Goal: Register for event/course: Sign up to attend an event or enroll in a course

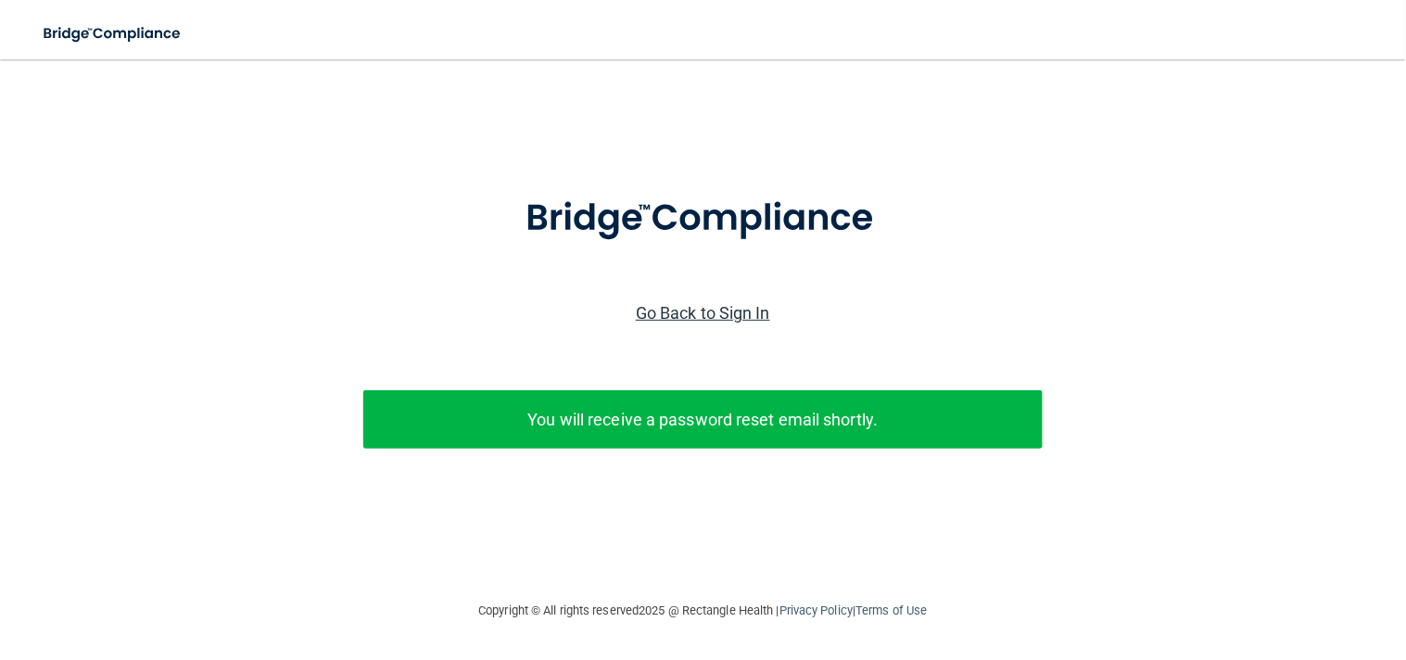
click at [678, 309] on link "Go Back to Sign In" at bounding box center [703, 312] width 134 height 19
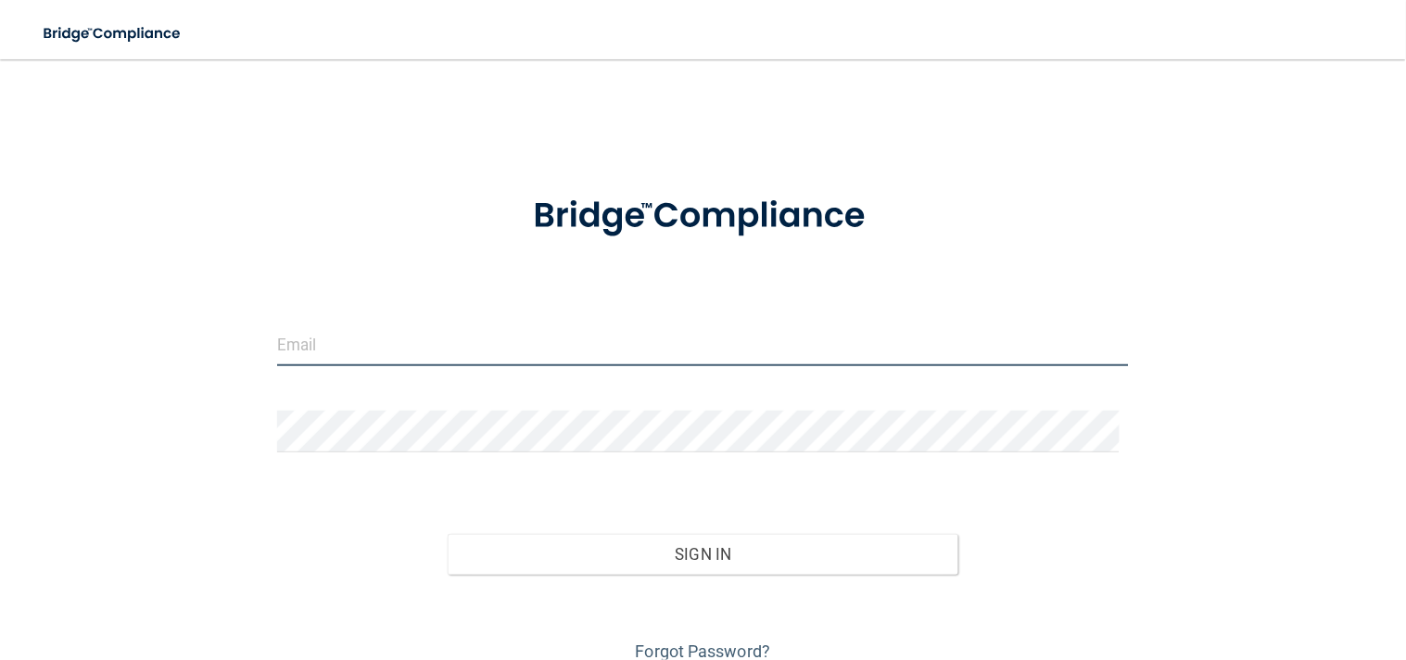
click at [652, 353] on input "email" at bounding box center [703, 345] width 852 height 42
type input "[EMAIL_ADDRESS][DOMAIN_NAME]"
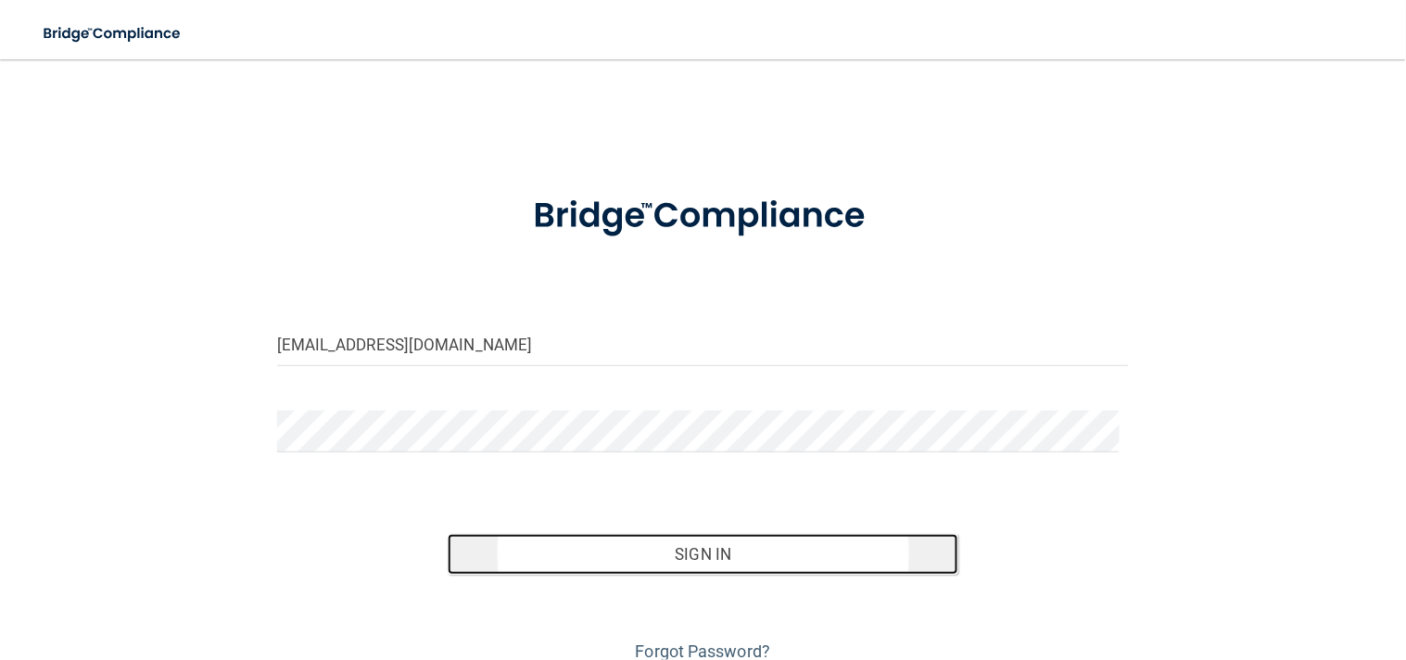
click at [690, 541] on button "Sign In" at bounding box center [703, 554] width 511 height 41
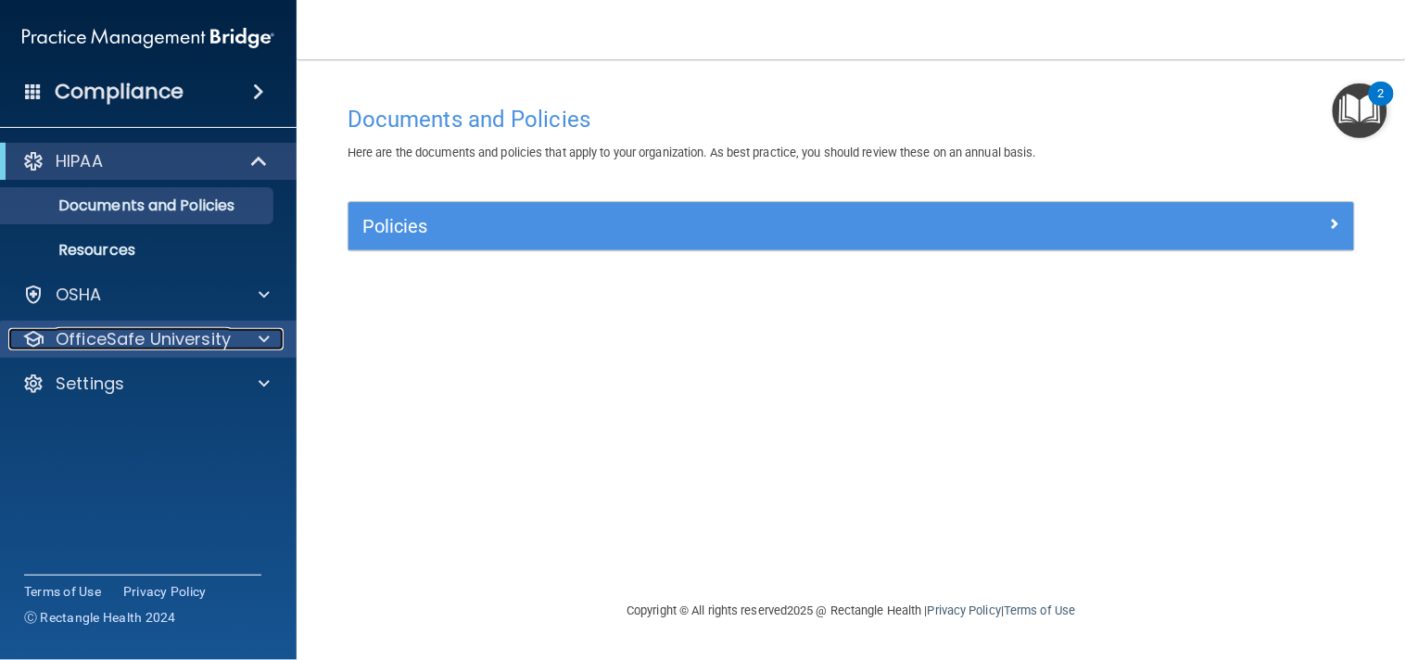
click at [238, 335] on div at bounding box center [261, 339] width 46 height 22
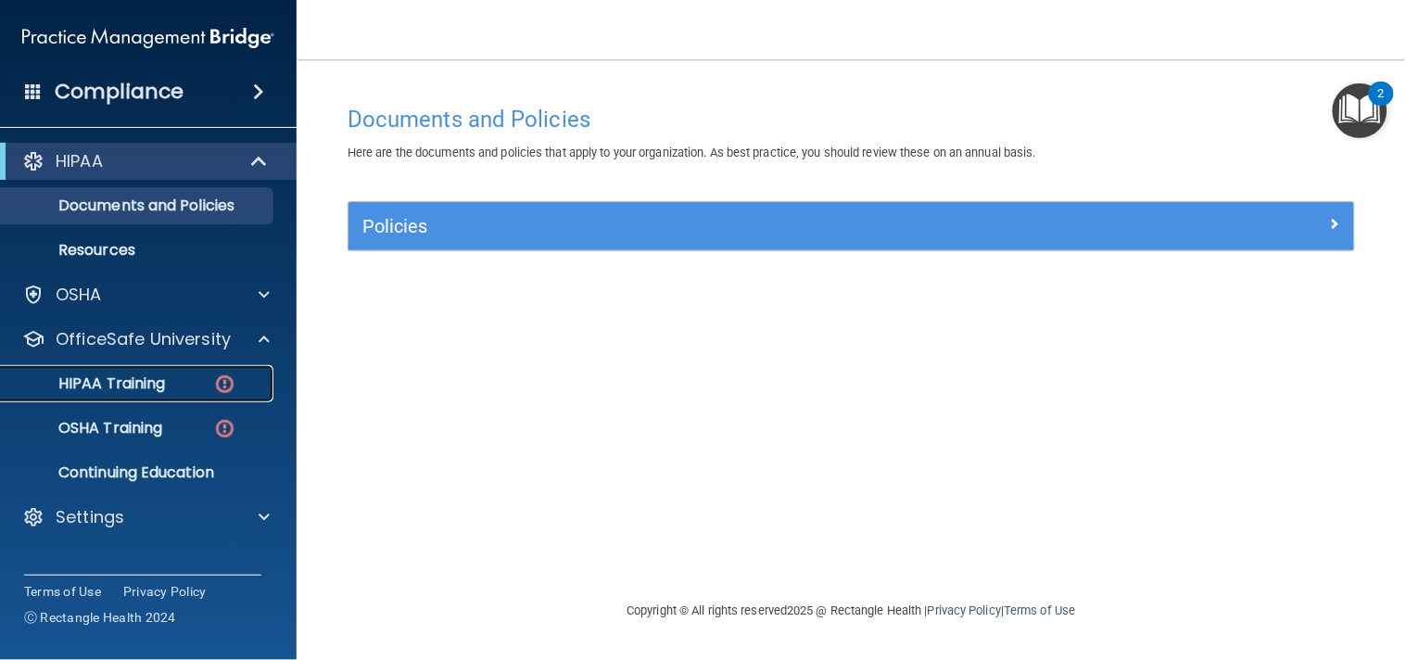
click at [236, 366] on link "HIPAA Training" at bounding box center [127, 383] width 292 height 37
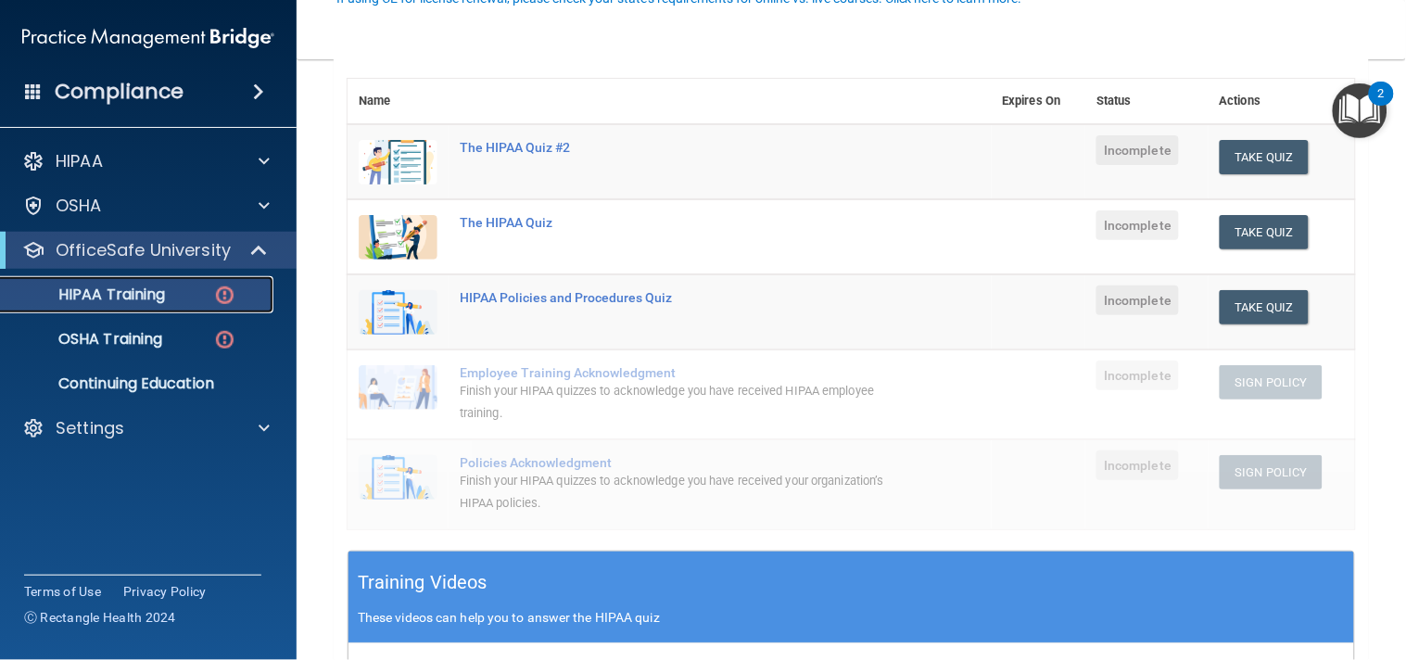
scroll to position [206, 0]
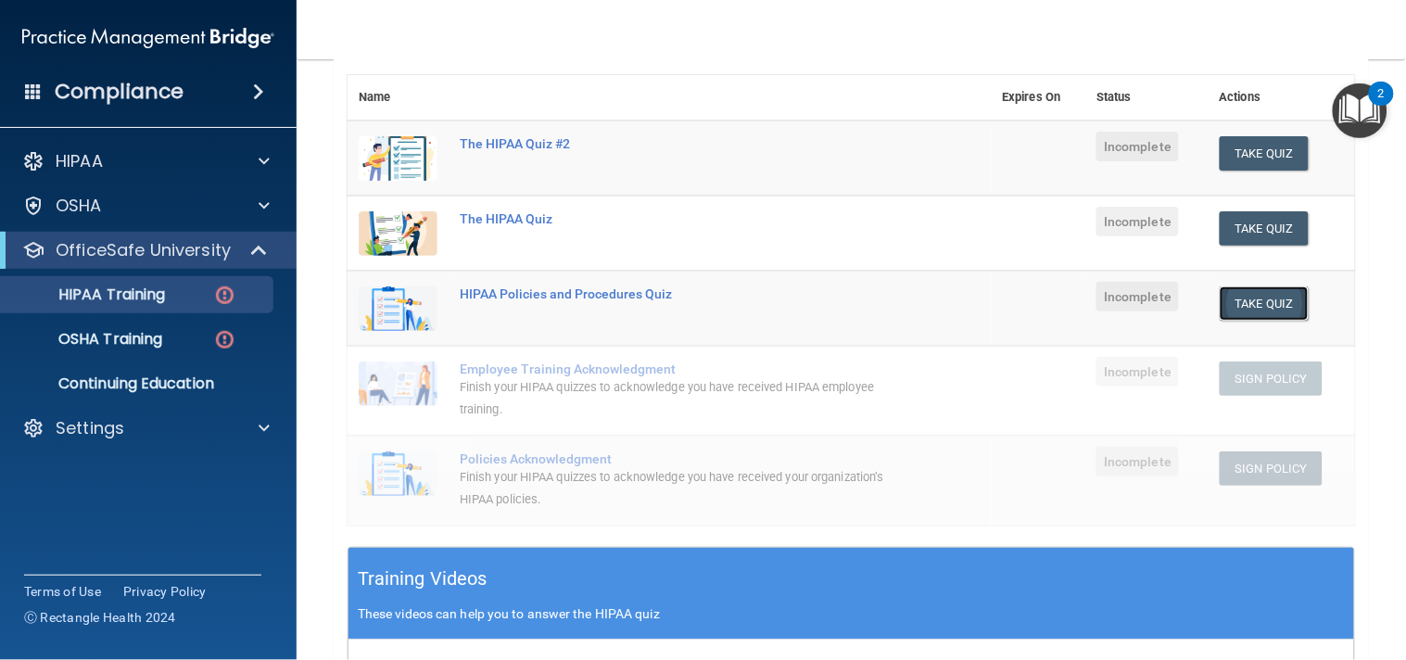
click at [1239, 298] on button "Take Quiz" at bounding box center [1263, 303] width 89 height 34
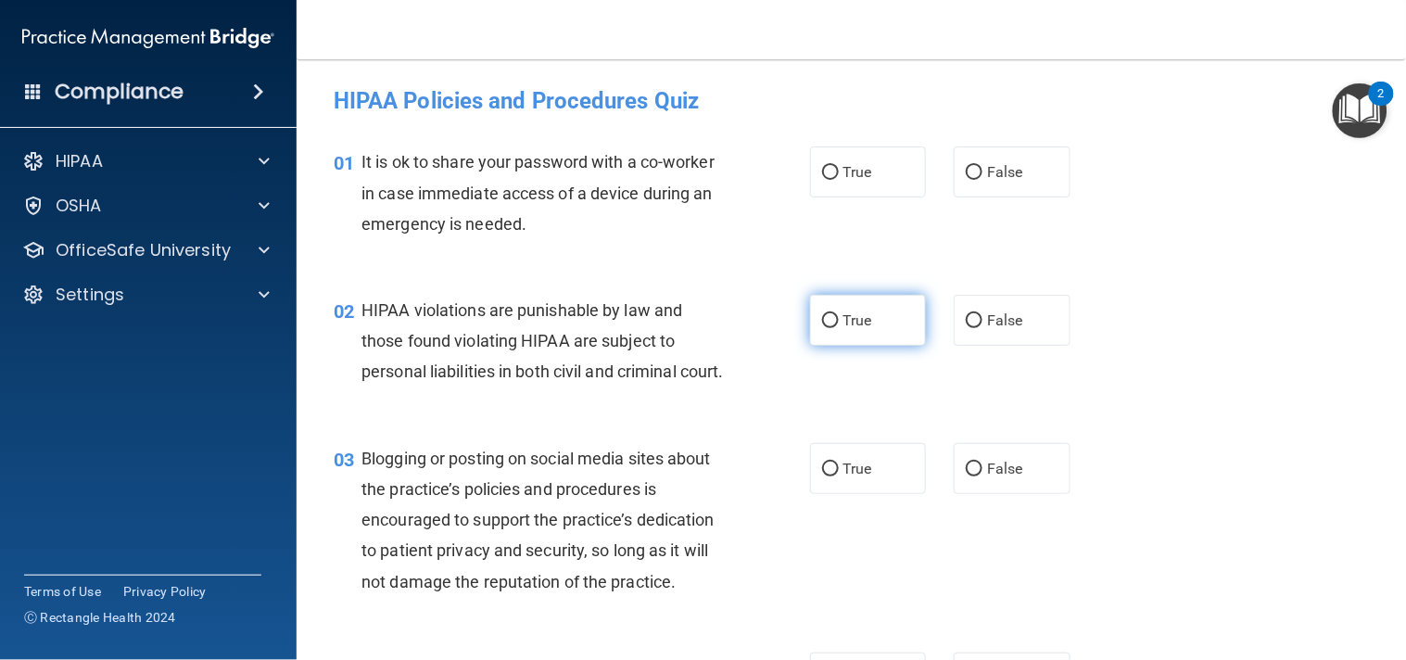
click at [878, 315] on label "True" at bounding box center [868, 320] width 117 height 51
click at [839, 315] on input "True" at bounding box center [830, 321] width 17 height 14
radio input "true"
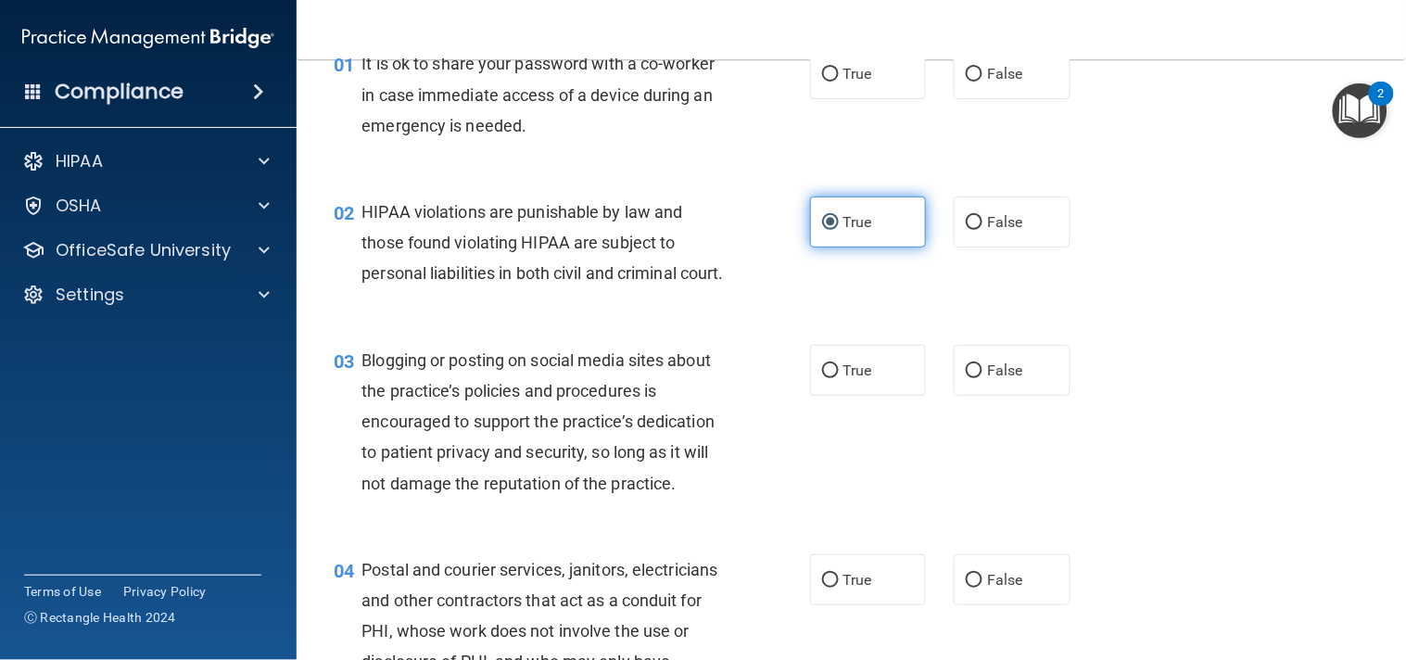
scroll to position [116, 0]
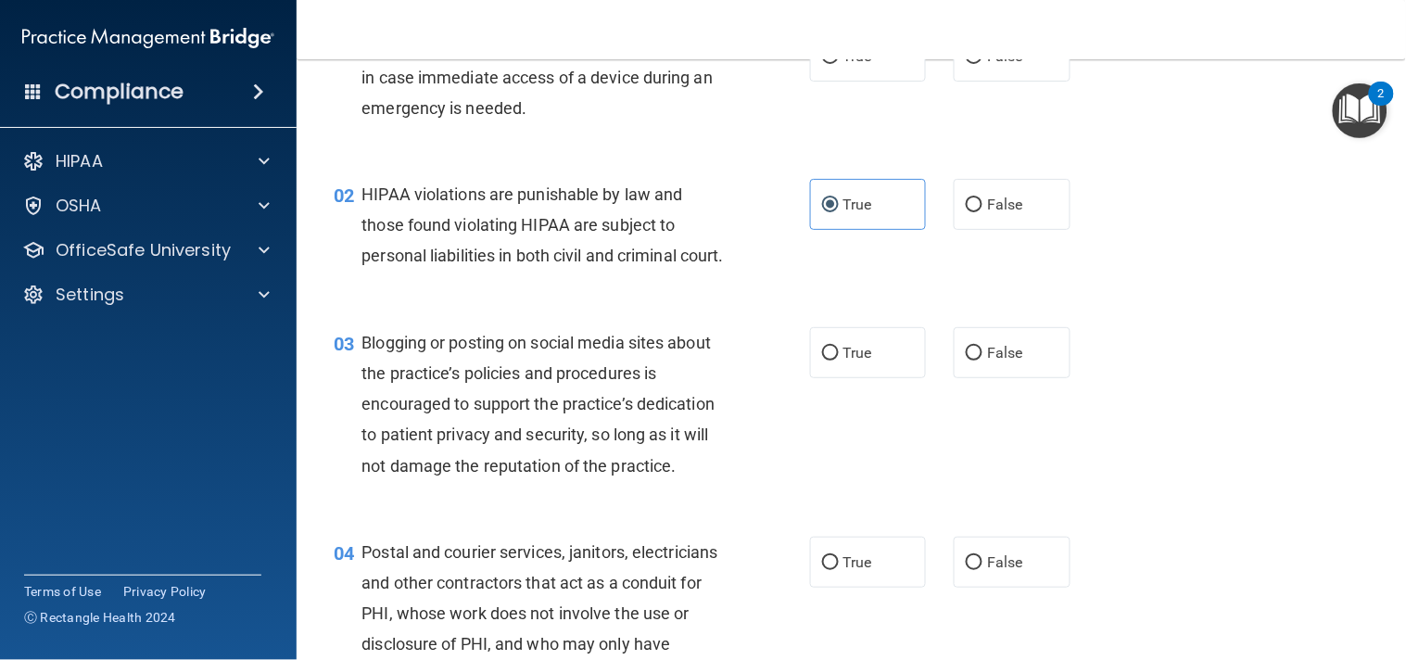
click at [871, 355] on div "03 Blogging or posting on social media sites about the practice’s policies and …" at bounding box center [851, 408] width 1063 height 209
click at [876, 367] on label "True" at bounding box center [868, 352] width 117 height 51
click at [839, 360] on input "True" at bounding box center [830, 354] width 17 height 14
radio input "true"
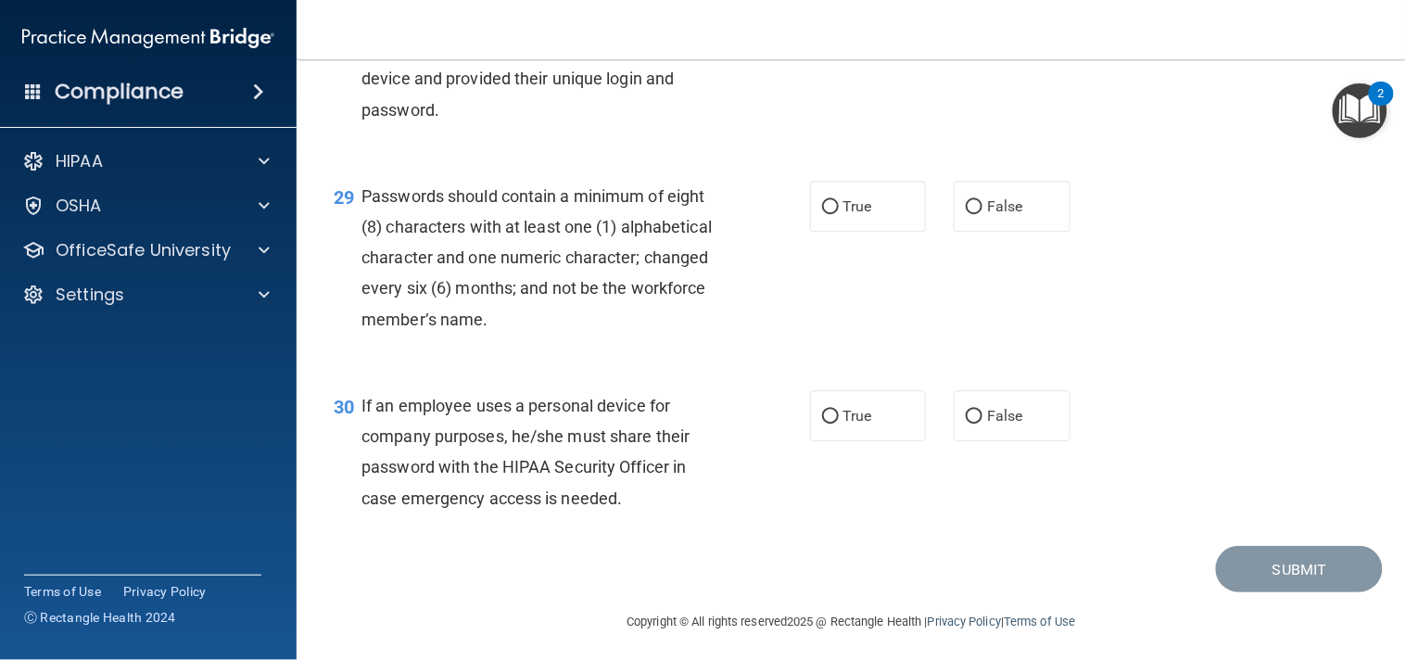
scroll to position [0, 0]
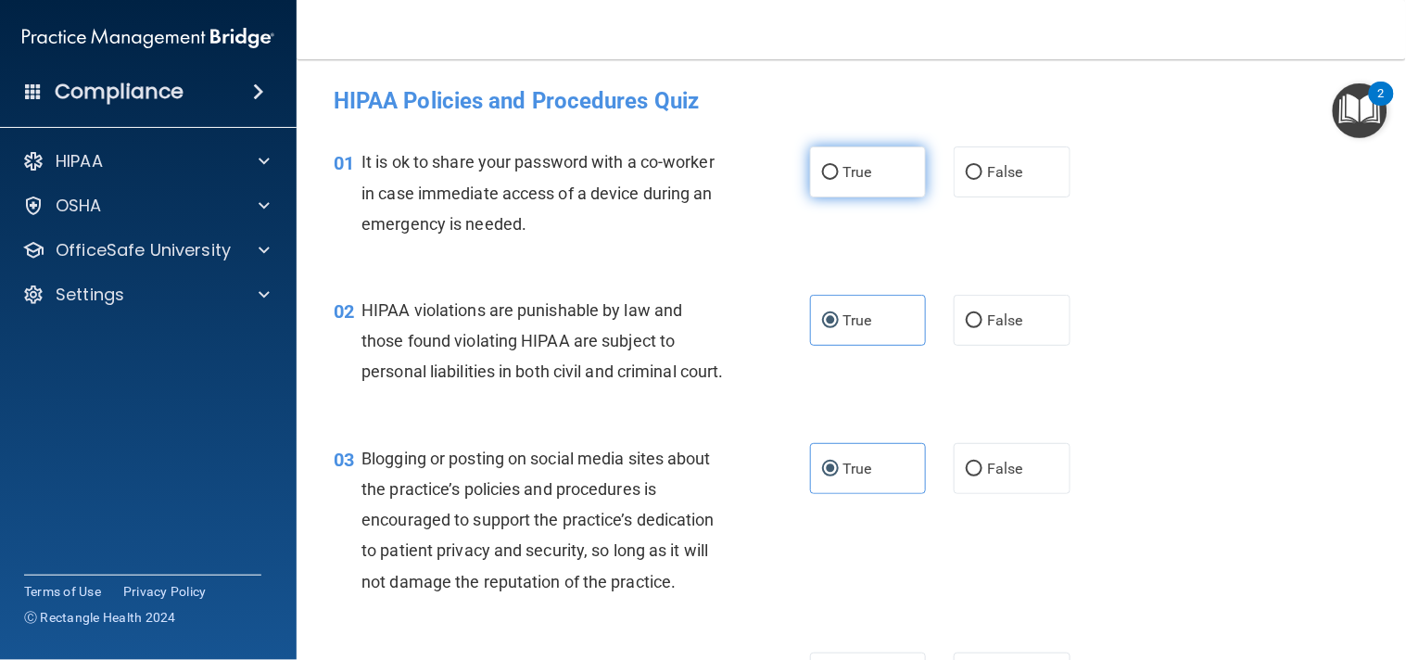
click at [836, 189] on label "True" at bounding box center [868, 171] width 117 height 51
click at [836, 180] on input "True" at bounding box center [830, 173] width 17 height 14
radio input "true"
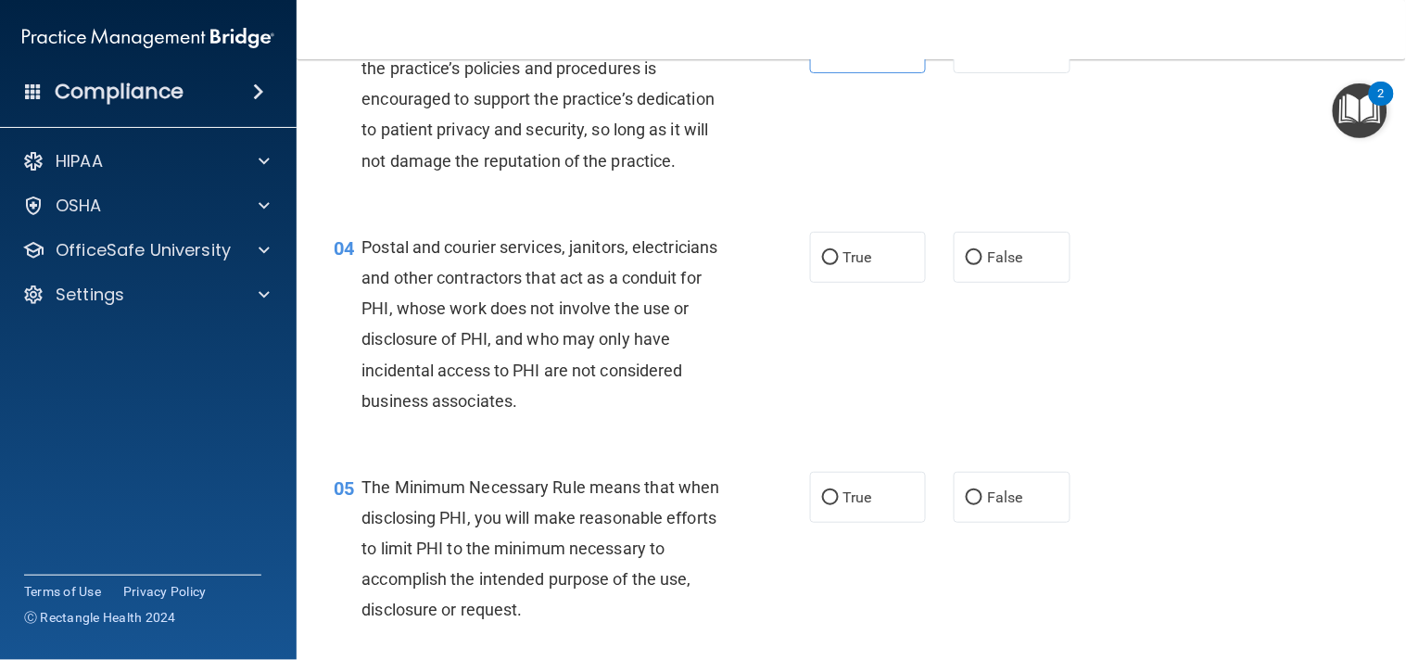
scroll to position [424, 0]
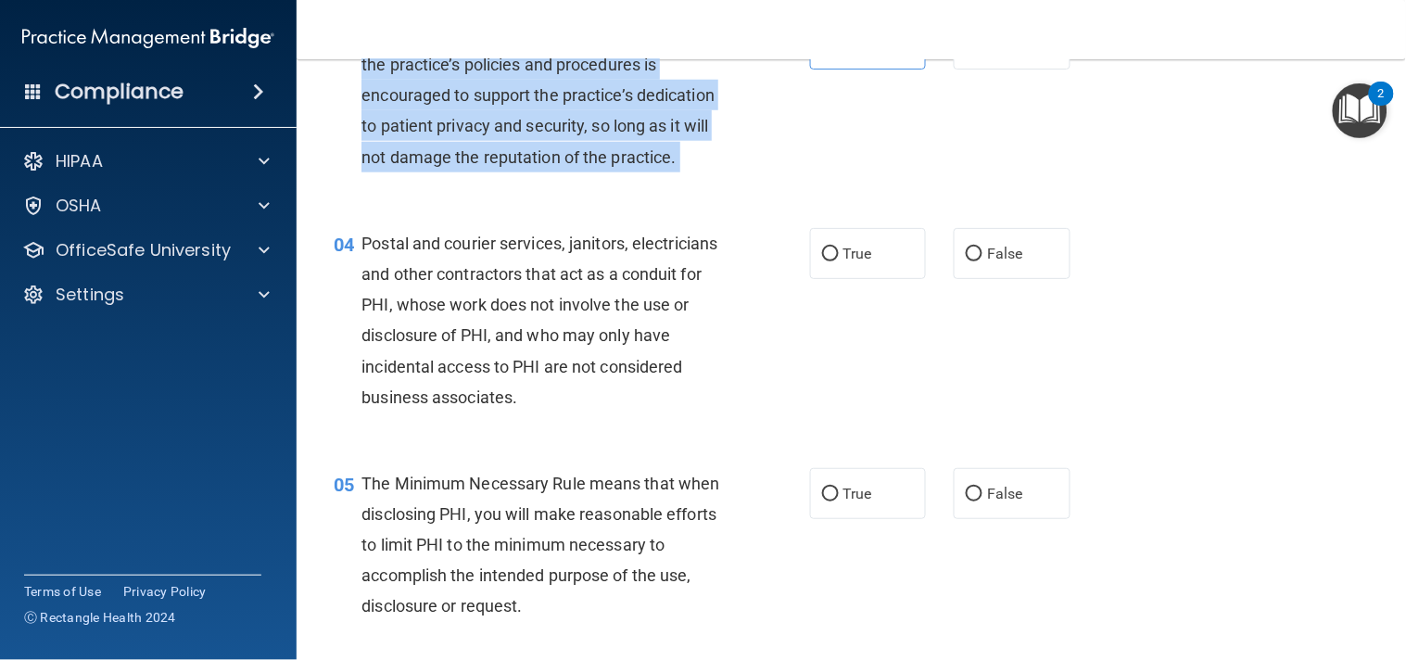
drag, startPoint x: 1123, startPoint y: 237, endPoint x: 1129, endPoint y: 174, distance: 63.3
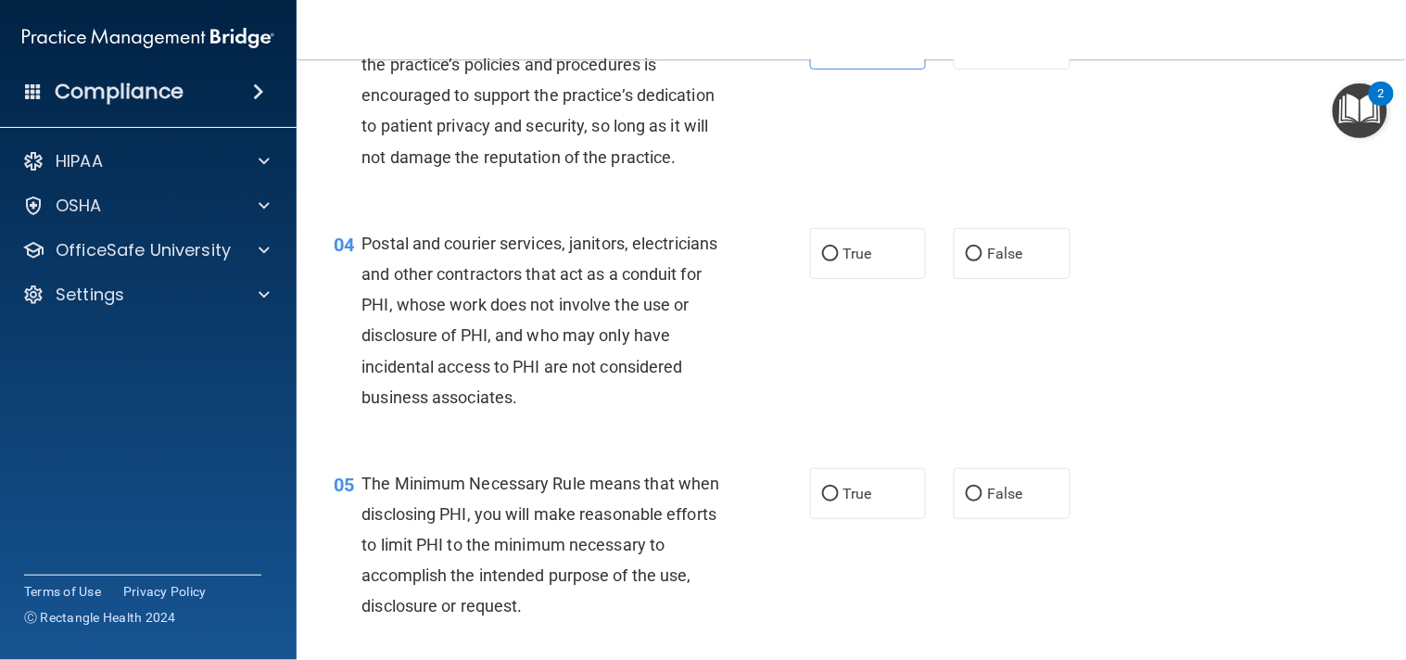
click at [1129, 174] on div "03 Blogging or posting on social media sites about the practice’s policies and …" at bounding box center [851, 99] width 1063 height 209
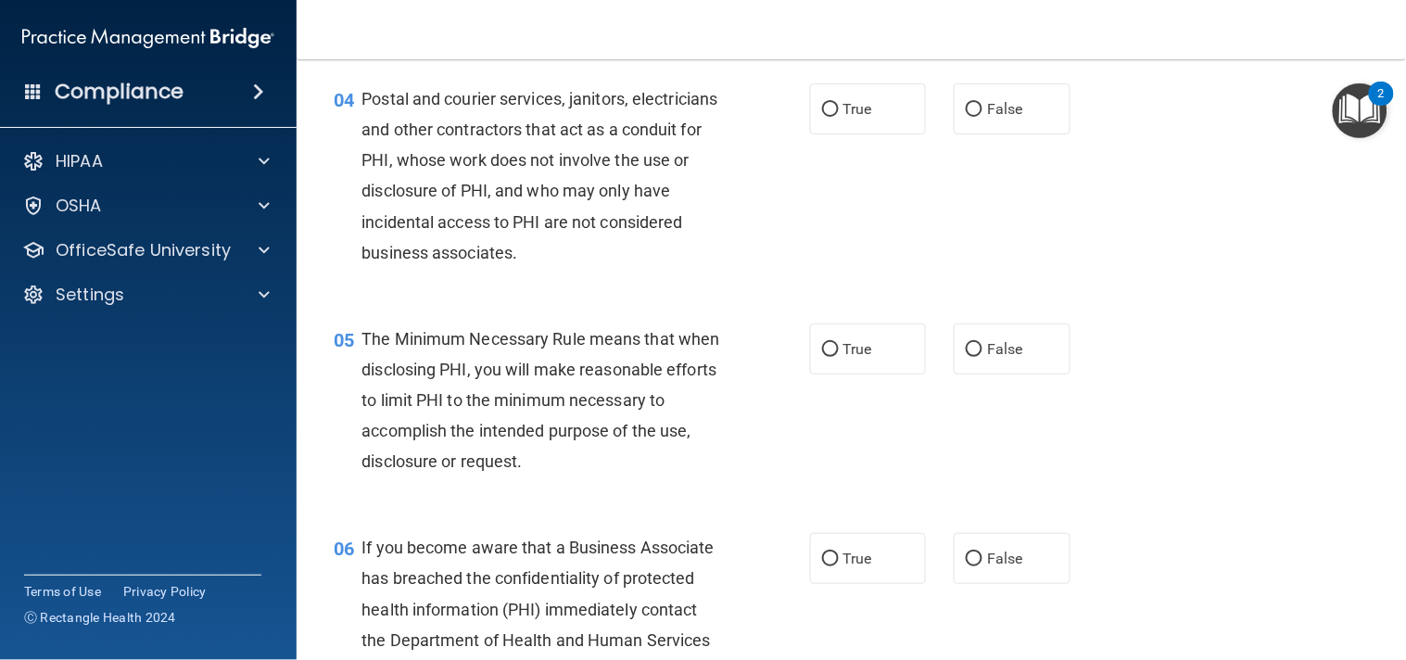
scroll to position [576, 0]
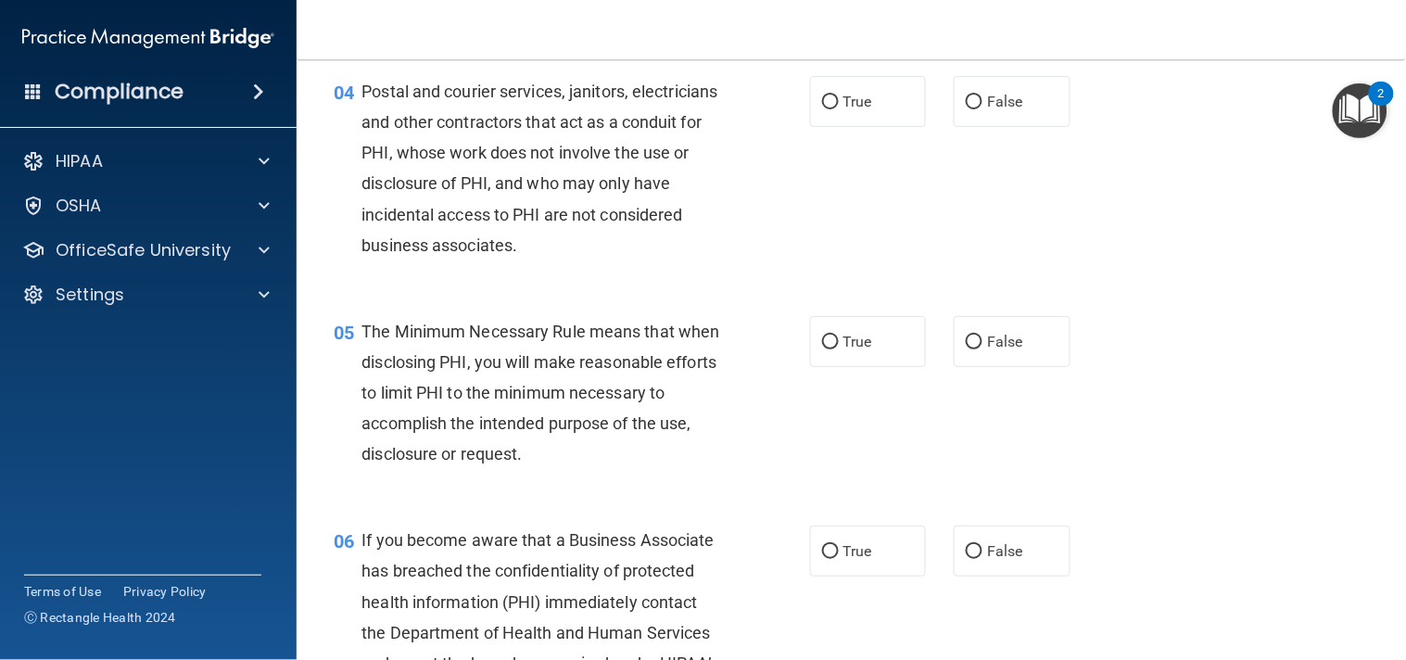
click at [1341, 118] on img "Open Resource Center, 2 new notifications" at bounding box center [1359, 110] width 55 height 55
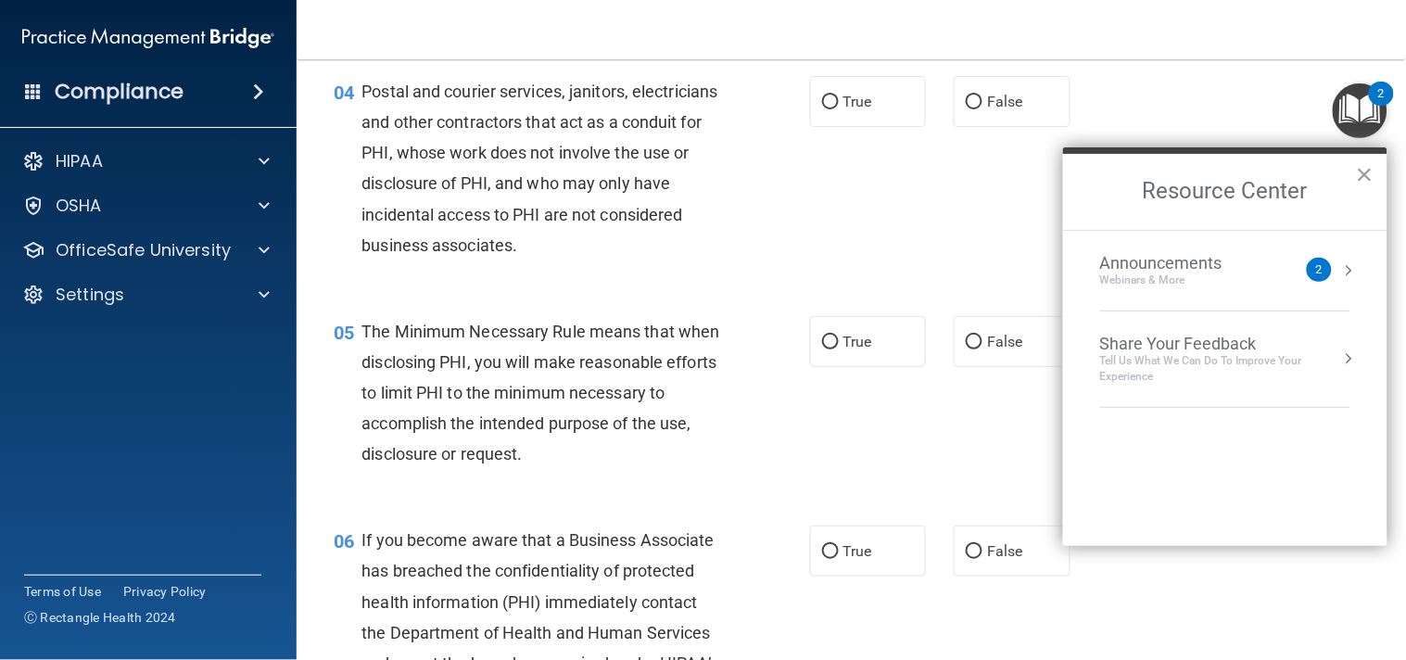
click at [1341, 118] on img "Open Resource Center, 2 new notifications" at bounding box center [1359, 110] width 55 height 55
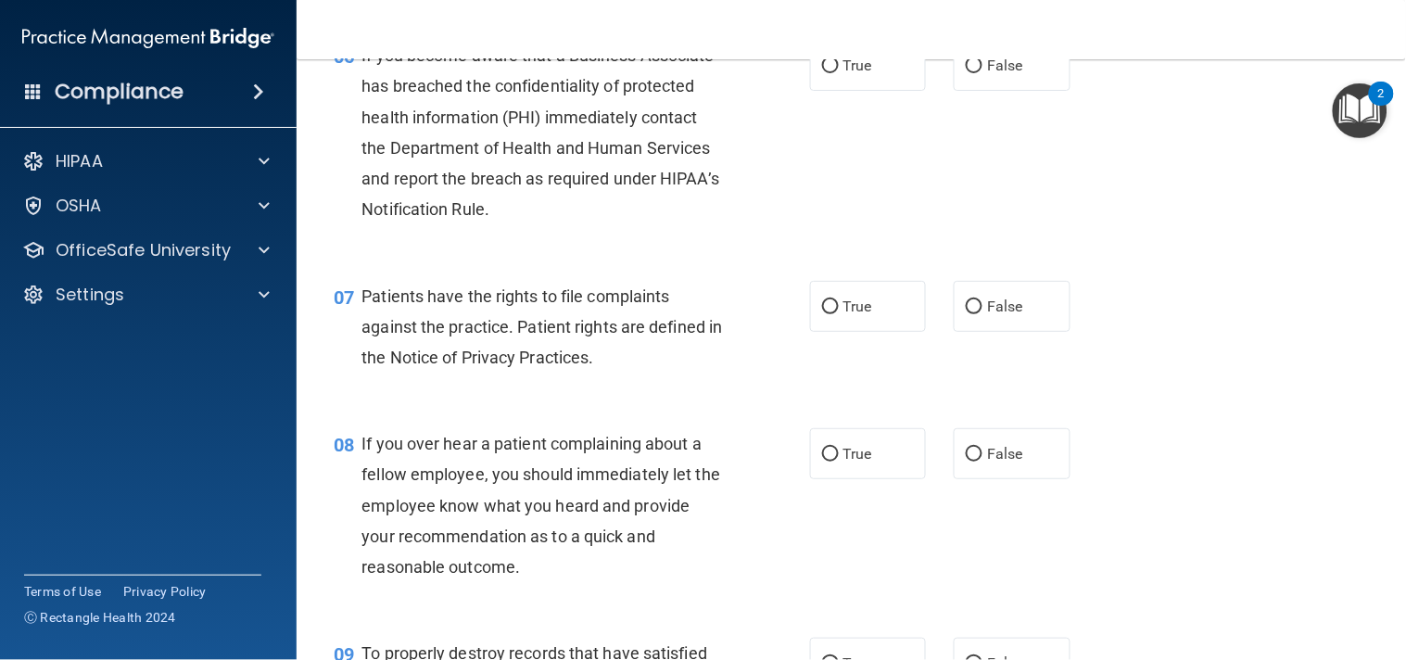
scroll to position [1063, 0]
click at [906, 90] on label "True" at bounding box center [868, 64] width 117 height 51
click at [839, 72] on input "True" at bounding box center [830, 65] width 17 height 14
radio input "true"
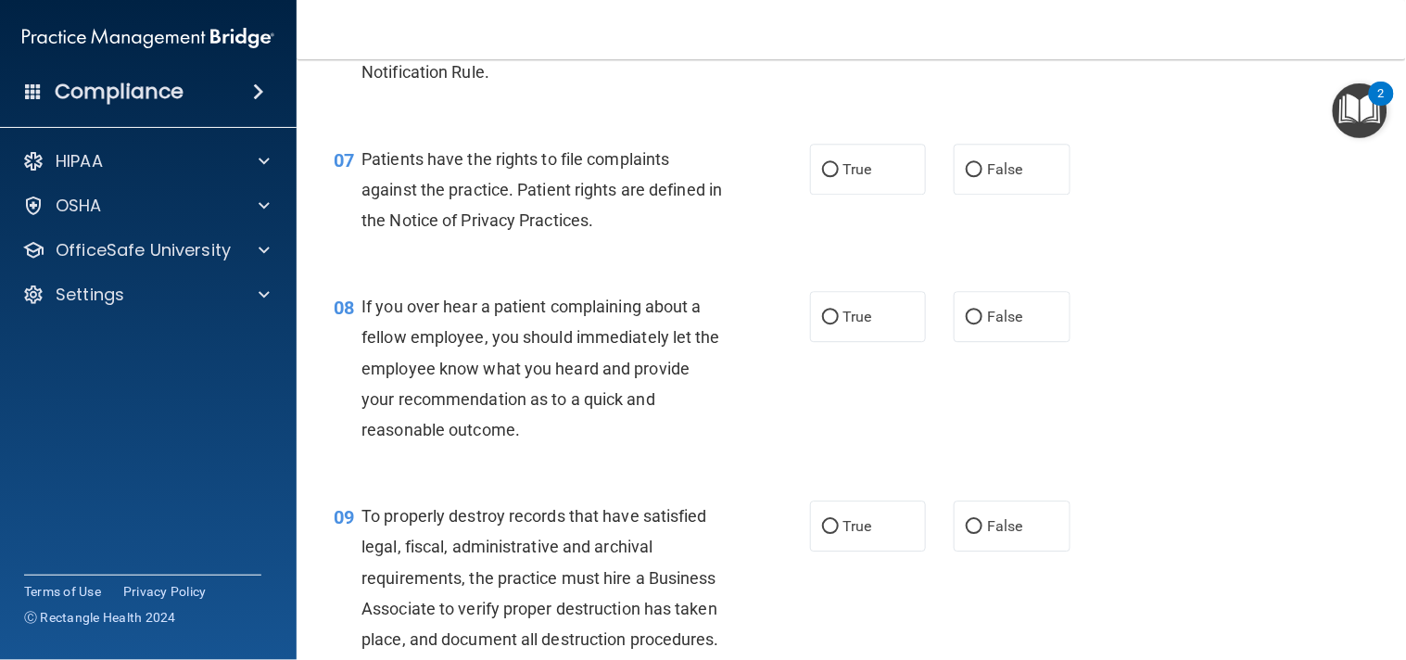
scroll to position [1201, 0]
click at [859, 176] on span "True" at bounding box center [857, 167] width 29 height 18
click at [839, 175] on input "True" at bounding box center [830, 168] width 17 height 14
radio input "true"
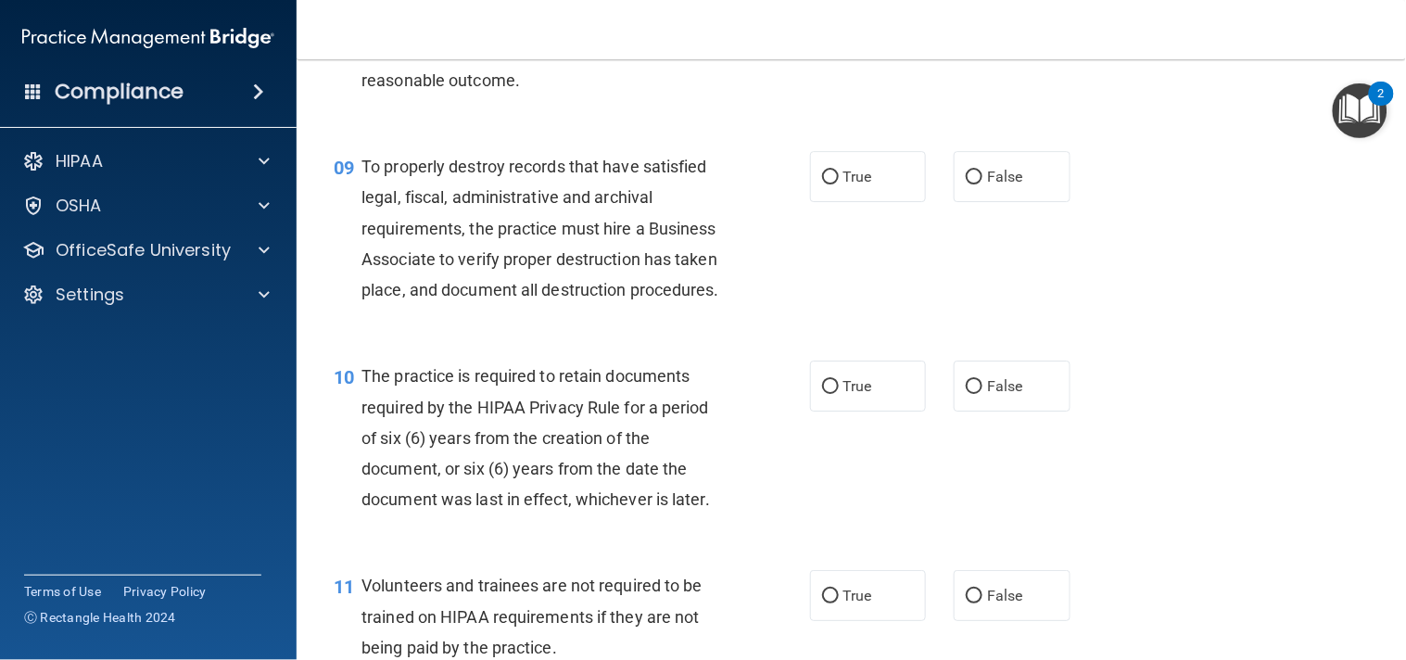
scroll to position [1551, 0]
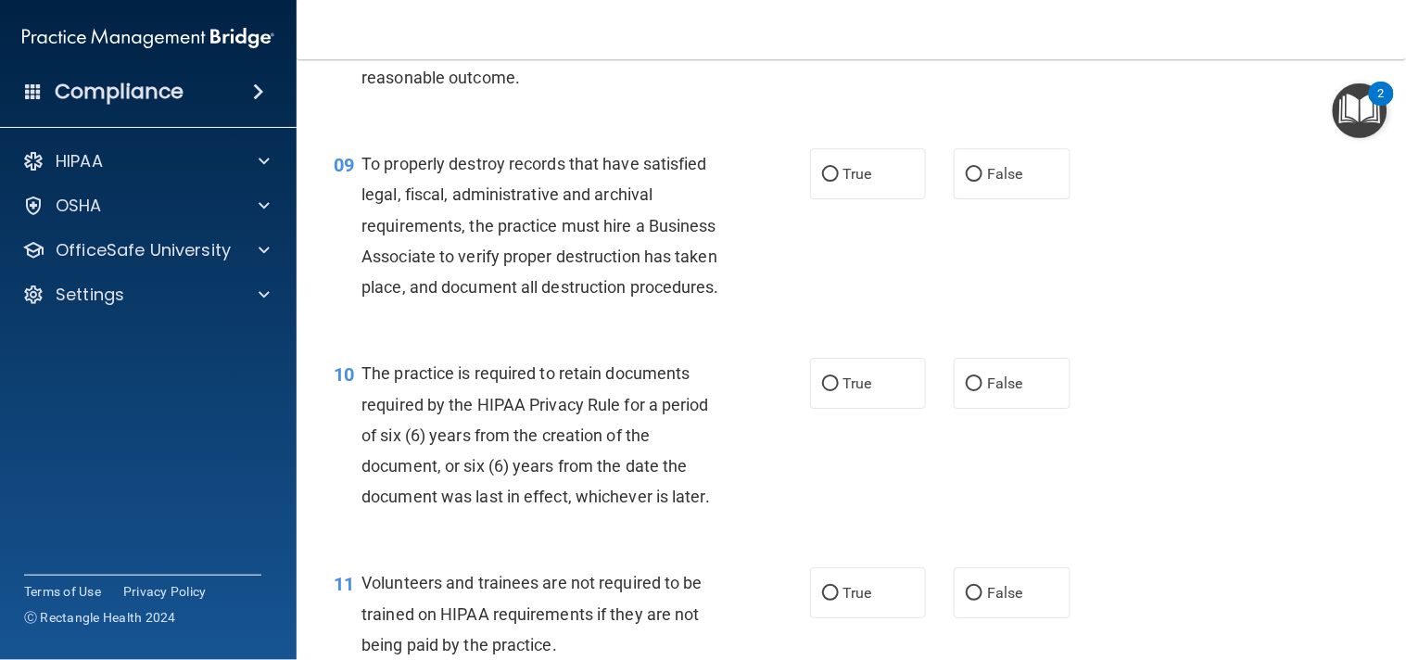
click at [1171, 238] on div "09 To properly destroy records that have satisfied legal, fiscal, administrativ…" at bounding box center [851, 229] width 1063 height 209
drag, startPoint x: 1171, startPoint y: 238, endPoint x: 1191, endPoint y: 172, distance: 68.6
click at [1191, 172] on div "09 To properly destroy records that have satisfied legal, fiscal, administrativ…" at bounding box center [851, 229] width 1063 height 209
drag, startPoint x: 1192, startPoint y: 172, endPoint x: 1242, endPoint y: 148, distance: 55.5
click at [1242, 125] on div "08 If you over hear a patient complaining about a fellow employee, you should i…" at bounding box center [851, 20] width 1063 height 209
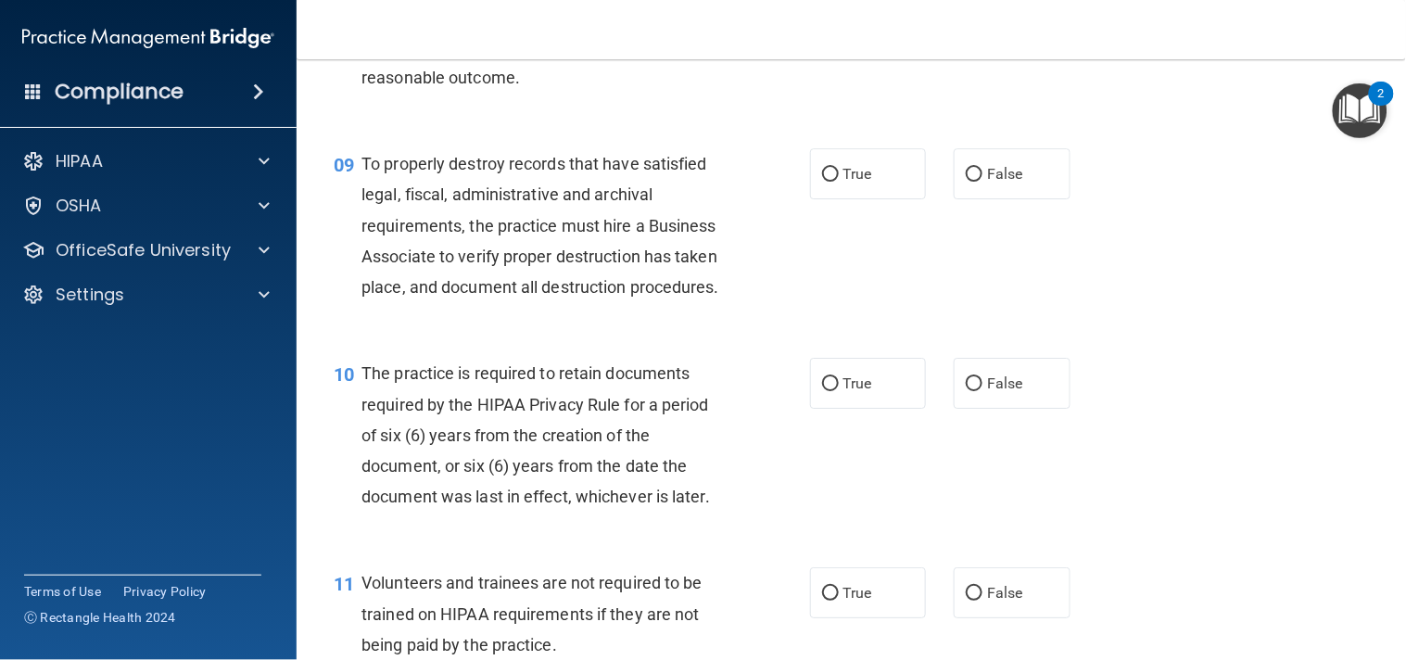
click at [1242, 125] on div "08 If you over hear a patient complaining about a fellow employee, you should i…" at bounding box center [851, 20] width 1063 height 209
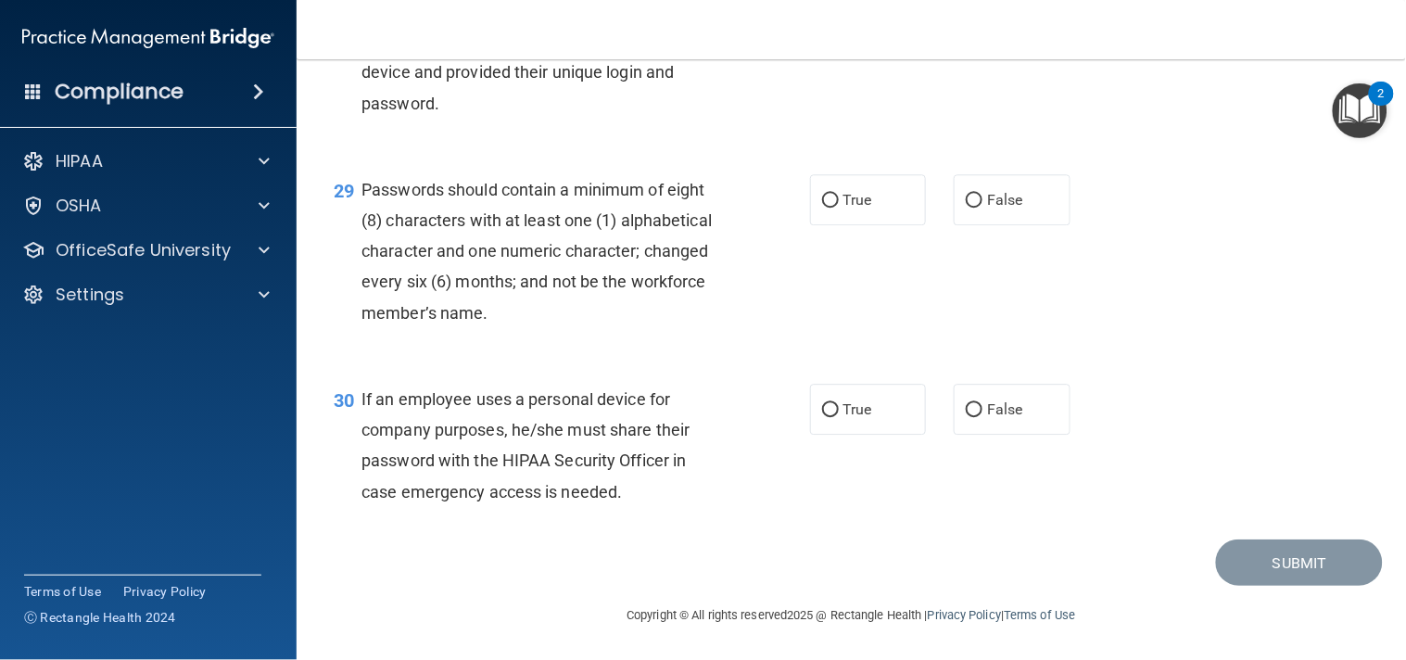
scroll to position [4852, 0]
click at [832, 225] on label "True" at bounding box center [868, 199] width 117 height 51
click at [832, 208] on input "True" at bounding box center [830, 201] width 17 height 14
radio input "true"
drag, startPoint x: 942, startPoint y: 443, endPoint x: 959, endPoint y: 458, distance: 22.3
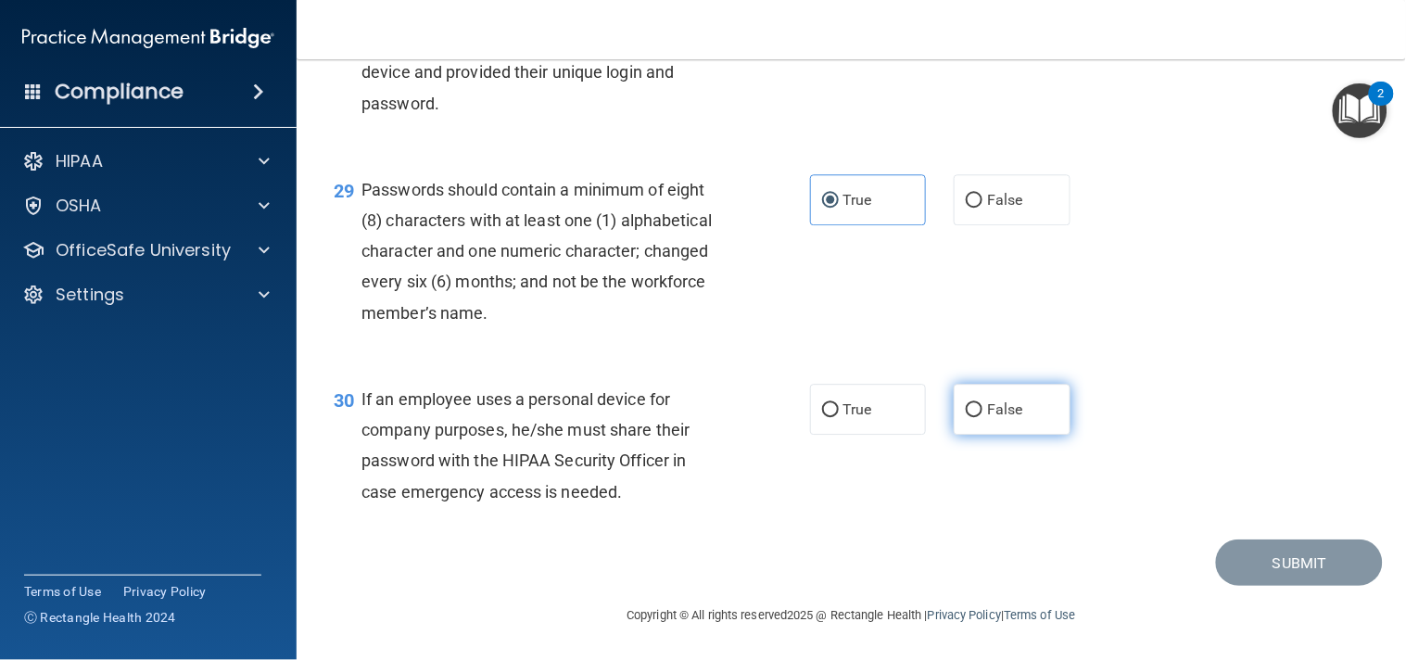
click at [959, 435] on label "False" at bounding box center [1011, 409] width 117 height 51
click at [966, 417] on input "False" at bounding box center [974, 410] width 17 height 14
radio input "true"
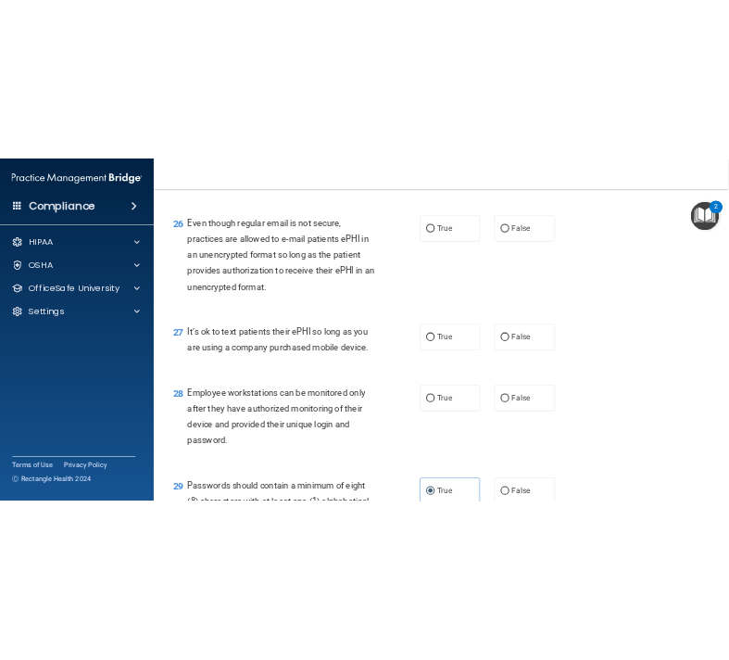
scroll to position [4405, 0]
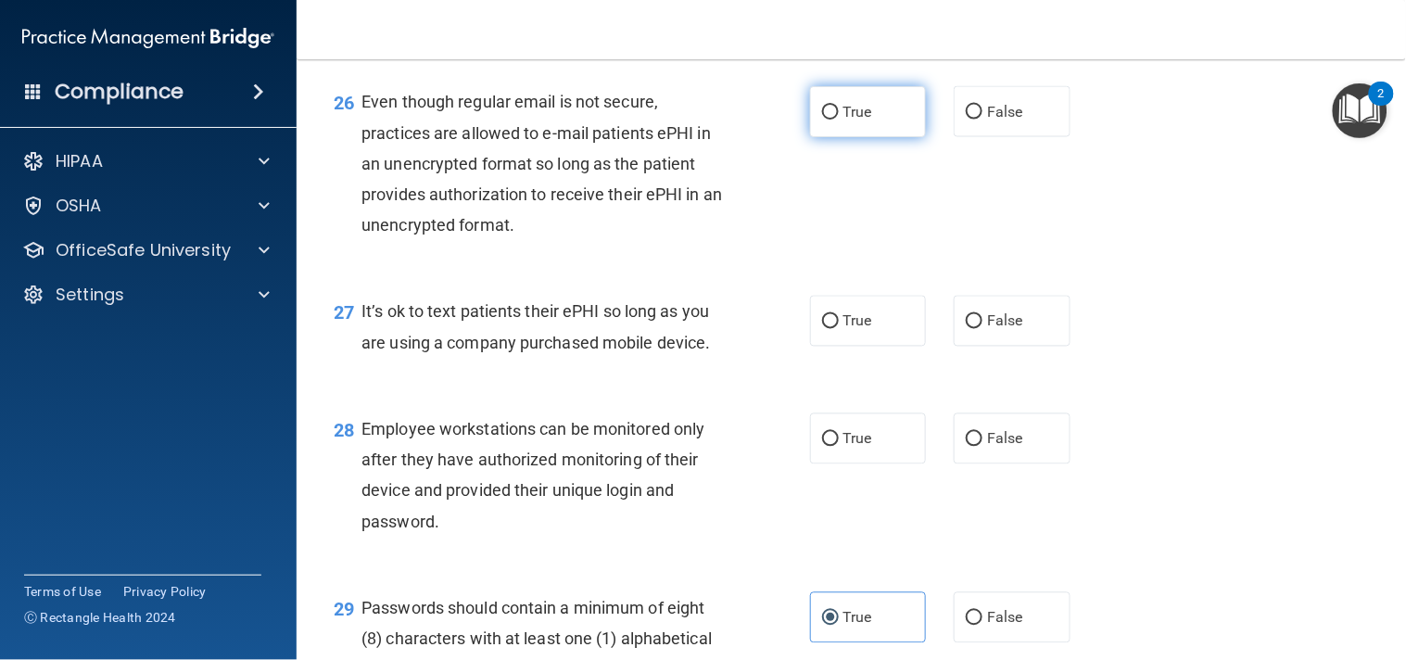
click at [841, 137] on label "True" at bounding box center [868, 111] width 117 height 51
click at [839, 120] on input "True" at bounding box center [830, 113] width 17 height 14
radio input "true"
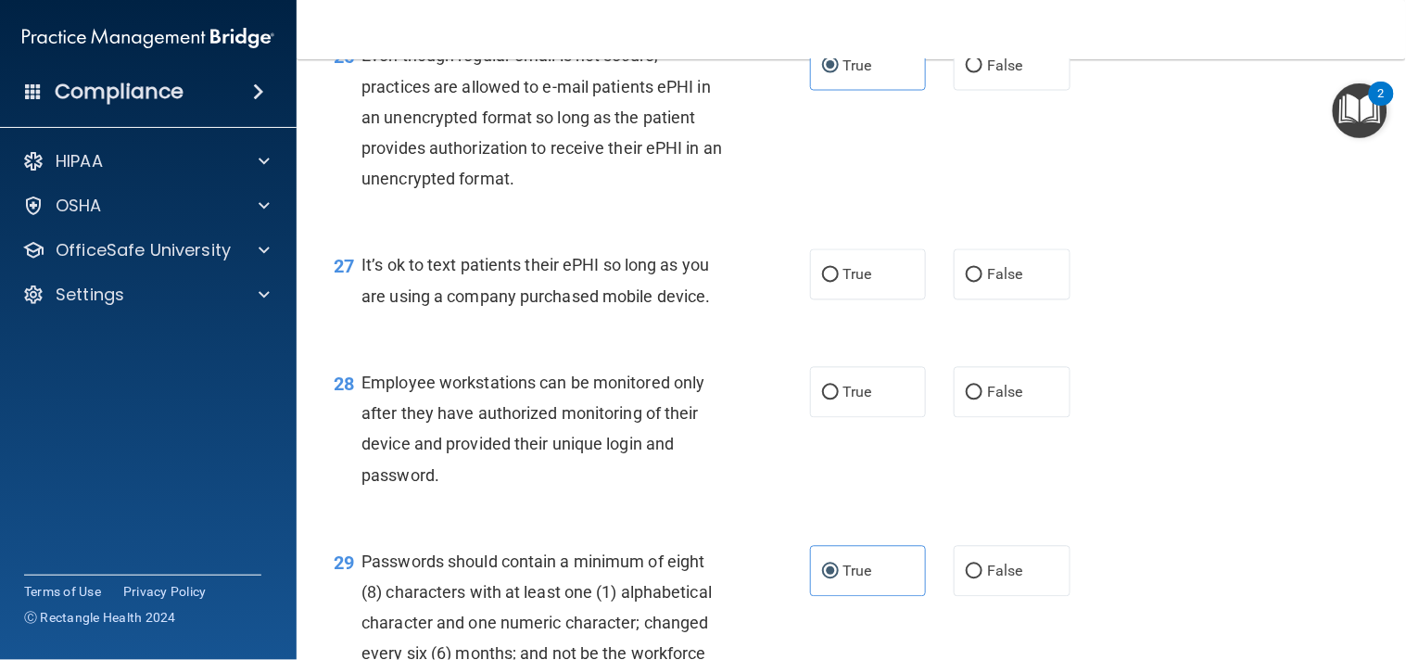
scroll to position [4399, 0]
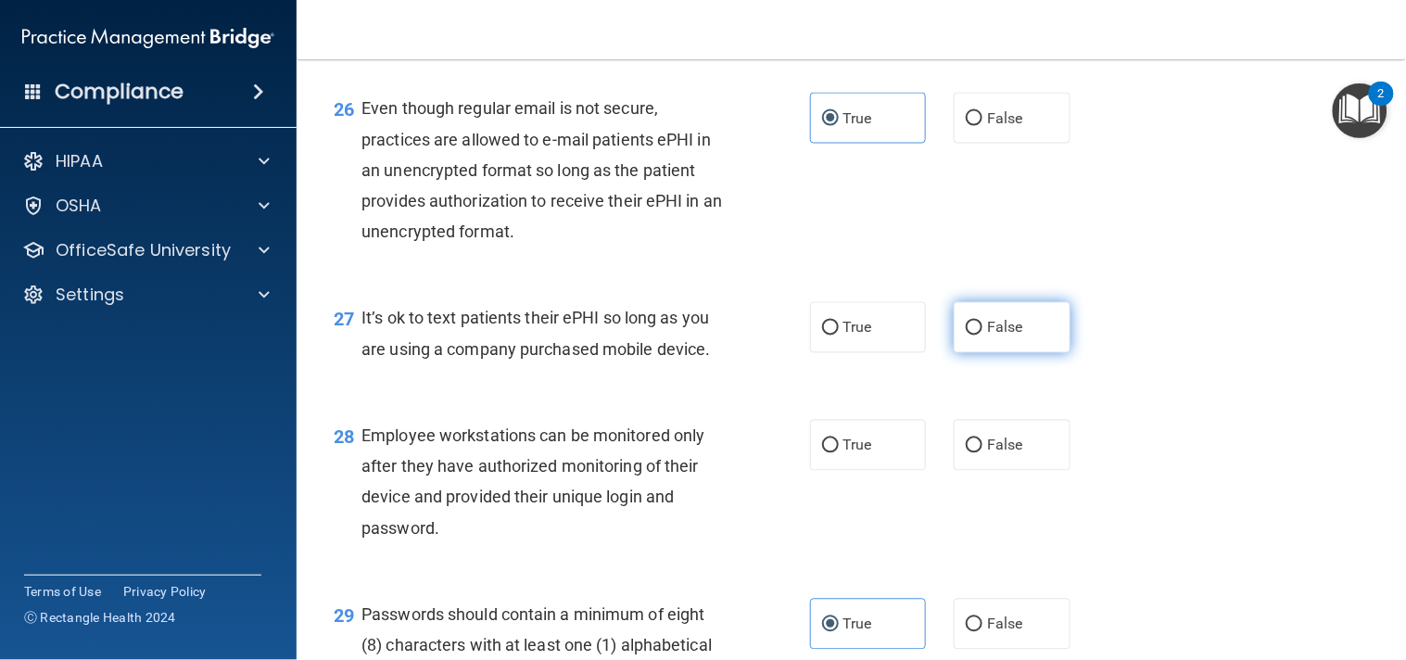
click at [1001, 336] on span "False" at bounding box center [1005, 328] width 36 height 18
click at [982, 335] on input "False" at bounding box center [974, 329] width 17 height 14
radio input "true"
click at [995, 454] on span "False" at bounding box center [1005, 445] width 36 height 18
click at [982, 453] on input "False" at bounding box center [974, 446] width 17 height 14
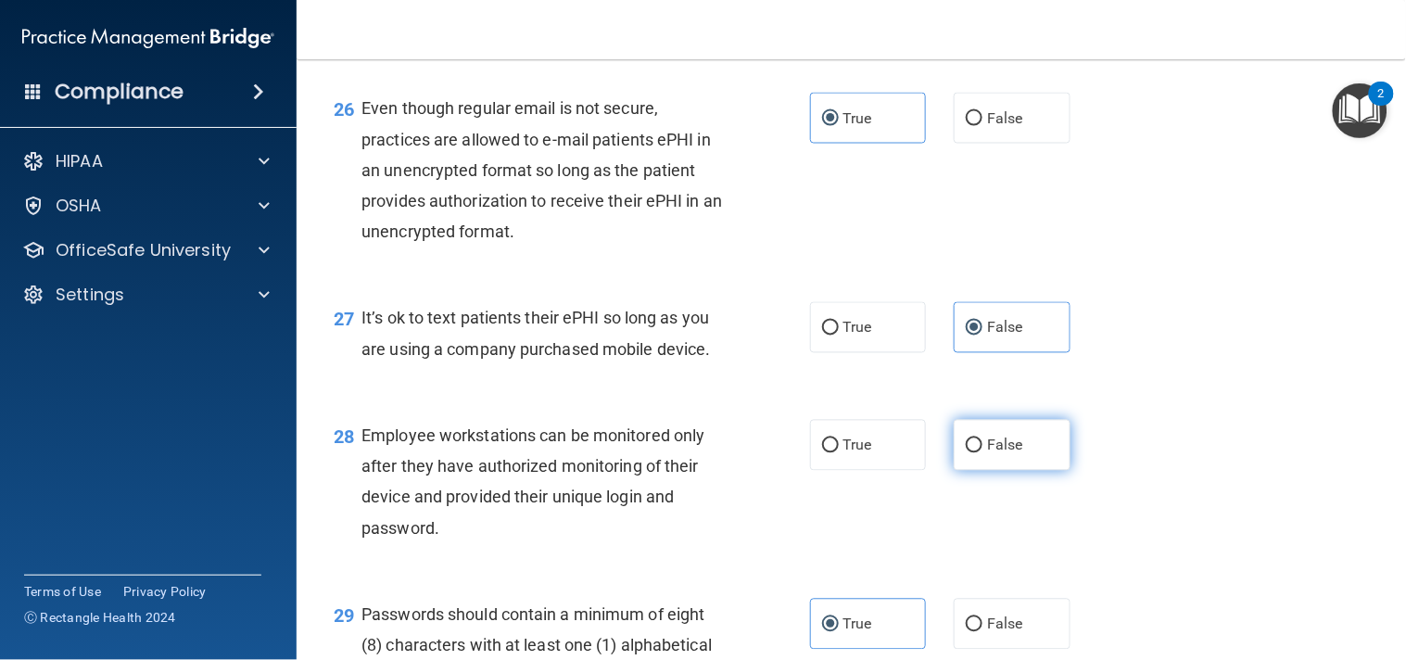
radio input "true"
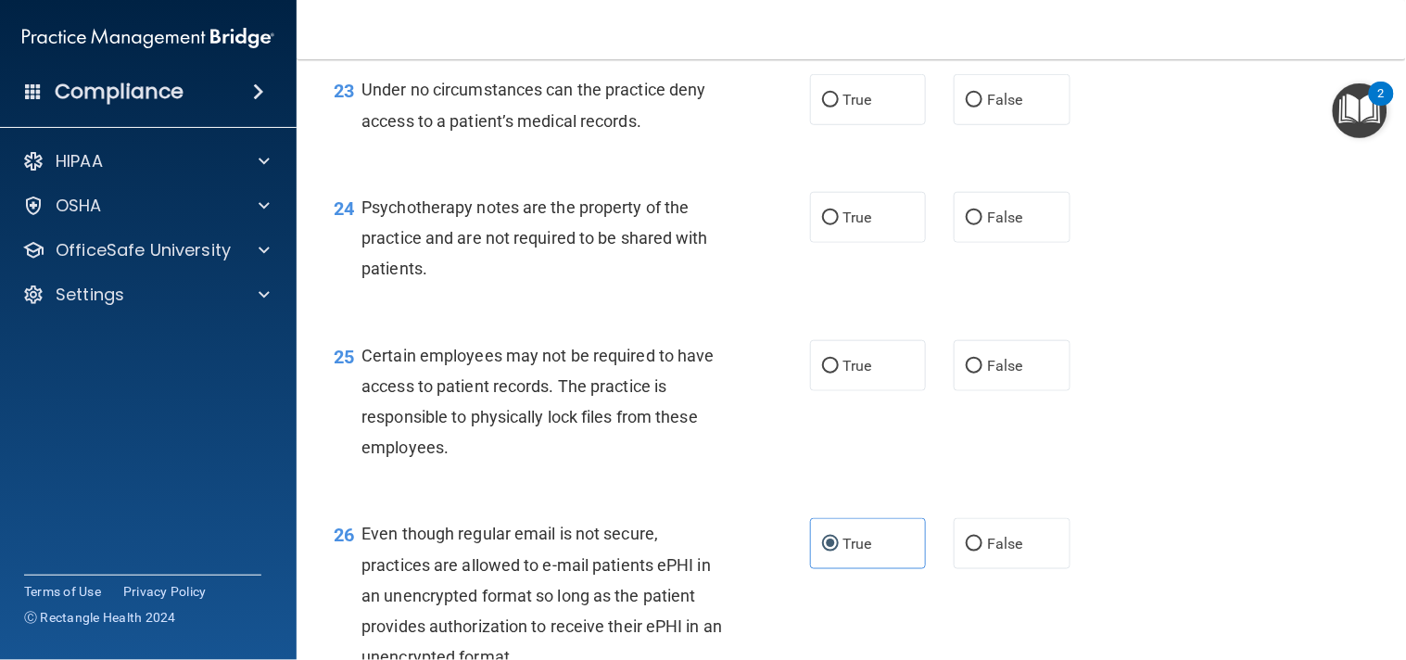
scroll to position [4000, 0]
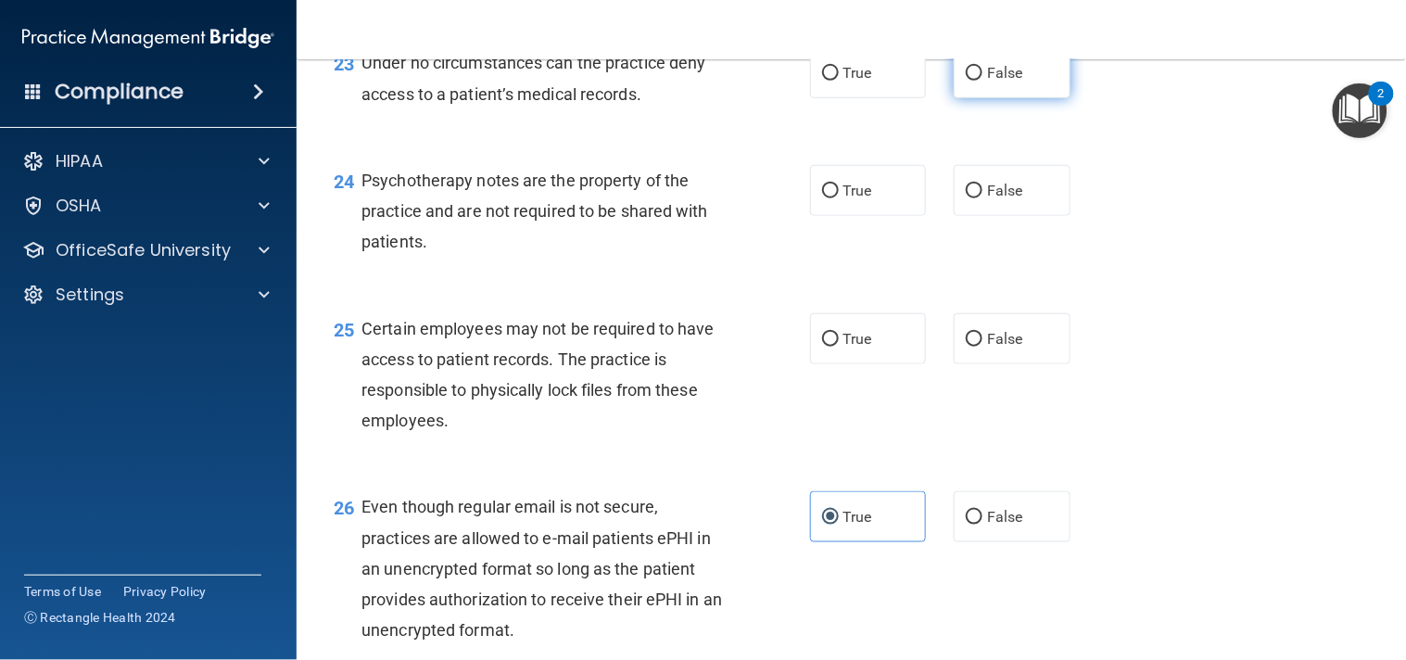
click at [966, 81] on input "False" at bounding box center [974, 74] width 17 height 14
radio input "true"
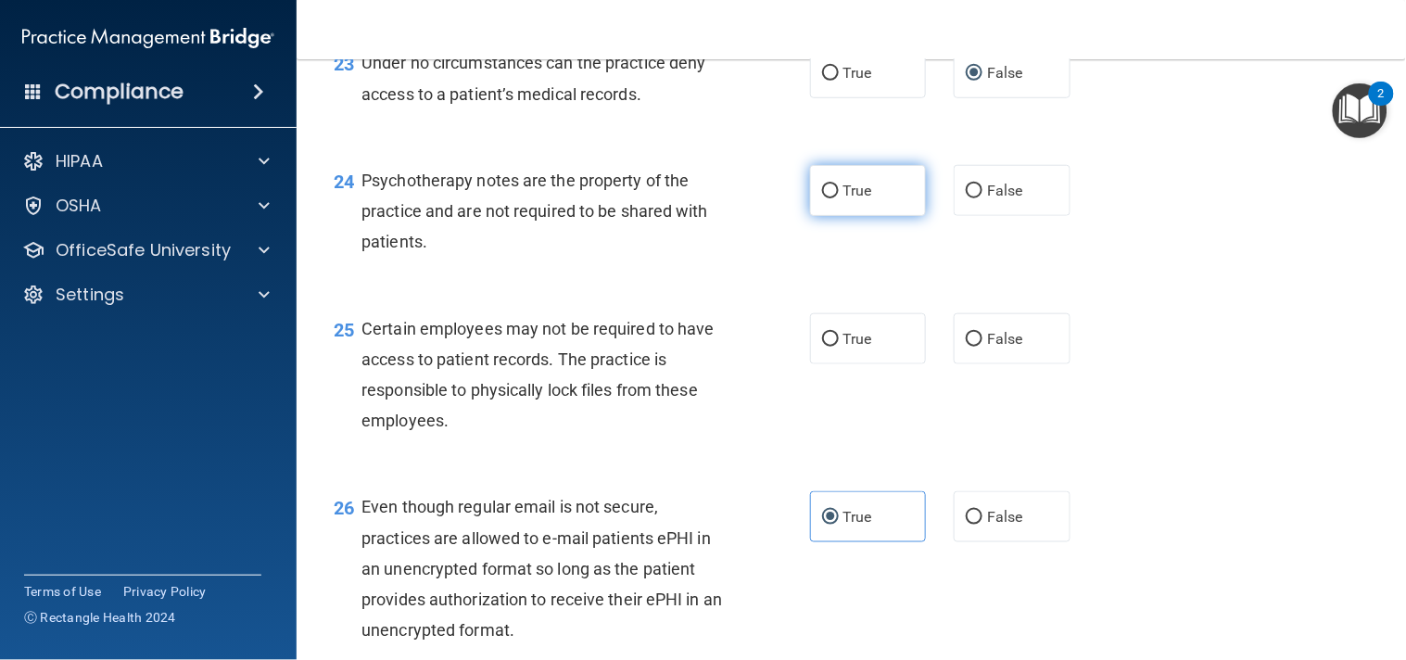
drag, startPoint x: 871, startPoint y: 250, endPoint x: 835, endPoint y: 258, distance: 36.9
click at [843, 199] on span "True" at bounding box center [857, 191] width 29 height 18
click at [835, 198] on input "True" at bounding box center [830, 191] width 17 height 14
radio input "true"
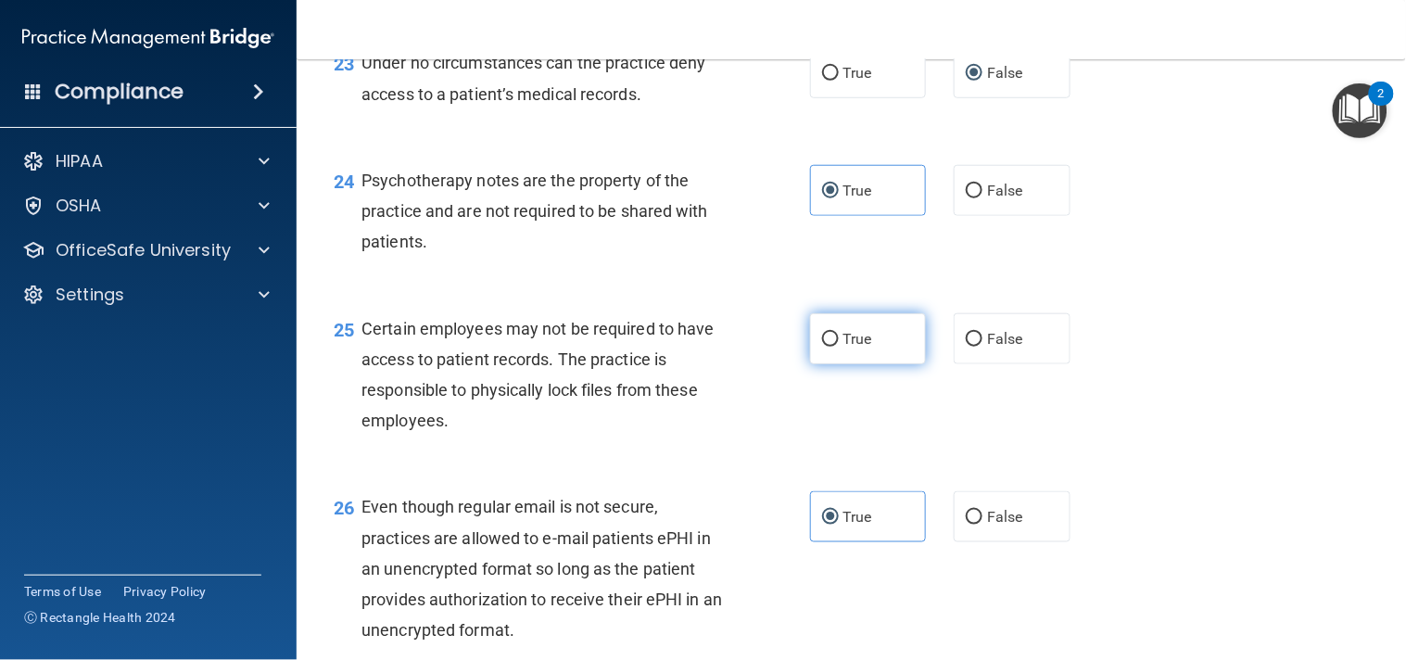
drag, startPoint x: 847, startPoint y: 405, endPoint x: 831, endPoint y: 402, distance: 16.0
click at [831, 364] on label "True" at bounding box center [868, 338] width 117 height 51
click at [831, 347] on input "True" at bounding box center [830, 340] width 17 height 14
radio input "true"
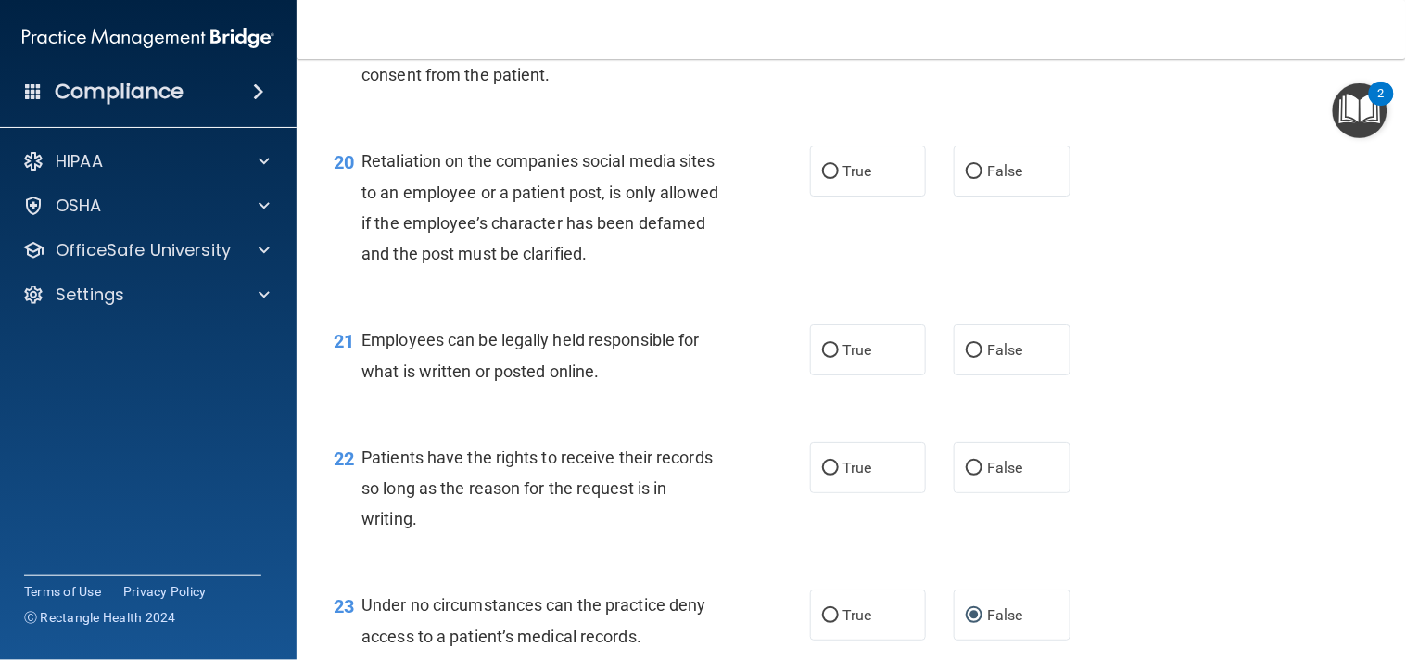
scroll to position [3424, 0]
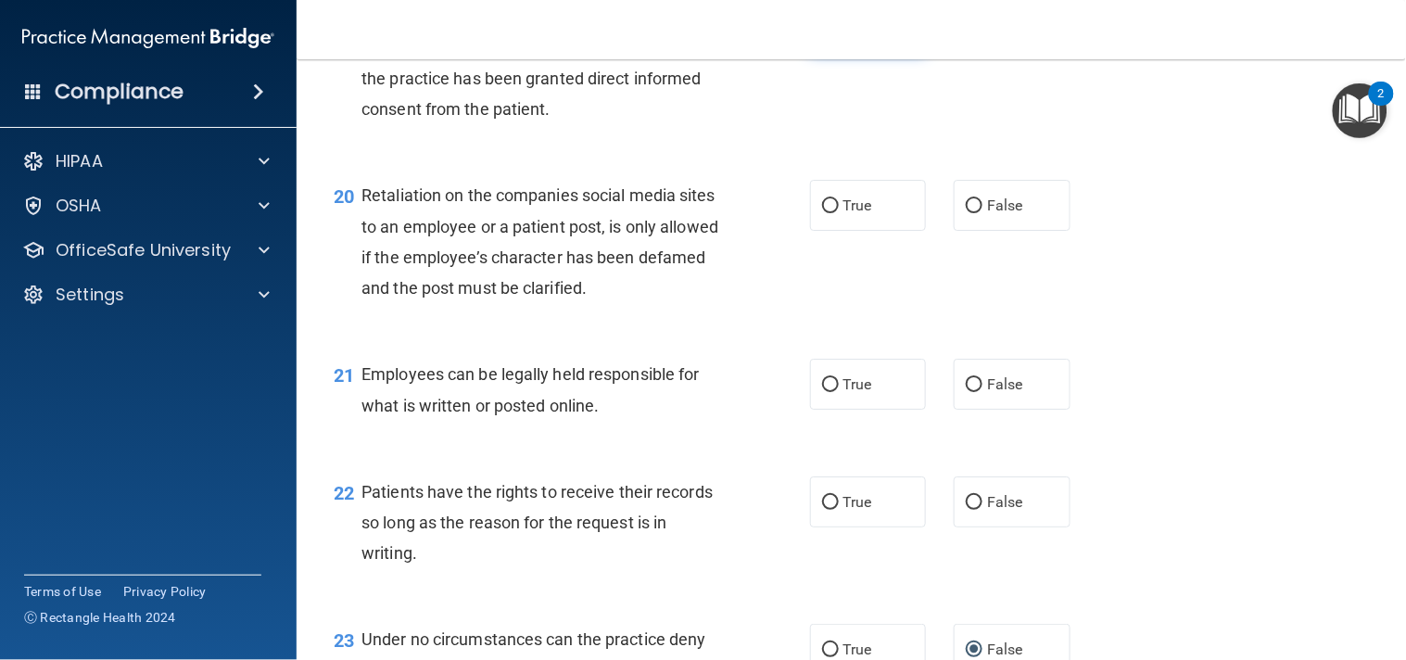
click at [822, 35] on input "True" at bounding box center [830, 28] width 17 height 14
radio input "true"
click at [810, 231] on label "True" at bounding box center [868, 205] width 117 height 51
click at [822, 213] on input "True" at bounding box center [830, 206] width 17 height 14
radio input "true"
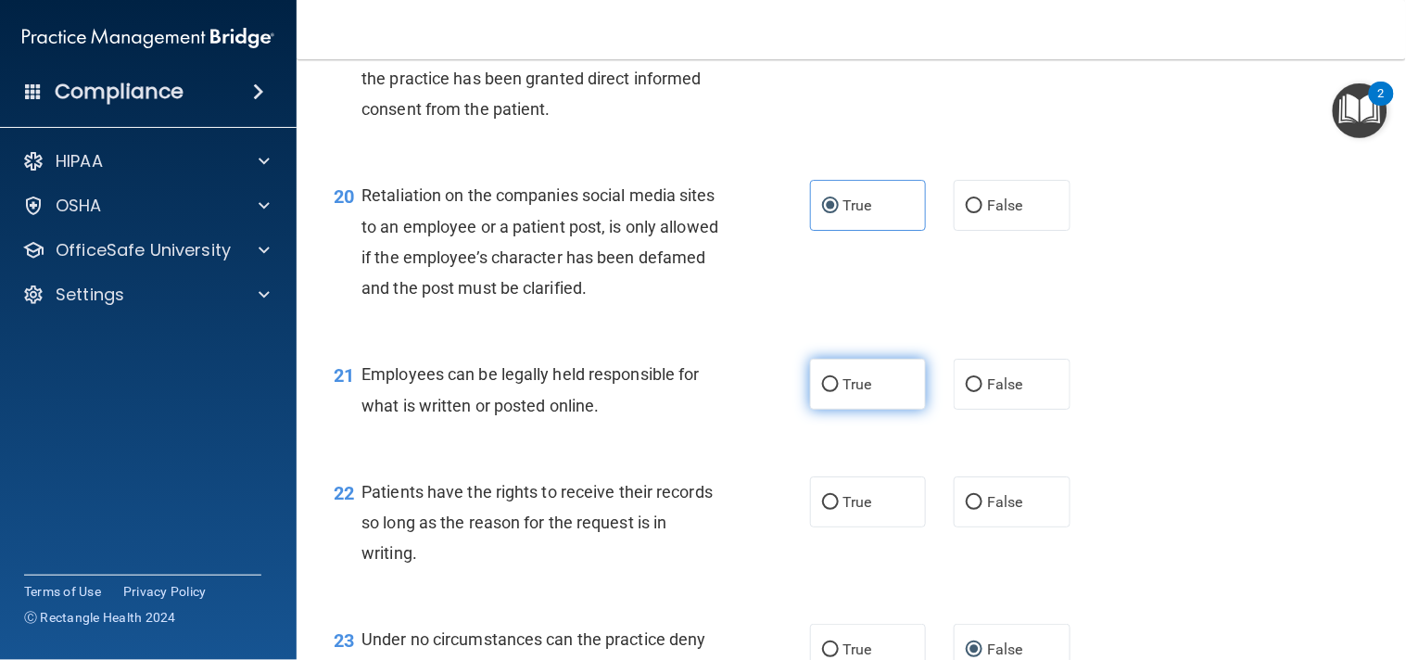
click at [825, 410] on label "True" at bounding box center [868, 384] width 117 height 51
click at [825, 392] on input "True" at bounding box center [830, 385] width 17 height 14
radio input "true"
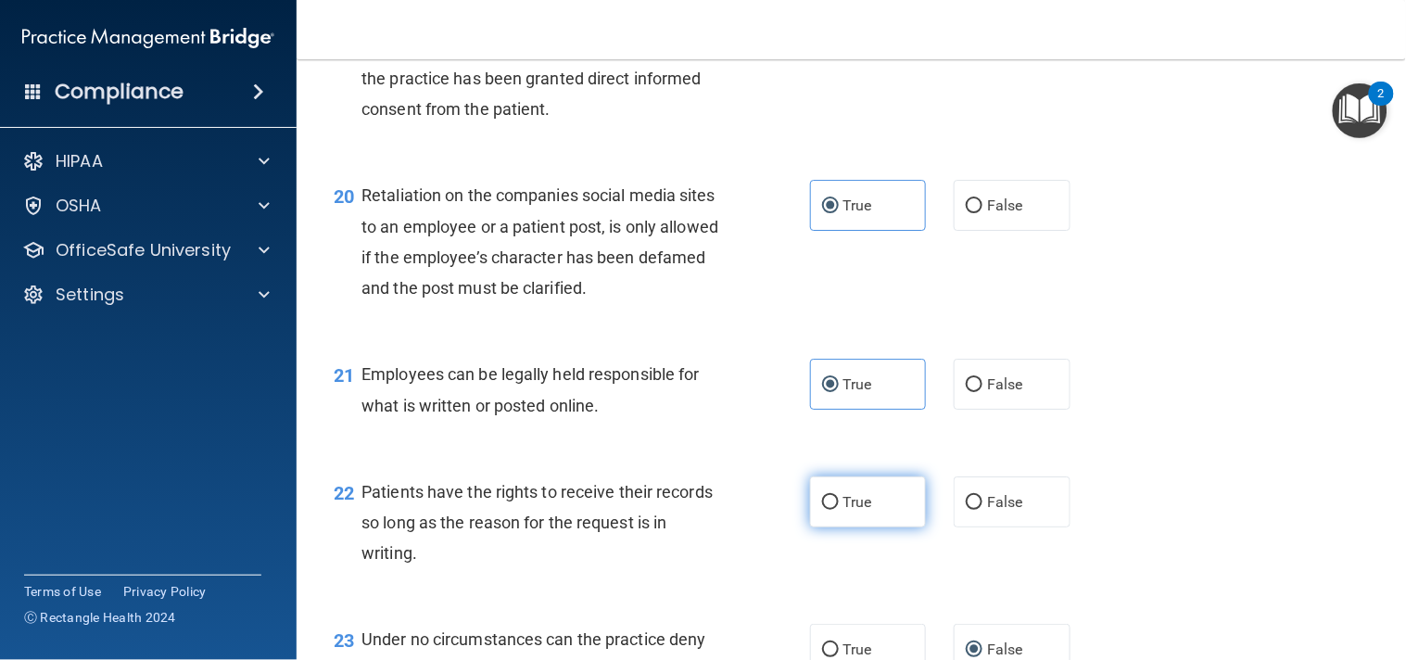
click at [859, 527] on label "True" at bounding box center [868, 501] width 117 height 51
click at [839, 510] on input "True" at bounding box center [830, 503] width 17 height 14
radio input "true"
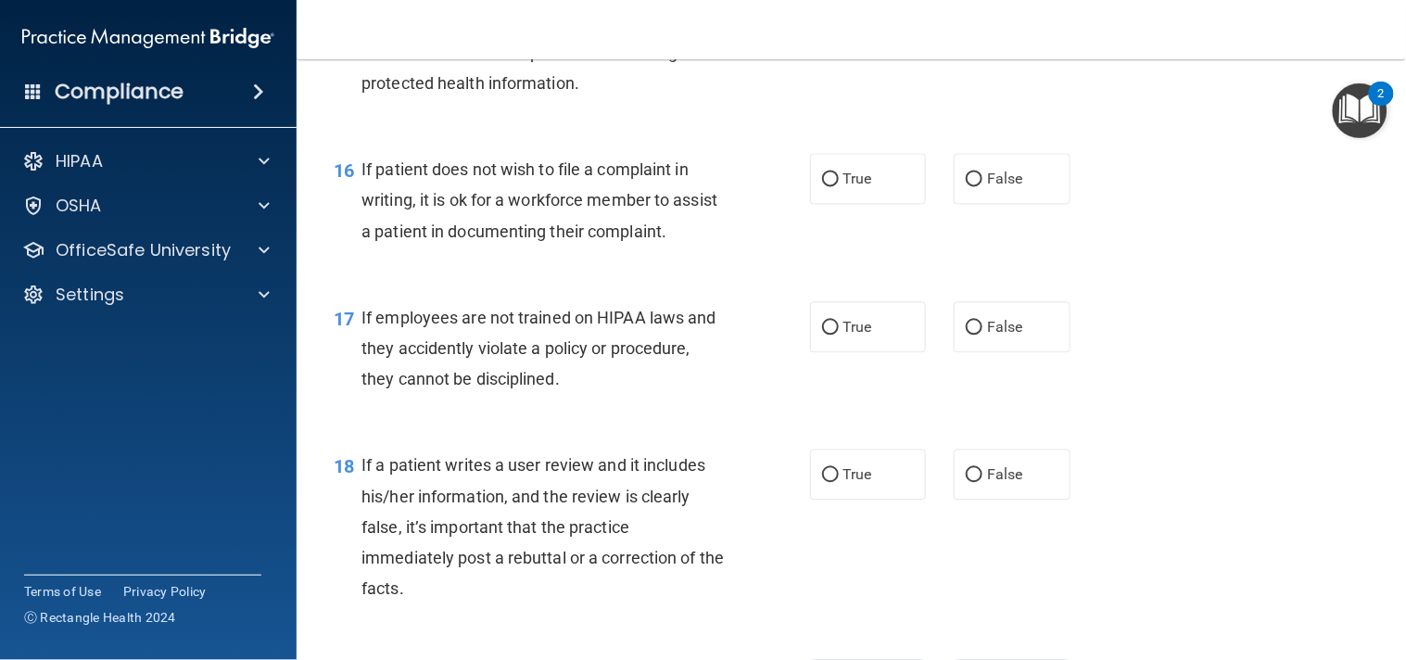
scroll to position [2768, 0]
click at [862, 56] on label "True" at bounding box center [868, 30] width 117 height 51
click at [839, 38] on input "True" at bounding box center [830, 31] width 17 height 14
radio input "true"
click at [953, 351] on label "False" at bounding box center [1011, 325] width 117 height 51
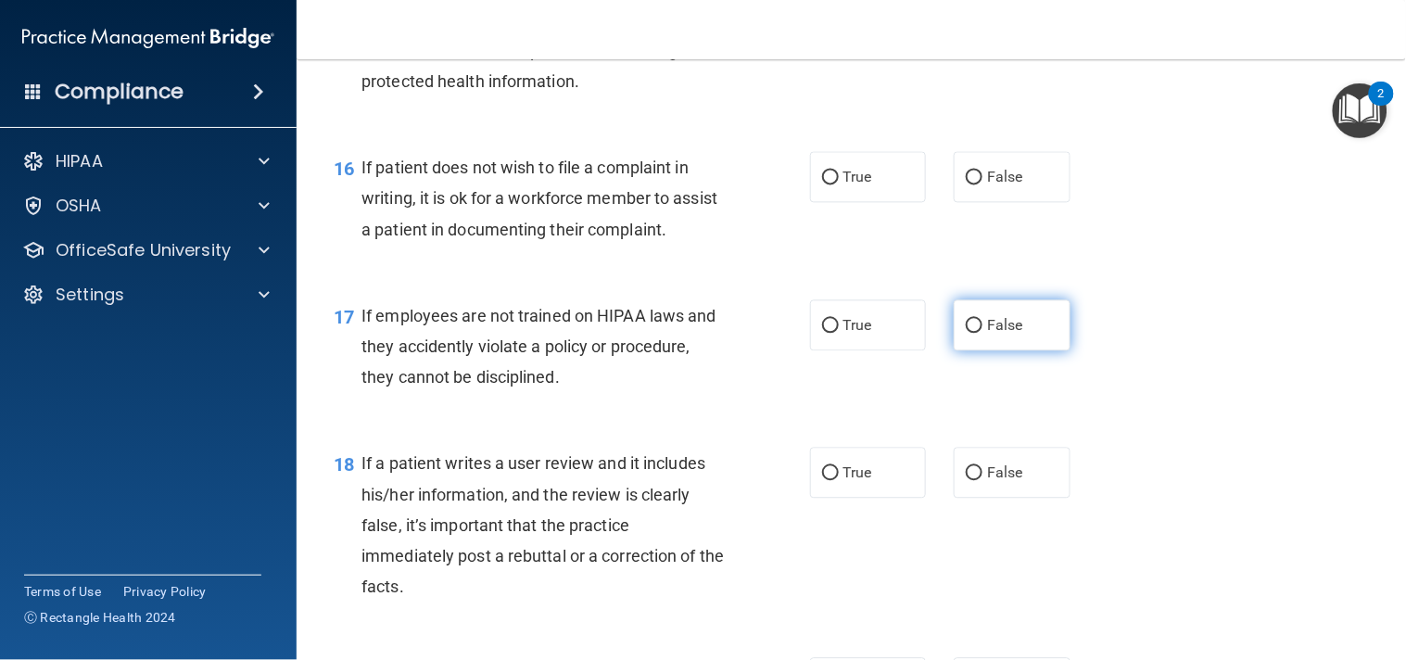
click at [966, 334] on input "False" at bounding box center [974, 327] width 17 height 14
radio input "true"
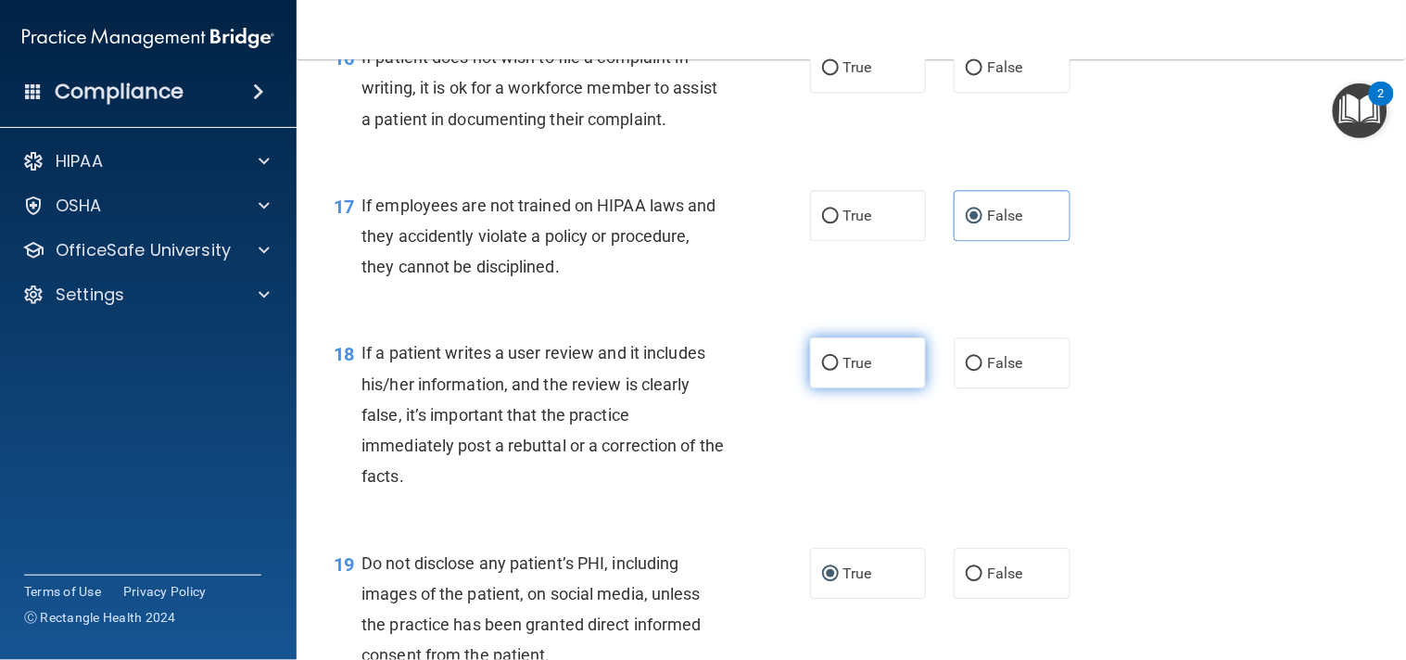
scroll to position [2905, 0]
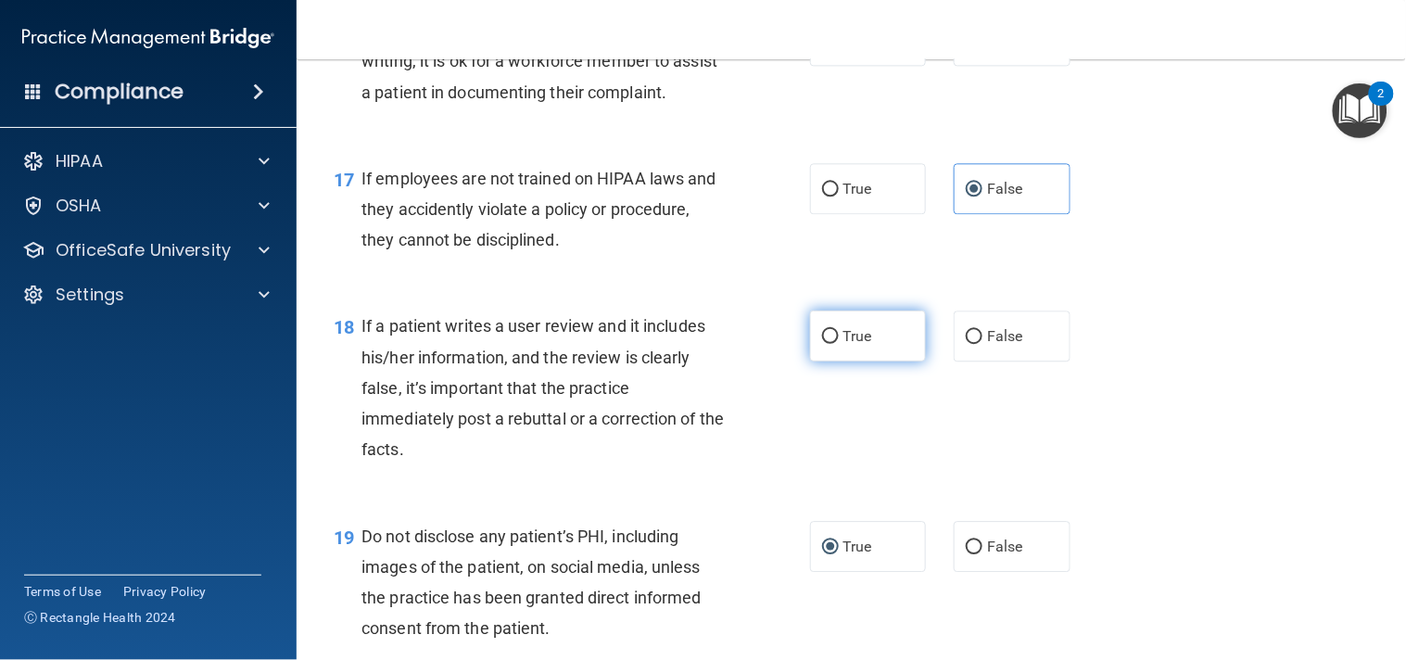
click at [856, 361] on label "True" at bounding box center [868, 335] width 117 height 51
click at [839, 344] on input "True" at bounding box center [830, 337] width 17 height 14
radio input "true"
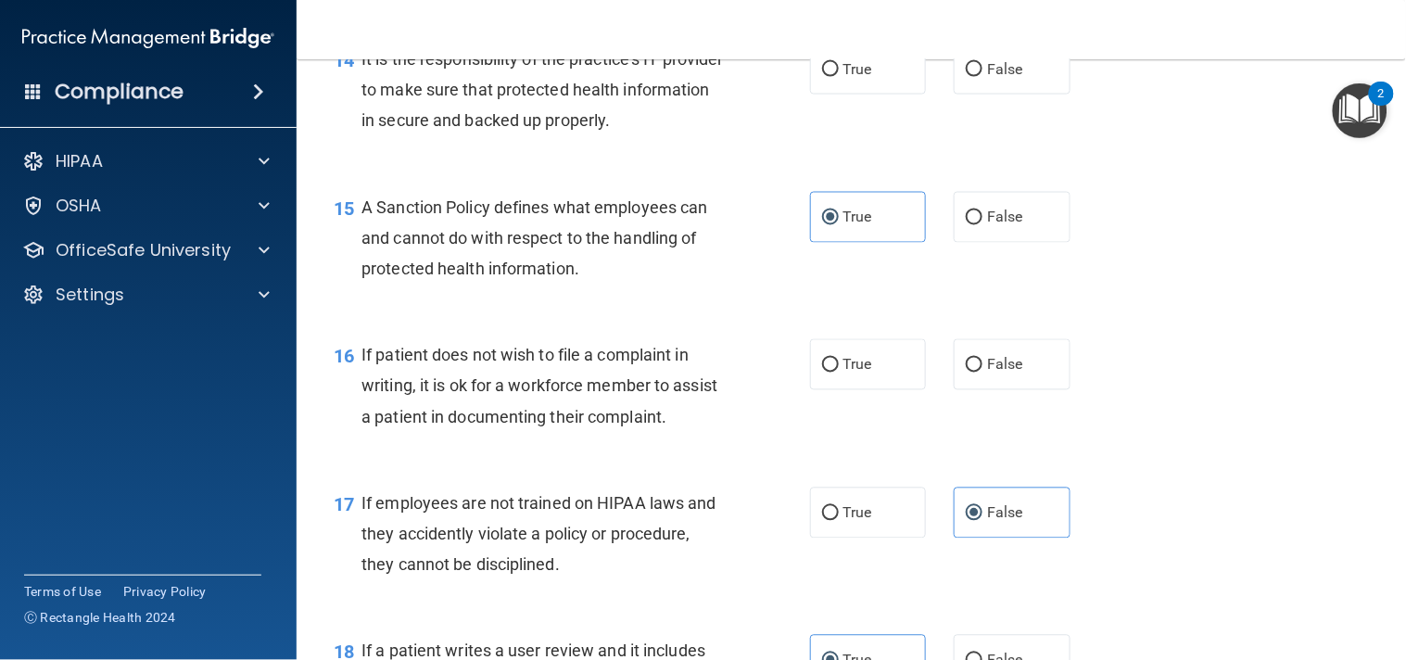
scroll to position [2562, 0]
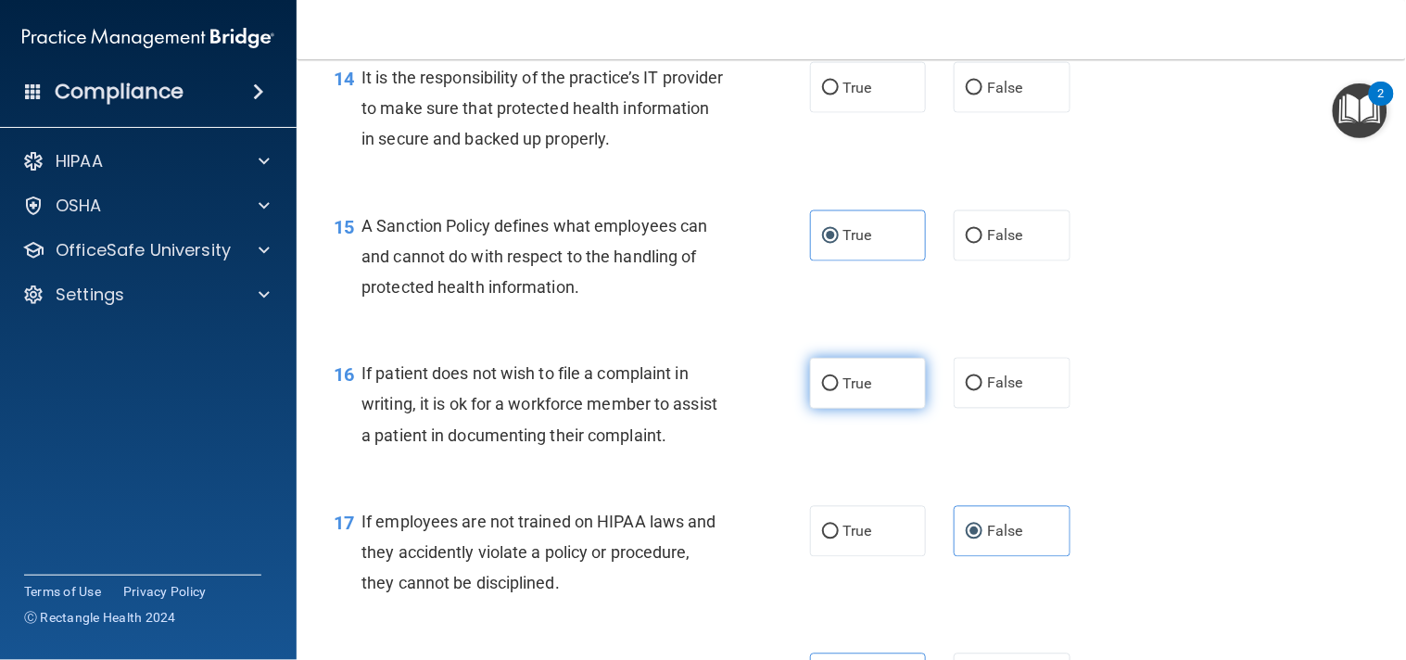
click at [829, 409] on label "True" at bounding box center [868, 383] width 117 height 51
click at [829, 391] on input "True" at bounding box center [830, 384] width 17 height 14
radio input "true"
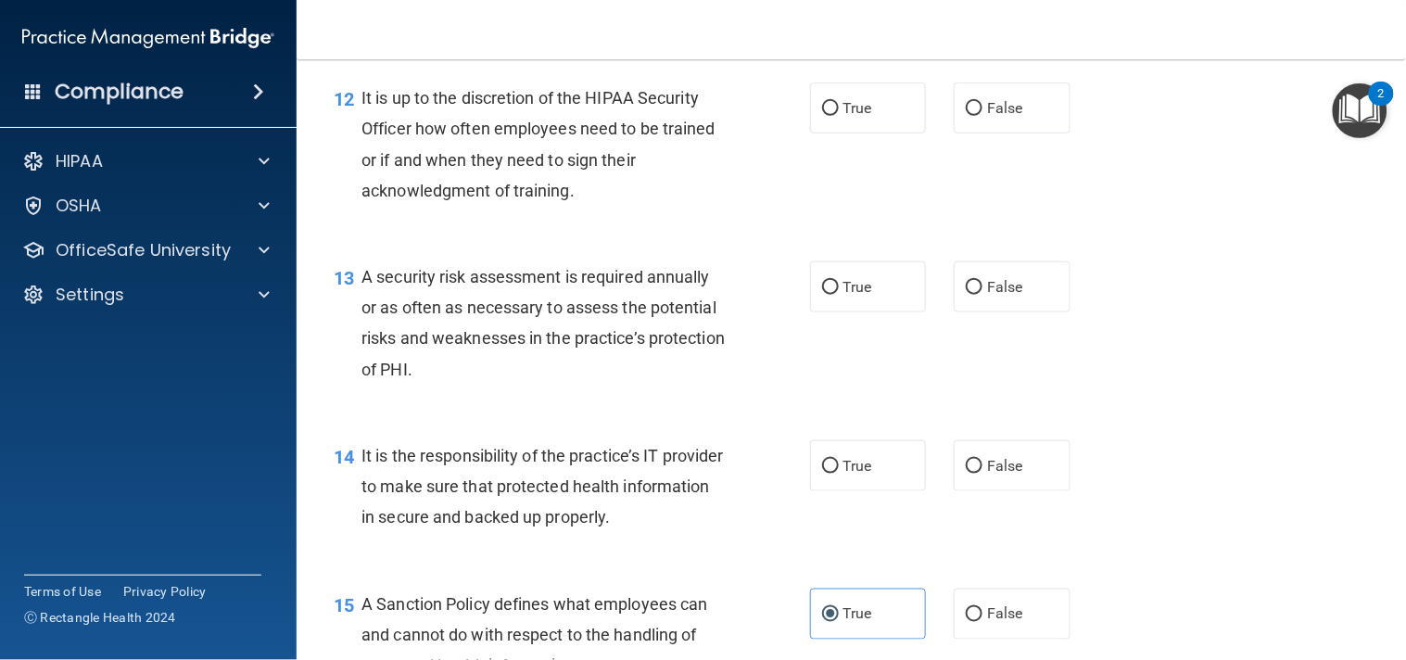
scroll to position [2219, 0]
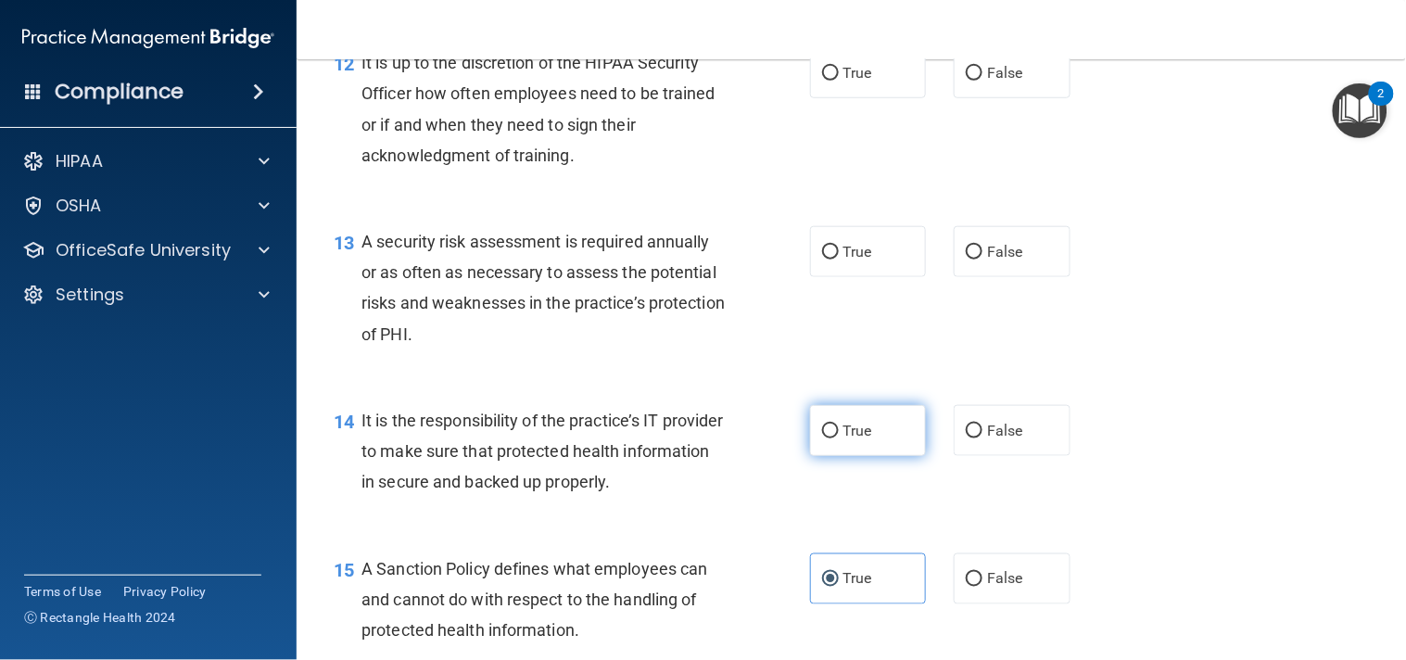
click at [829, 456] on label "True" at bounding box center [868, 430] width 117 height 51
click at [829, 438] on input "True" at bounding box center [830, 431] width 17 height 14
radio input "true"
click at [849, 339] on div "13 A security risk assessment is required annually or as often as necessary to …" at bounding box center [851, 292] width 1063 height 179
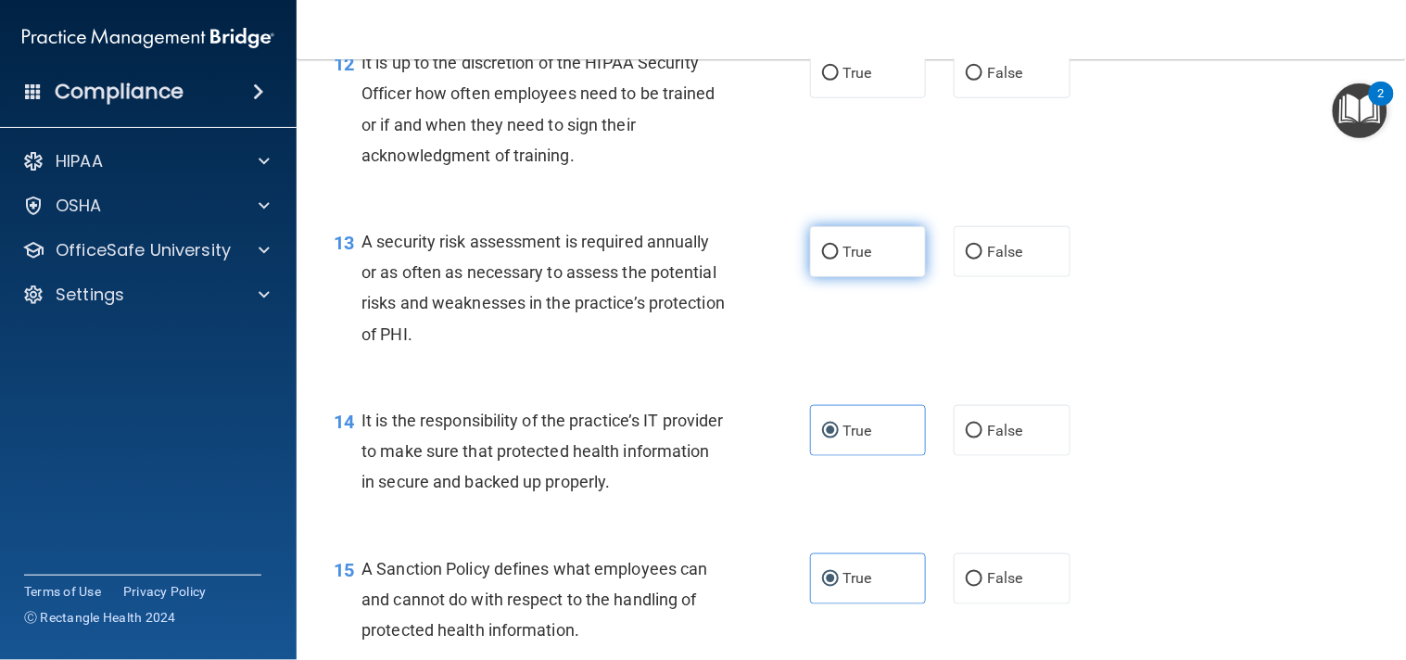
click at [849, 277] on label "True" at bounding box center [868, 251] width 117 height 51
click at [839, 259] on input "True" at bounding box center [830, 253] width 17 height 14
radio input "true"
click at [892, 98] on label "True" at bounding box center [868, 72] width 117 height 51
click at [839, 81] on input "True" at bounding box center [830, 74] width 17 height 14
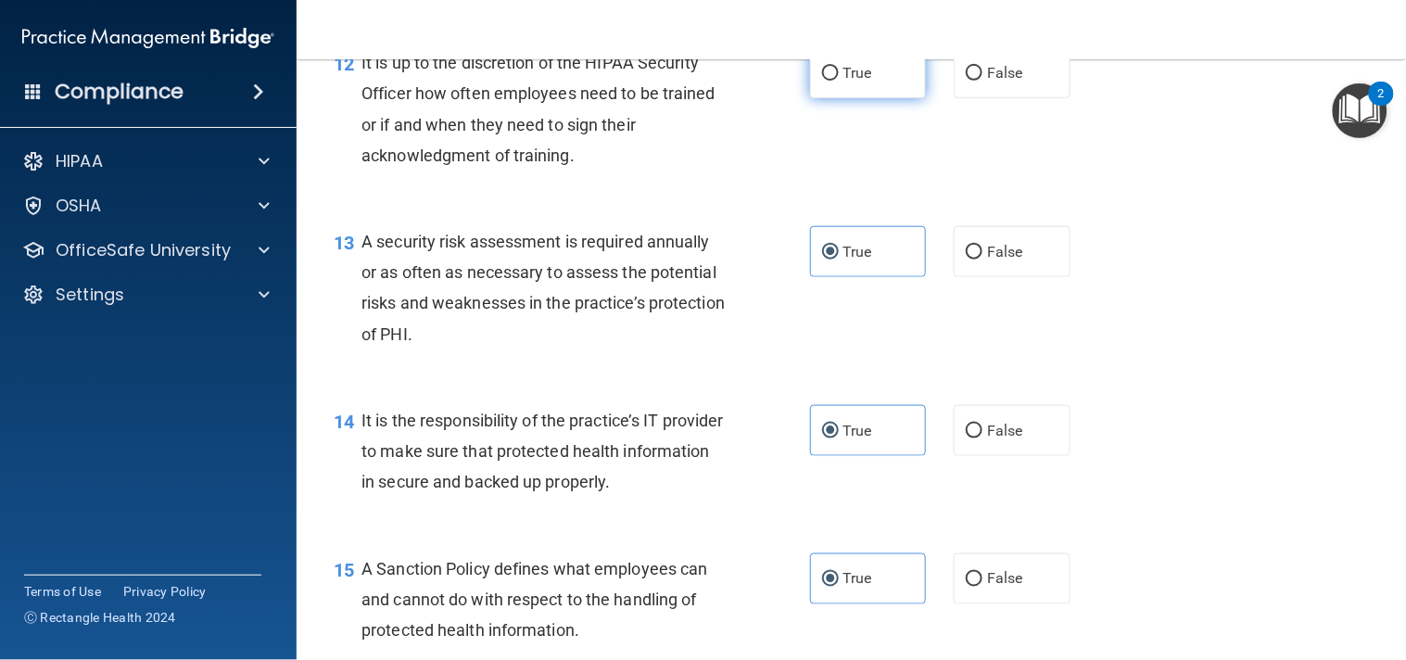
radio input "true"
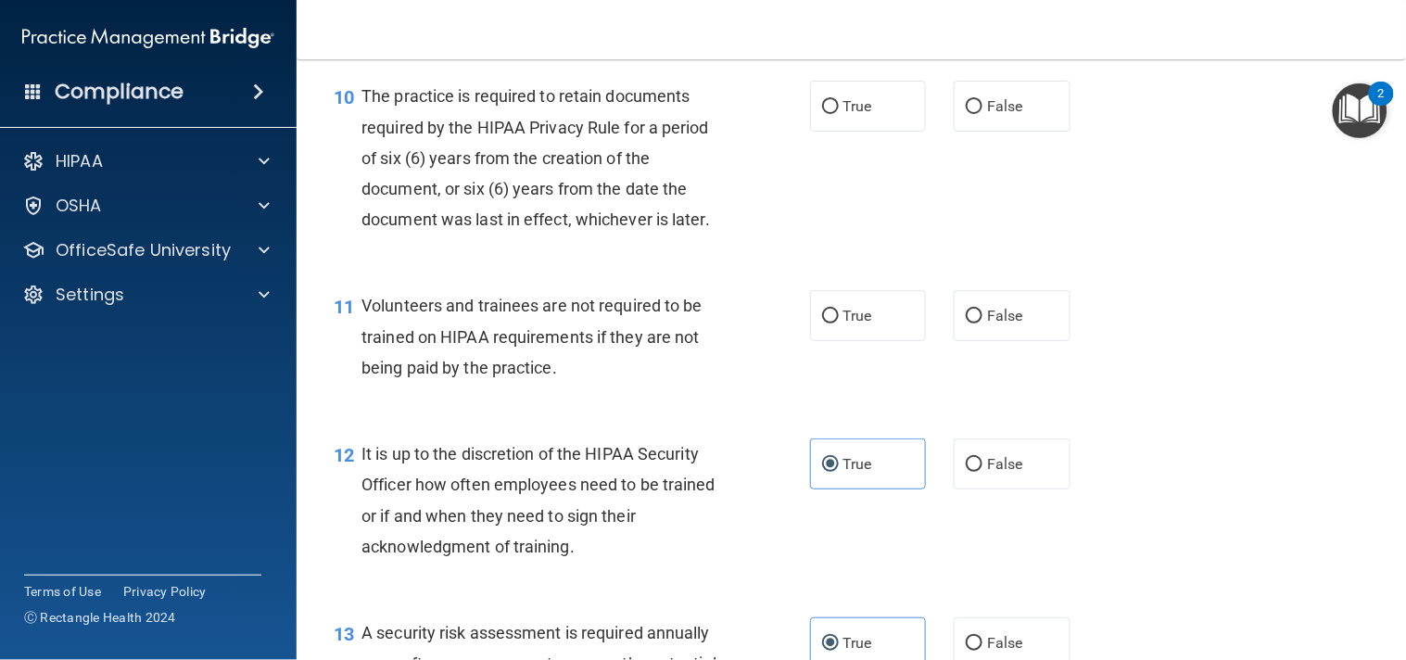
scroll to position [1793, 0]
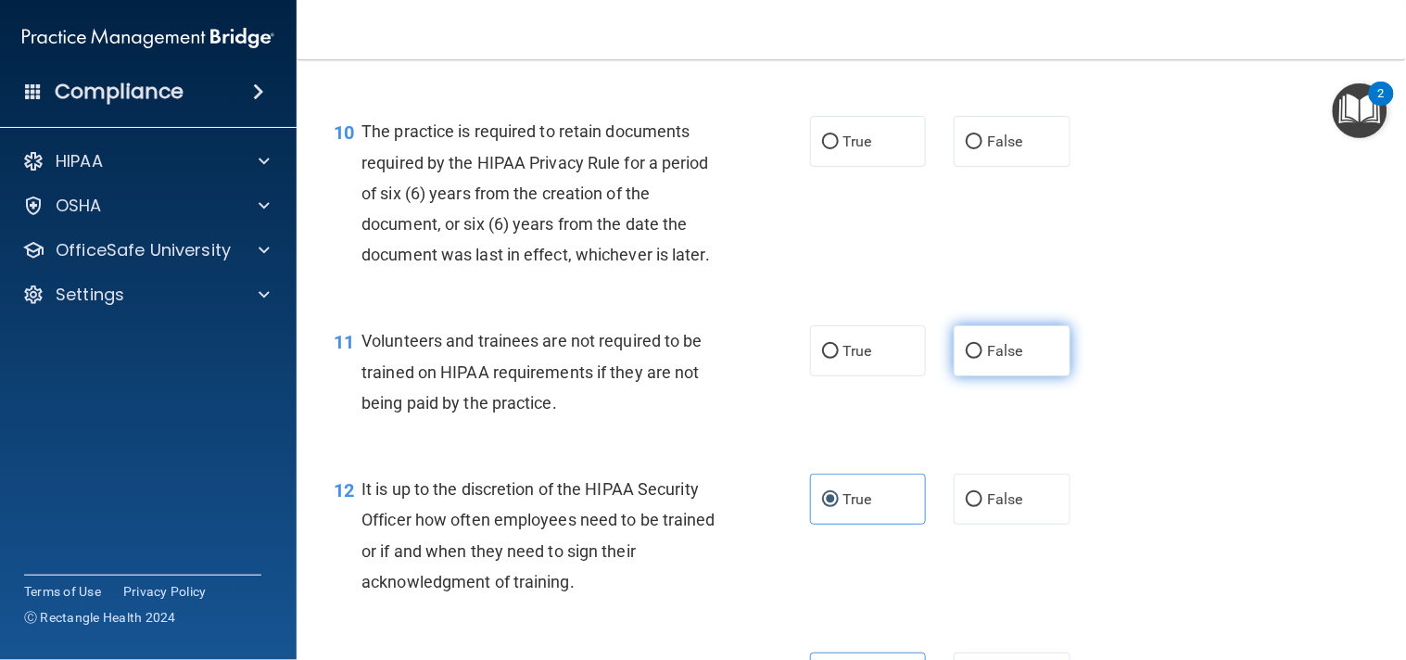
click at [1005, 376] on label "False" at bounding box center [1011, 350] width 117 height 51
click at [982, 359] on input "False" at bounding box center [974, 352] width 17 height 14
radio input "true"
click at [915, 167] on label "True" at bounding box center [868, 141] width 117 height 51
click at [839, 149] on input "True" at bounding box center [830, 142] width 17 height 14
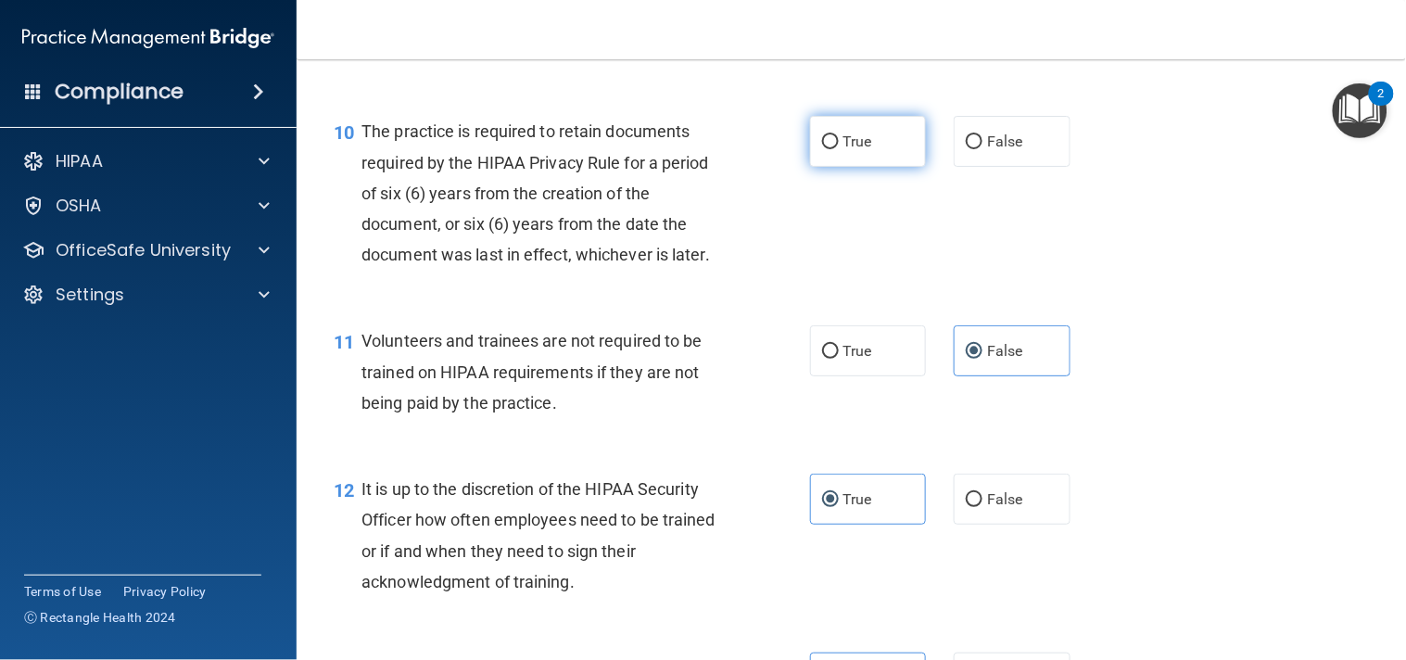
radio input "true"
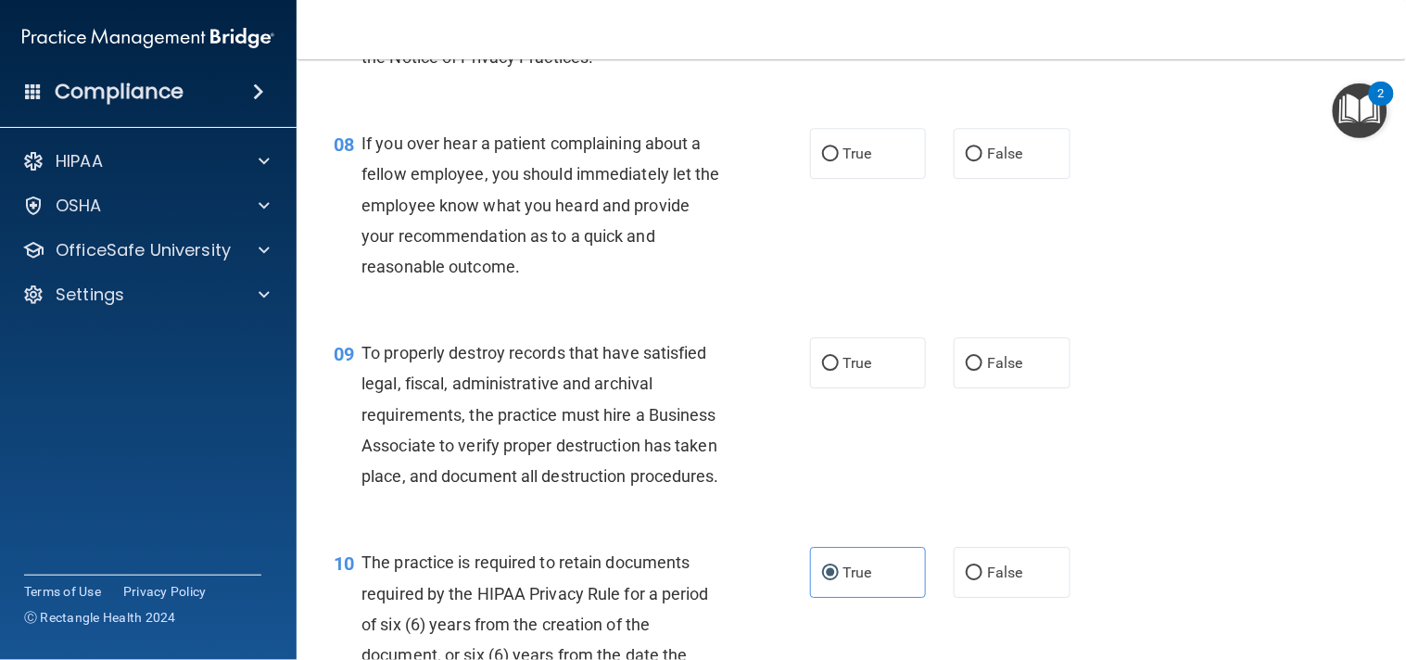
scroll to position [1388, 0]
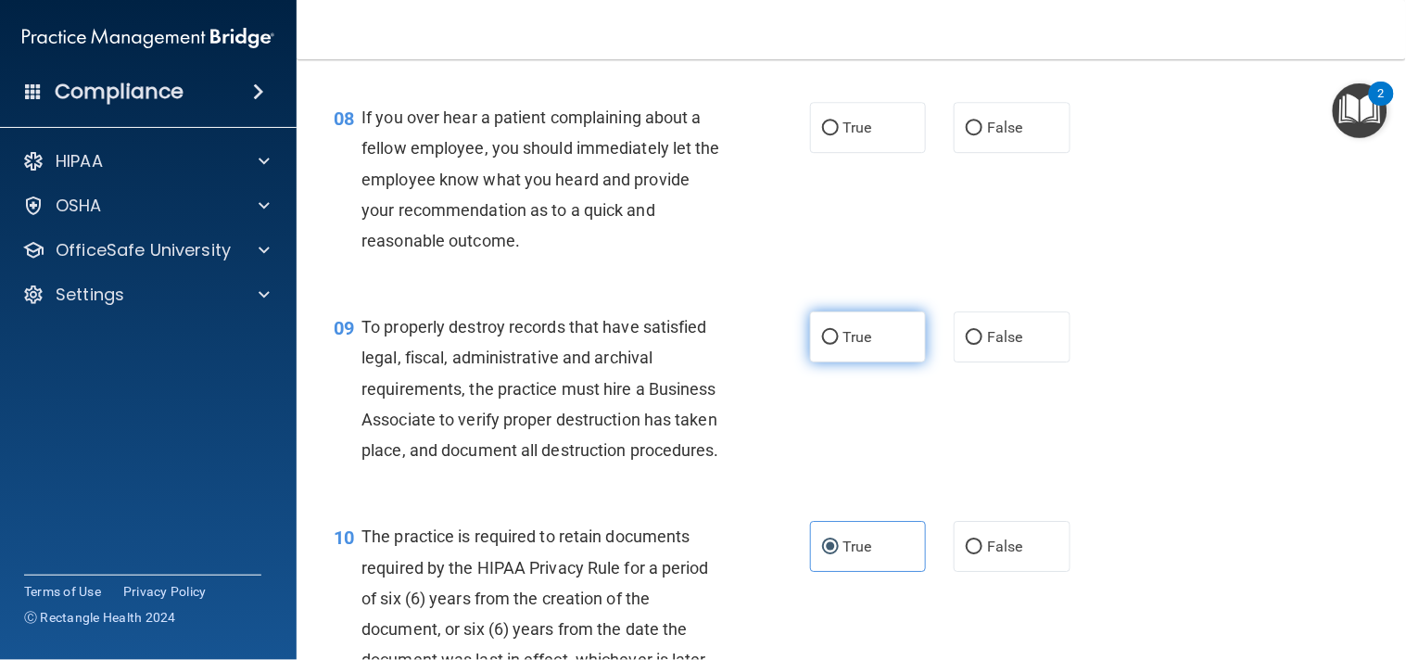
drag, startPoint x: 899, startPoint y: 341, endPoint x: 821, endPoint y: 377, distance: 85.8
click at [821, 362] on label "True" at bounding box center [868, 336] width 117 height 51
click at [822, 345] on input "True" at bounding box center [830, 338] width 17 height 14
radio input "true"
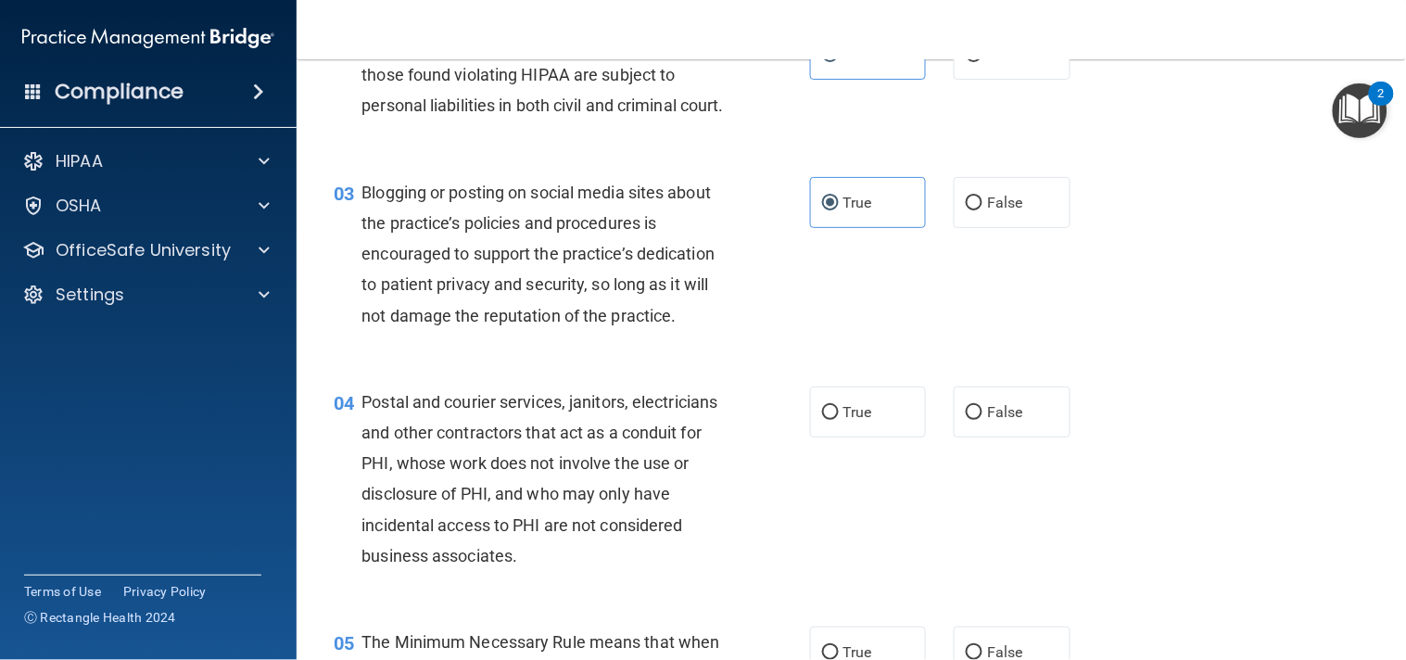
click at [936, 211] on div "03 Blogging or posting on social media sites about the practice’s policies and …" at bounding box center [851, 258] width 1063 height 209
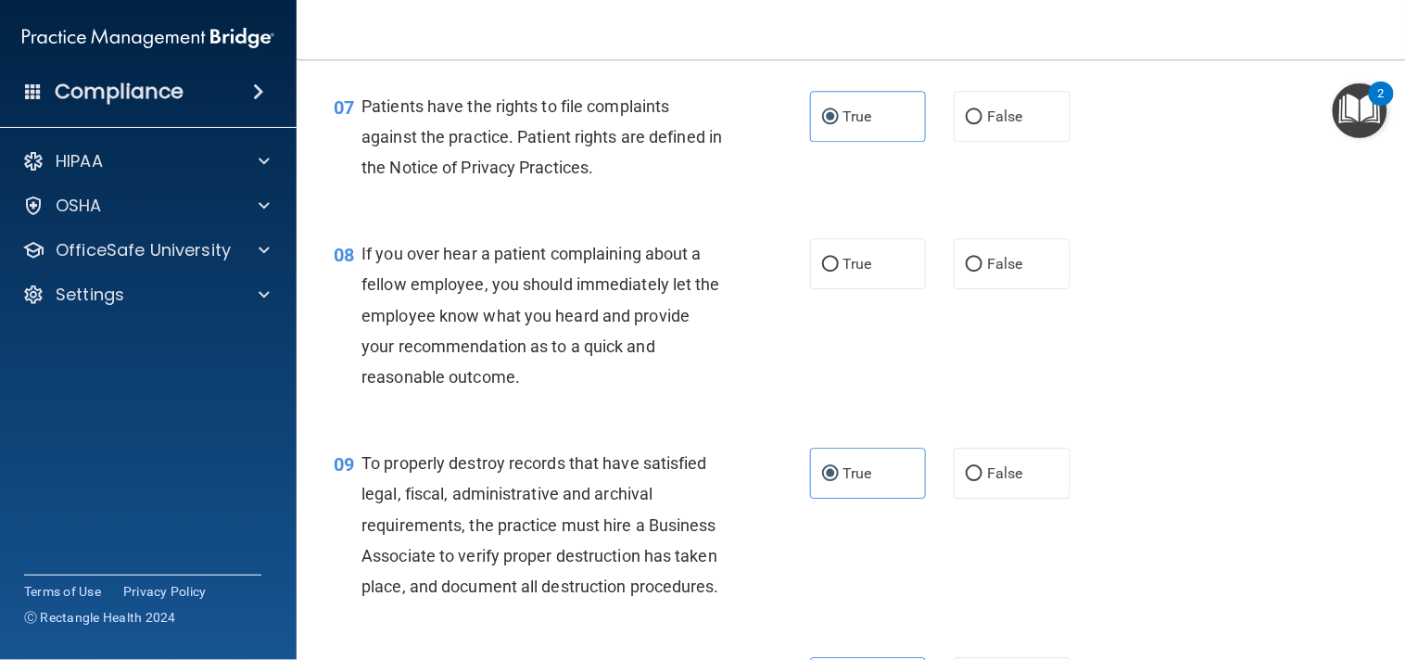
scroll to position [1214, 0]
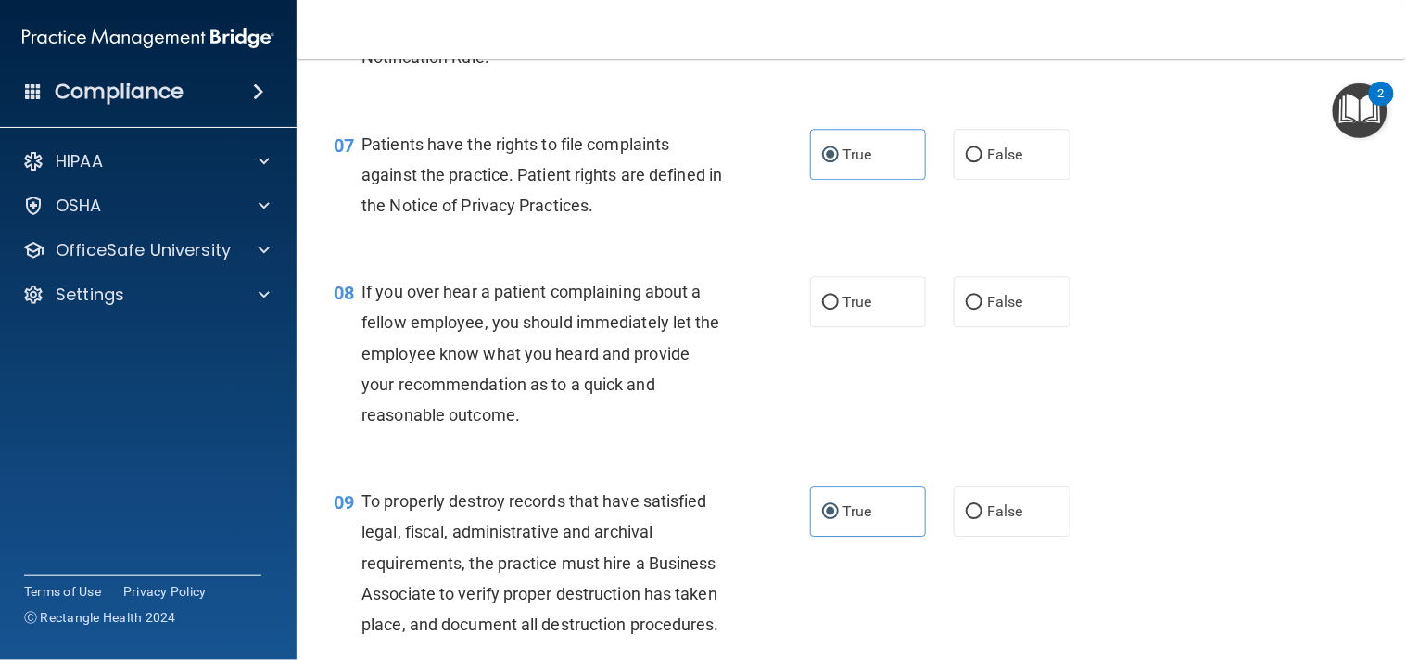
drag, startPoint x: 970, startPoint y: 313, endPoint x: 942, endPoint y: 325, distance: 30.3
click at [942, 325] on div "True False" at bounding box center [950, 301] width 280 height 51
click at [953, 327] on label "False" at bounding box center [1011, 301] width 117 height 51
click at [966, 309] on input "False" at bounding box center [974, 303] width 17 height 14
radio input "true"
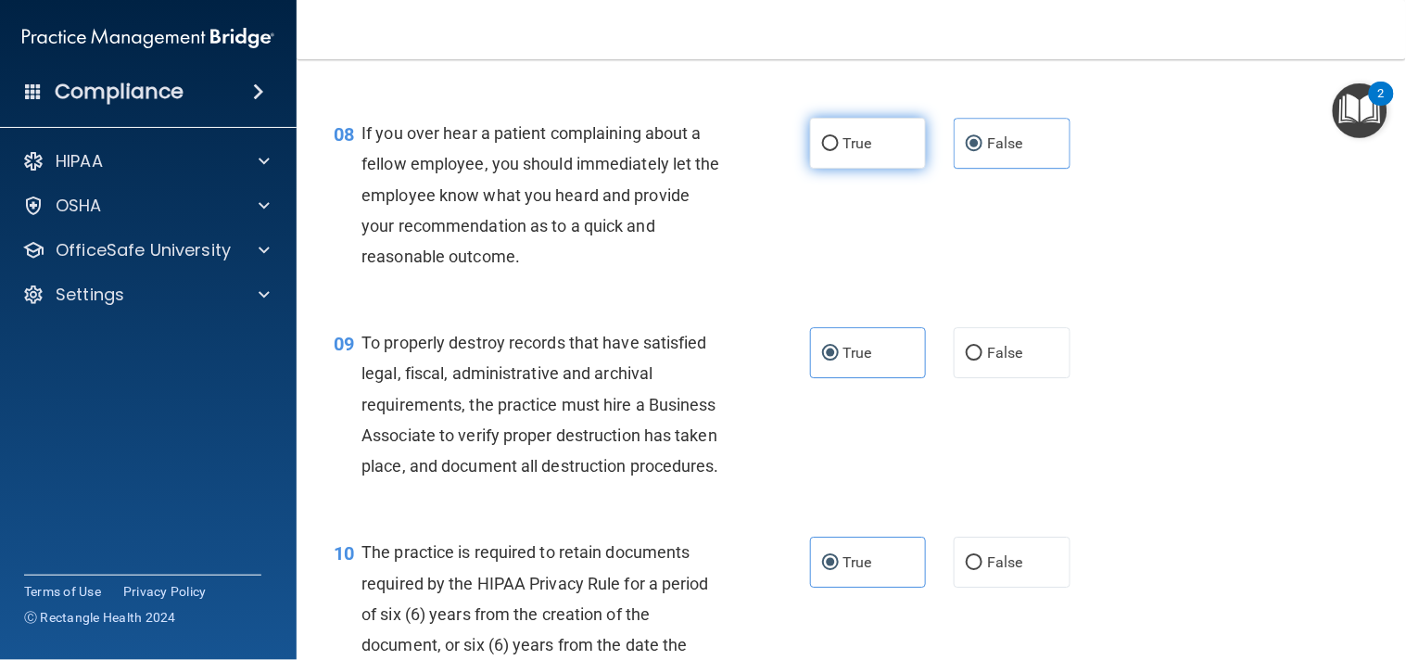
click at [891, 158] on label "True" at bounding box center [868, 143] width 117 height 51
click at [839, 151] on input "True" at bounding box center [830, 144] width 17 height 14
radio input "true"
radio input "false"
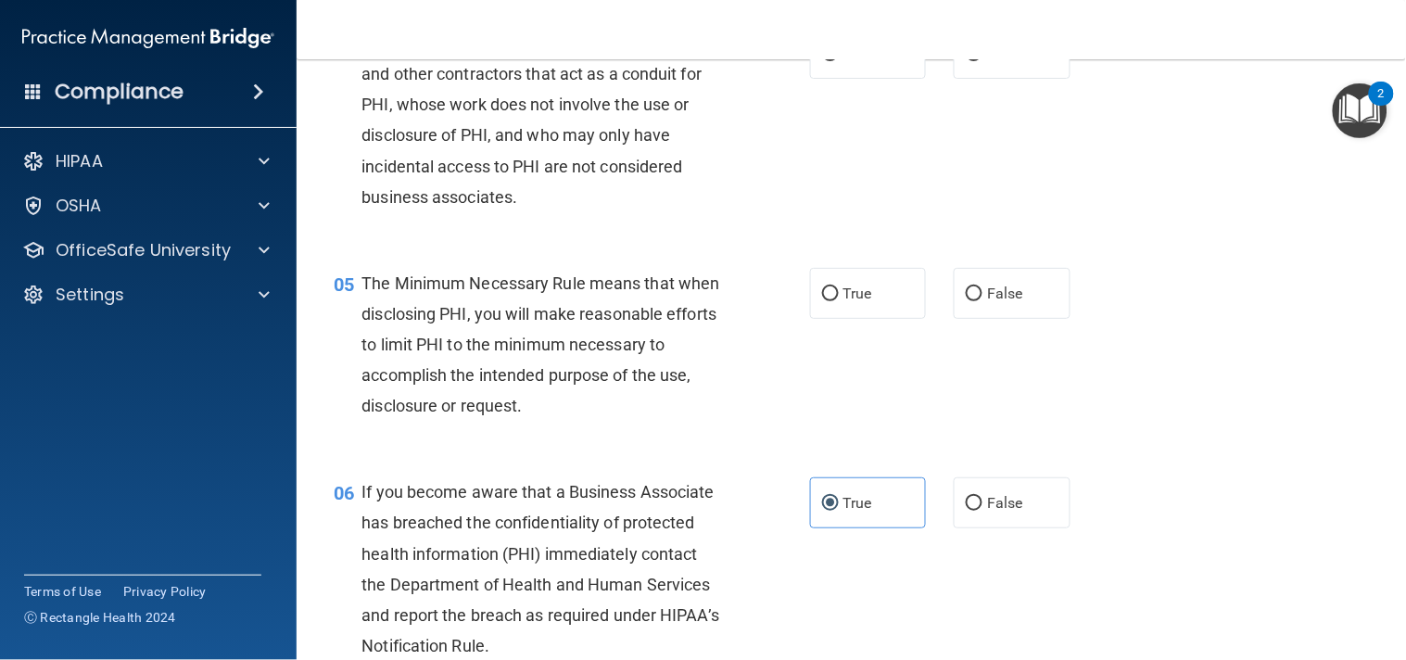
scroll to position [616, 0]
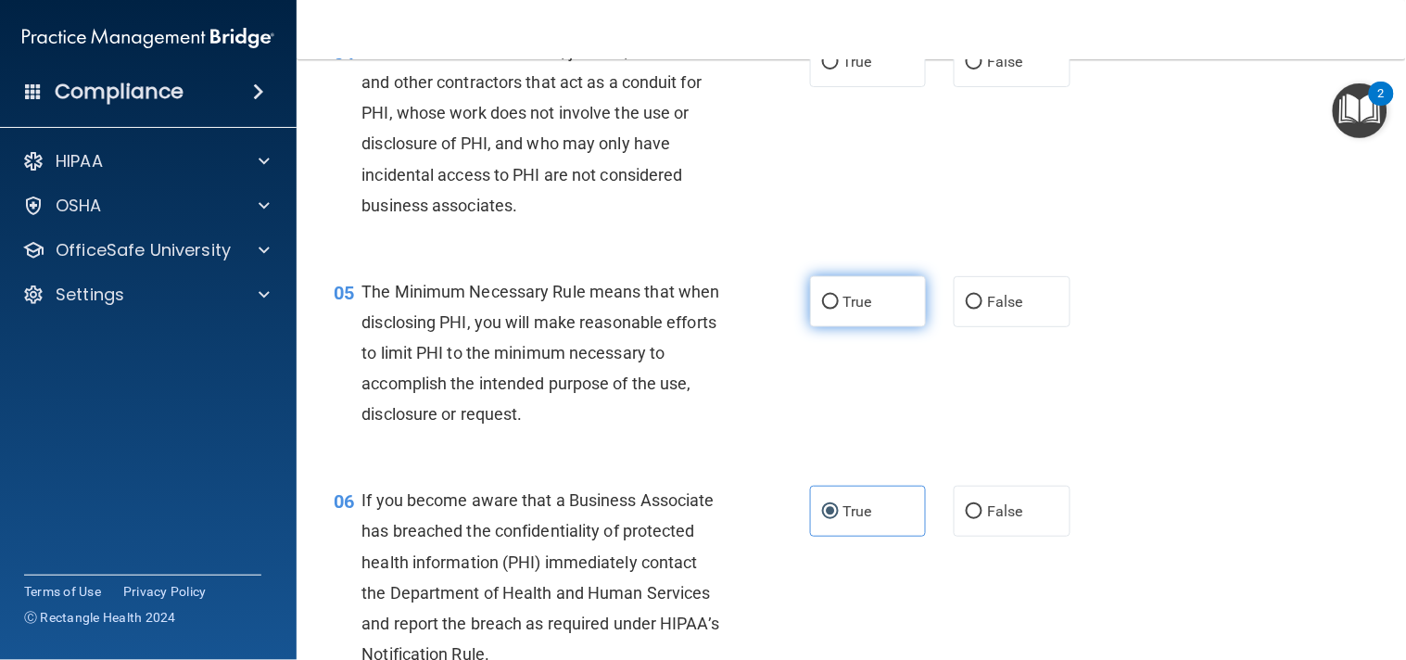
click at [883, 309] on label "True" at bounding box center [868, 301] width 117 height 51
click at [839, 309] on input "True" at bounding box center [830, 303] width 17 height 14
radio input "true"
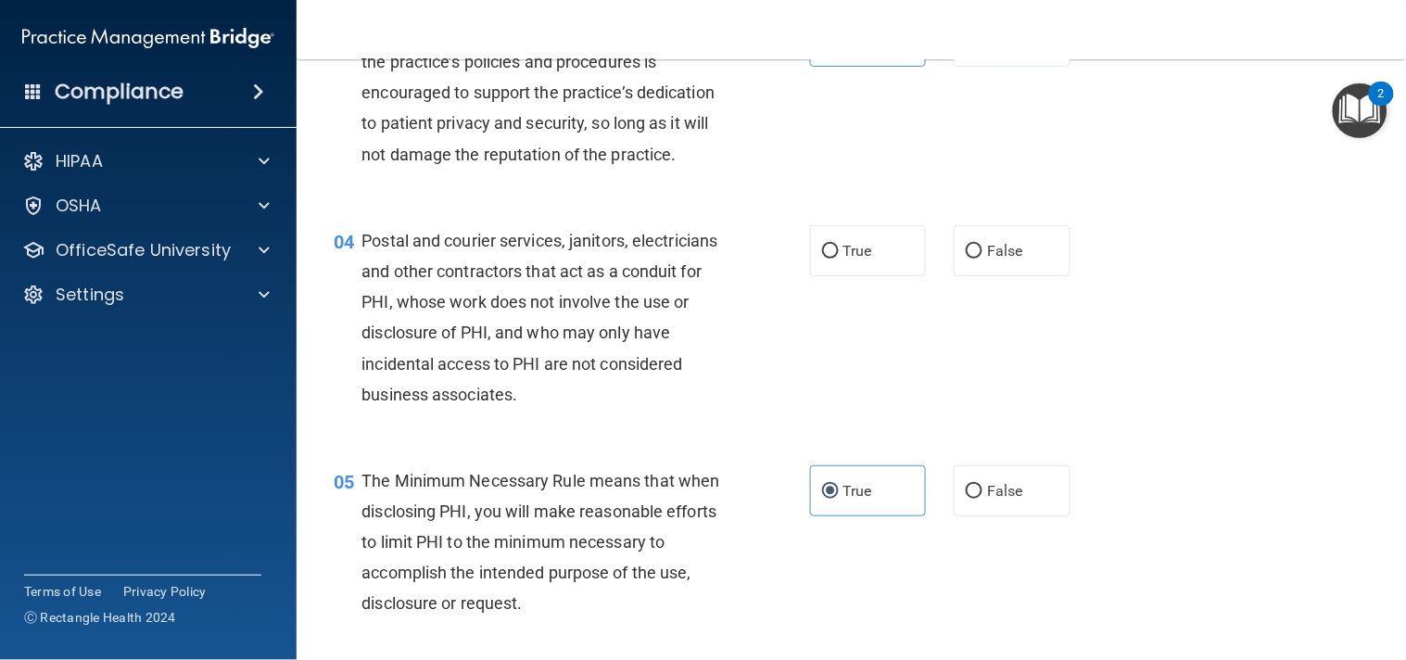
scroll to position [432, 0]
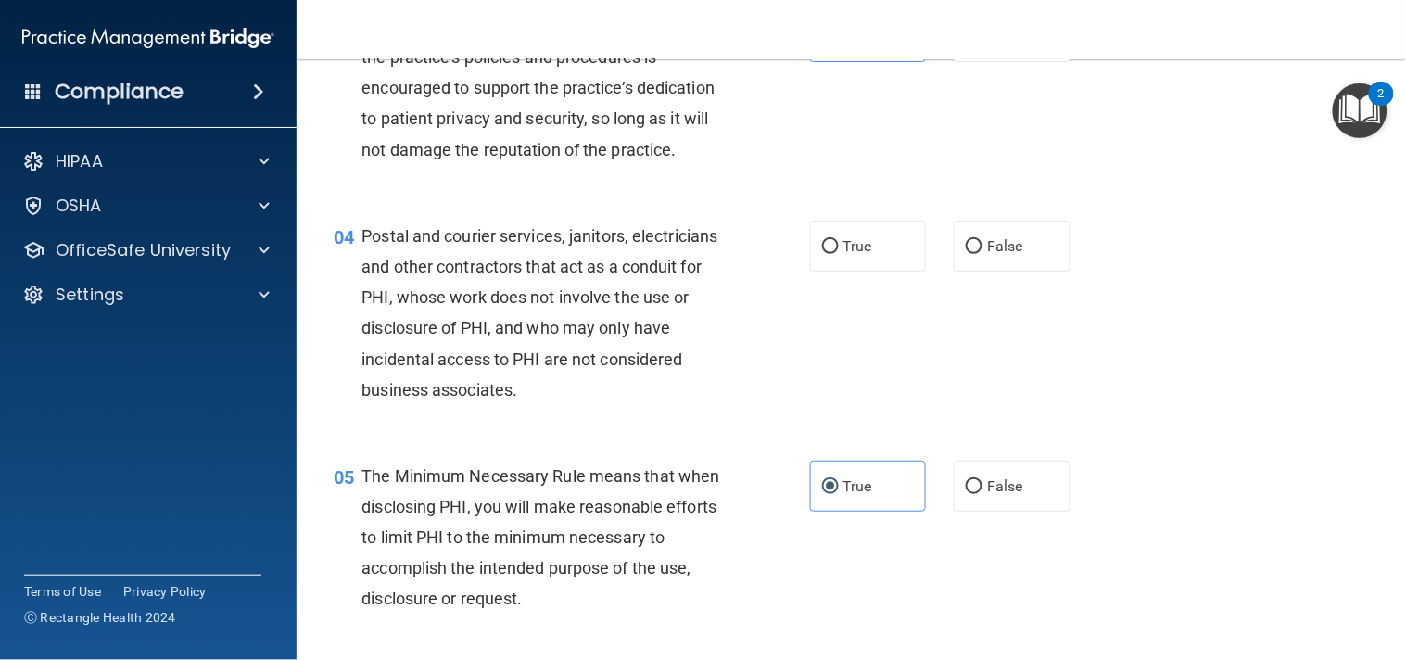
drag, startPoint x: 1013, startPoint y: 287, endPoint x: 936, endPoint y: 284, distance: 77.0
click at [936, 271] on div "True False" at bounding box center [950, 246] width 280 height 51
click at [960, 271] on label "False" at bounding box center [1011, 246] width 117 height 51
click at [966, 254] on input "False" at bounding box center [974, 247] width 17 height 14
radio input "true"
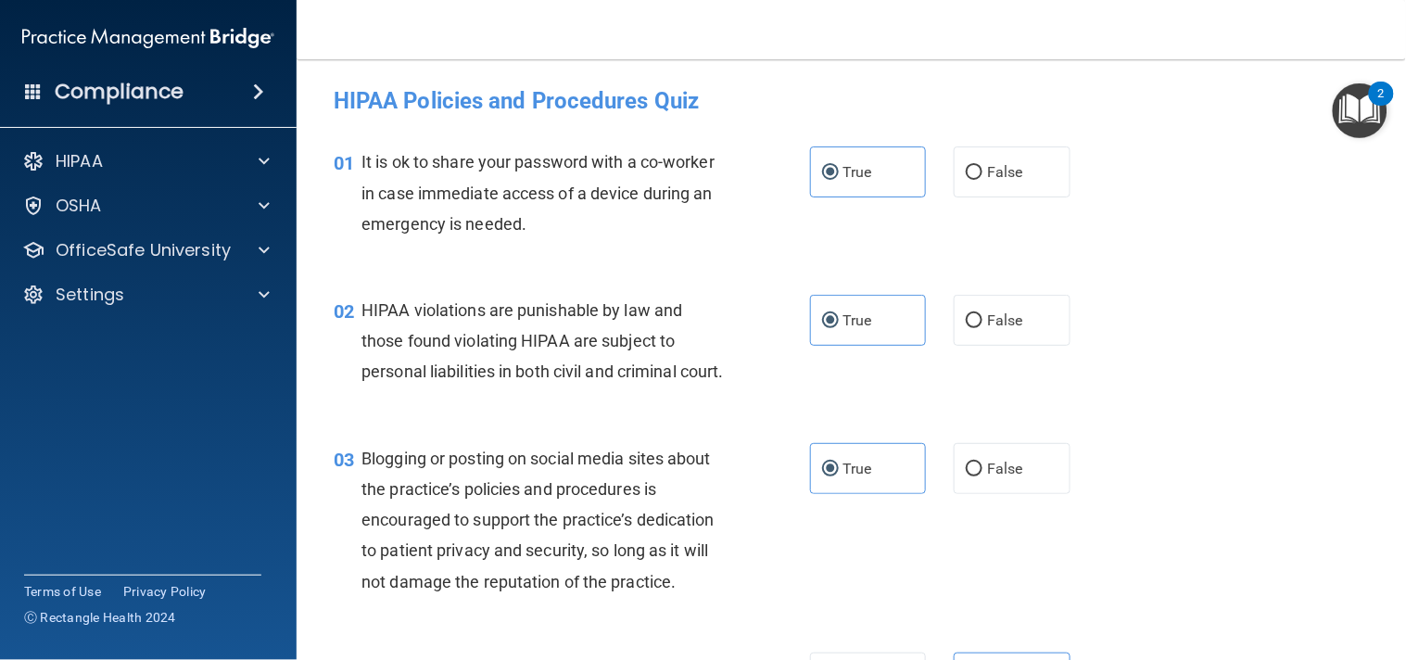
scroll to position [4886, 0]
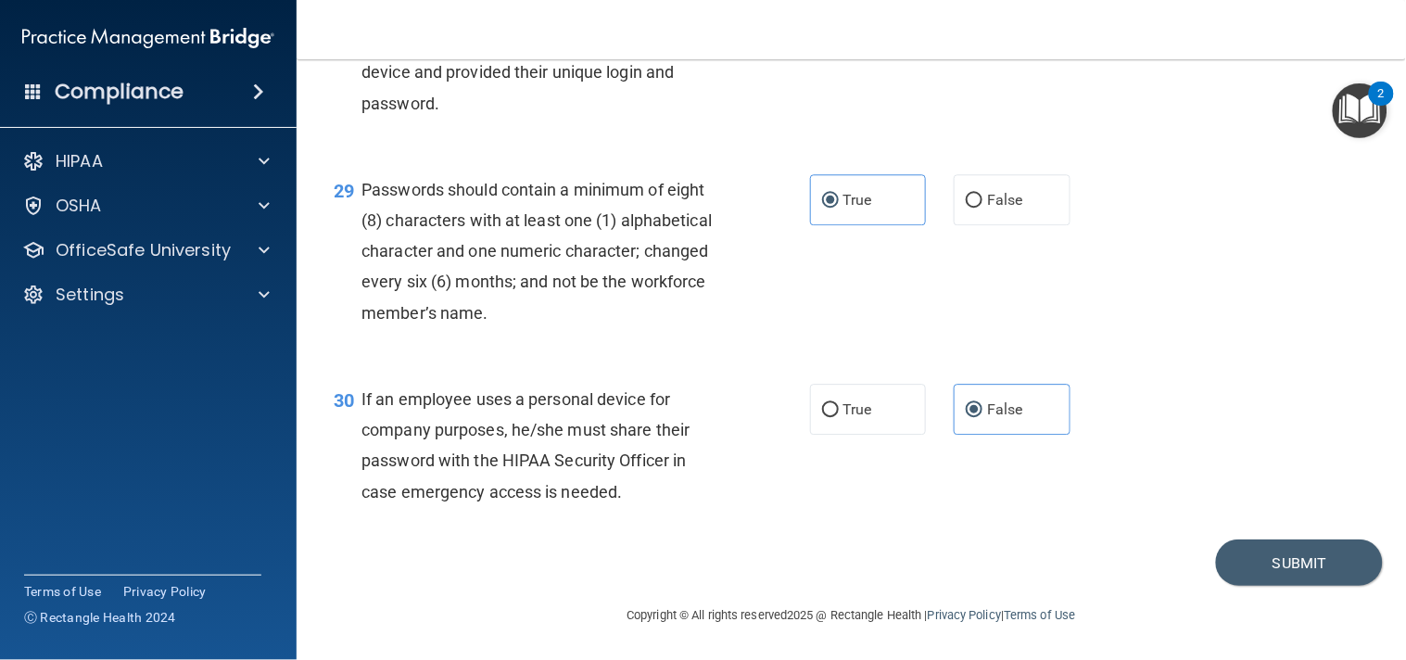
click at [1220, 590] on footer "Copyright © All rights reserved 2025 @ Rectangle Health | Privacy Policy | Term…" at bounding box center [851, 614] width 1035 height 56
click at [1225, 587] on footer "Copyright © All rights reserved 2025 @ Rectangle Health | Privacy Policy | Term…" at bounding box center [851, 614] width 1035 height 56
click at [1225, 575] on button "Submit" at bounding box center [1299, 562] width 167 height 47
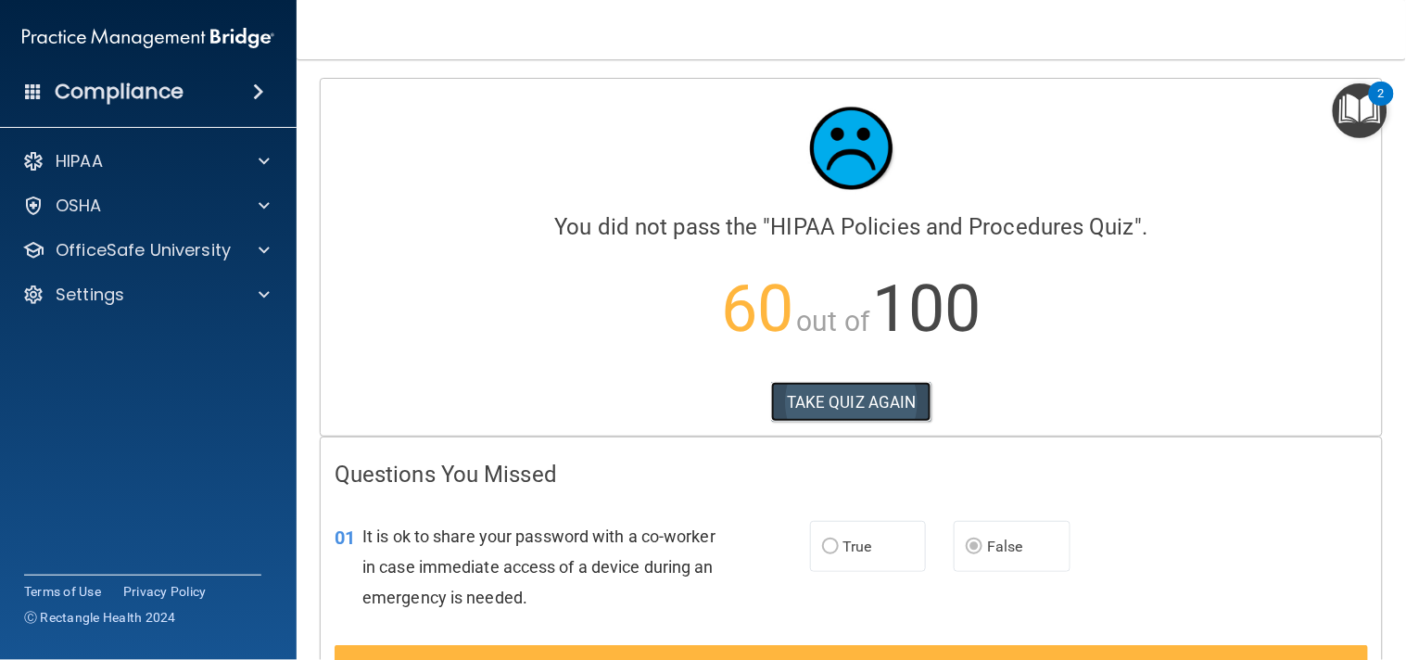
click at [877, 411] on button "TAKE QUIZ AGAIN" at bounding box center [851, 402] width 160 height 41
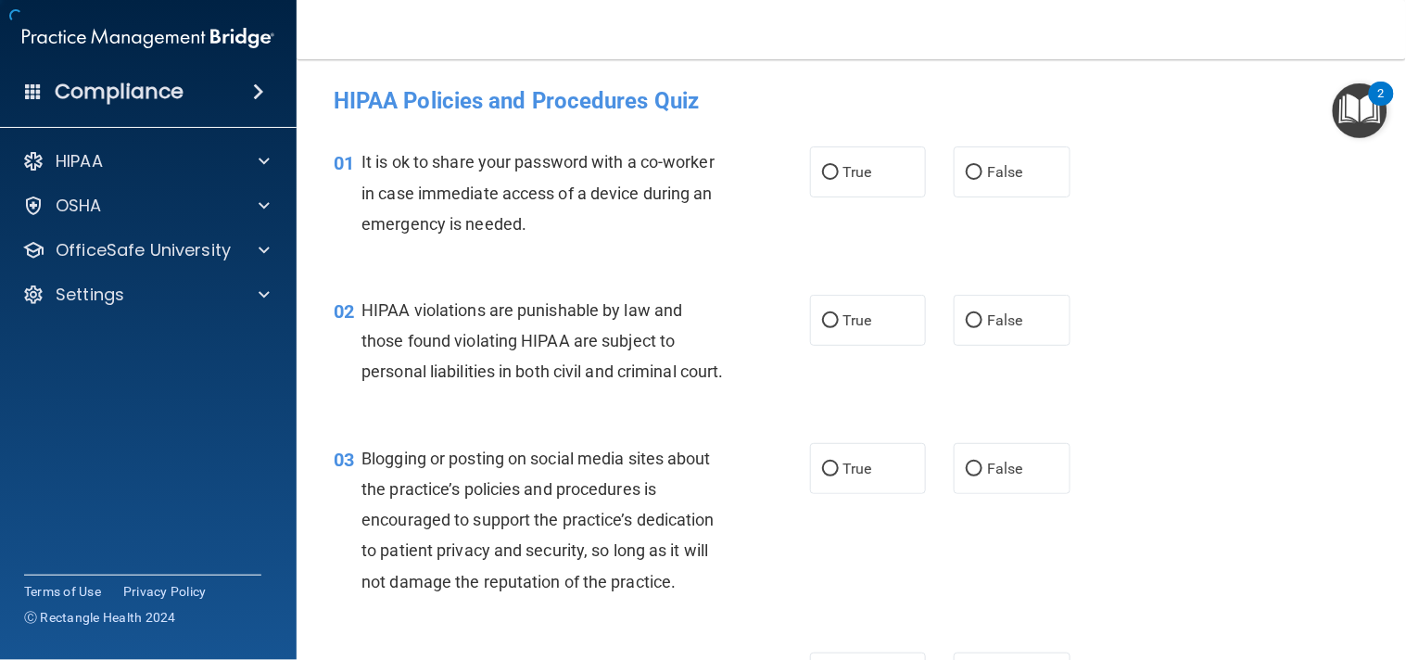
click at [874, 411] on div "02 HIPAA violations are punishable by law and those found violating HIPAA are s…" at bounding box center [851, 345] width 1063 height 148
click at [966, 166] on input "False" at bounding box center [974, 173] width 17 height 14
radio input "true"
click at [823, 322] on input "True" at bounding box center [830, 321] width 17 height 14
radio input "true"
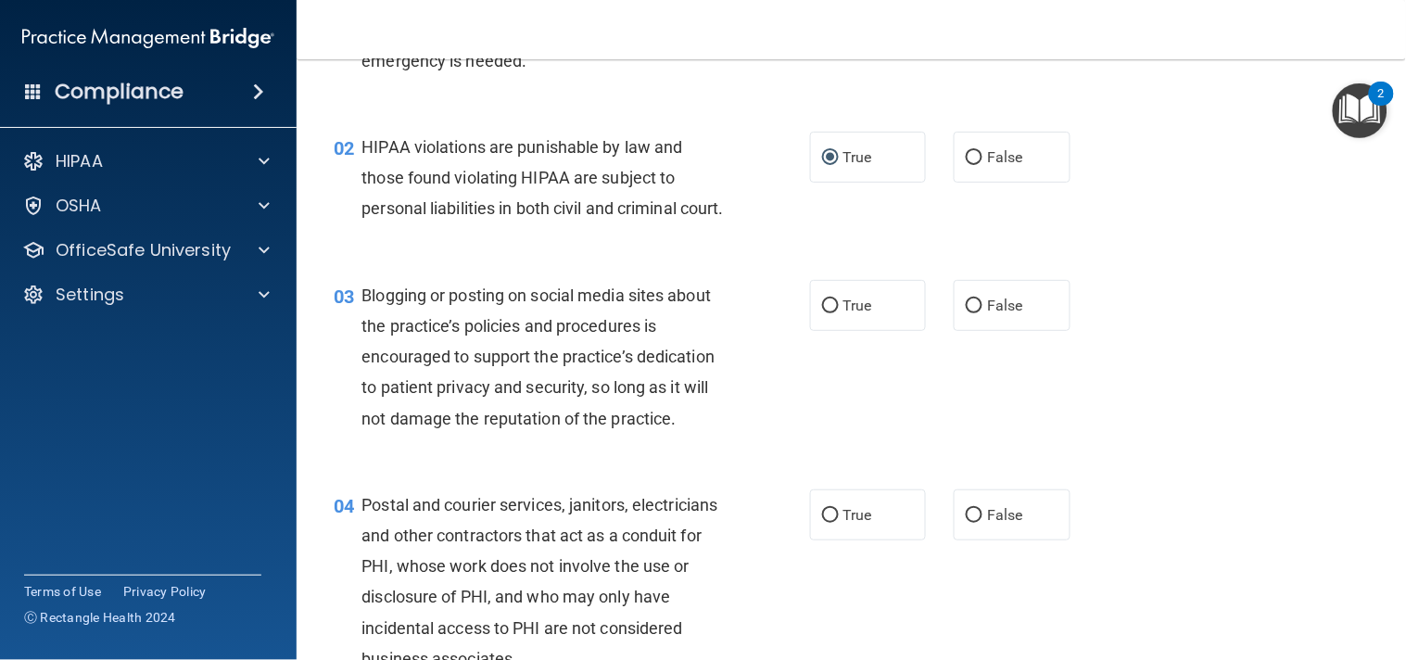
scroll to position [178, 0]
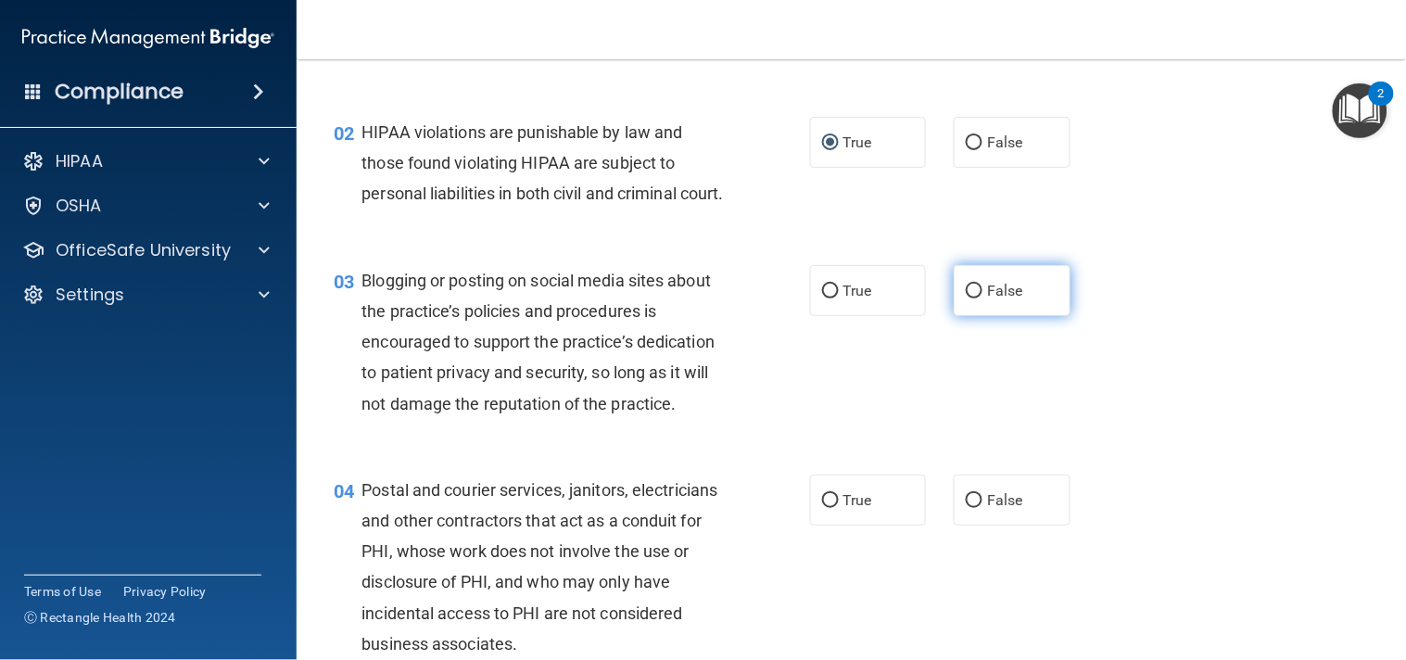
drag, startPoint x: 1017, startPoint y: 344, endPoint x: 995, endPoint y: 330, distance: 26.2
click at [995, 316] on label "False" at bounding box center [1011, 290] width 117 height 51
click at [982, 298] on input "False" at bounding box center [974, 291] width 17 height 14
radio input "true"
click at [995, 316] on label "False" at bounding box center [1011, 290] width 117 height 51
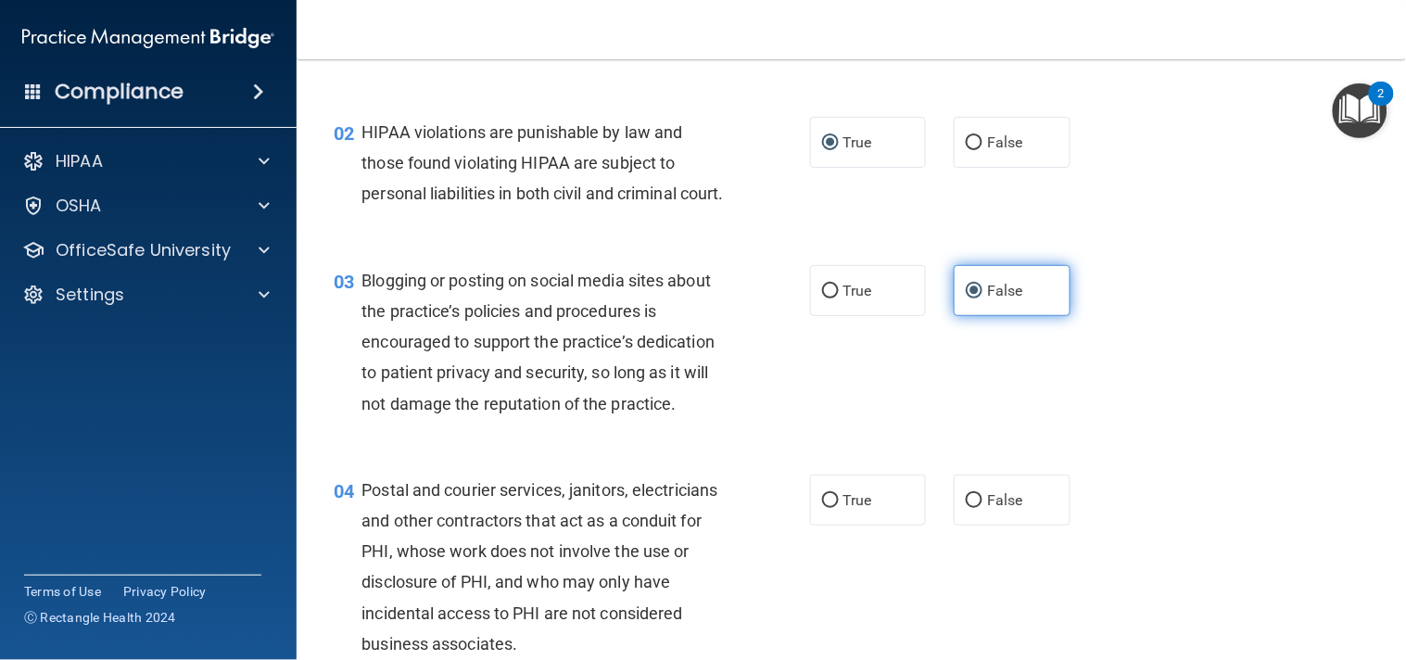
click at [982, 298] on input "False" at bounding box center [974, 291] width 17 height 14
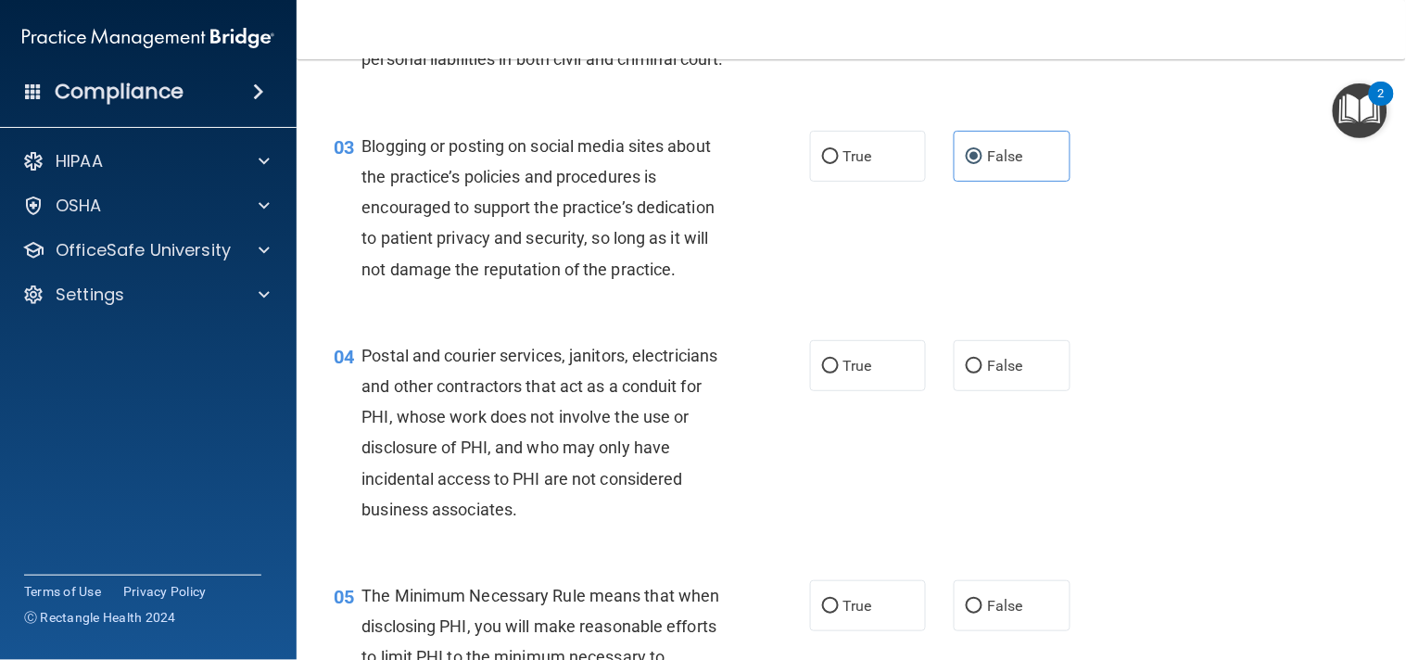
scroll to position [363, 0]
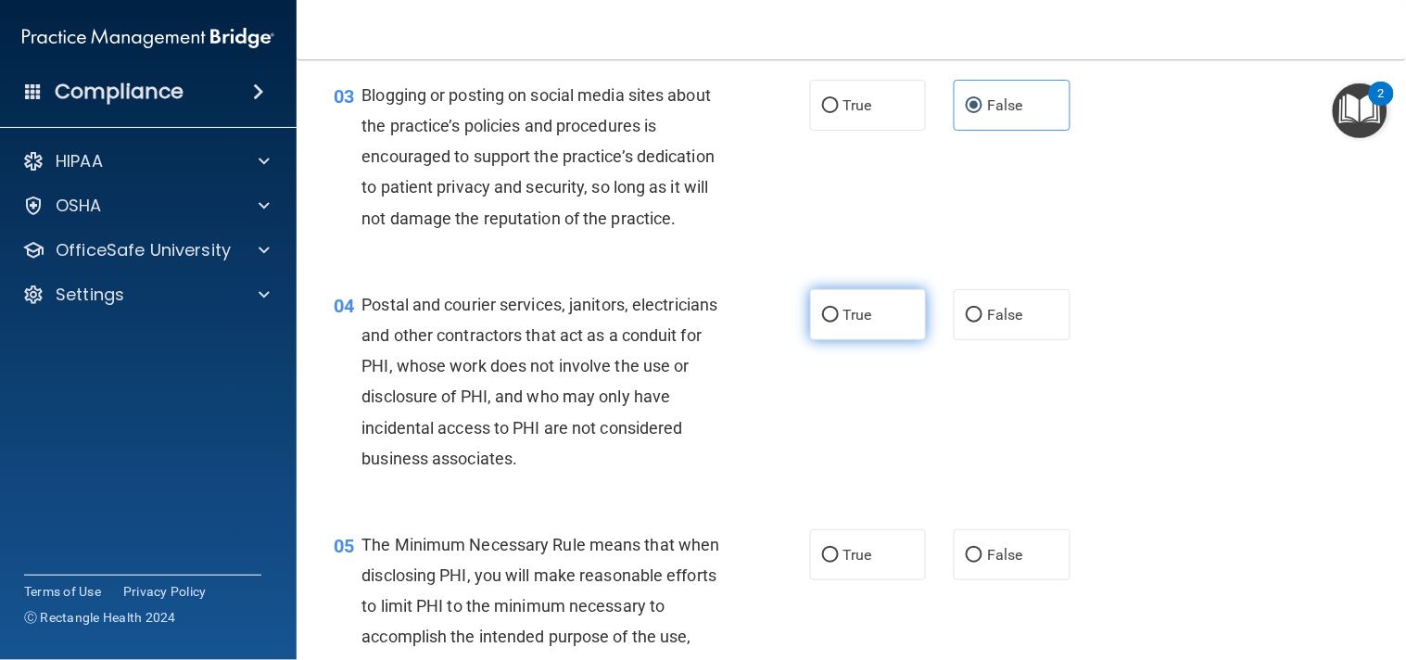
click at [915, 340] on label "True" at bounding box center [868, 314] width 117 height 51
click at [839, 322] on input "True" at bounding box center [830, 316] width 17 height 14
radio input "true"
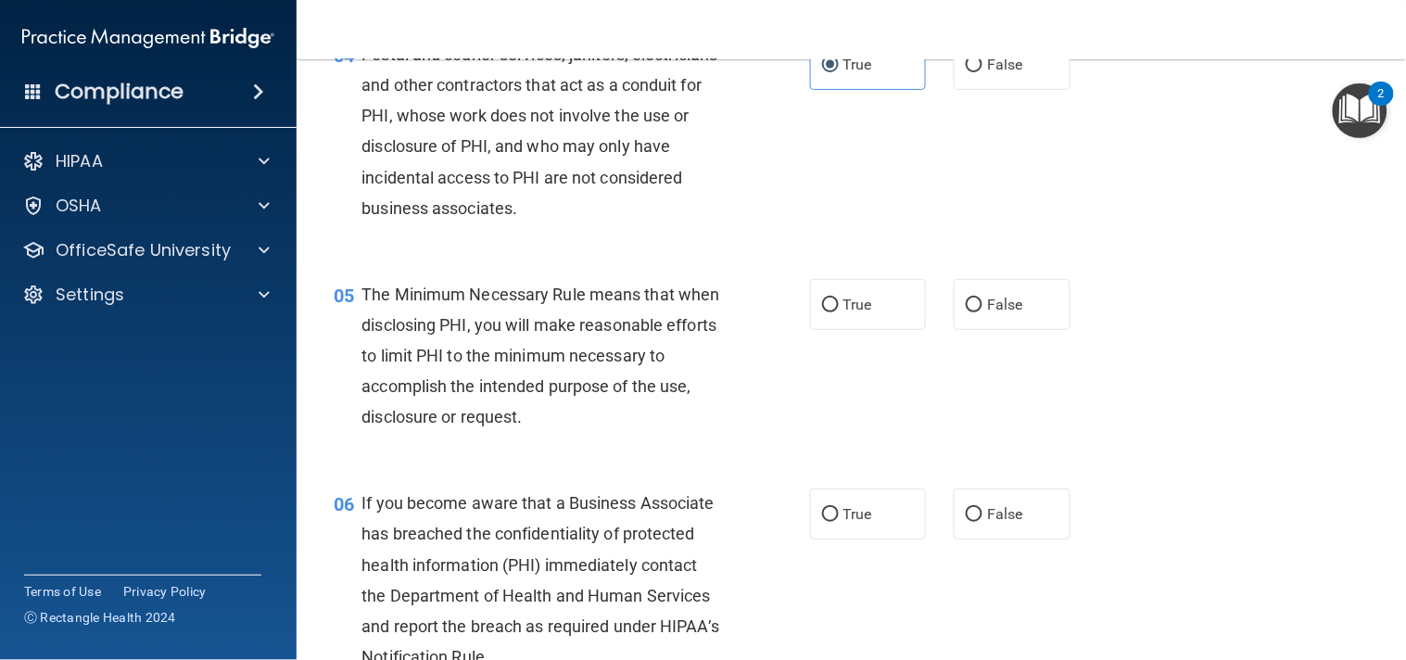
scroll to position [617, 0]
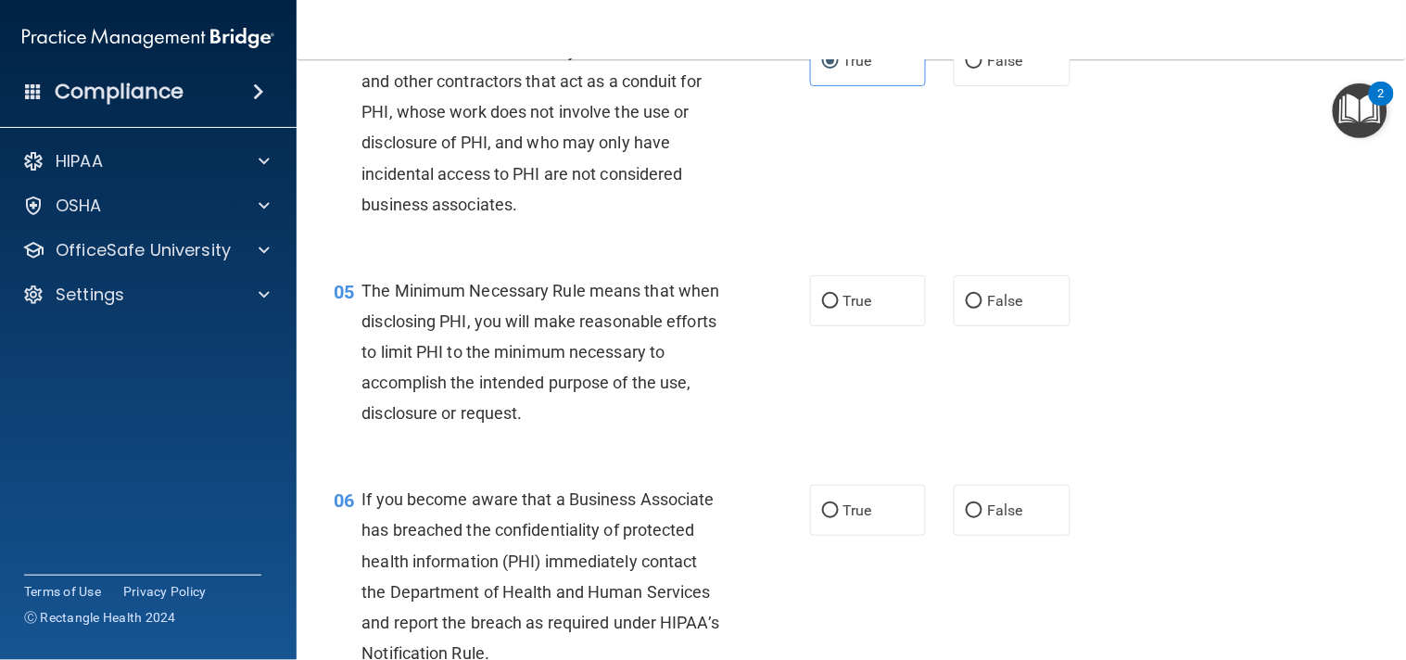
click at [1097, 322] on div "05 The Minimum Necessary Rule means that when disclosing PHI, you will make rea…" at bounding box center [851, 356] width 1063 height 209
click at [1097, 320] on div "05 The Minimum Necessary Rule means that when disclosing PHI, you will make rea…" at bounding box center [851, 356] width 1063 height 209
click at [1103, 302] on div "05 The Minimum Necessary Rule means that when disclosing PHI, you will make rea…" at bounding box center [851, 356] width 1063 height 209
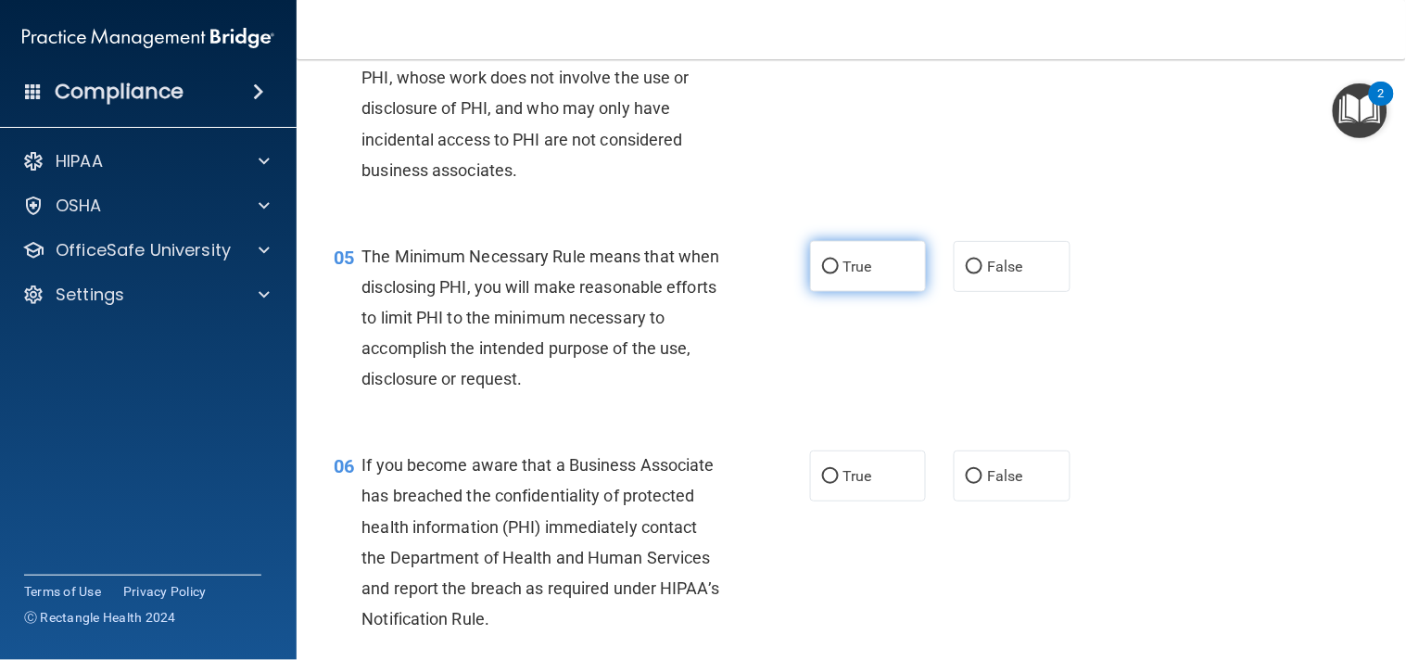
click at [914, 292] on label "True" at bounding box center [868, 266] width 117 height 51
click at [839, 274] on input "True" at bounding box center [830, 267] width 17 height 14
radio input "true"
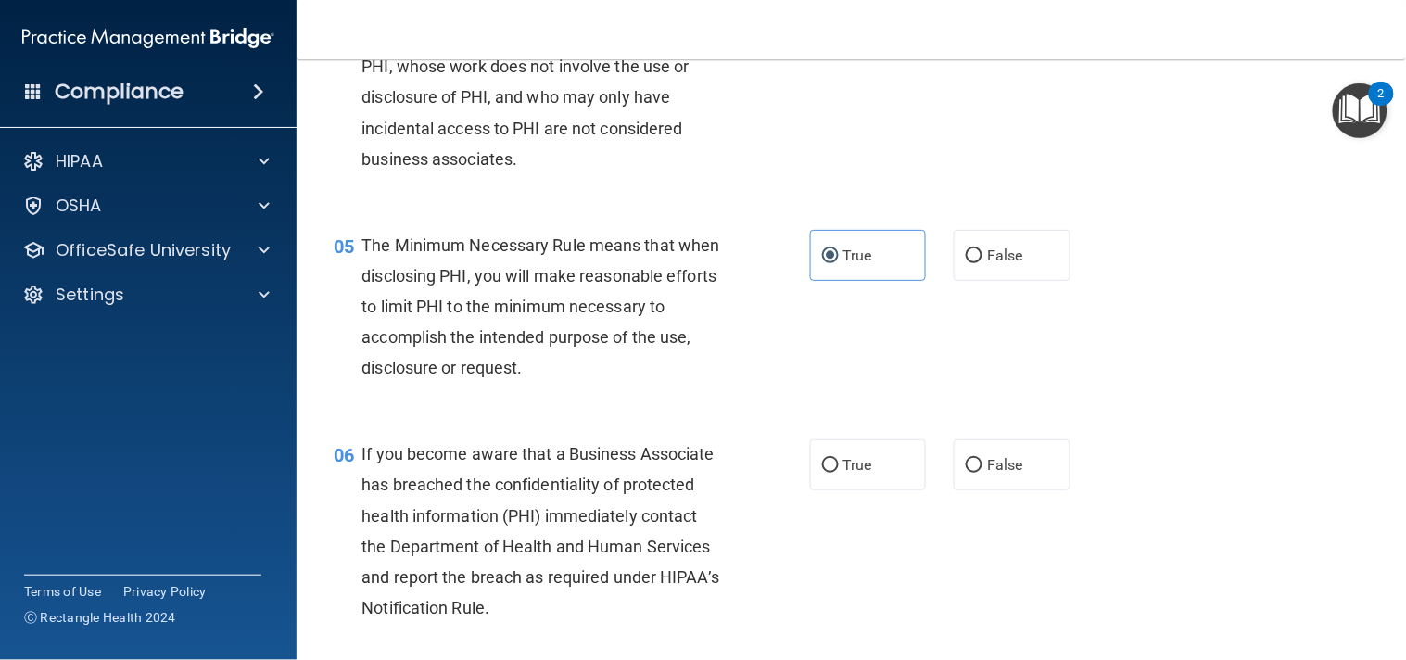
scroll to position [672, 0]
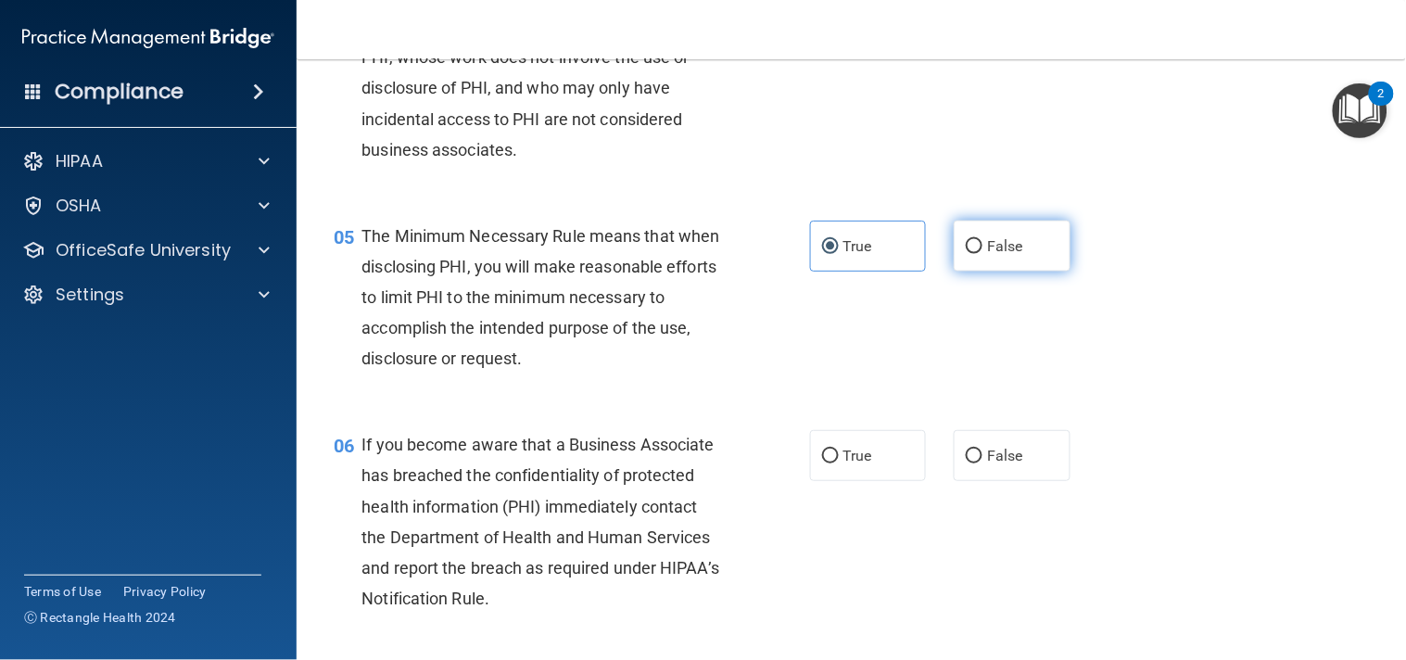
click at [1036, 271] on label "False" at bounding box center [1011, 246] width 117 height 51
click at [982, 254] on input "False" at bounding box center [974, 247] width 17 height 14
radio input "true"
radio input "false"
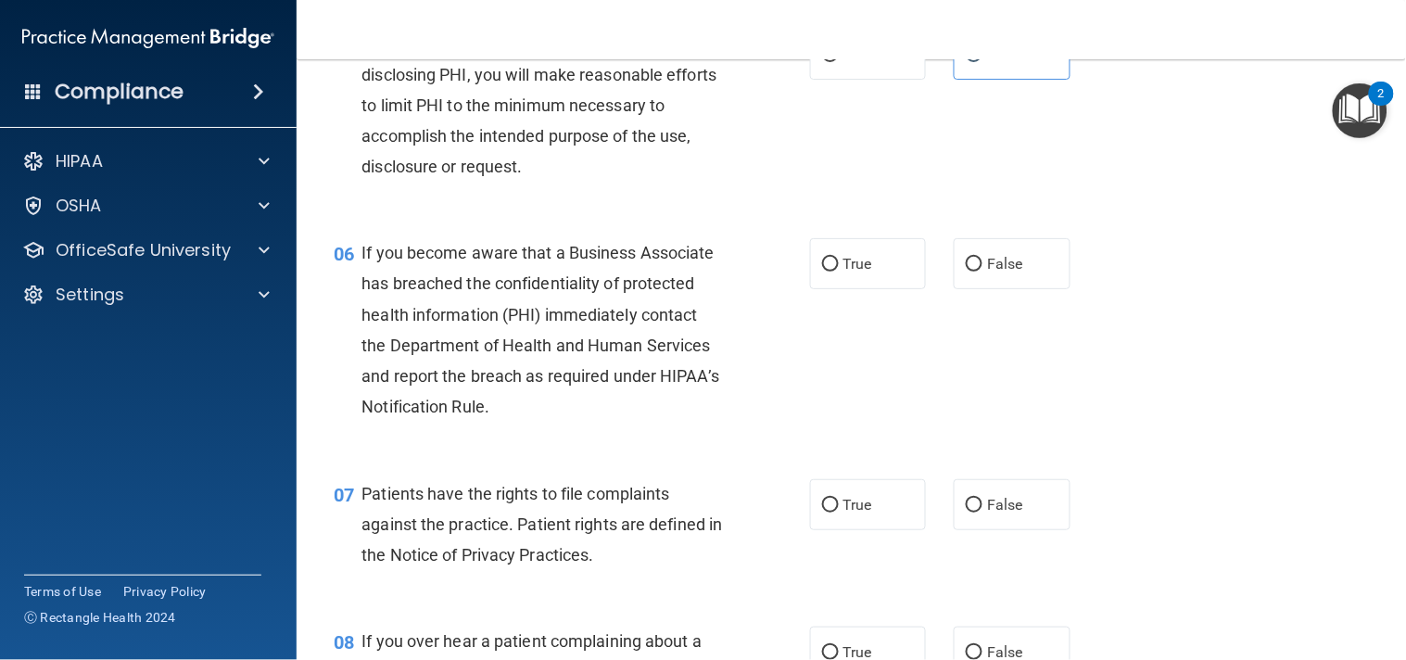
scroll to position [913, 0]
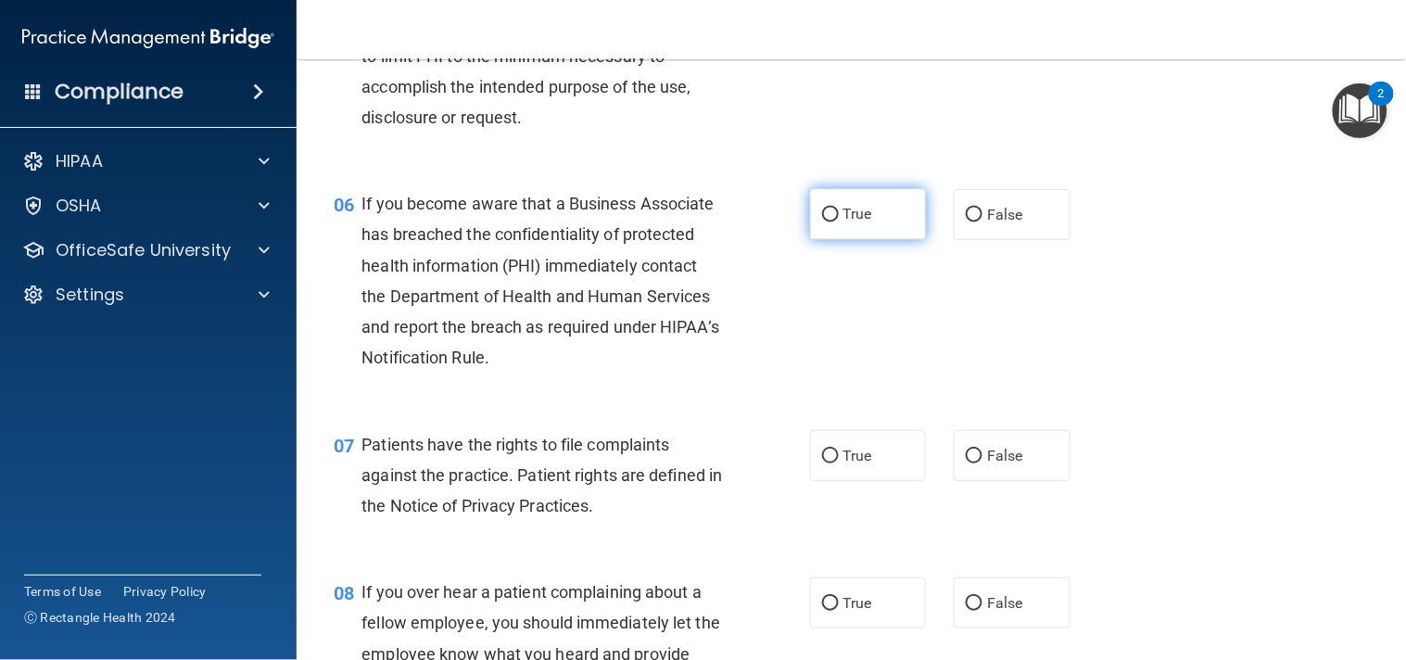
click at [900, 240] on label "True" at bounding box center [868, 214] width 117 height 51
click at [839, 222] on input "True" at bounding box center [830, 215] width 17 height 14
radio input "true"
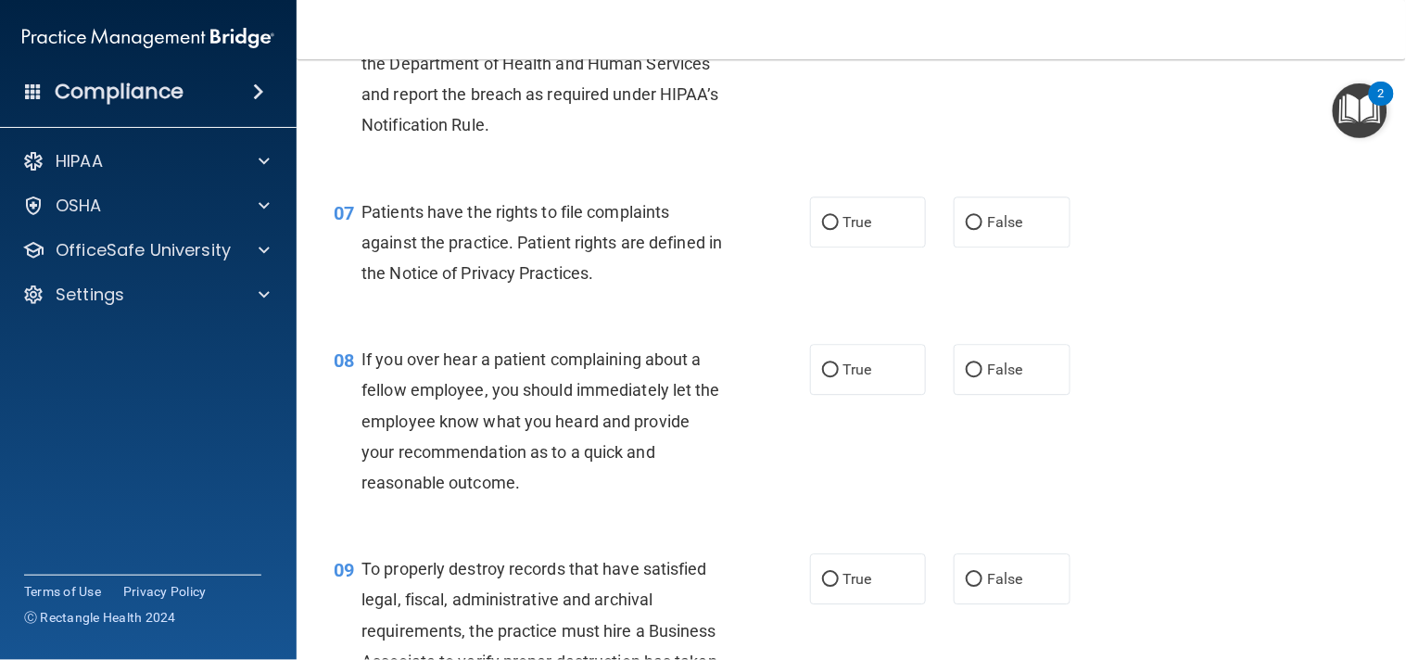
scroll to position [1153, 0]
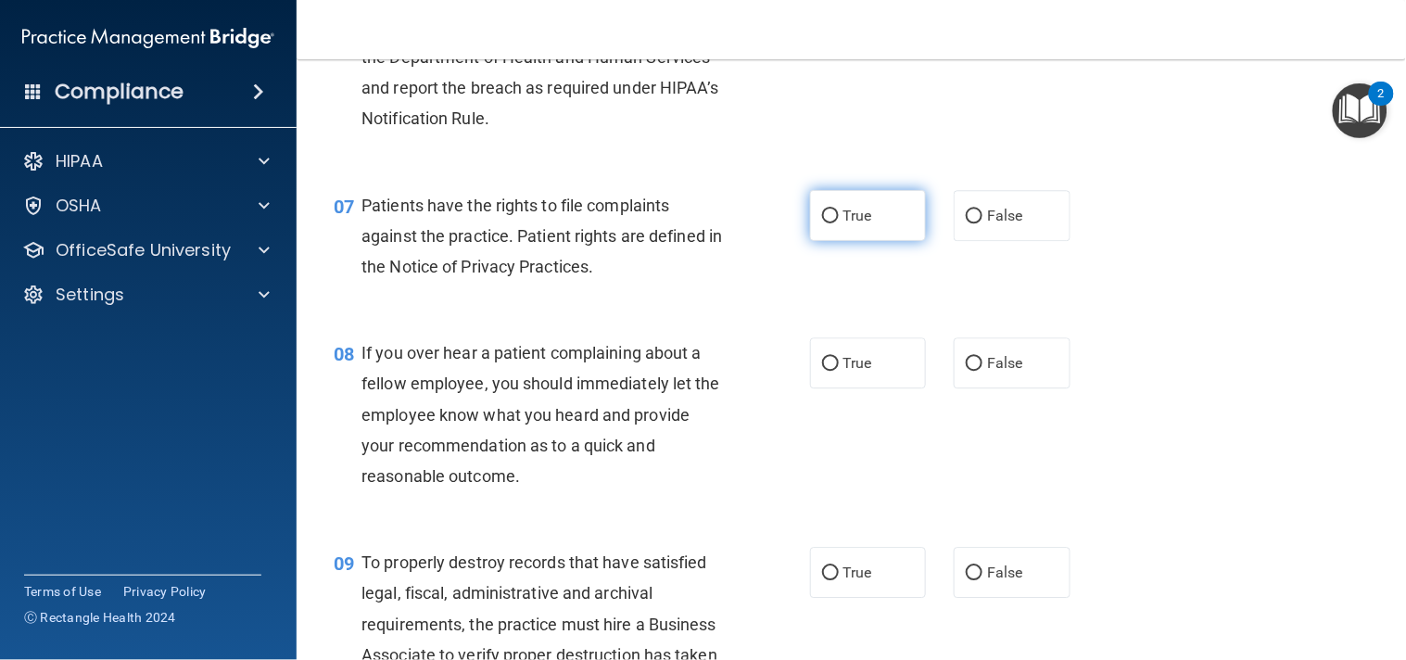
click at [838, 241] on label "True" at bounding box center [868, 215] width 117 height 51
click at [838, 223] on input "True" at bounding box center [830, 216] width 17 height 14
radio input "true"
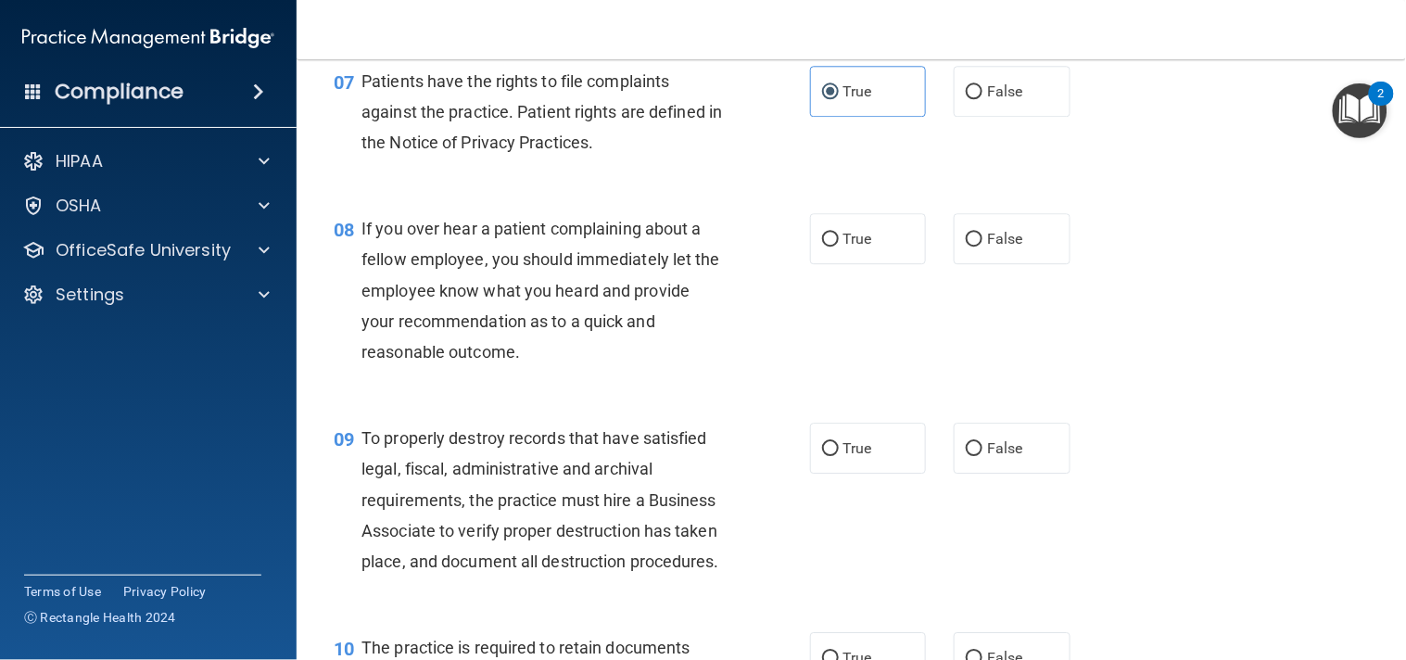
scroll to position [1290, 0]
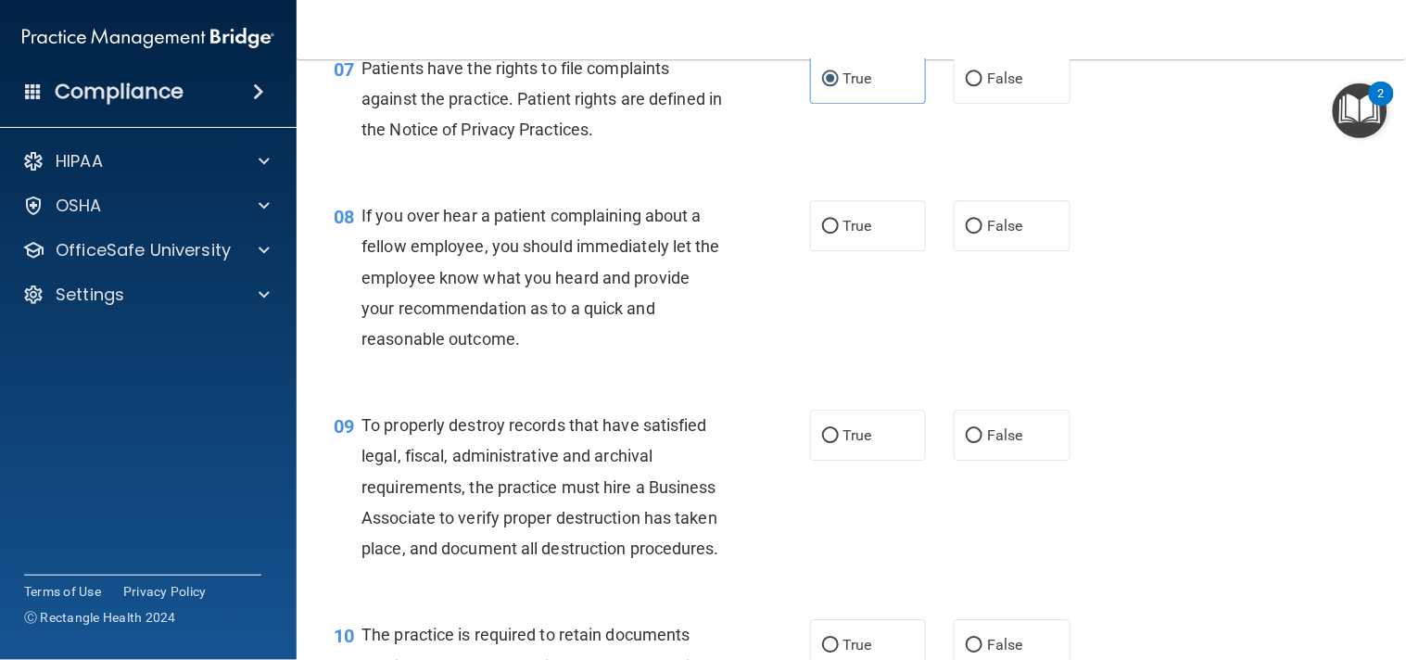
click at [987, 283] on div "08 If you over hear a patient complaining about a fellow employee, you should i…" at bounding box center [851, 281] width 1063 height 209
click at [985, 251] on label "False" at bounding box center [1011, 225] width 117 height 51
click at [982, 234] on input "False" at bounding box center [974, 227] width 17 height 14
radio input "true"
click at [1003, 456] on label "False" at bounding box center [1011, 435] width 117 height 51
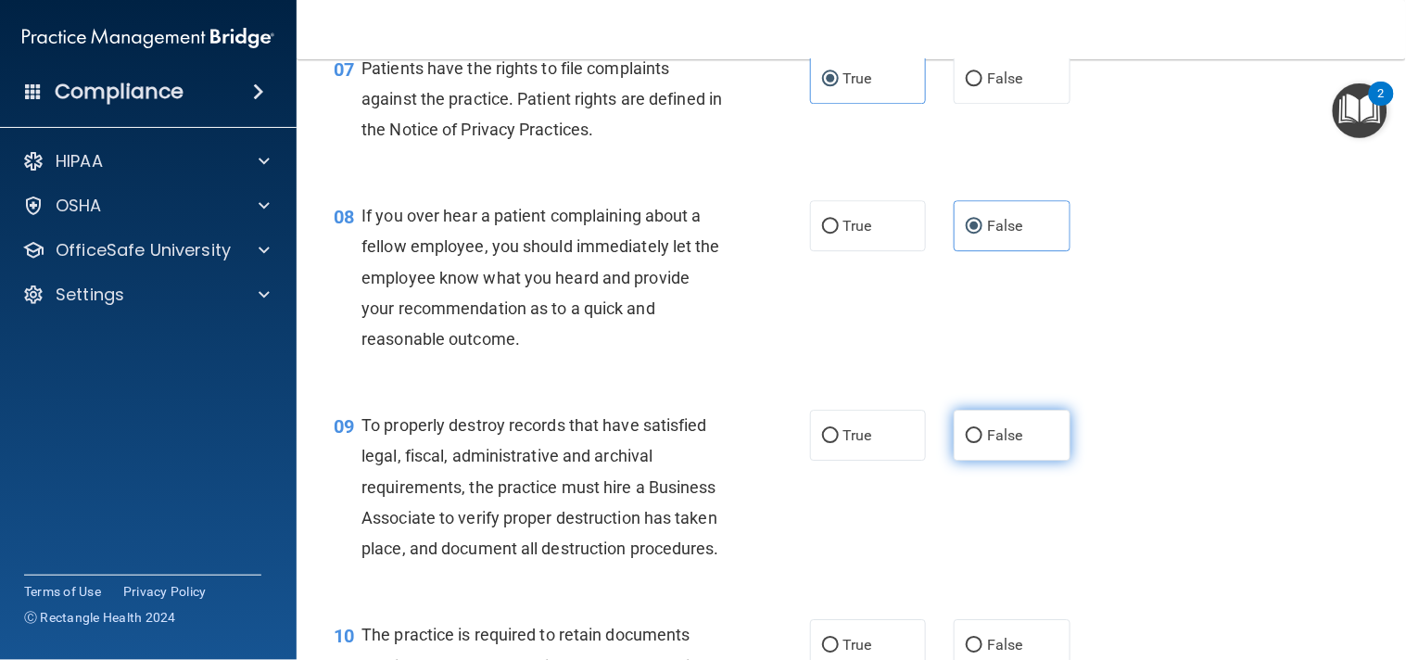
click at [982, 443] on input "False" at bounding box center [974, 436] width 17 height 14
radio input "true"
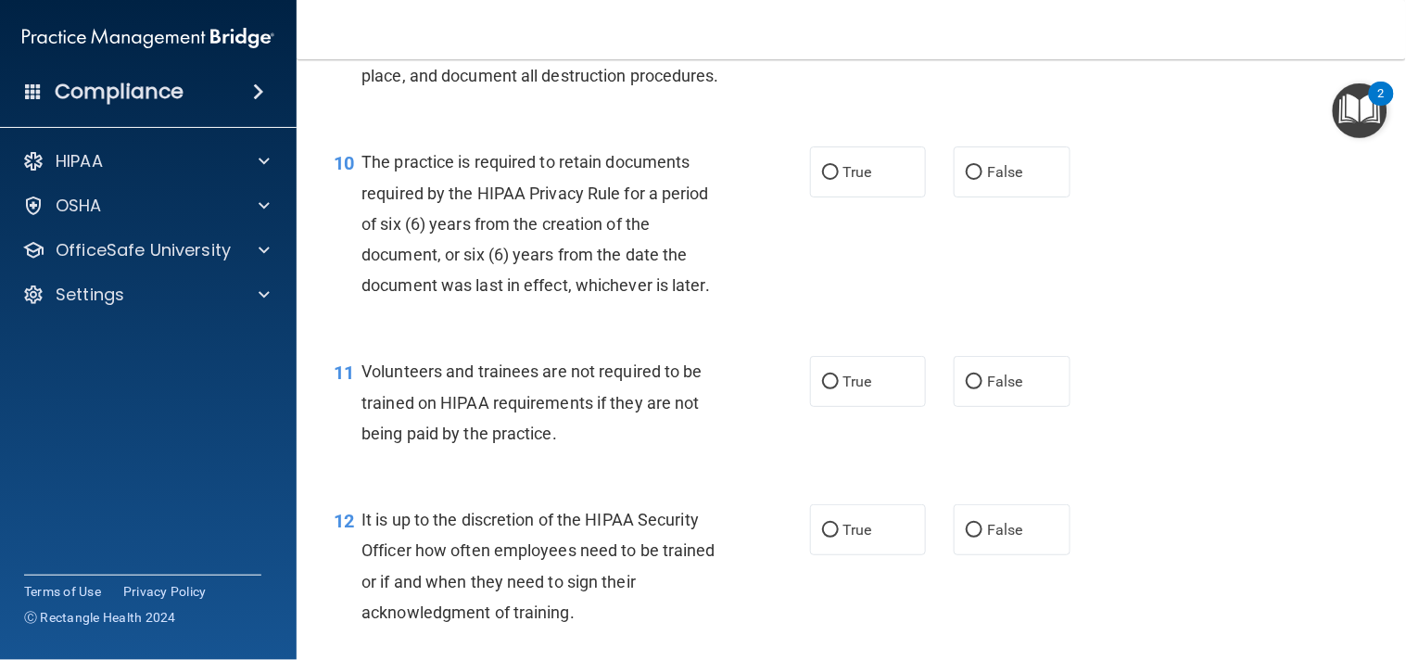
scroll to position [1771, 0]
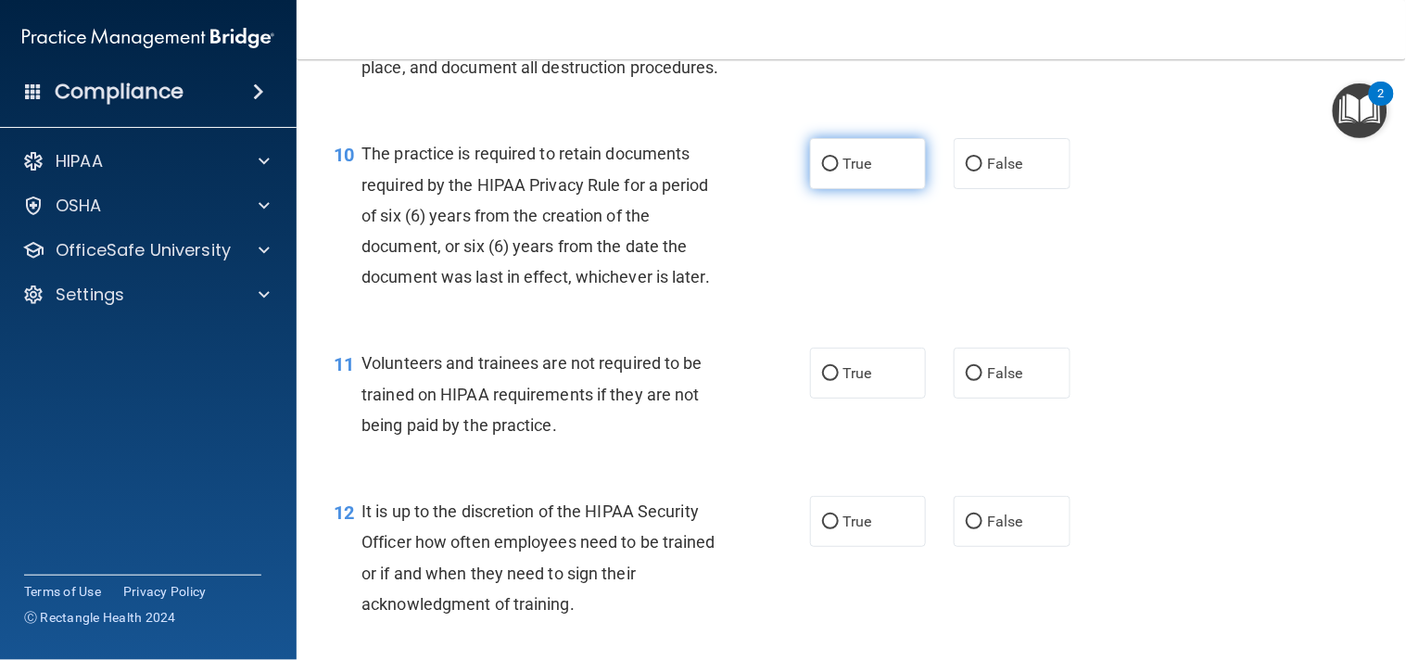
click at [880, 189] on label "True" at bounding box center [868, 163] width 117 height 51
click at [839, 171] on input "True" at bounding box center [830, 165] width 17 height 14
radio input "true"
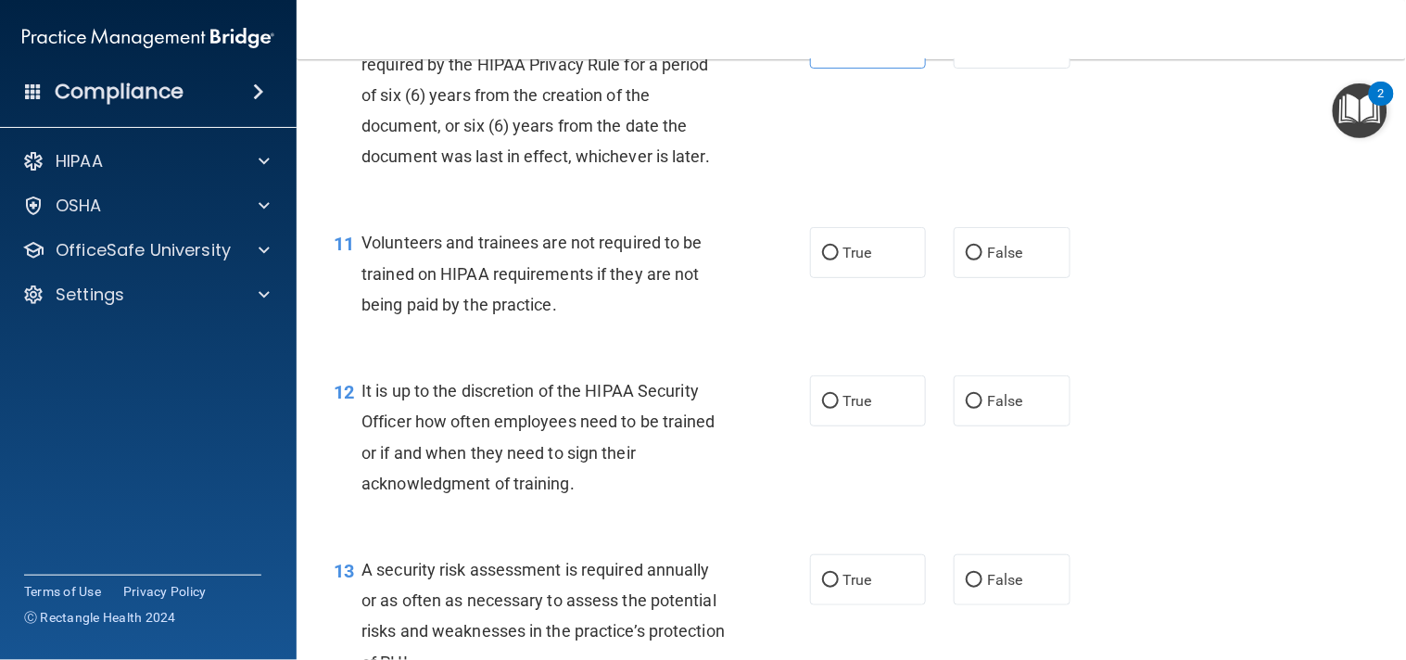
scroll to position [1907, 0]
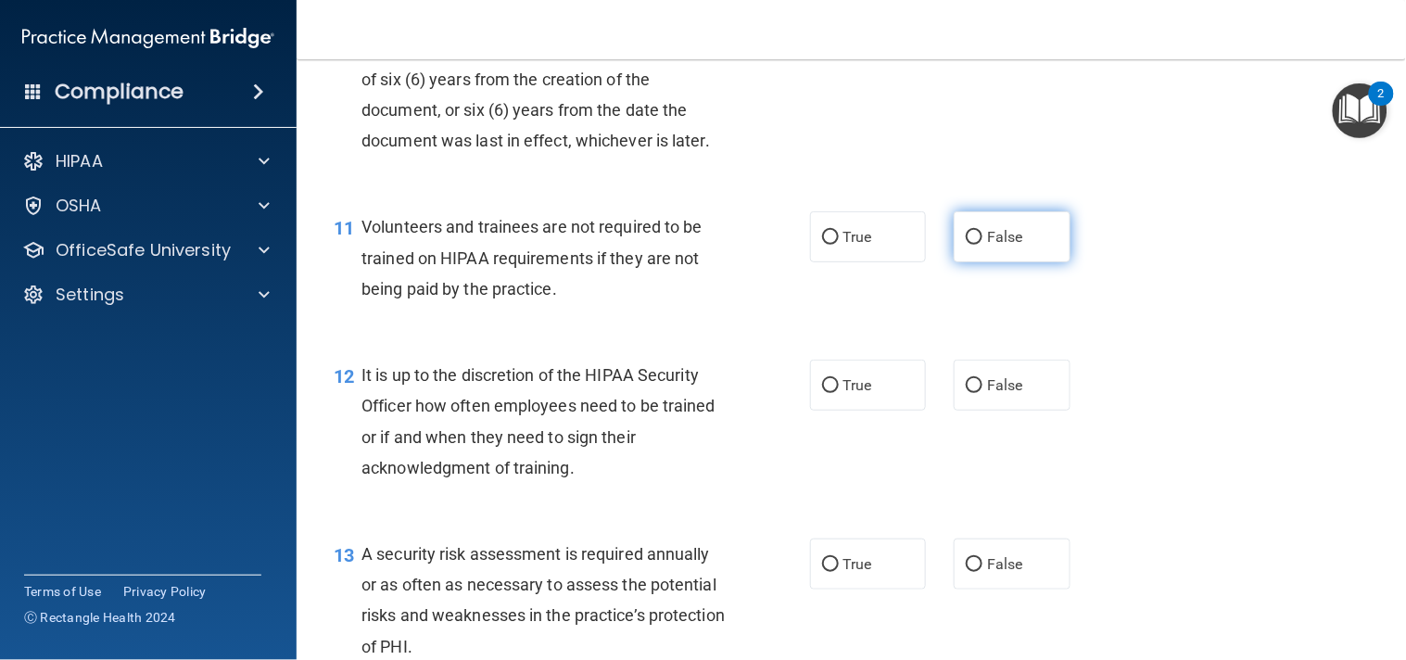
click at [959, 262] on label "False" at bounding box center [1011, 236] width 117 height 51
click at [966, 245] on input "False" at bounding box center [974, 238] width 17 height 14
radio input "true"
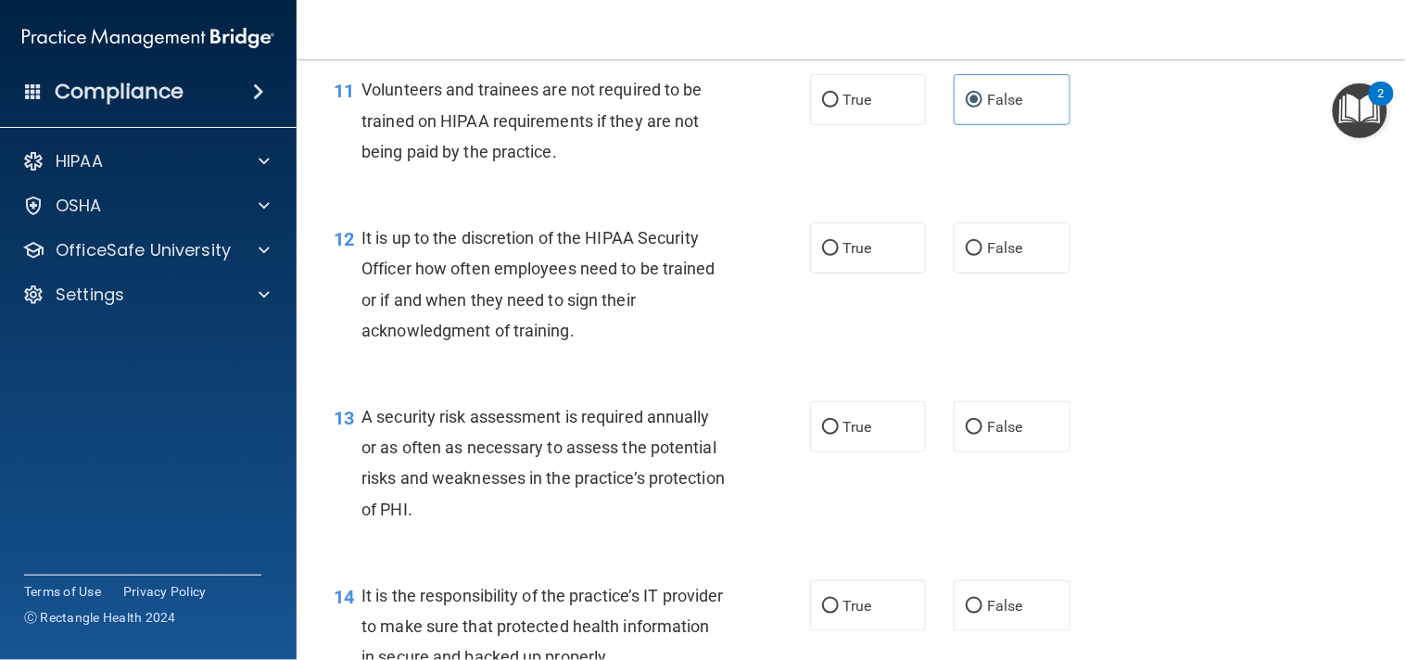
scroll to position [2051, 0]
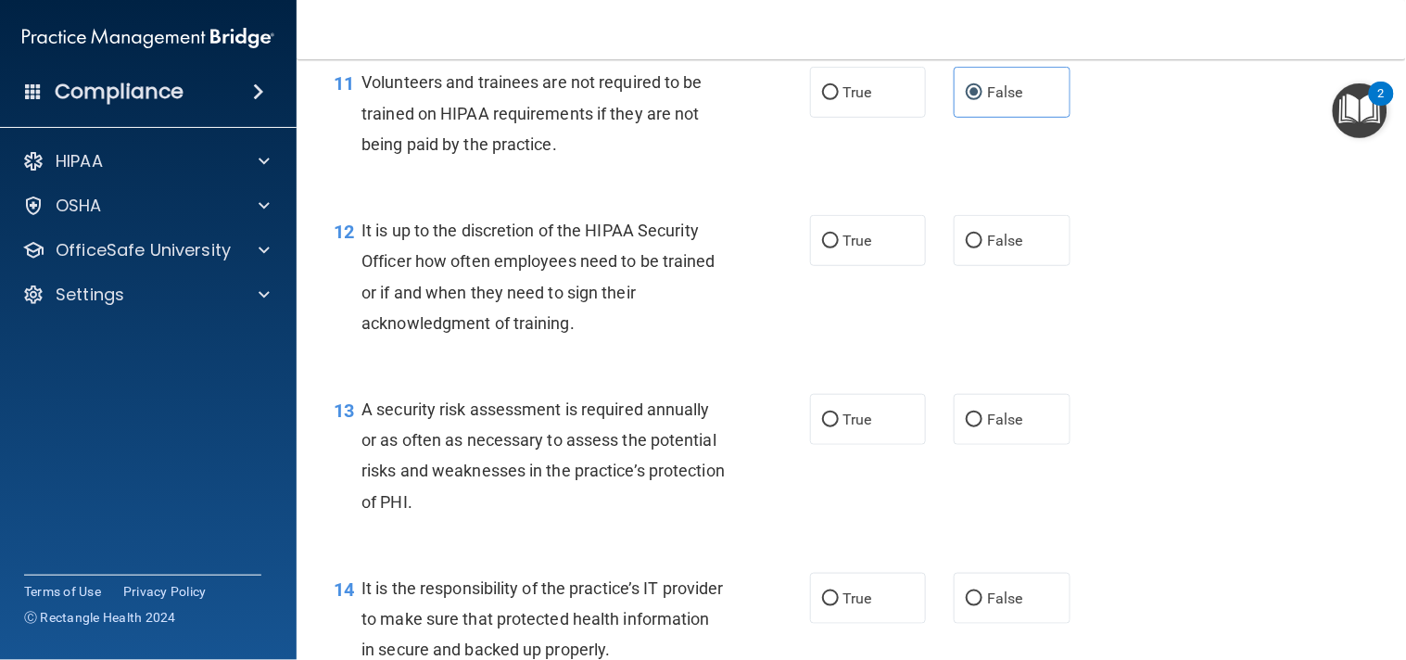
click at [934, 266] on div "True False" at bounding box center [950, 240] width 280 height 51
click at [966, 248] on input "False" at bounding box center [974, 241] width 17 height 14
radio input "true"
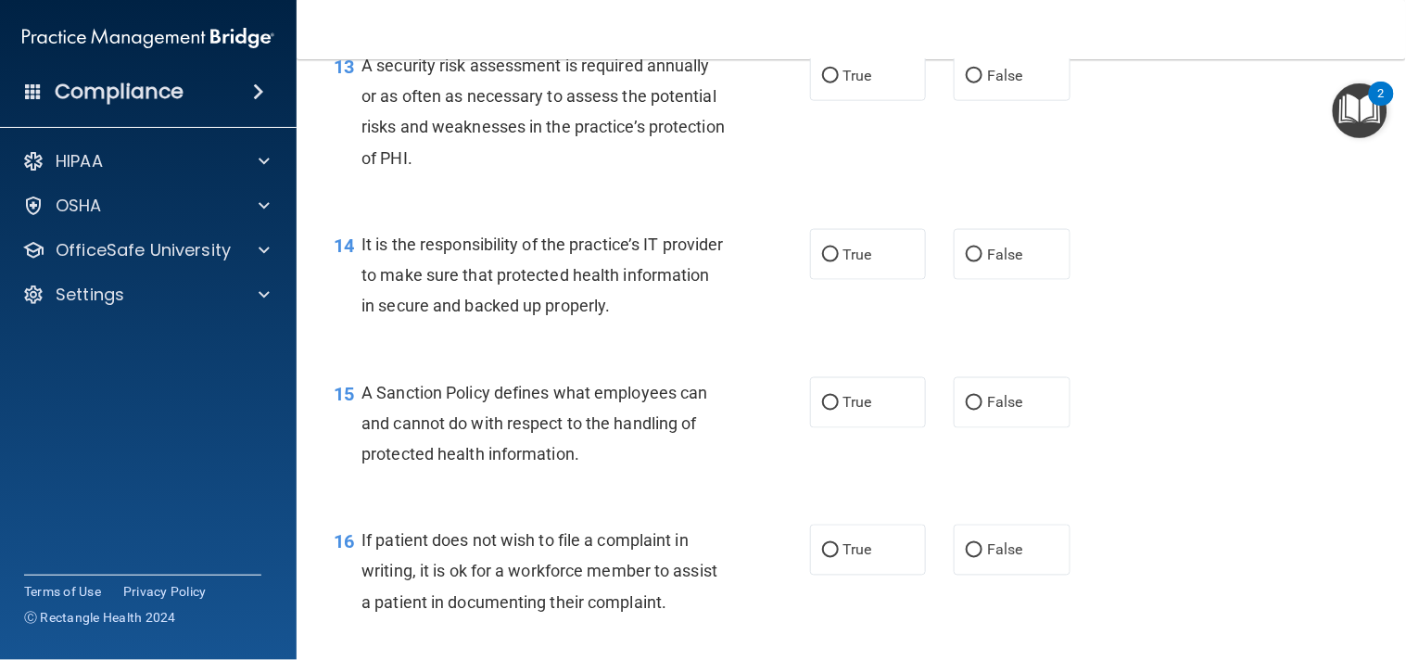
scroll to position [2360, 0]
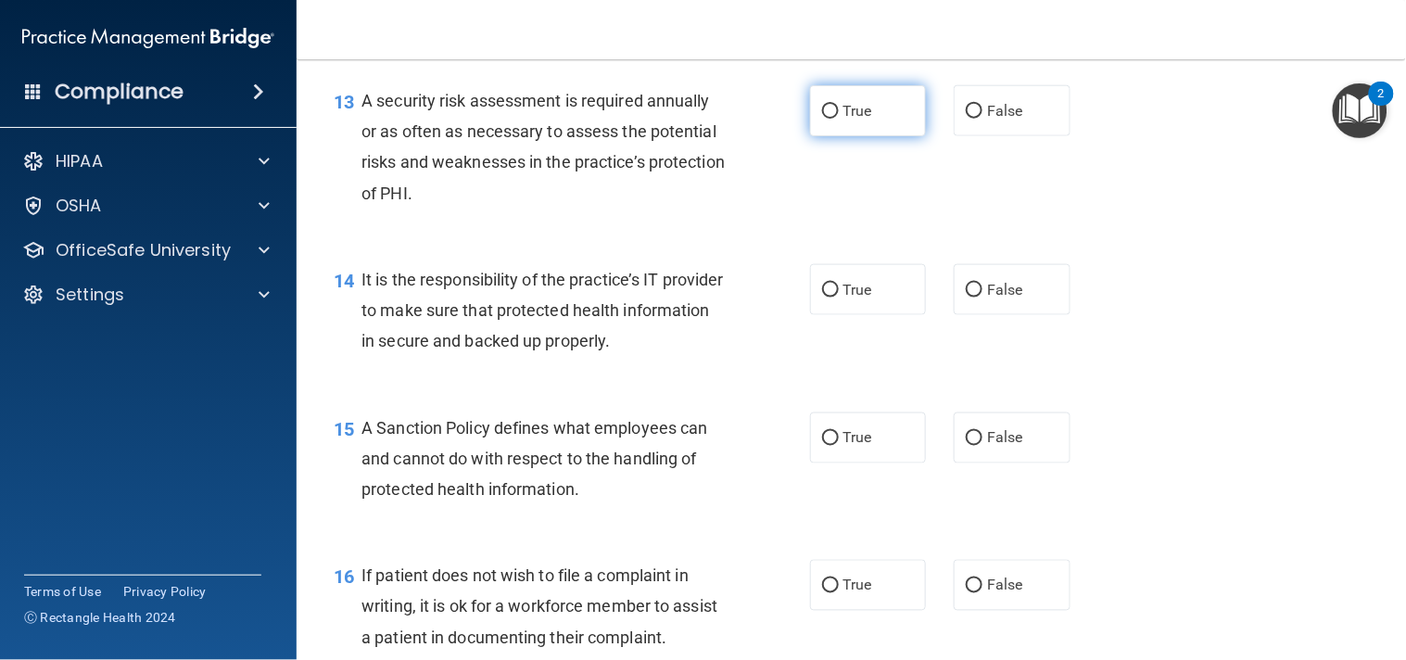
click at [860, 136] on label "True" at bounding box center [868, 110] width 117 height 51
click at [839, 119] on input "True" at bounding box center [830, 112] width 17 height 14
radio input "true"
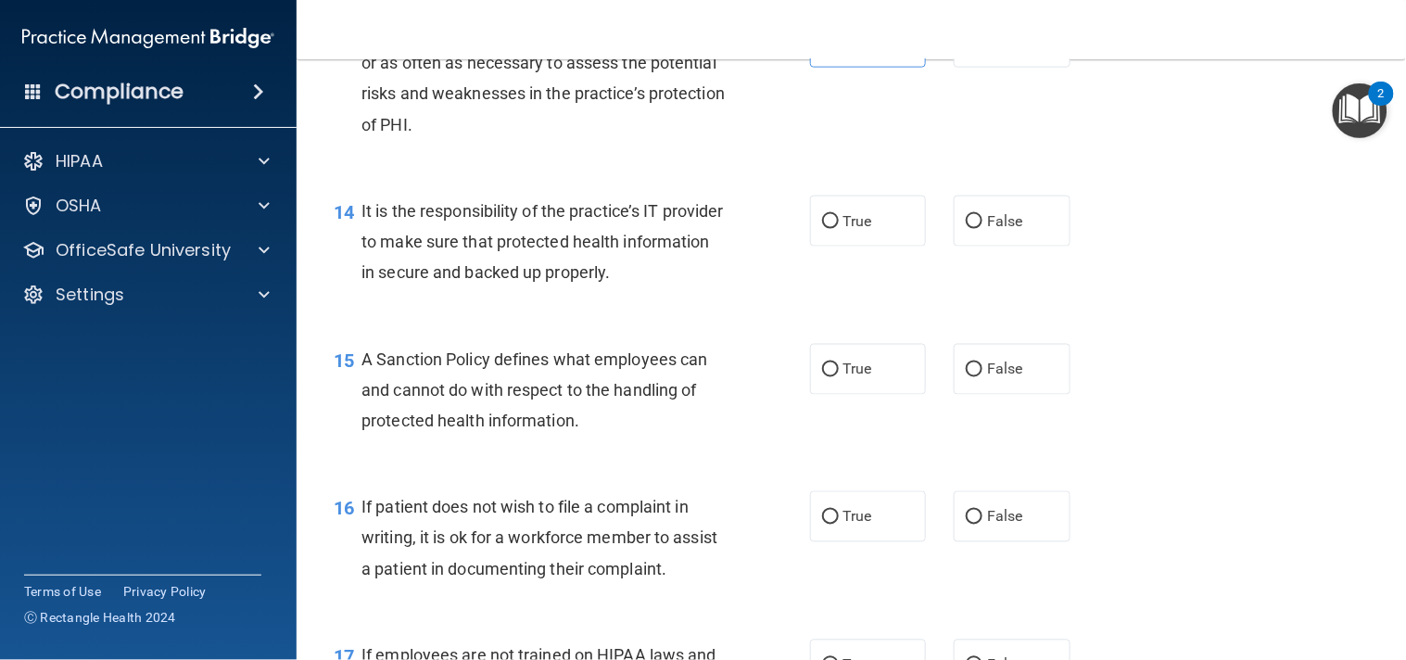
scroll to position [2470, 0]
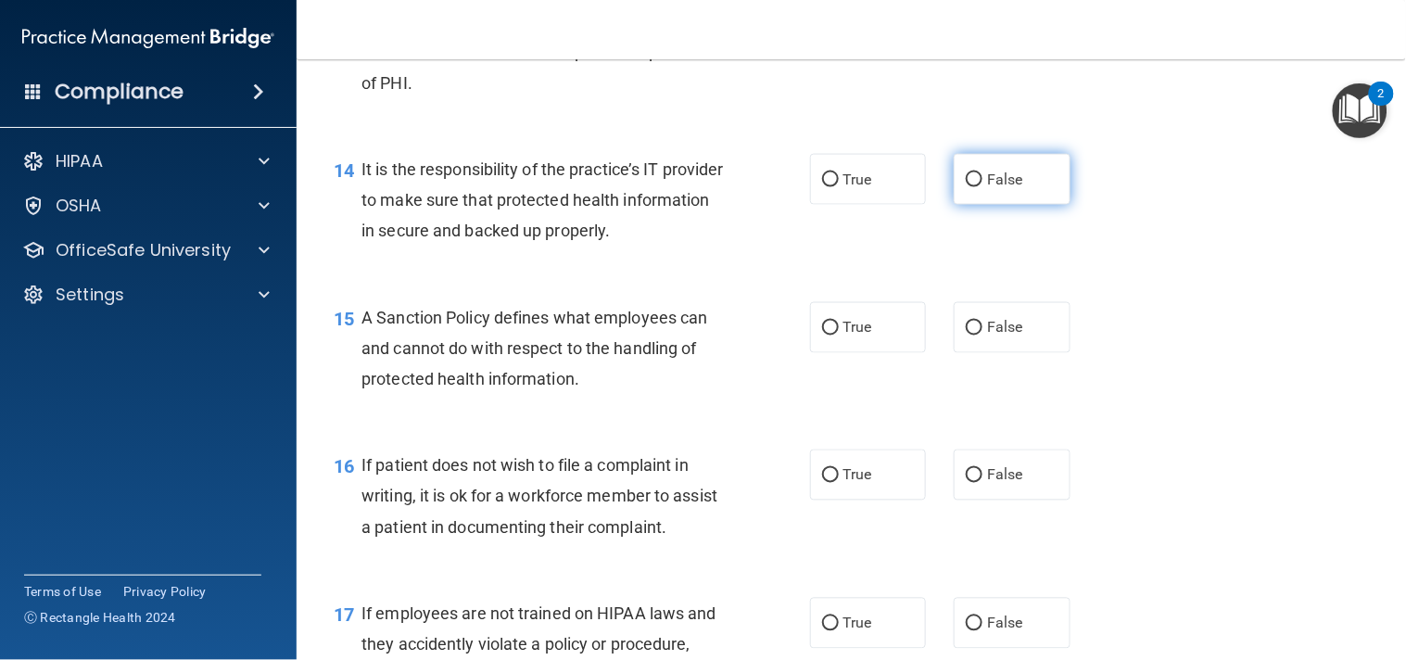
click at [1021, 205] on label "False" at bounding box center [1011, 179] width 117 height 51
click at [982, 187] on input "False" at bounding box center [974, 180] width 17 height 14
radio input "true"
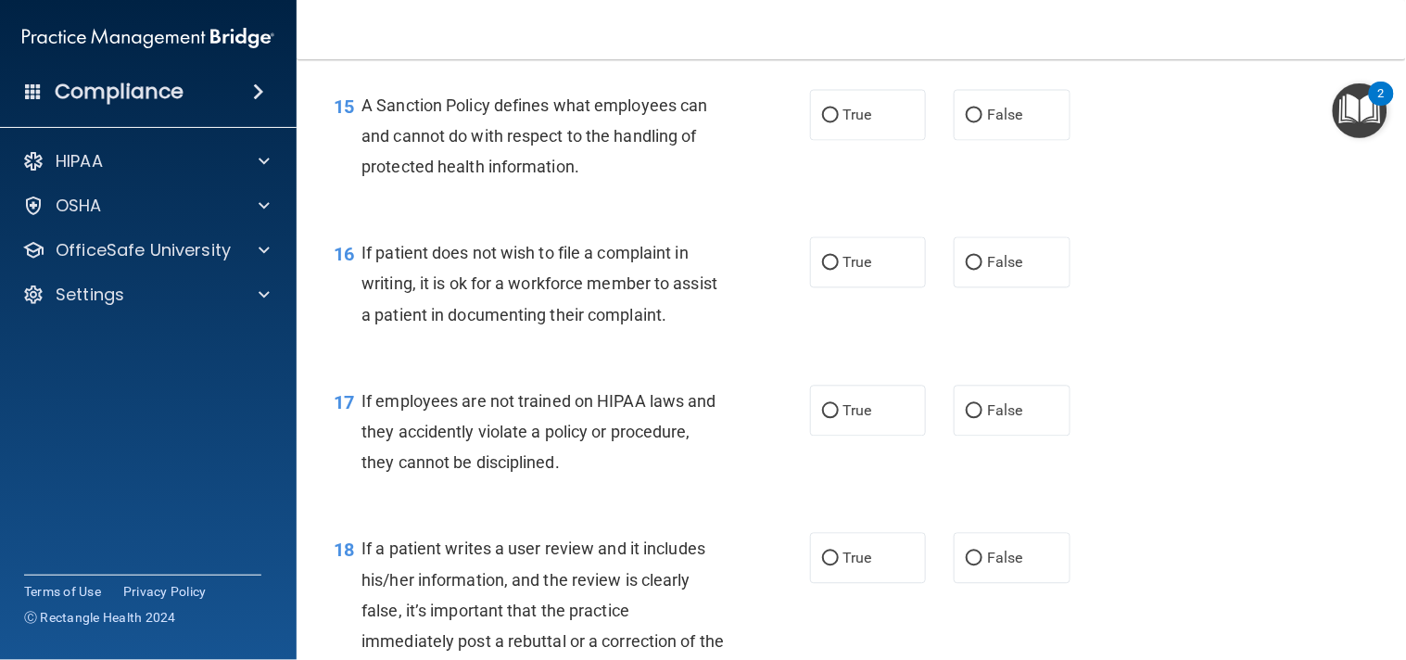
scroll to position [2683, 0]
click at [996, 142] on div "15 A Sanction Policy defines what employees can and cannot do with respect to t…" at bounding box center [851, 140] width 1063 height 148
click at [1010, 123] on span "False" at bounding box center [1005, 115] width 36 height 18
click at [982, 122] on input "False" at bounding box center [974, 115] width 17 height 14
radio input "true"
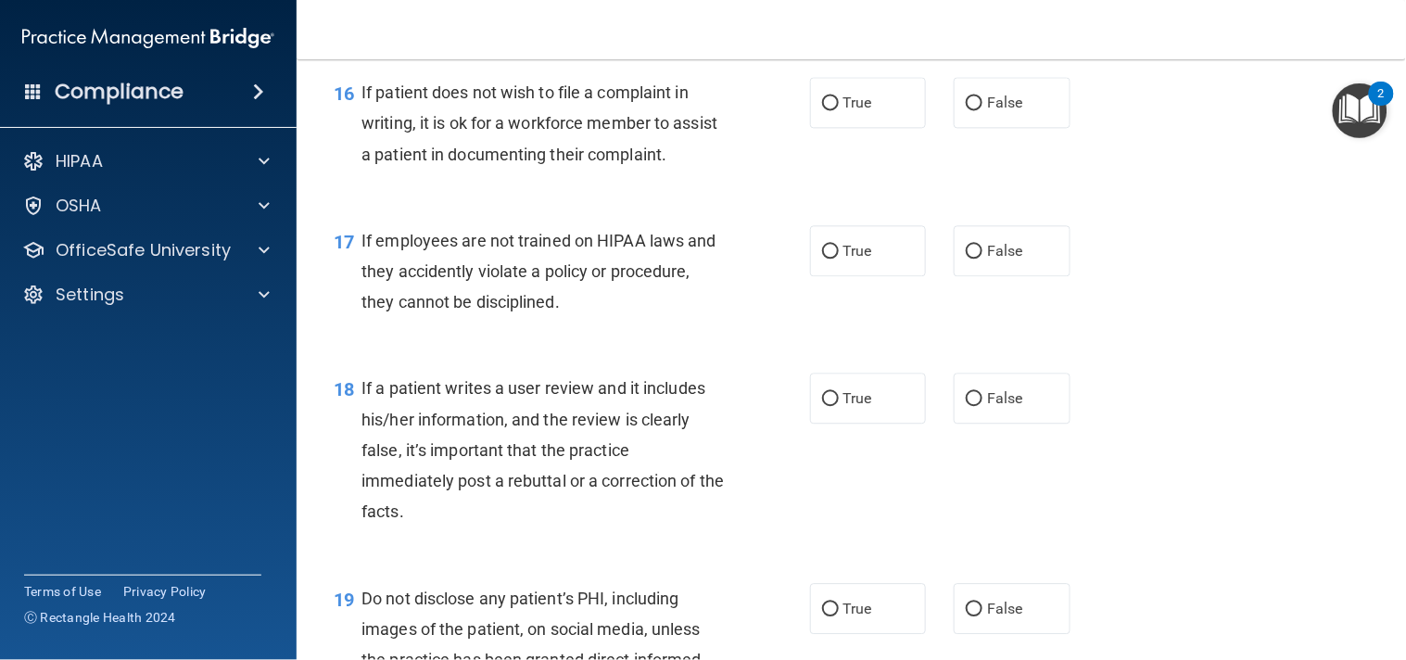
scroll to position [2855, 0]
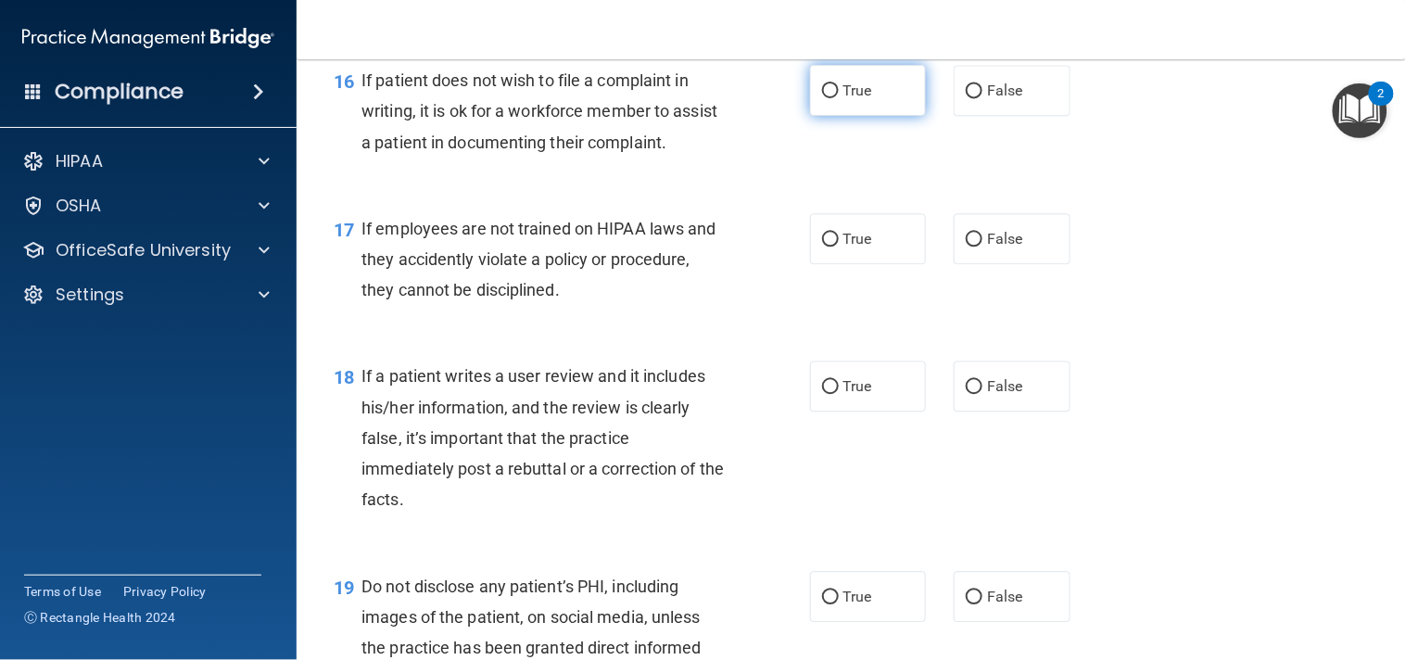
click at [880, 116] on label "True" at bounding box center [868, 90] width 117 height 51
click at [839, 98] on input "True" at bounding box center [830, 91] width 17 height 14
radio input "true"
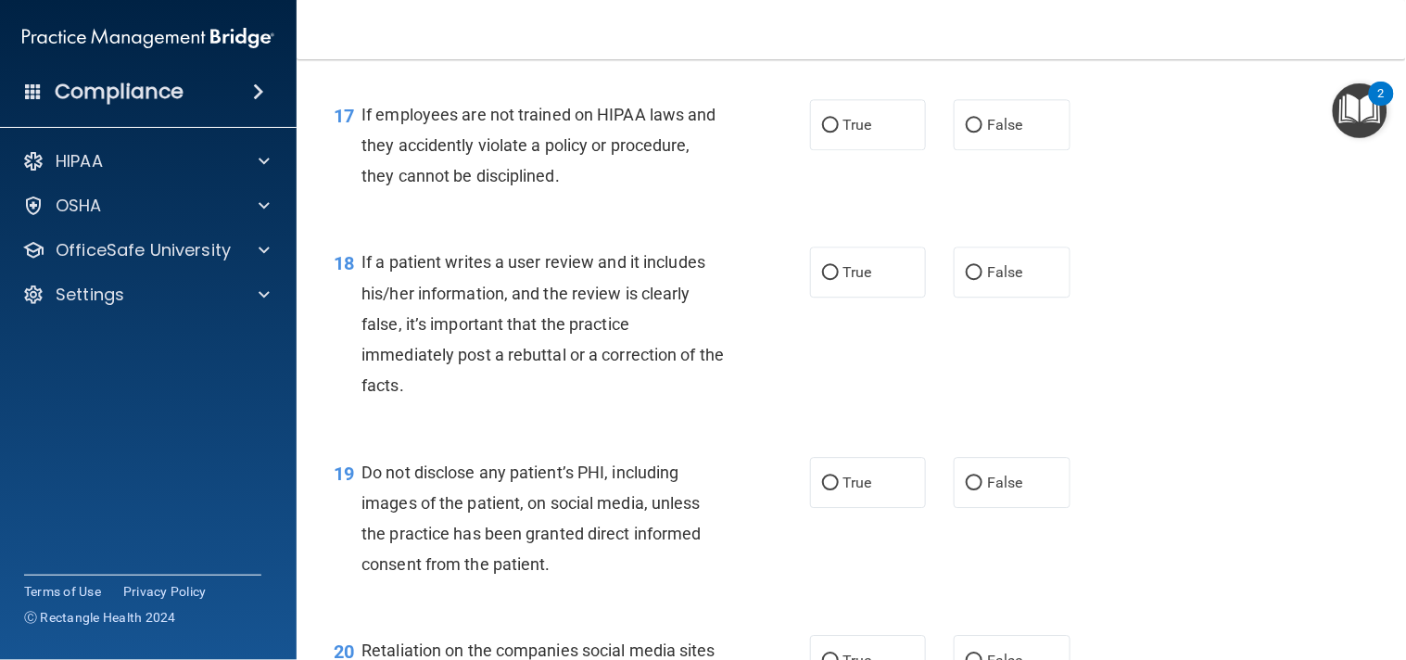
scroll to position [2993, 0]
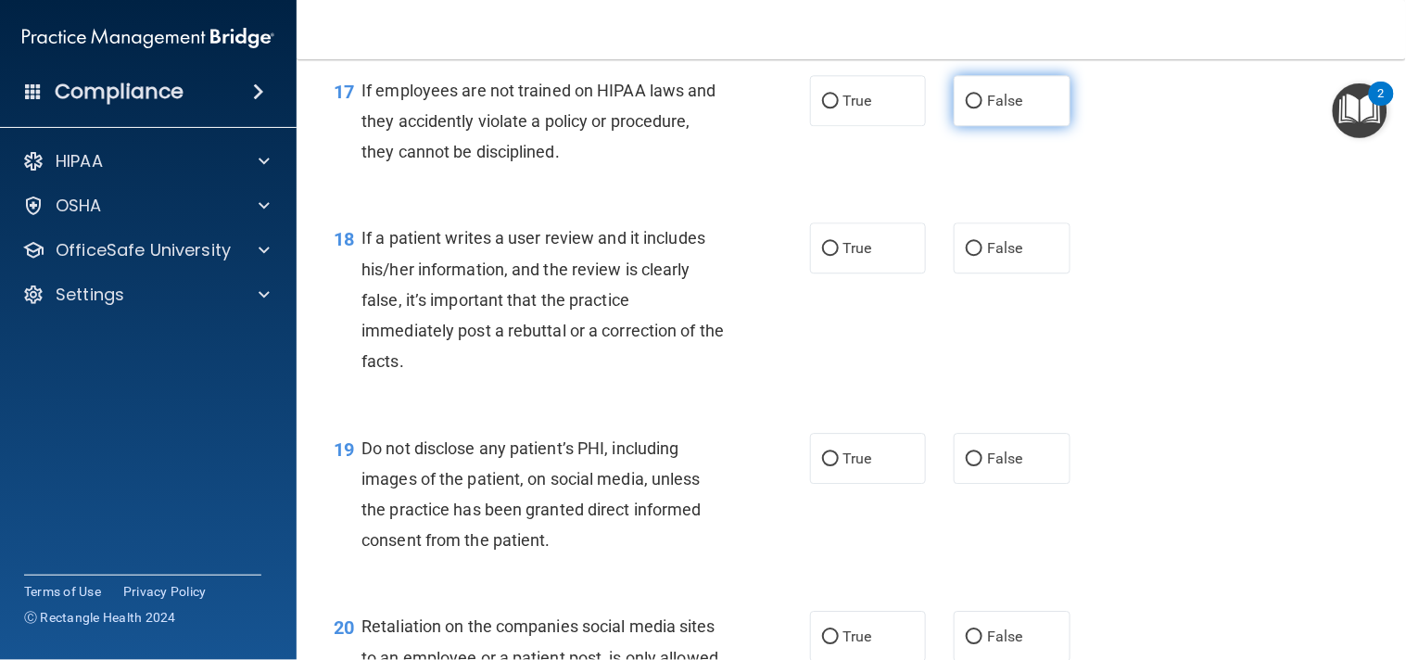
click at [1027, 126] on label "False" at bounding box center [1011, 100] width 117 height 51
click at [982, 108] on input "False" at bounding box center [974, 102] width 17 height 14
radio input "true"
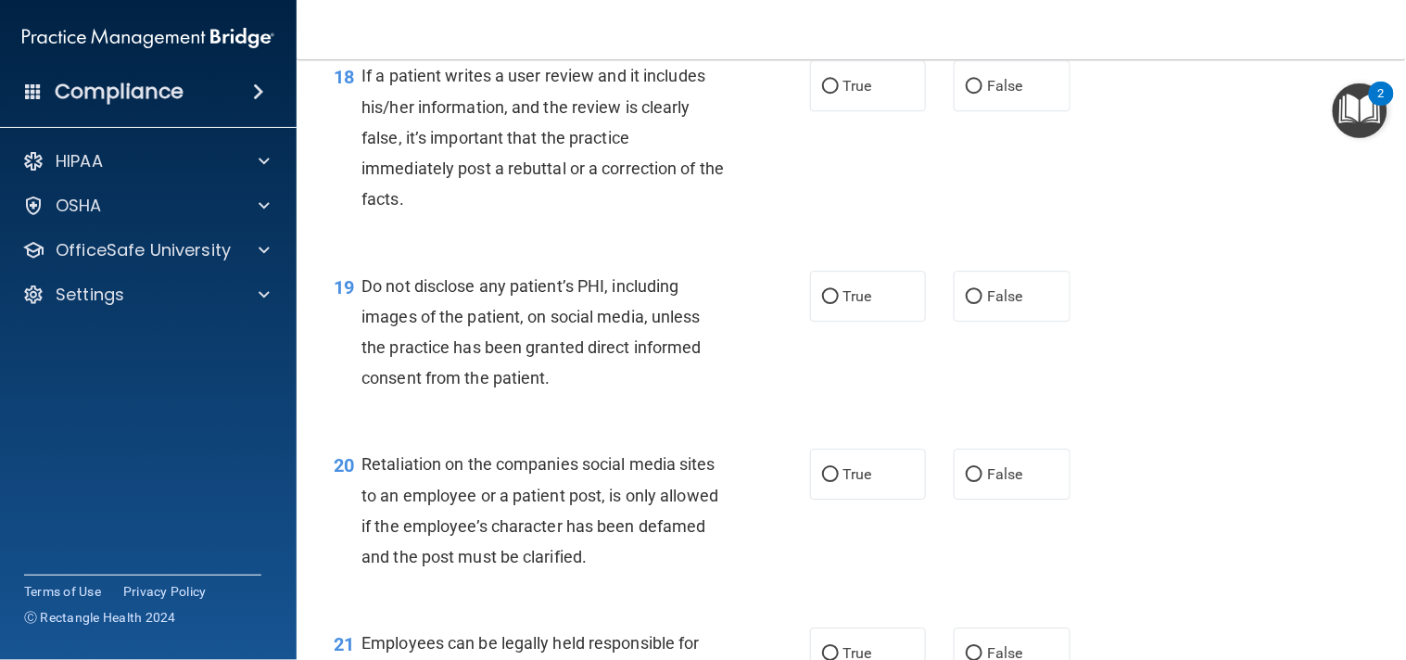
scroll to position [3171, 0]
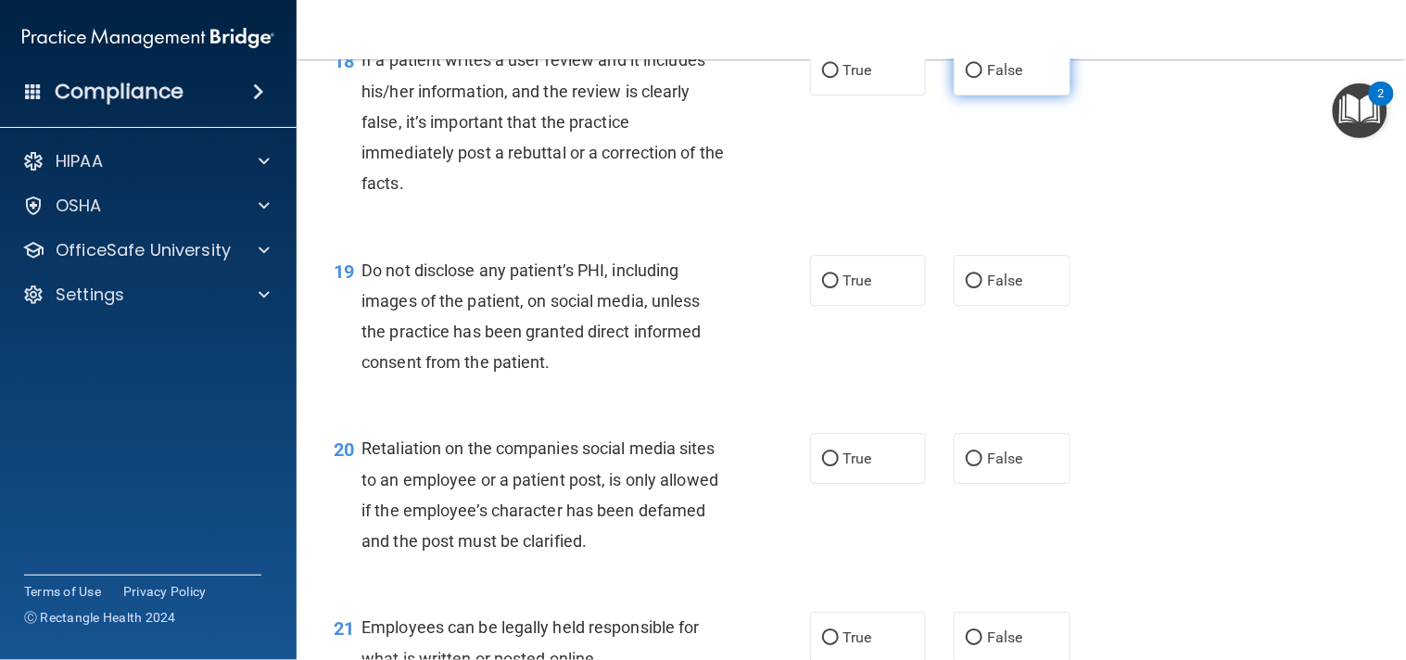
click at [966, 78] on input "False" at bounding box center [974, 71] width 17 height 14
radio input "true"
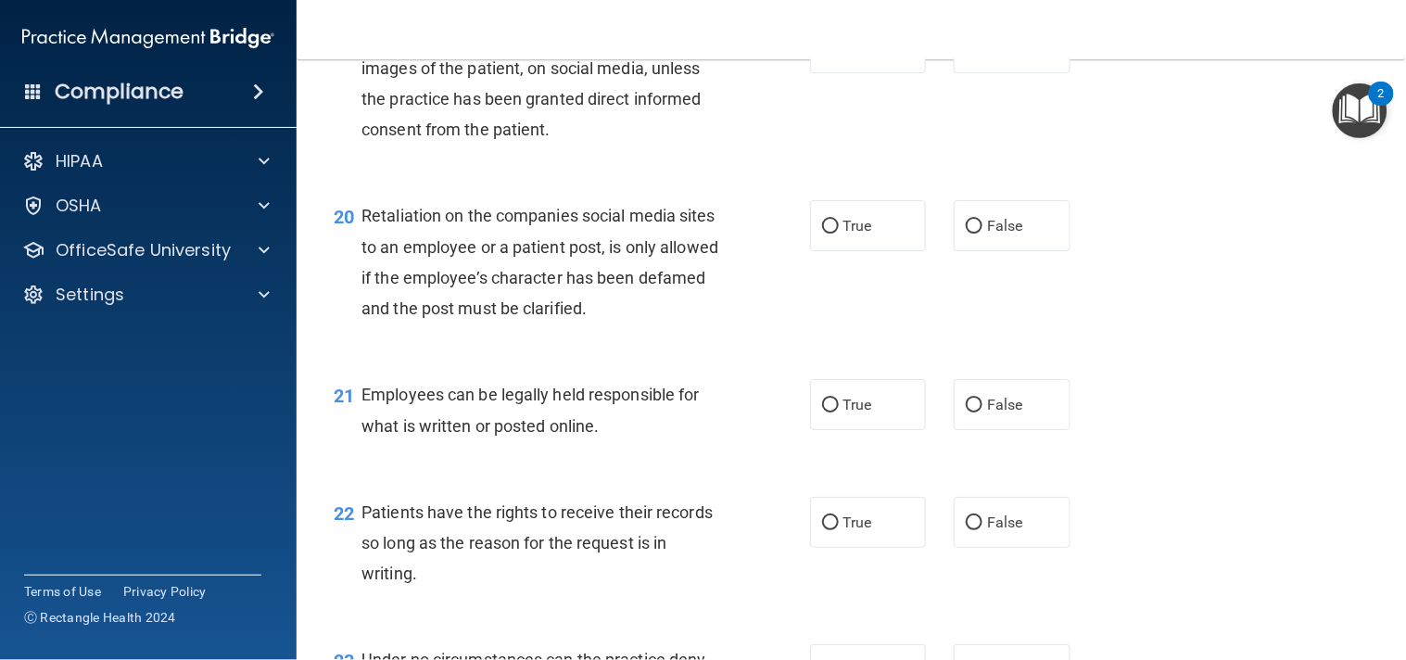
scroll to position [3411, 0]
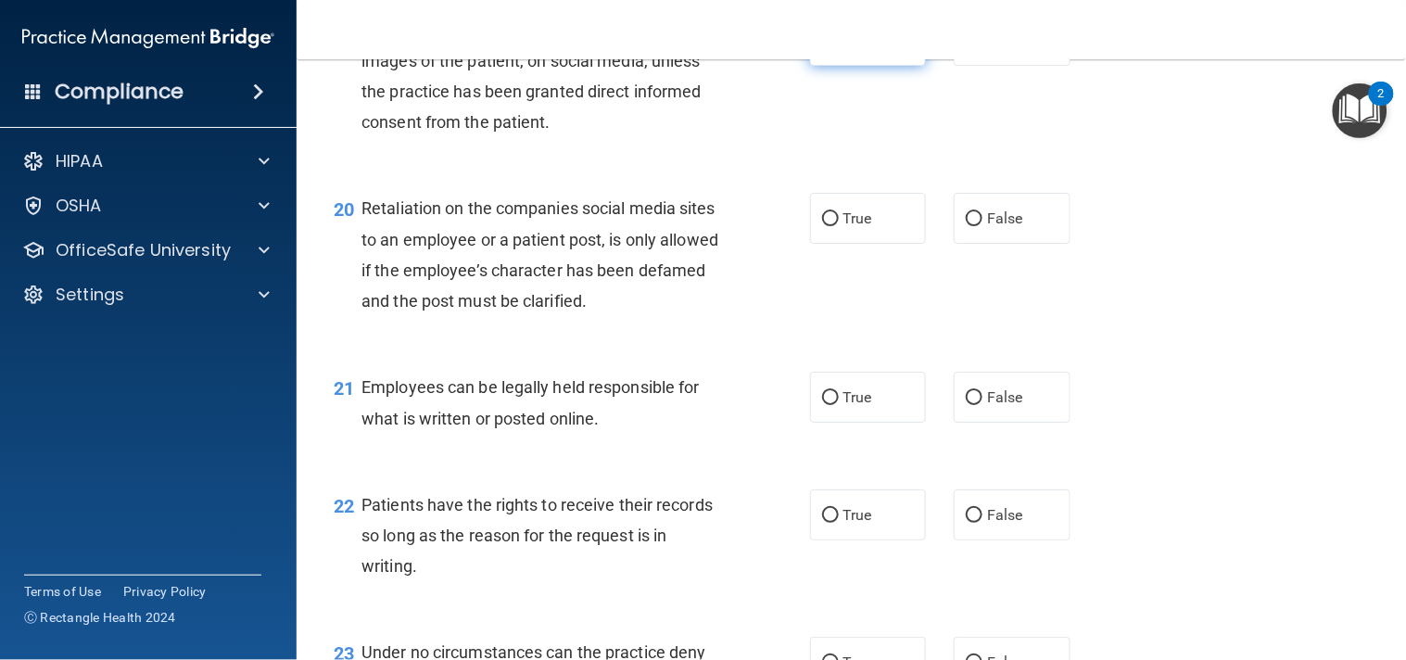
click at [864, 66] on label "True" at bounding box center [868, 40] width 117 height 51
click at [839, 48] on input "True" at bounding box center [830, 41] width 17 height 14
radio input "true"
click at [1015, 308] on div "20 Retaliation on the companies social media sites to an employee or a patient …" at bounding box center [851, 259] width 1063 height 179
click at [1006, 244] on label "False" at bounding box center [1011, 218] width 117 height 51
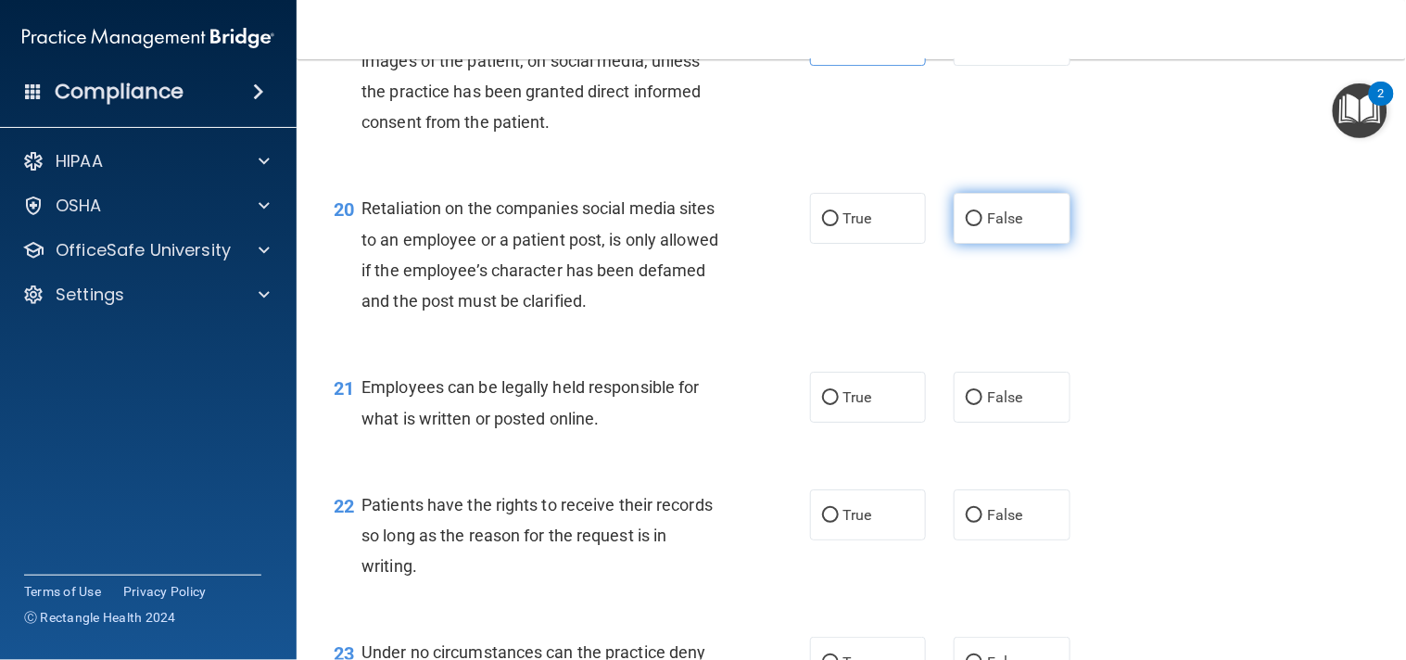
click at [982, 226] on input "False" at bounding box center [974, 219] width 17 height 14
radio input "true"
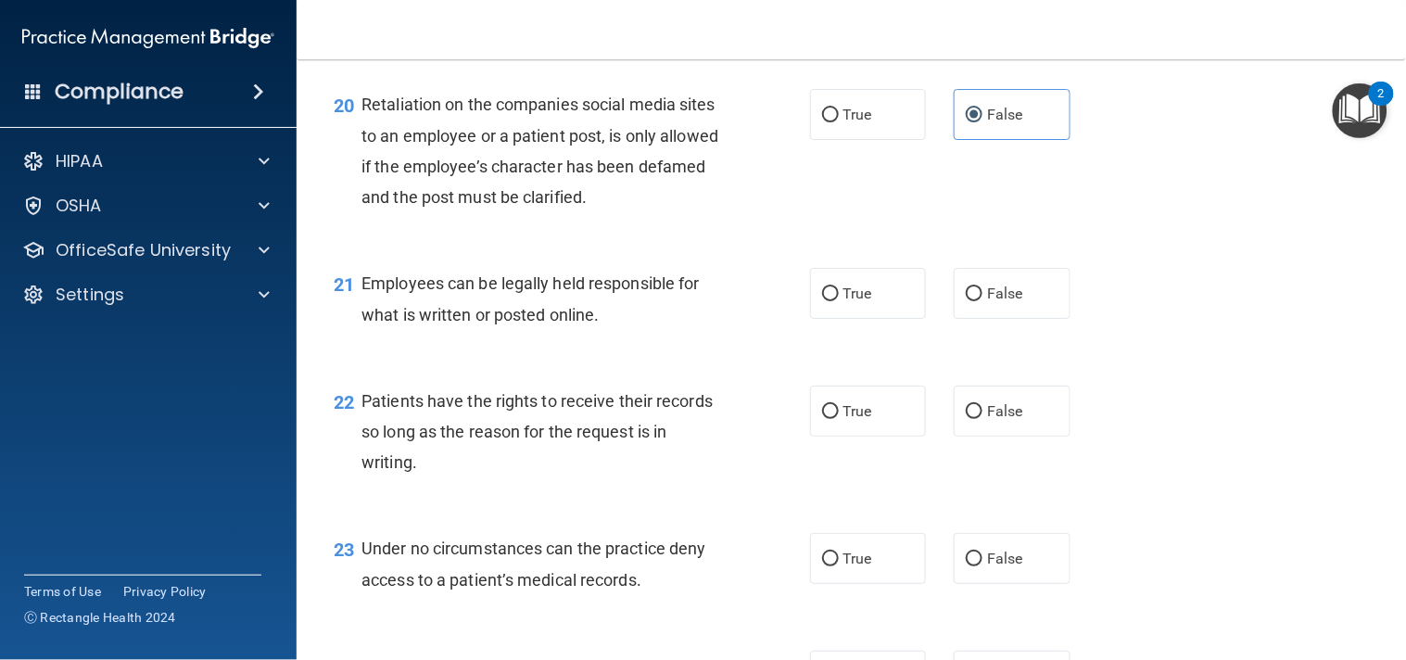
scroll to position [3528, 0]
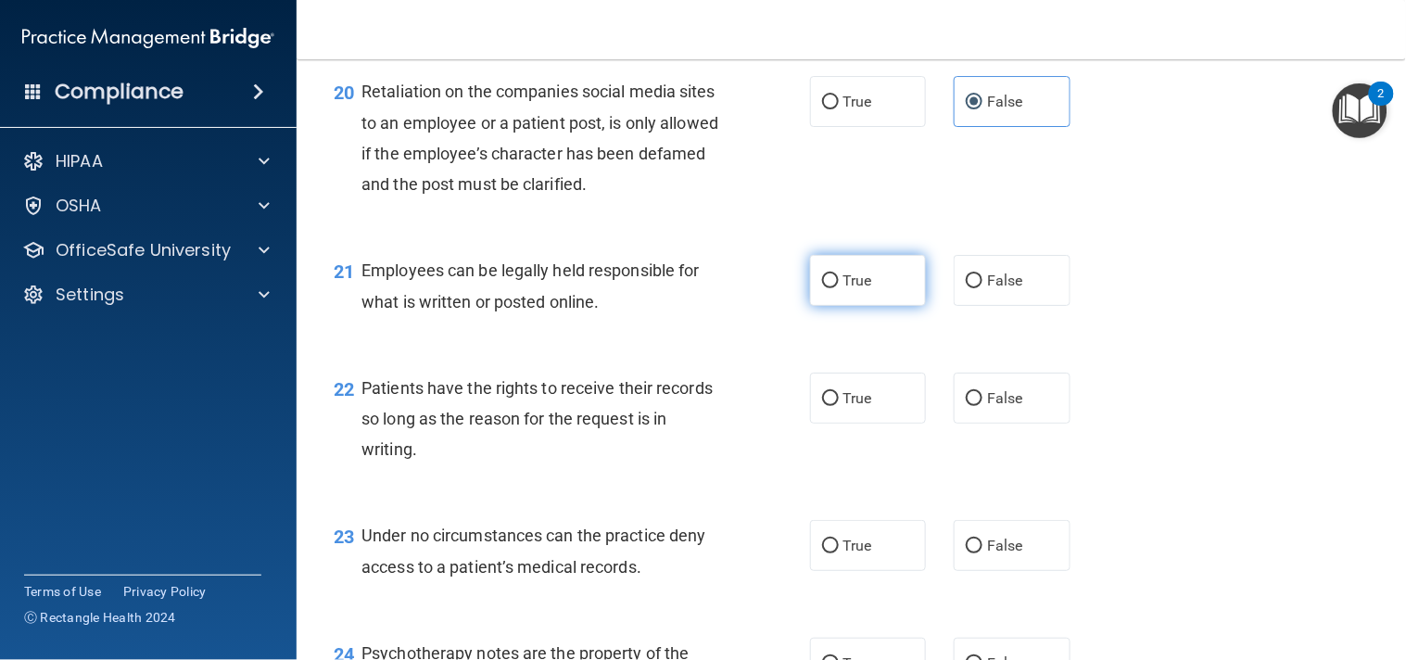
click at [901, 306] on label "True" at bounding box center [868, 280] width 117 height 51
click at [839, 288] on input "True" at bounding box center [830, 281] width 17 height 14
radio input "true"
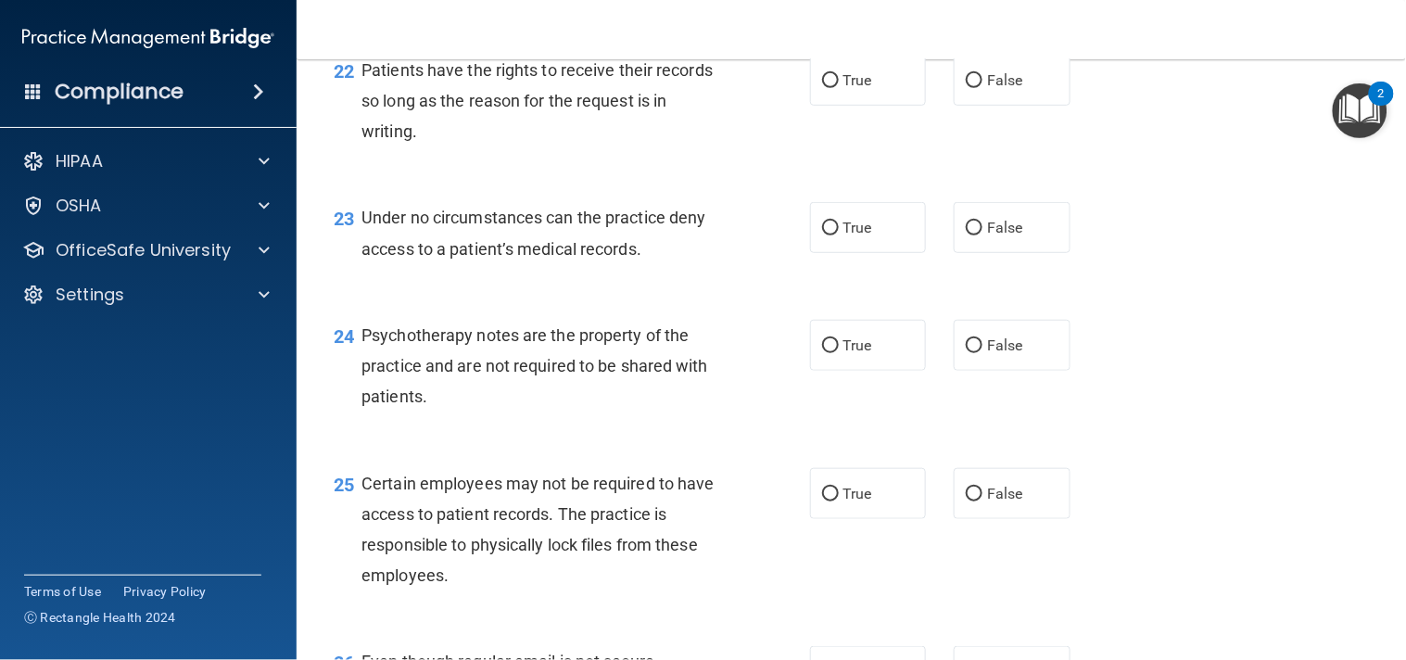
scroll to position [3822, 0]
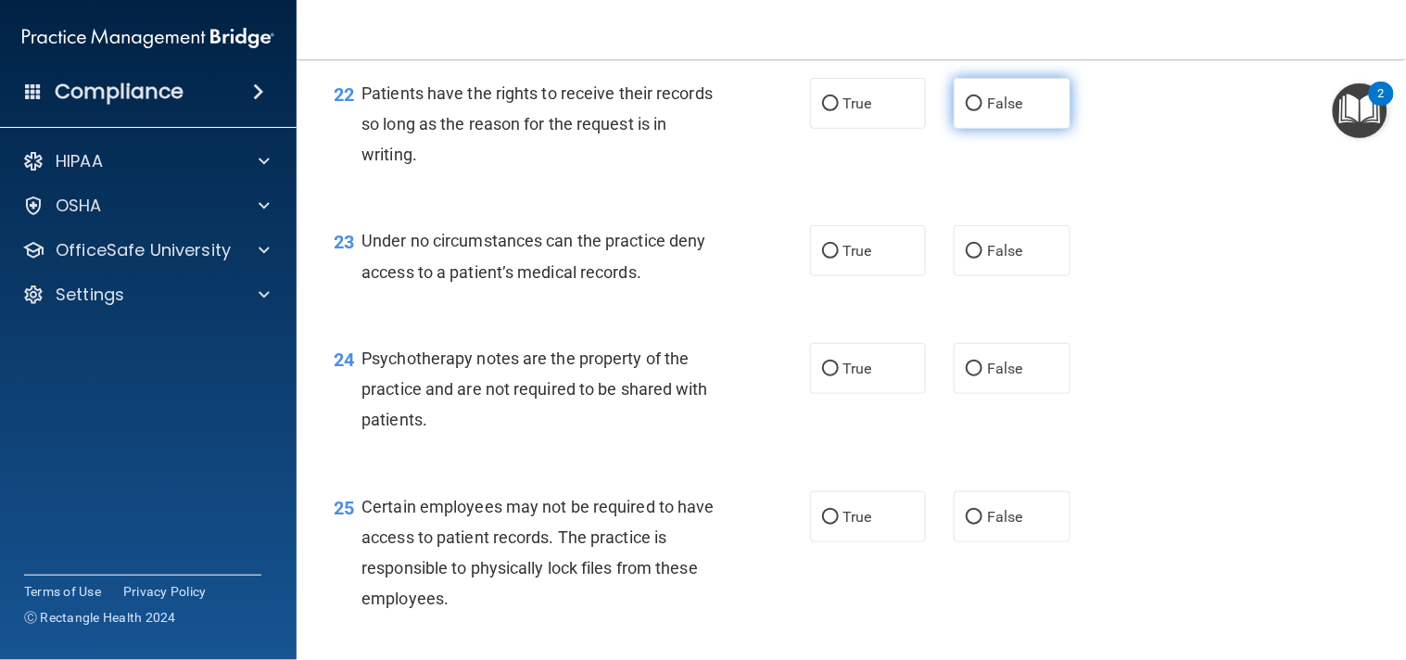
click at [1011, 129] on label "False" at bounding box center [1011, 103] width 117 height 51
click at [982, 111] on input "False" at bounding box center [974, 104] width 17 height 14
radio input "true"
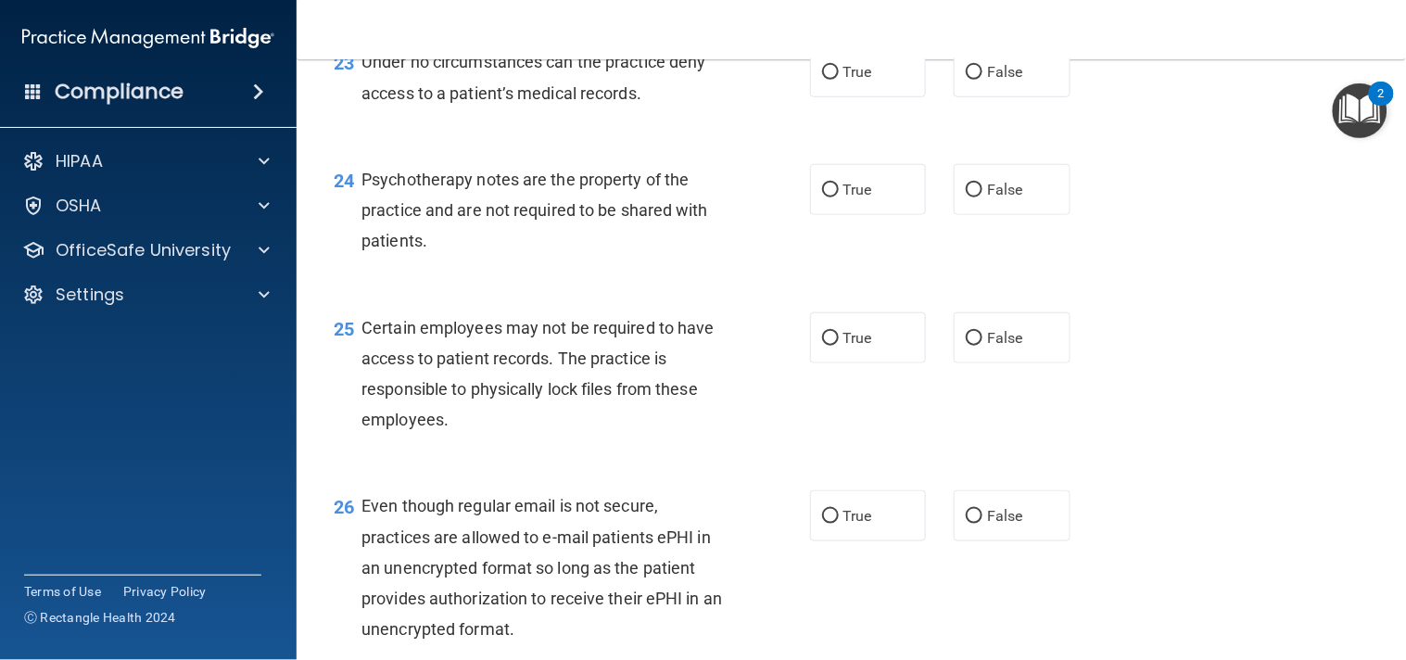
scroll to position [4886, 0]
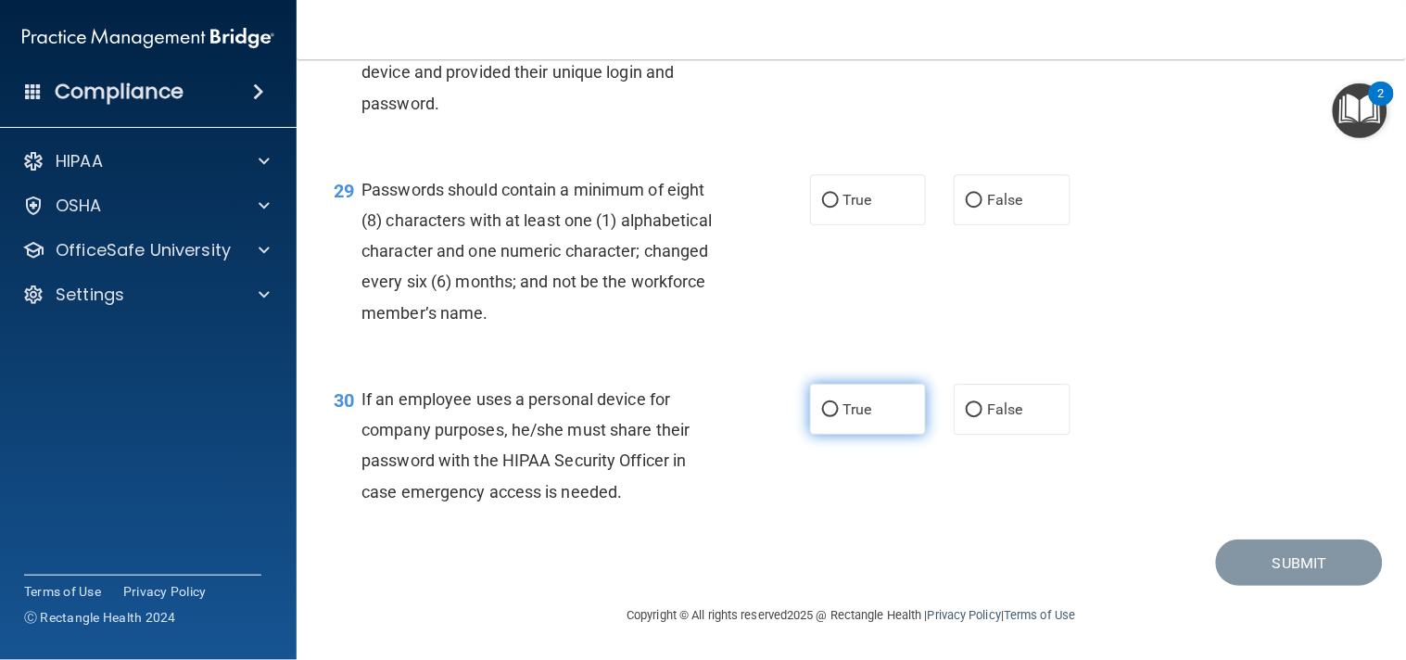
click at [810, 424] on label "True" at bounding box center [868, 409] width 117 height 51
click at [822, 417] on input "True" at bounding box center [830, 410] width 17 height 14
radio input "true"
click at [891, 199] on label "True" at bounding box center [868, 199] width 117 height 51
click at [839, 199] on input "True" at bounding box center [830, 201] width 17 height 14
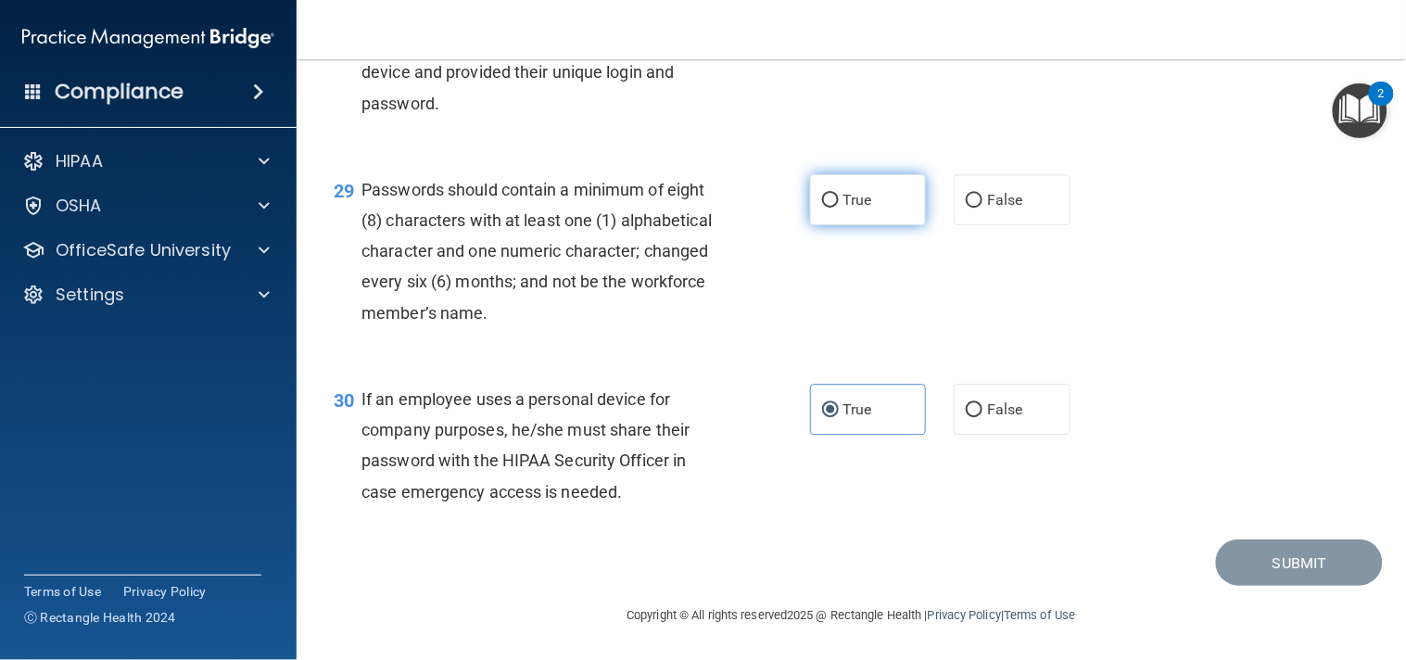
radio input "true"
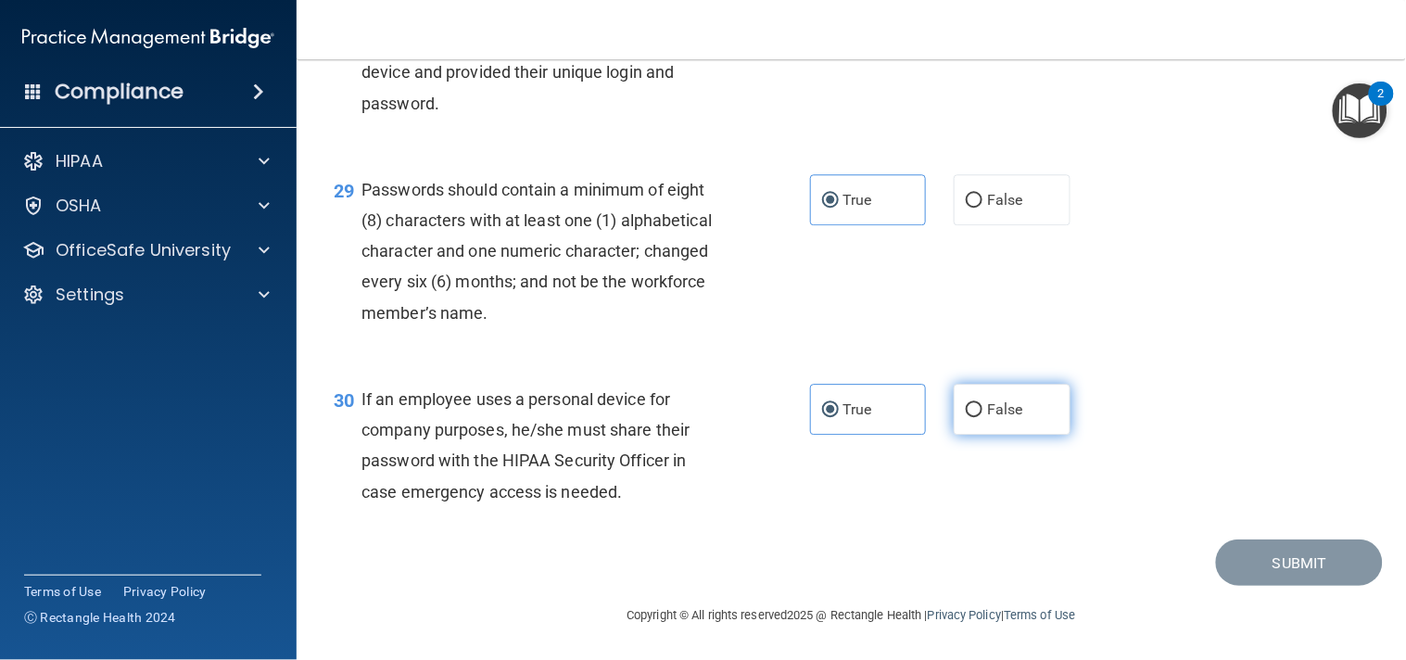
drag, startPoint x: 1040, startPoint y: 424, endPoint x: 1012, endPoint y: 406, distance: 33.4
click at [1012, 406] on span "False" at bounding box center [1005, 409] width 36 height 18
click at [982, 406] on input "False" at bounding box center [974, 410] width 17 height 14
radio input "true"
radio input "false"
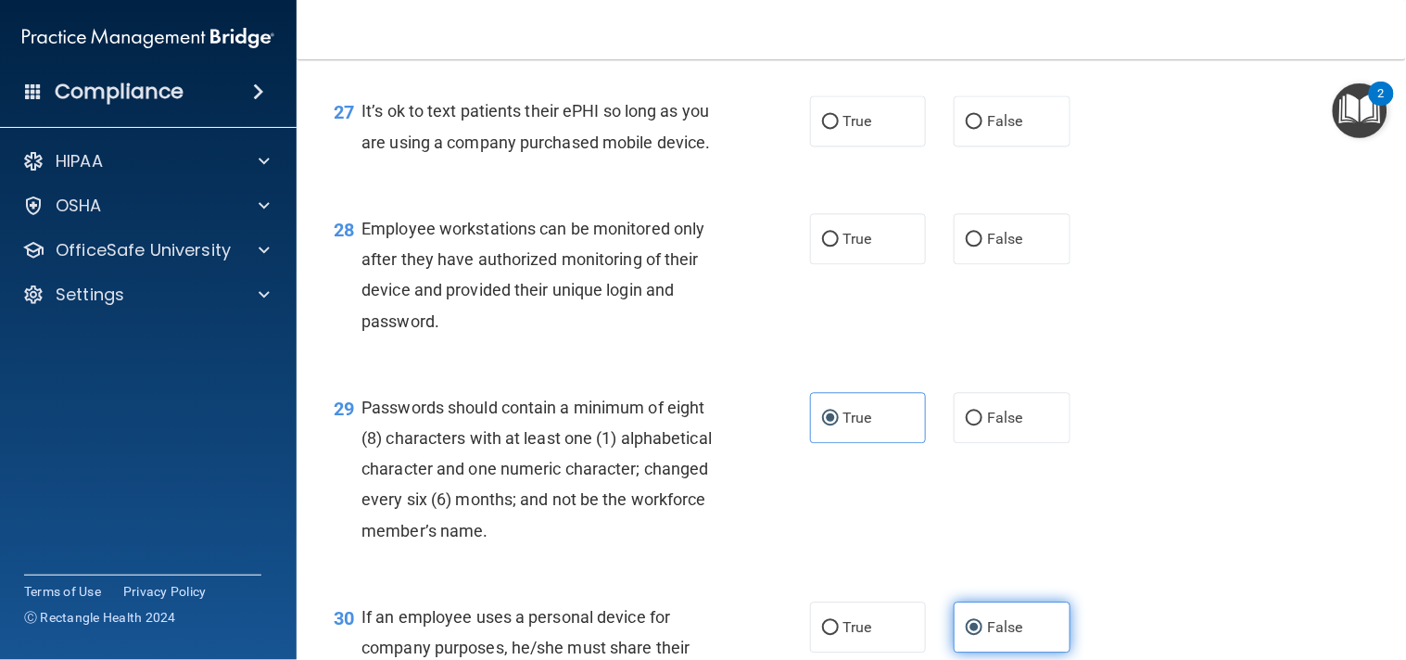
scroll to position [4584, 0]
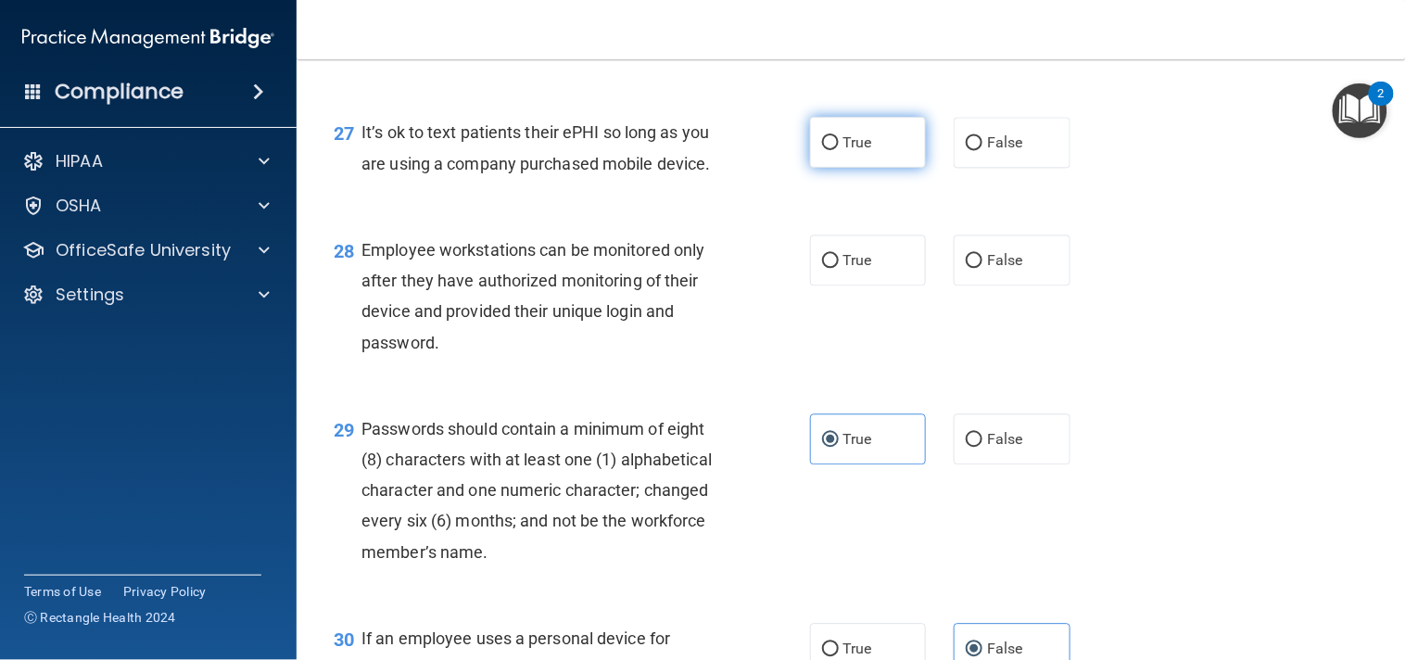
click at [867, 168] on label "True" at bounding box center [868, 142] width 117 height 51
click at [839, 150] on input "True" at bounding box center [830, 143] width 17 height 14
radio input "true"
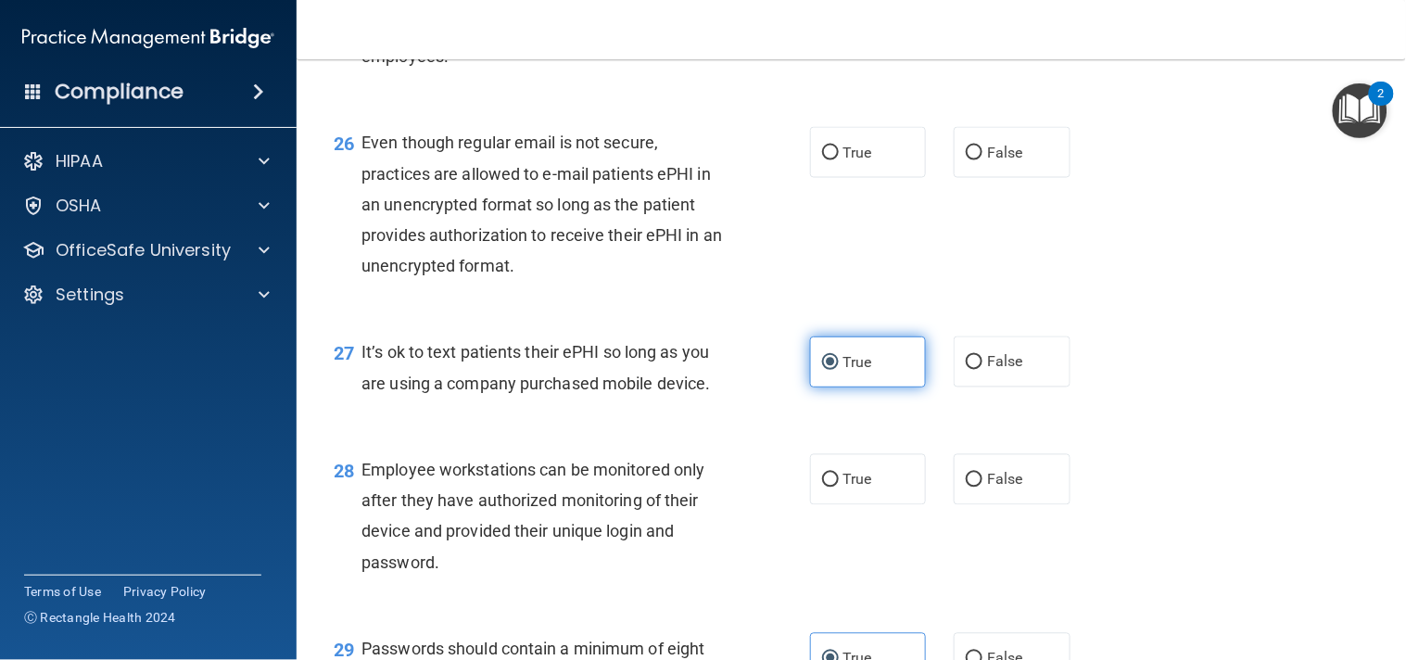
scroll to position [4323, 0]
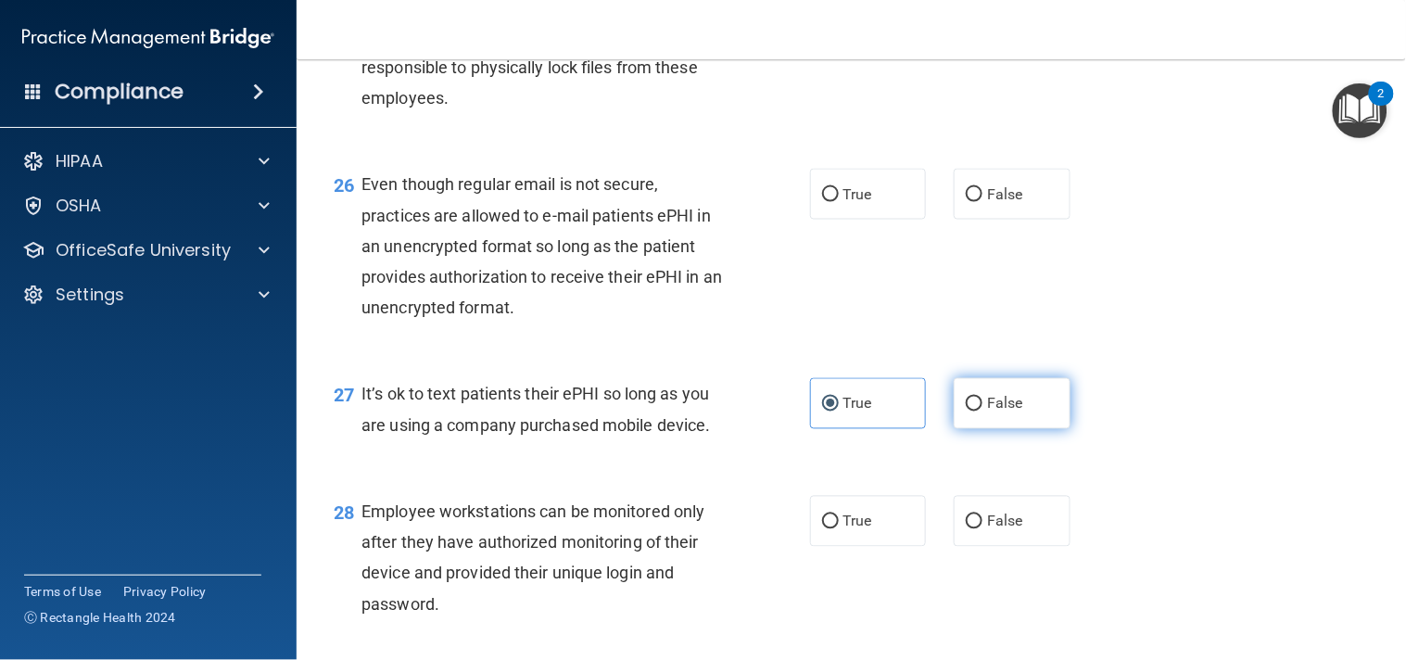
click at [961, 429] on label "False" at bounding box center [1011, 403] width 117 height 51
click at [966, 411] on input "False" at bounding box center [974, 405] width 17 height 14
radio input "true"
radio input "false"
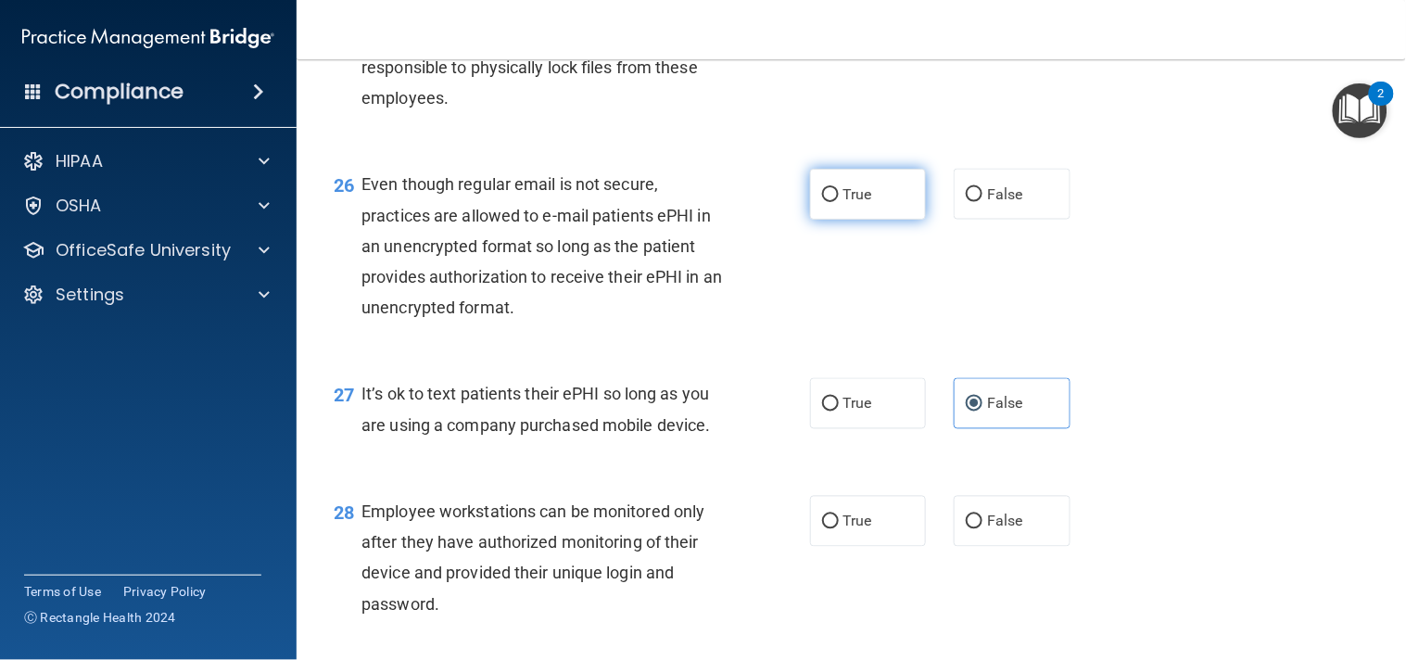
click at [872, 220] on label "True" at bounding box center [868, 194] width 117 height 51
click at [839, 202] on input "True" at bounding box center [830, 195] width 17 height 14
radio input "true"
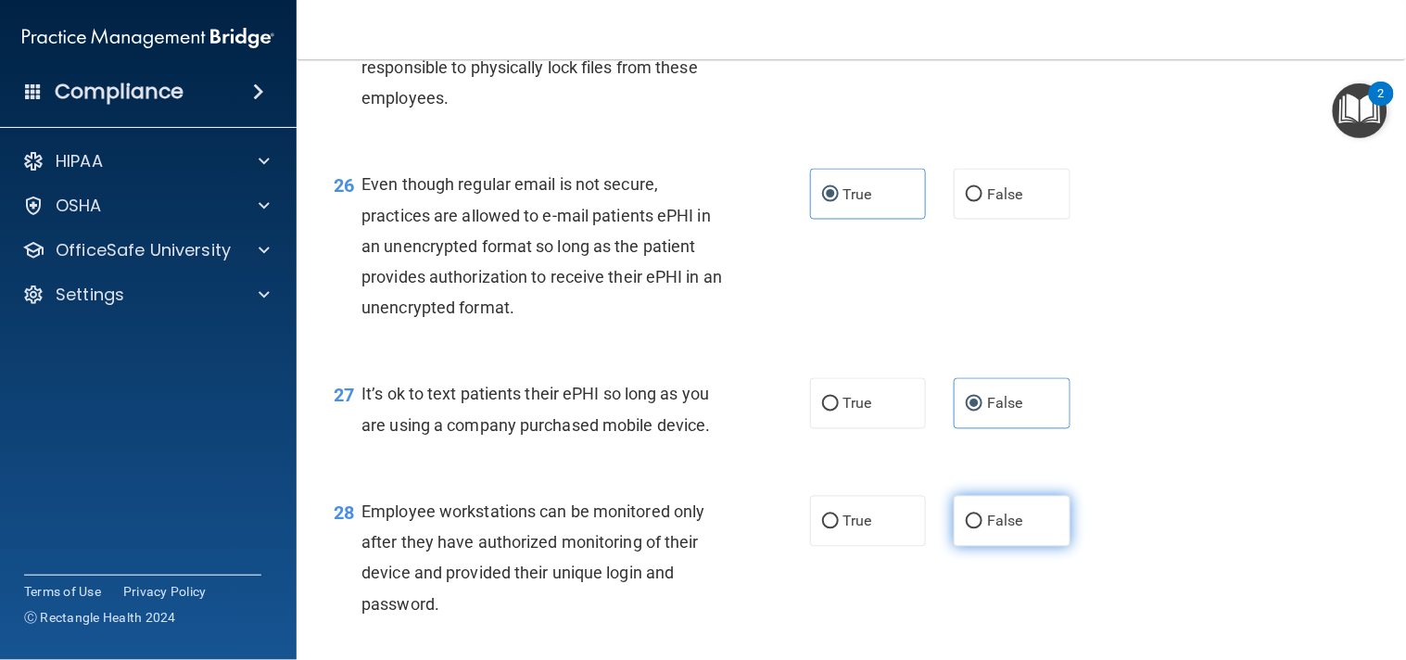
click at [953, 547] on label "False" at bounding box center [1011, 521] width 117 height 51
click at [966, 529] on input "False" at bounding box center [974, 522] width 17 height 14
radio input "true"
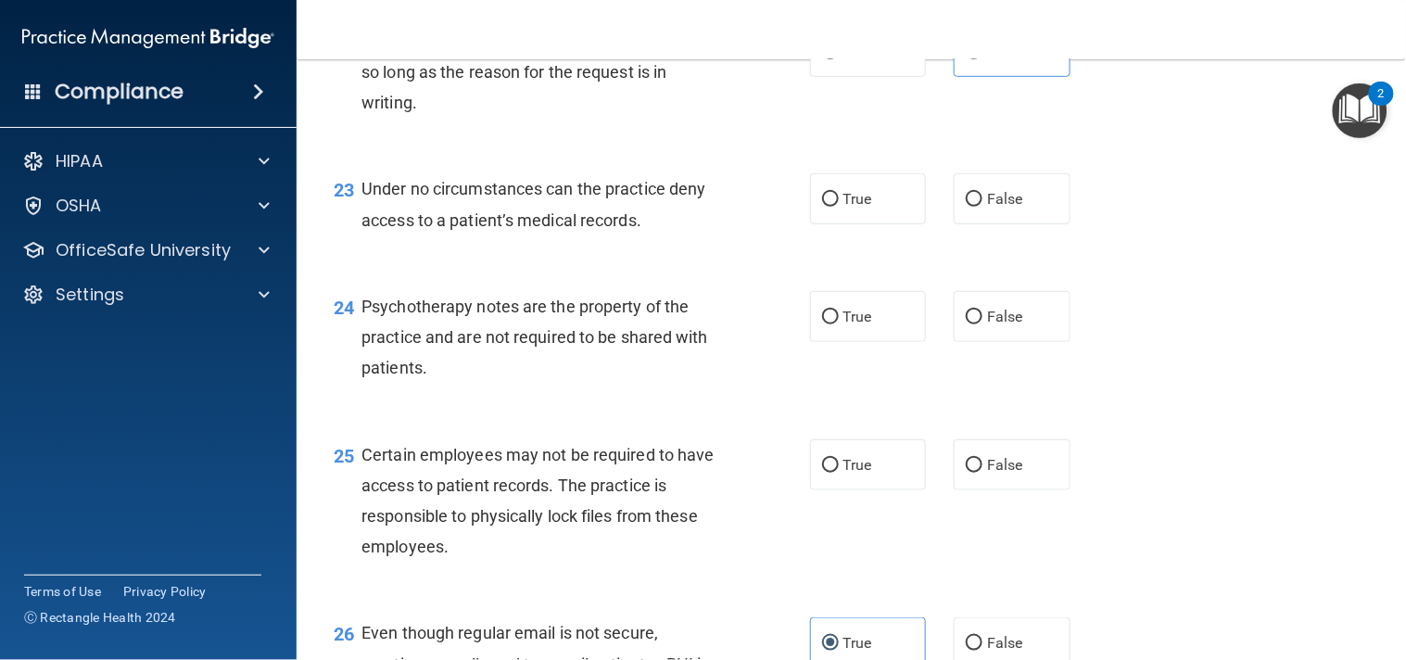
scroll to position [3905, 0]
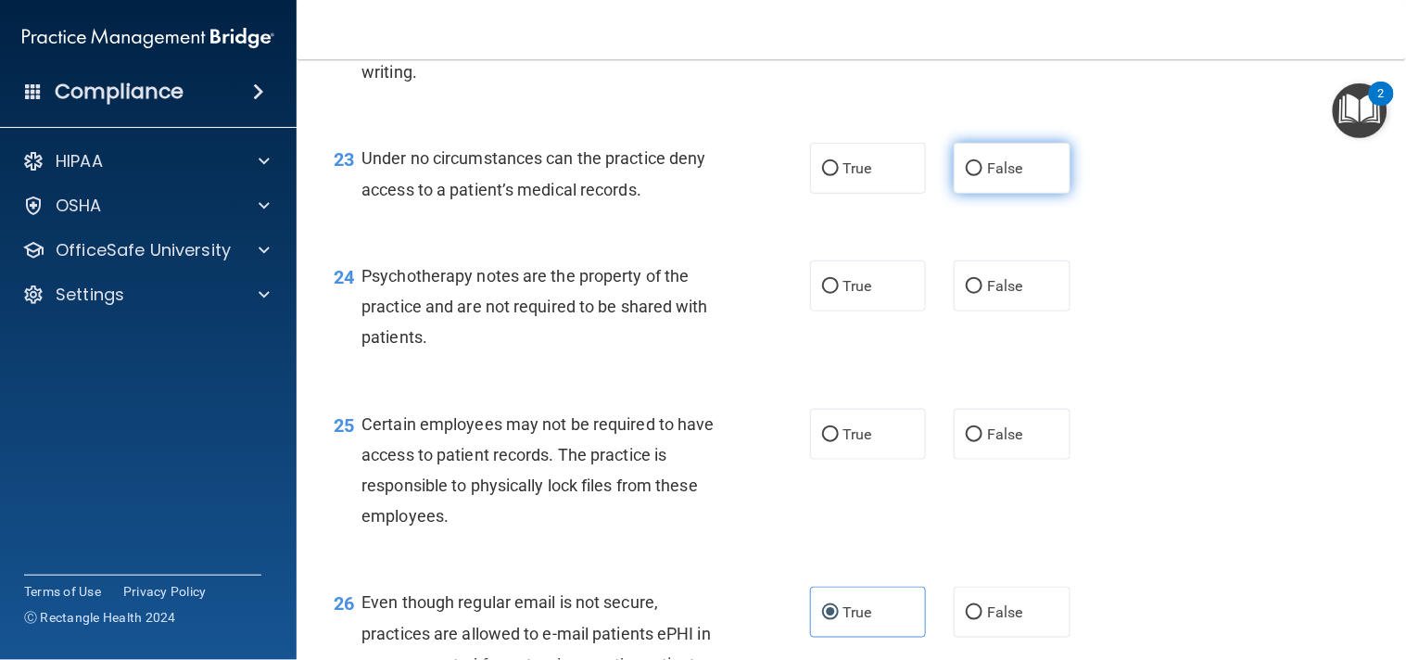
click at [966, 176] on input "False" at bounding box center [974, 169] width 17 height 14
radio input "true"
click at [900, 311] on label "True" at bounding box center [868, 285] width 117 height 51
click at [839, 294] on input "True" at bounding box center [830, 287] width 17 height 14
radio input "true"
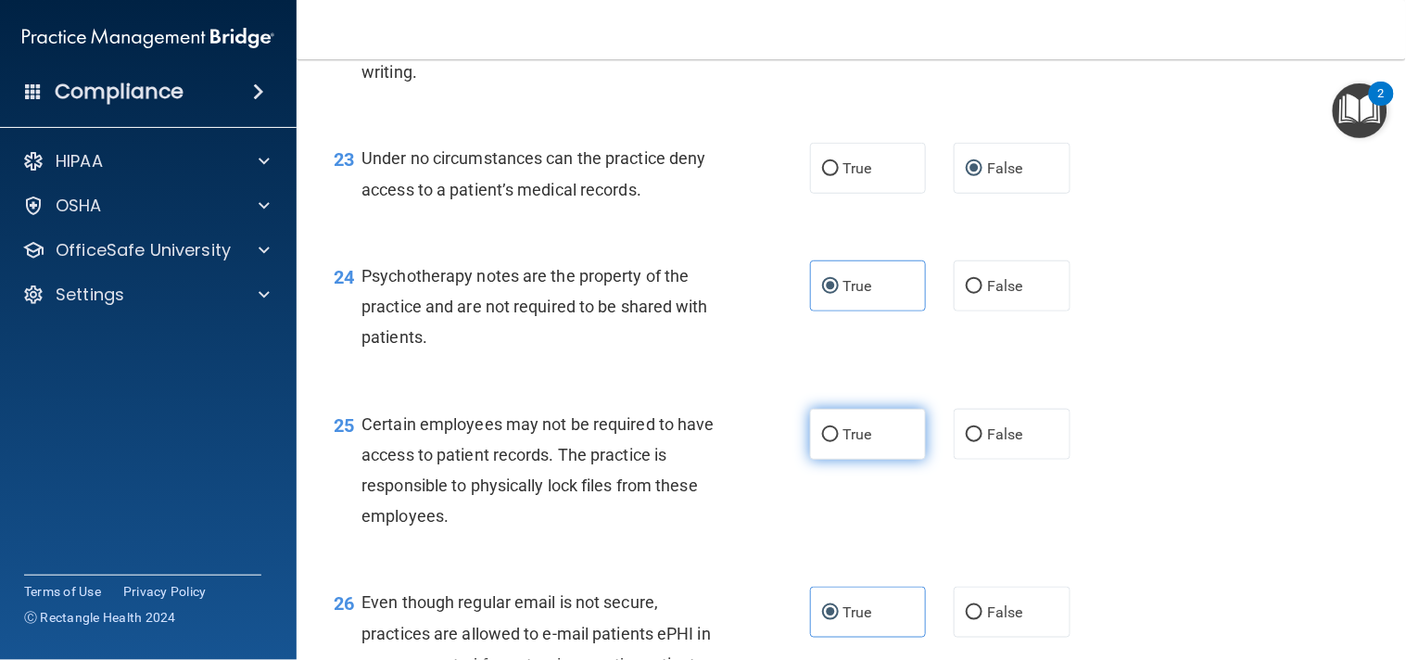
drag, startPoint x: 902, startPoint y: 493, endPoint x: 841, endPoint y: 500, distance: 60.7
click at [843, 443] on span "True" at bounding box center [857, 434] width 29 height 18
click at [839, 442] on input "True" at bounding box center [830, 435] width 17 height 14
radio input "true"
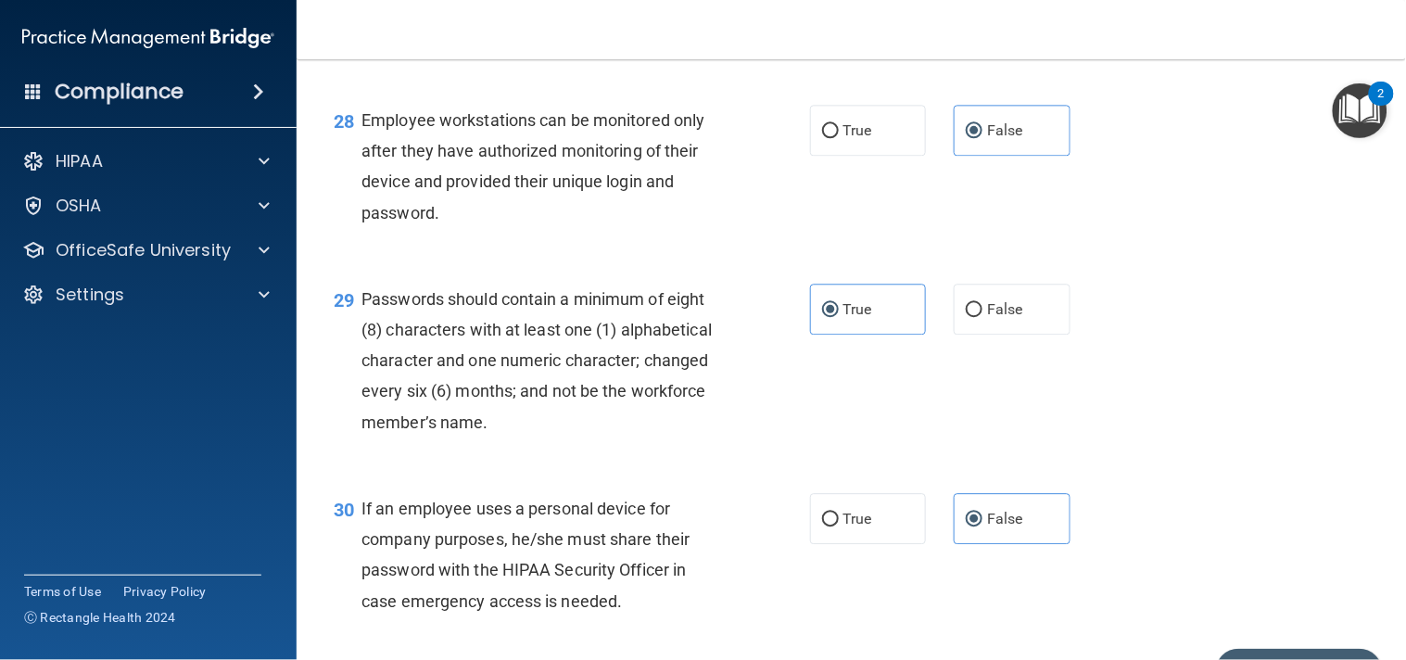
scroll to position [4886, 0]
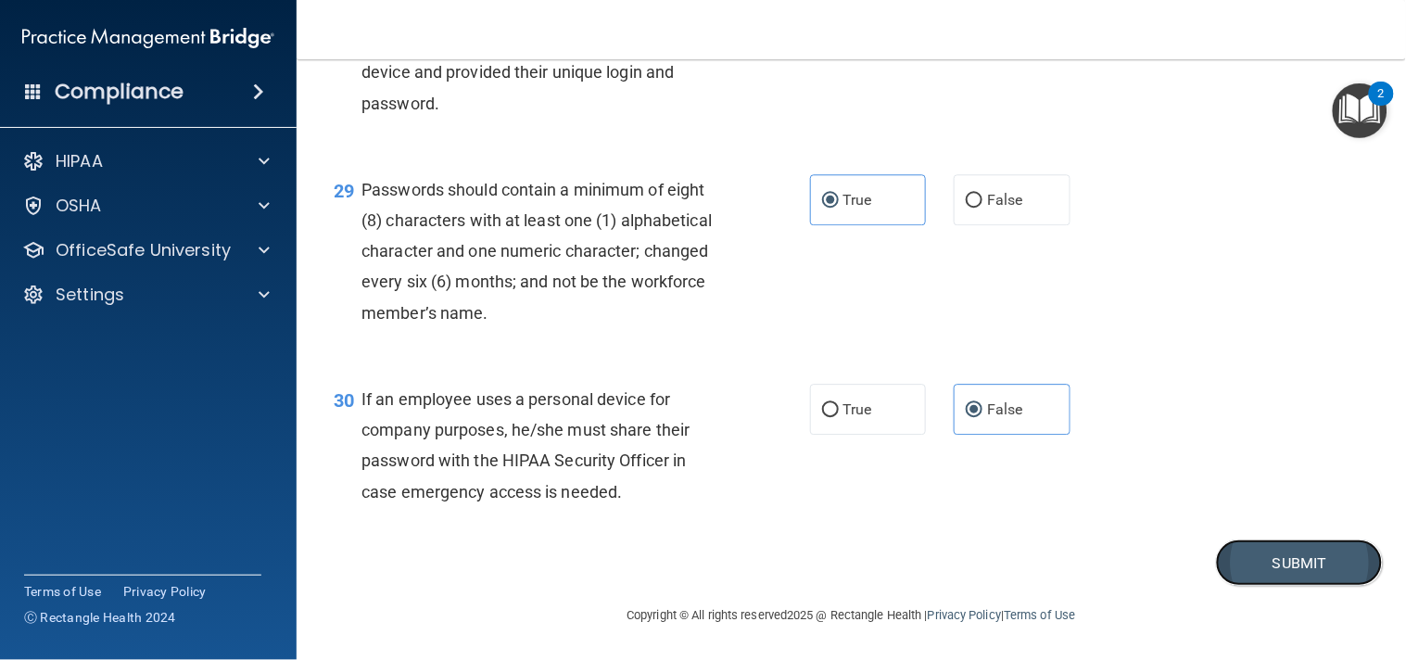
drag, startPoint x: 1228, startPoint y: 543, endPoint x: 1218, endPoint y: 551, distance: 12.5
click at [1218, 551] on button "Submit" at bounding box center [1299, 562] width 167 height 47
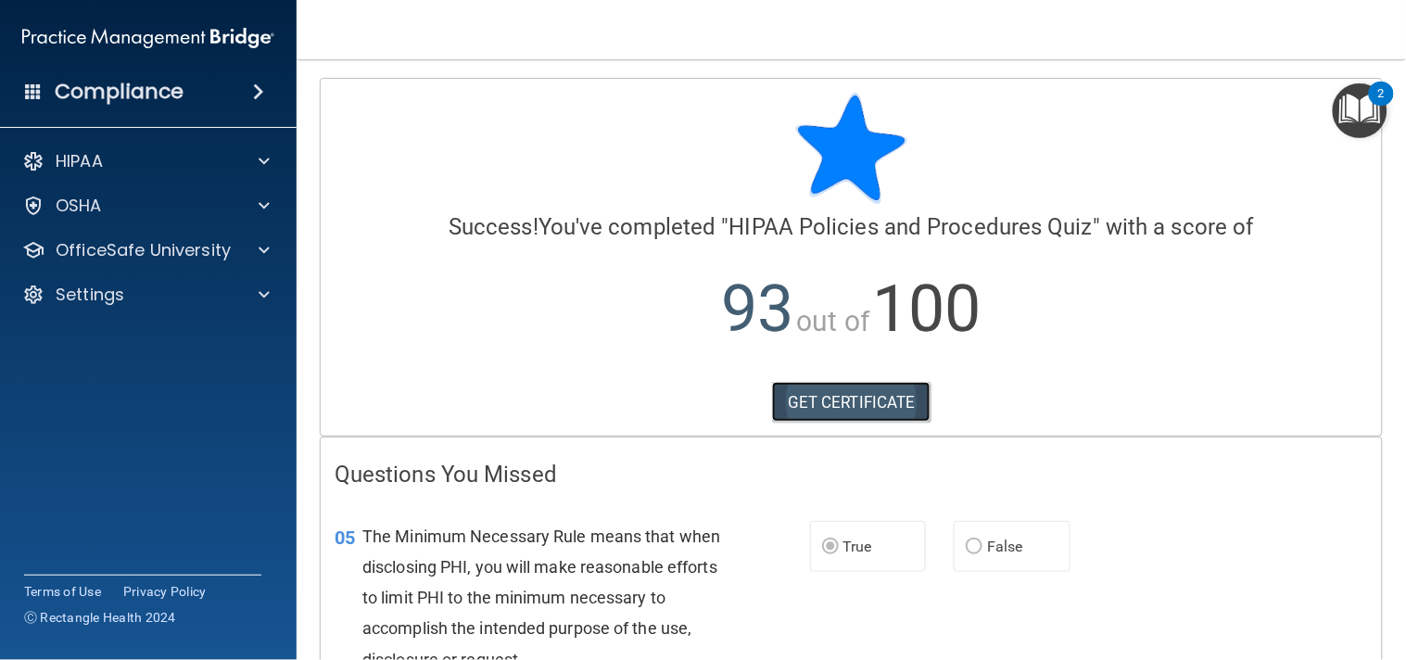
click at [905, 405] on link "GET CERTIFICATE" at bounding box center [851, 402] width 158 height 41
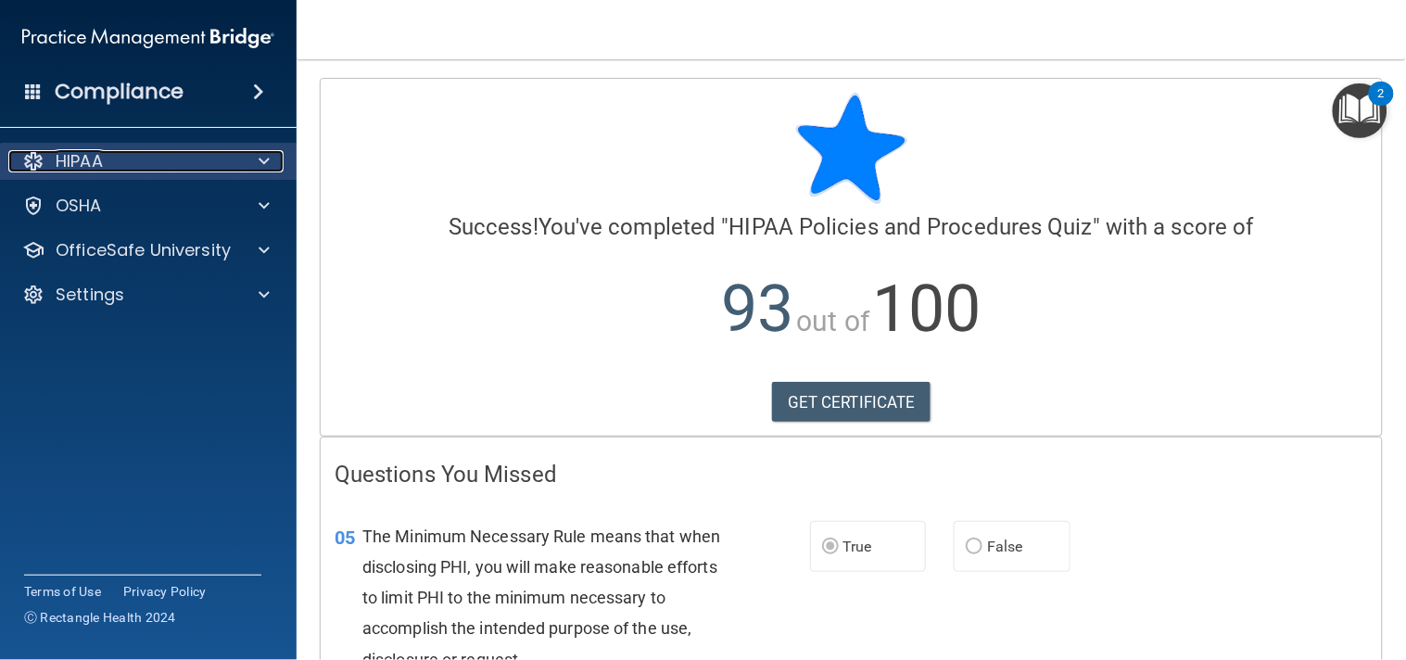
click at [227, 156] on div "HIPAA" at bounding box center [123, 161] width 230 height 22
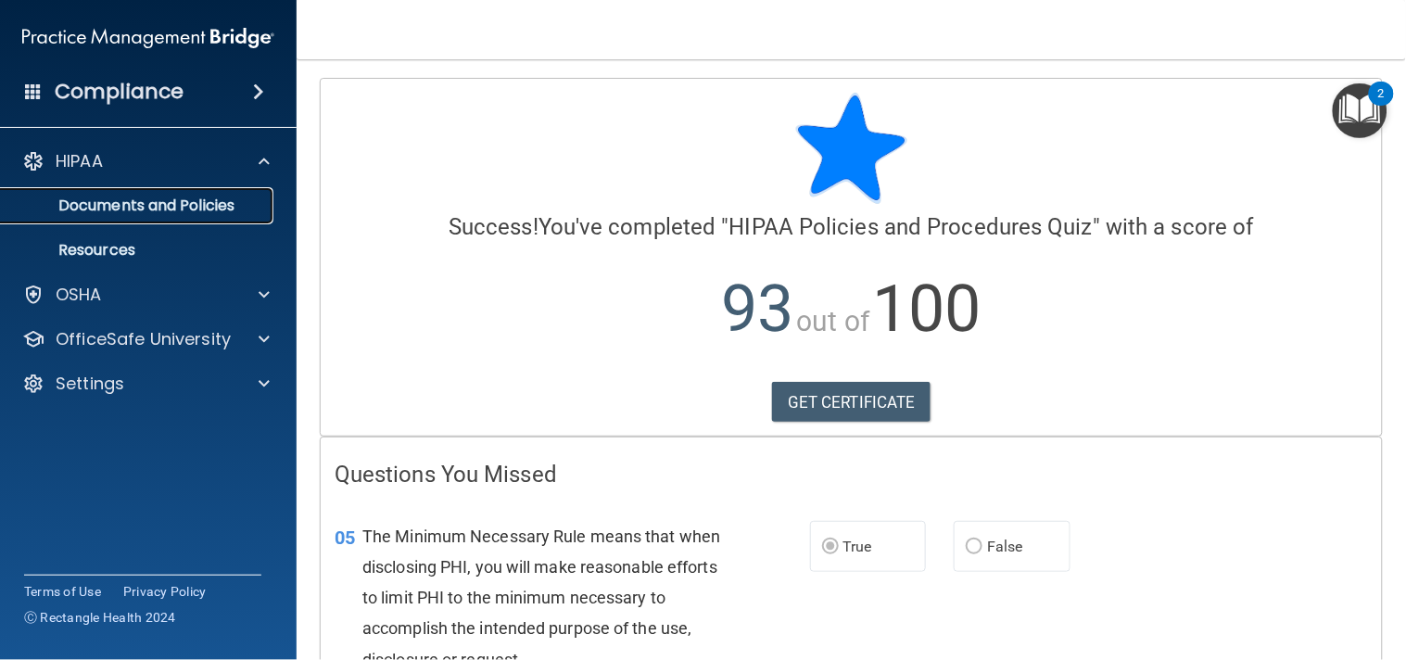
click at [223, 216] on link "Documents and Policies" at bounding box center [127, 205] width 292 height 37
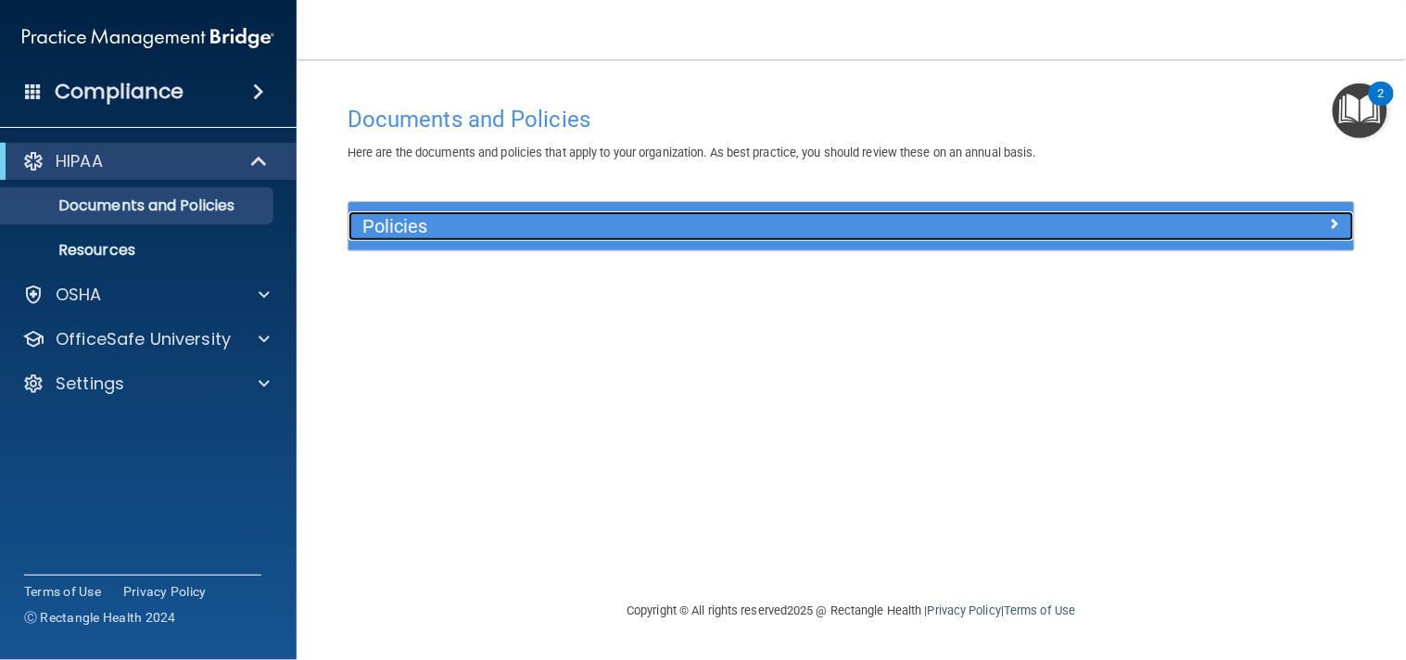
click at [700, 216] on h5 "Policies" at bounding box center [725, 226] width 726 height 20
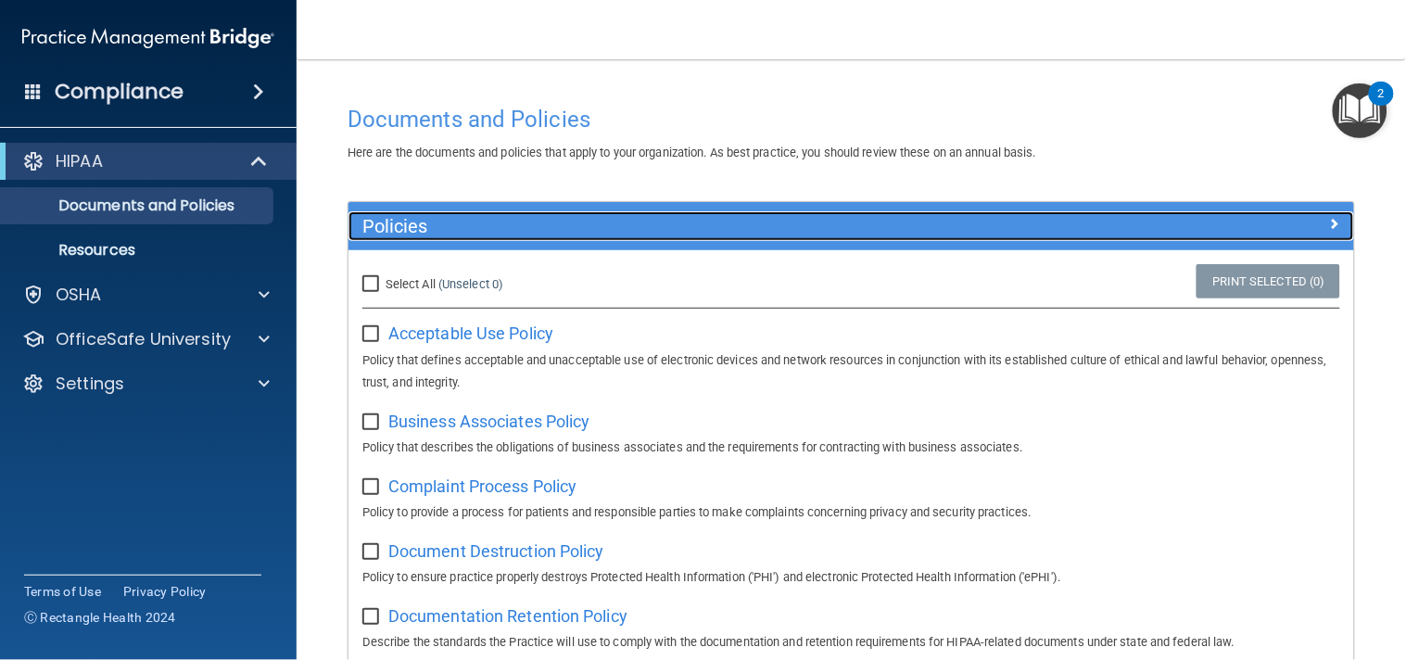
click at [749, 215] on div "Policies" at bounding box center [725, 226] width 754 height 30
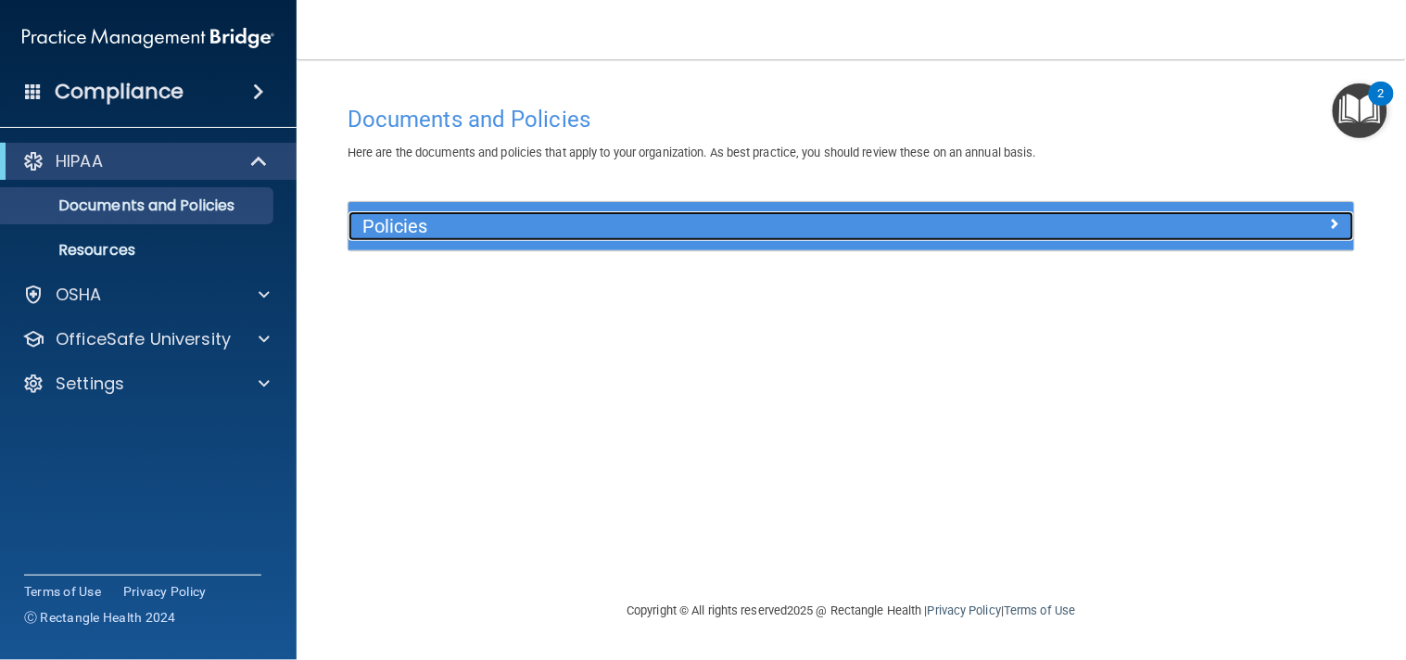
click at [749, 215] on div "Policies" at bounding box center [725, 226] width 754 height 30
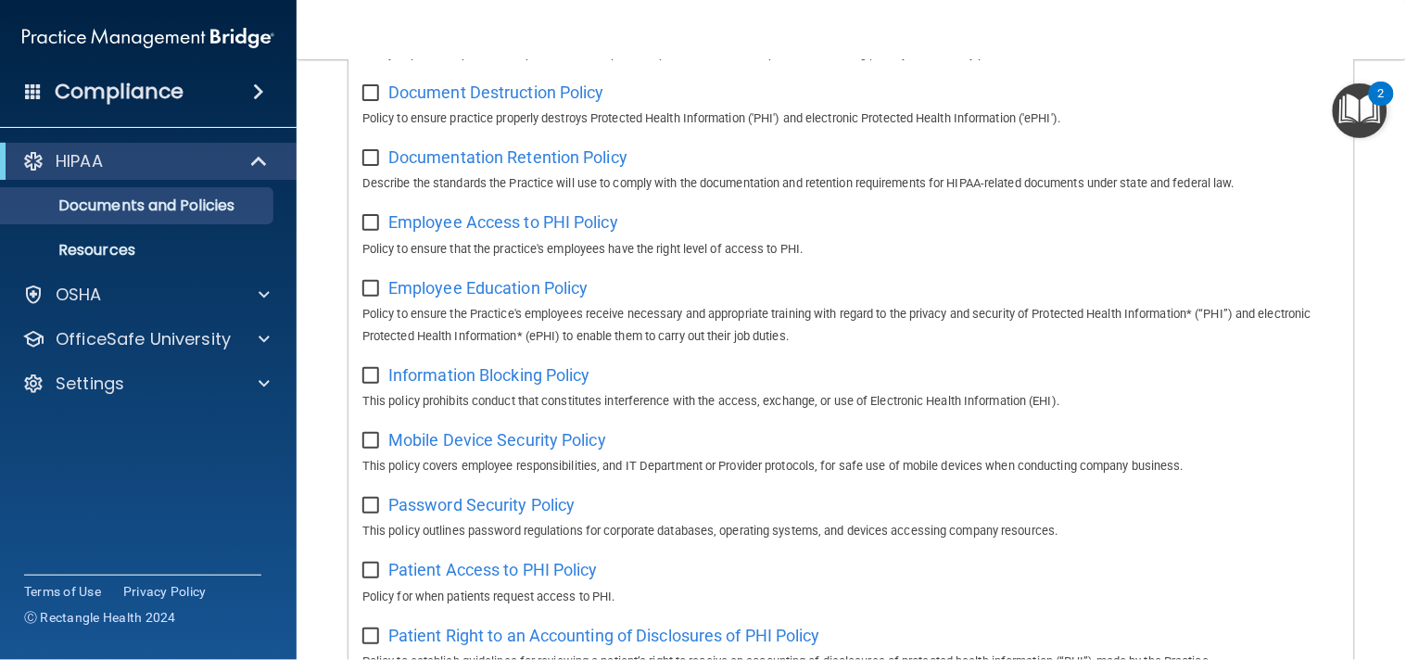
scroll to position [243, 0]
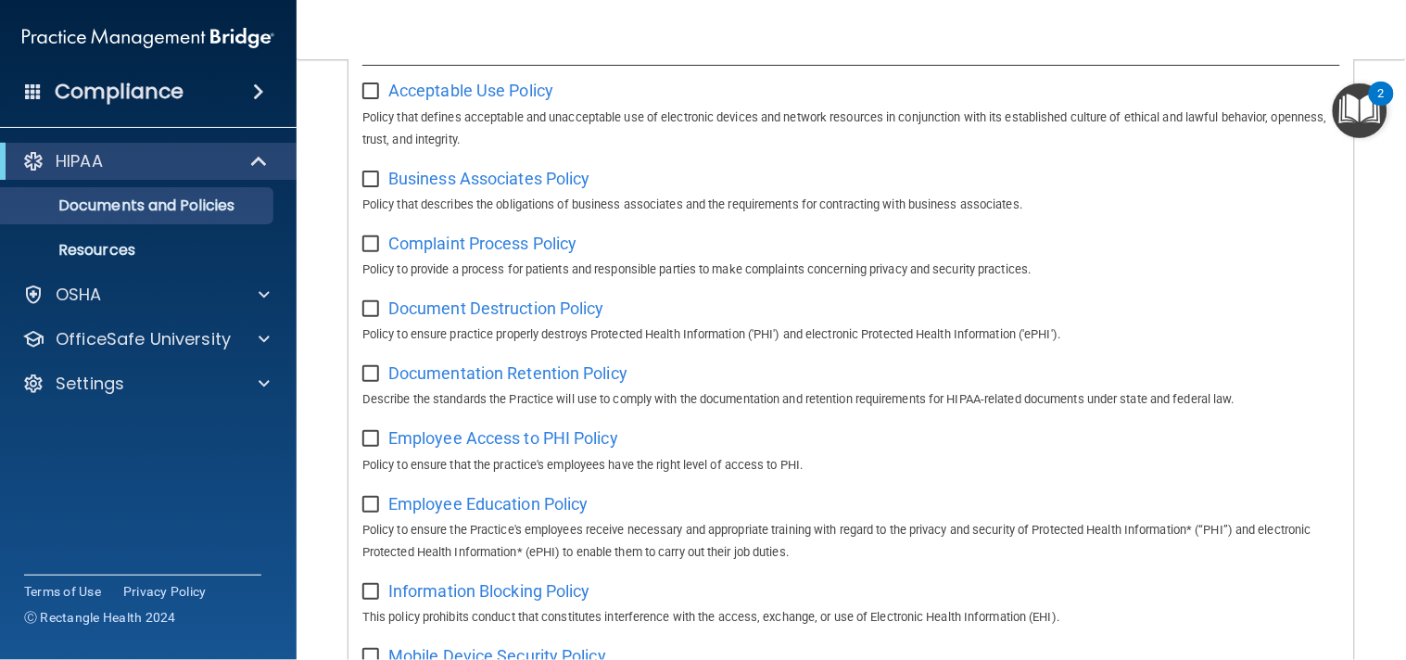
click at [223, 229] on ul "Documents and Policies Report an Incident Business Associates Emergency Plannin…" at bounding box center [148, 224] width 335 height 89
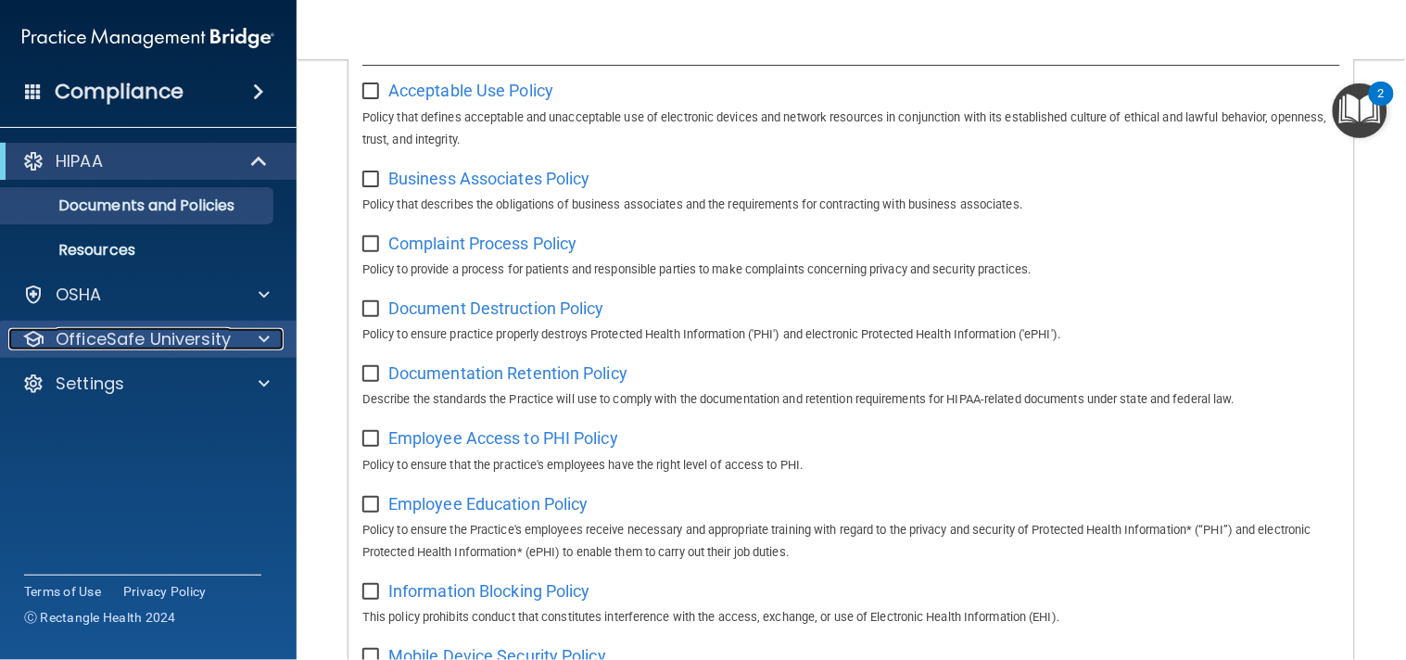
drag, startPoint x: 246, startPoint y: 316, endPoint x: 233, endPoint y: 336, distance: 24.7
click at [233, 336] on div "OfficeSafe University" at bounding box center [123, 339] width 230 height 22
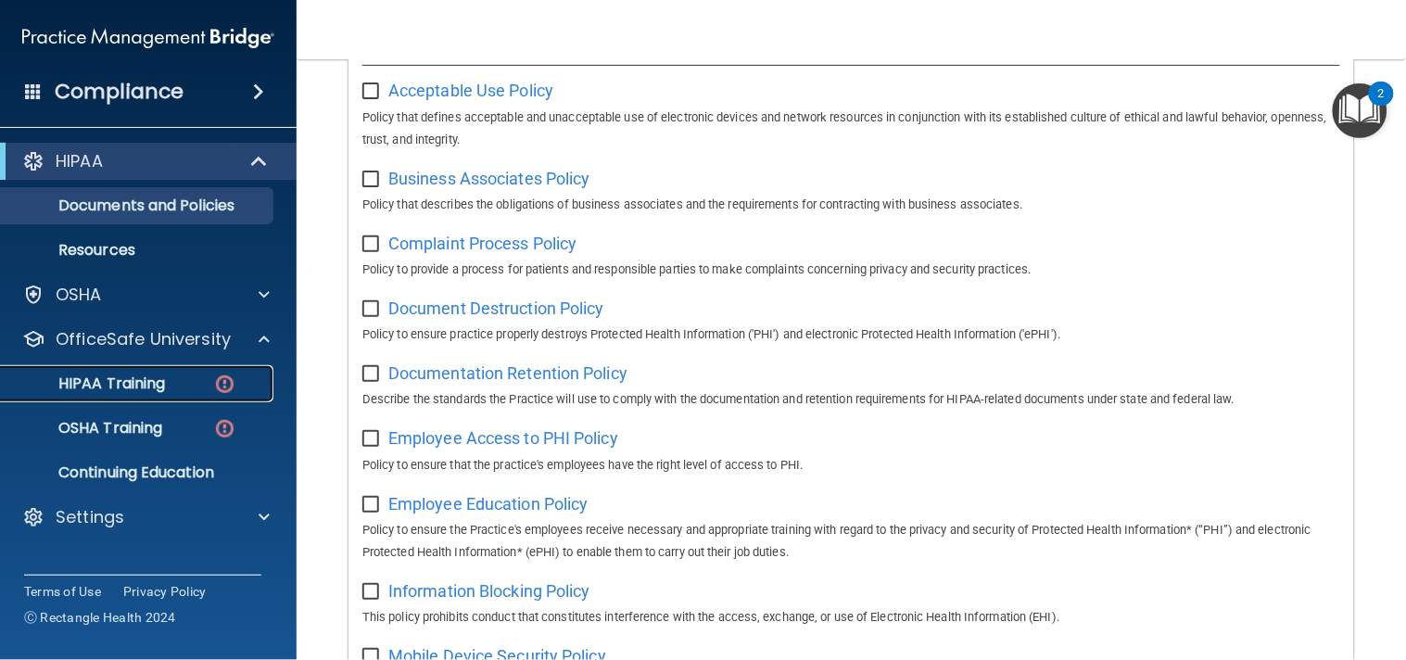
click at [234, 387] on img at bounding box center [224, 383] width 23 height 23
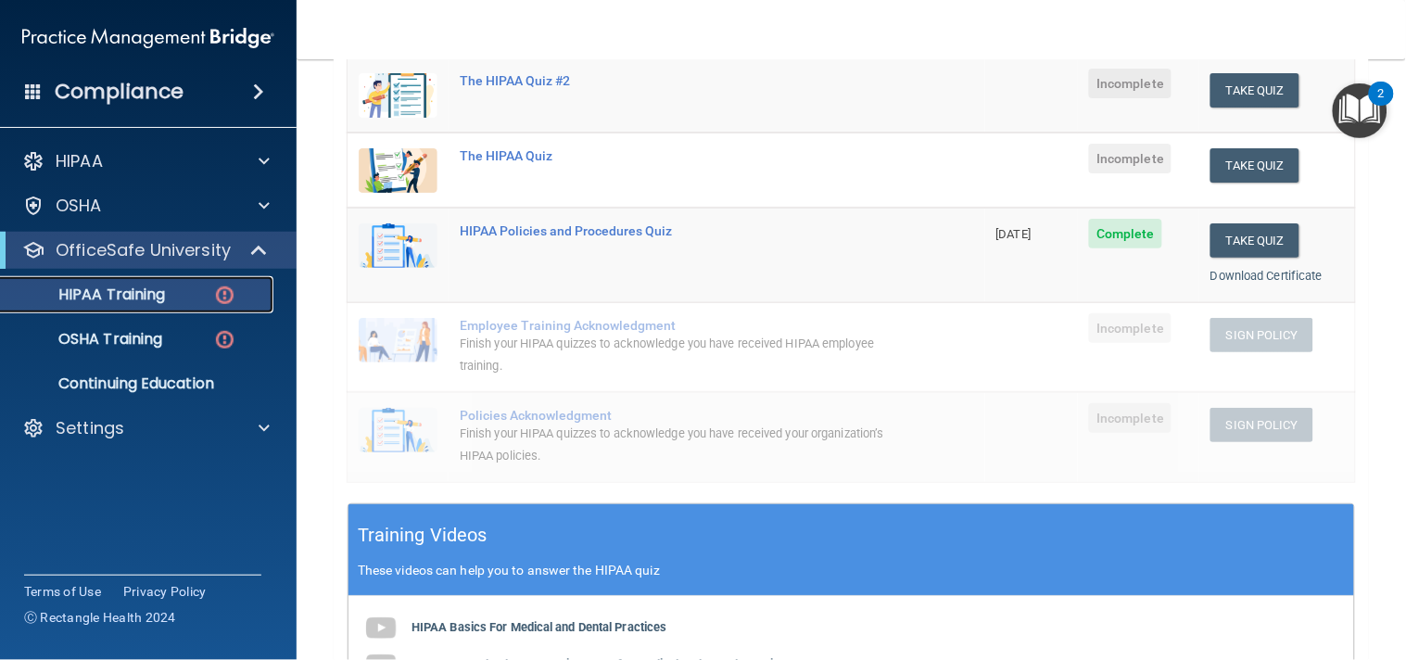
scroll to position [213, 0]
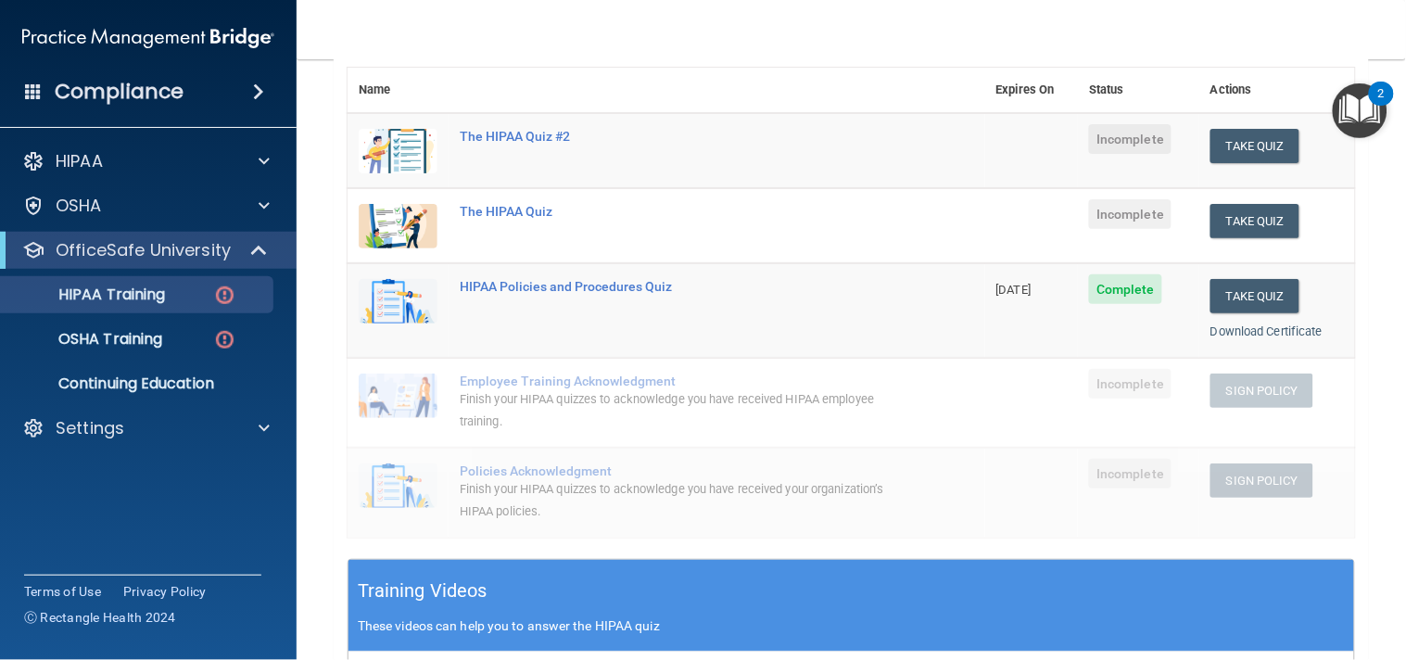
drag, startPoint x: 671, startPoint y: 288, endPoint x: 675, endPoint y: 261, distance: 27.1
click at [675, 263] on td "HIPAA Policies and Procedures Quiz" at bounding box center [716, 310] width 537 height 95
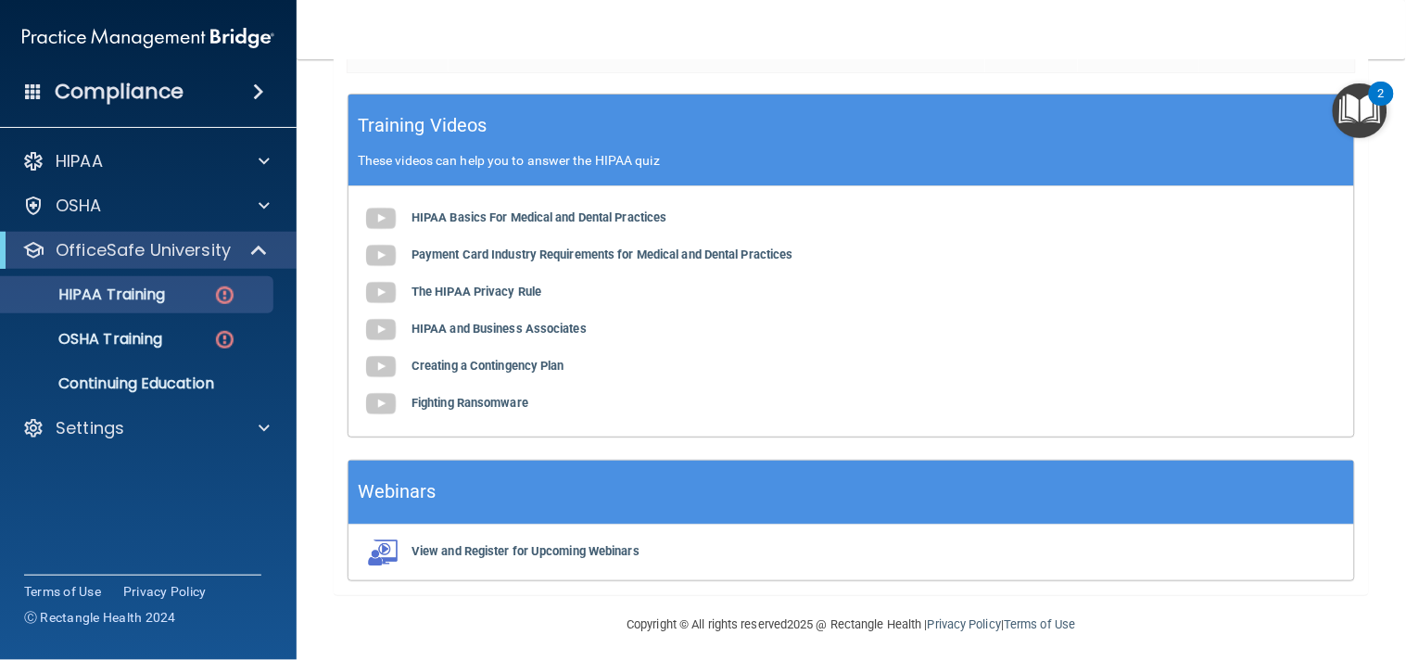
scroll to position [687, 0]
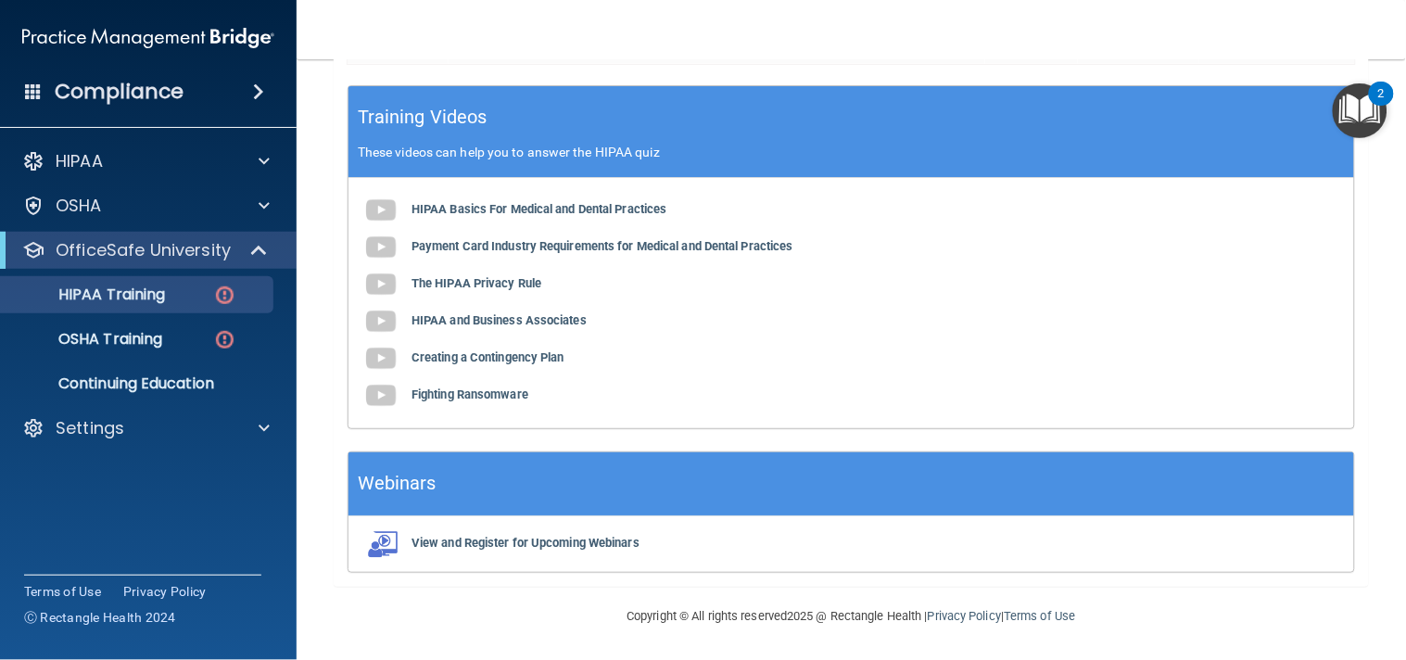
click at [597, 198] on div "HIPAA Basics For Medical and Dental Practices Payment Card Industry Requirement…" at bounding box center [850, 303] width 1005 height 250
click at [594, 207] on b "HIPAA Basics For Medical and Dental Practices" at bounding box center [539, 209] width 256 height 14
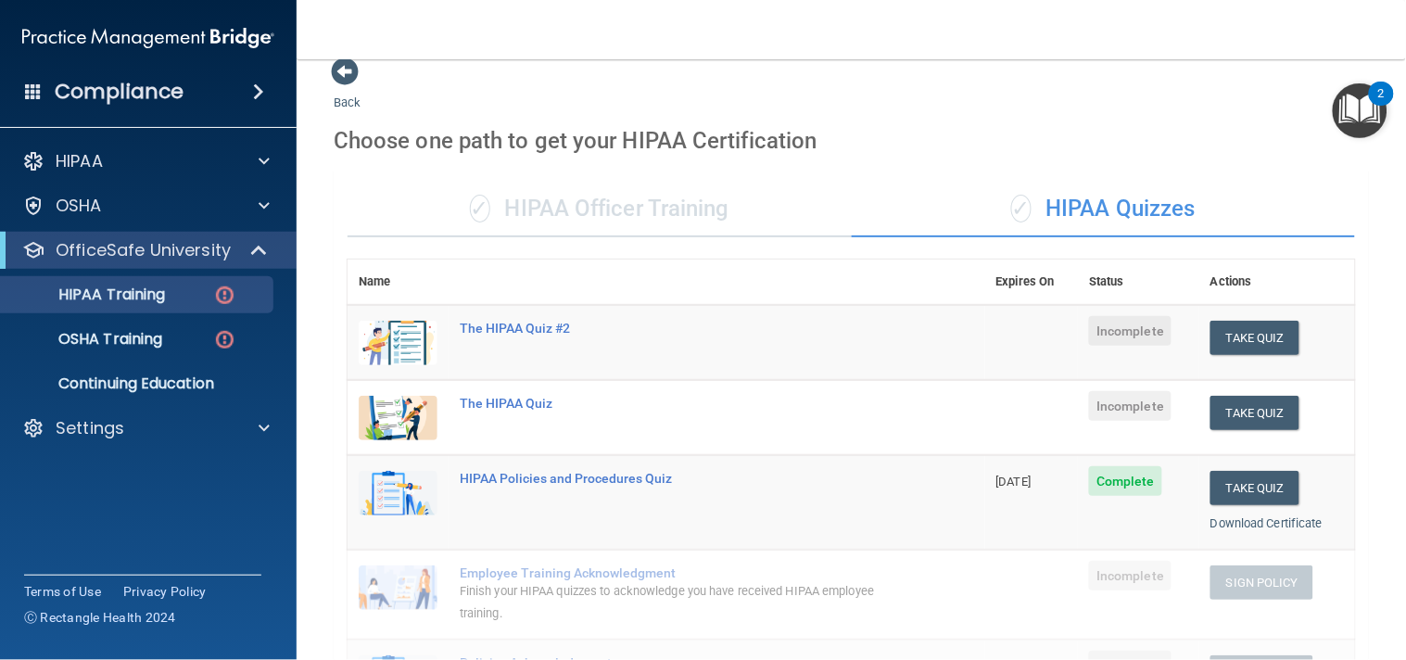
scroll to position [0, 0]
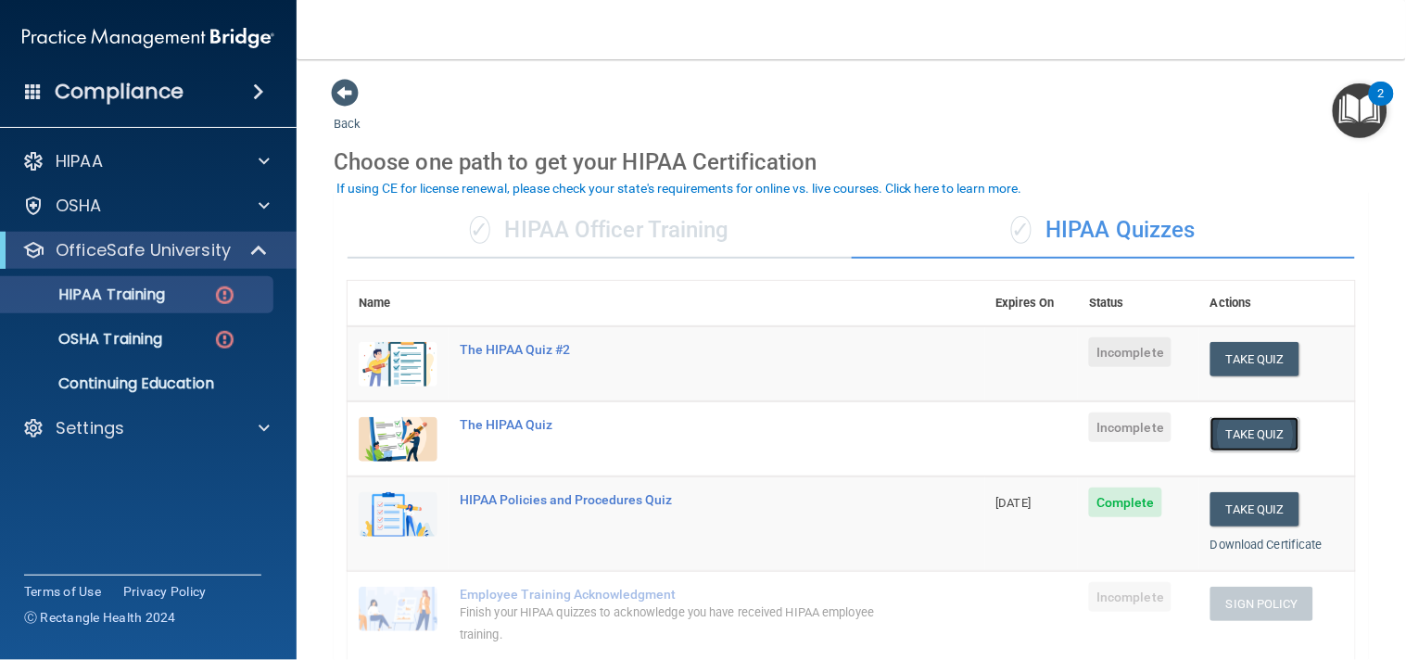
drag, startPoint x: 1210, startPoint y: 413, endPoint x: 1251, endPoint y: 445, distance: 51.5
click at [1251, 445] on button "Take Quiz" at bounding box center [1254, 434] width 89 height 34
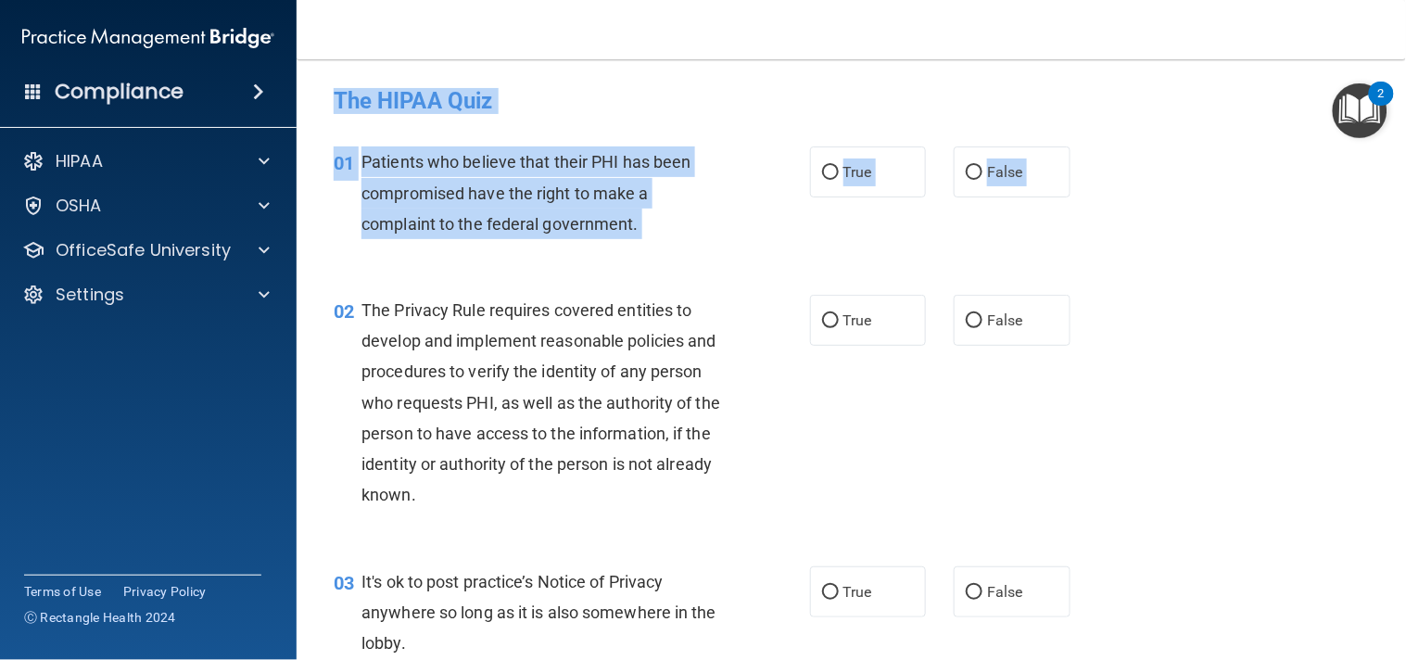
drag, startPoint x: 1226, startPoint y: 302, endPoint x: 1405, endPoint y: -90, distance: 430.8
click at [1405, 0] on html "Compliance HIPAA Documents and Policies Report an Incident Business Associates …" at bounding box center [703, 330] width 1406 height 660
click at [1249, 180] on div "01 Patients who believe that their PHI has been compromised have the right to m…" at bounding box center [851, 197] width 1063 height 148
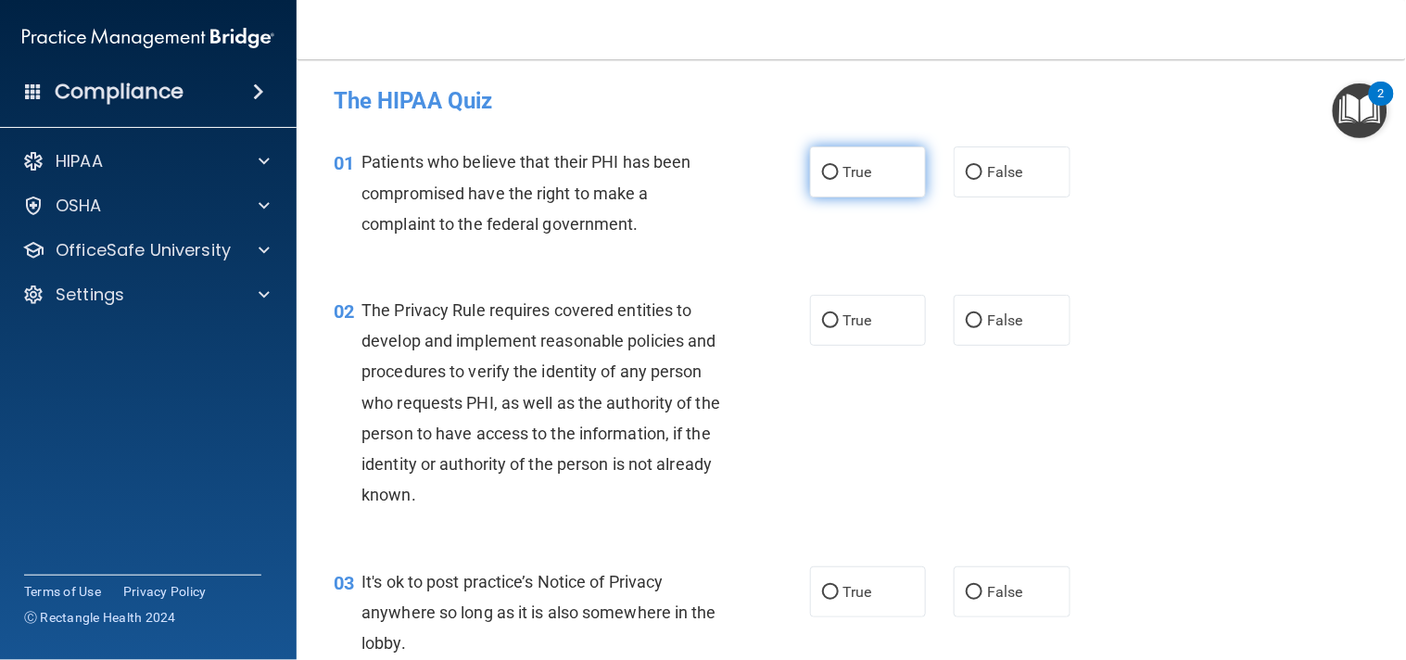
click at [872, 191] on label "True" at bounding box center [868, 171] width 117 height 51
click at [839, 180] on input "True" at bounding box center [830, 173] width 17 height 14
radio input "true"
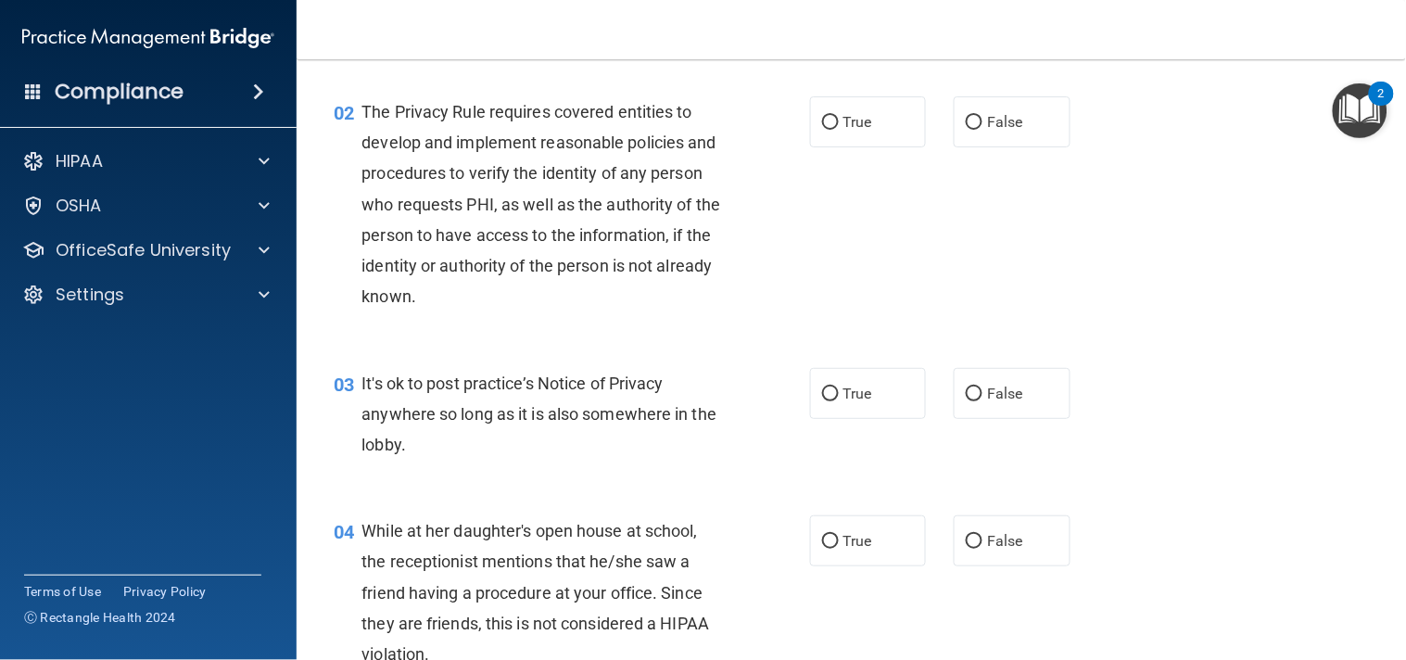
scroll to position [206, 0]
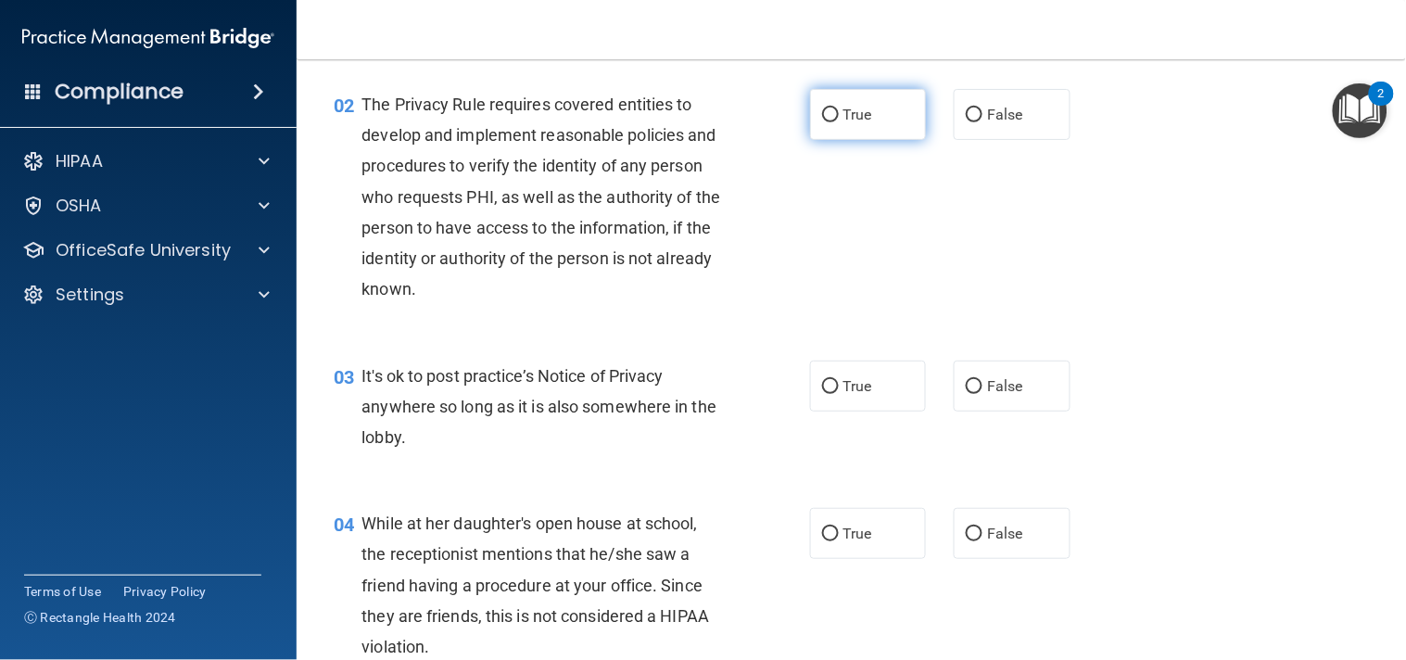
click at [850, 120] on span "True" at bounding box center [857, 115] width 29 height 18
click at [839, 120] on input "True" at bounding box center [830, 115] width 17 height 14
radio input "true"
click at [850, 120] on span "True" at bounding box center [857, 115] width 29 height 18
click at [839, 120] on input "True" at bounding box center [830, 115] width 17 height 14
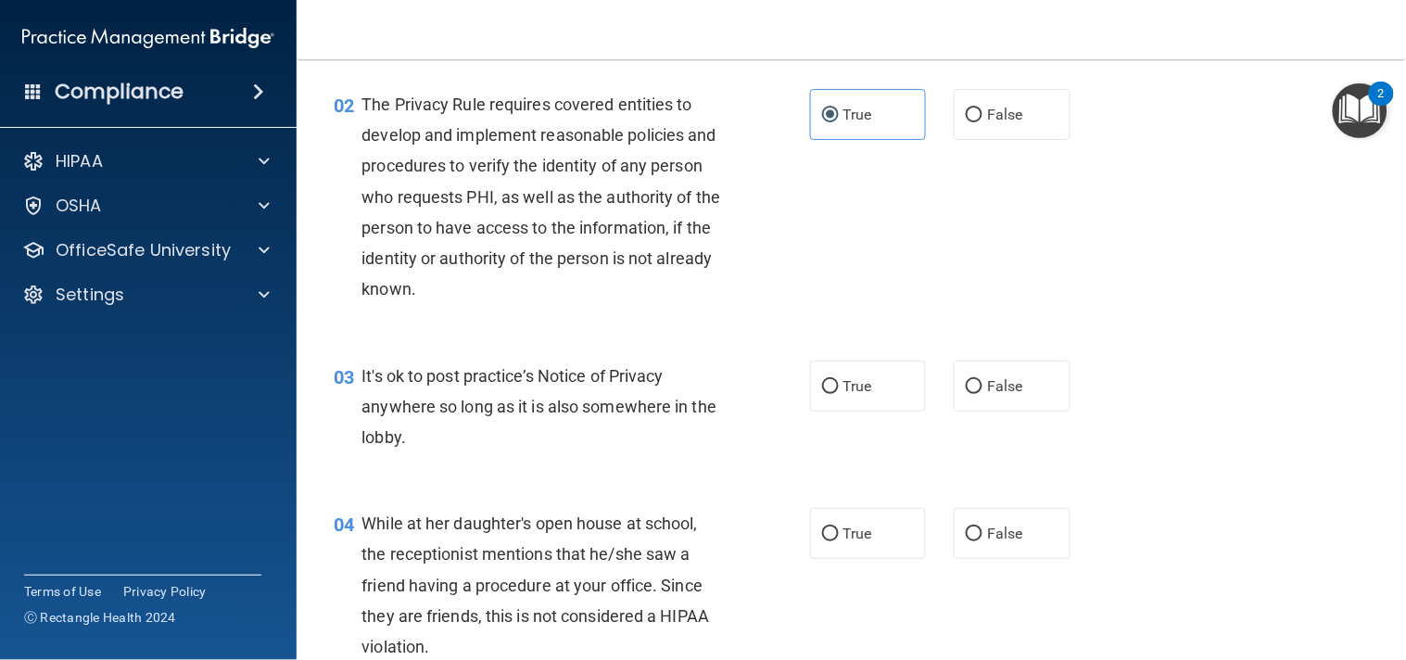
click at [1132, 202] on div "02 The Privacy Rule requires covered entities to develop and implement reasonab…" at bounding box center [851, 201] width 1063 height 271
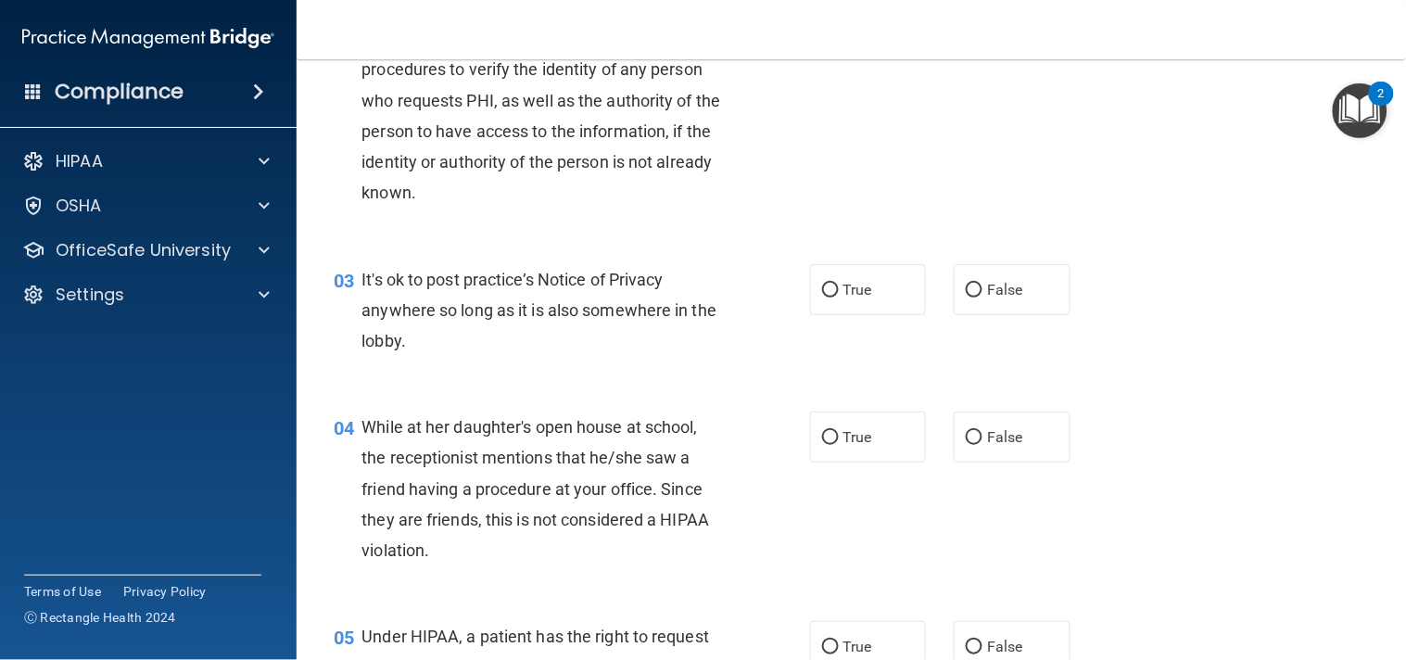
scroll to position [309, 0]
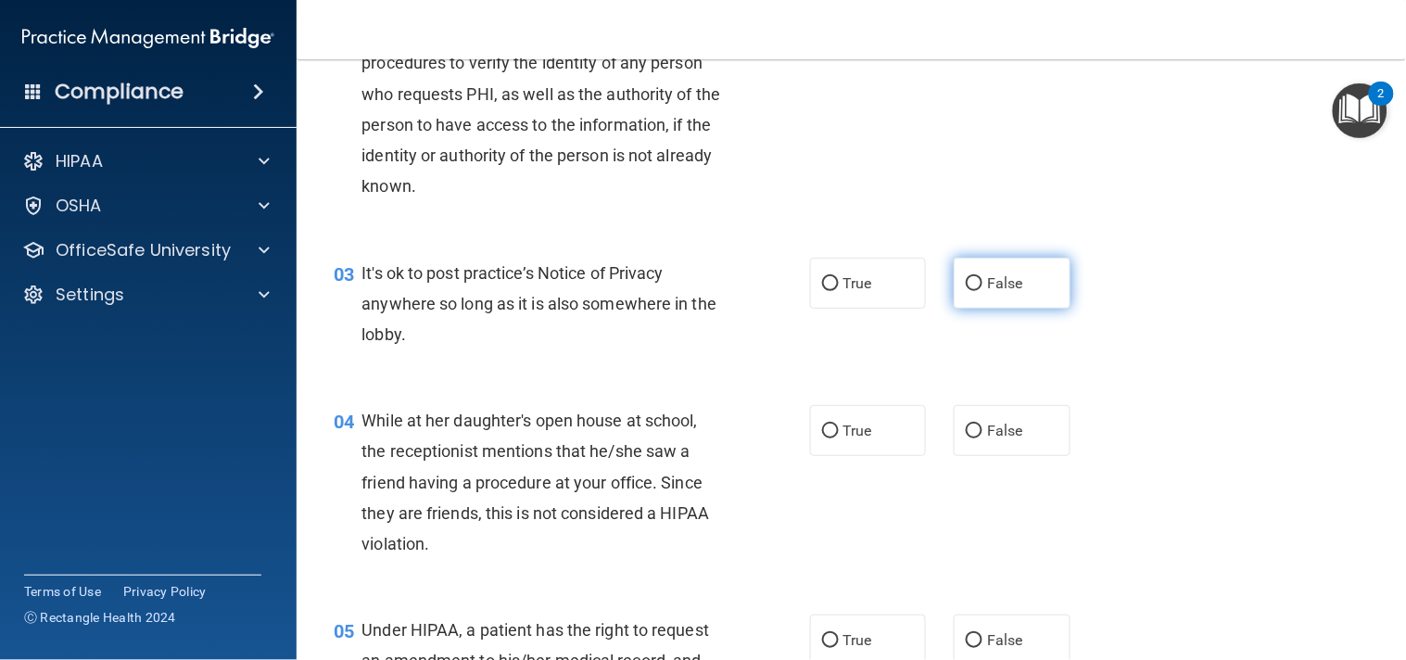
click at [970, 265] on label "False" at bounding box center [1011, 283] width 117 height 51
click at [970, 277] on input "False" at bounding box center [974, 284] width 17 height 14
radio input "true"
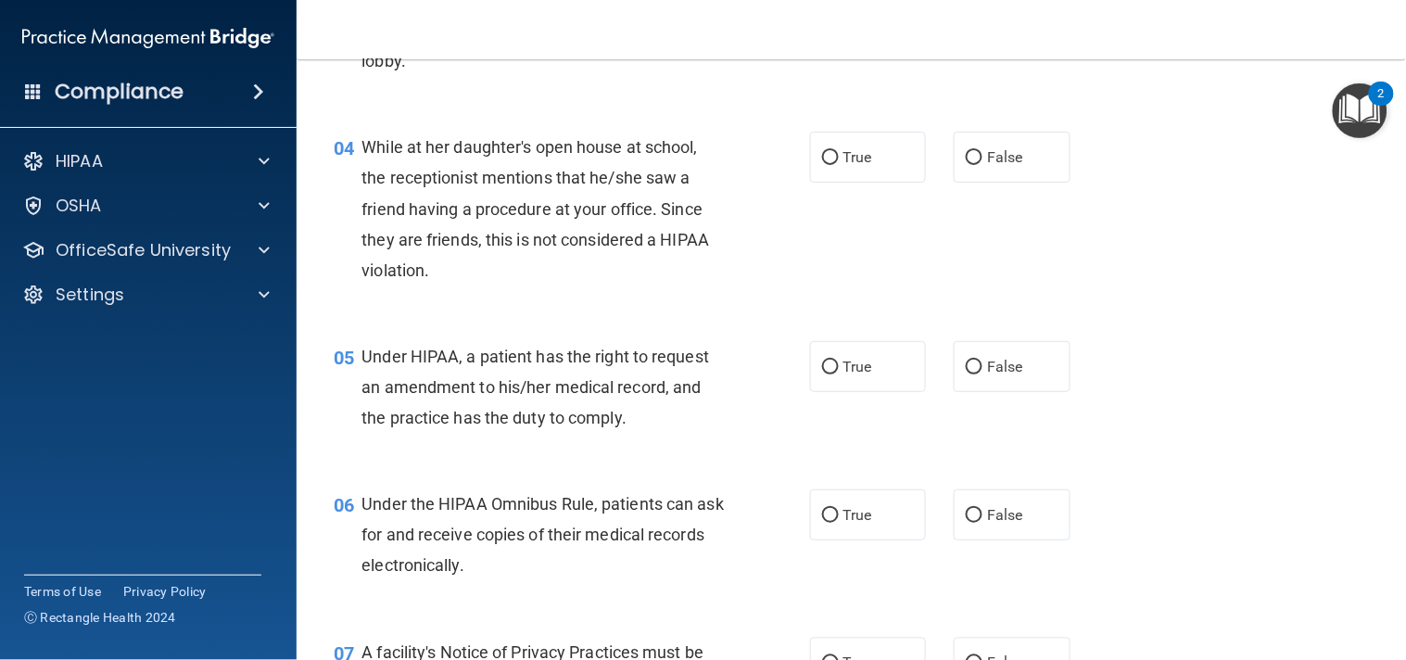
scroll to position [589, 0]
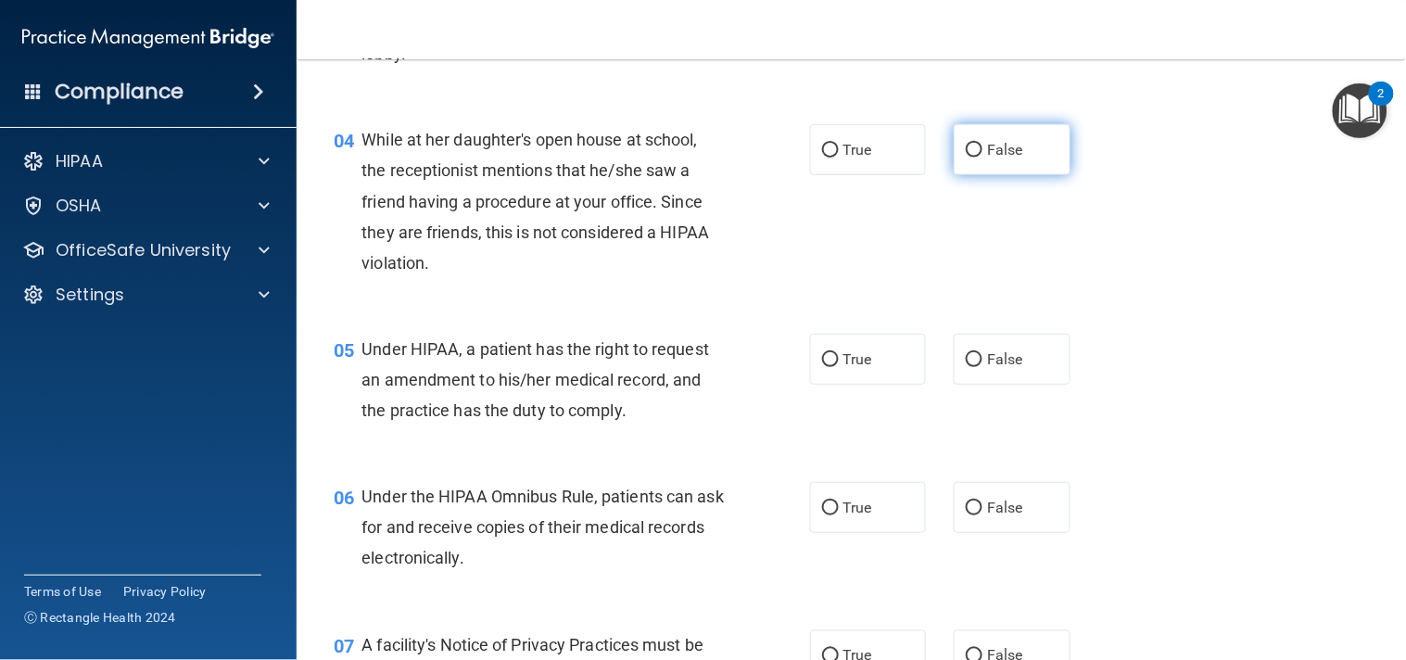
click at [987, 158] on span "False" at bounding box center [1005, 150] width 36 height 18
click at [982, 158] on input "False" at bounding box center [974, 151] width 17 height 14
radio input "true"
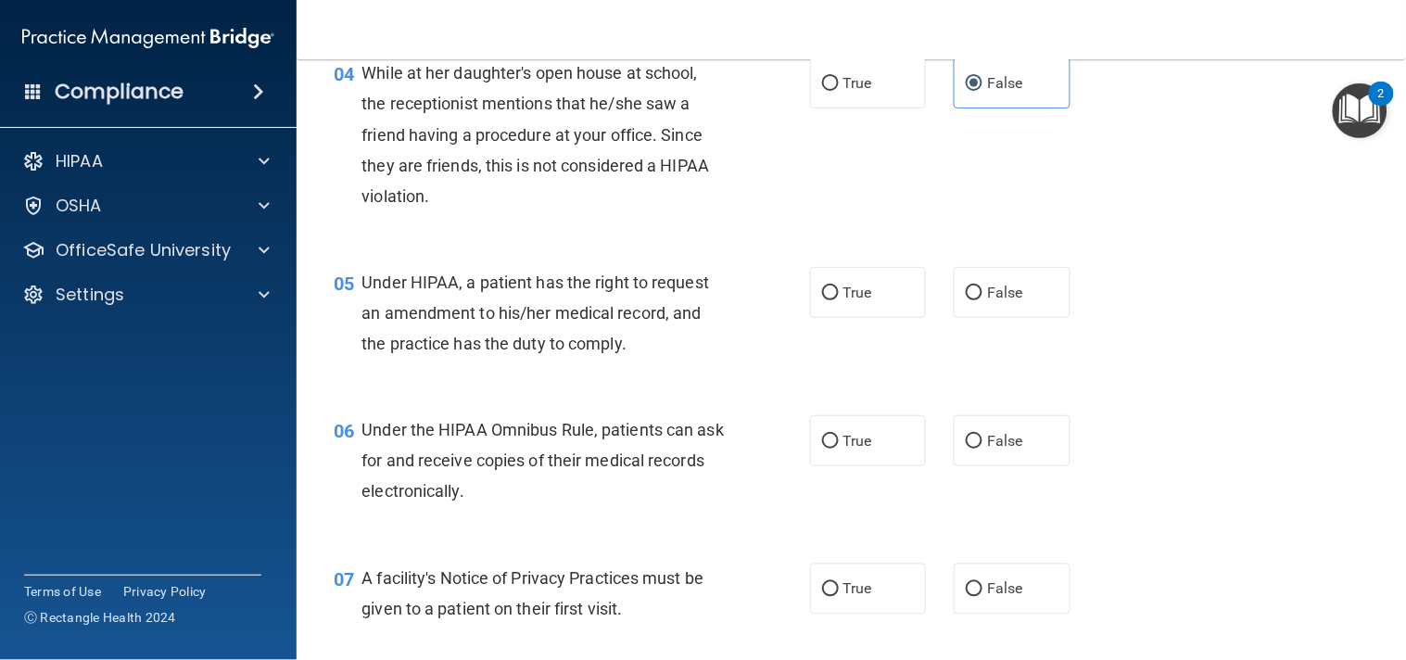
scroll to position [692, 0]
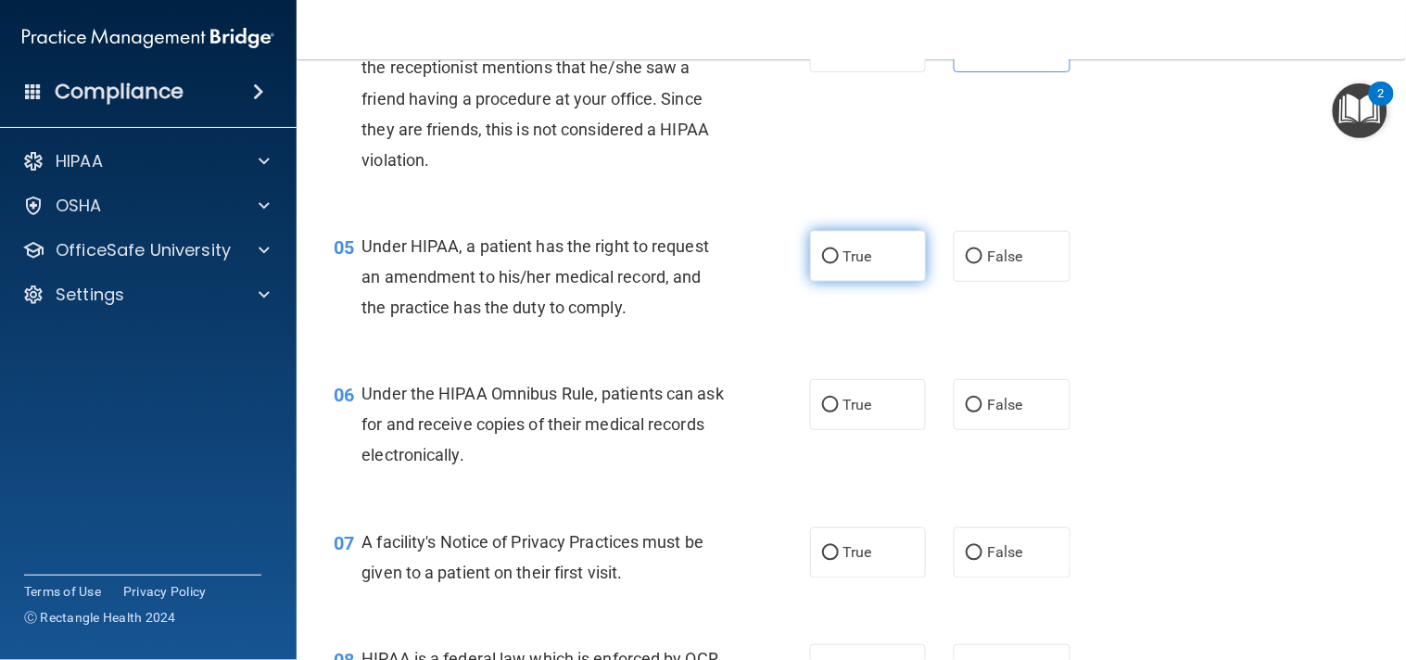
click at [902, 271] on label "True" at bounding box center [868, 256] width 117 height 51
click at [839, 264] on input "True" at bounding box center [830, 257] width 17 height 14
radio input "true"
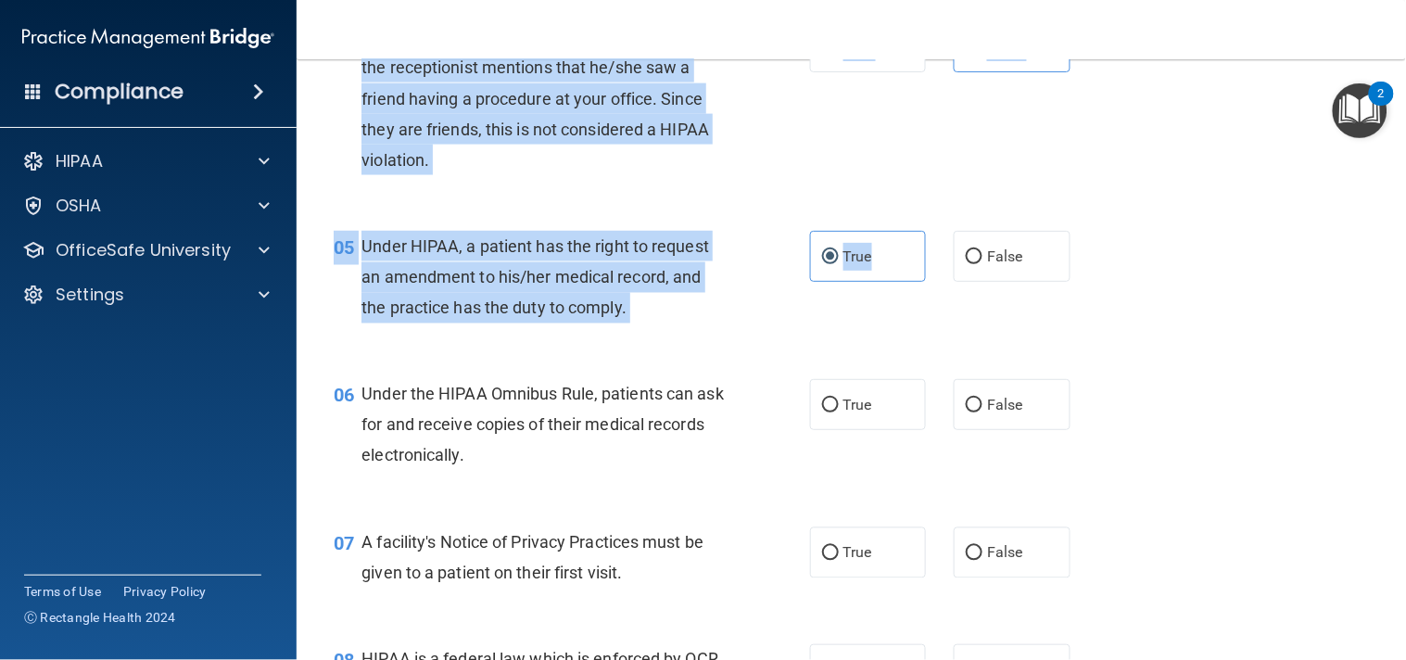
drag, startPoint x: 902, startPoint y: 271, endPoint x: 922, endPoint y: 125, distance: 146.9
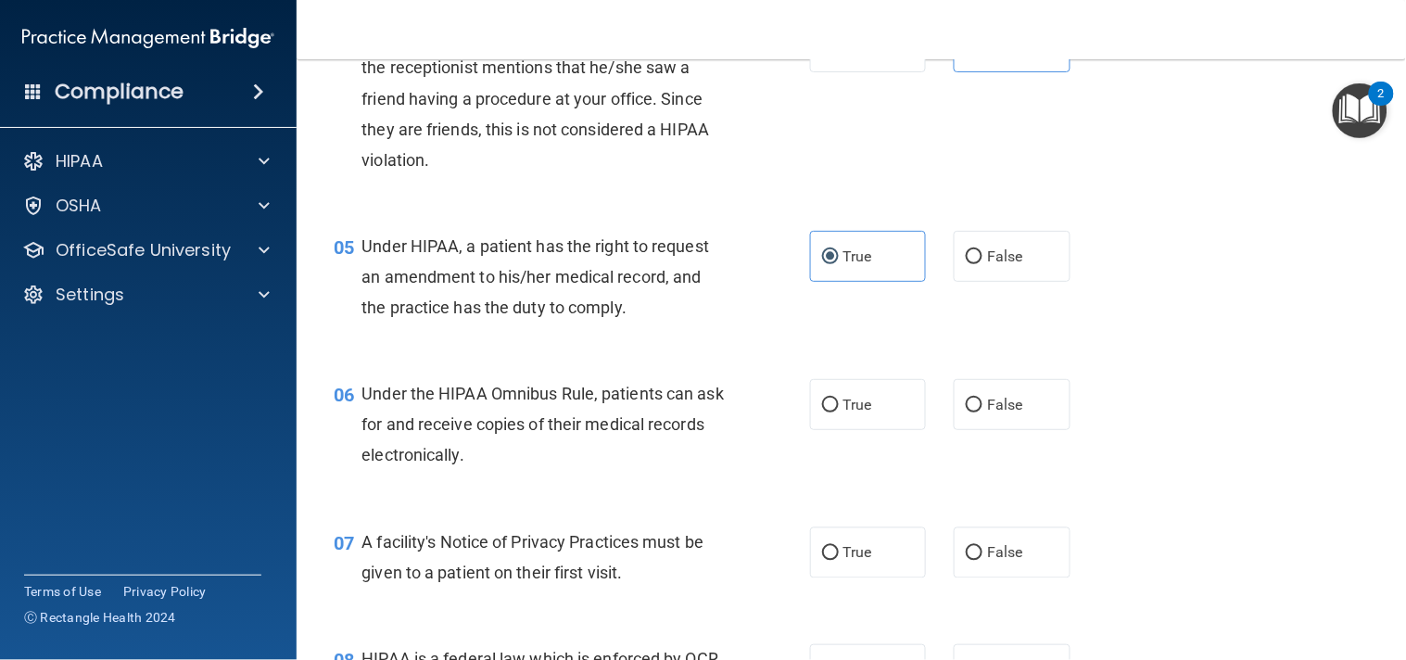
drag, startPoint x: 922, startPoint y: 125, endPoint x: 1310, endPoint y: 241, distance: 405.2
drag, startPoint x: 1310, startPoint y: 241, endPoint x: 1329, endPoint y: 233, distance: 20.3
drag, startPoint x: 1329, startPoint y: 233, endPoint x: 1266, endPoint y: 70, distance: 174.0
click at [1266, 70] on div "04 While at her daughter's open house at school, the receptionist mentions that…" at bounding box center [851, 102] width 1063 height 209
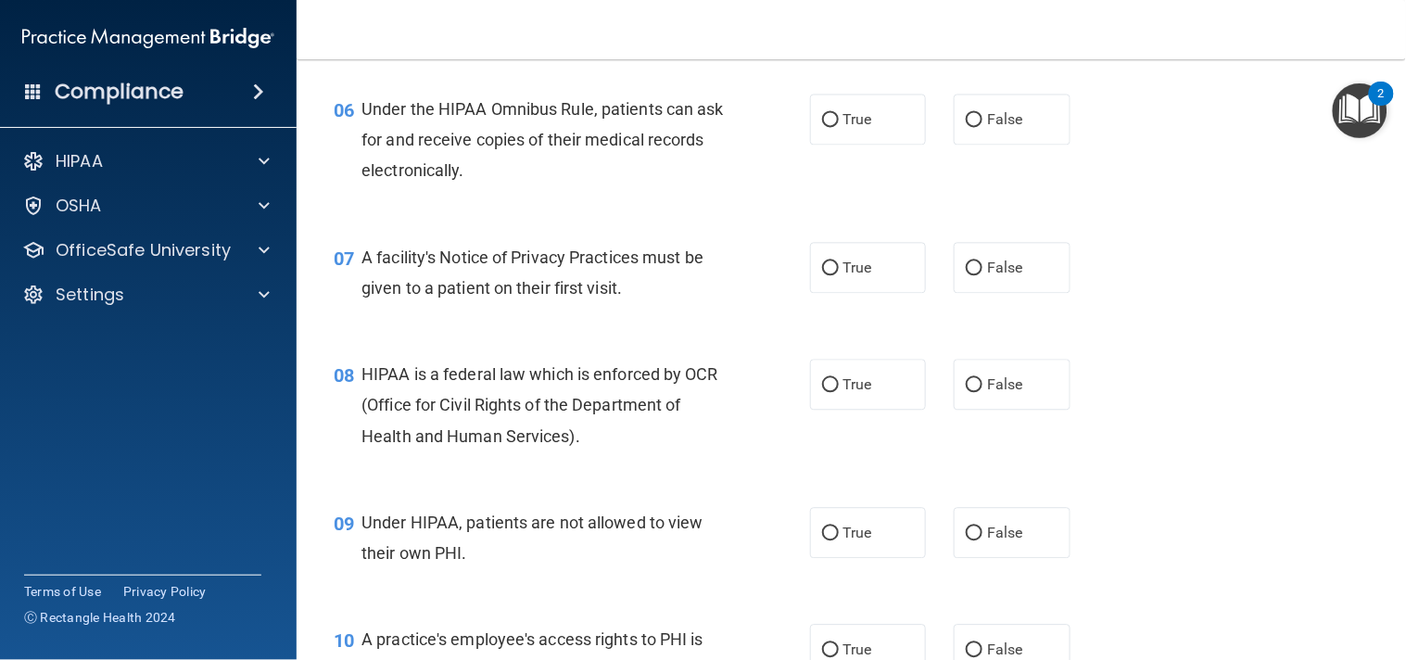
scroll to position [975, 0]
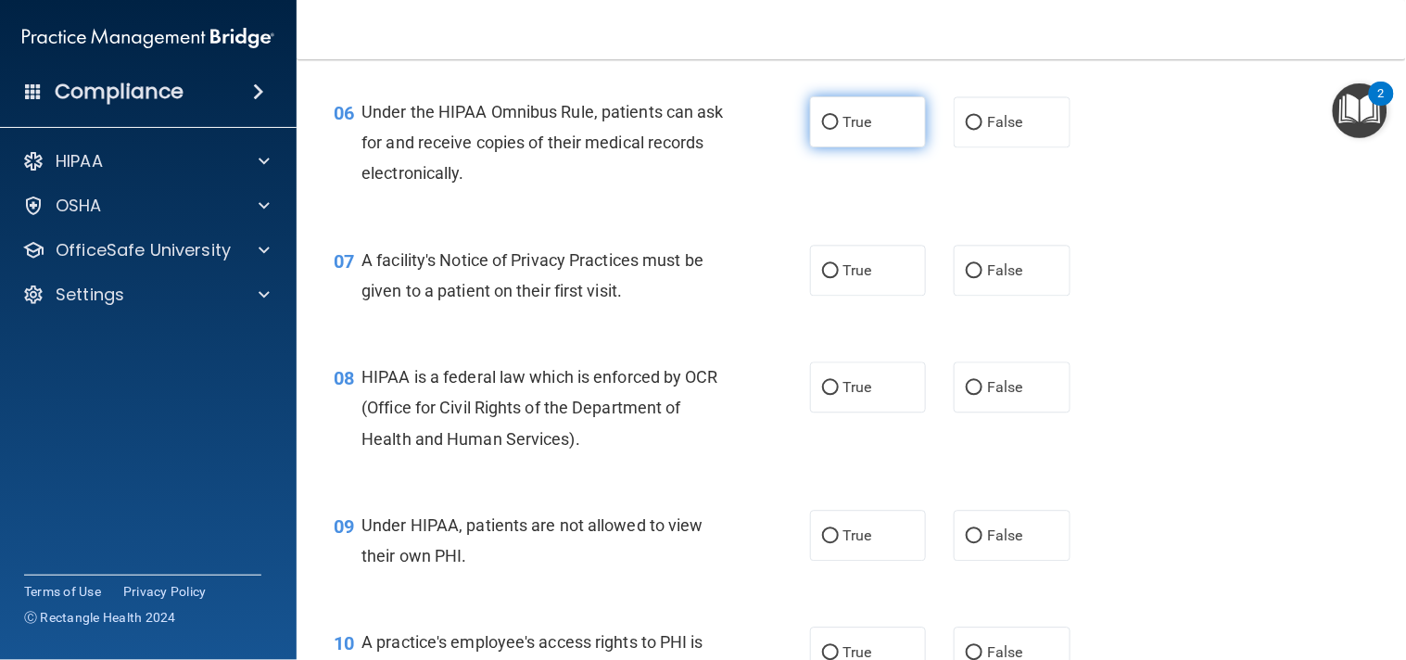
click at [880, 128] on label "True" at bounding box center [868, 121] width 117 height 51
click at [839, 128] on input "True" at bounding box center [830, 123] width 17 height 14
radio input "true"
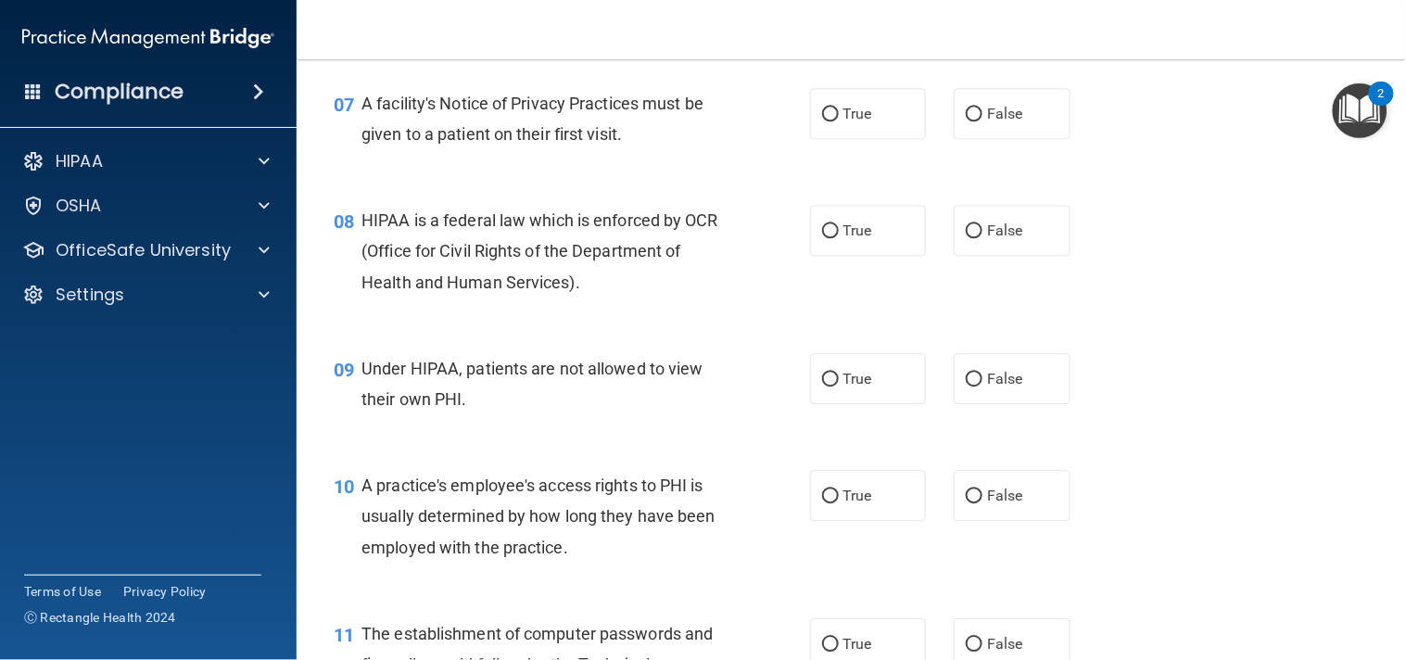
scroll to position [1153, 0]
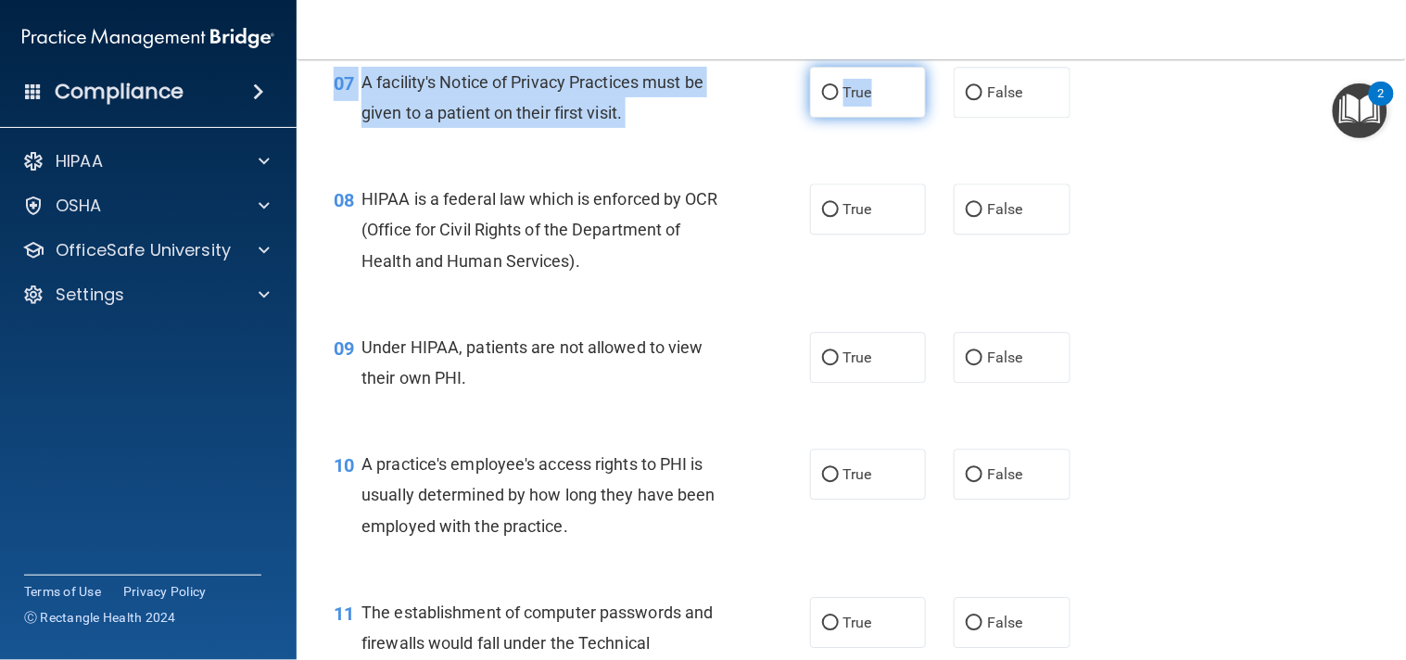
drag, startPoint x: 860, startPoint y: 117, endPoint x: 864, endPoint y: 96, distance: 20.7
click at [864, 96] on div "07 A facility's Notice of Privacy Practices must be given to a patient on their…" at bounding box center [851, 102] width 1063 height 117
click at [864, 96] on span "True" at bounding box center [857, 92] width 29 height 18
click at [839, 96] on input "True" at bounding box center [830, 93] width 17 height 14
radio input "true"
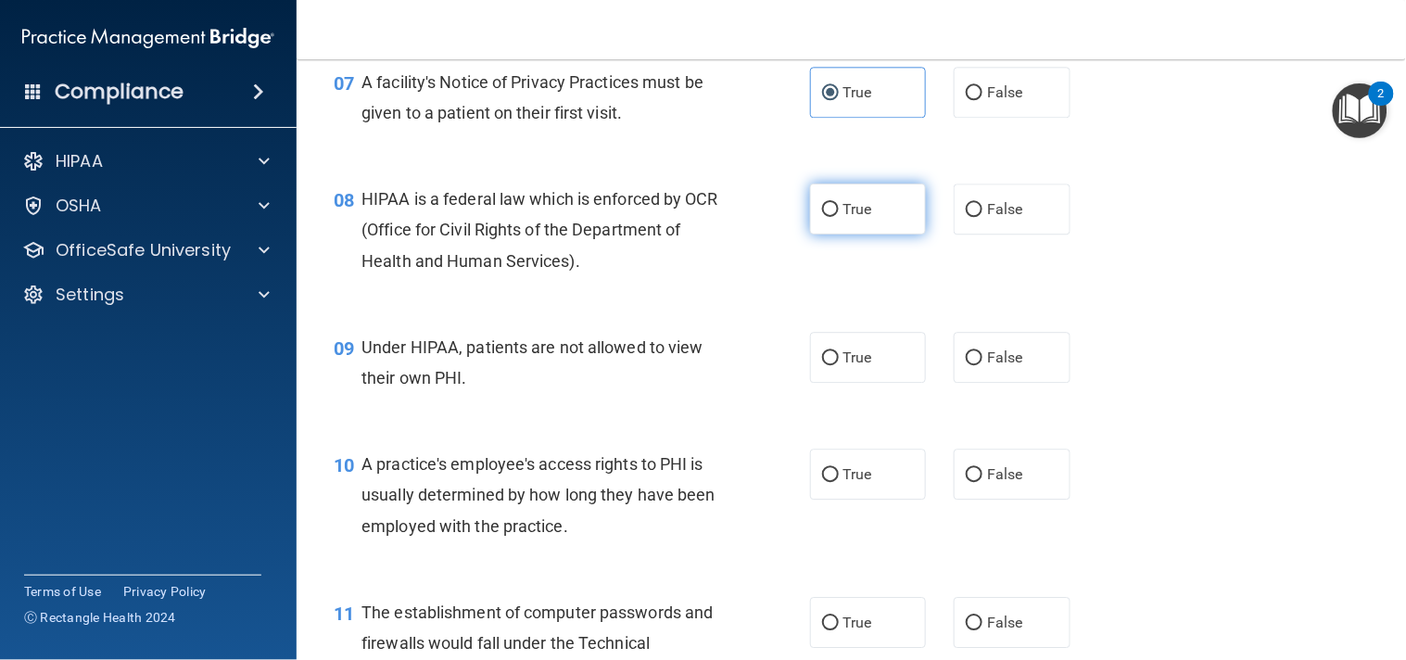
click at [883, 183] on label "True" at bounding box center [868, 208] width 117 height 51
click at [839, 203] on input "True" at bounding box center [830, 210] width 17 height 14
radio input "true"
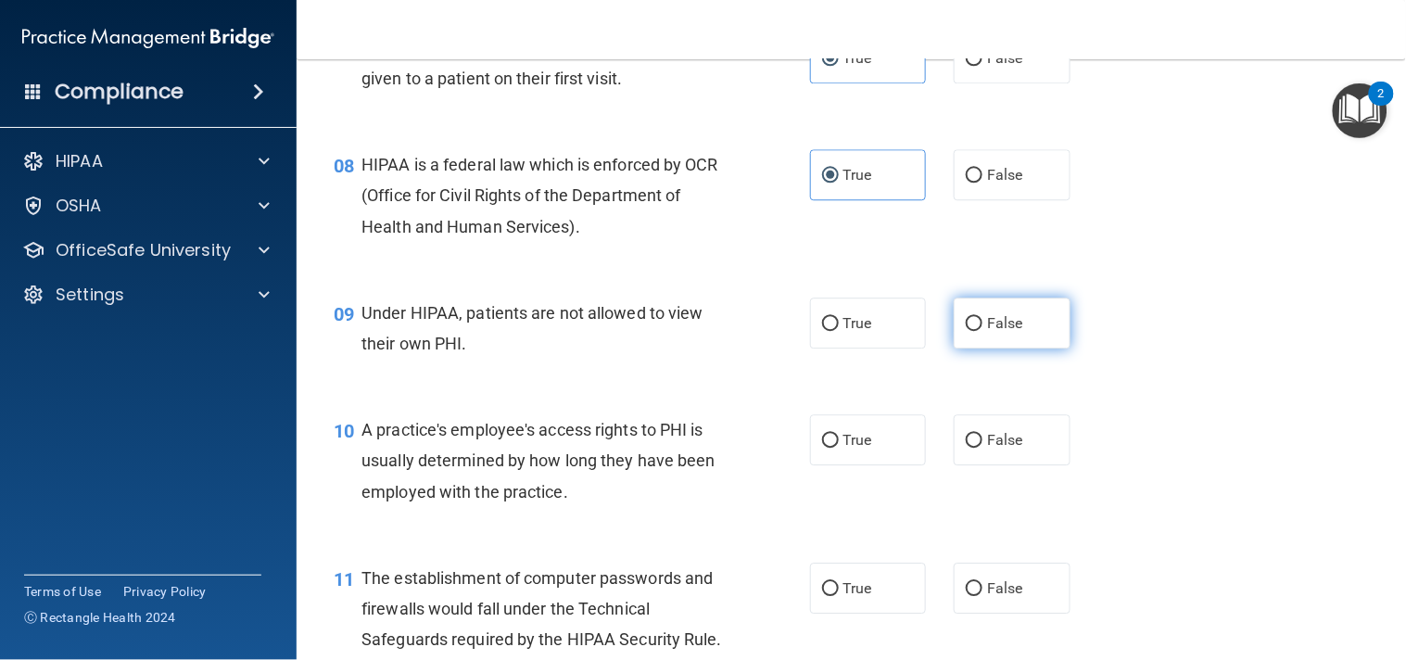
click at [1051, 309] on label "False" at bounding box center [1011, 322] width 117 height 51
click at [982, 317] on input "False" at bounding box center [974, 324] width 17 height 14
radio input "true"
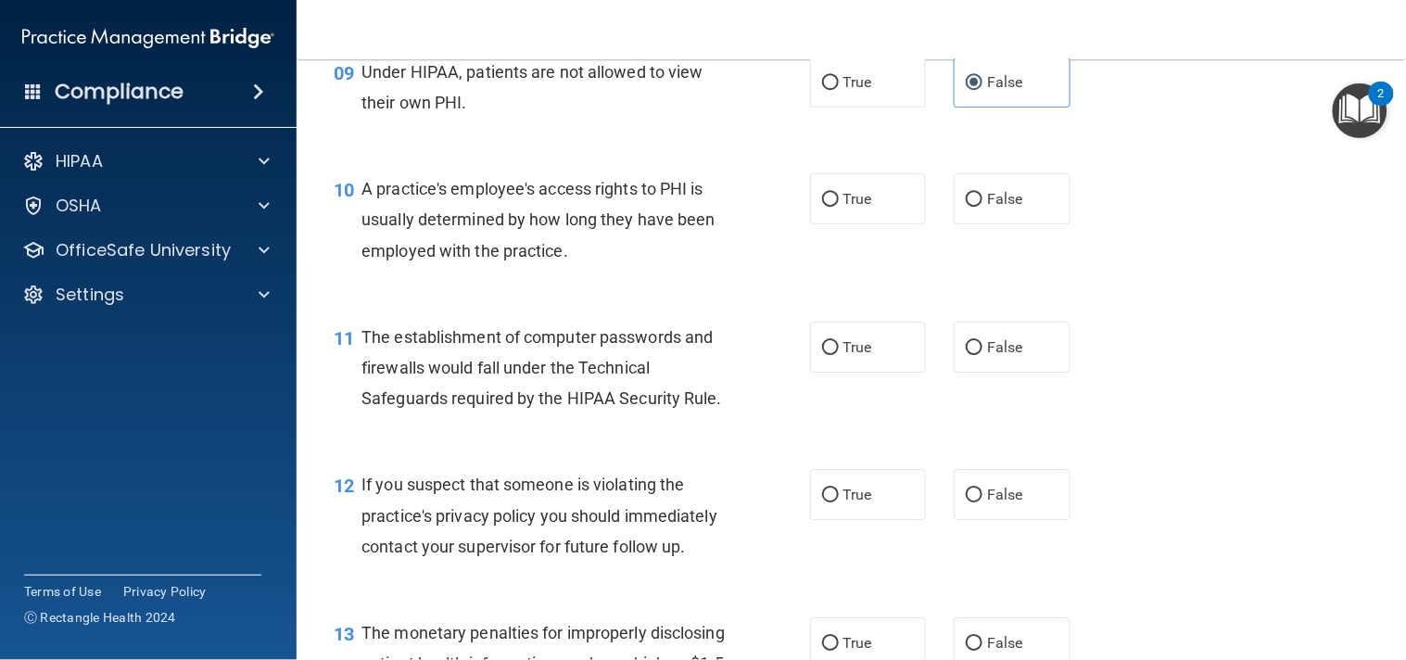
scroll to position [1455, 0]
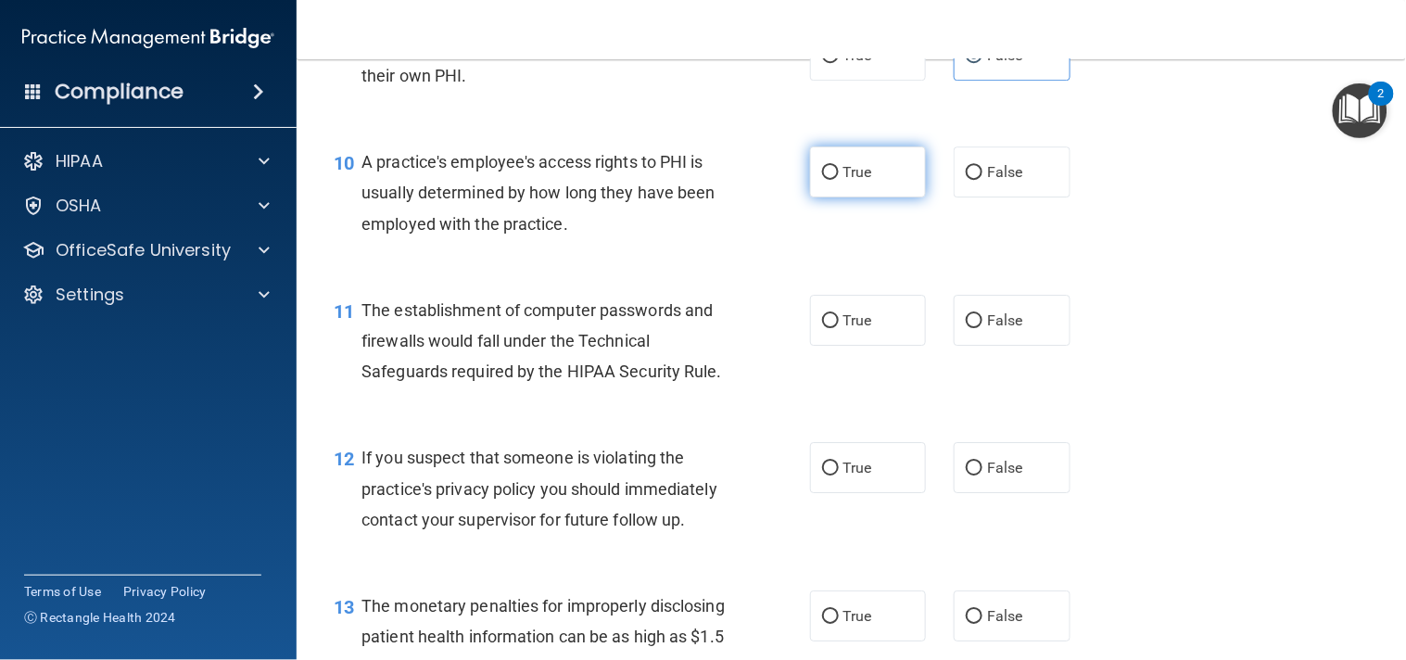
click at [887, 162] on label "True" at bounding box center [868, 171] width 117 height 51
click at [839, 166] on input "True" at bounding box center [830, 173] width 17 height 14
radio input "true"
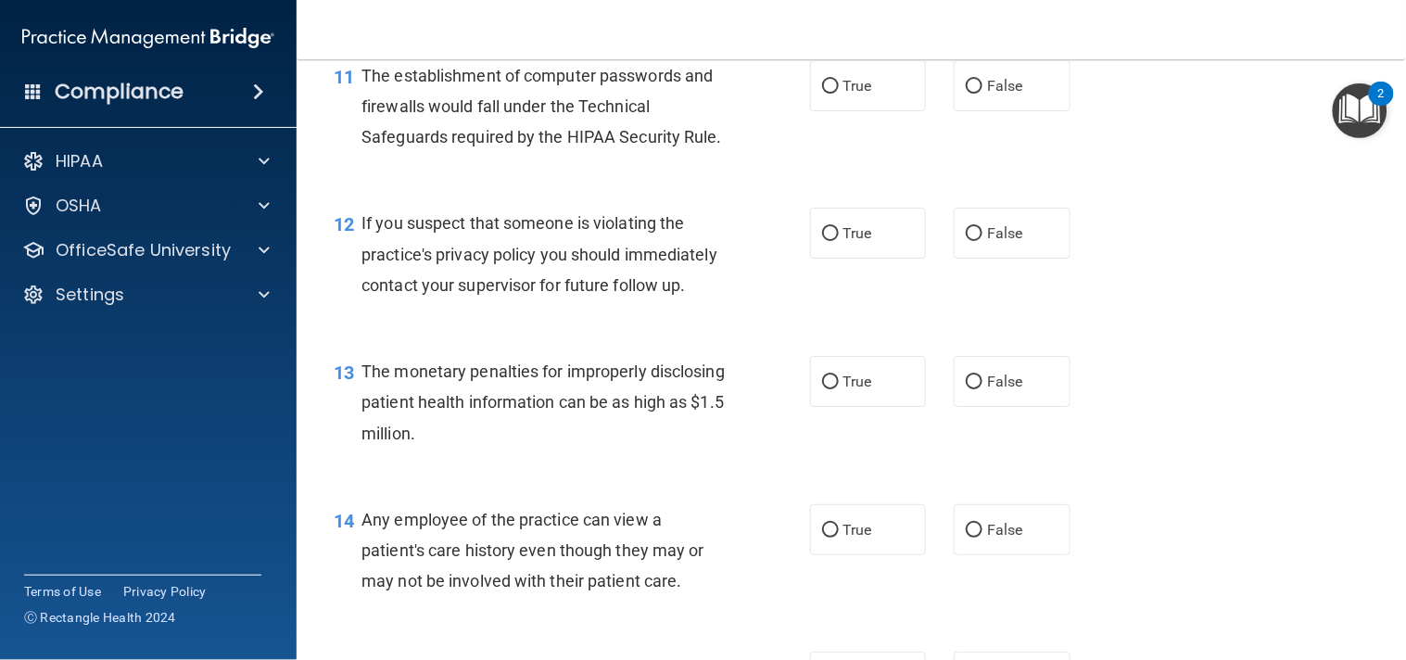
scroll to position [1696, 0]
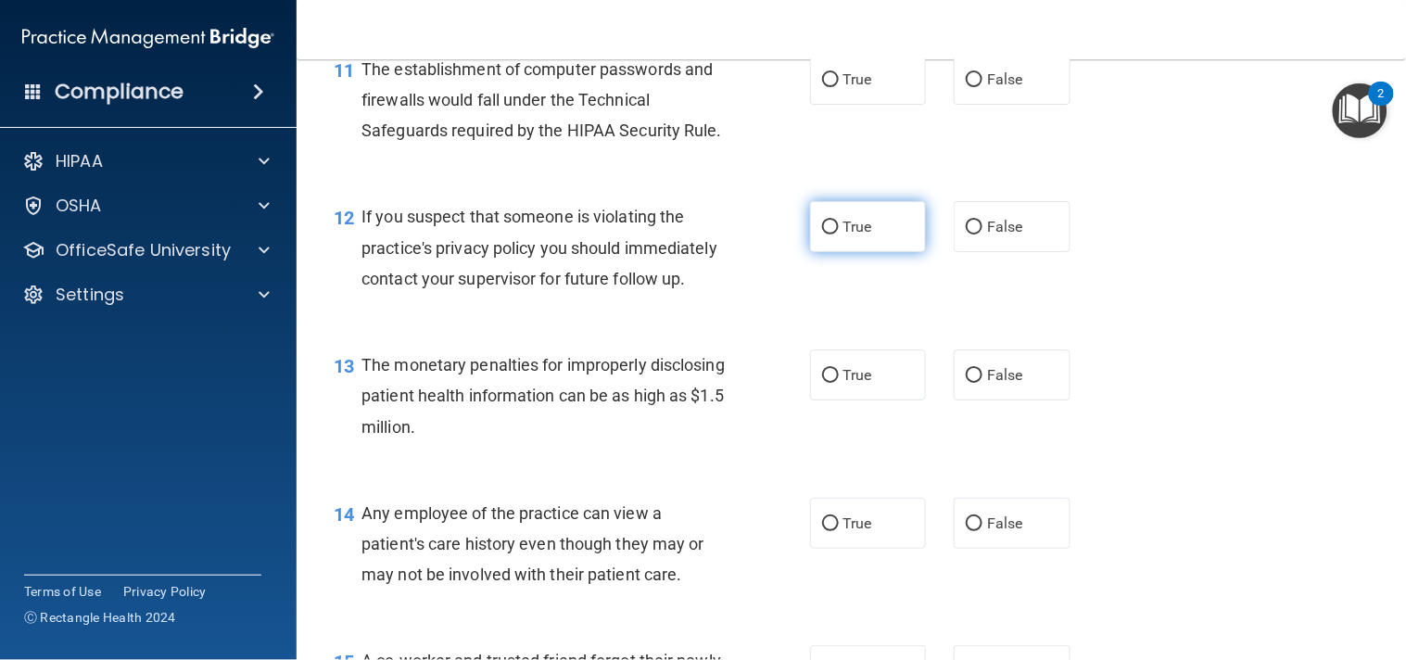
click at [843, 241] on label "True" at bounding box center [868, 226] width 117 height 51
click at [839, 234] on input "True" at bounding box center [830, 228] width 17 height 14
radio input "true"
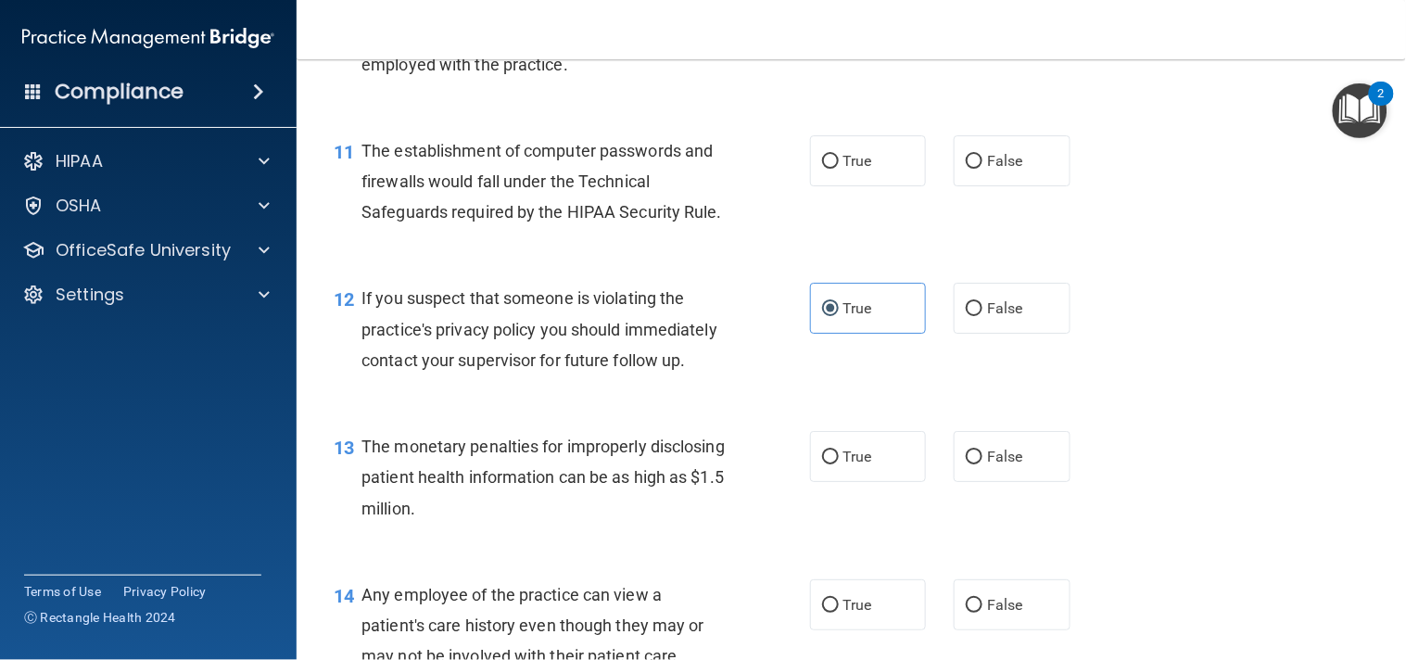
scroll to position [1578, 0]
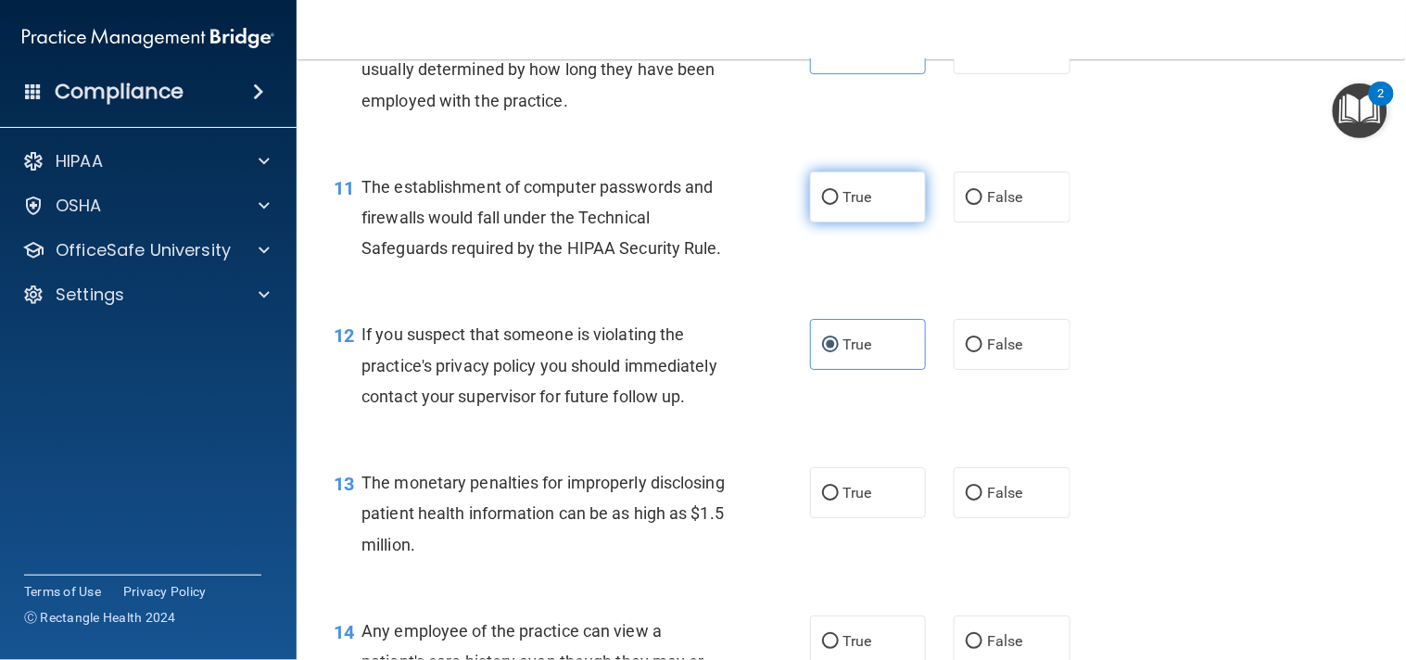
click at [890, 214] on label "True" at bounding box center [868, 196] width 117 height 51
click at [839, 205] on input "True" at bounding box center [830, 198] width 17 height 14
radio input "true"
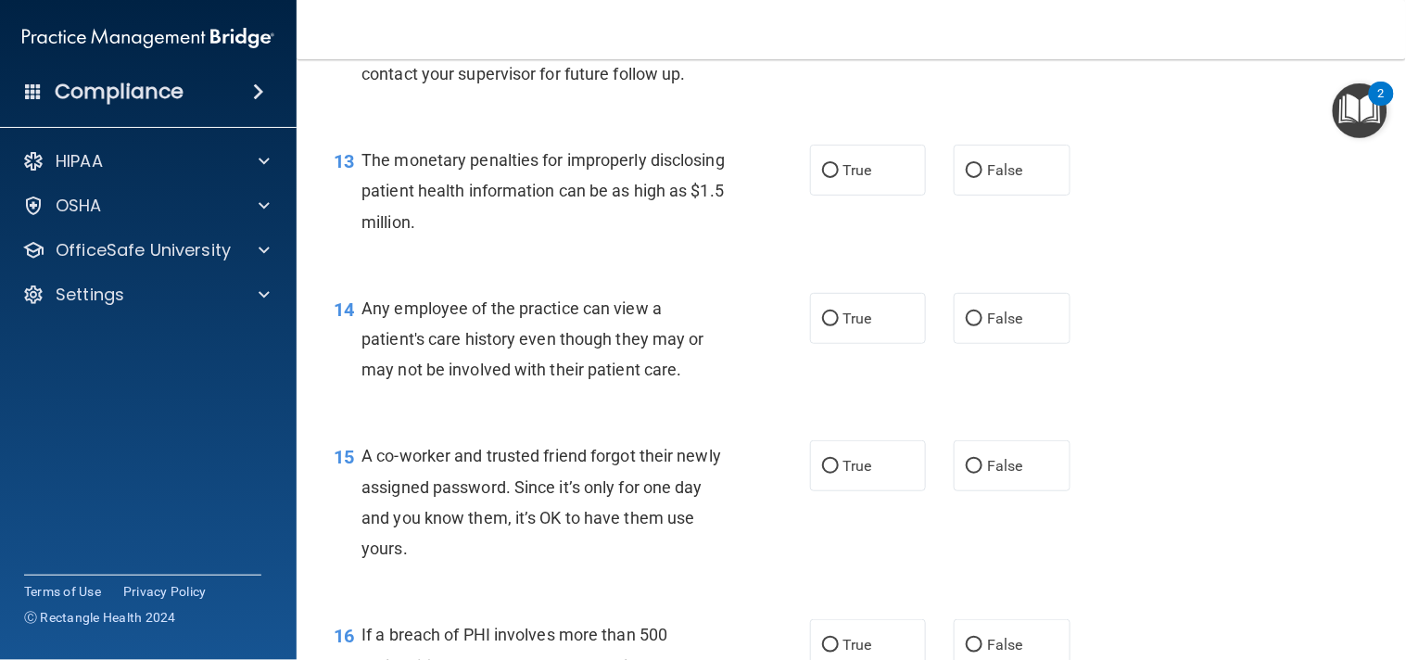
scroll to position [1907, 0]
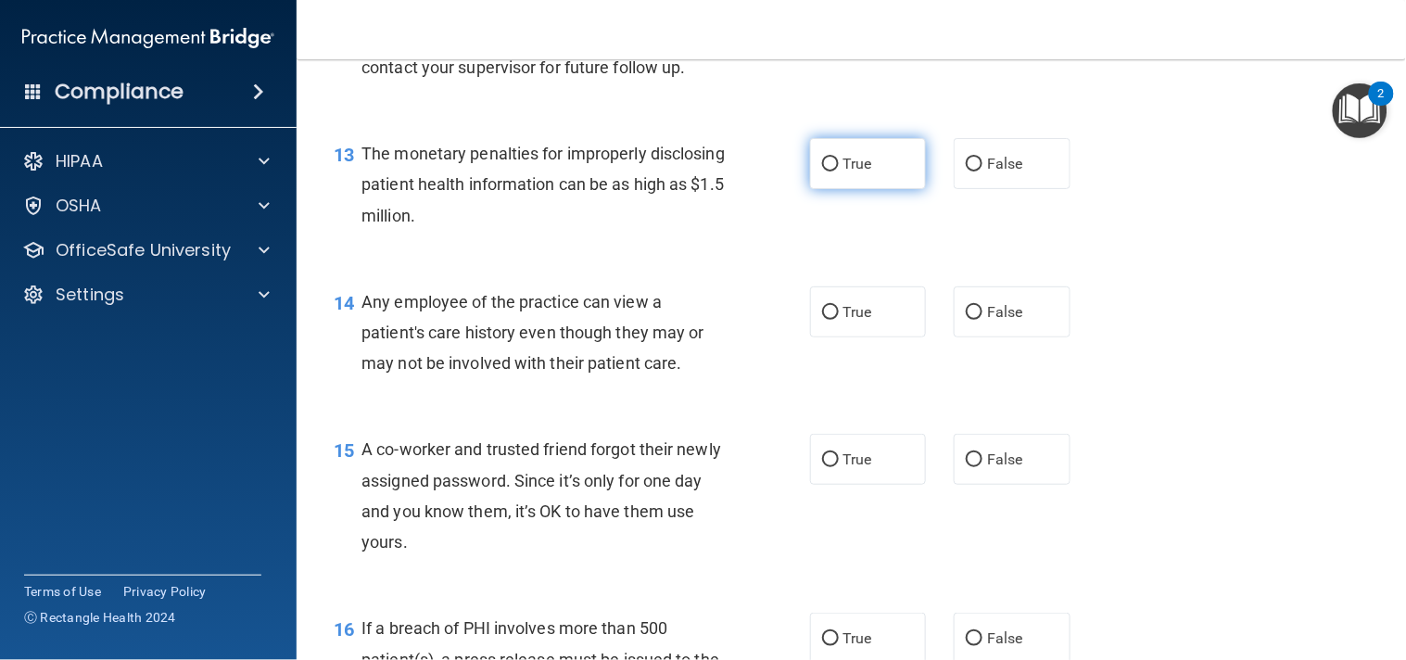
click at [818, 189] on label "True" at bounding box center [868, 163] width 117 height 51
click at [822, 171] on input "True" at bounding box center [830, 165] width 17 height 14
radio input "true"
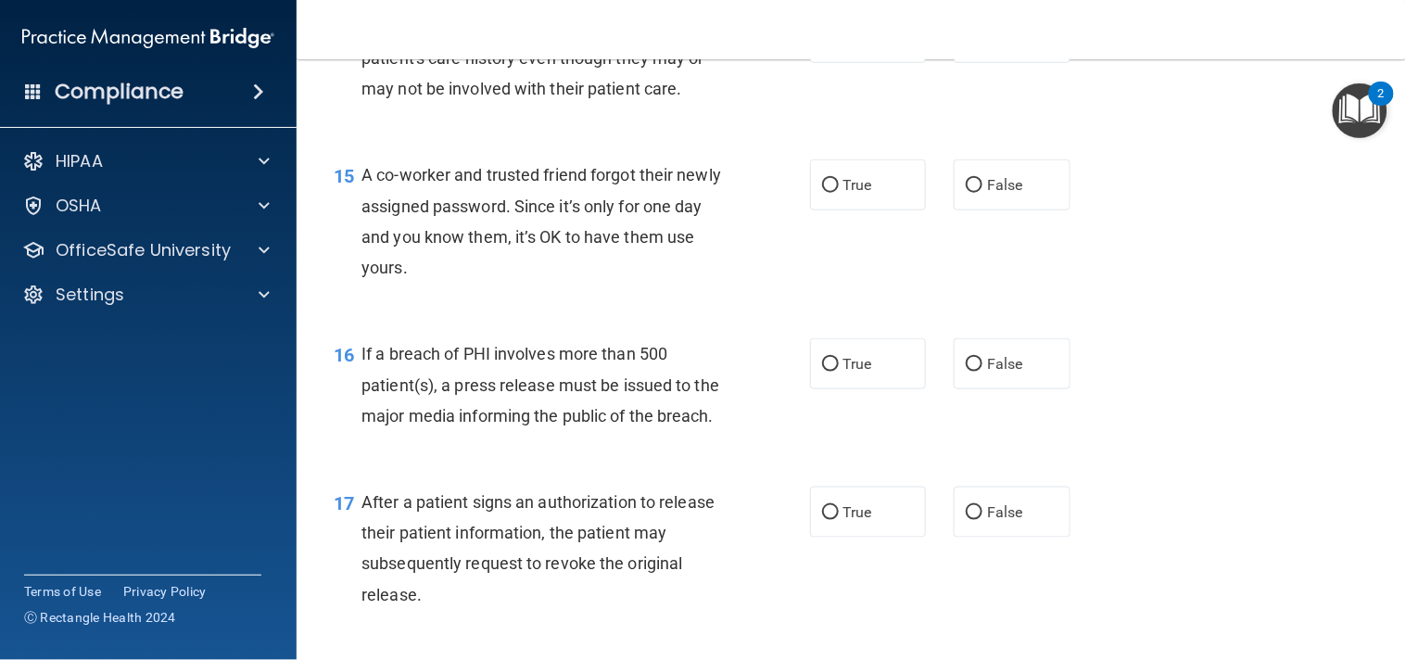
scroll to position [2182, 0]
click at [1014, 62] on label "False" at bounding box center [1011, 36] width 117 height 51
click at [982, 44] on input "False" at bounding box center [974, 38] width 17 height 14
radio input "true"
drag, startPoint x: 995, startPoint y: 274, endPoint x: 977, endPoint y: 259, distance: 23.7
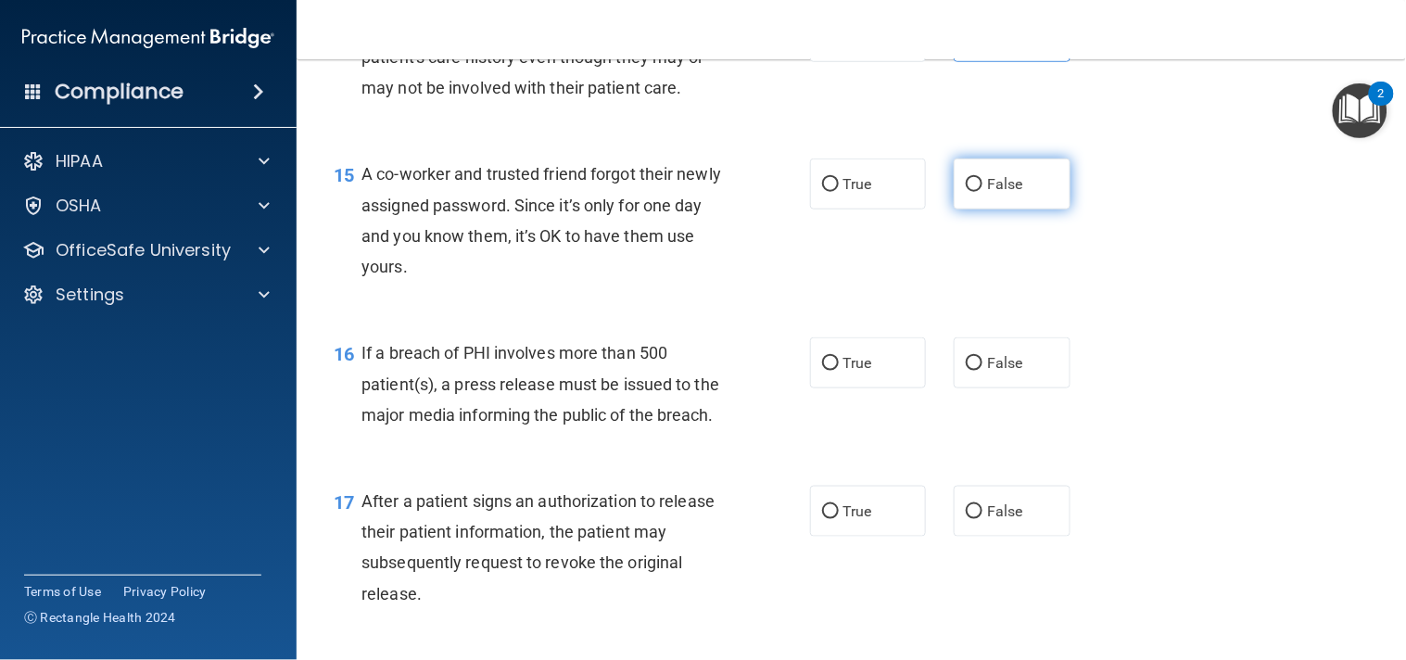
click at [977, 209] on label "False" at bounding box center [1011, 183] width 117 height 51
click at [977, 192] on input "False" at bounding box center [974, 185] width 17 height 14
radio input "true"
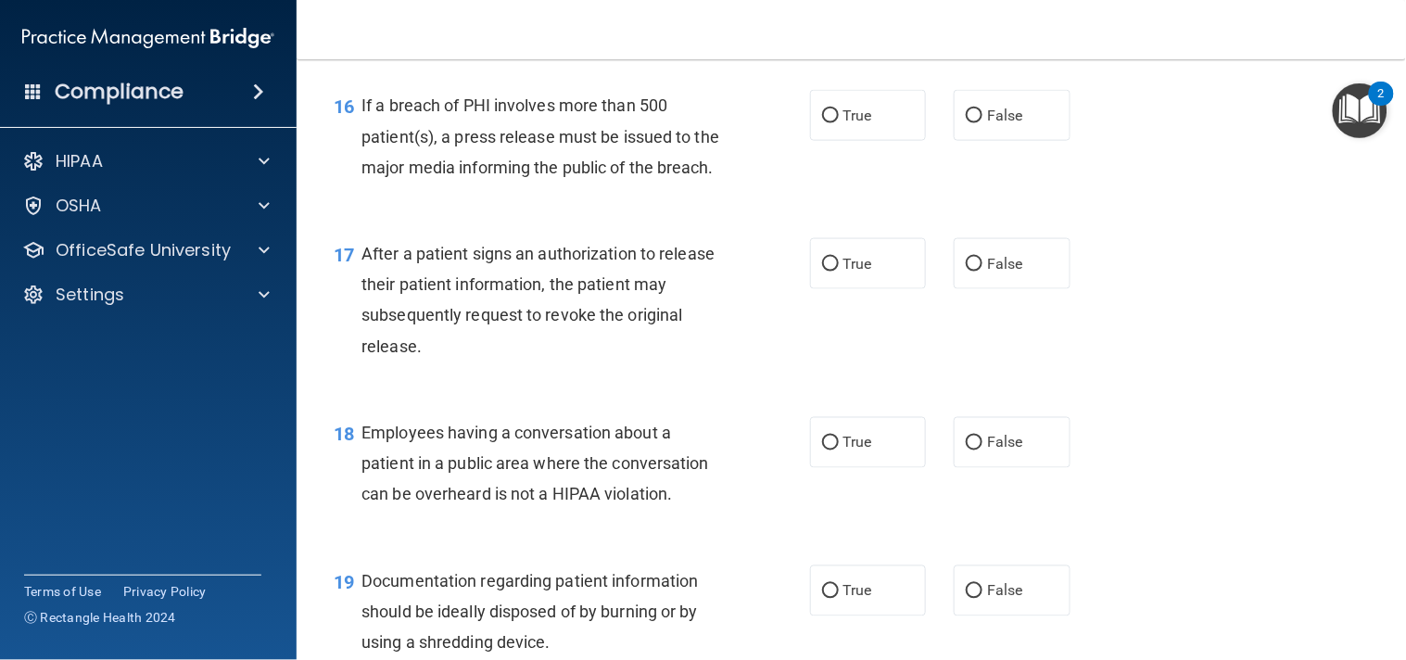
scroll to position [2463, 0]
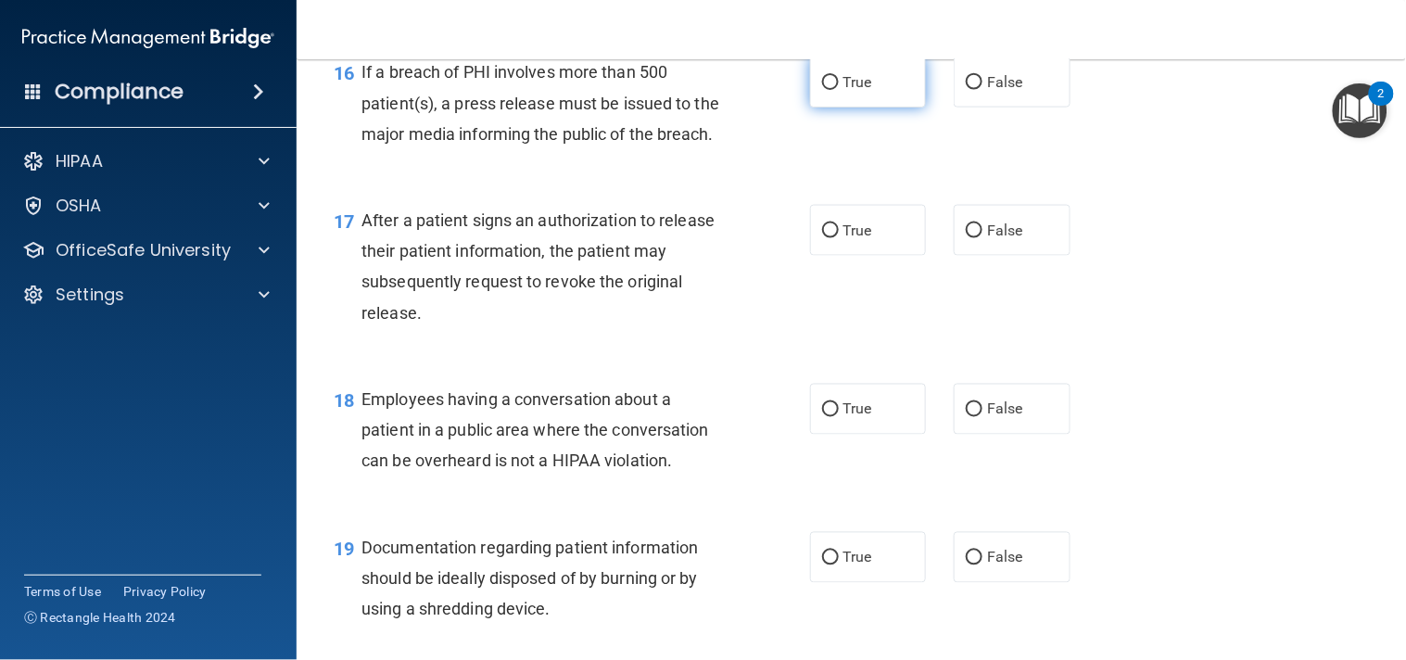
click at [843, 107] on label "True" at bounding box center [868, 82] width 117 height 51
click at [839, 90] on input "True" at bounding box center [830, 83] width 17 height 14
radio input "true"
click at [994, 107] on label "False" at bounding box center [1011, 82] width 117 height 51
click at [982, 90] on input "False" at bounding box center [974, 83] width 17 height 14
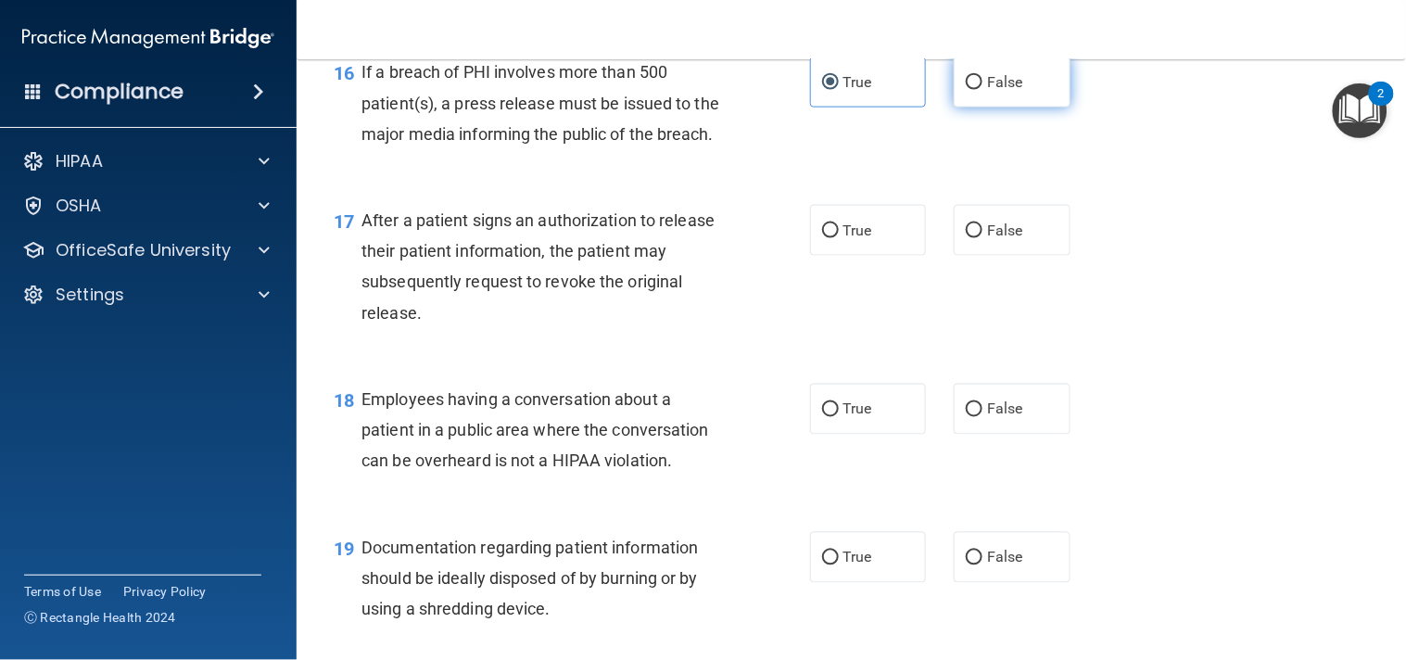
radio input "true"
radio input "false"
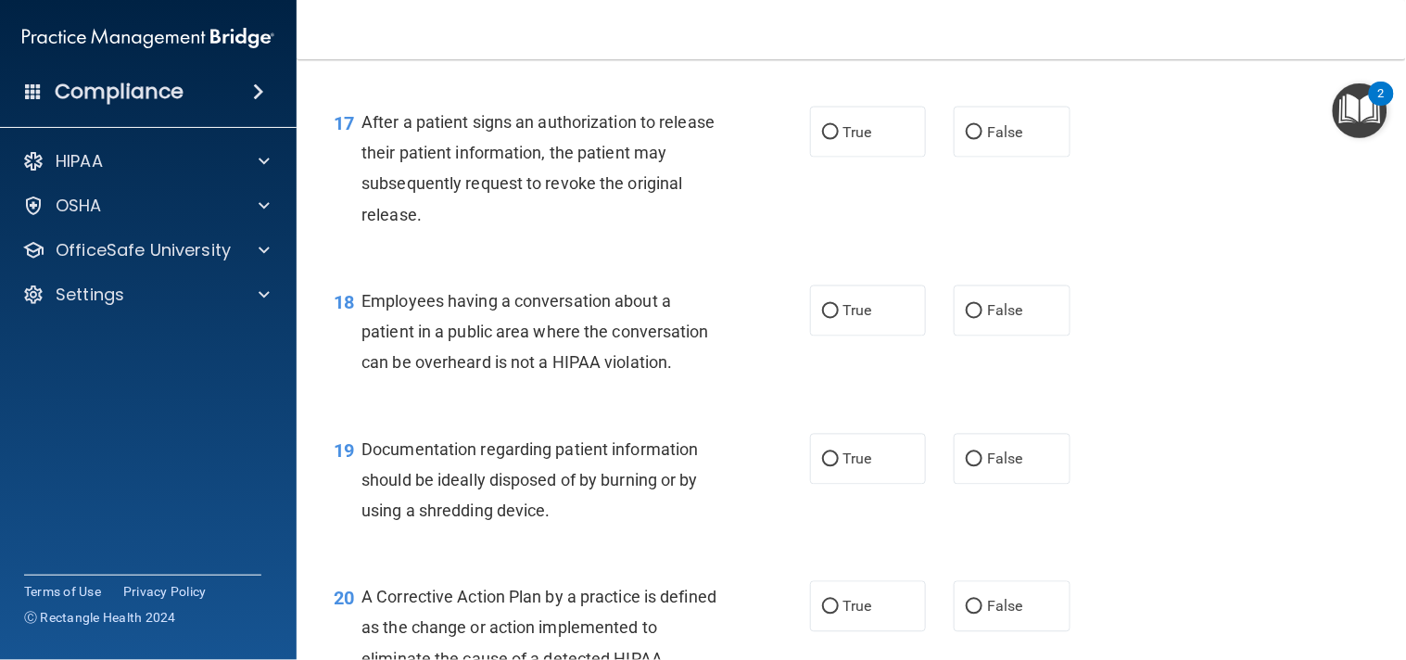
scroll to position [2587, 0]
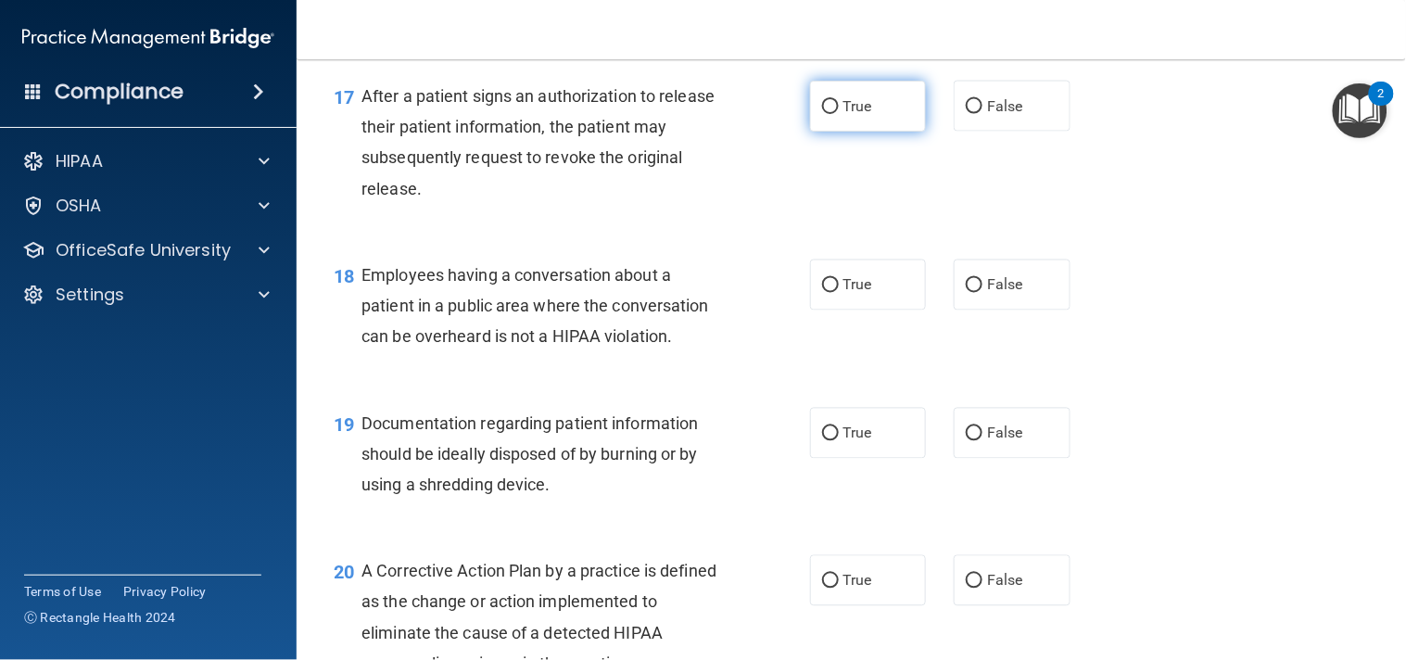
click at [884, 132] on label "True" at bounding box center [868, 106] width 117 height 51
click at [839, 114] on input "True" at bounding box center [830, 107] width 17 height 14
radio input "true"
click at [1052, 236] on div "17 After a patient signs an authorization to release their patient information,…" at bounding box center [851, 146] width 1063 height 179
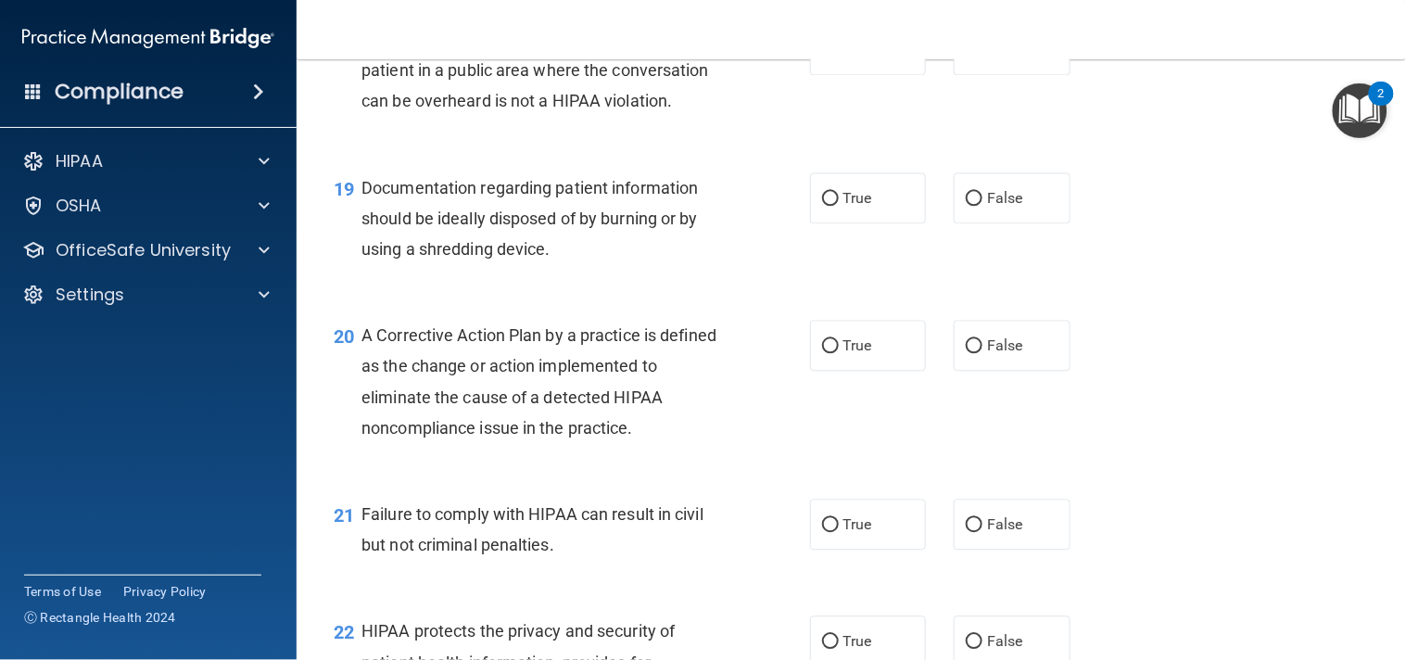
scroll to position [2834, 0]
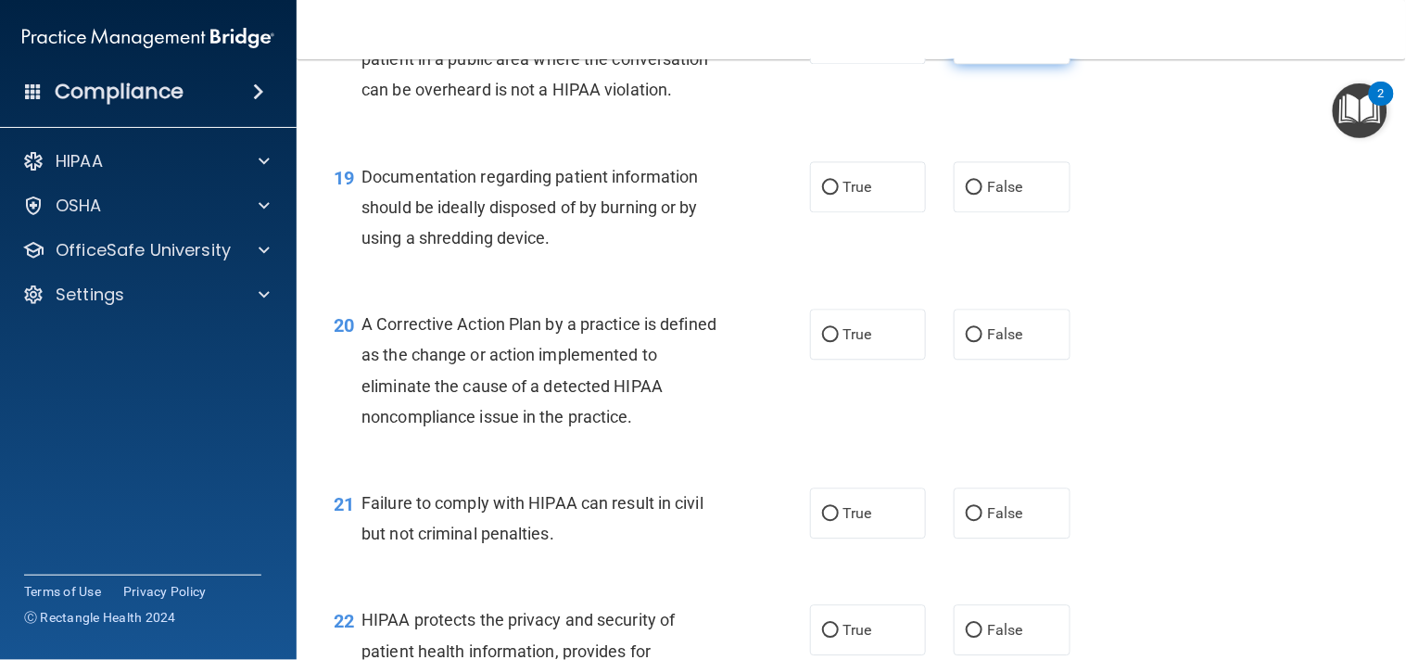
click at [1002, 64] on label "False" at bounding box center [1011, 38] width 117 height 51
click at [982, 46] on input "False" at bounding box center [974, 39] width 17 height 14
radio input "true"
click at [908, 212] on label "True" at bounding box center [868, 186] width 117 height 51
click at [839, 195] on input "True" at bounding box center [830, 188] width 17 height 14
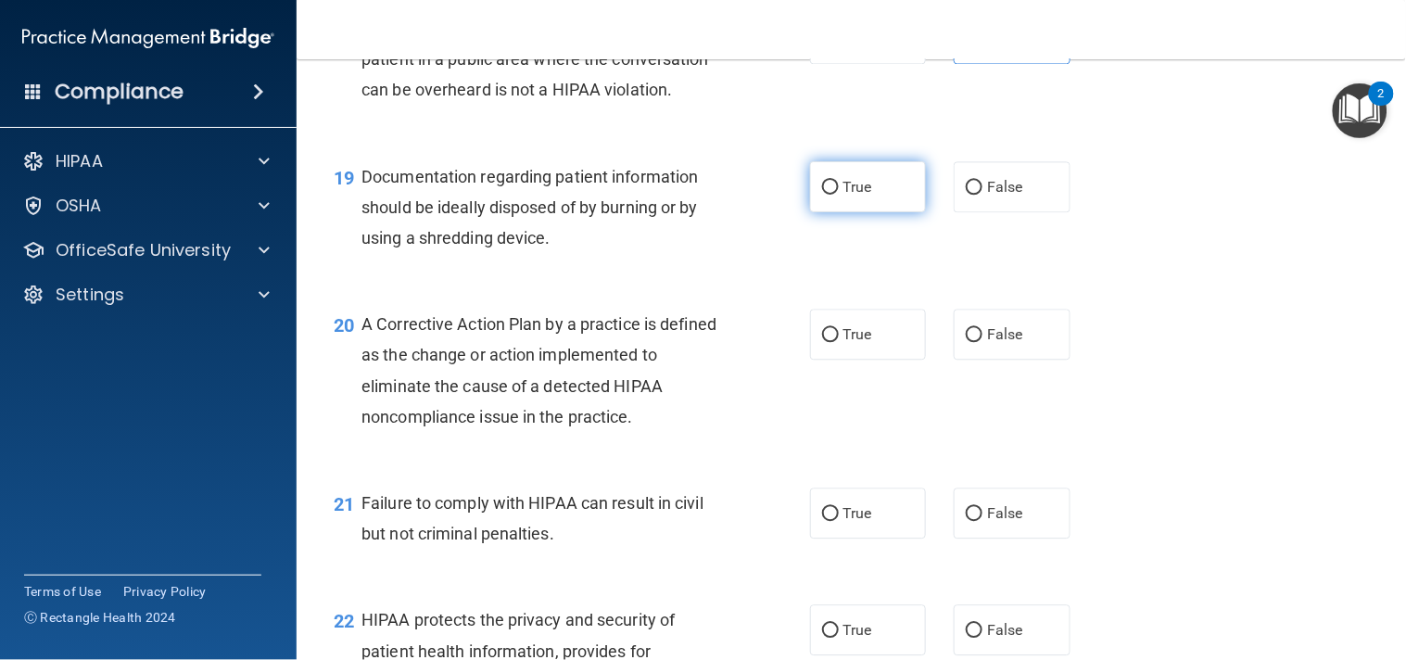
radio input "true"
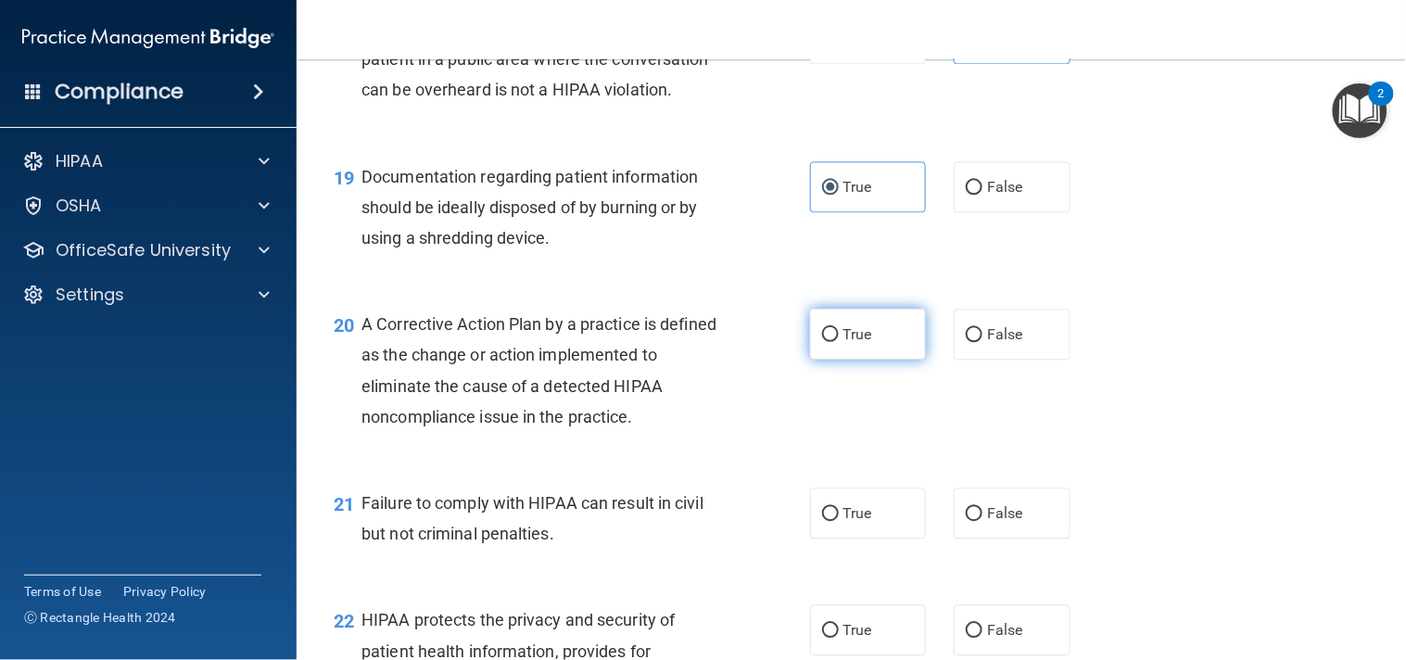
click at [854, 360] on label "True" at bounding box center [868, 334] width 117 height 51
click at [839, 342] on input "True" at bounding box center [830, 335] width 17 height 14
radio input "true"
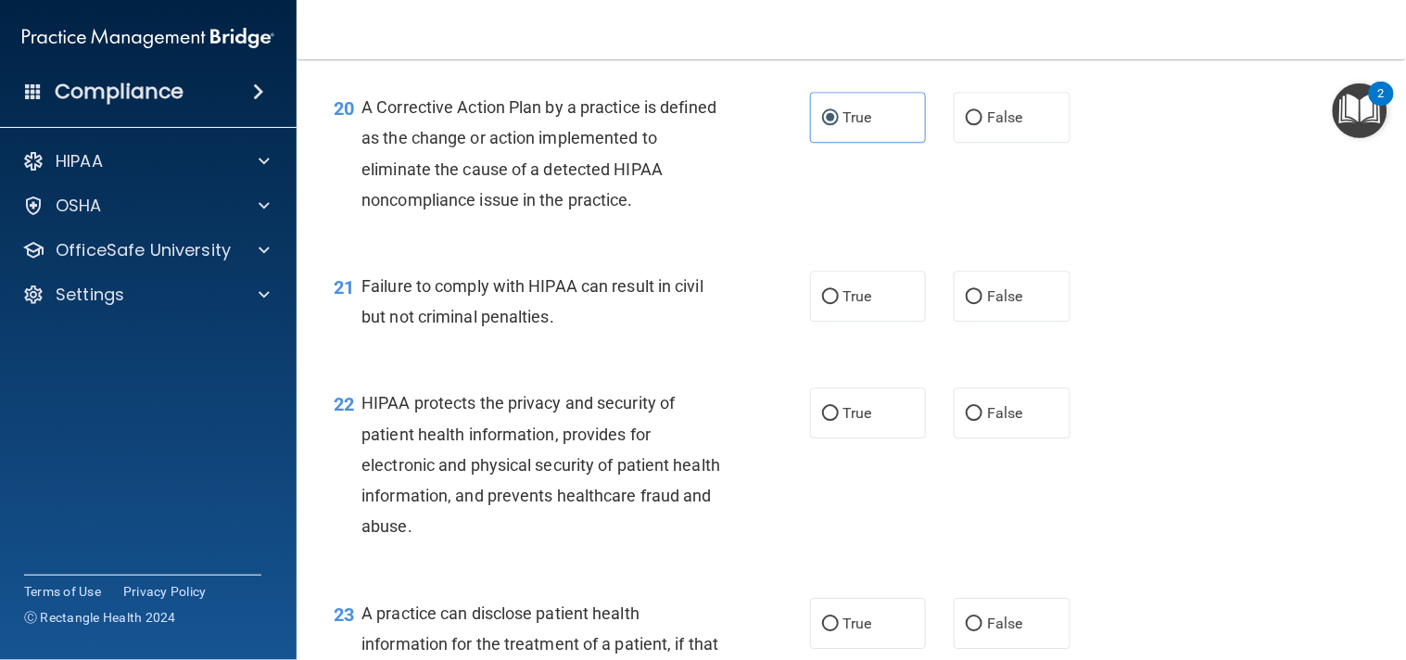
scroll to position [3081, 0]
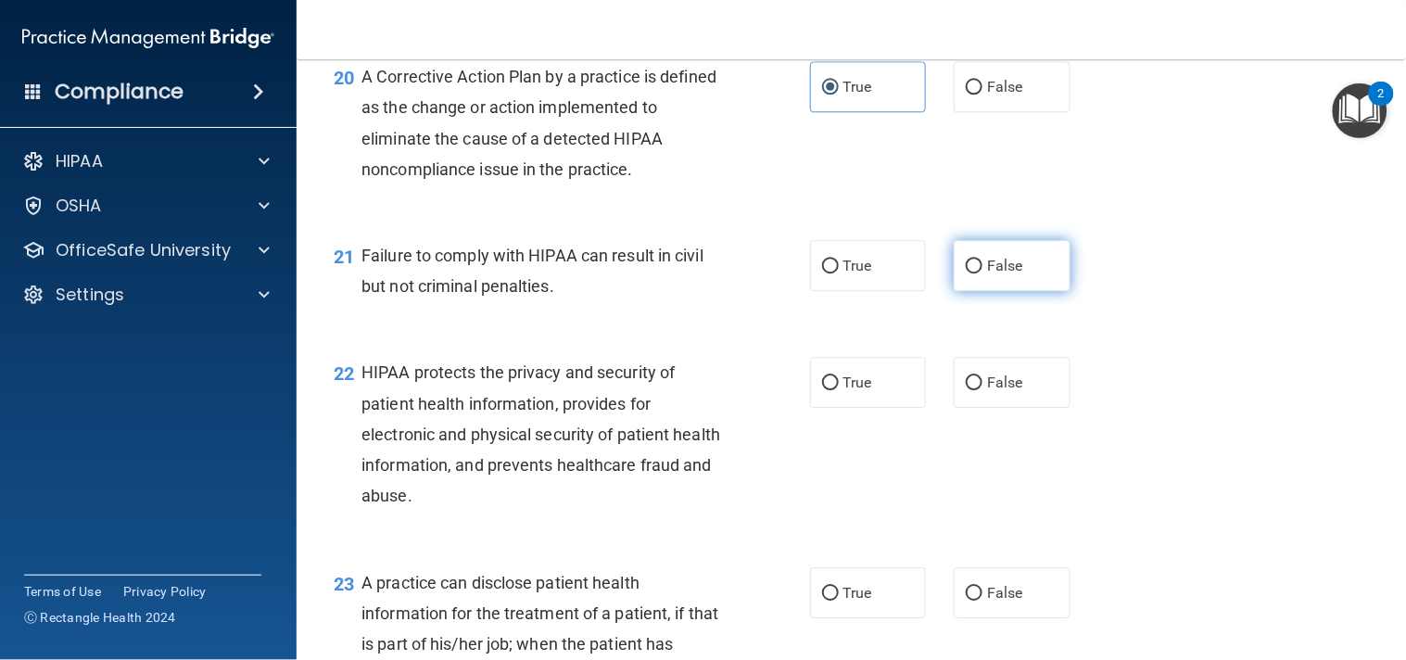
click at [1048, 291] on label "False" at bounding box center [1011, 265] width 117 height 51
click at [982, 273] on input "False" at bounding box center [974, 266] width 17 height 14
radio input "true"
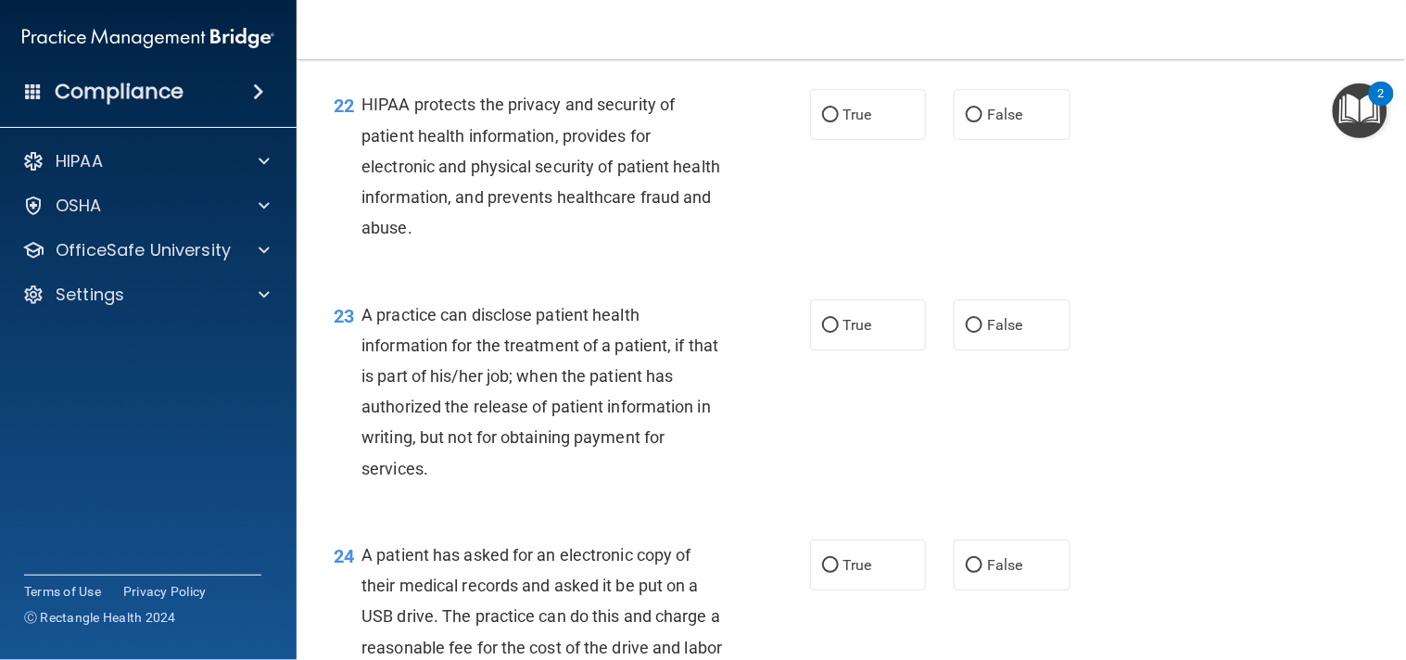
scroll to position [3384, 0]
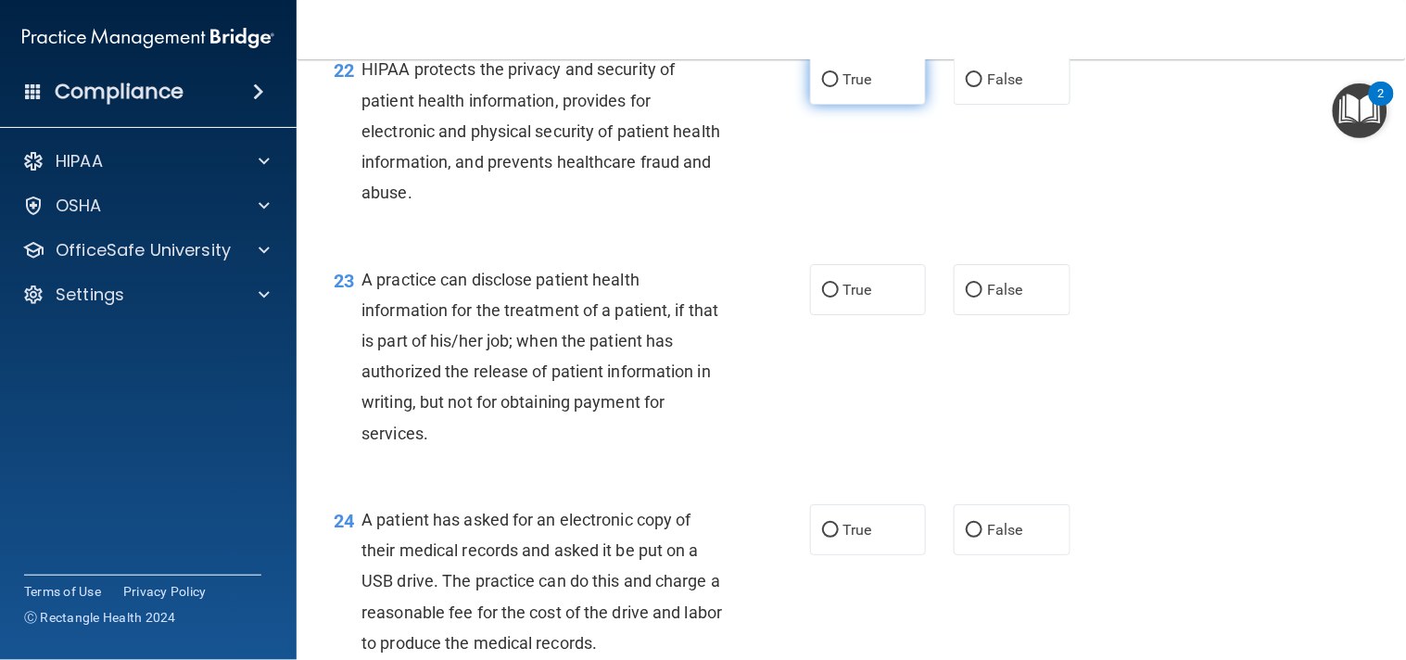
click at [843, 88] on span "True" at bounding box center [857, 79] width 29 height 18
click at [839, 87] on input "True" at bounding box center [830, 80] width 17 height 14
radio input "true"
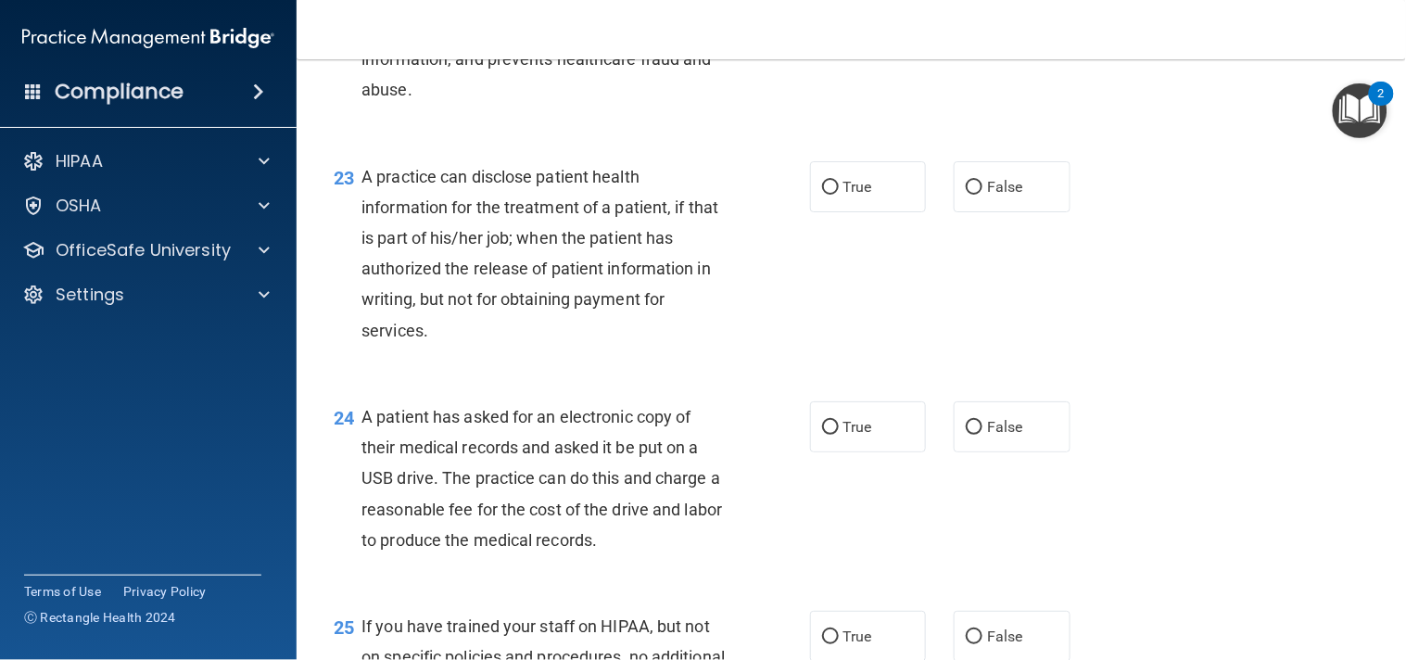
scroll to position [3521, 0]
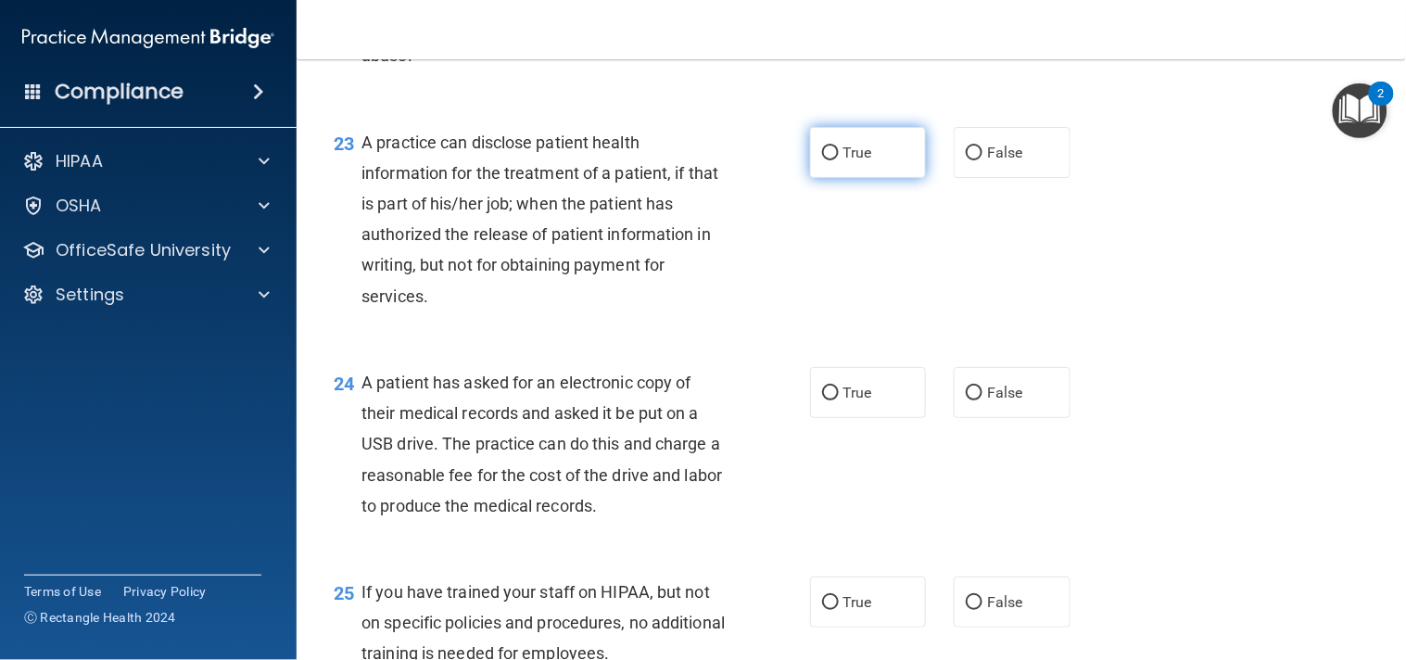
drag, startPoint x: 828, startPoint y: 233, endPoint x: 812, endPoint y: 257, distance: 29.3
click at [812, 178] on label "True" at bounding box center [868, 152] width 117 height 51
click at [822, 160] on input "True" at bounding box center [830, 153] width 17 height 14
radio input "true"
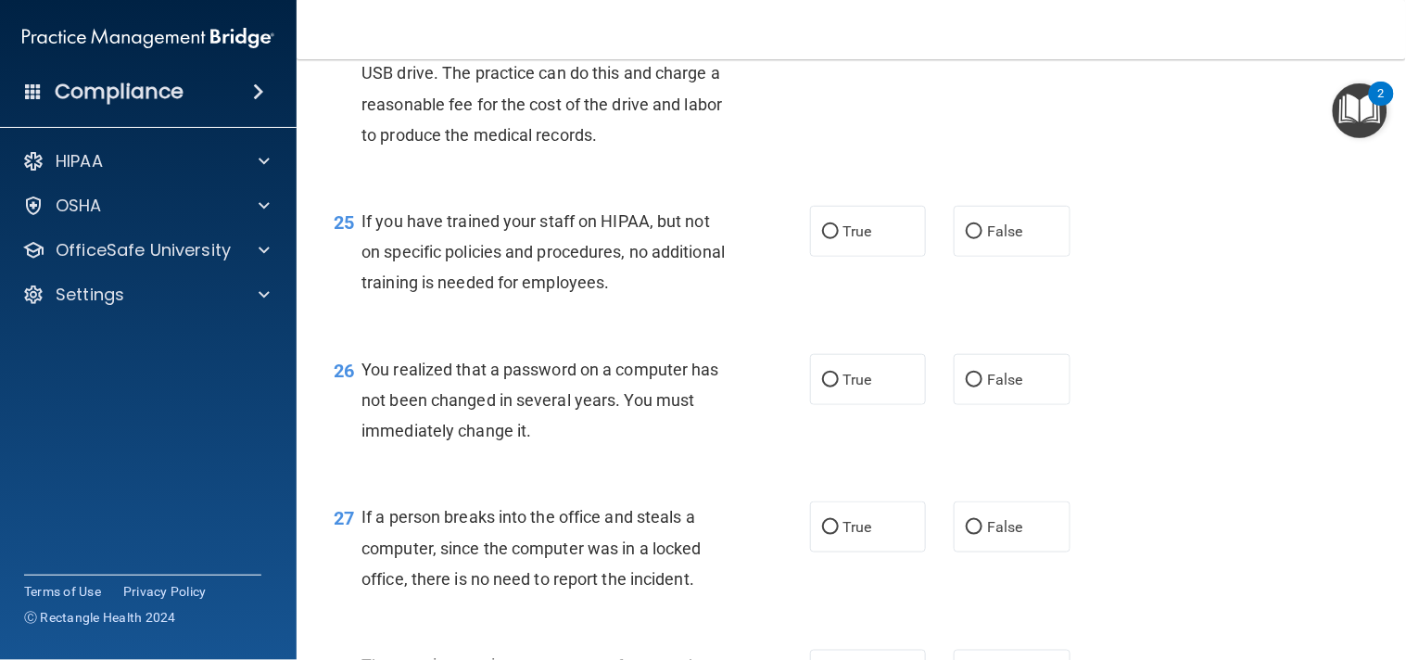
scroll to position [3898, 0]
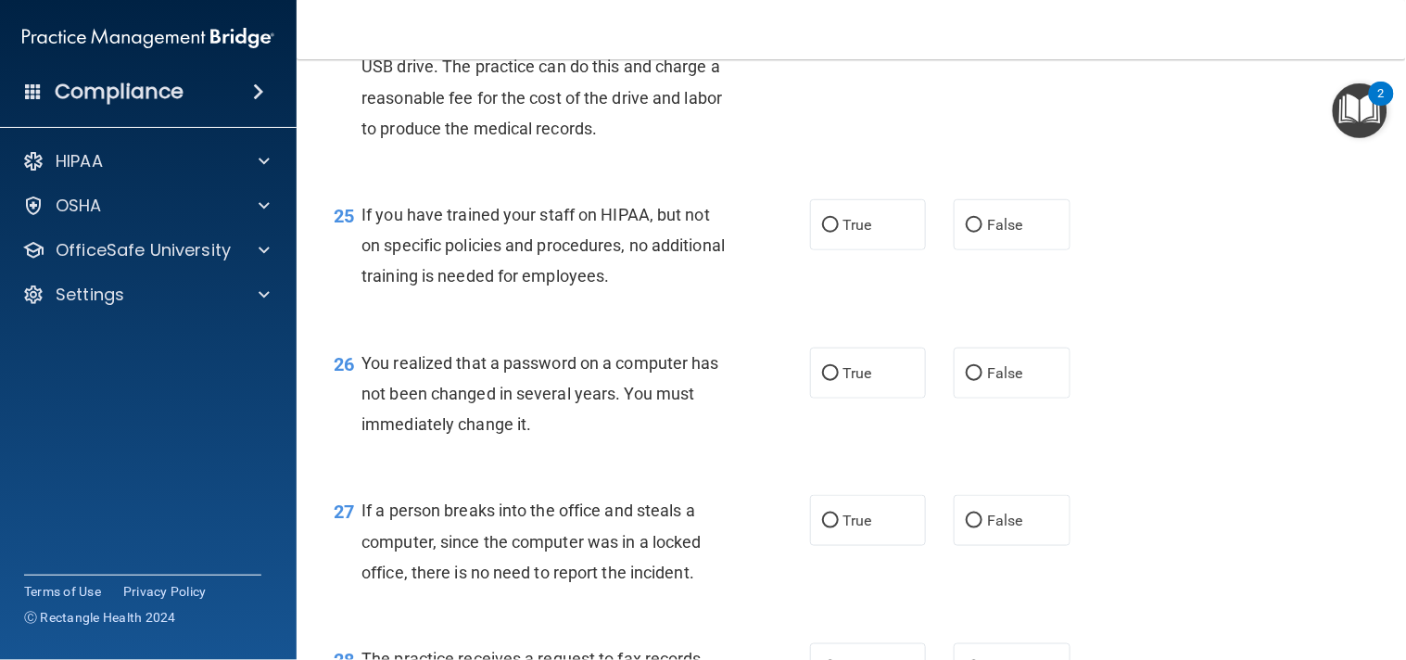
click at [850, 24] on span "True" at bounding box center [857, 15] width 29 height 18
click at [839, 23] on input "True" at bounding box center [830, 16] width 17 height 14
radio input "true"
click at [994, 250] on label "False" at bounding box center [1011, 224] width 117 height 51
click at [982, 233] on input "False" at bounding box center [974, 226] width 17 height 14
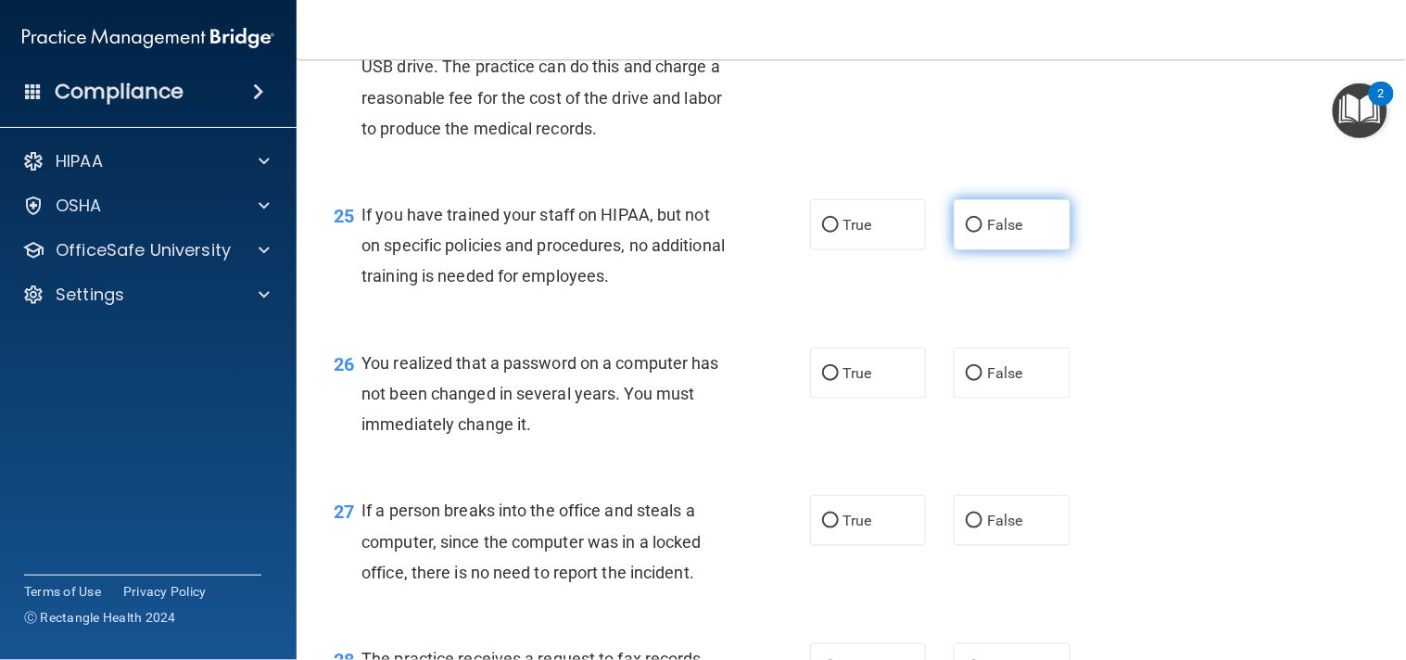
radio input "true"
click at [1141, 287] on div "25 If you have trained your staff on HIPAA, but not on specific policies and pr…" at bounding box center [851, 250] width 1063 height 148
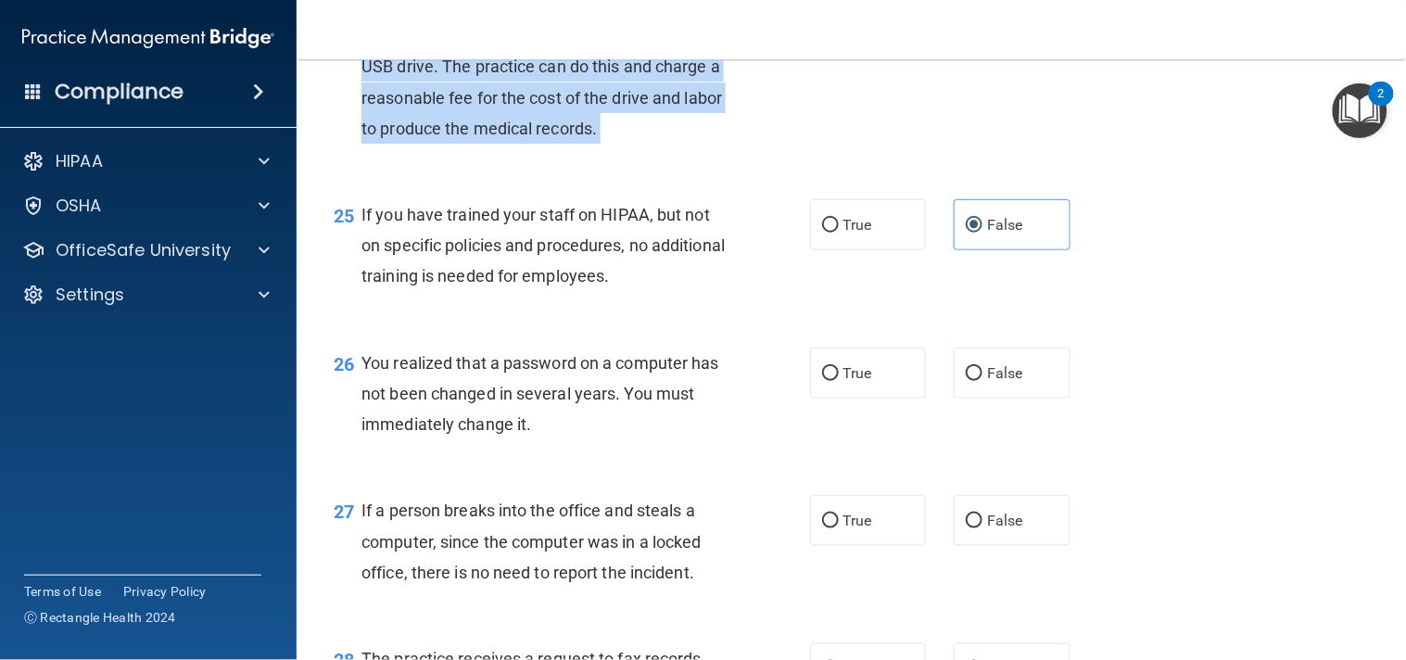
click at [1153, 176] on div "24 A patient has asked for an electronic copy of their medical records and aske…" at bounding box center [851, 71] width 1063 height 209
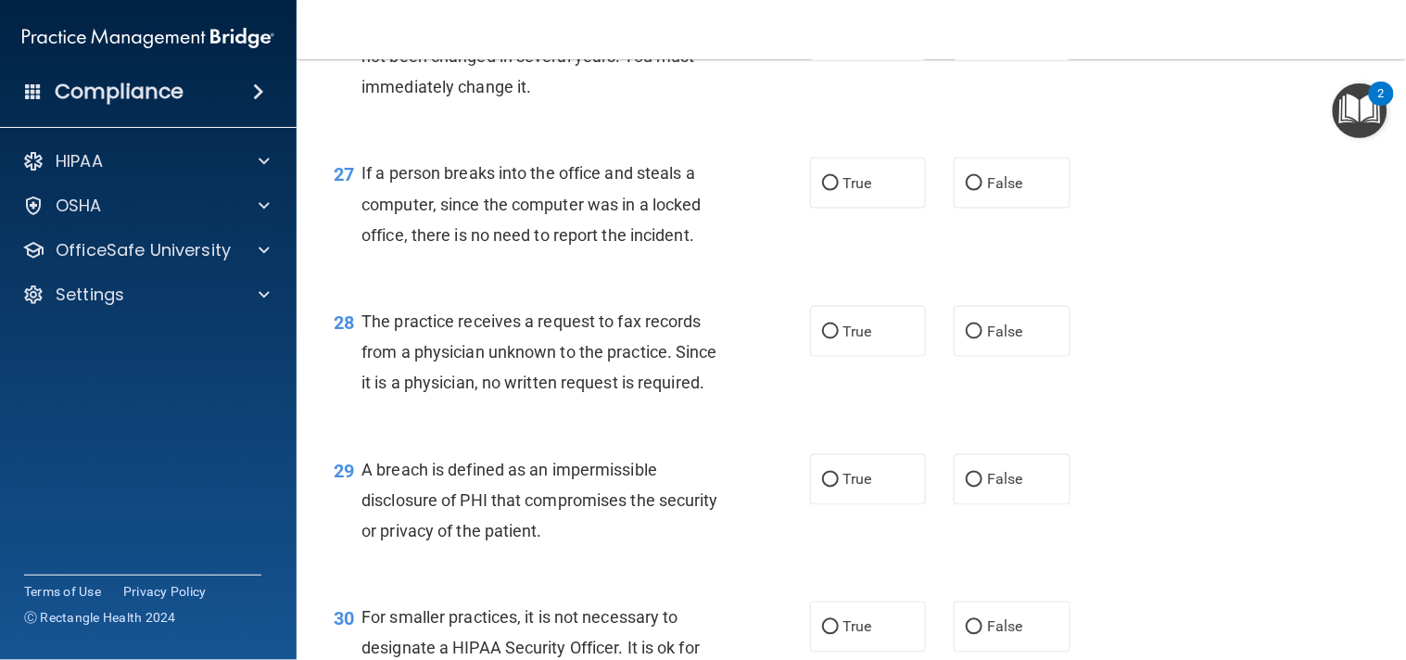
scroll to position [4241, 0]
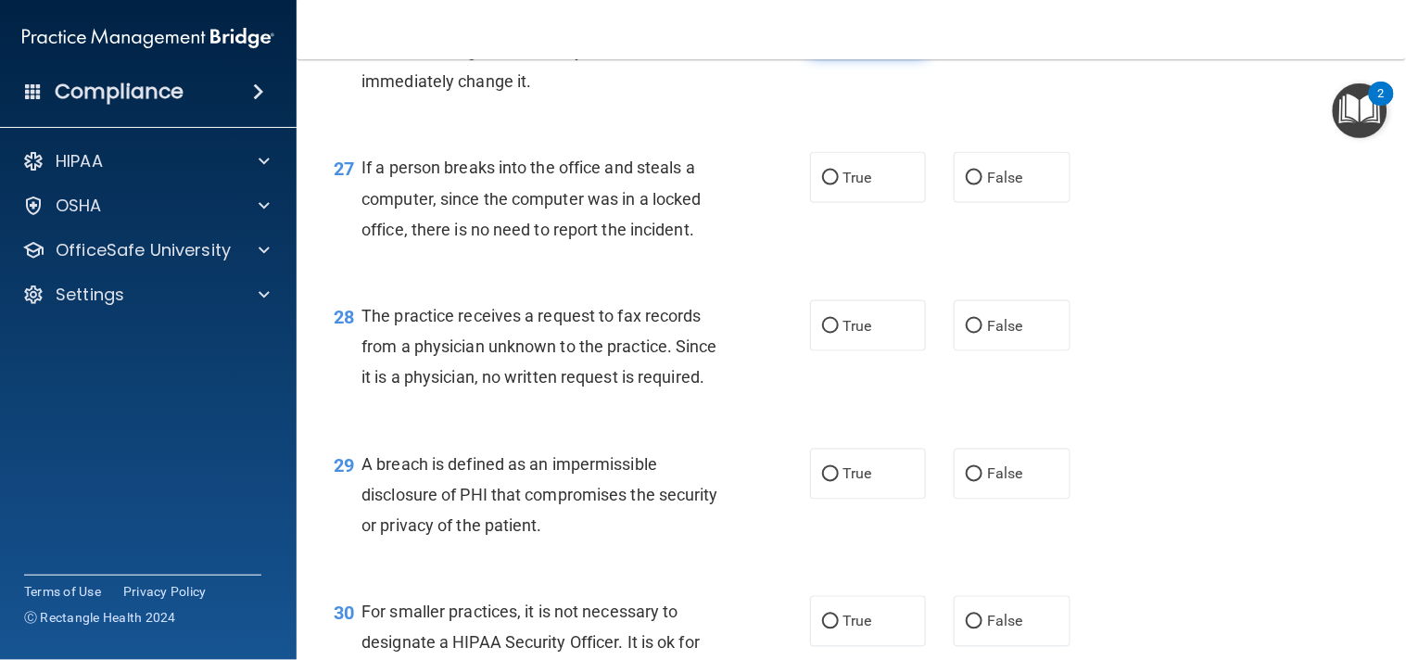
click at [903, 56] on label "True" at bounding box center [868, 30] width 117 height 51
click at [839, 38] on input "True" at bounding box center [830, 31] width 17 height 14
radio input "true"
click at [993, 186] on span "False" at bounding box center [1005, 178] width 36 height 18
click at [982, 185] on input "False" at bounding box center [974, 178] width 17 height 14
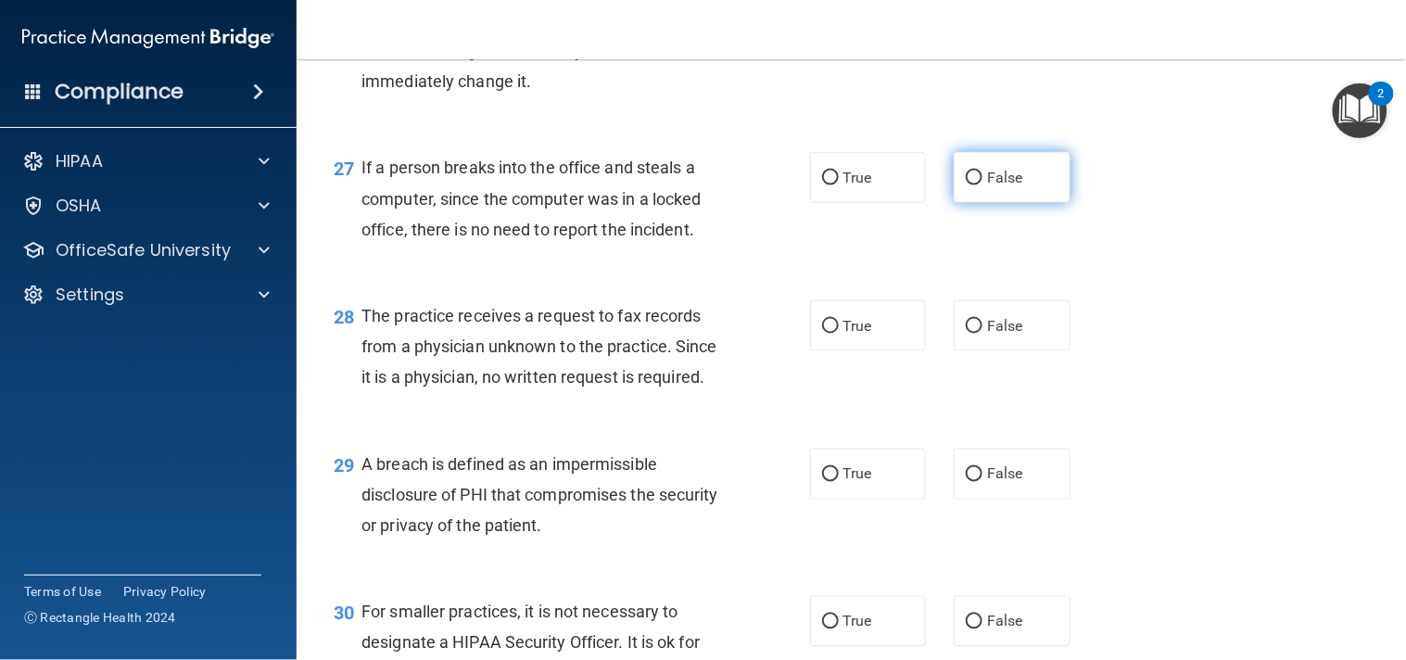
radio input "true"
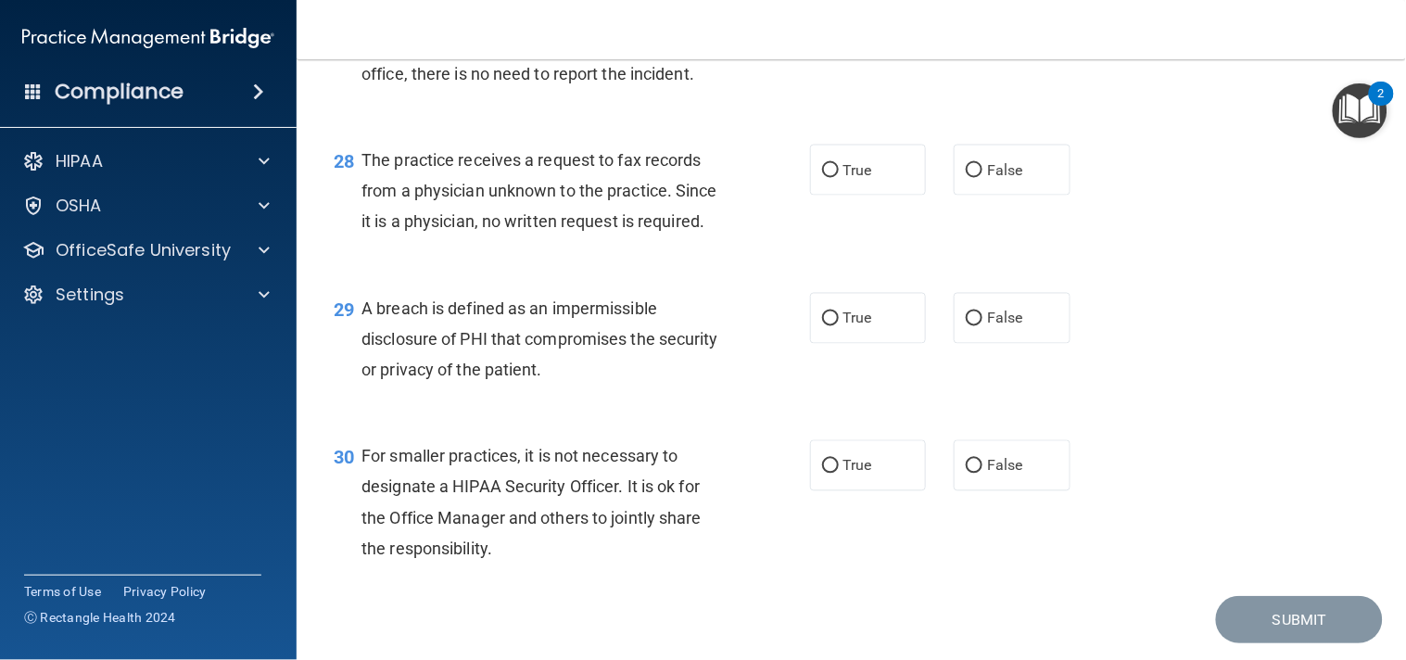
scroll to position [4413, 0]
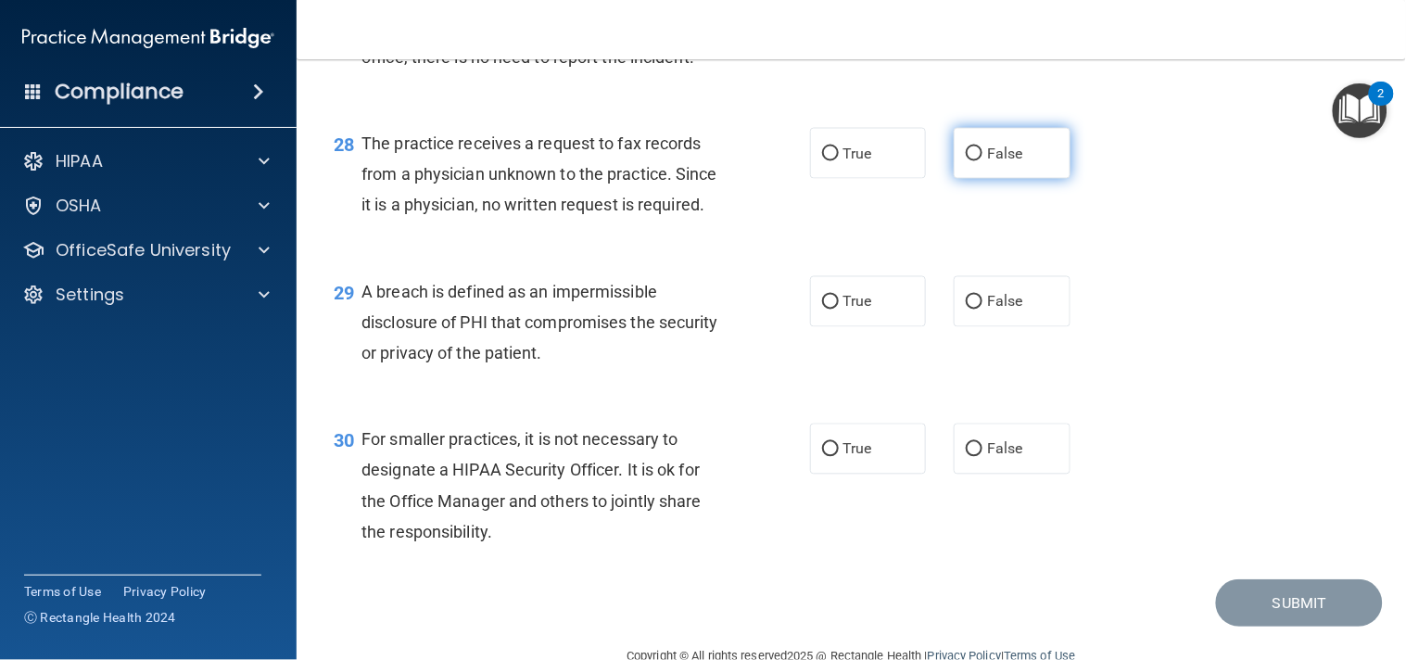
click at [966, 161] on input "False" at bounding box center [974, 154] width 17 height 14
radio input "true"
click at [902, 327] on label "True" at bounding box center [868, 301] width 117 height 51
click at [839, 309] on input "True" at bounding box center [830, 303] width 17 height 14
radio input "true"
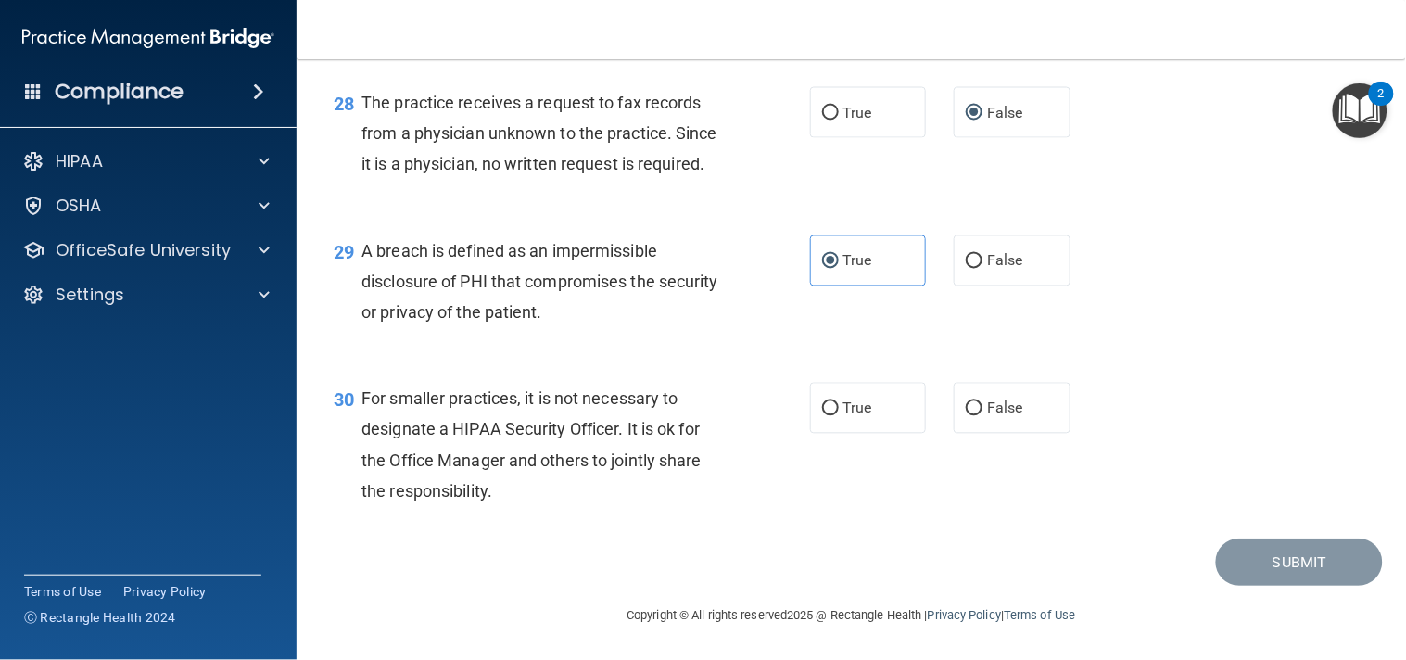
scroll to position [4547, 0]
click at [965, 419] on label "False" at bounding box center [1011, 408] width 117 height 51
click at [966, 416] on input "False" at bounding box center [974, 409] width 17 height 14
radio input "true"
click at [1320, 556] on button "Submit" at bounding box center [1299, 561] width 167 height 47
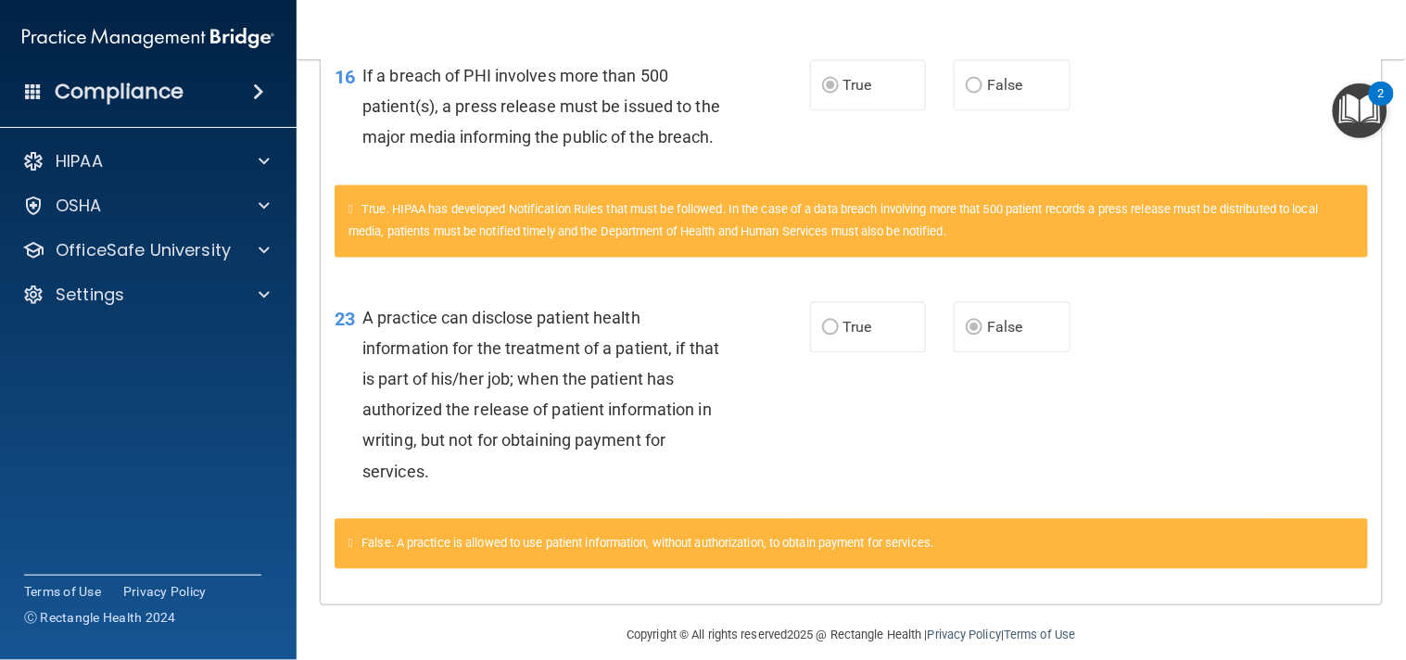
scroll to position [933, 0]
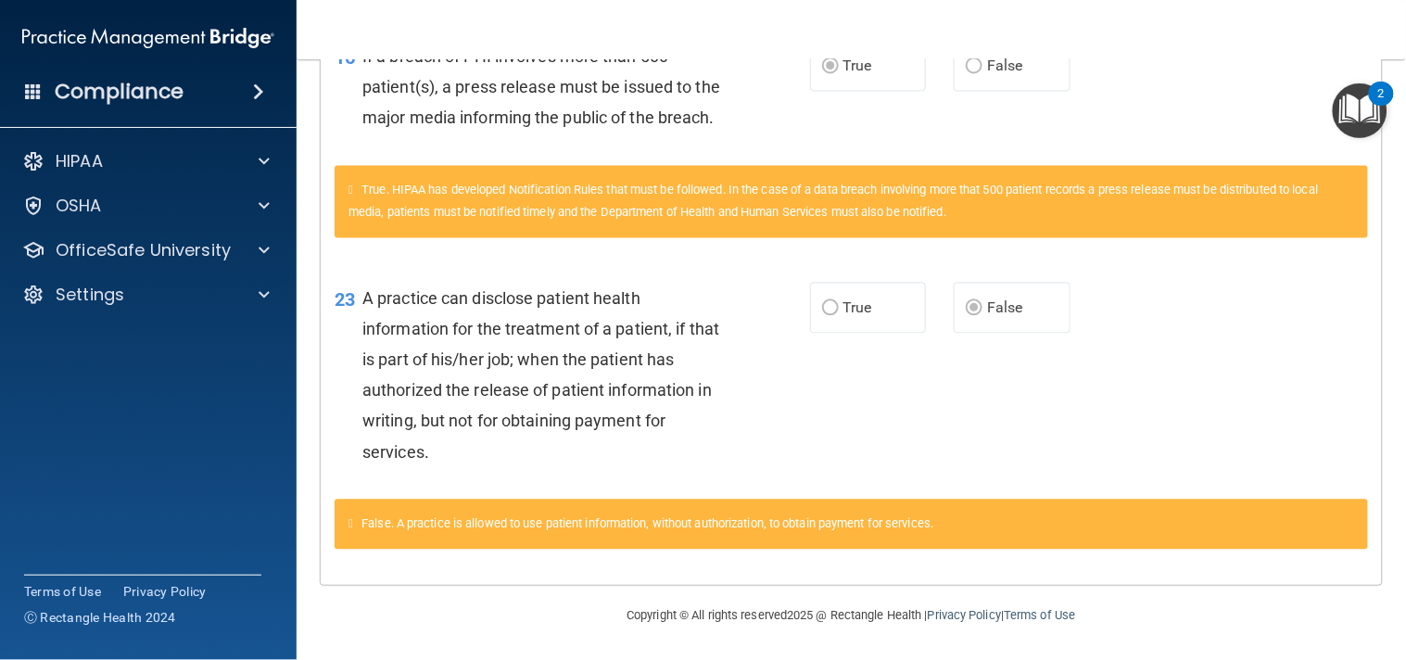
click at [1168, 458] on div "23 A practice can disclose patient health information for the treatment of a pa…" at bounding box center [851, 379] width 1061 height 240
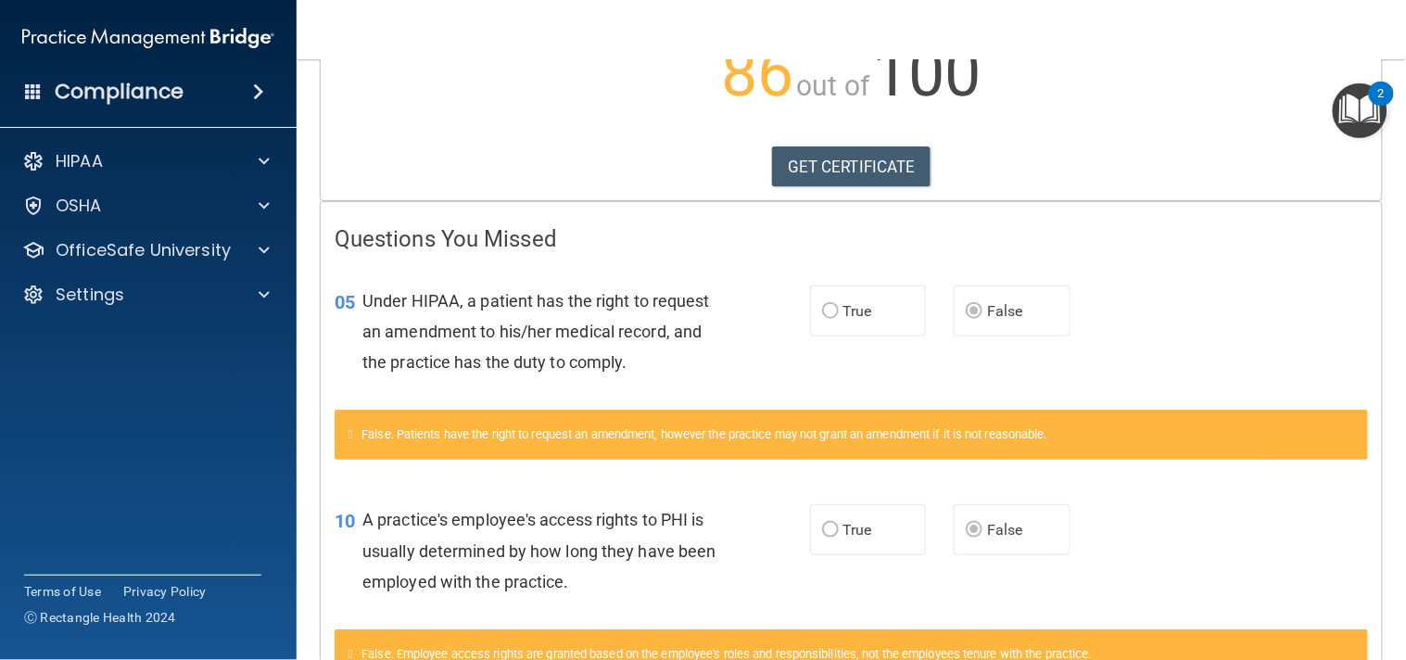
scroll to position [0, 0]
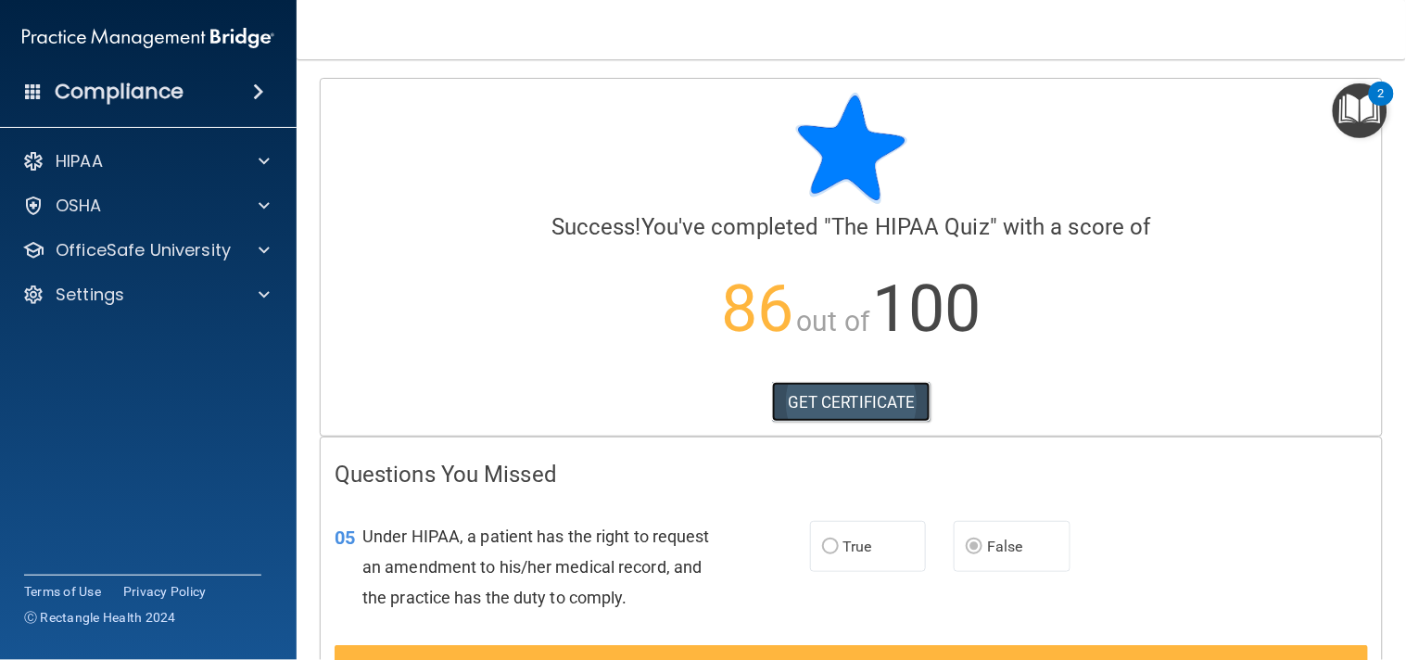
click at [841, 411] on link "GET CERTIFICATE" at bounding box center [851, 402] width 158 height 41
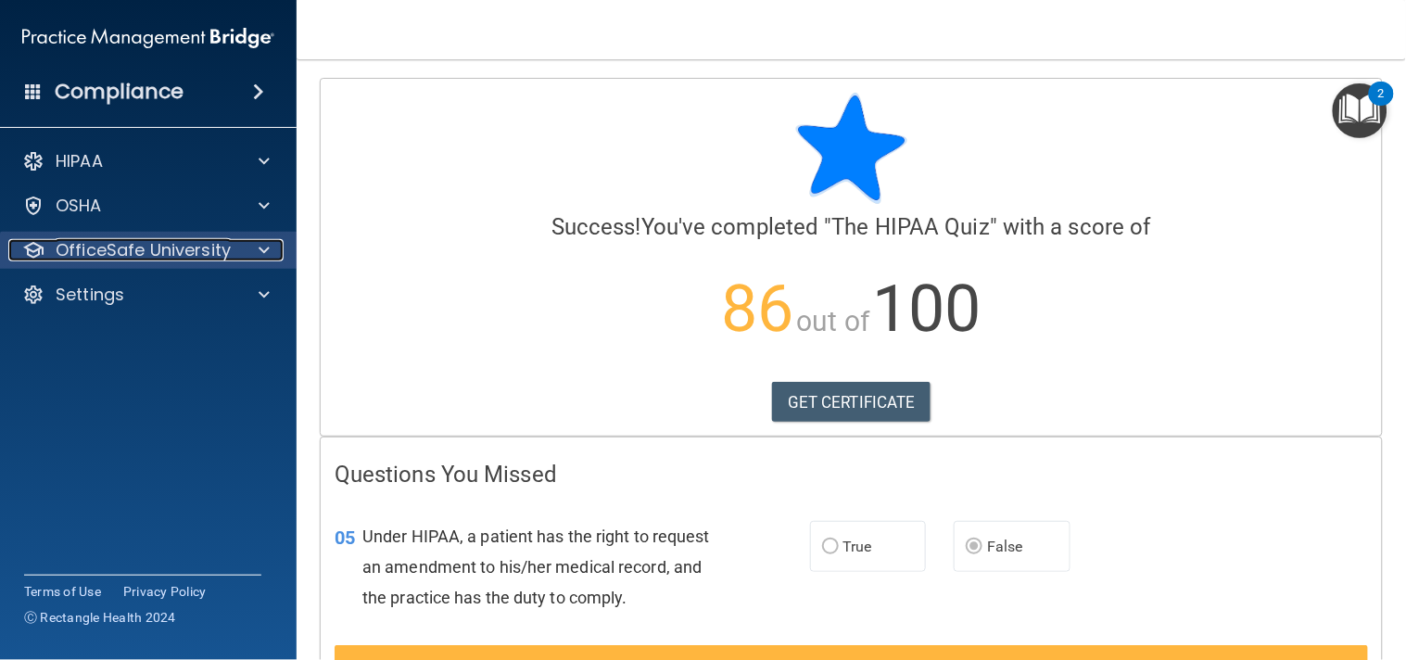
click at [259, 253] on span at bounding box center [264, 250] width 11 height 22
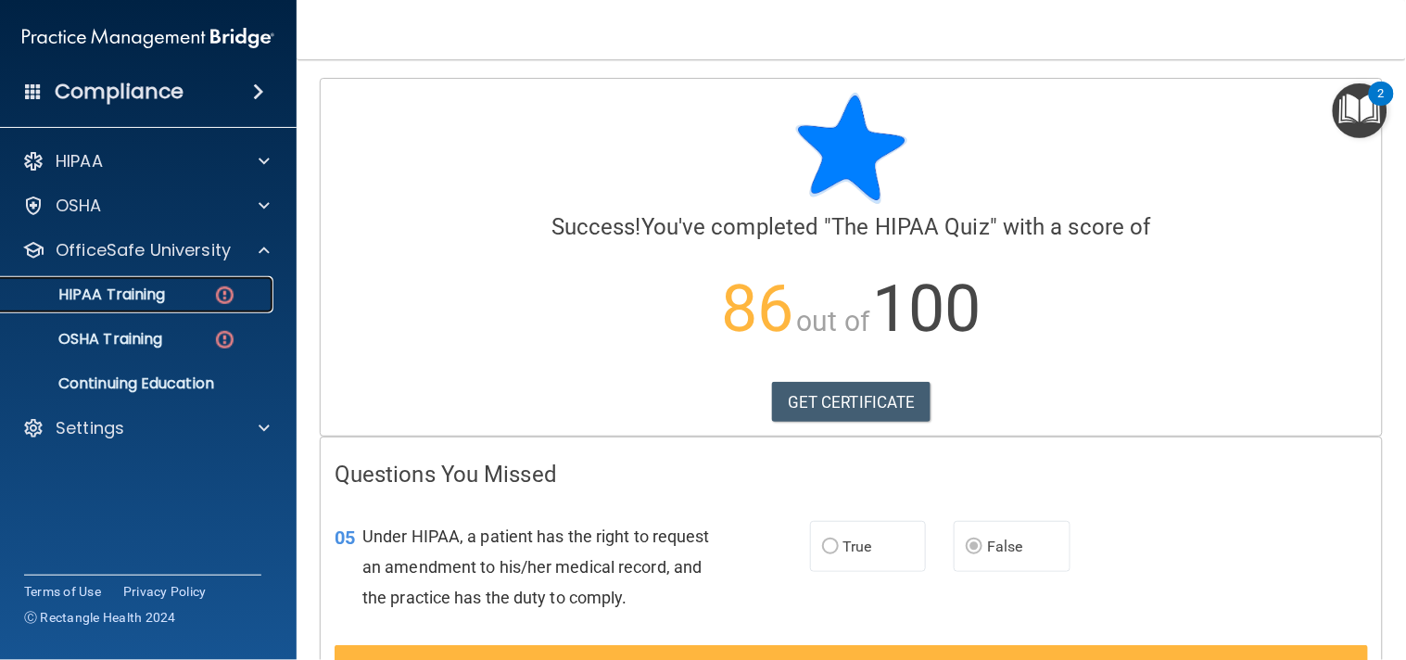
click at [232, 306] on img at bounding box center [224, 295] width 23 height 23
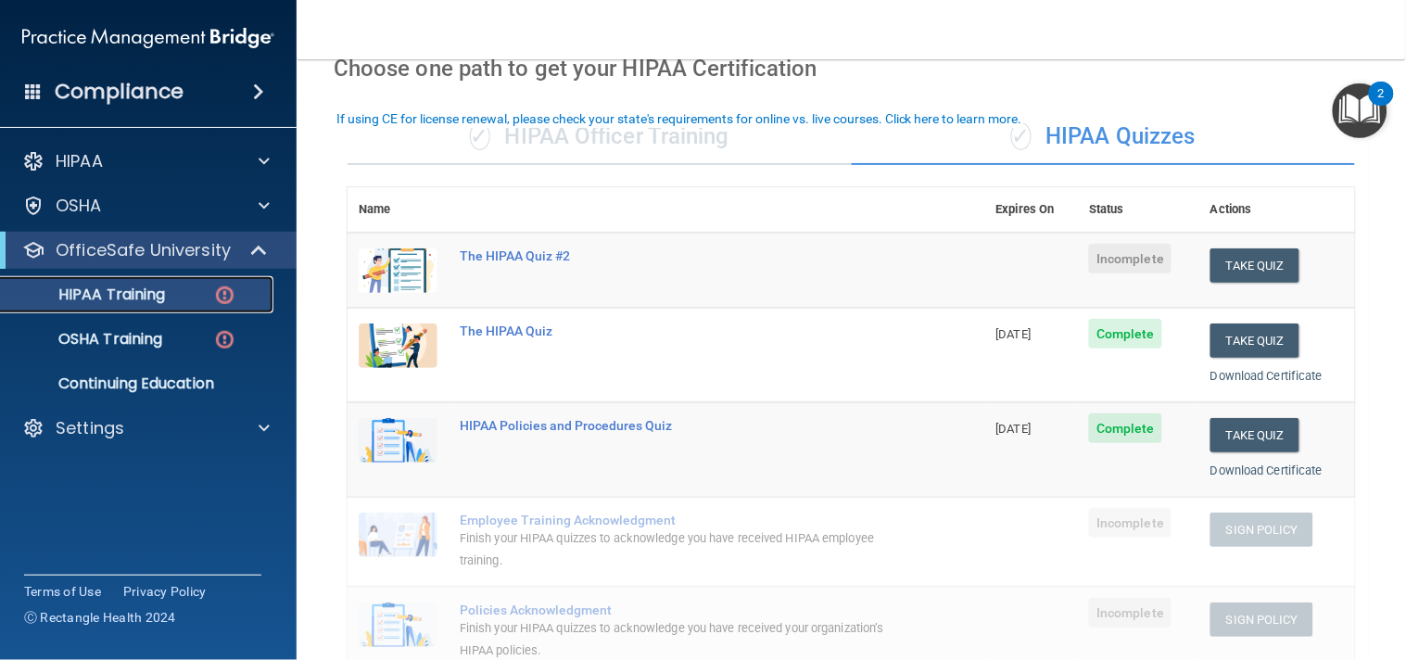
scroll to position [103, 0]
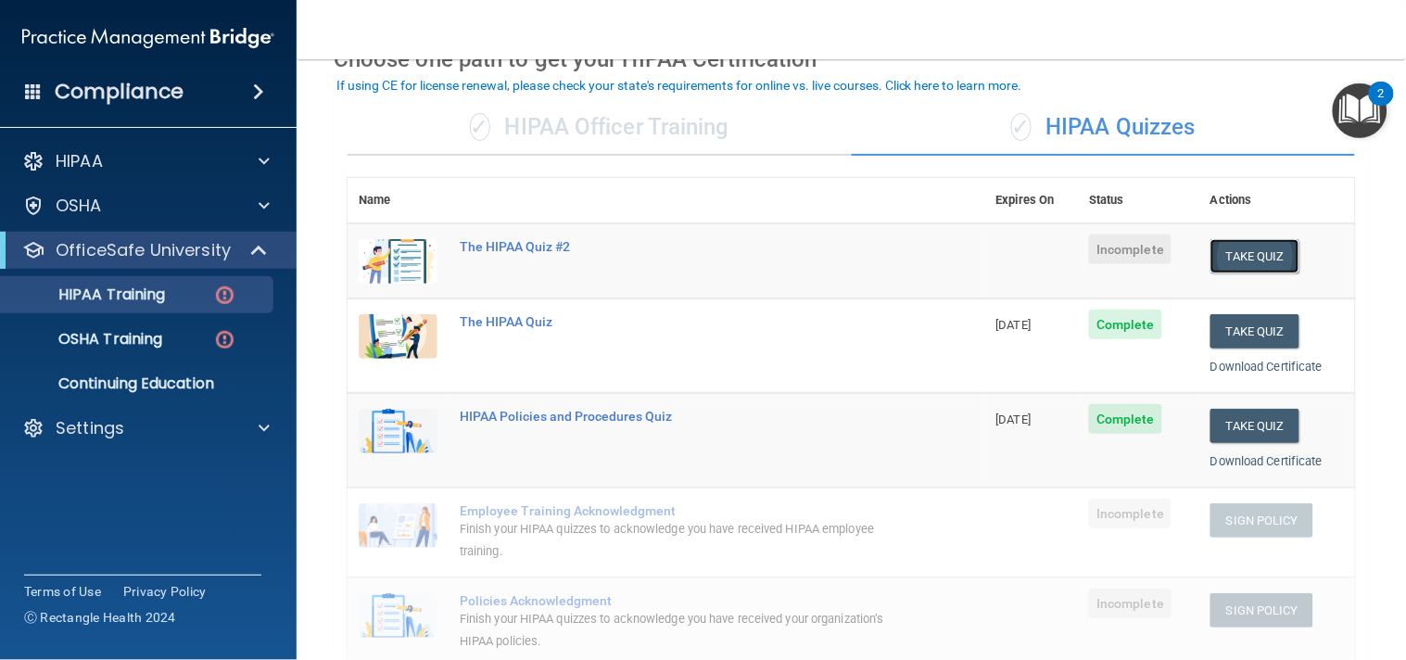
drag, startPoint x: 1214, startPoint y: 241, endPoint x: 1231, endPoint y: 245, distance: 17.1
click at [1231, 245] on button "Take Quiz" at bounding box center [1254, 256] width 89 height 34
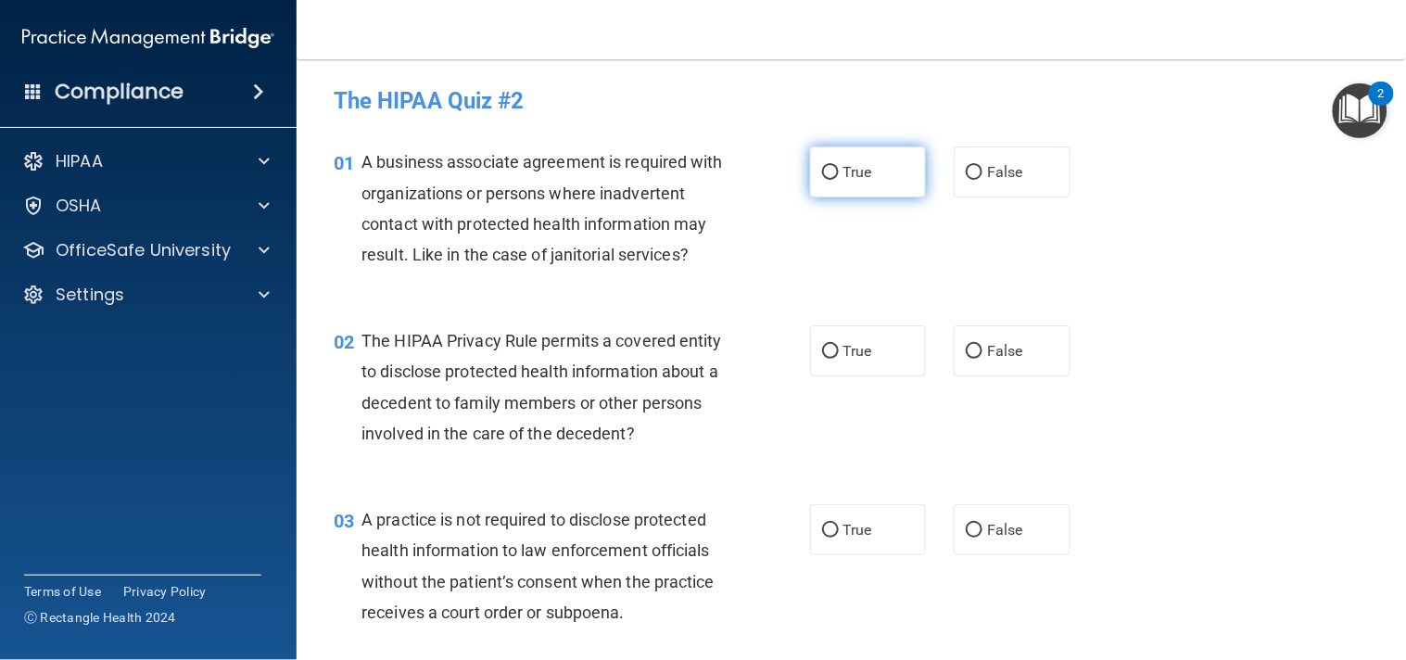
click at [878, 183] on label "True" at bounding box center [868, 171] width 117 height 51
click at [839, 180] on input "True" at bounding box center [830, 173] width 17 height 14
radio input "true"
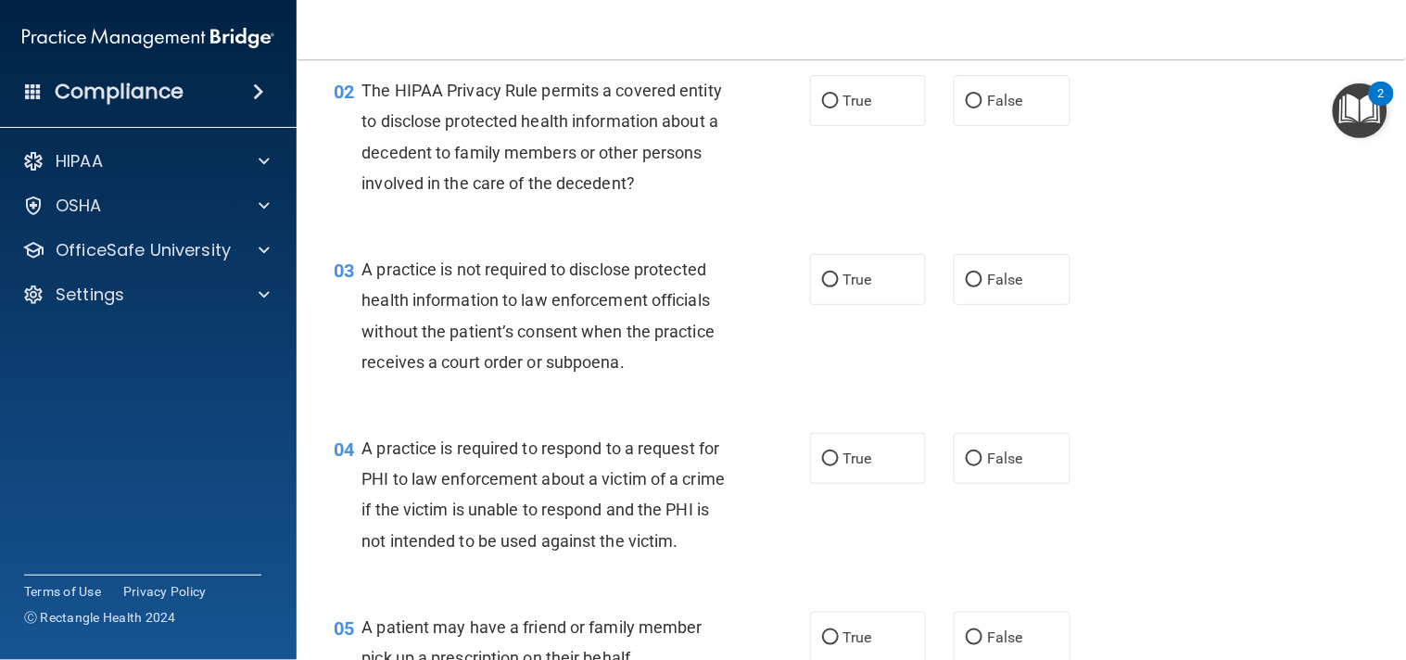
scroll to position [234, 0]
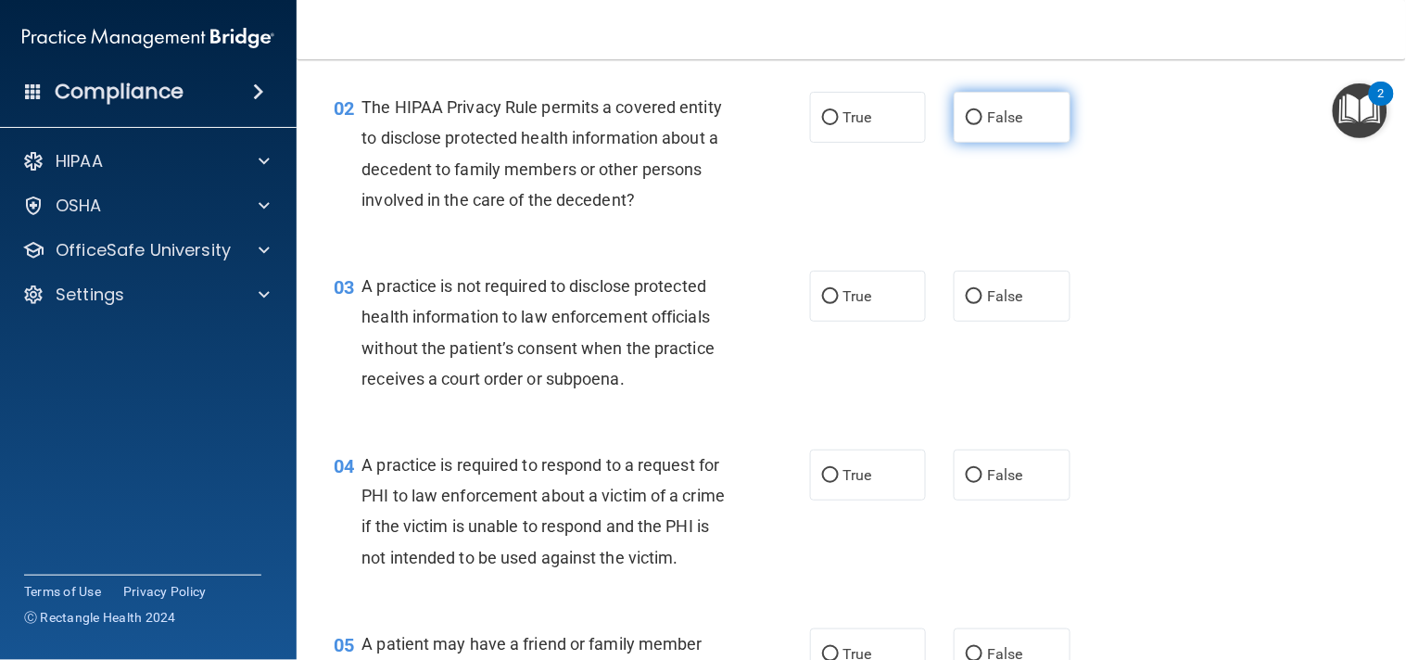
click at [987, 126] on span "False" at bounding box center [1005, 117] width 36 height 18
click at [978, 125] on input "False" at bounding box center [974, 118] width 17 height 14
radio input "true"
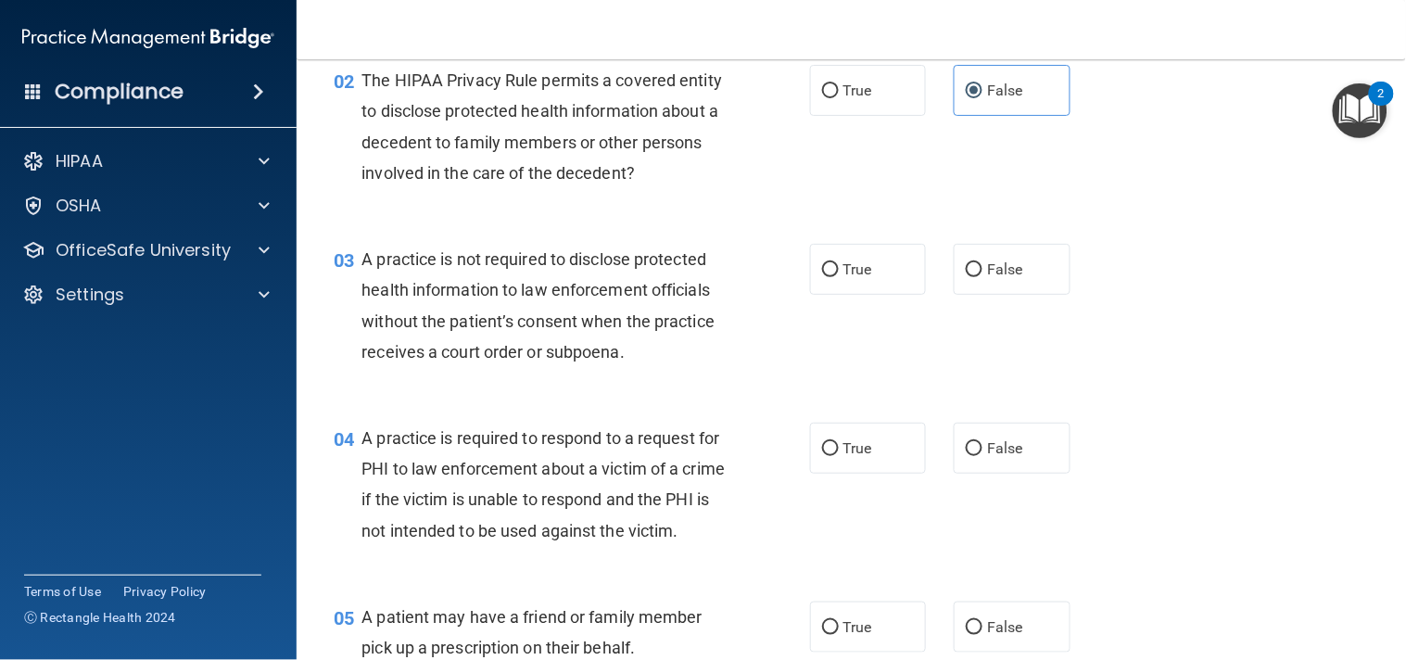
scroll to position [267, 0]
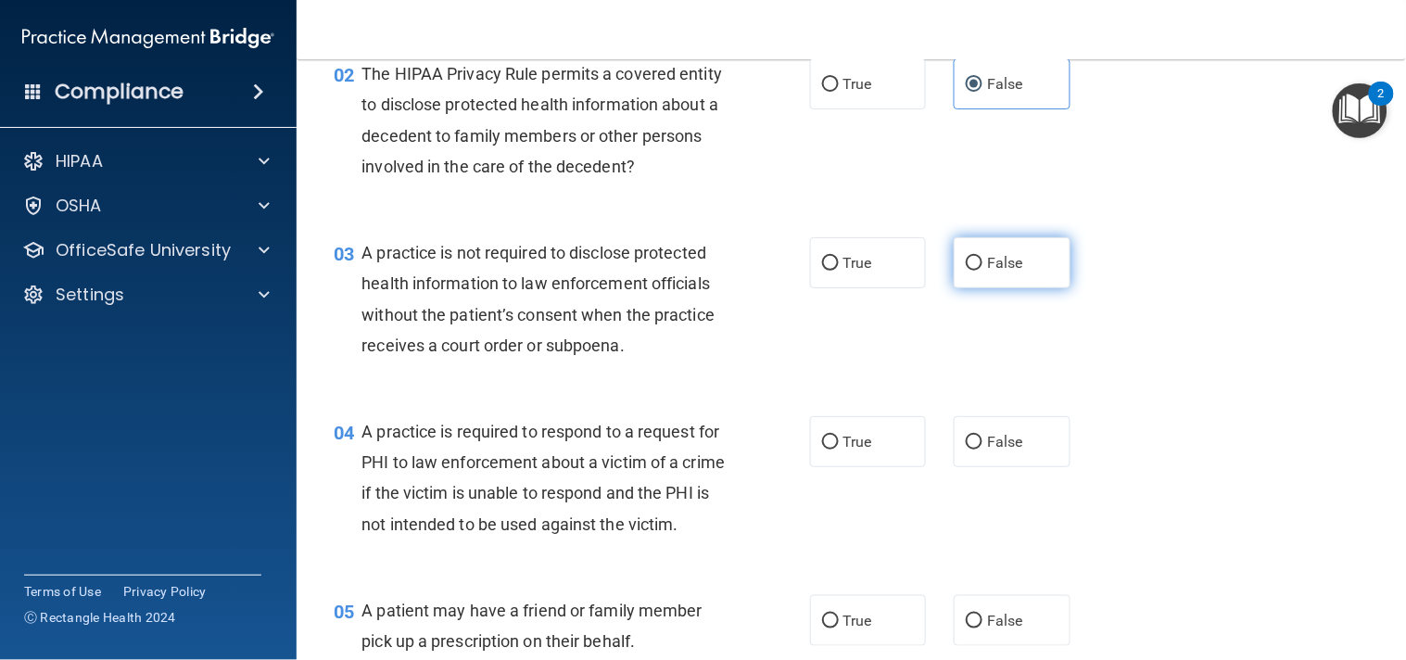
click at [1014, 283] on label "False" at bounding box center [1011, 262] width 117 height 51
click at [982, 271] on input "False" at bounding box center [974, 264] width 17 height 14
radio input "true"
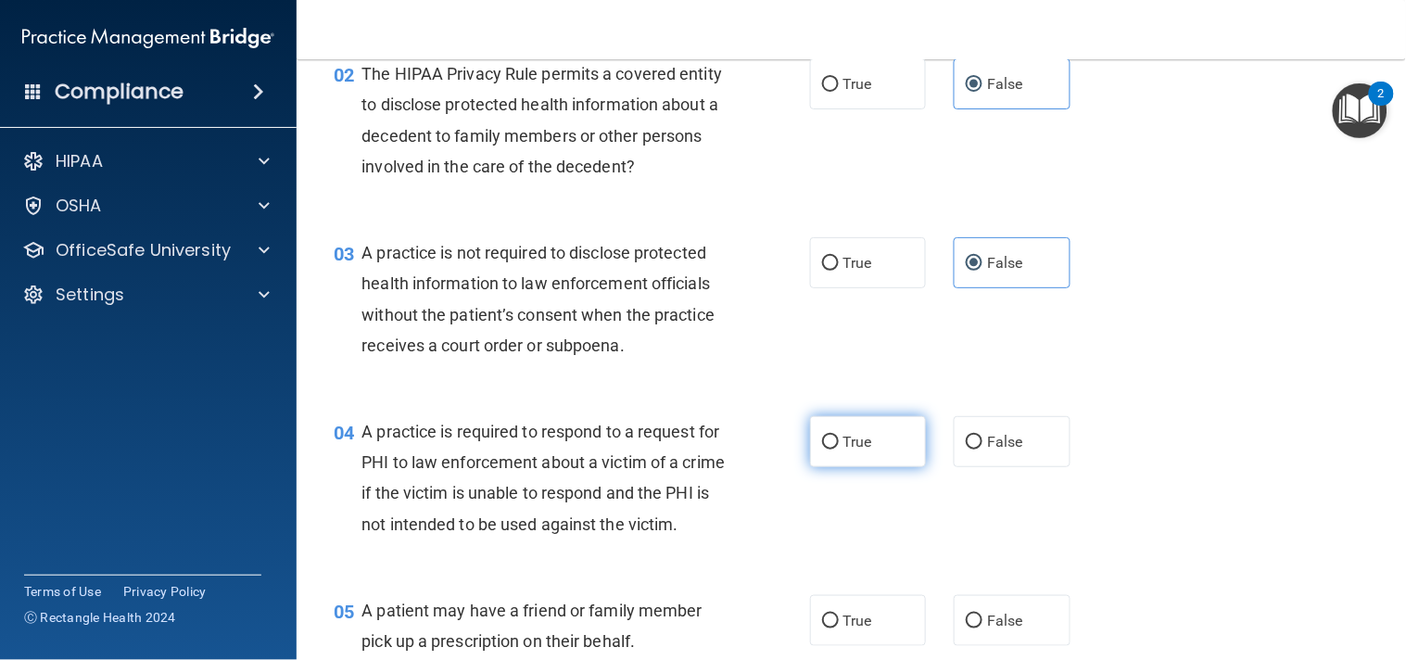
click at [847, 450] on span "True" at bounding box center [857, 442] width 29 height 18
click at [810, 467] on label "True" at bounding box center [868, 441] width 117 height 51
click at [822, 449] on input "True" at bounding box center [830, 443] width 17 height 14
radio input "true"
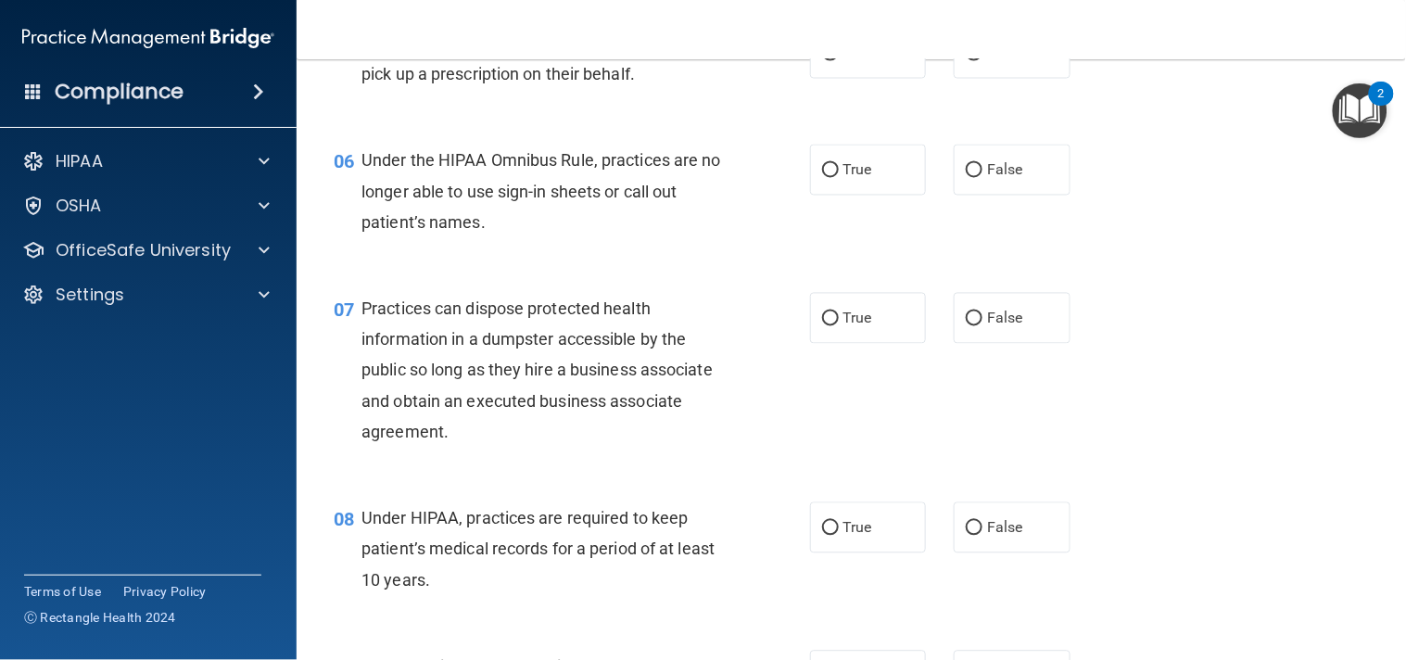
scroll to position [851, 0]
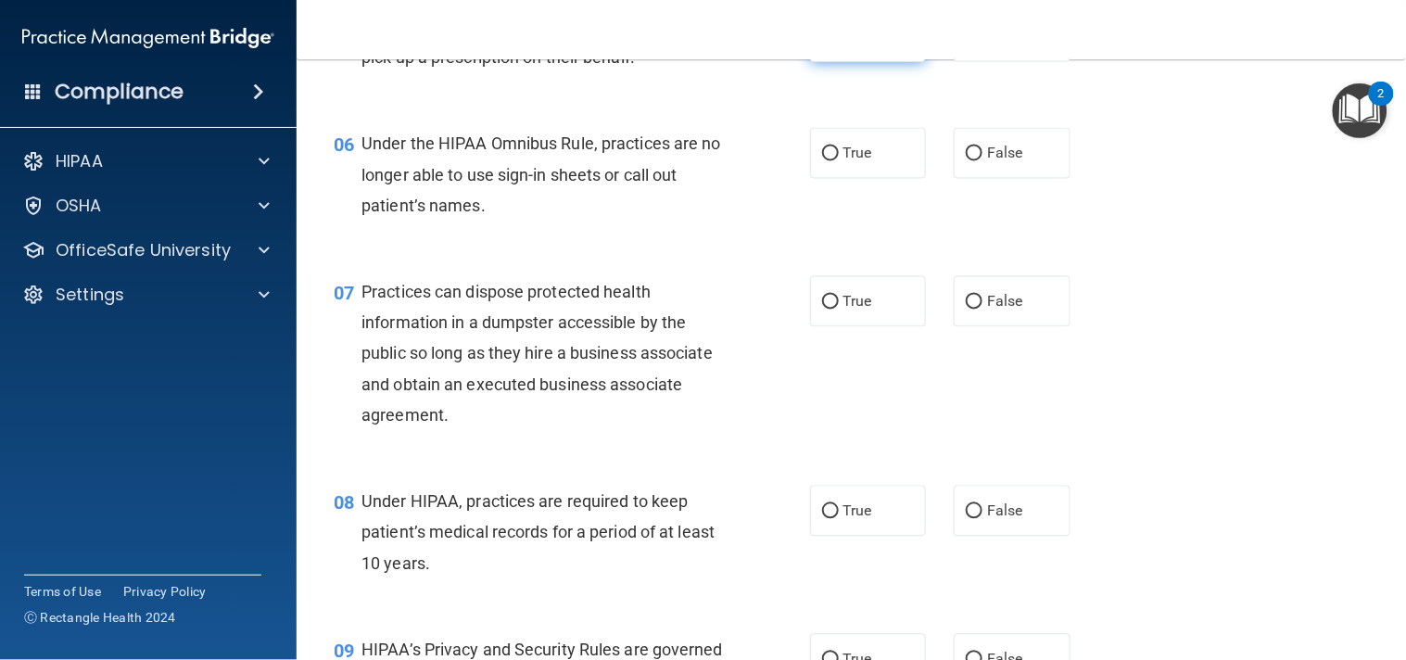
click at [885, 62] on label "True" at bounding box center [868, 36] width 117 height 51
click at [839, 44] on input "True" at bounding box center [830, 38] width 17 height 14
radio input "true"
click at [953, 179] on label "False" at bounding box center [1011, 153] width 117 height 51
click at [966, 161] on input "False" at bounding box center [974, 154] width 17 height 14
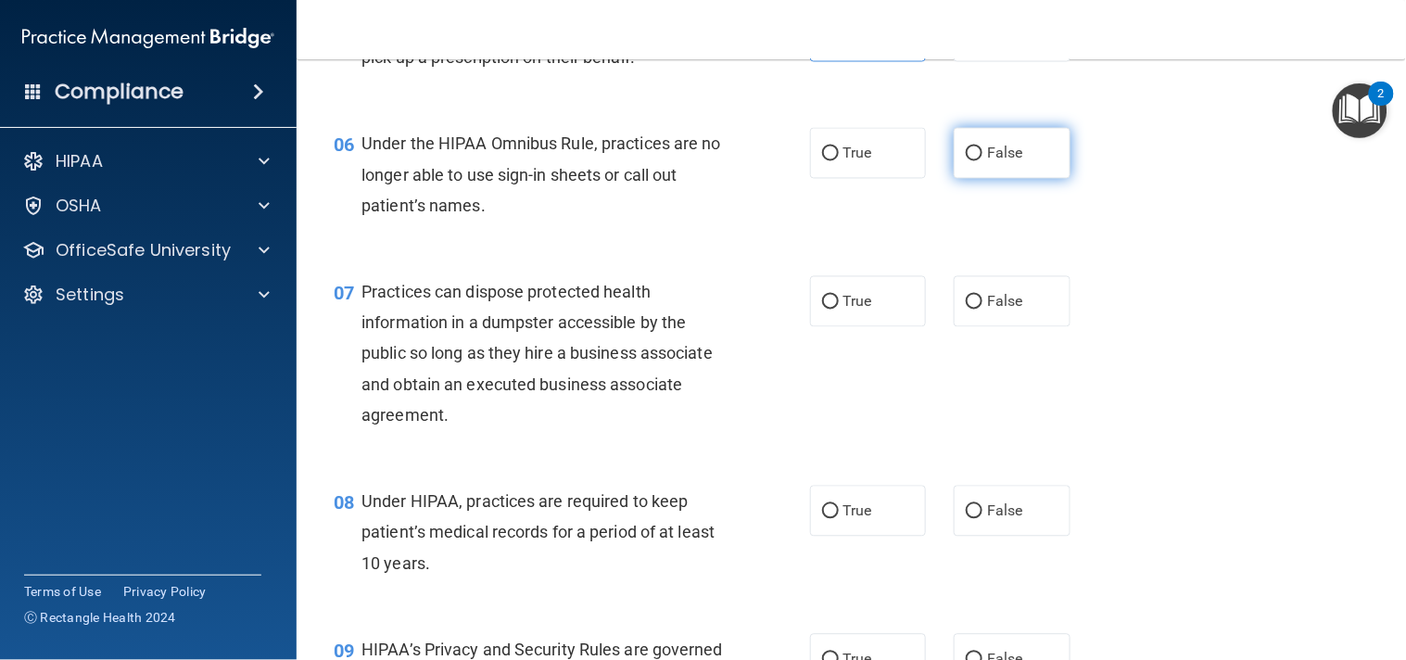
radio input "true"
click at [987, 310] on span "False" at bounding box center [1005, 302] width 36 height 18
click at [982, 309] on input "False" at bounding box center [974, 303] width 17 height 14
radio input "true"
click at [1108, 401] on div "07 Practices can dispose protected health information in a dumpster accessible …" at bounding box center [851, 357] width 1063 height 209
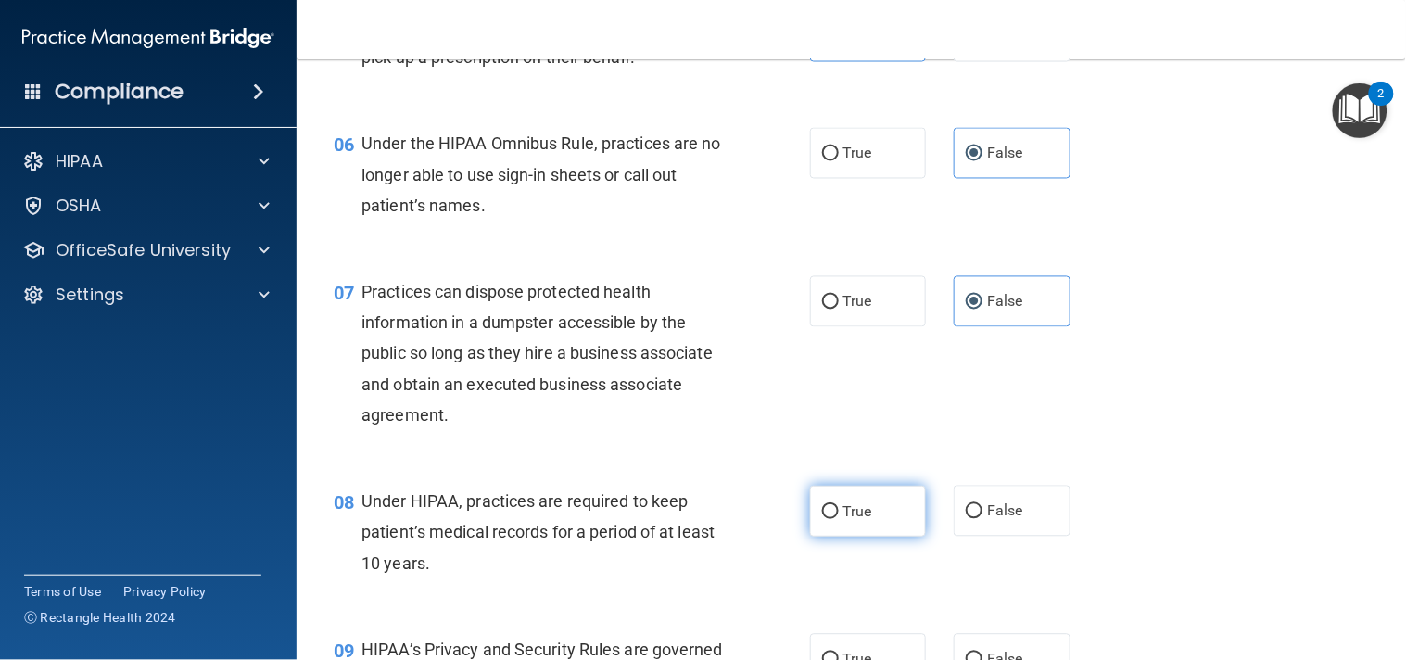
click at [866, 537] on label "True" at bounding box center [868, 511] width 117 height 51
click at [839, 519] on input "True" at bounding box center [830, 512] width 17 height 14
radio input "true"
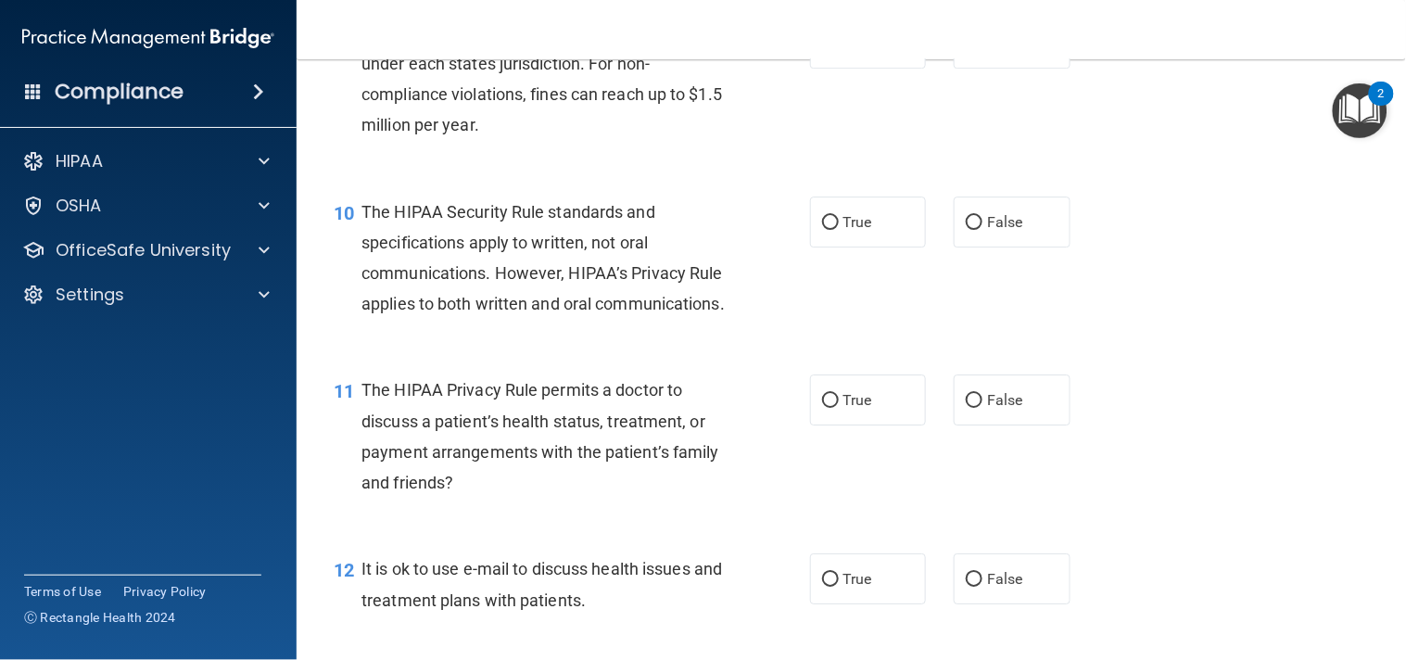
scroll to position [1455, 0]
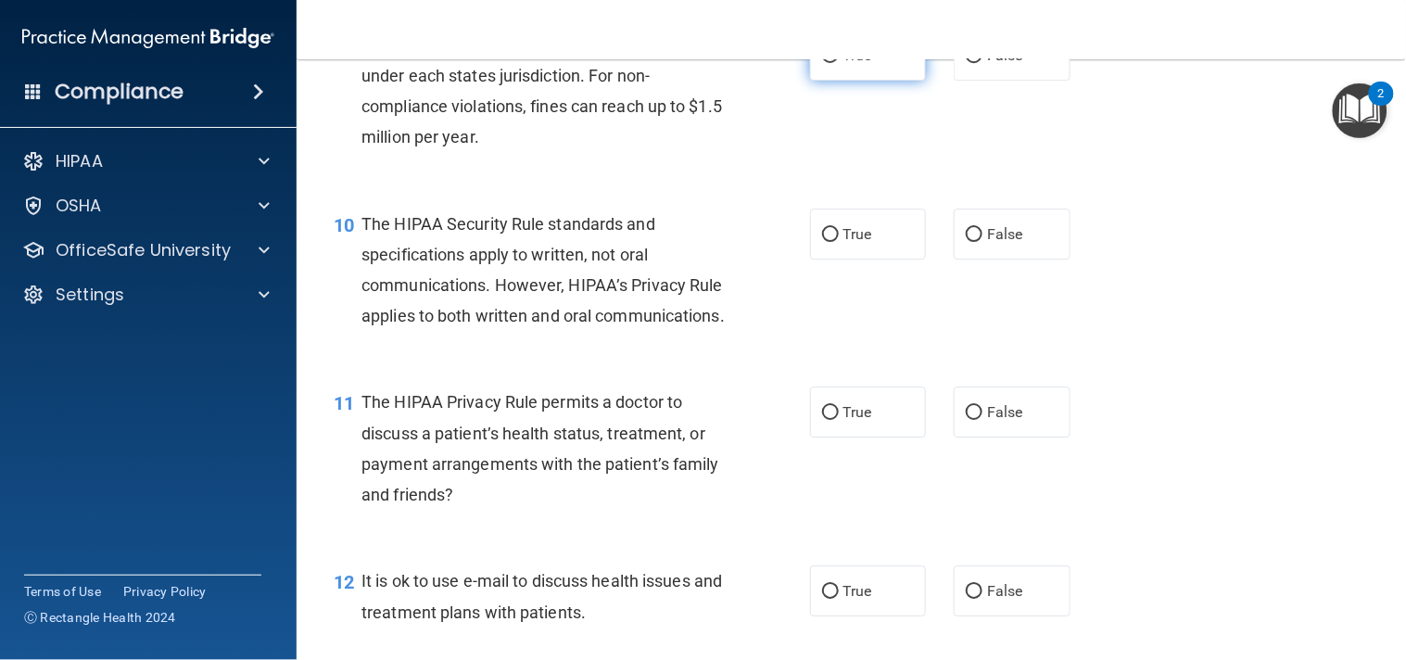
click at [900, 81] on label "True" at bounding box center [868, 55] width 117 height 51
click at [839, 63] on input "True" at bounding box center [830, 56] width 17 height 14
radio input "true"
click at [953, 259] on label "False" at bounding box center [1011, 233] width 117 height 51
click at [966, 242] on input "False" at bounding box center [974, 235] width 17 height 14
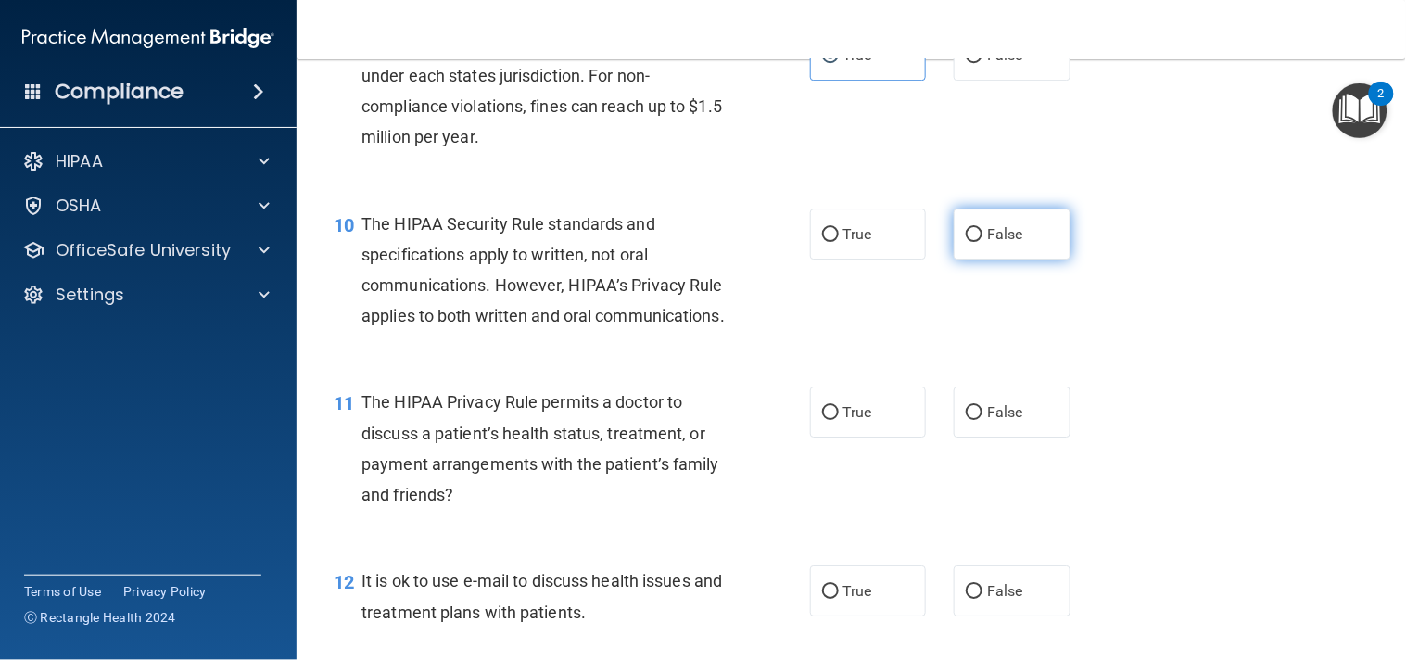
radio input "true"
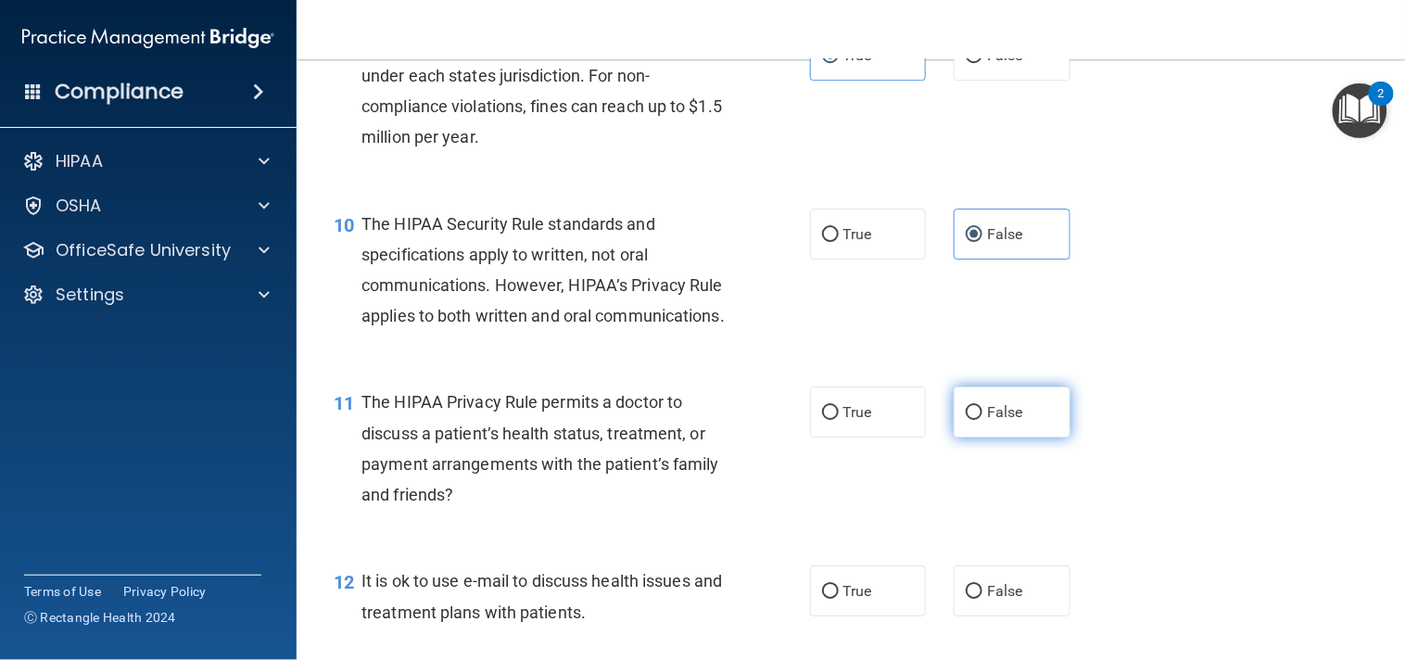
click at [988, 437] on label "False" at bounding box center [1011, 411] width 117 height 51
click at [982, 420] on input "False" at bounding box center [974, 413] width 17 height 14
radio input "true"
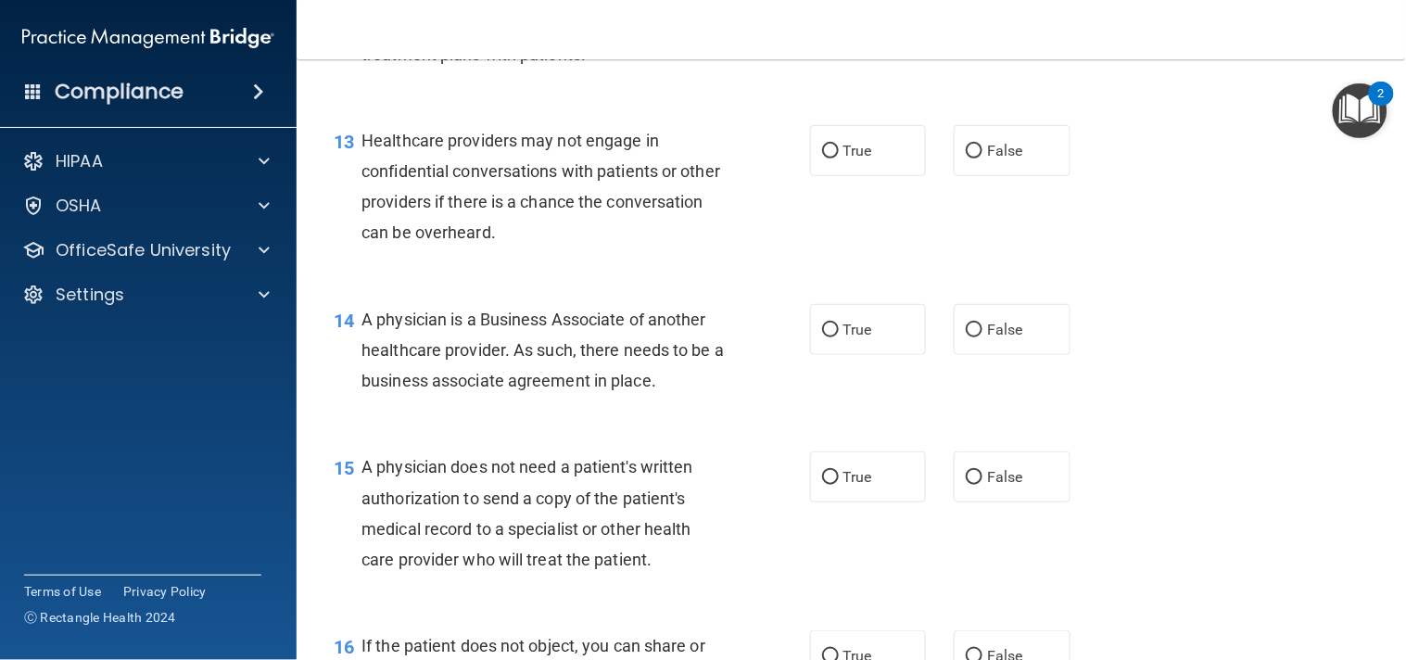
scroll to position [2025, 0]
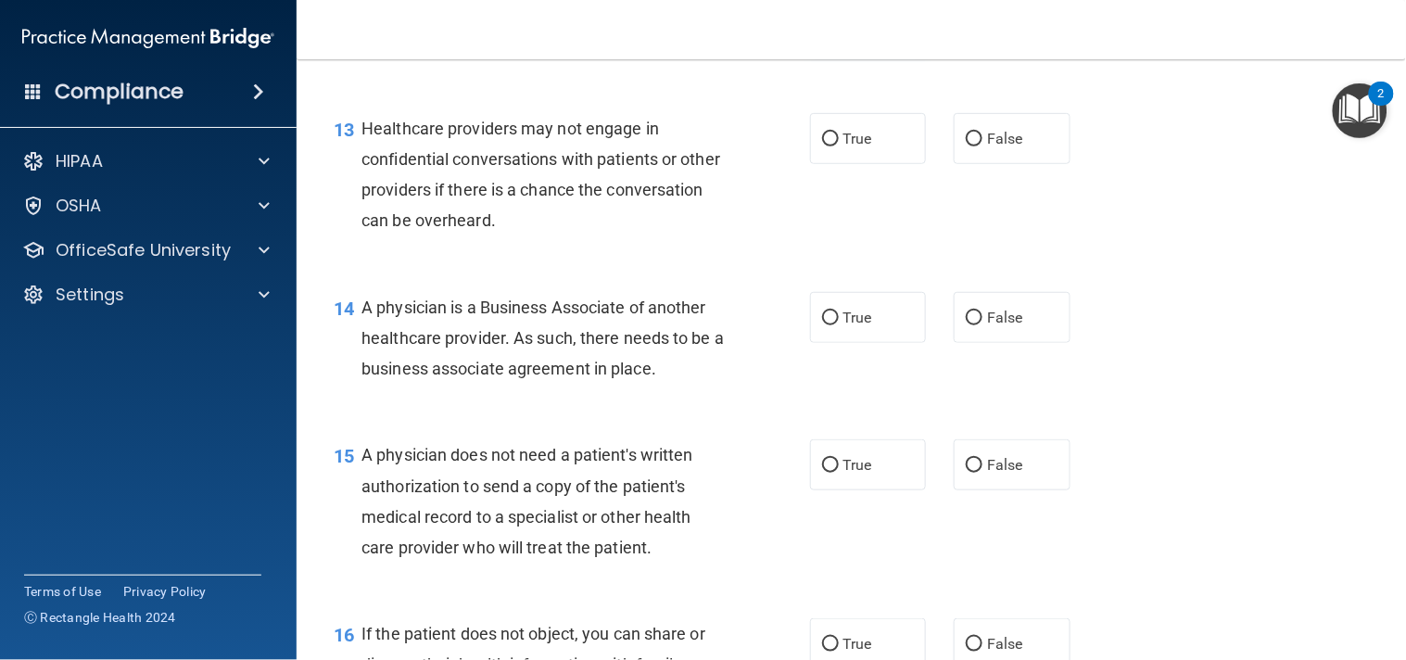
click at [896, 46] on label "True" at bounding box center [868, 20] width 117 height 51
click at [839, 29] on input "True" at bounding box center [830, 22] width 17 height 14
radio input "true"
click at [876, 164] on label "True" at bounding box center [868, 138] width 117 height 51
click at [839, 146] on input "True" at bounding box center [830, 140] width 17 height 14
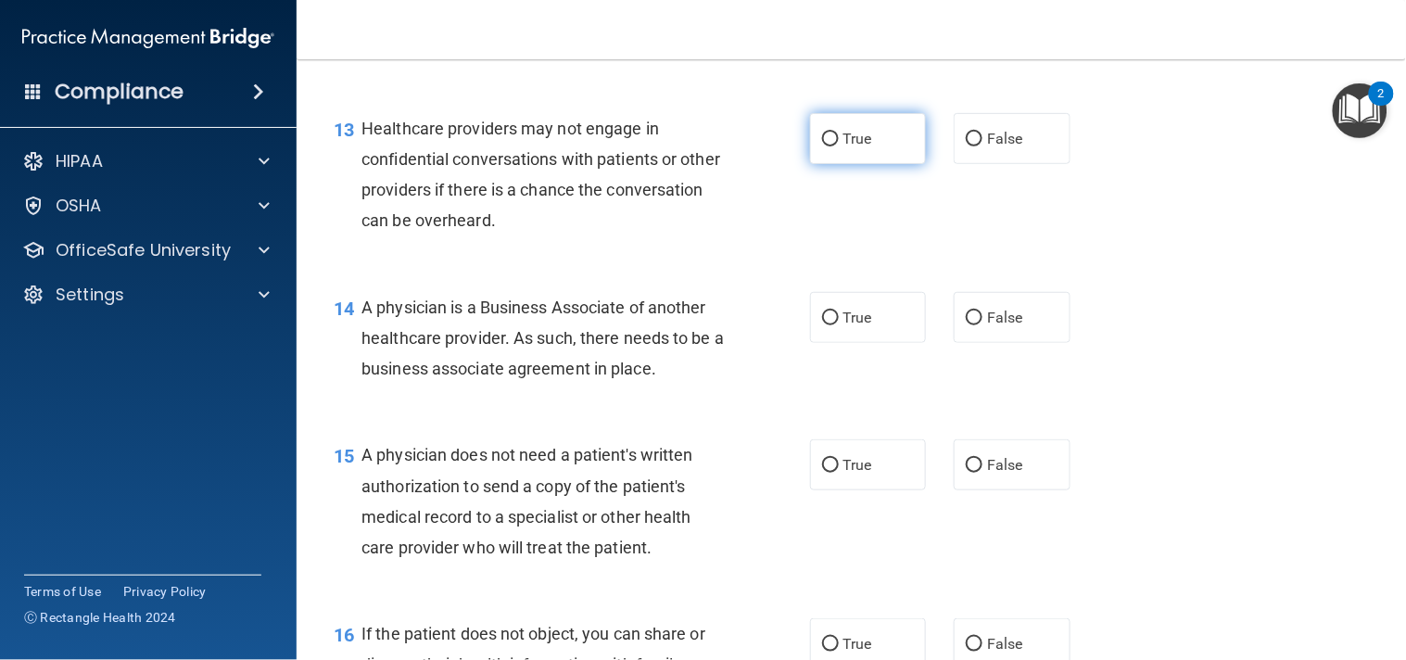
radio input "true"
click at [891, 343] on label "True" at bounding box center [868, 317] width 117 height 51
click at [839, 325] on input "True" at bounding box center [830, 318] width 17 height 14
radio input "true"
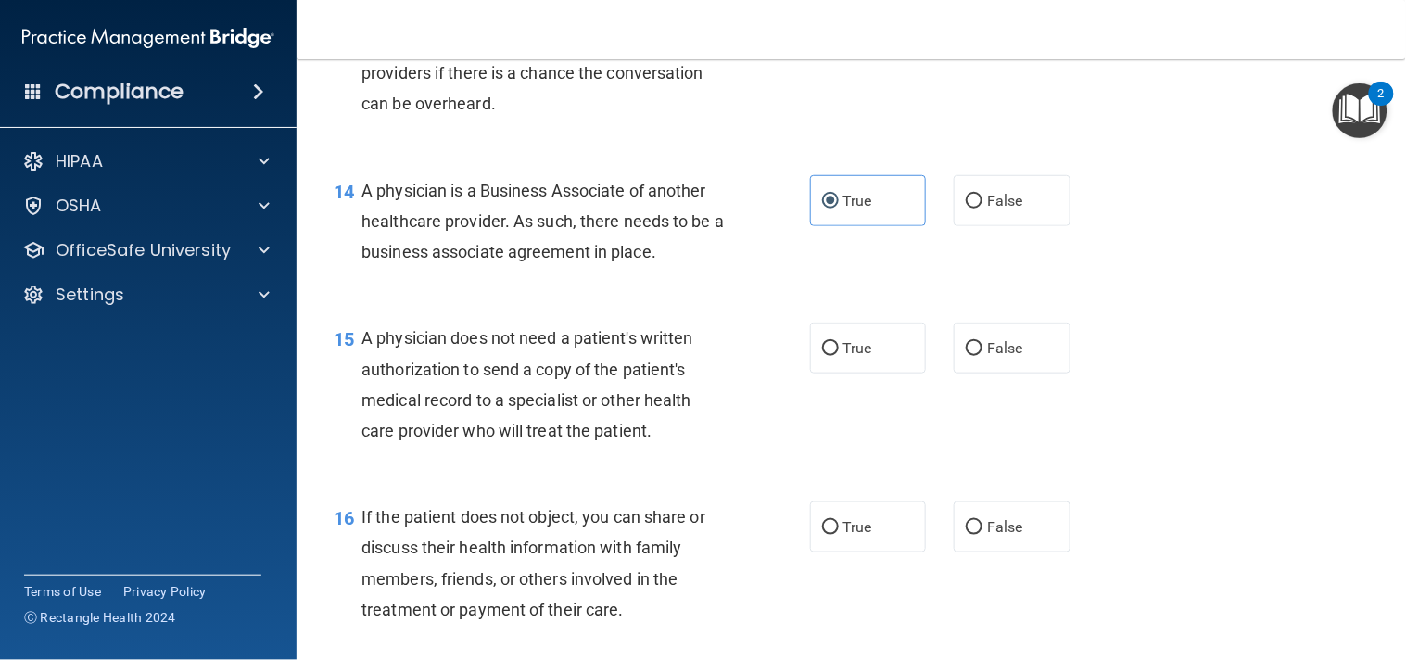
scroll to position [2162, 0]
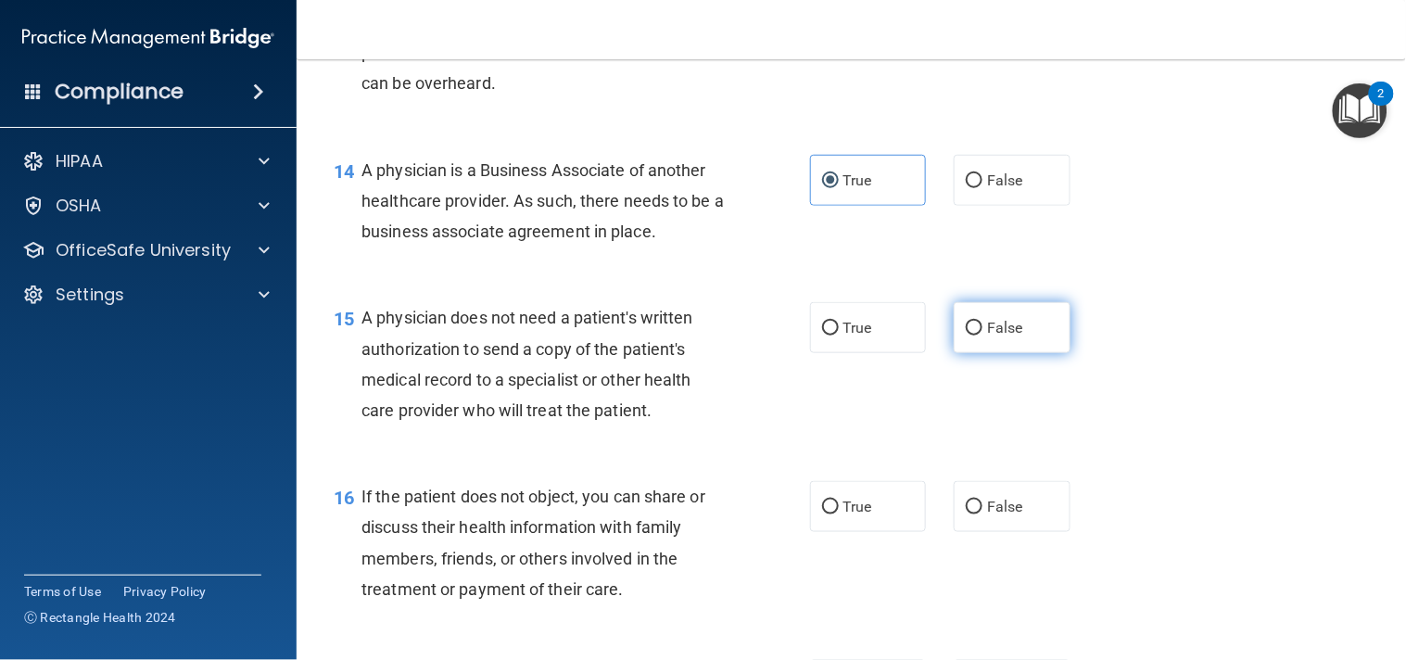
click at [1030, 353] on label "False" at bounding box center [1011, 327] width 117 height 51
click at [982, 335] on input "False" at bounding box center [974, 329] width 17 height 14
radio input "true"
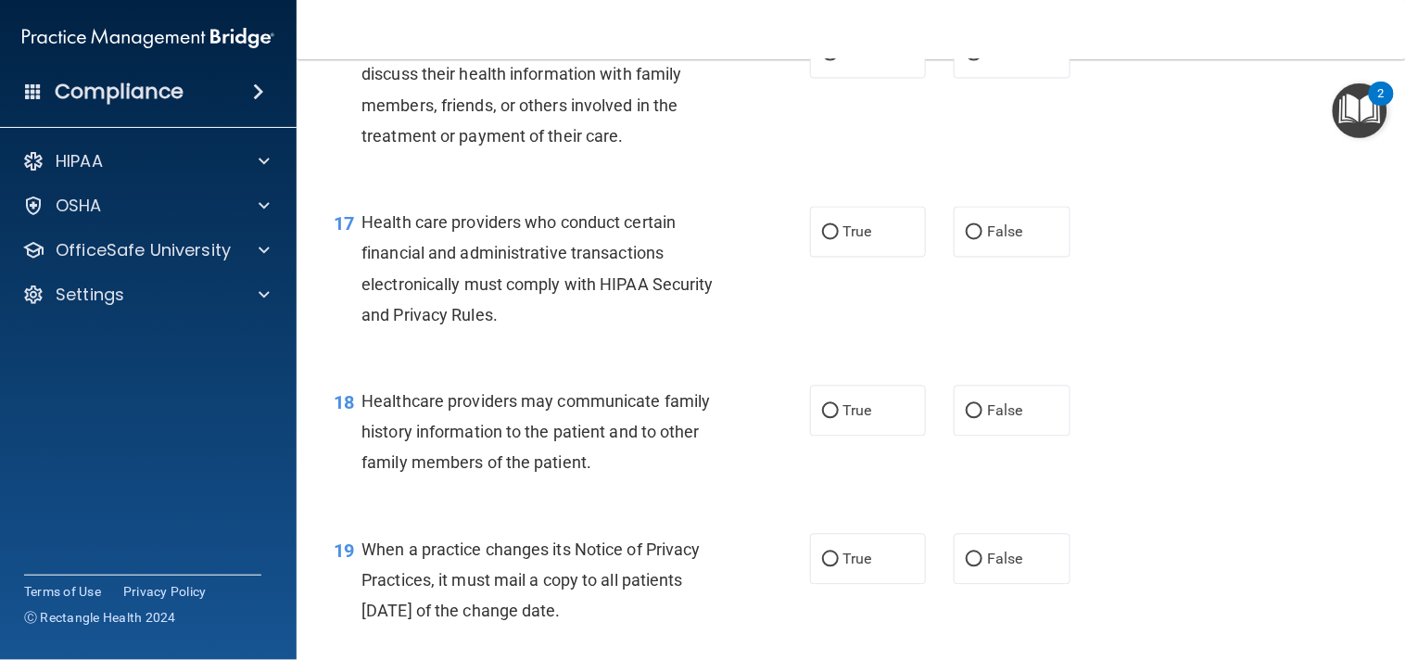
click at [1233, 362] on div "17 Health care providers who conduct certain financial and administrative trans…" at bounding box center [851, 272] width 1063 height 179
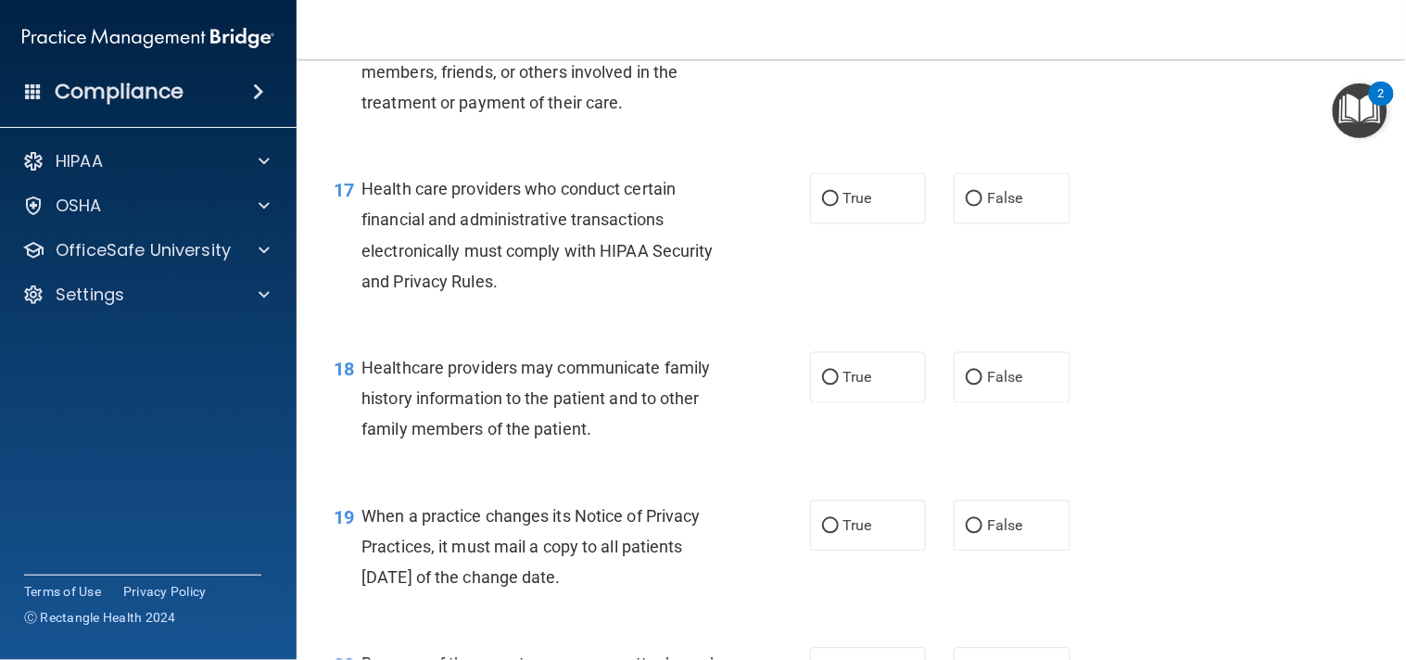
click at [864, 45] on label "True" at bounding box center [868, 19] width 117 height 51
click at [839, 28] on input "True" at bounding box center [830, 21] width 17 height 14
radio input "true"
drag, startPoint x: 1101, startPoint y: 259, endPoint x: 1113, endPoint y: 262, distance: 12.4
click at [1113, 262] on div "17 Health care providers who conduct certain financial and administrative trans…" at bounding box center [851, 239] width 1063 height 179
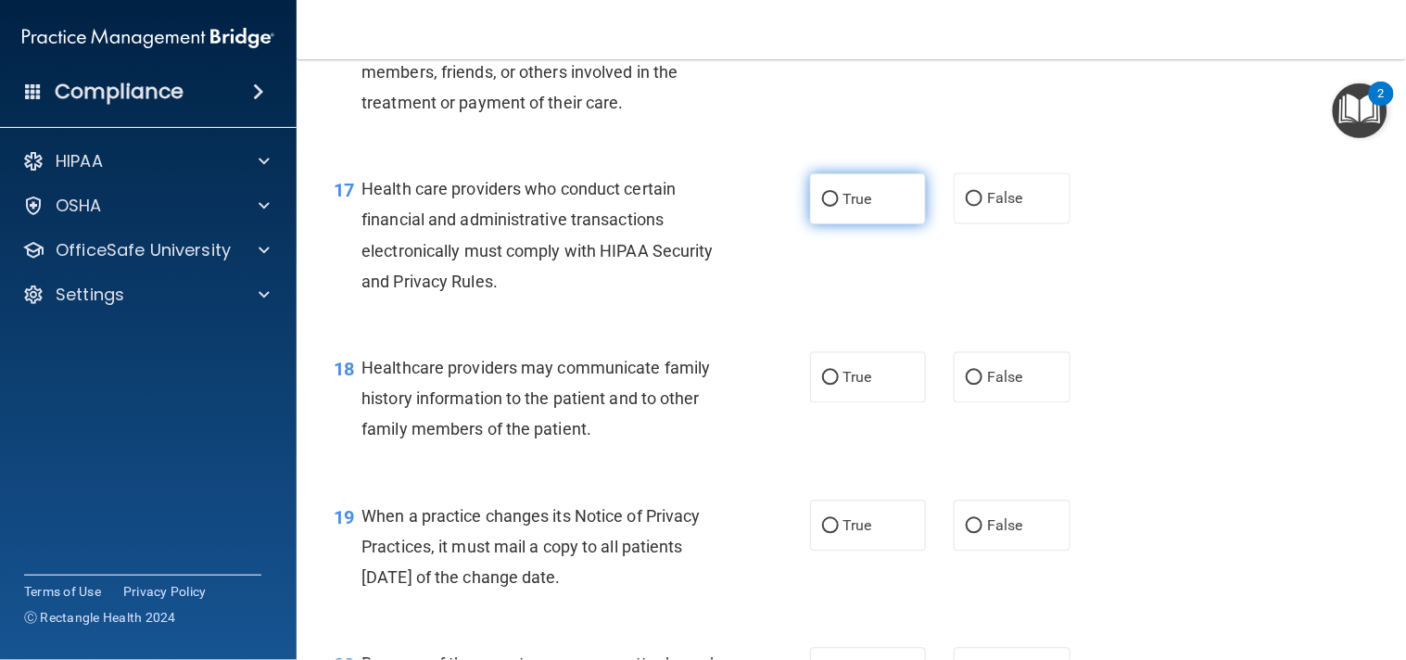
click at [875, 224] on label "True" at bounding box center [868, 198] width 117 height 51
click at [839, 207] on input "True" at bounding box center [830, 200] width 17 height 14
radio input "true"
click at [987, 386] on span "False" at bounding box center [1005, 378] width 36 height 18
click at [982, 385] on input "False" at bounding box center [974, 379] width 17 height 14
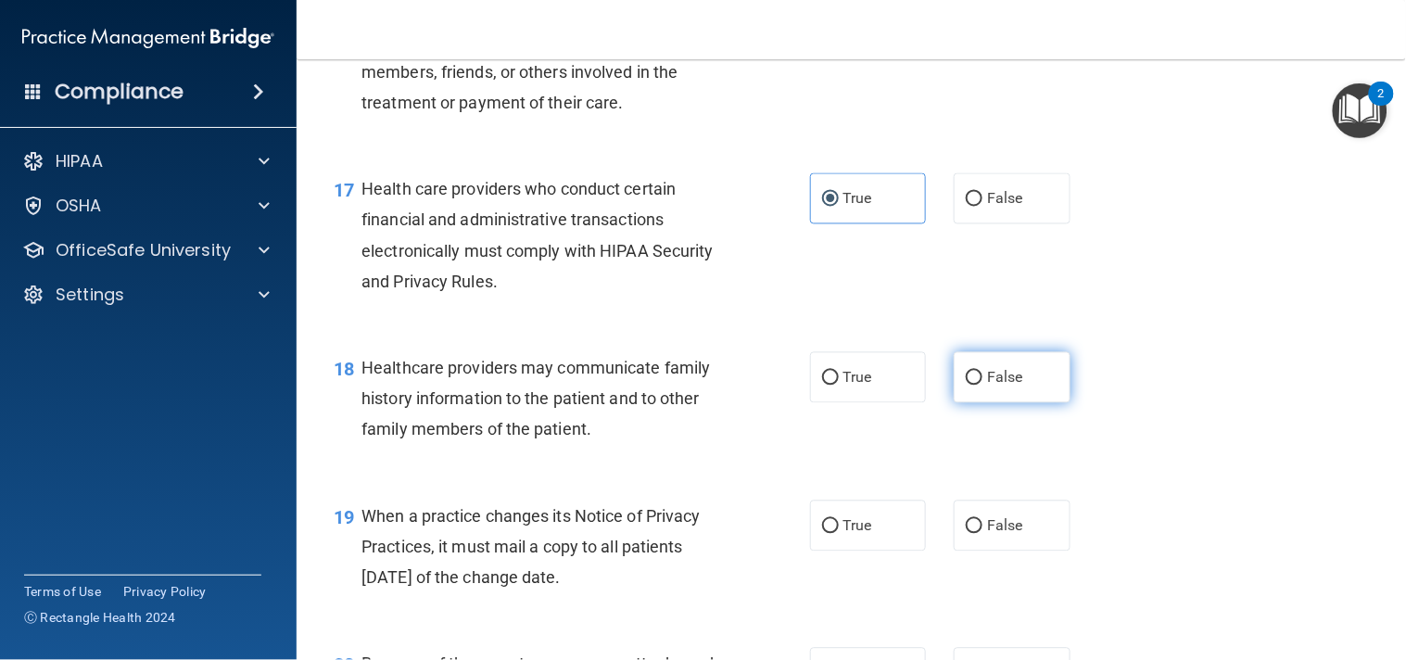
radio input "true"
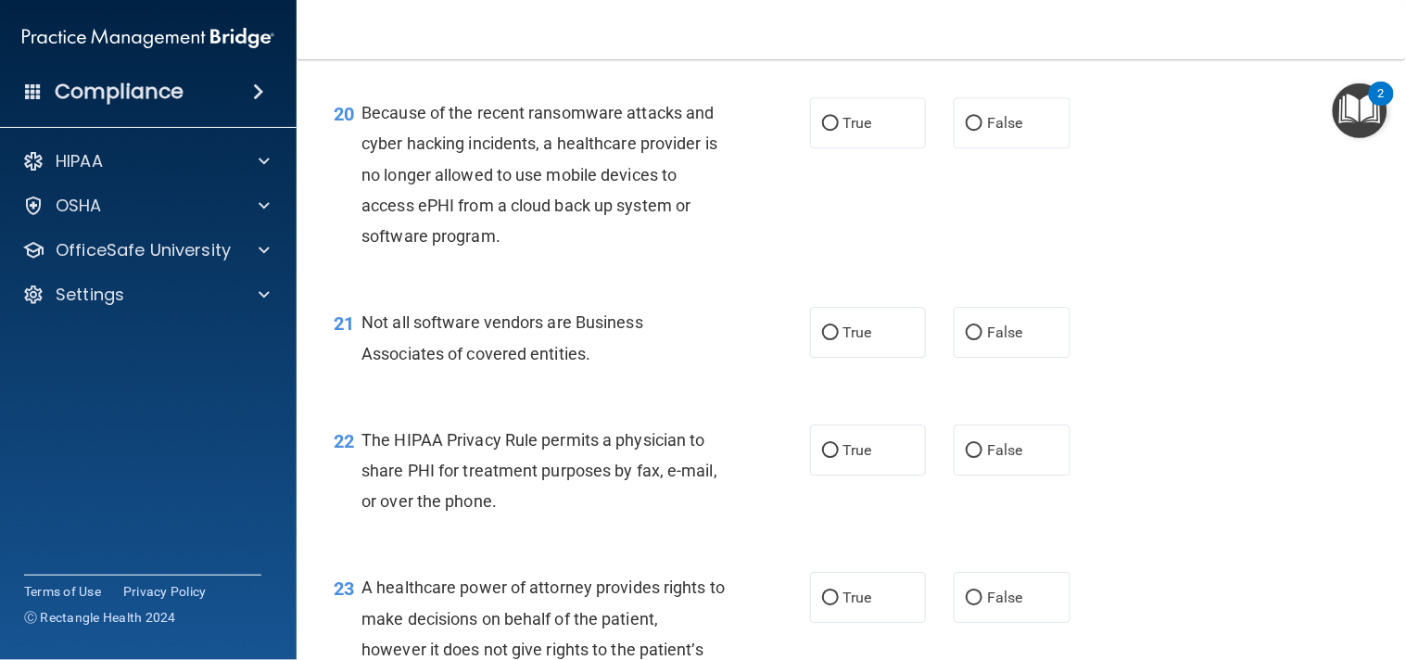
scroll to position [3163, 0]
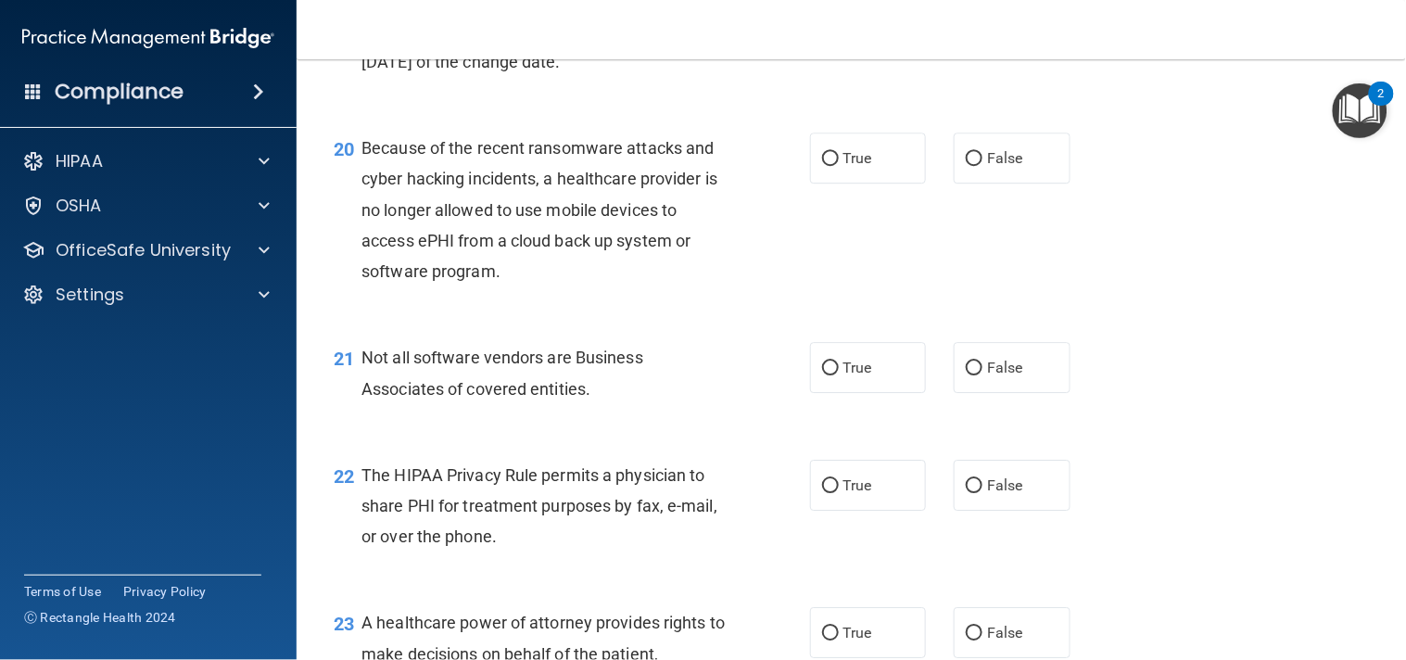
click at [849, 36] on label "True" at bounding box center [868, 10] width 117 height 51
click at [839, 19] on input "True" at bounding box center [830, 12] width 17 height 14
radio input "true"
click at [901, 183] on label "True" at bounding box center [868, 158] width 117 height 51
click at [839, 166] on input "True" at bounding box center [830, 159] width 17 height 14
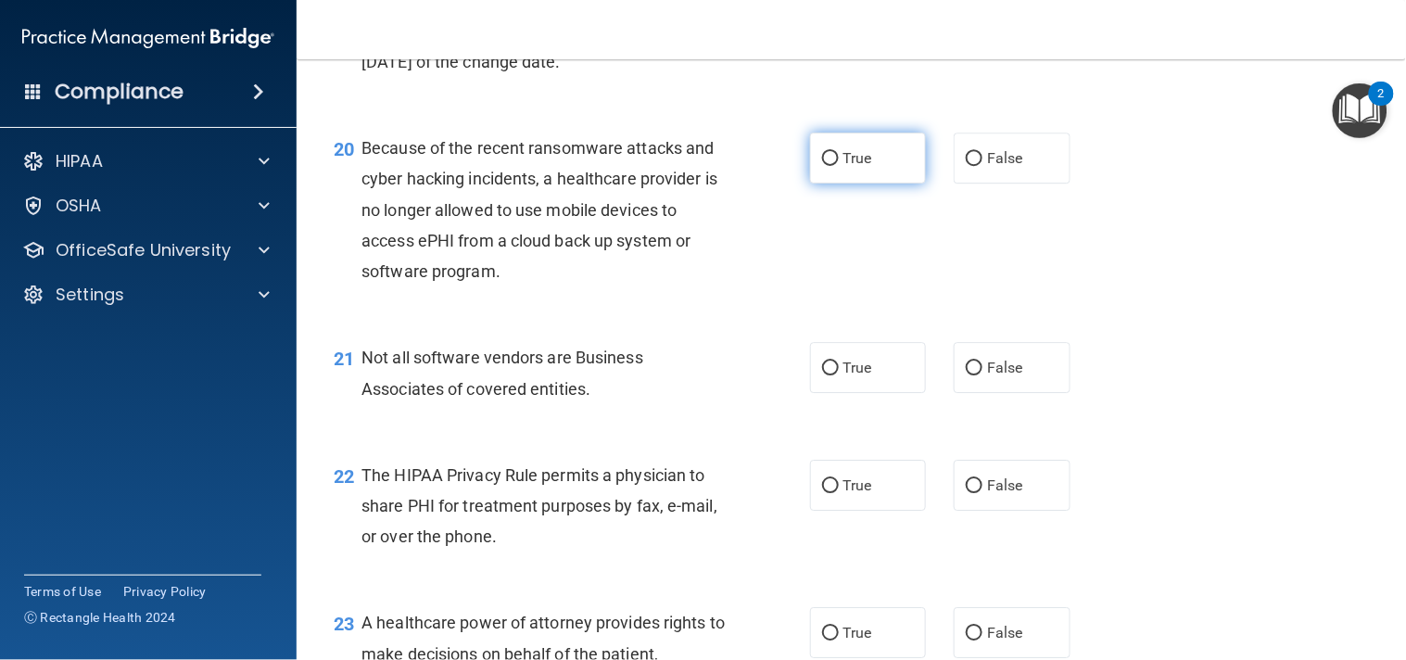
radio input "true"
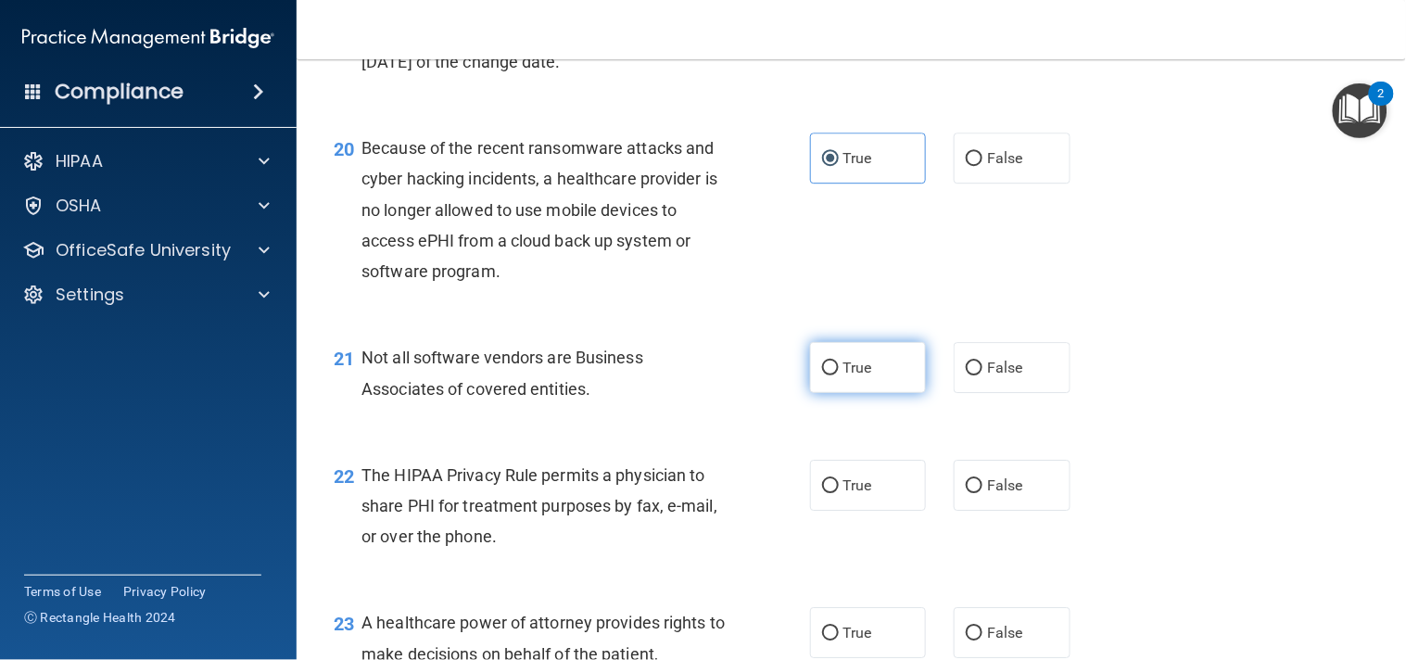
click at [853, 393] on label "True" at bounding box center [868, 367] width 117 height 51
click at [839, 375] on input "True" at bounding box center [830, 368] width 17 height 14
radio input "true"
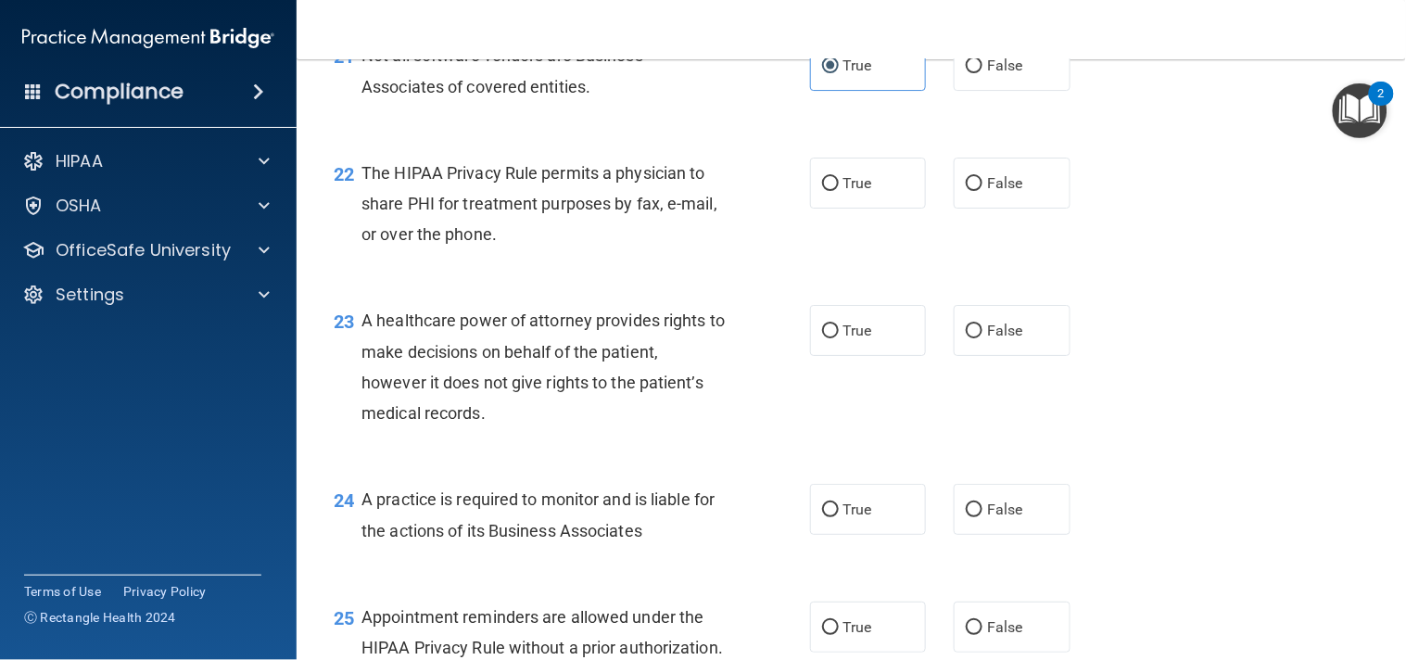
scroll to position [3472, 0]
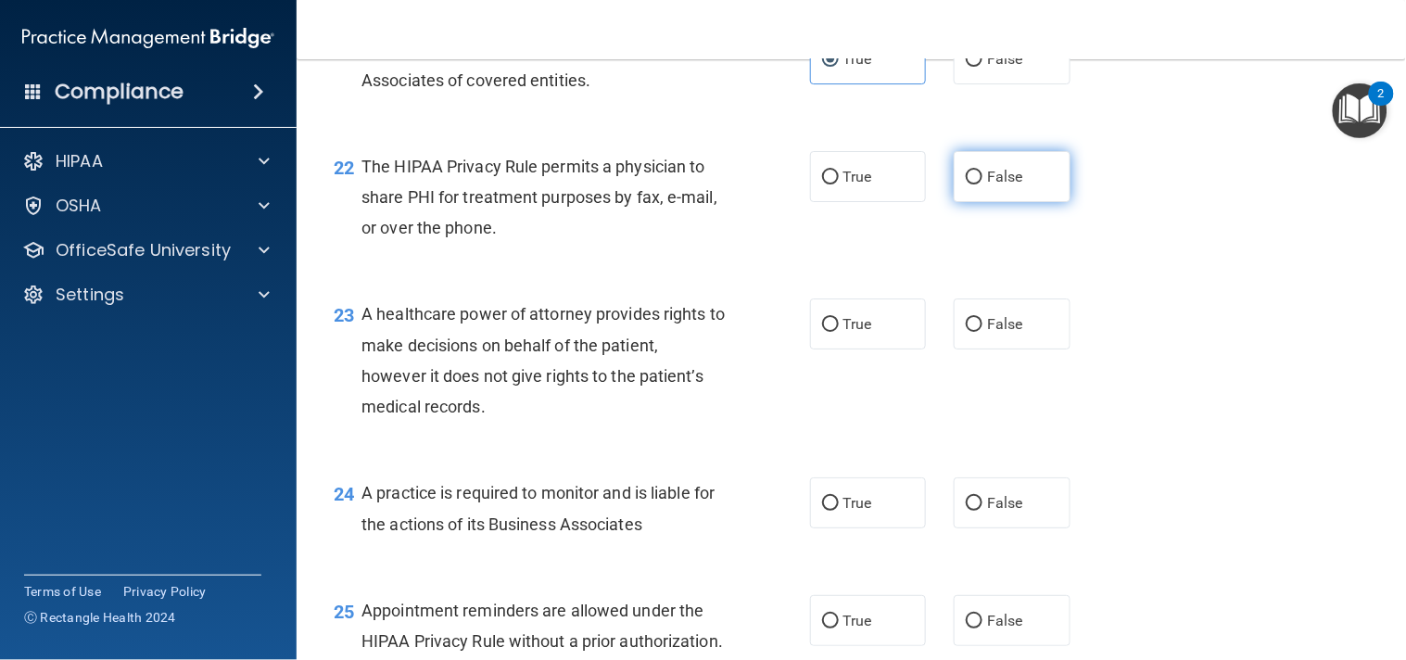
click at [998, 185] on span "False" at bounding box center [1005, 177] width 36 height 18
click at [982, 184] on input "False" at bounding box center [974, 177] width 17 height 14
radio input "true"
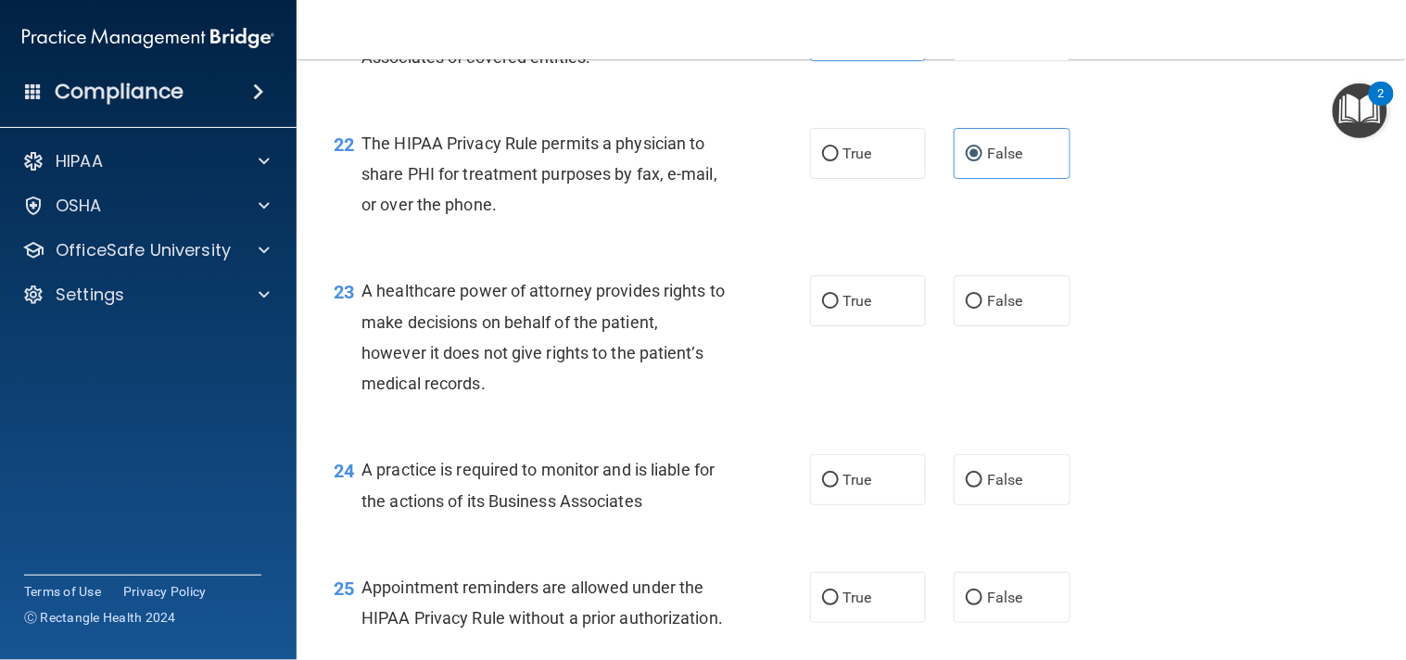
scroll to position [3507, 0]
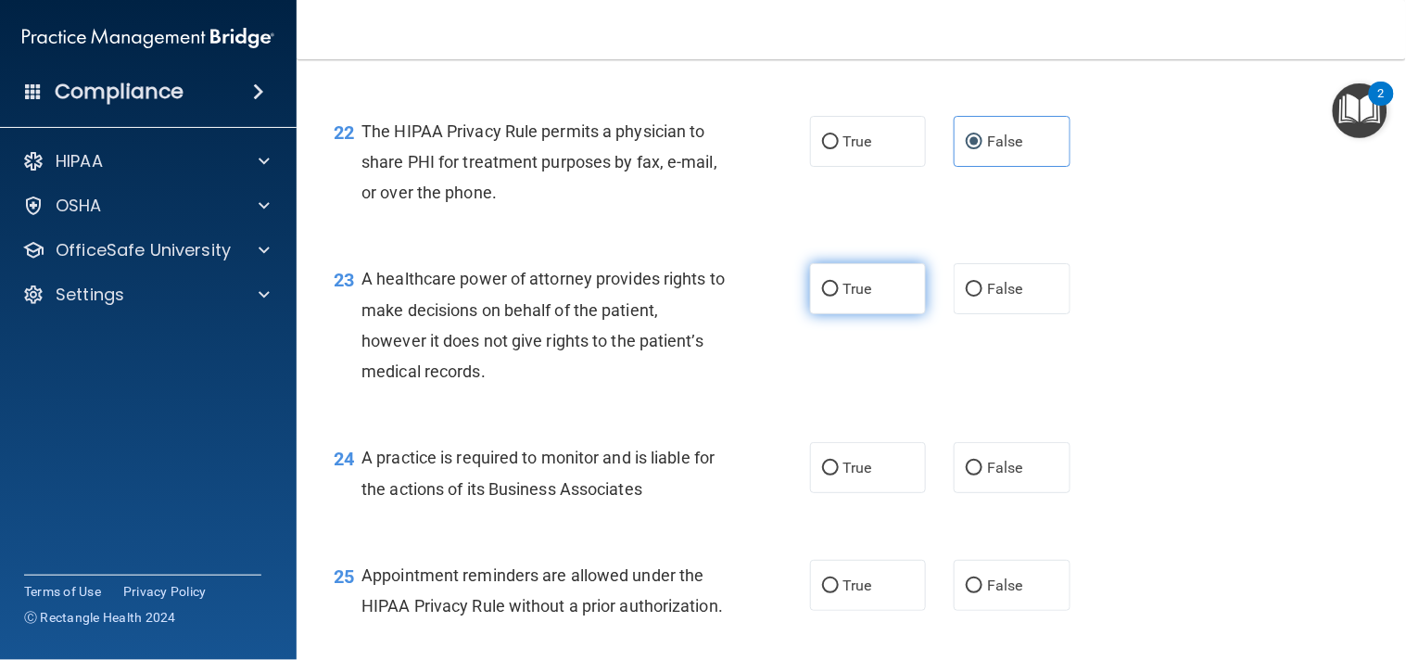
click at [869, 314] on label "True" at bounding box center [868, 288] width 117 height 51
click at [839, 297] on input "True" at bounding box center [830, 290] width 17 height 14
radio input "true"
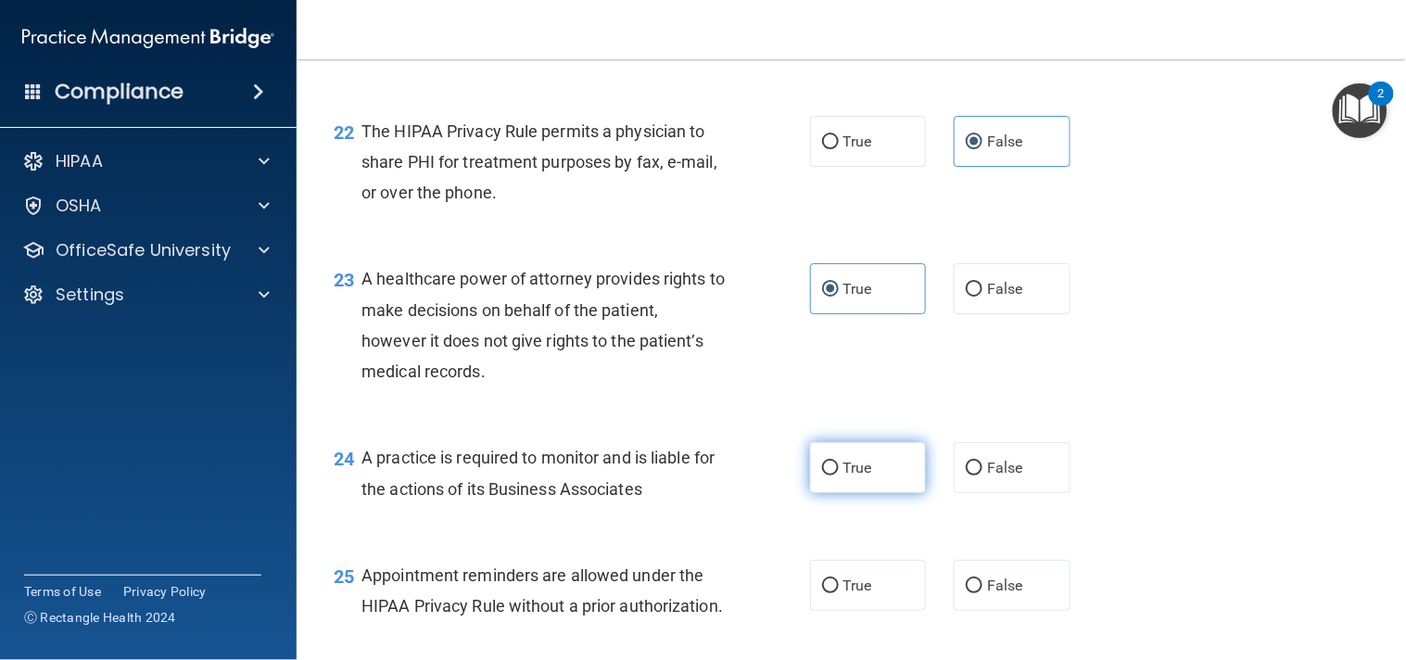
click at [897, 493] on label "True" at bounding box center [868, 467] width 117 height 51
click at [839, 475] on input "True" at bounding box center [830, 468] width 17 height 14
radio input "true"
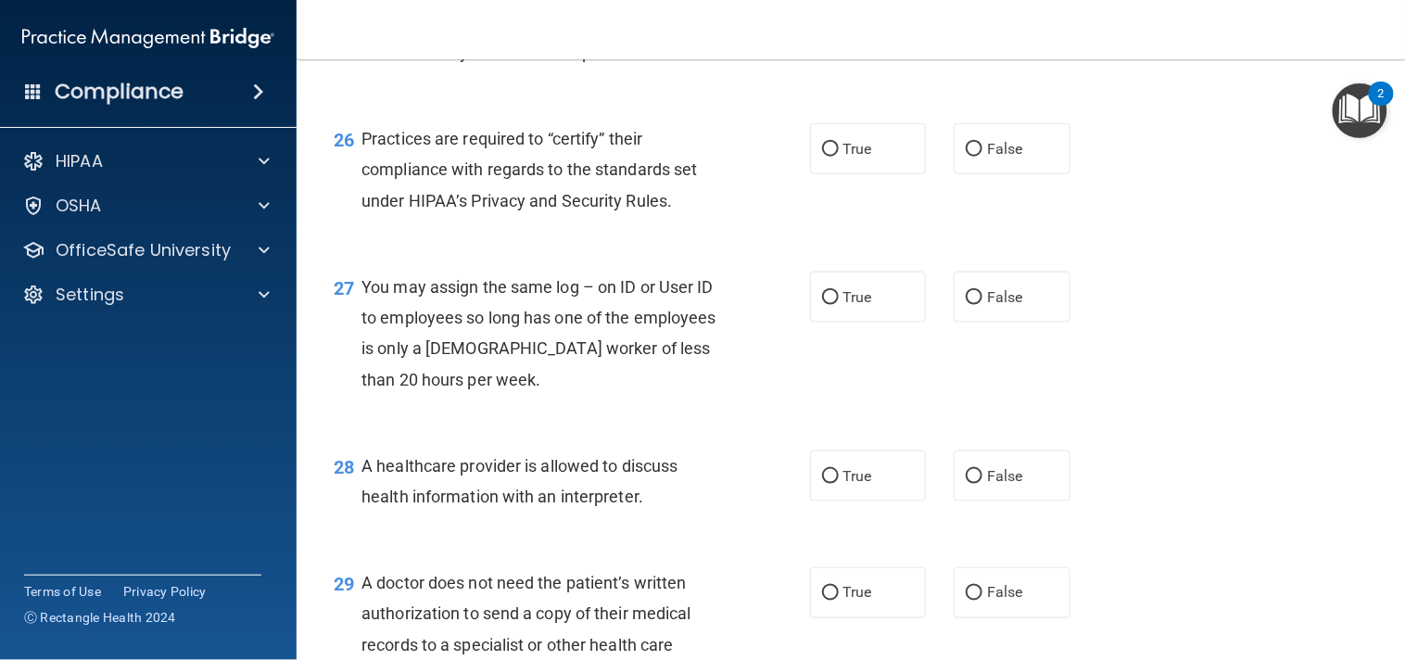
scroll to position [4090, 0]
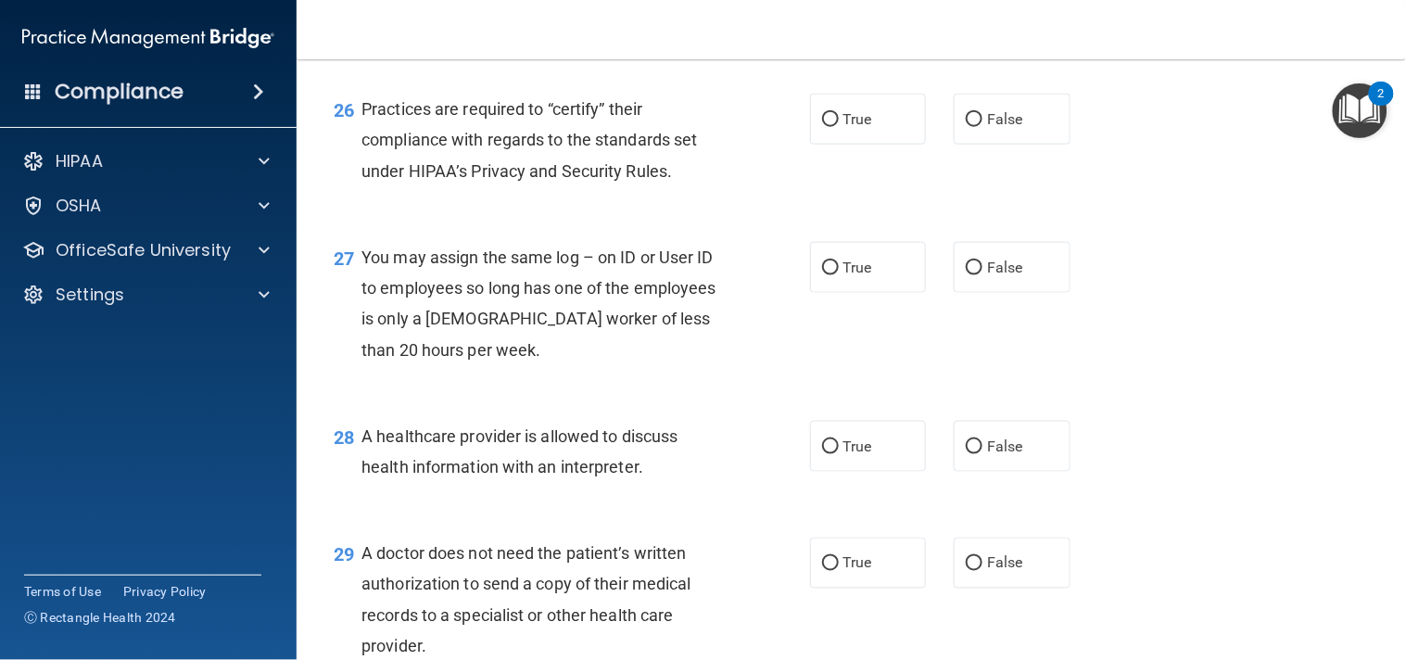
click at [967, 10] on input "False" at bounding box center [974, 3] width 17 height 14
radio input "true"
click at [886, 145] on label "True" at bounding box center [868, 119] width 117 height 51
click at [839, 127] on input "True" at bounding box center [830, 120] width 17 height 14
radio input "true"
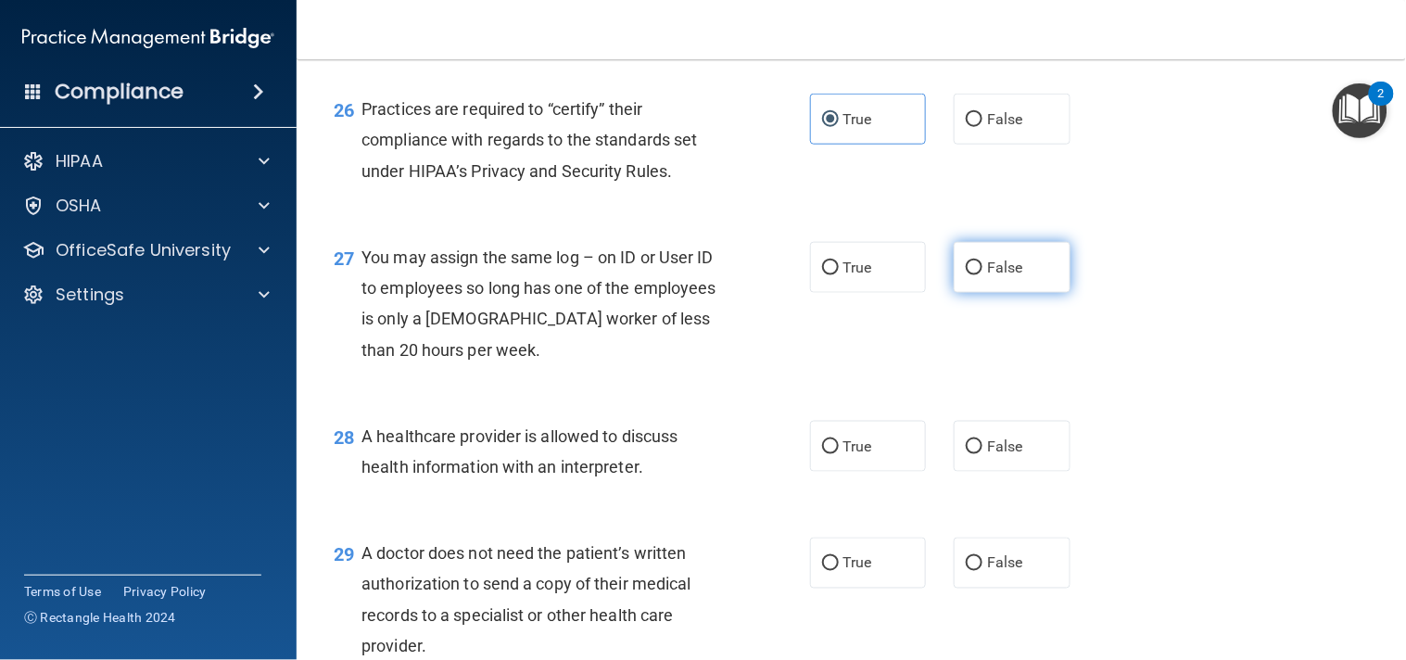
click at [977, 293] on label "False" at bounding box center [1011, 267] width 117 height 51
click at [977, 275] on input "False" at bounding box center [974, 268] width 17 height 14
radio input "true"
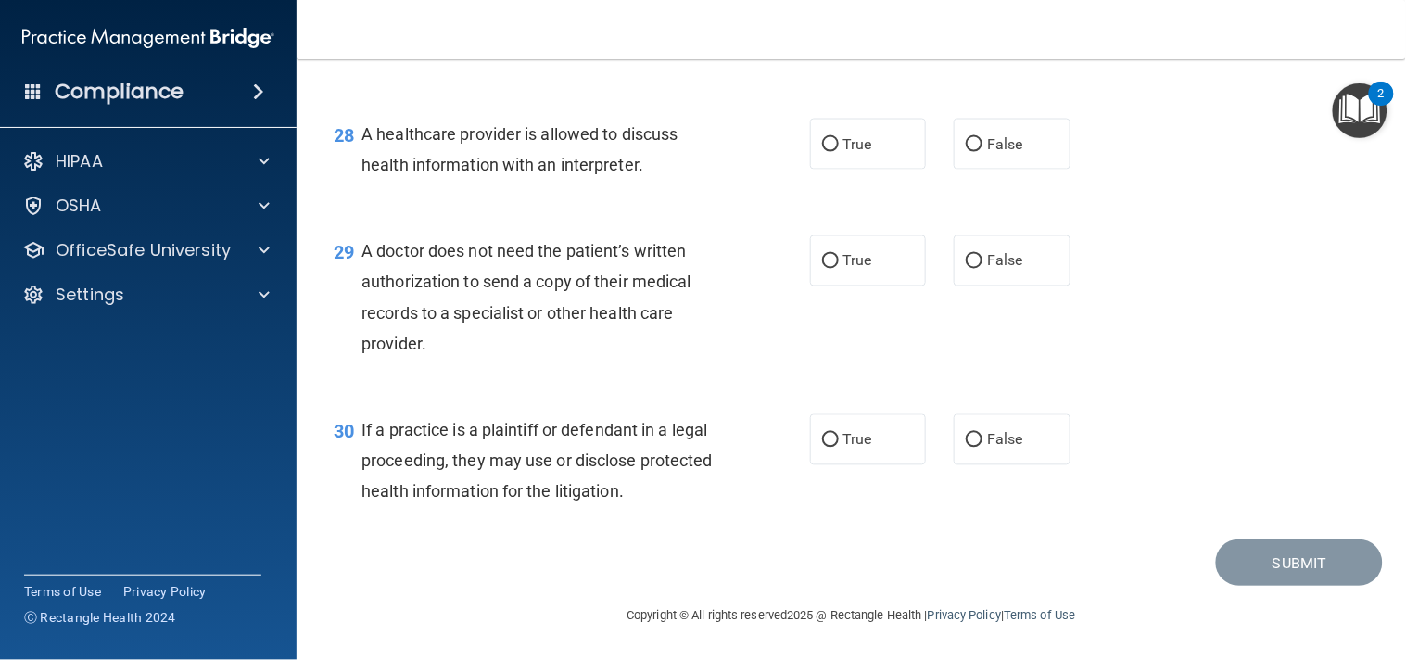
scroll to position [4509, 0]
click at [854, 160] on label "True" at bounding box center [868, 144] width 117 height 51
click at [839, 152] on input "True" at bounding box center [830, 145] width 17 height 14
radio input "true"
click at [1001, 255] on label "False" at bounding box center [1011, 260] width 117 height 51
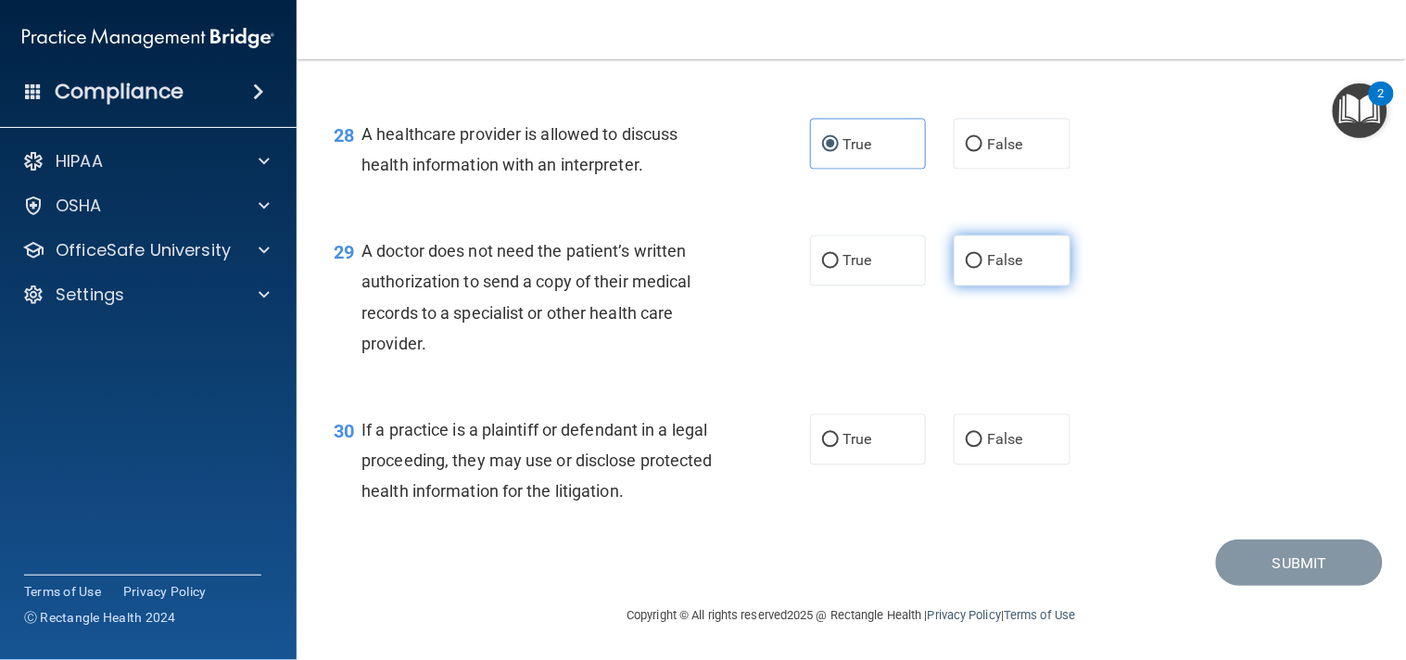
click at [982, 255] on input "False" at bounding box center [974, 262] width 17 height 14
radio input "true"
click at [822, 524] on div "30 If a practice is a plaintiff or defendant in a legal proceeding, they may us…" at bounding box center [851, 465] width 1063 height 148
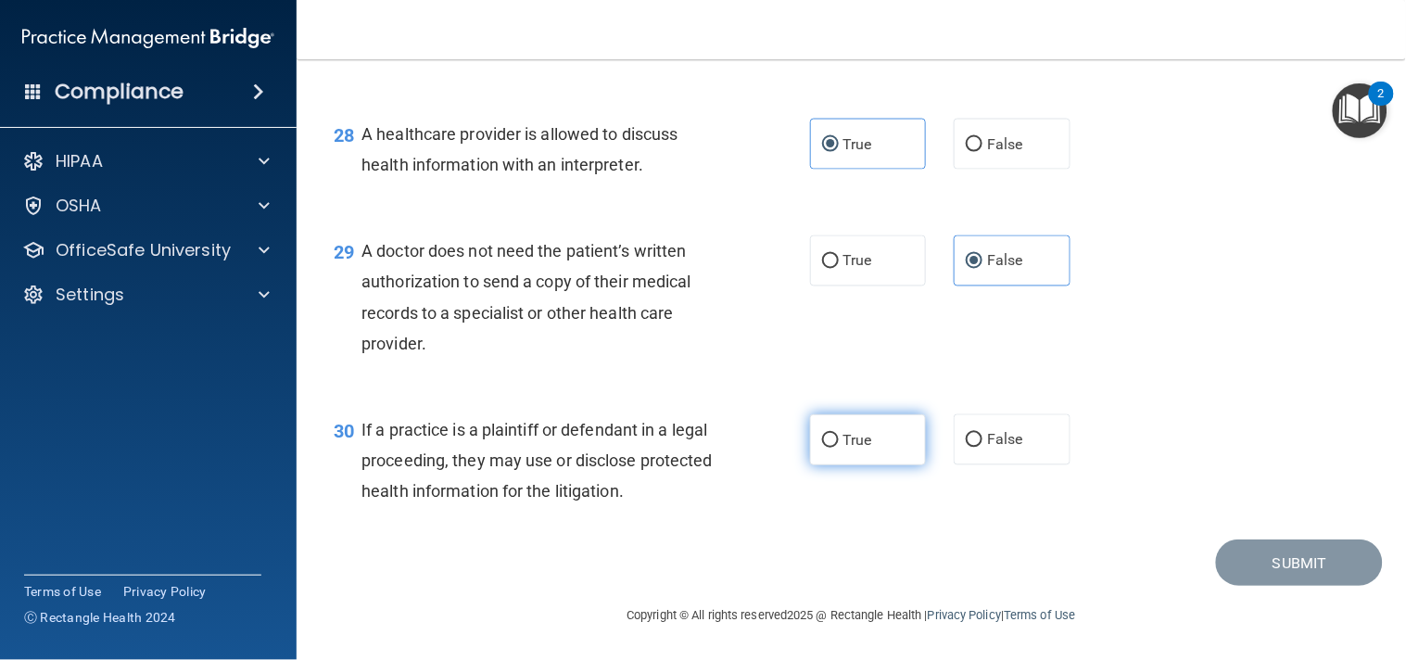
click at [851, 459] on label "True" at bounding box center [868, 439] width 117 height 51
click at [839, 448] on input "True" at bounding box center [830, 441] width 17 height 14
radio input "true"
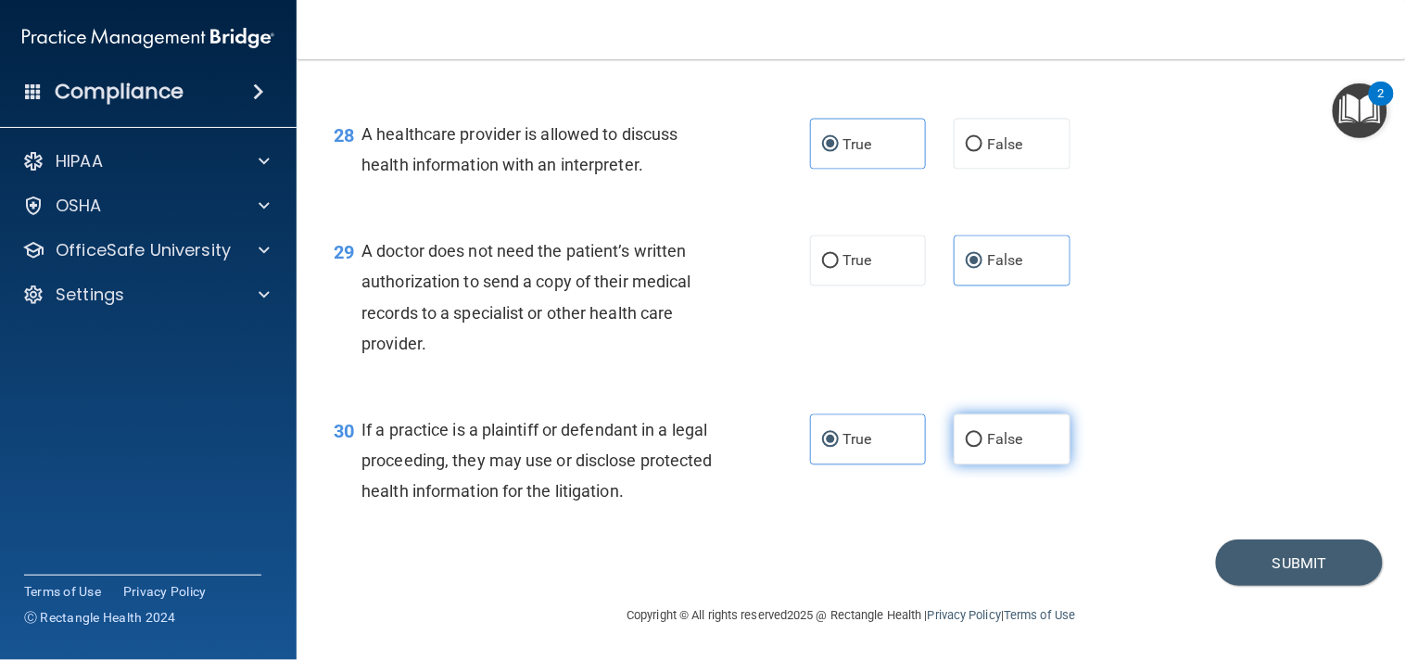
click at [966, 448] on input "False" at bounding box center [974, 441] width 17 height 14
radio input "true"
radio input "false"
click at [1237, 551] on button "Submit" at bounding box center [1299, 562] width 167 height 47
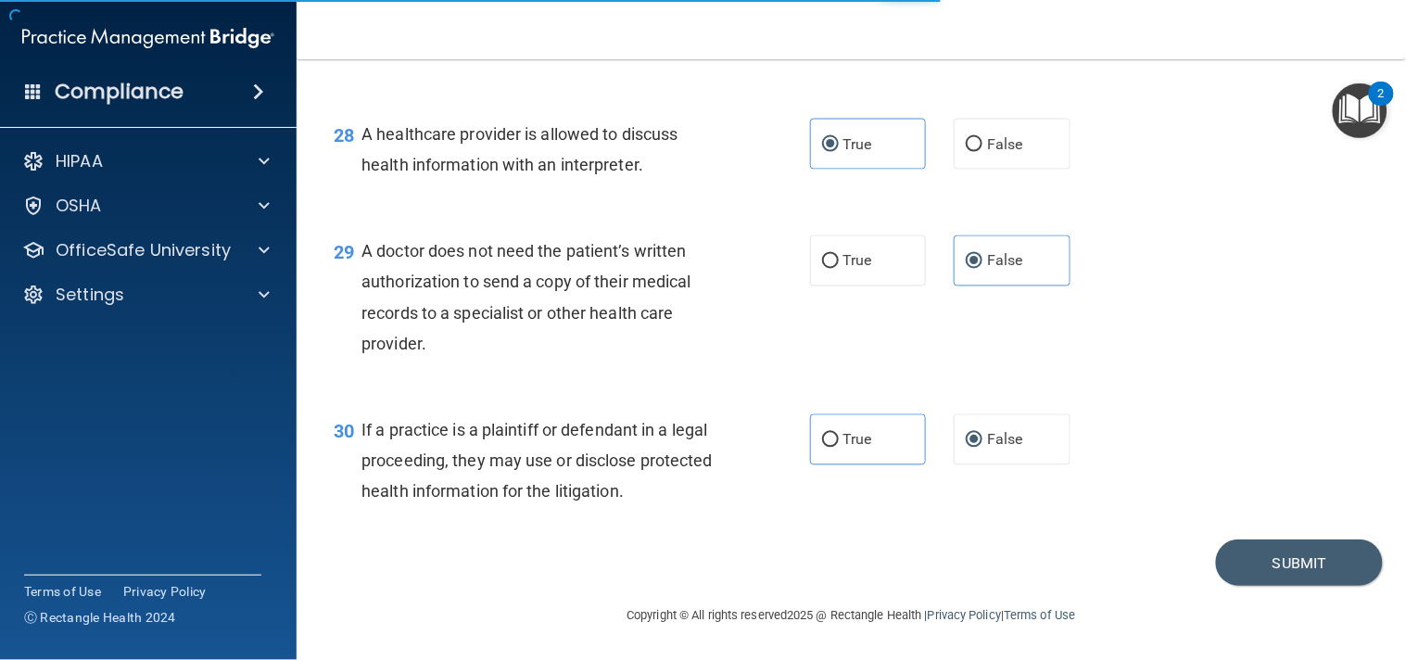
click at [1147, 222] on div "29 A doctor does not need the patient’s written authorization to send a copy of…" at bounding box center [851, 301] width 1063 height 179
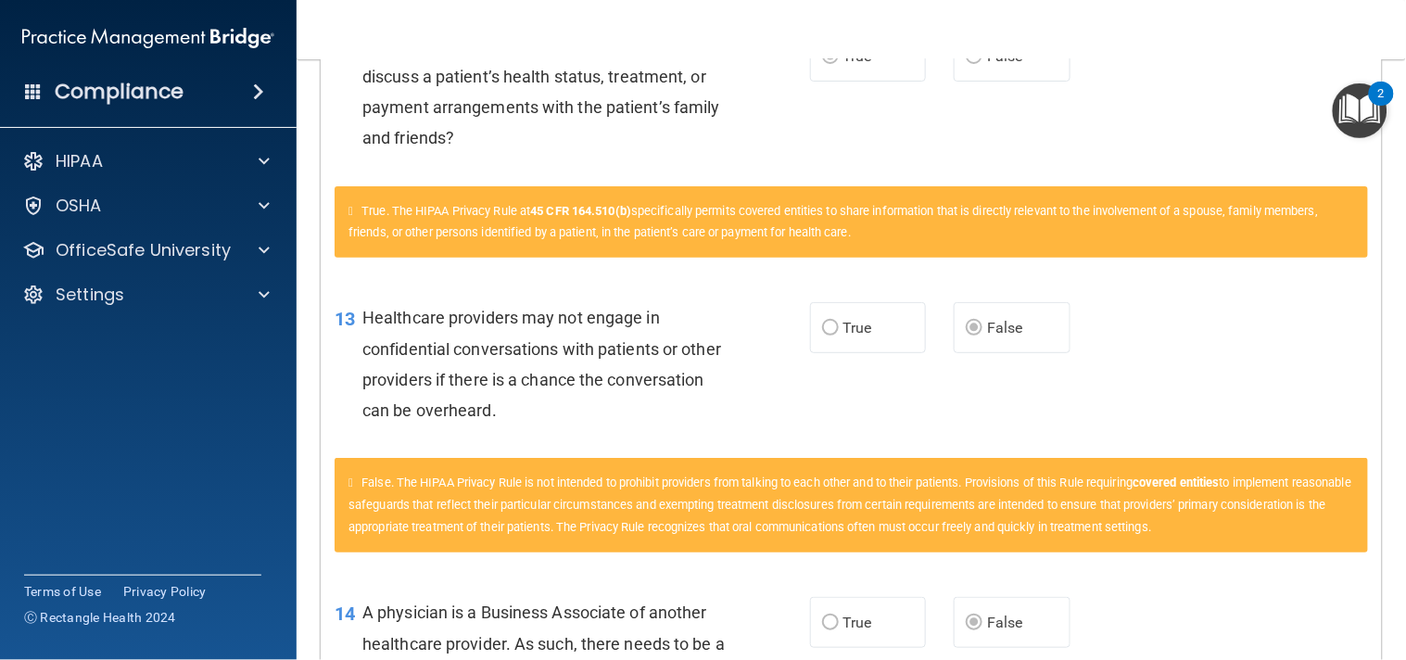
scroll to position [1866, 0]
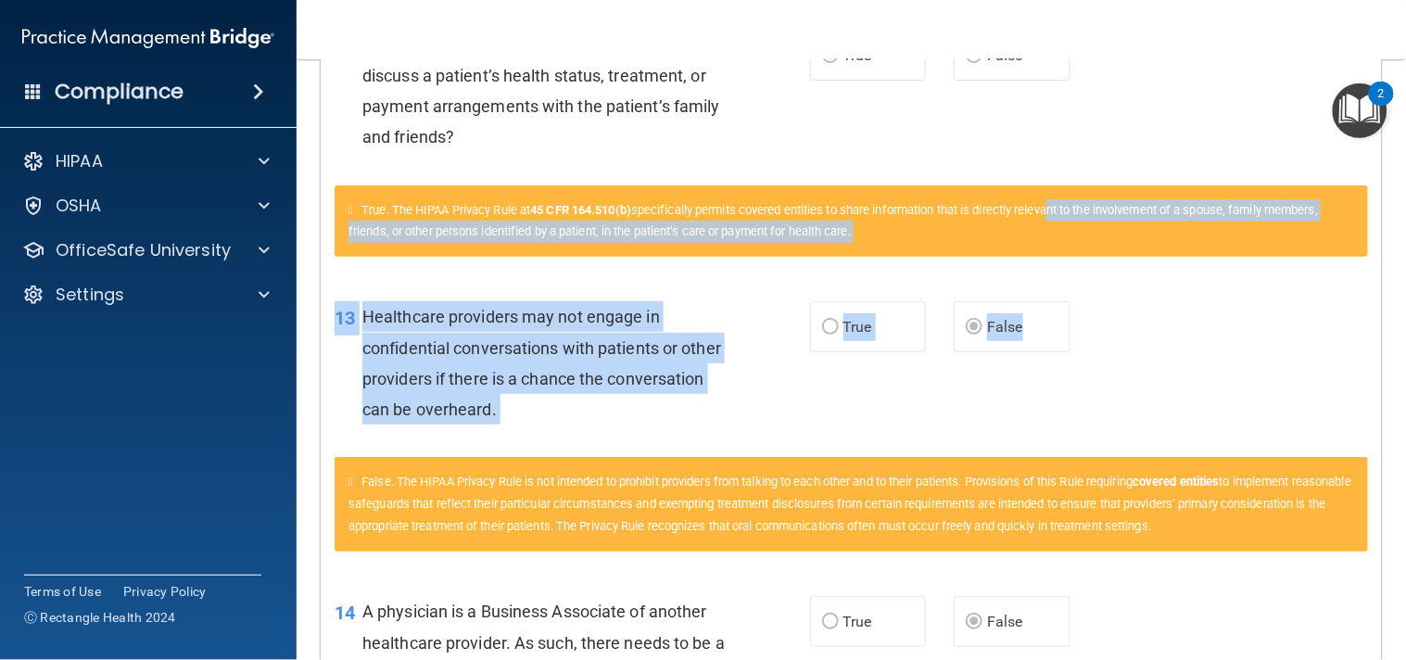
drag, startPoint x: 1045, startPoint y: 372, endPoint x: 1064, endPoint y: 269, distance: 105.4
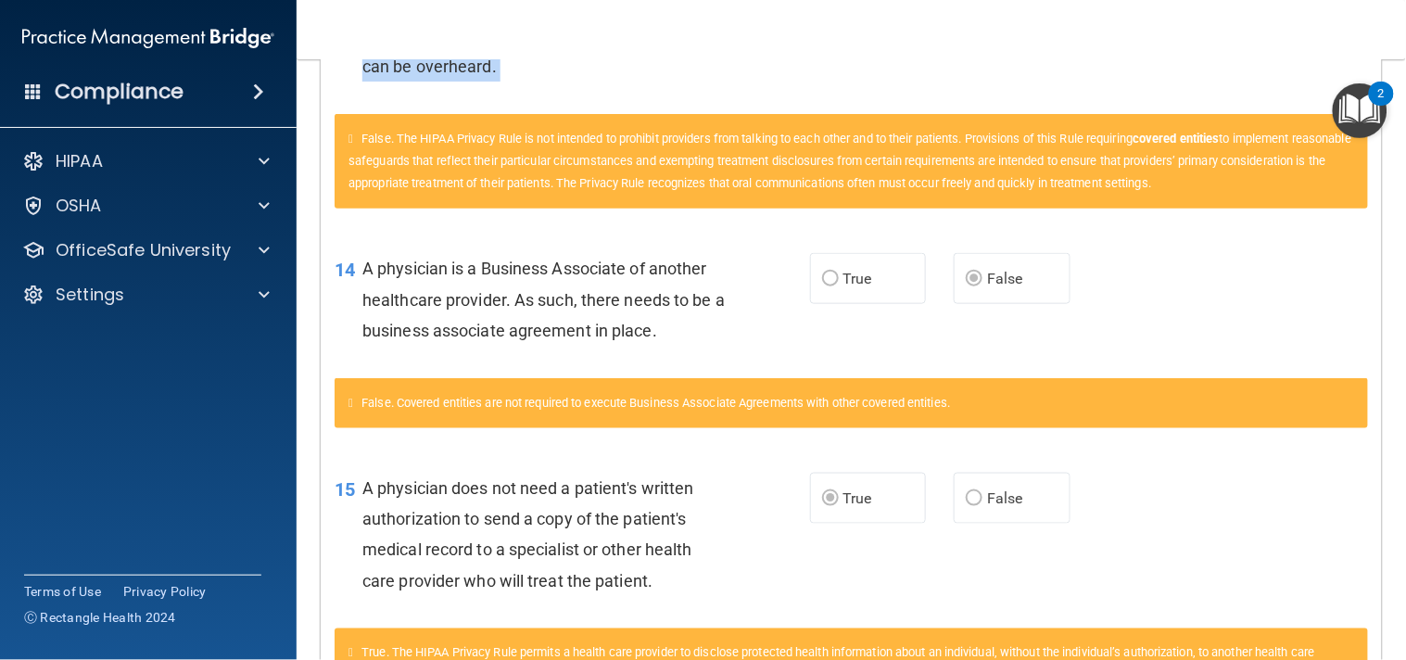
scroll to position [2272, 0]
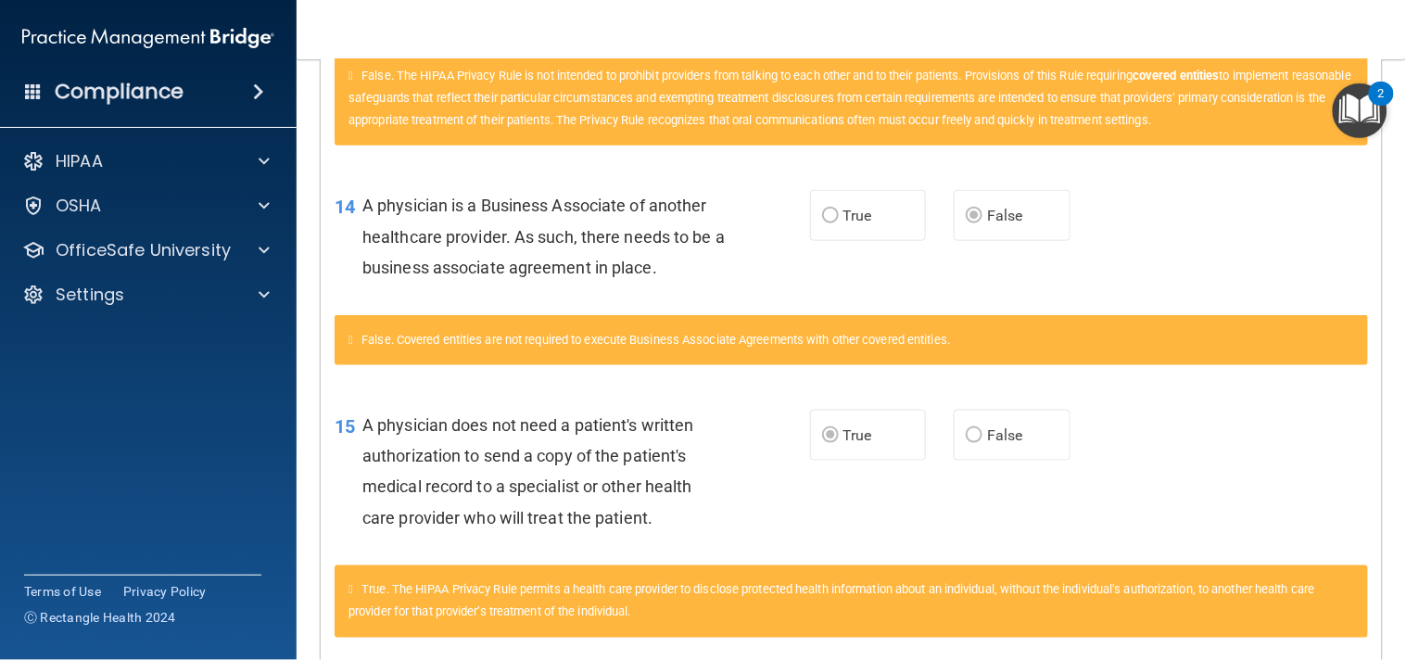
drag, startPoint x: 1130, startPoint y: 392, endPoint x: 1133, endPoint y: 311, distance: 80.7
click at [1133, 311] on div "14 A physician is a Business Associate of another healthcare provider. As such,…" at bounding box center [851, 241] width 1061 height 148
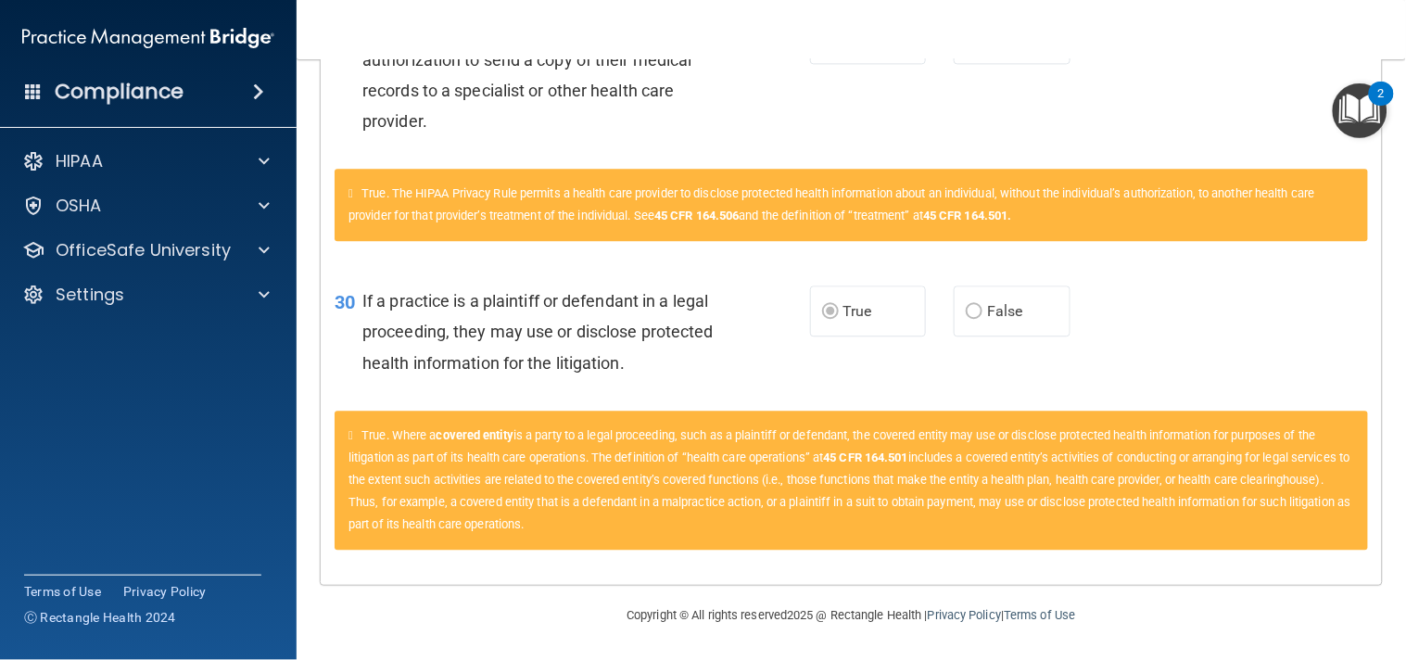
scroll to position [0, 0]
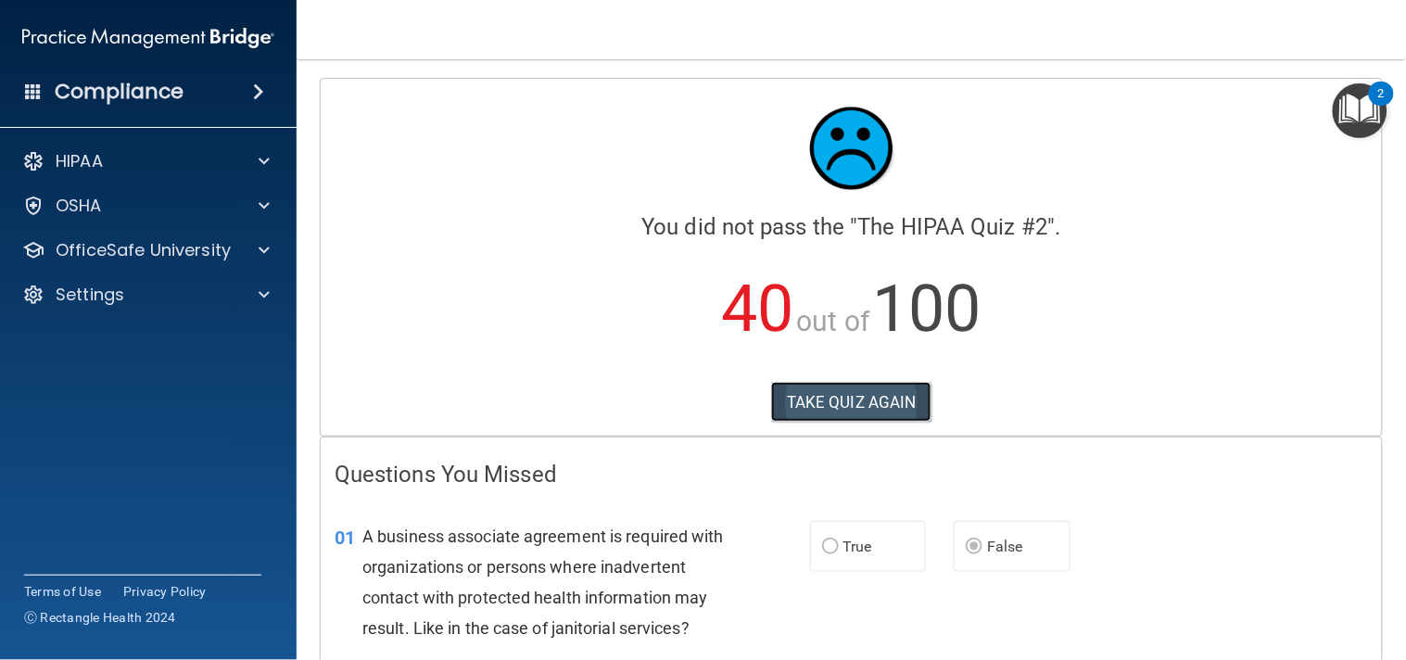
click at [846, 415] on button "TAKE QUIZ AGAIN" at bounding box center [851, 402] width 160 height 41
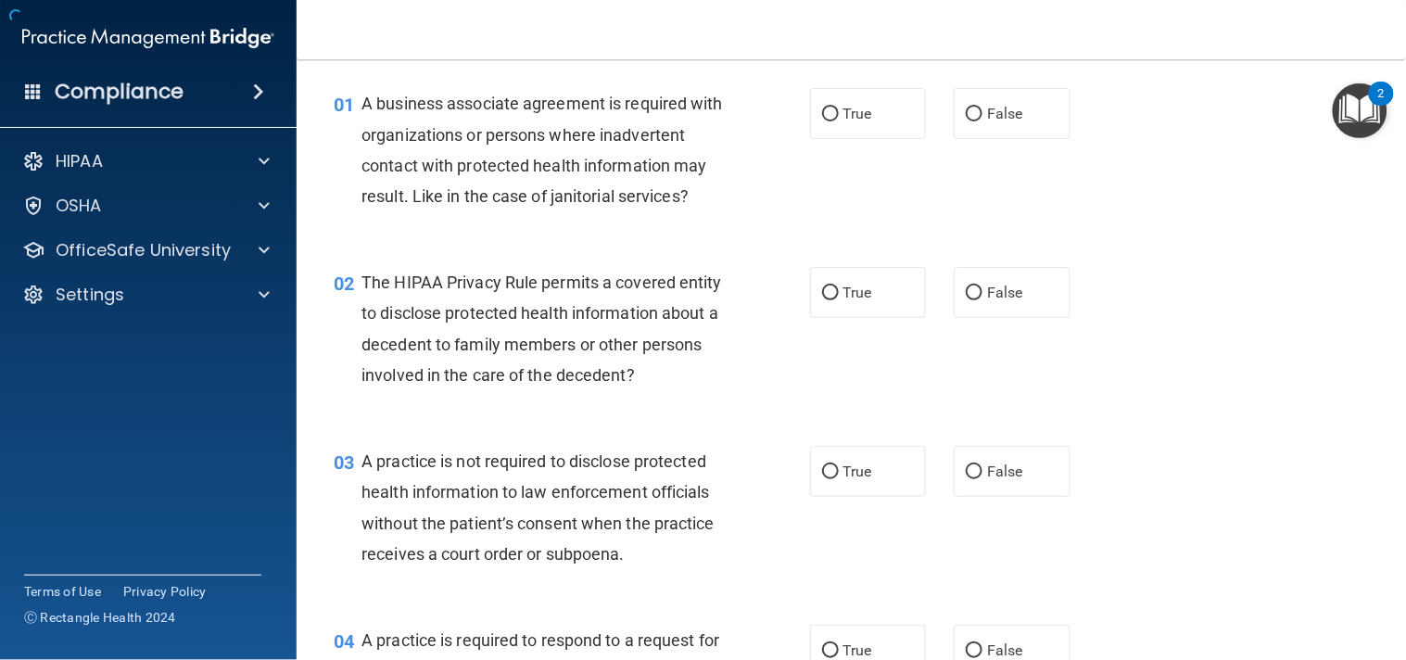
scroll to position [75, 0]
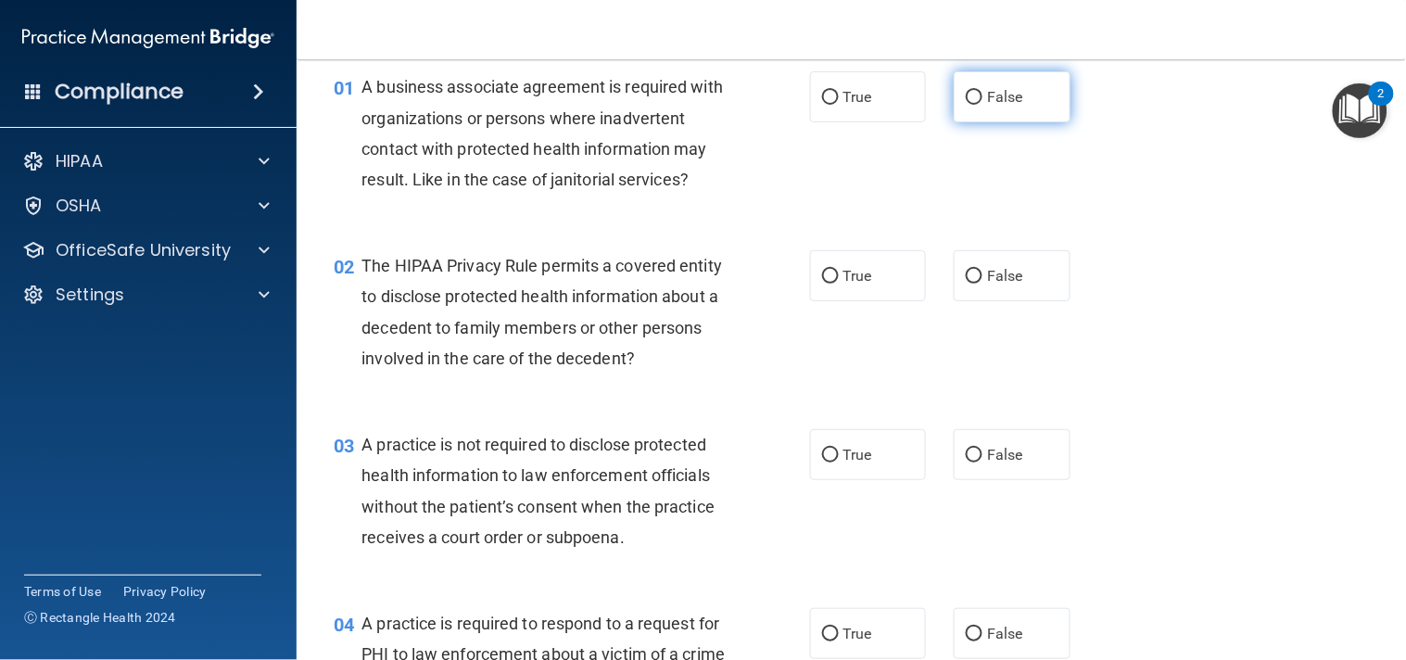
click at [988, 111] on label "False" at bounding box center [1011, 96] width 117 height 51
click at [982, 105] on input "False" at bounding box center [974, 98] width 17 height 14
radio input "true"
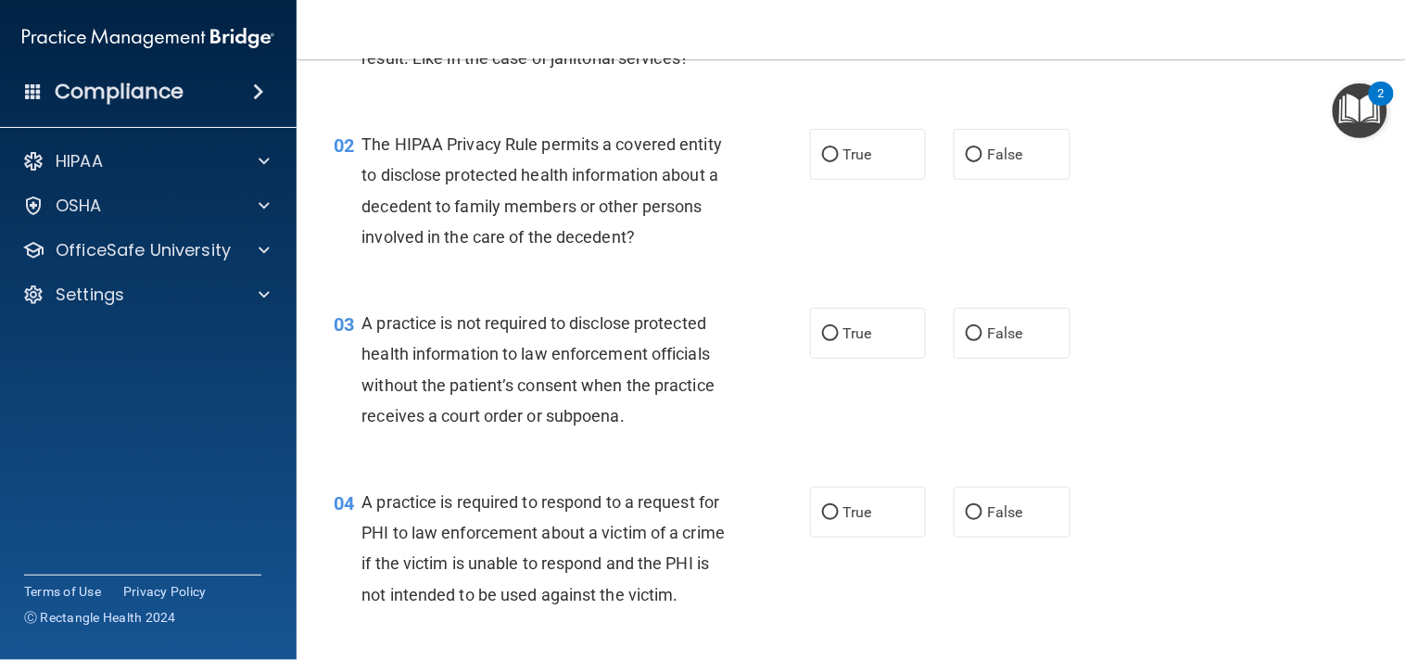
scroll to position [213, 0]
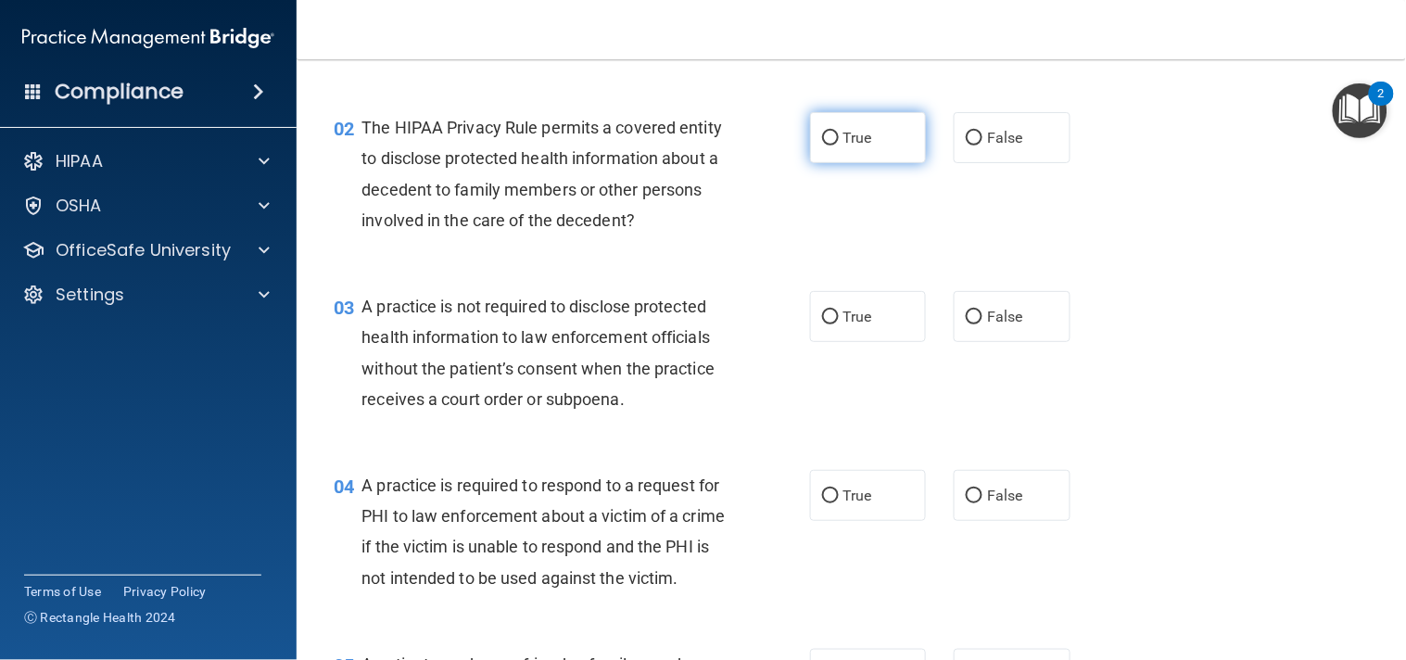
click at [896, 163] on label "True" at bounding box center [868, 137] width 117 height 51
click at [839, 145] on input "True" at bounding box center [830, 139] width 17 height 14
radio input "true"
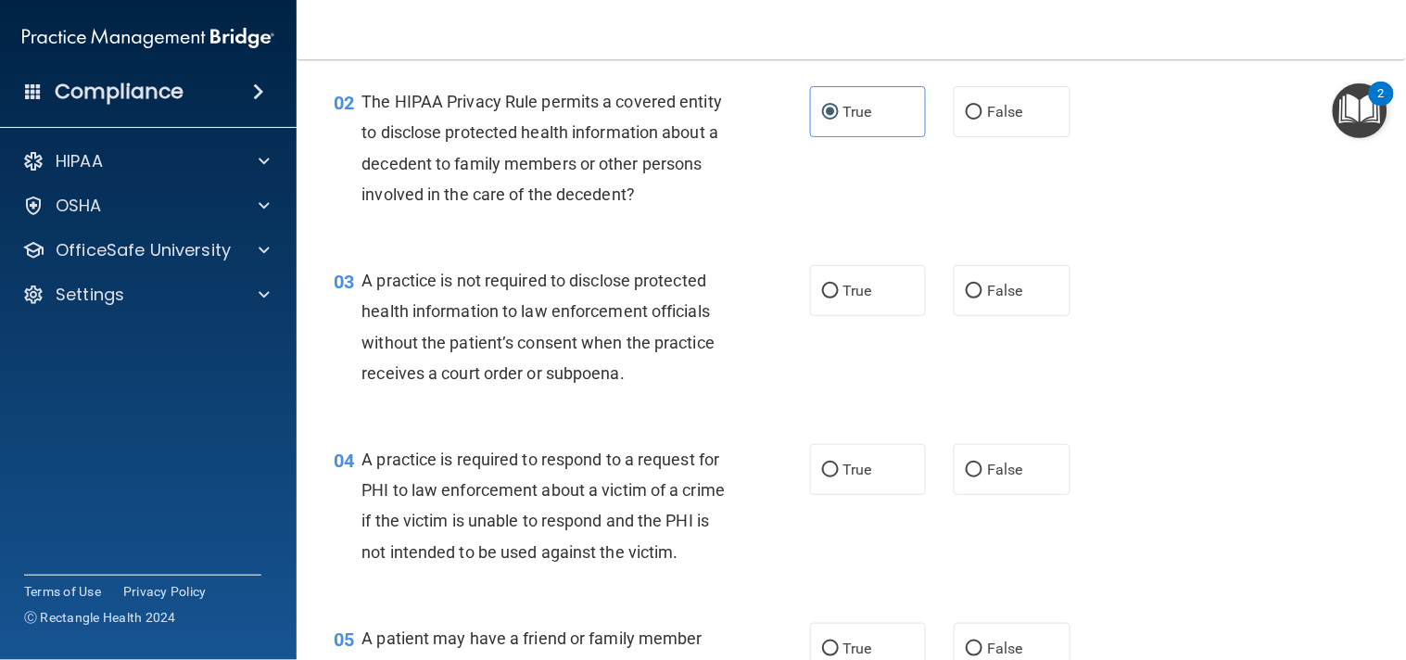
scroll to position [246, 0]
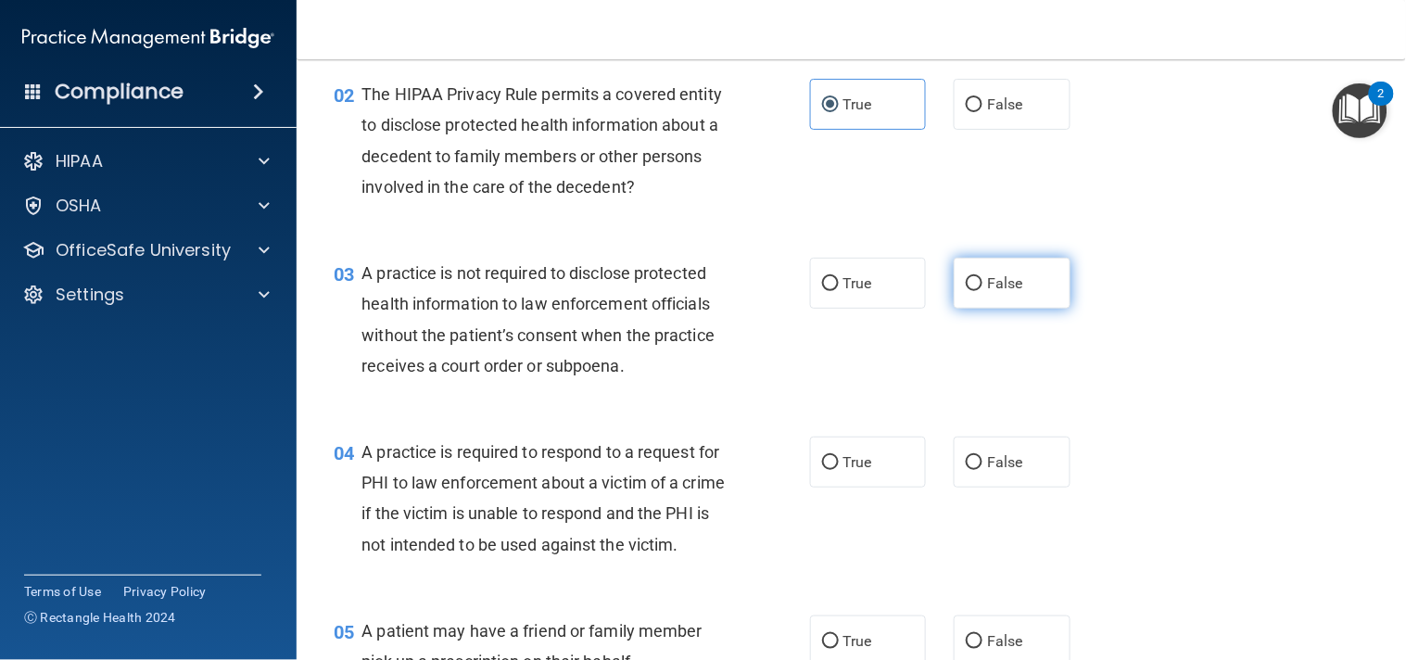
click at [1013, 309] on label "False" at bounding box center [1011, 283] width 117 height 51
click at [982, 291] on input "False" at bounding box center [974, 284] width 17 height 14
radio input "true"
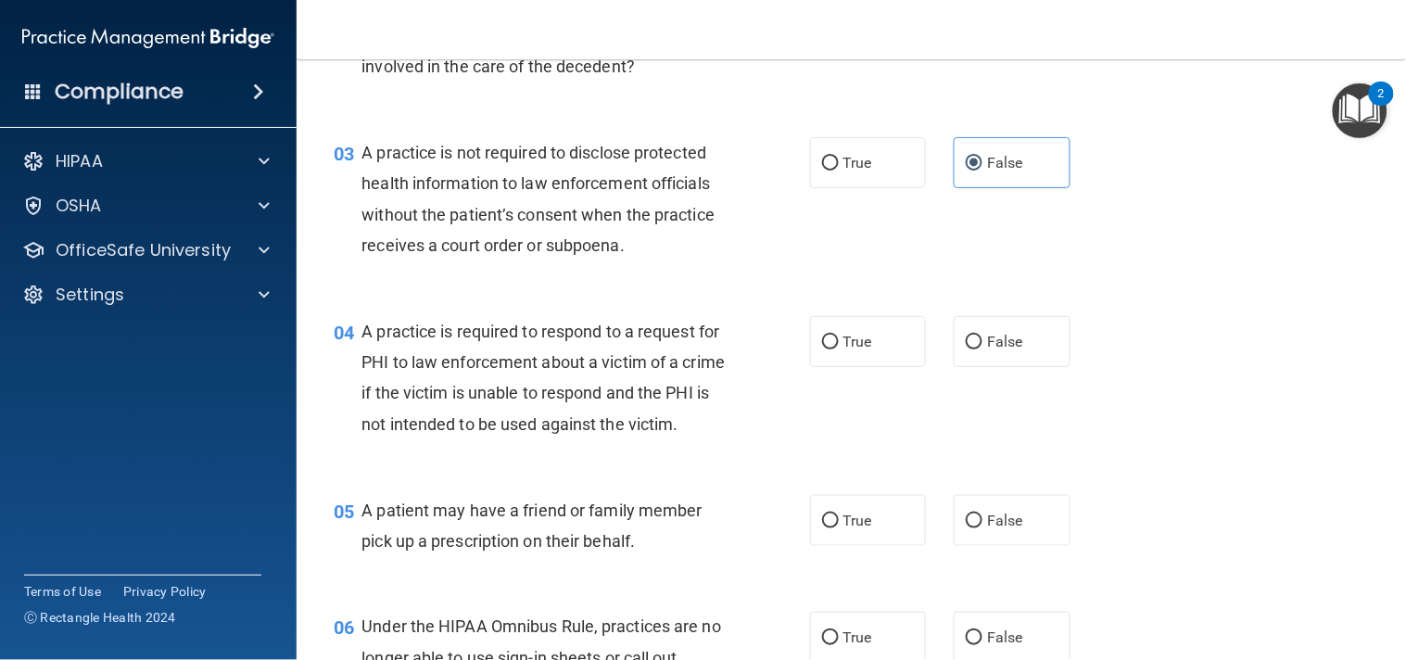
scroll to position [384, 0]
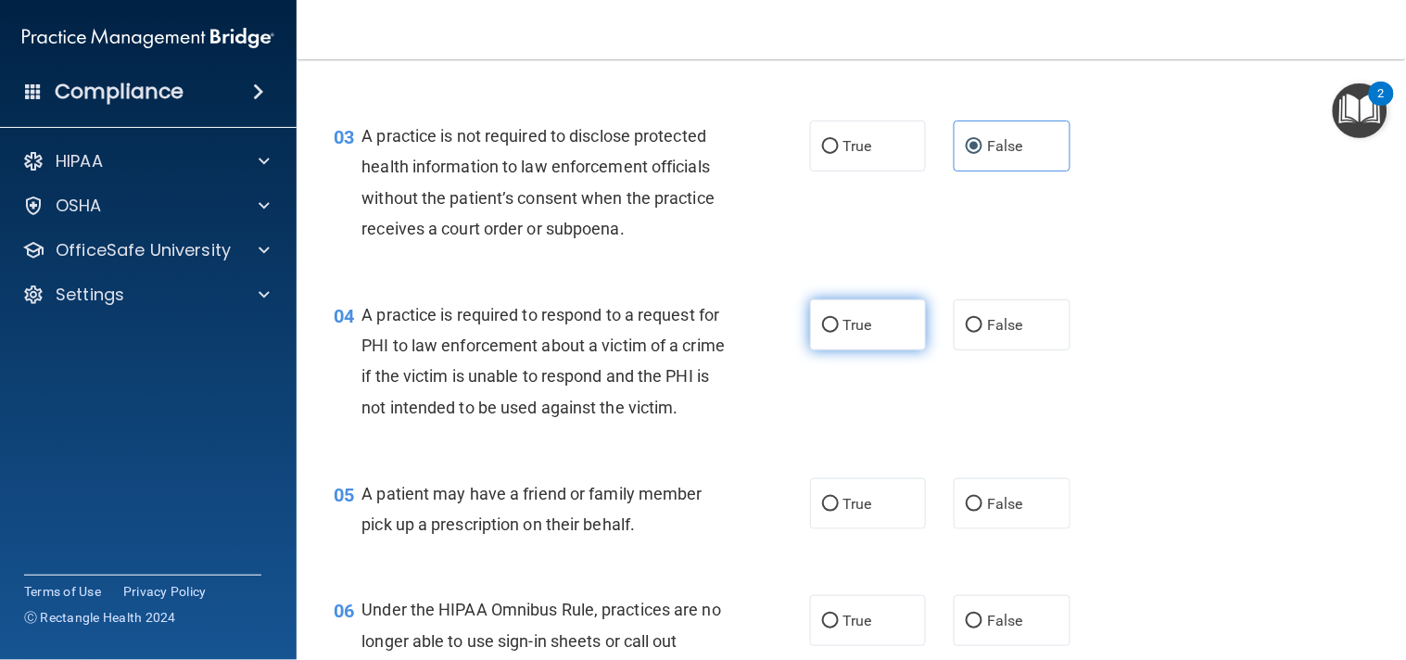
click at [866, 338] on label "True" at bounding box center [868, 324] width 117 height 51
click at [839, 333] on input "True" at bounding box center [830, 326] width 17 height 14
radio input "true"
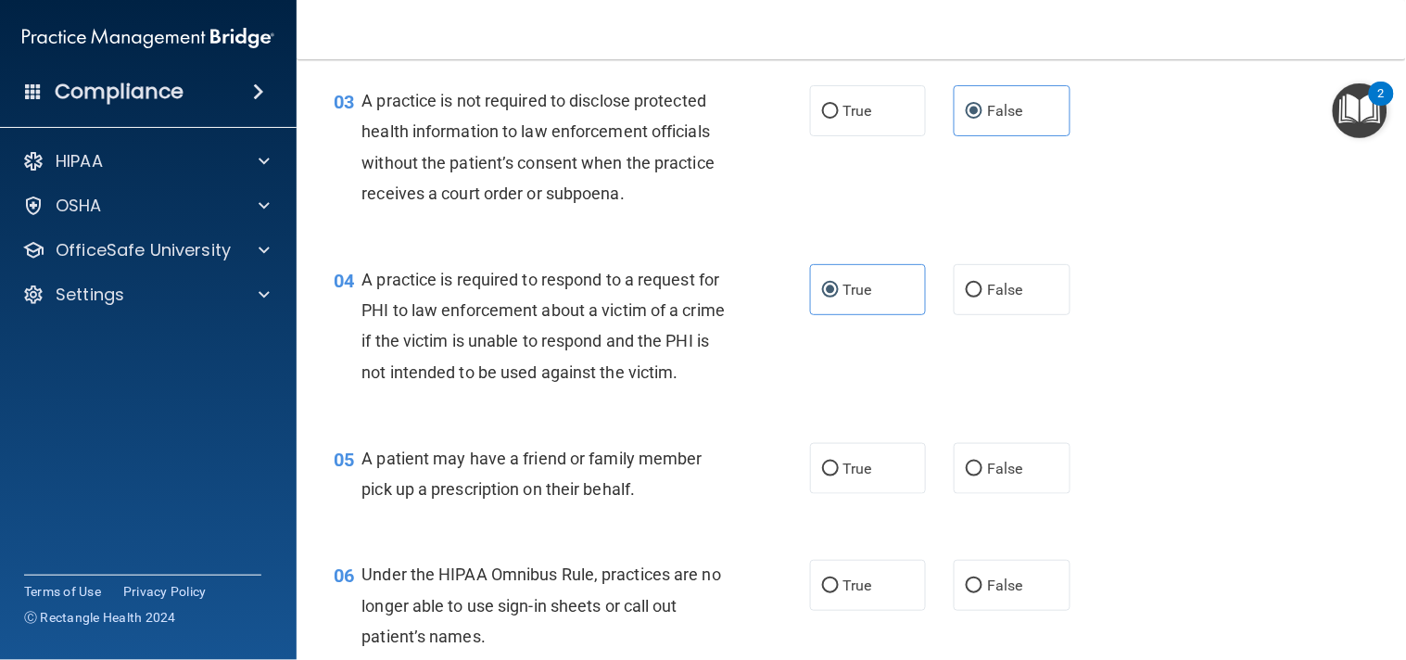
click at [1142, 335] on div "04 A practice is required to respond to a request for PHI to law enforcement ab…" at bounding box center [851, 330] width 1063 height 179
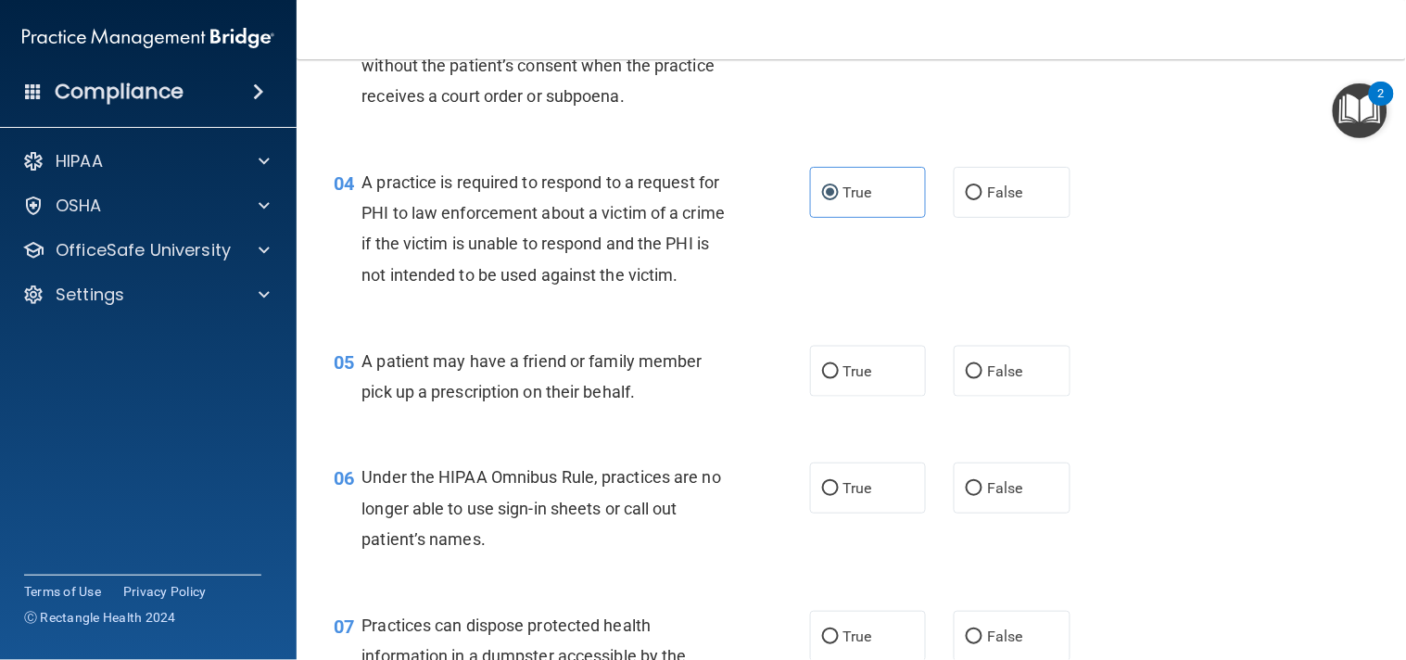
scroll to position [528, 0]
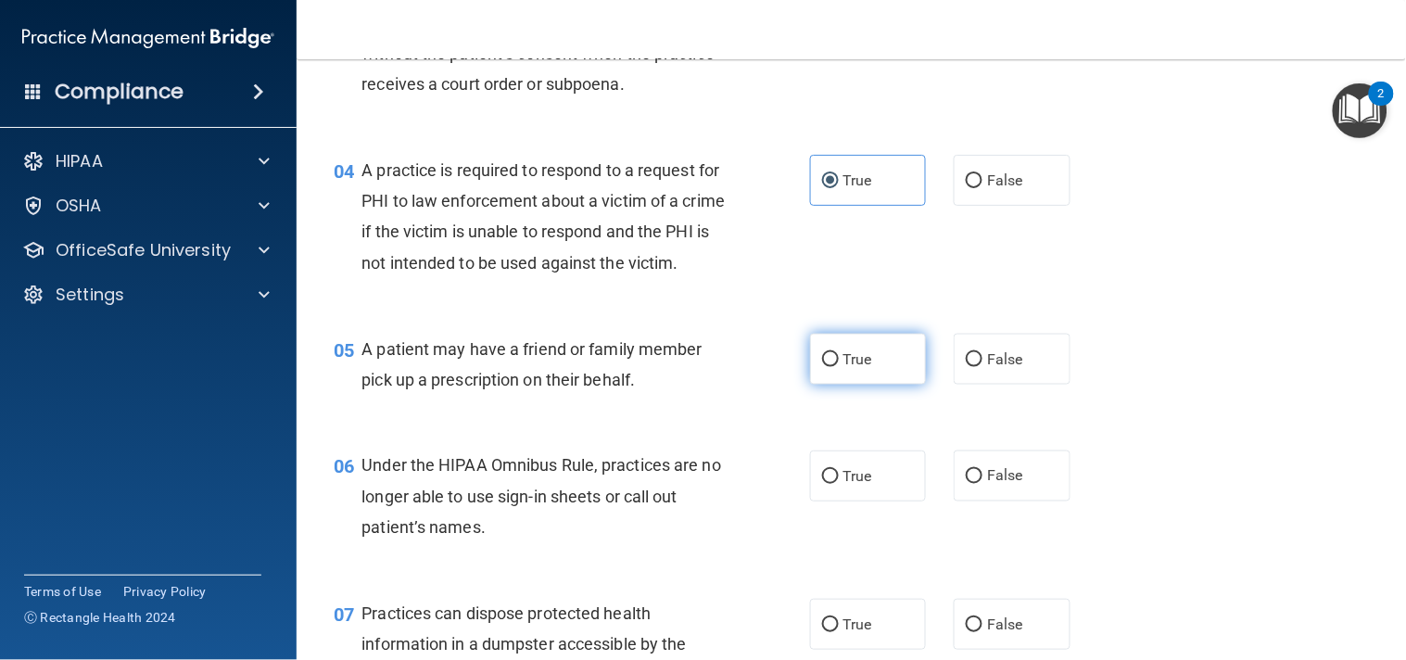
click at [839, 385] on label "True" at bounding box center [868, 359] width 117 height 51
click at [839, 367] on input "True" at bounding box center [830, 360] width 17 height 14
radio input "true"
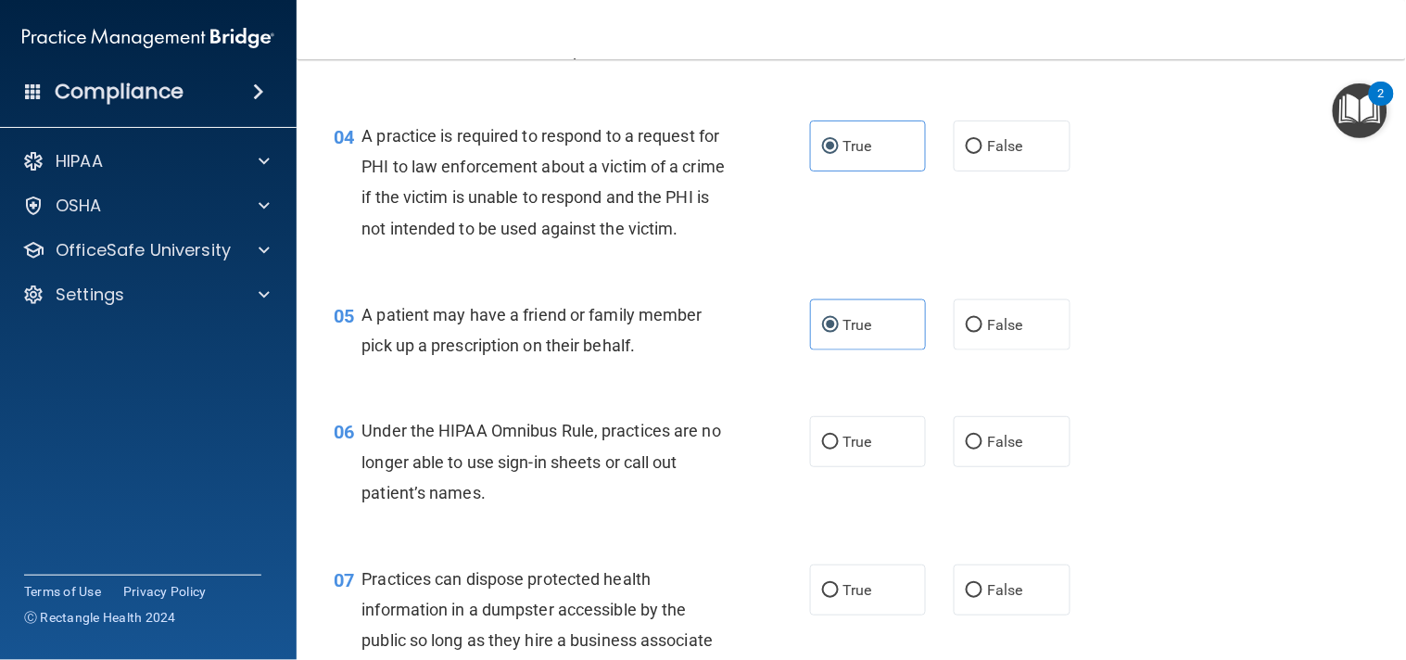
click at [1027, 470] on div "06 Under the HIPAA Omnibus Rule, practices are no longer able to use sign-in sh…" at bounding box center [851, 467] width 1063 height 148
click at [1027, 467] on label "False" at bounding box center [1011, 441] width 117 height 51
click at [982, 449] on input "False" at bounding box center [974, 443] width 17 height 14
radio input "true"
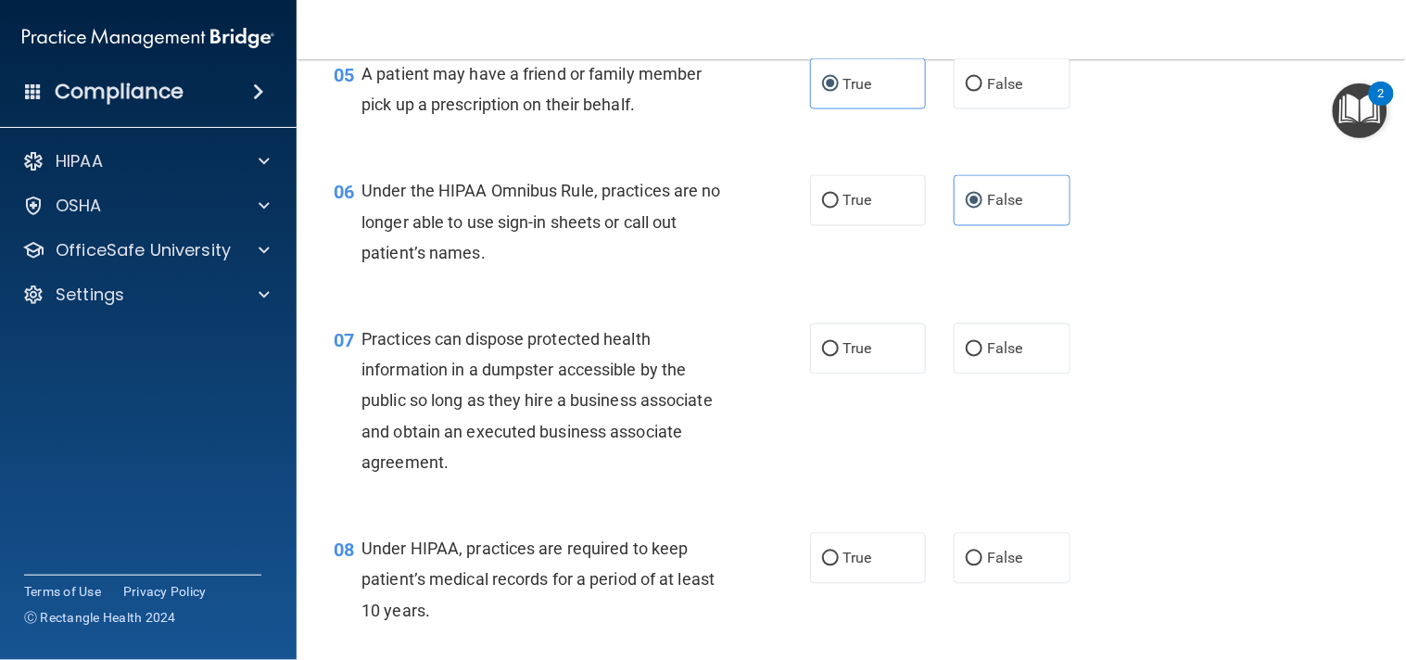
scroll to position [844, 0]
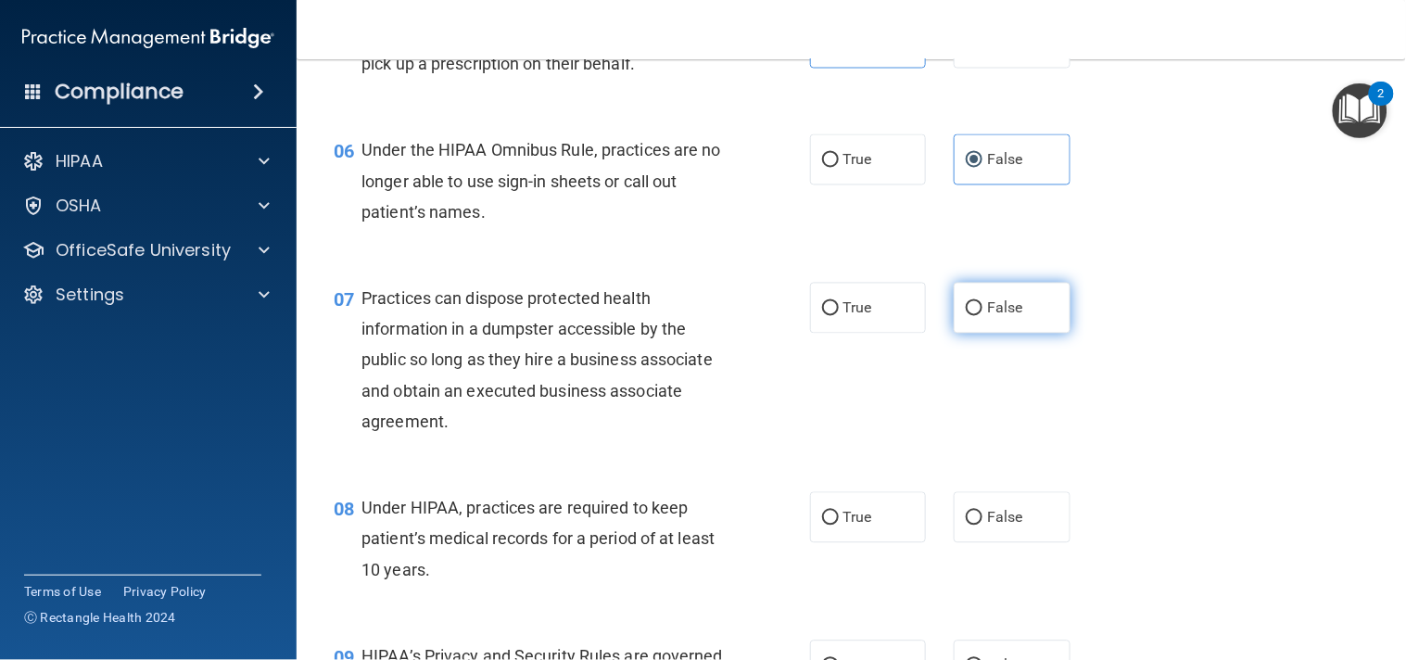
click at [982, 334] on label "False" at bounding box center [1011, 308] width 117 height 51
click at [982, 316] on input "False" at bounding box center [974, 309] width 17 height 14
radio input "true"
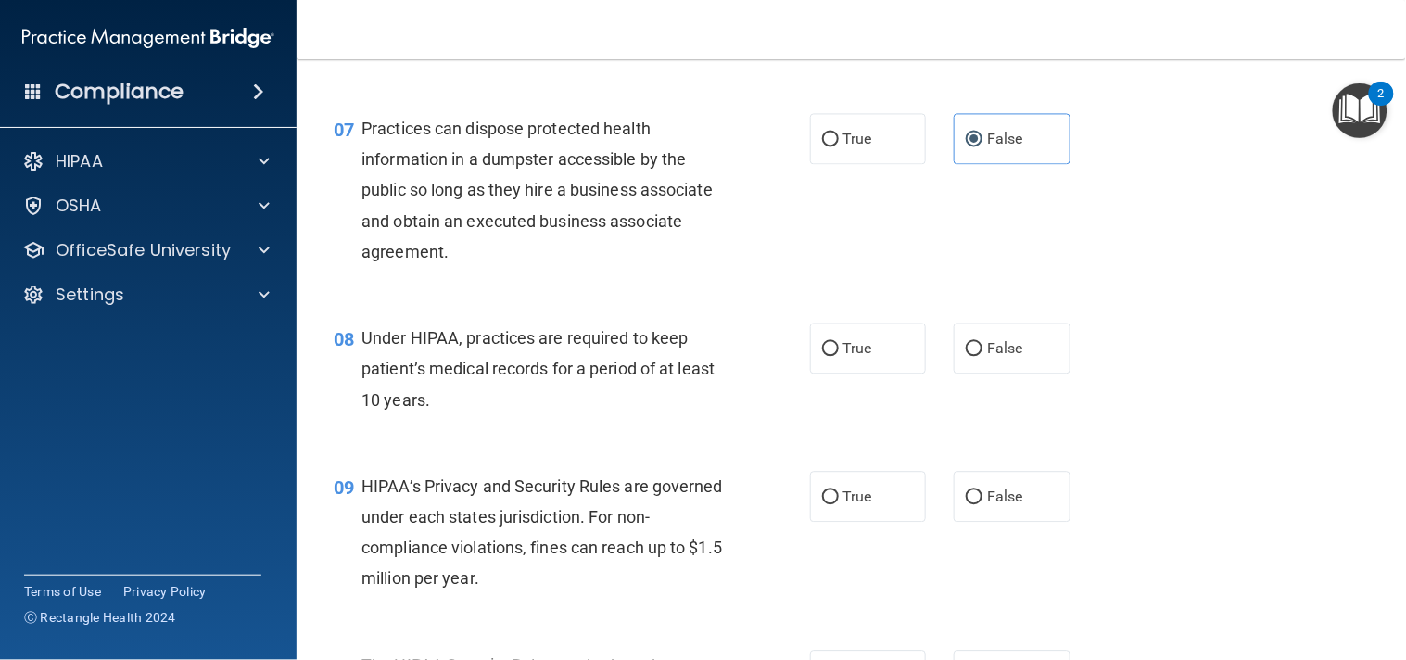
click at [1079, 374] on div "08 Under HIPAA, practices are required to keep patient’s medical records for a …" at bounding box center [851, 373] width 1063 height 148
click at [1079, 374] on div "08 Under HIPAA, practices are required to keep patient’s medical records for a …" at bounding box center [851, 371] width 1063 height 148
click at [1023, 372] on label "False" at bounding box center [1011, 346] width 117 height 51
click at [982, 354] on input "False" at bounding box center [974, 347] width 17 height 14
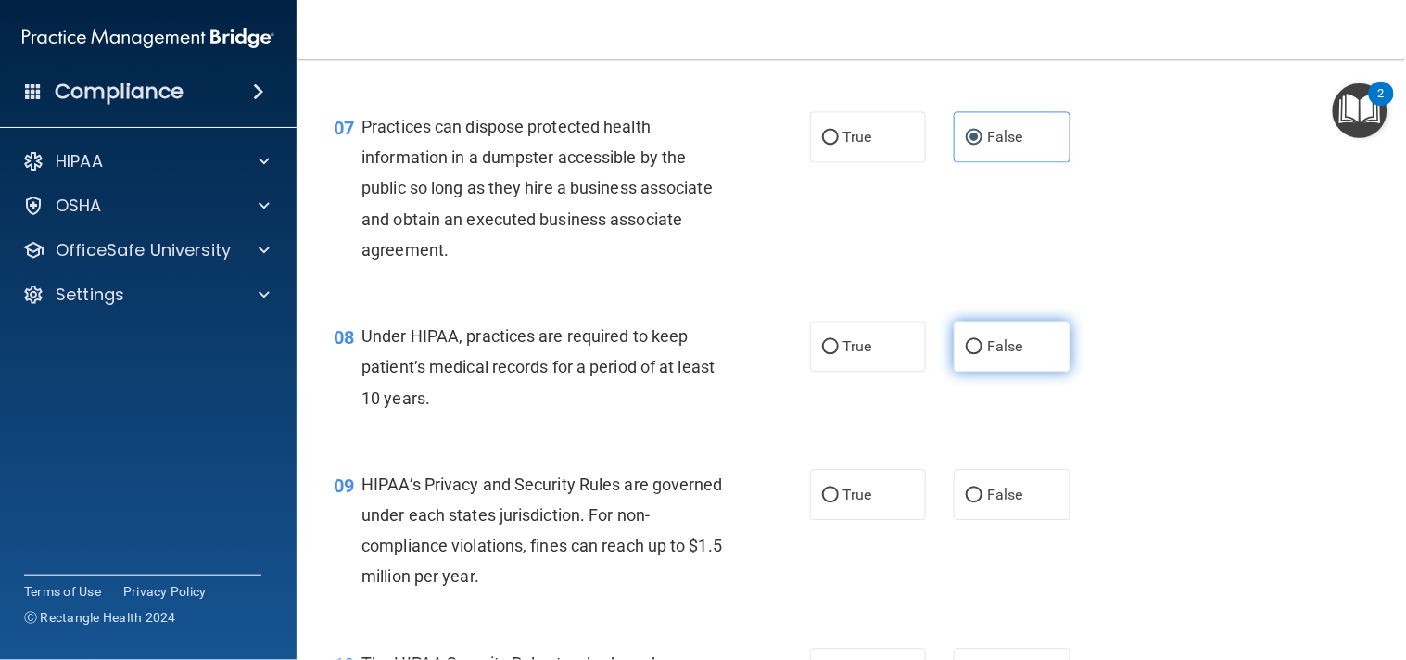
radio input "true"
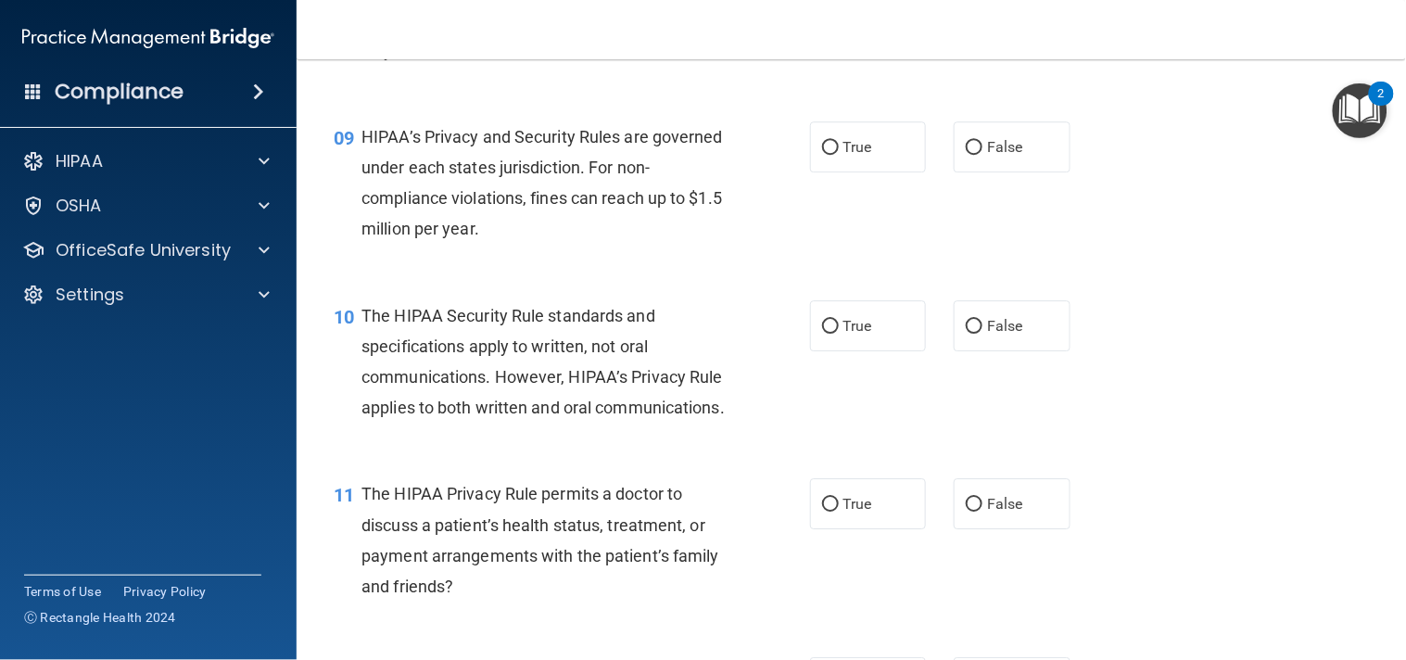
scroll to position [1379, 0]
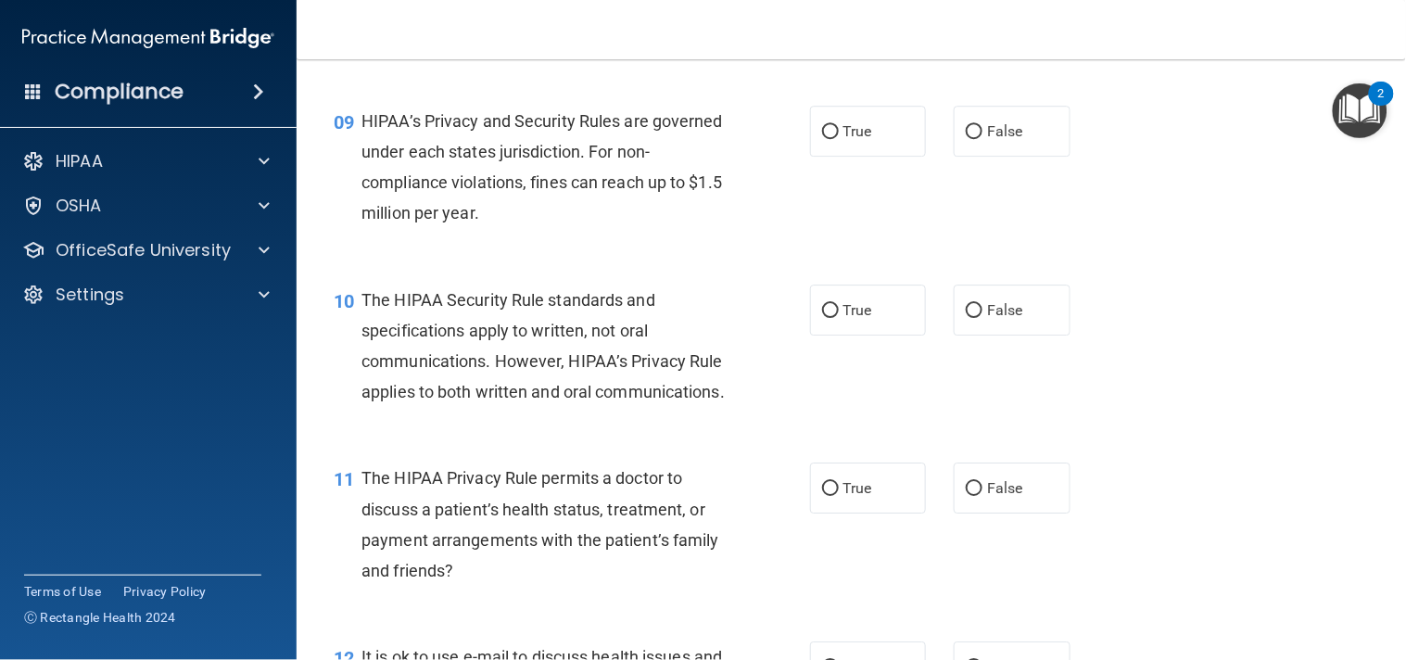
click at [1036, 221] on div "09 HIPAA’s Privacy and Security Rules are governed under each states jurisdicti…" at bounding box center [851, 171] width 1063 height 179
click at [1033, 157] on label "False" at bounding box center [1011, 131] width 117 height 51
click at [982, 139] on input "False" at bounding box center [974, 132] width 17 height 14
radio input "true"
click at [892, 335] on label "True" at bounding box center [868, 309] width 117 height 51
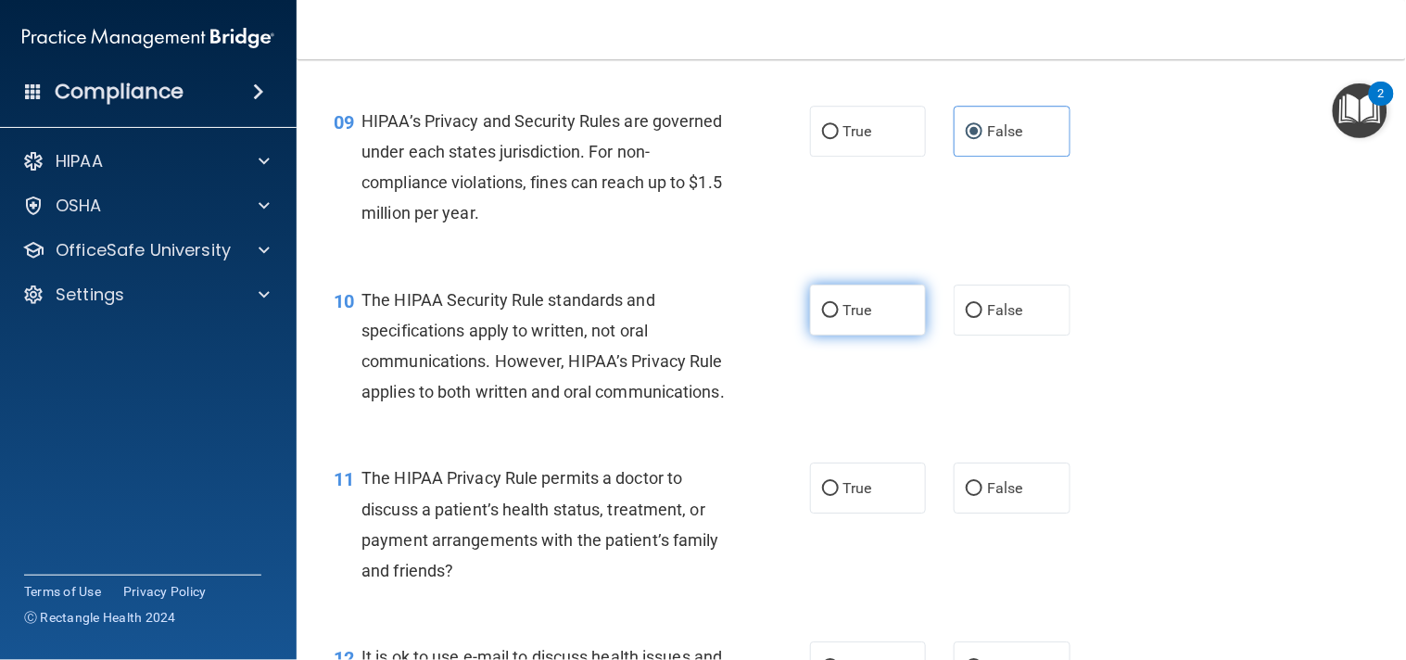
click at [839, 318] on input "True" at bounding box center [830, 311] width 17 height 14
radio input "true"
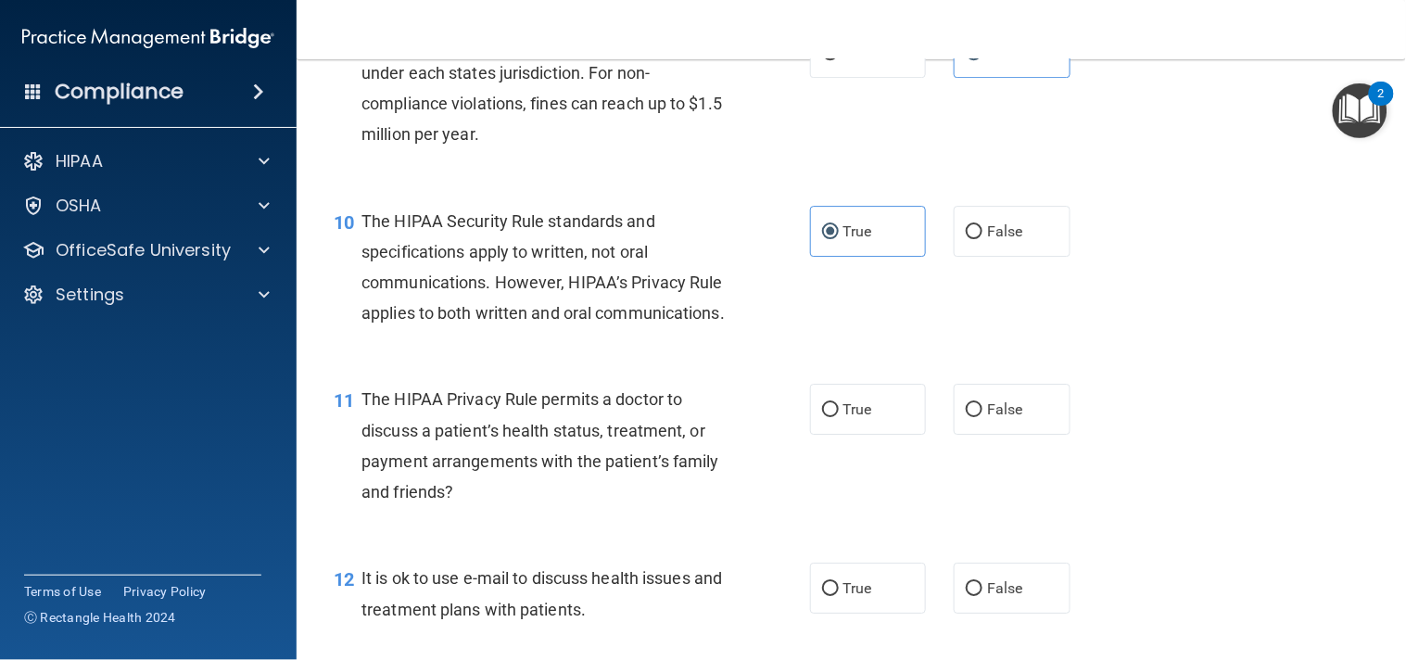
scroll to position [1483, 0]
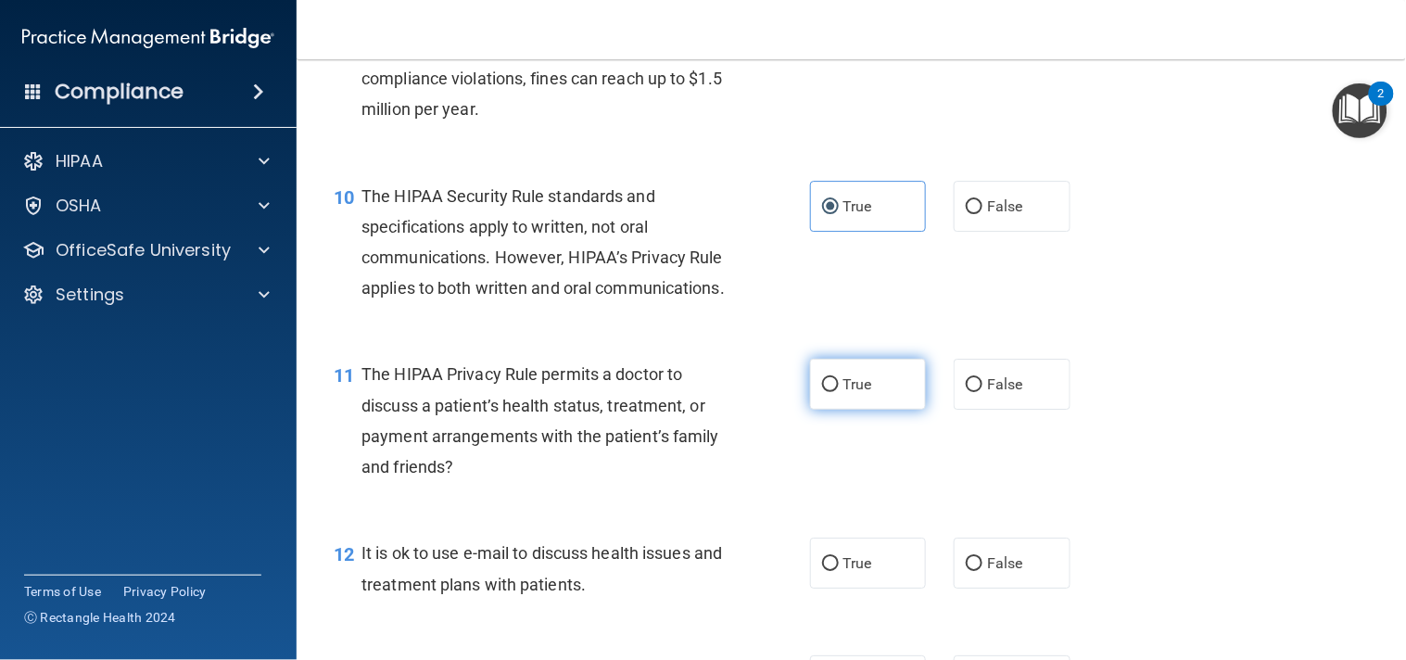
click at [863, 393] on span "True" at bounding box center [857, 384] width 29 height 18
click at [839, 392] on input "True" at bounding box center [830, 385] width 17 height 14
radio input "true"
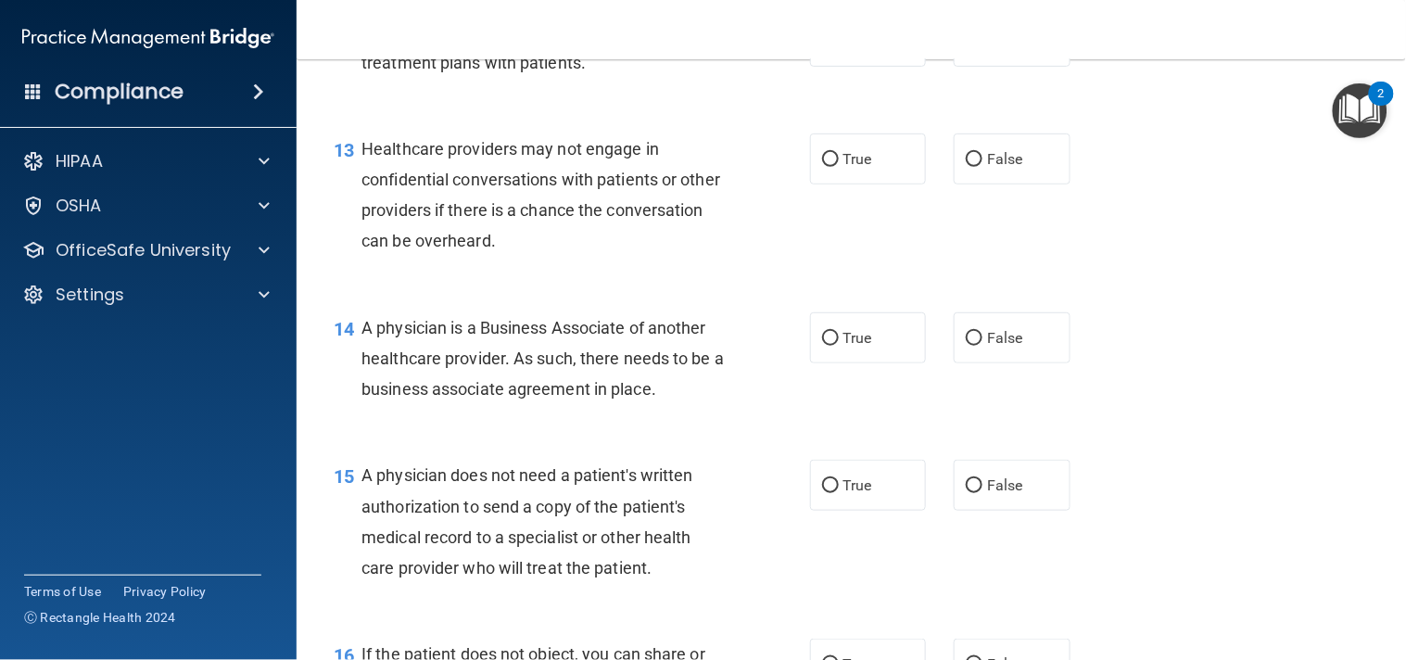
scroll to position [2011, 0]
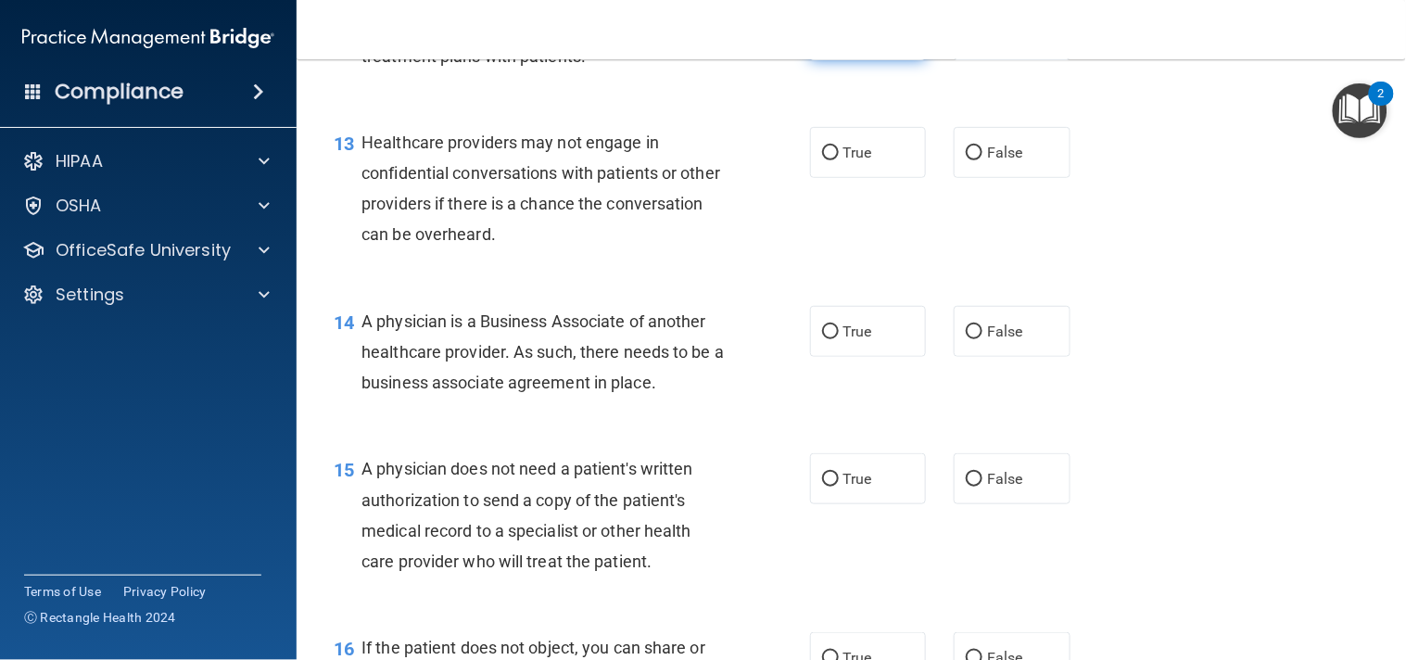
click at [850, 44] on span "True" at bounding box center [857, 35] width 29 height 18
click at [839, 43] on input "True" at bounding box center [830, 36] width 17 height 14
radio input "true"
click at [987, 161] on span "False" at bounding box center [1005, 153] width 36 height 18
click at [982, 160] on input "False" at bounding box center [974, 153] width 17 height 14
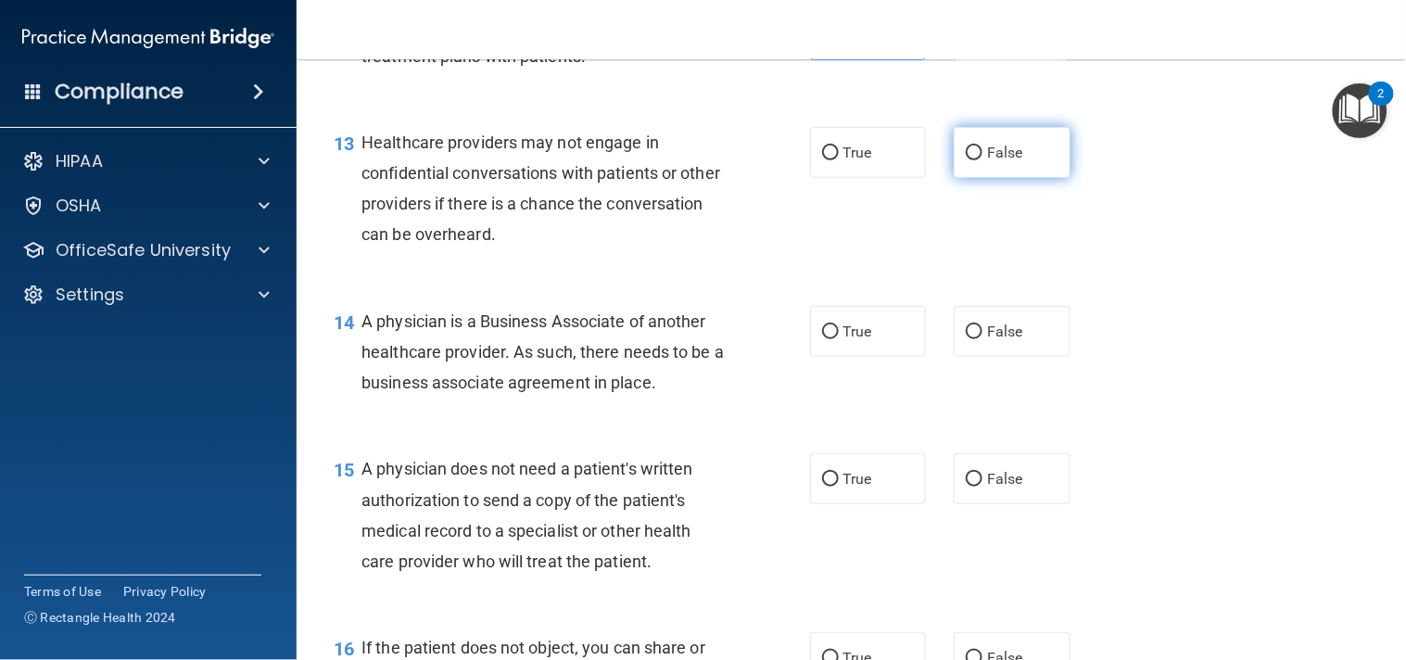
radio input "true"
click at [990, 357] on label "False" at bounding box center [1011, 331] width 117 height 51
click at [982, 339] on input "False" at bounding box center [974, 332] width 17 height 14
radio input "true"
click at [887, 504] on label "True" at bounding box center [868, 478] width 117 height 51
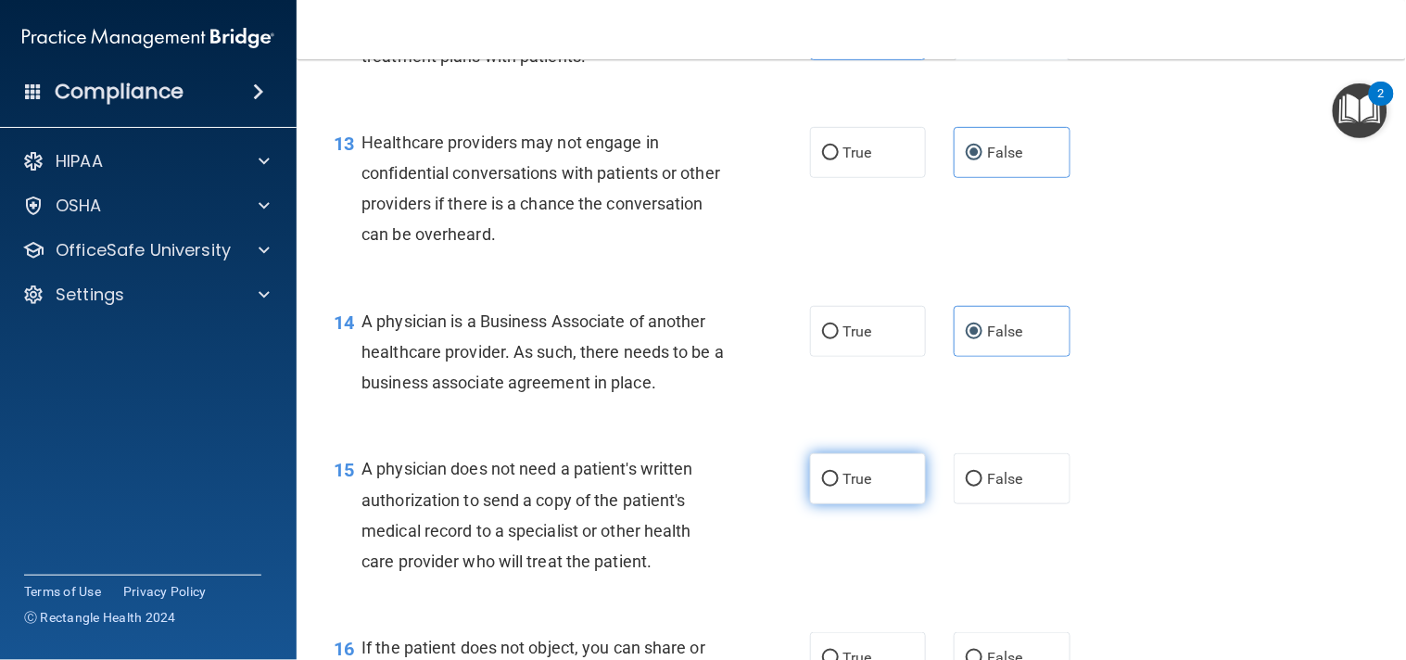
click at [839, 486] on input "True" at bounding box center [830, 480] width 17 height 14
radio input "true"
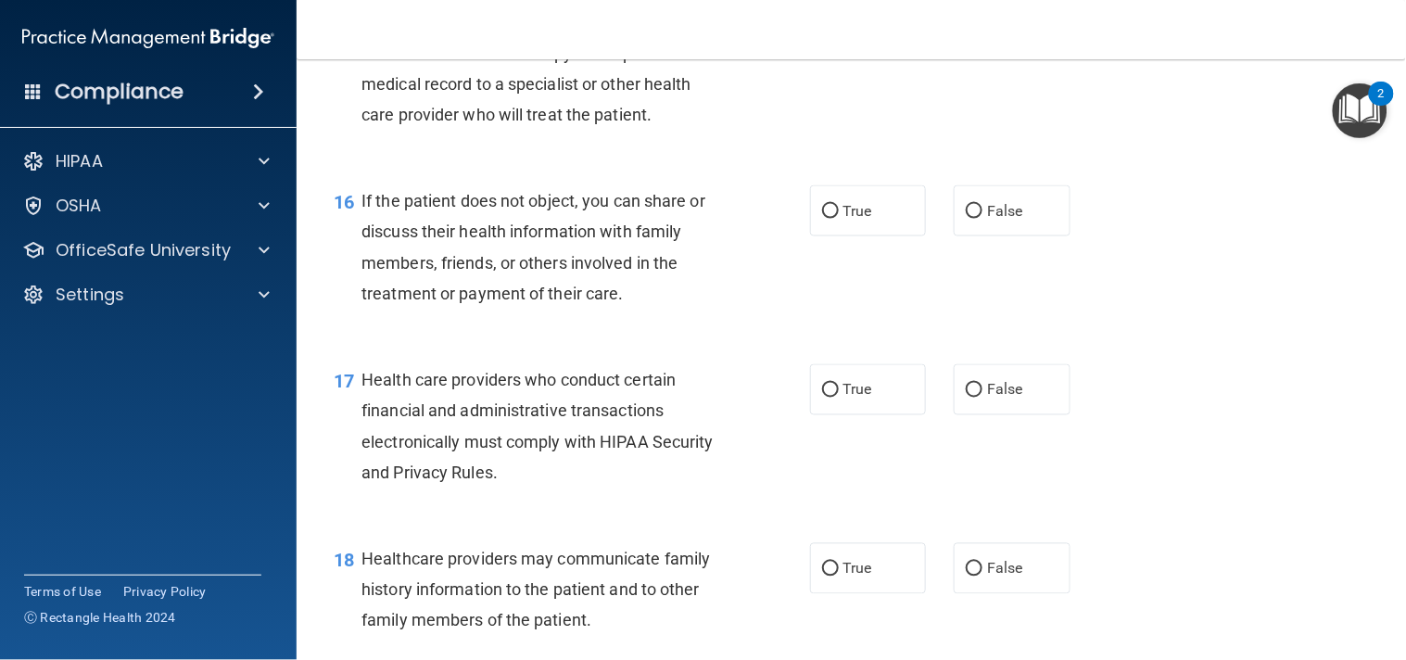
click at [1193, 341] on div "16 If the patient does not object, you can share or discuss their health inform…" at bounding box center [851, 251] width 1063 height 179
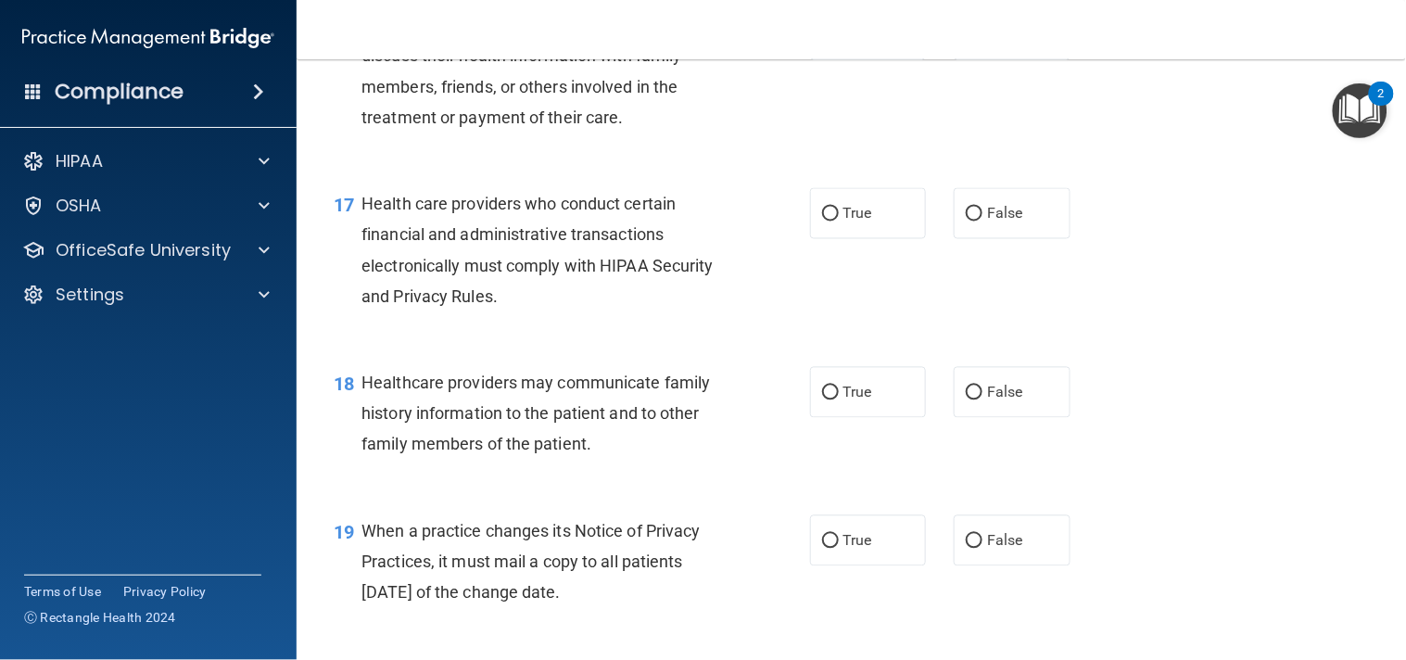
scroll to position [2663, 0]
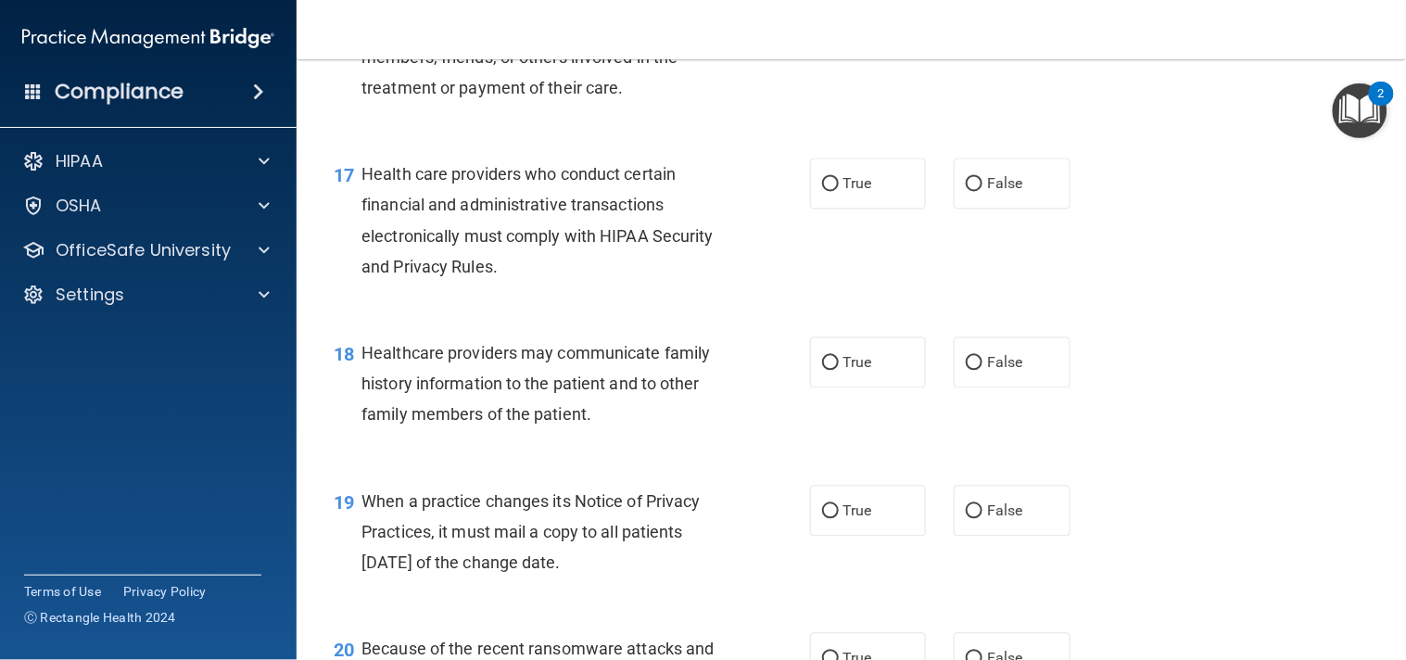
click at [1193, 314] on div "17 Health care providers who conduct certain financial and administrative trans…" at bounding box center [851, 224] width 1063 height 179
click at [904, 31] on label "True" at bounding box center [868, 5] width 117 height 51
click at [839, 13] on input "True" at bounding box center [830, 6] width 17 height 14
radio input "true"
click at [866, 209] on label "True" at bounding box center [868, 183] width 117 height 51
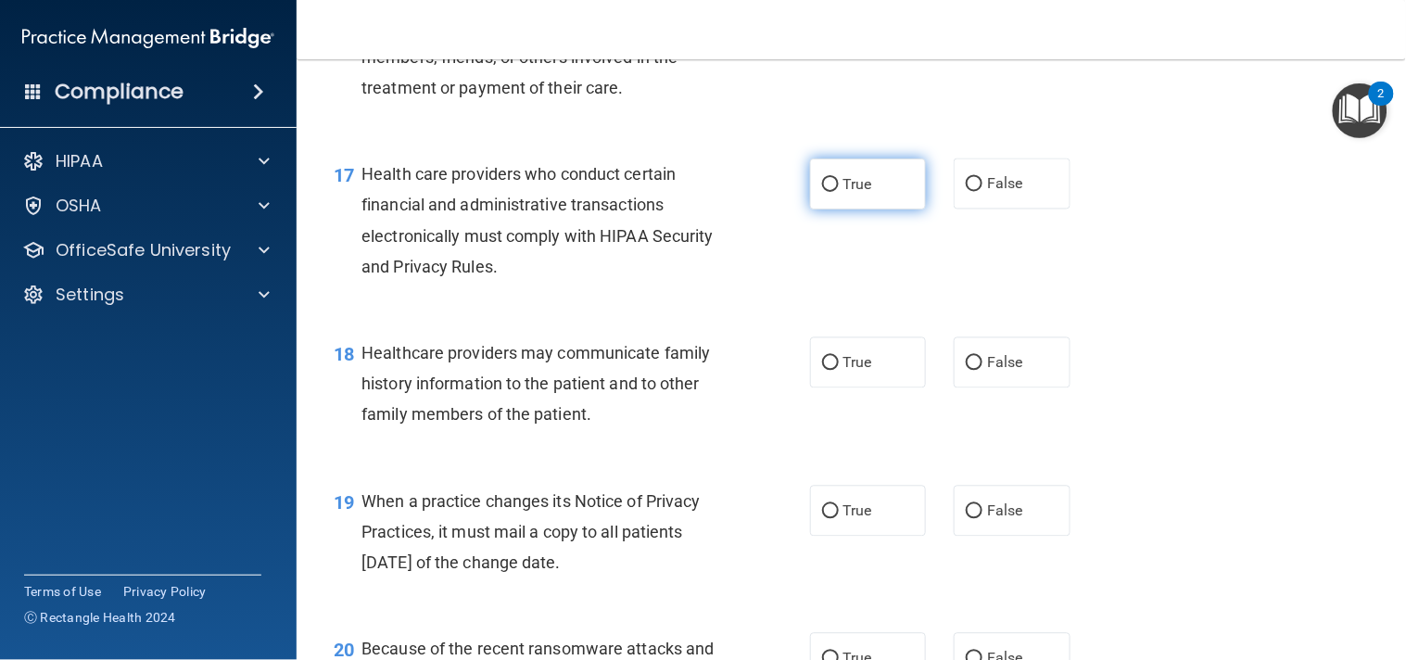
click at [839, 192] on input "True" at bounding box center [830, 185] width 17 height 14
radio input "true"
click at [971, 388] on label "False" at bounding box center [1011, 362] width 117 height 51
click at [971, 371] on input "False" at bounding box center [974, 364] width 17 height 14
radio input "true"
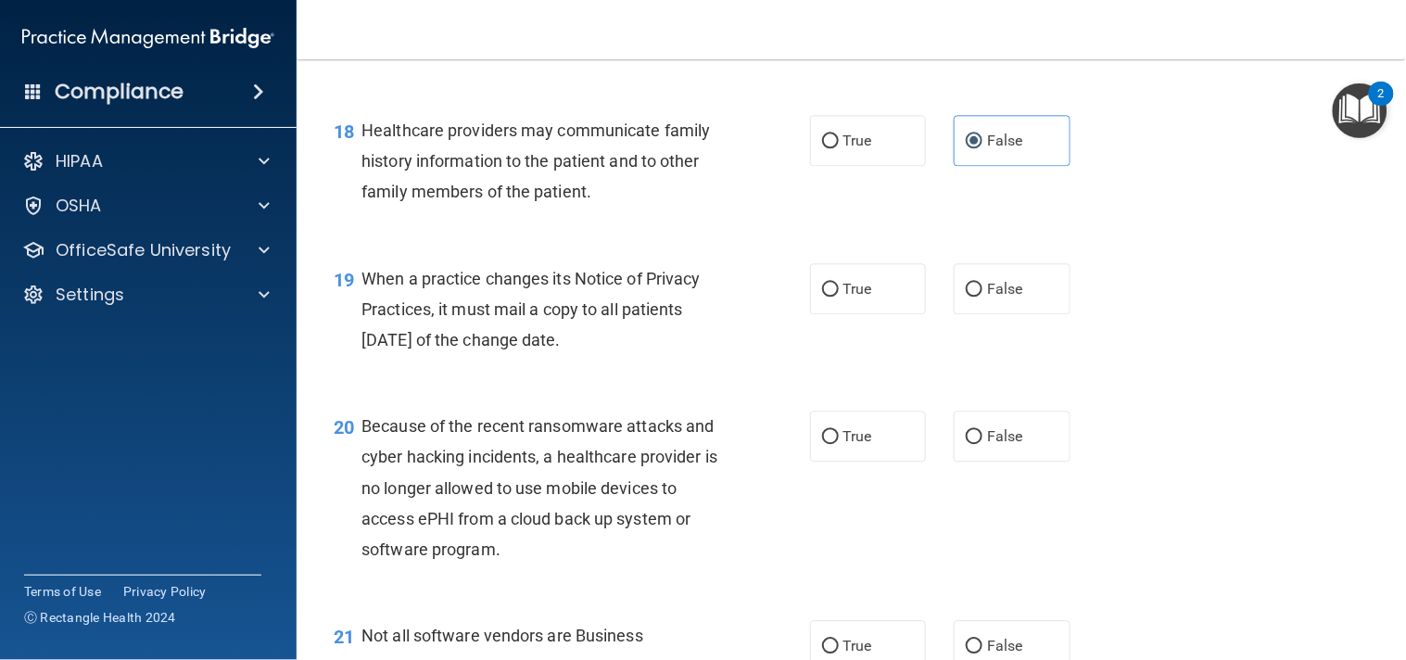
scroll to position [2903, 0]
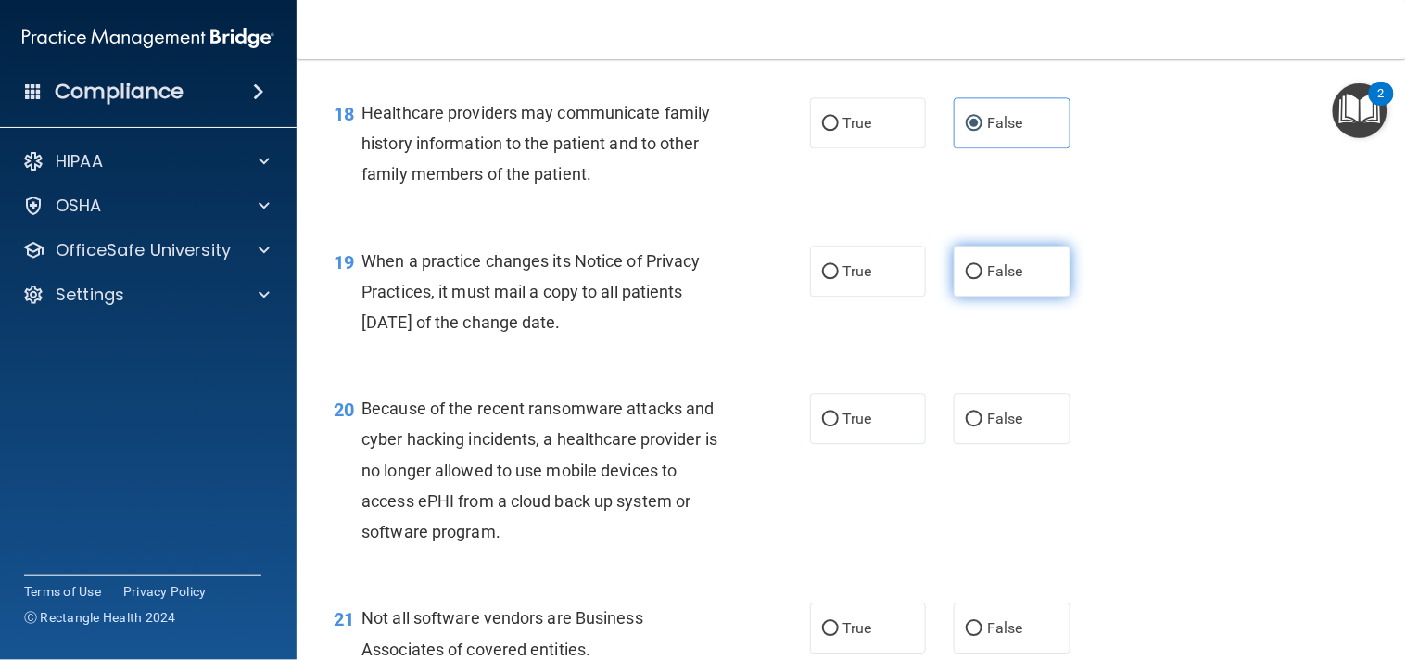
click at [1031, 297] on label "False" at bounding box center [1011, 271] width 117 height 51
click at [982, 279] on input "False" at bounding box center [974, 272] width 17 height 14
radio input "true"
click at [994, 427] on span "False" at bounding box center [1005, 419] width 36 height 18
click at [982, 426] on input "False" at bounding box center [974, 419] width 17 height 14
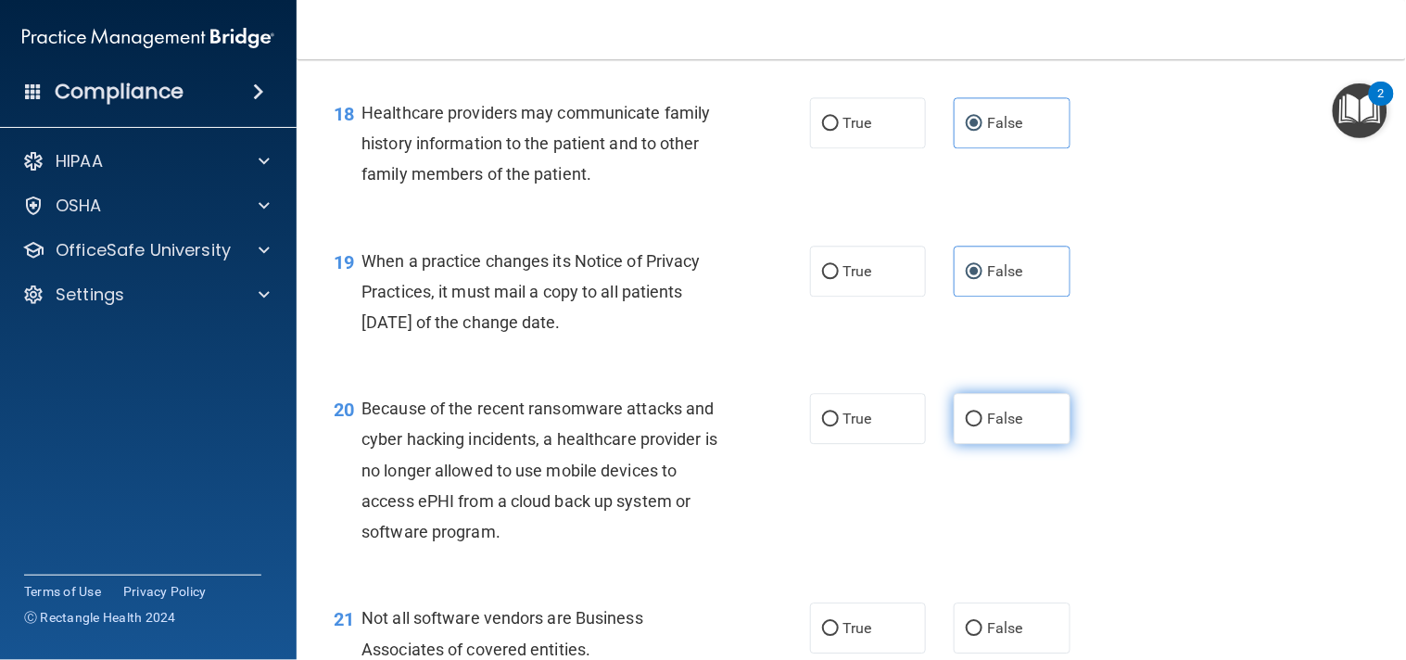
radio input "true"
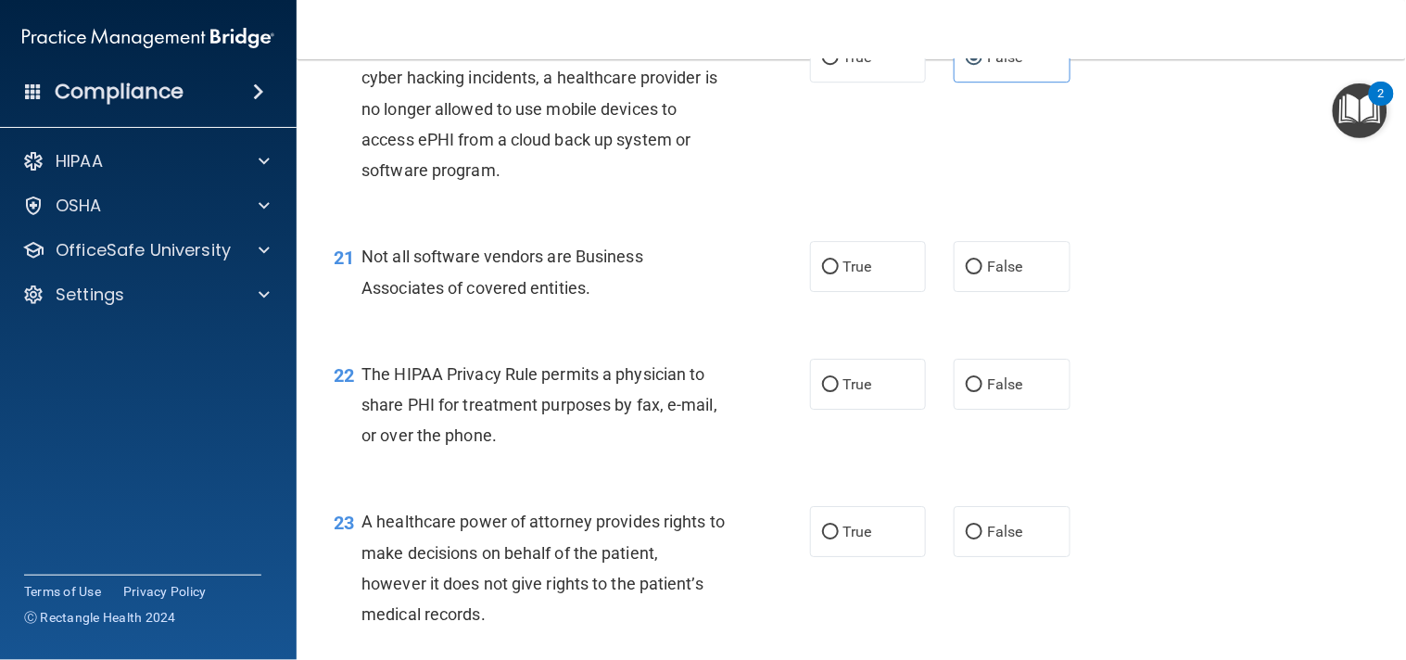
click at [1196, 335] on div "21 Not all software vendors are Business Associates of covered entities. True F…" at bounding box center [851, 276] width 1063 height 117
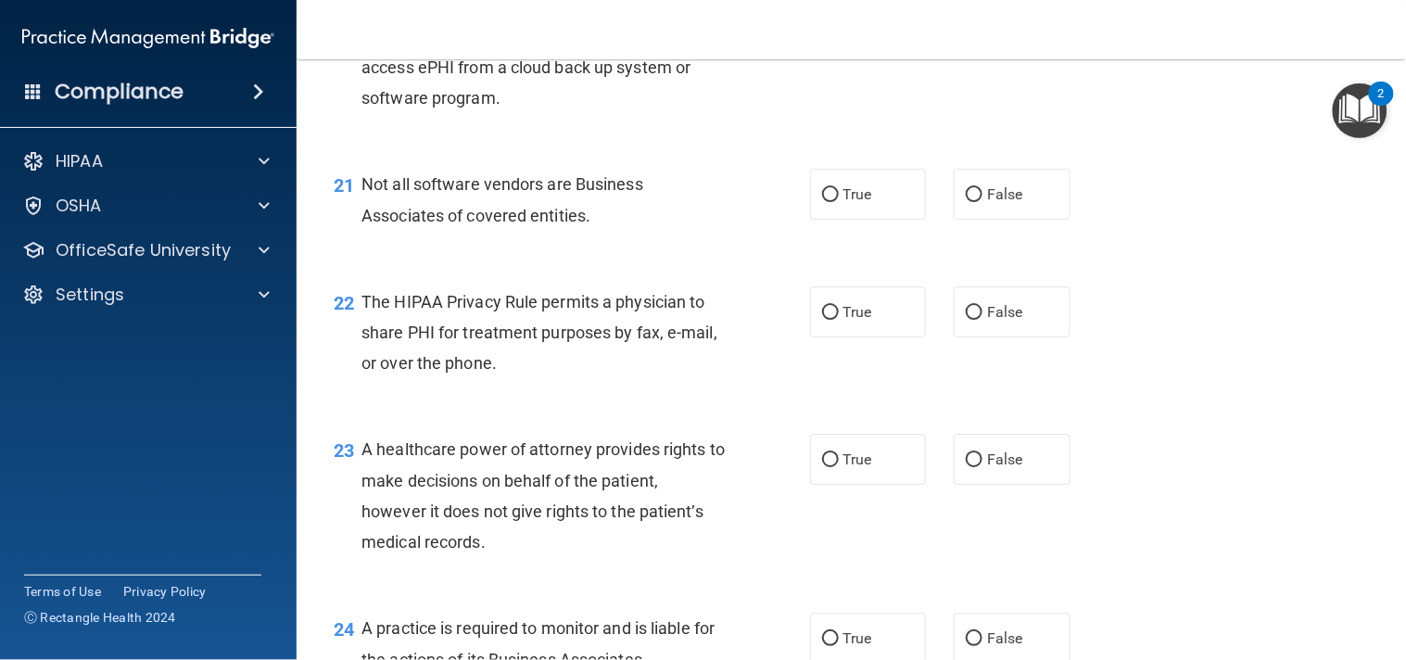
scroll to position [3397, 0]
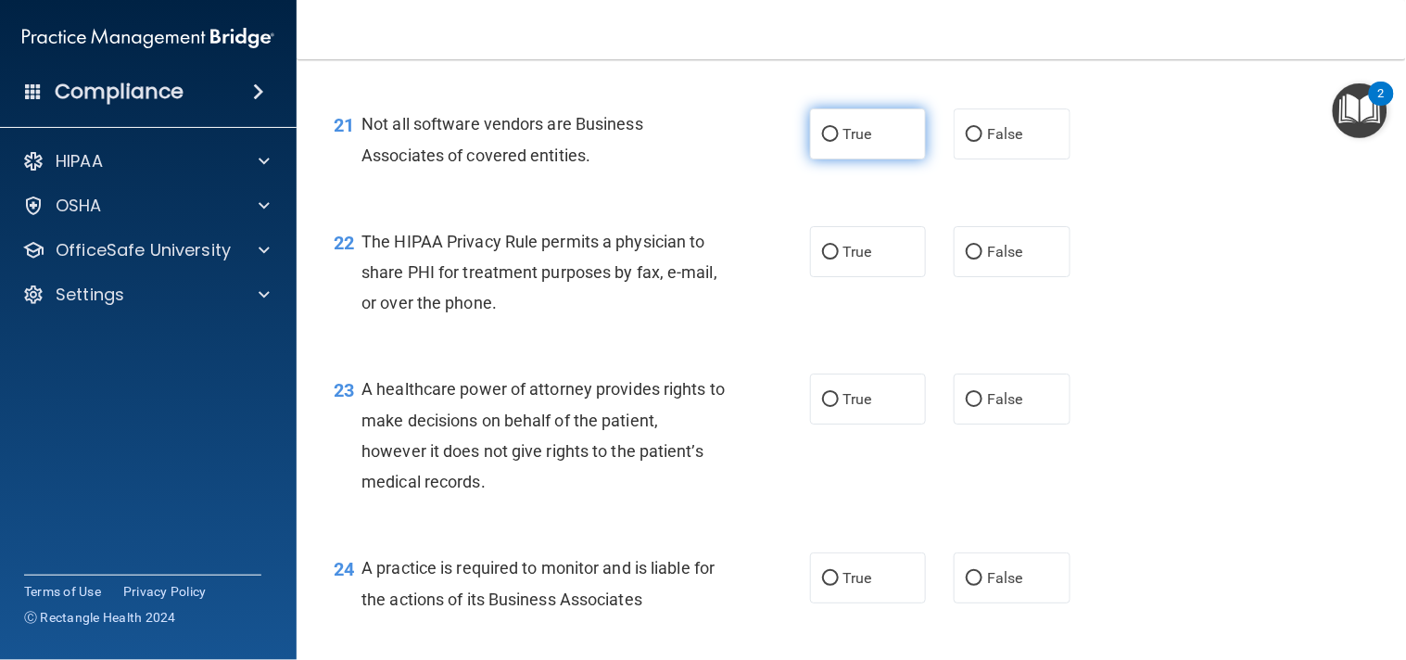
click at [911, 159] on label "True" at bounding box center [868, 133] width 117 height 51
click at [839, 142] on input "True" at bounding box center [830, 135] width 17 height 14
radio input "true"
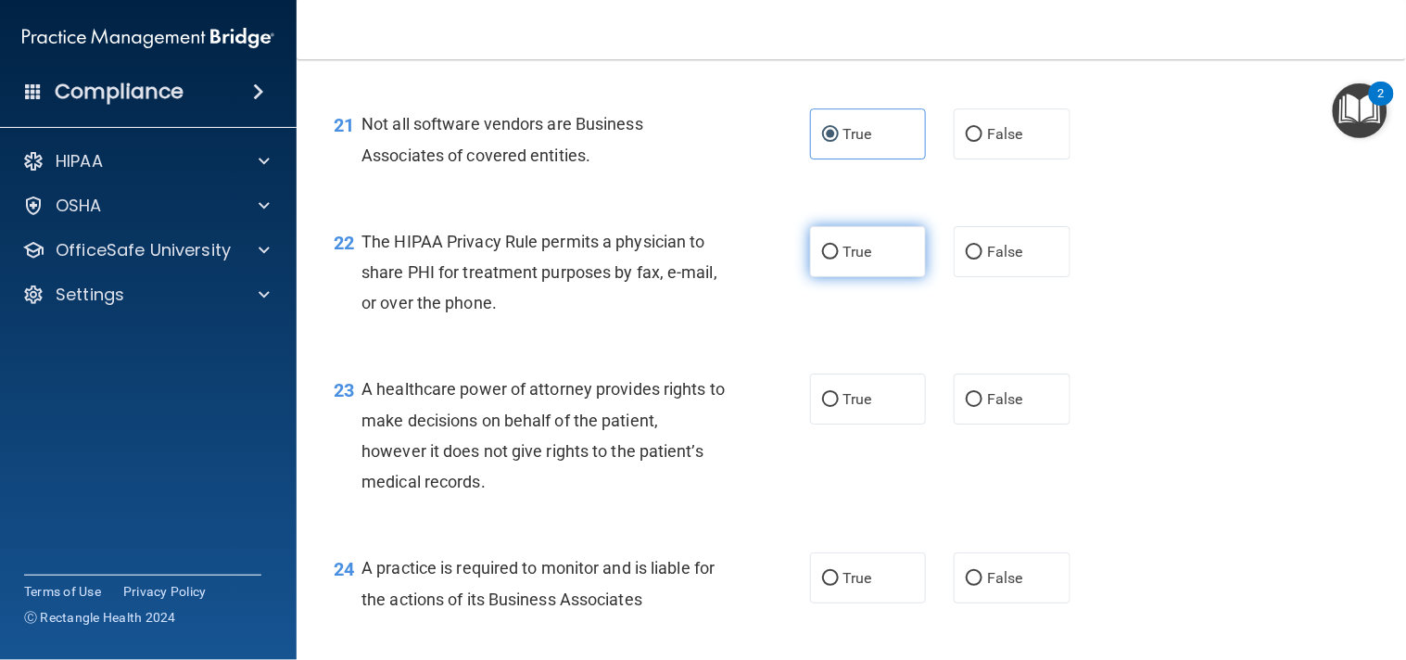
click at [848, 277] on label "True" at bounding box center [868, 251] width 117 height 51
click at [839, 259] on input "True" at bounding box center [830, 253] width 17 height 14
radio input "true"
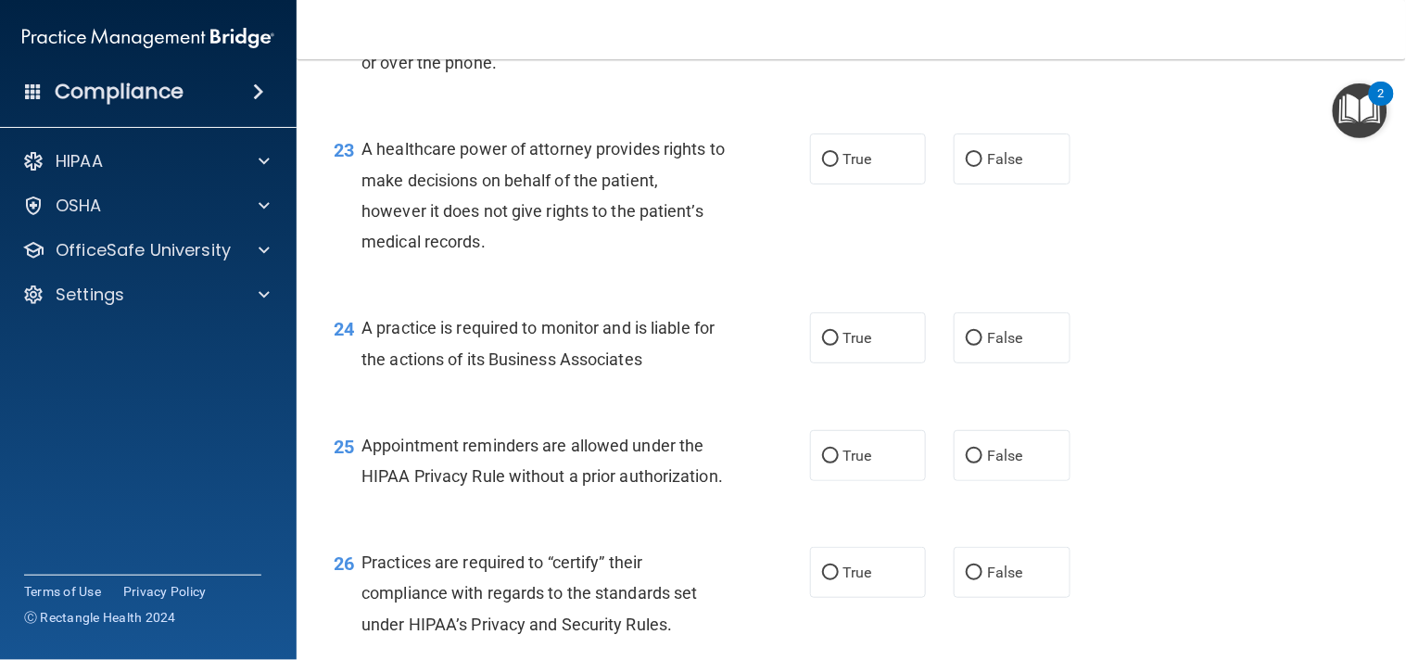
scroll to position [3672, 0]
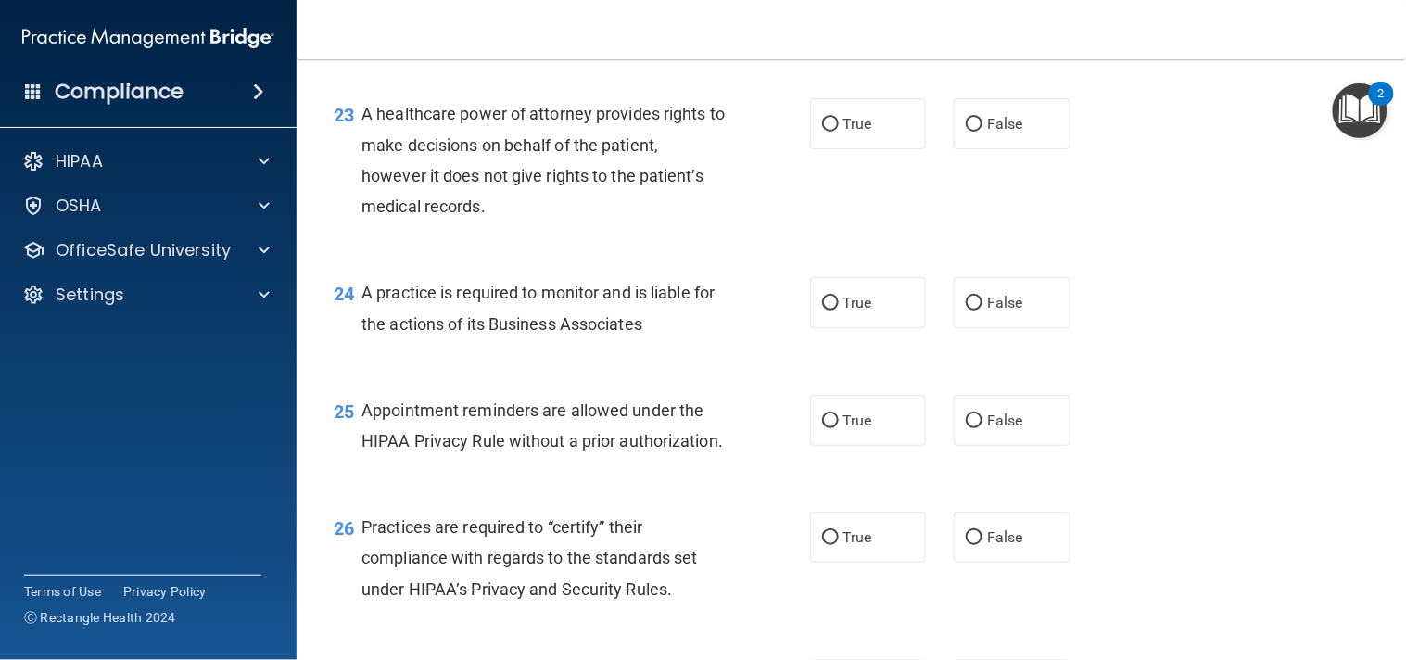
click at [942, 149] on div "True False" at bounding box center [950, 123] width 280 height 51
click at [953, 149] on label "False" at bounding box center [1011, 123] width 117 height 51
click at [966, 132] on input "False" at bounding box center [974, 125] width 17 height 14
radio input "true"
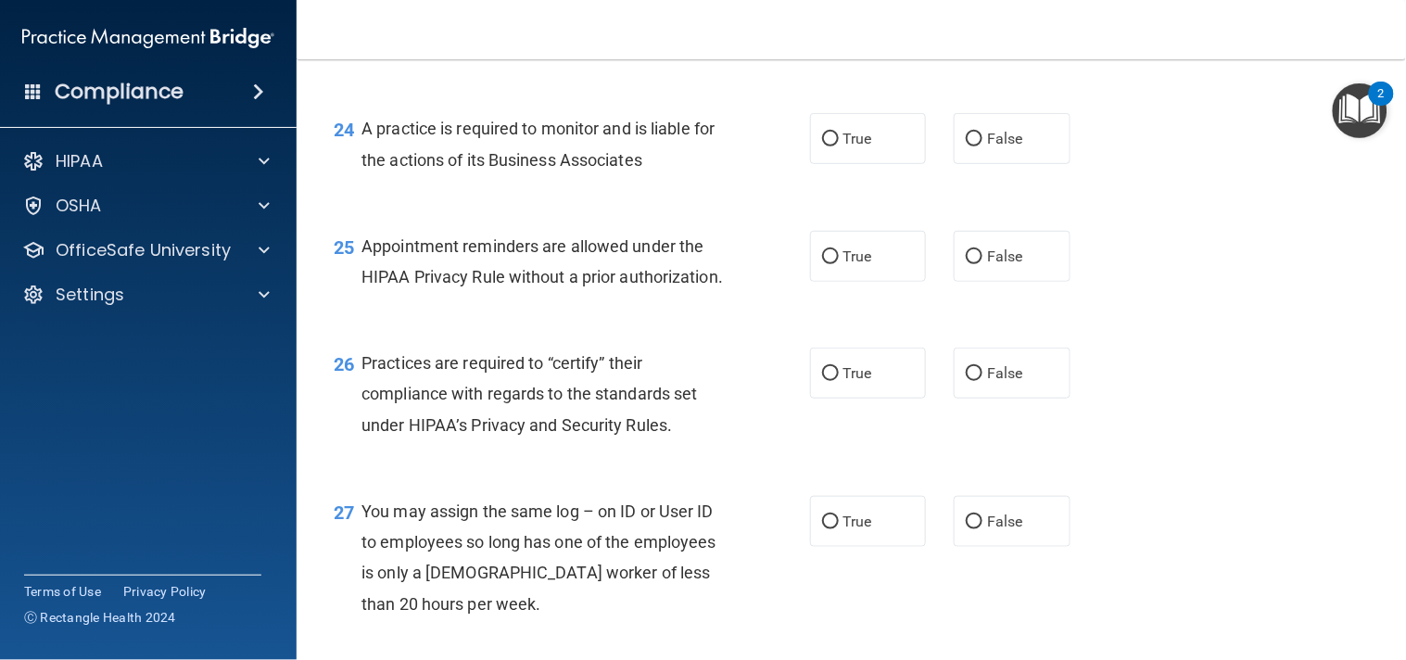
scroll to position [3843, 0]
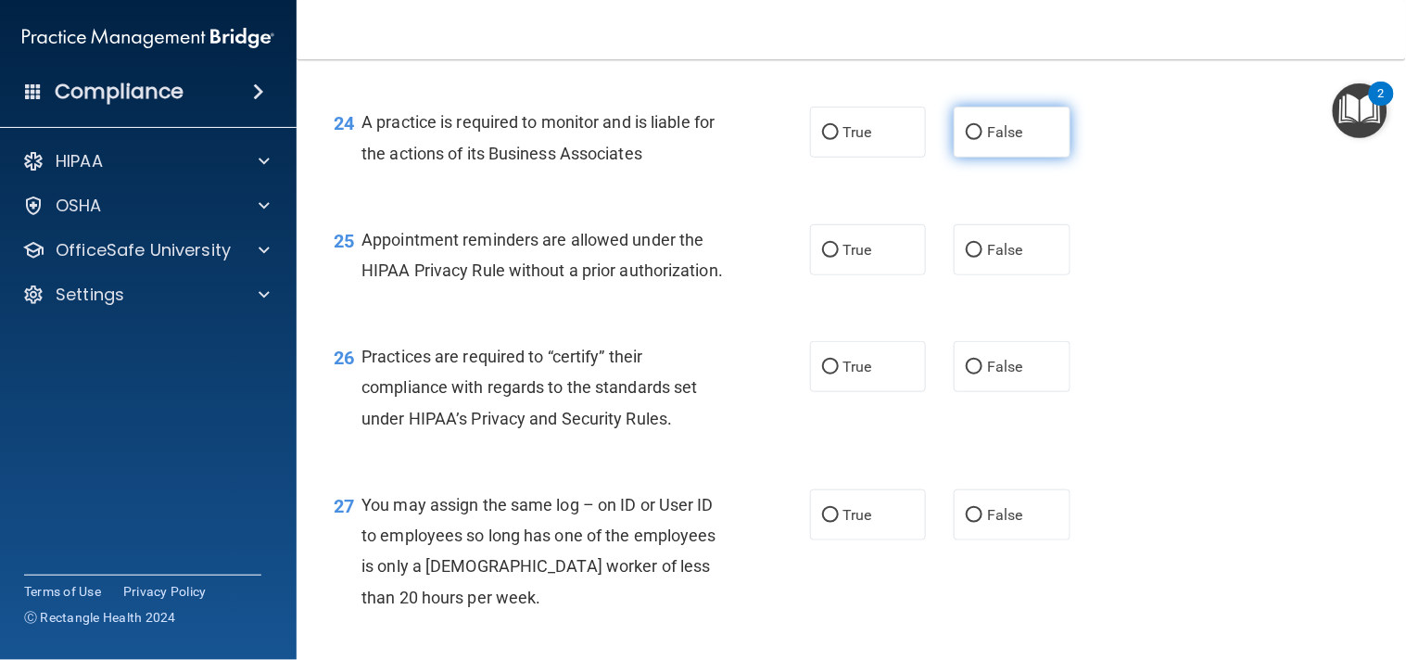
click at [1025, 158] on label "False" at bounding box center [1011, 132] width 117 height 51
click at [982, 140] on input "False" at bounding box center [974, 133] width 17 height 14
radio input "true"
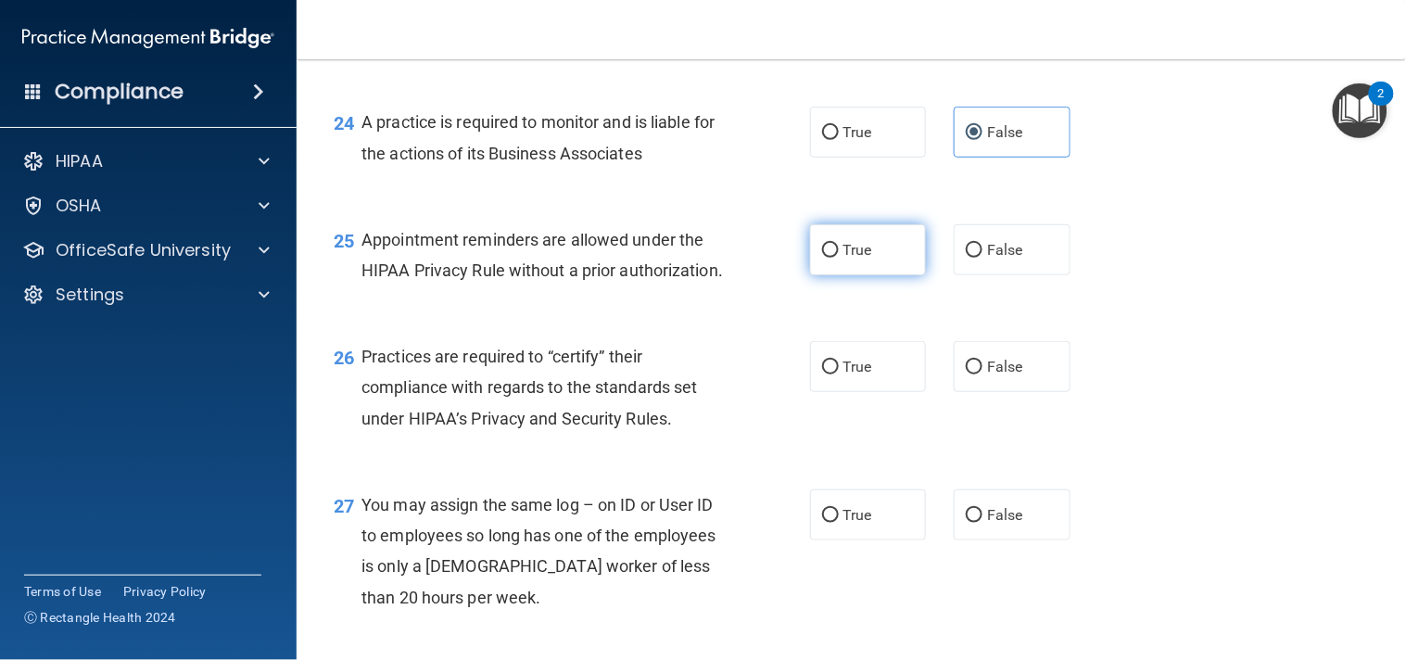
click at [891, 275] on label "True" at bounding box center [868, 249] width 117 height 51
click at [839, 258] on input "True" at bounding box center [830, 251] width 17 height 14
radio input "true"
click at [1075, 275] on div "True False" at bounding box center [950, 249] width 280 height 51
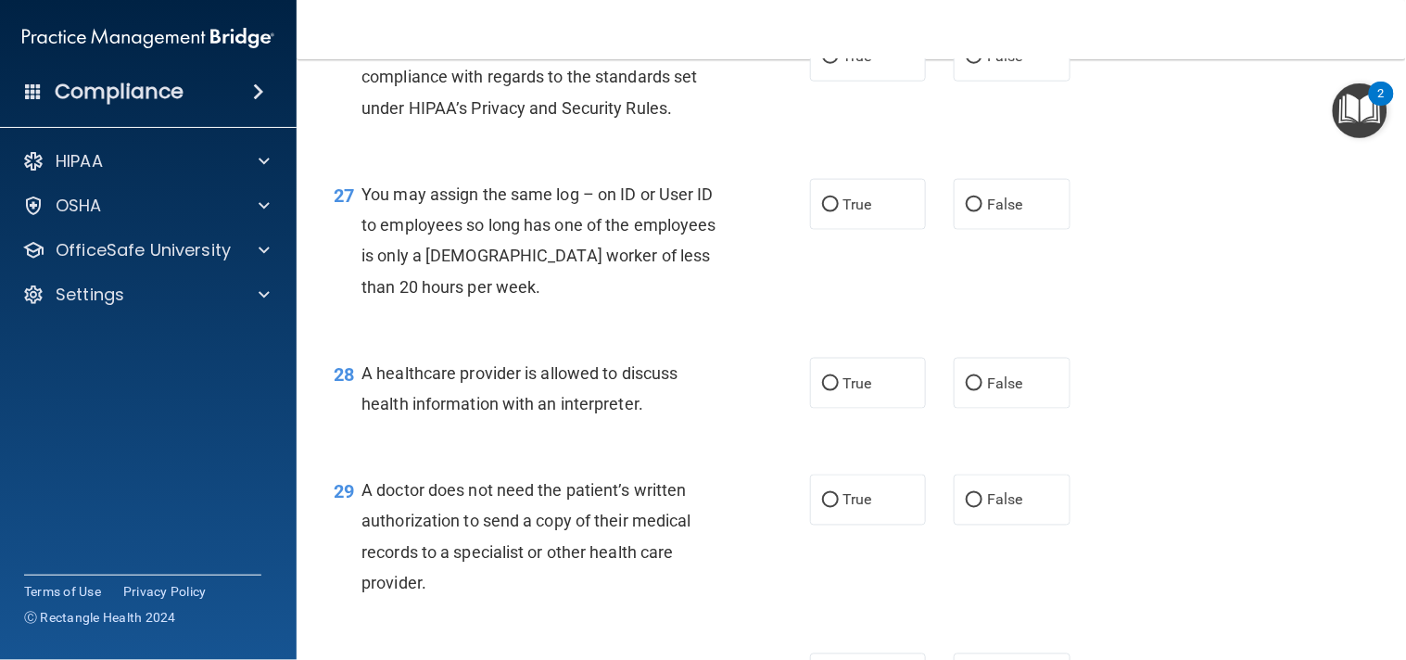
scroll to position [4159, 0]
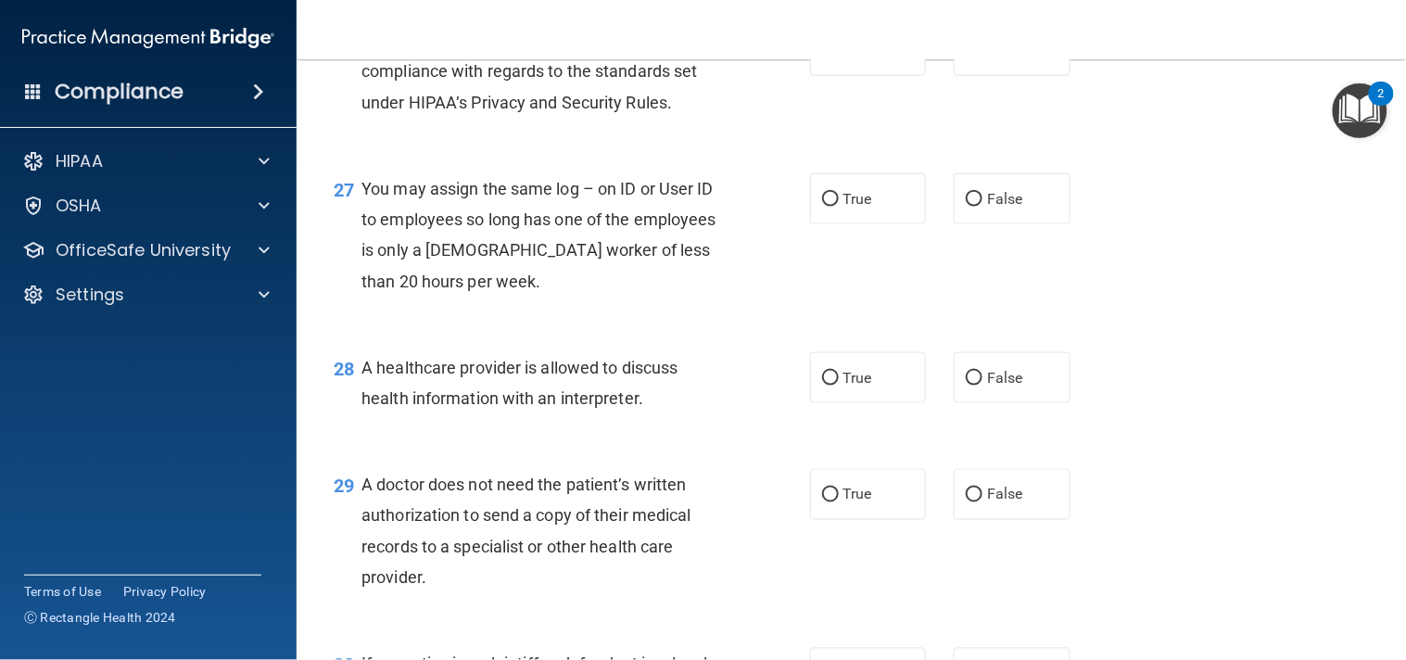
click at [1075, 329] on div "27 You may assign the same log – on ID or User ID to employees so long has one …" at bounding box center [851, 239] width 1063 height 179
click at [891, 150] on div "26 Practices are required to “certify” their compliance with regards to the sta…" at bounding box center [851, 76] width 1063 height 148
click at [883, 76] on label "True" at bounding box center [868, 50] width 117 height 51
click at [839, 58] on input "True" at bounding box center [830, 51] width 17 height 14
radio input "true"
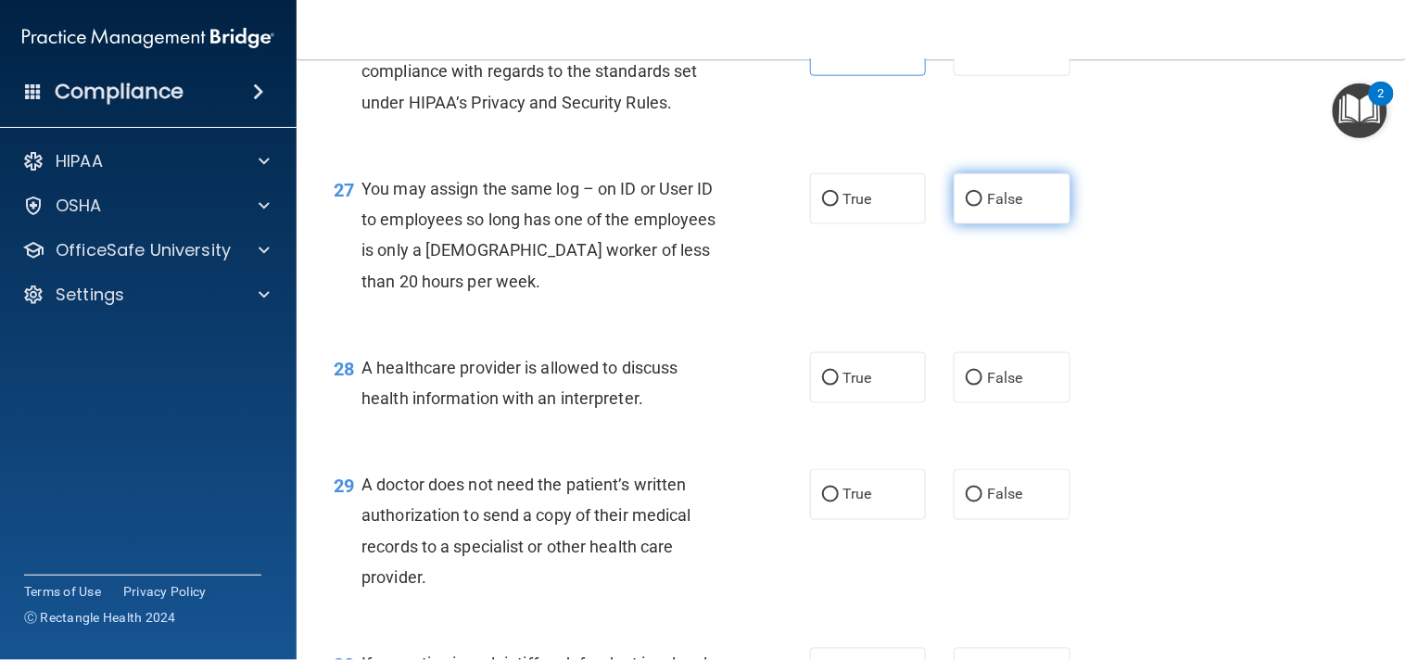
click at [971, 207] on input "False" at bounding box center [974, 200] width 17 height 14
radio input "true"
drag, startPoint x: 982, startPoint y: 327, endPoint x: 991, endPoint y: 331, distance: 10.0
click at [991, 224] on label "False" at bounding box center [1011, 198] width 117 height 51
click at [1121, 329] on div "27 You may assign the same log – on ID or User ID to employees so long has one …" at bounding box center [851, 239] width 1063 height 179
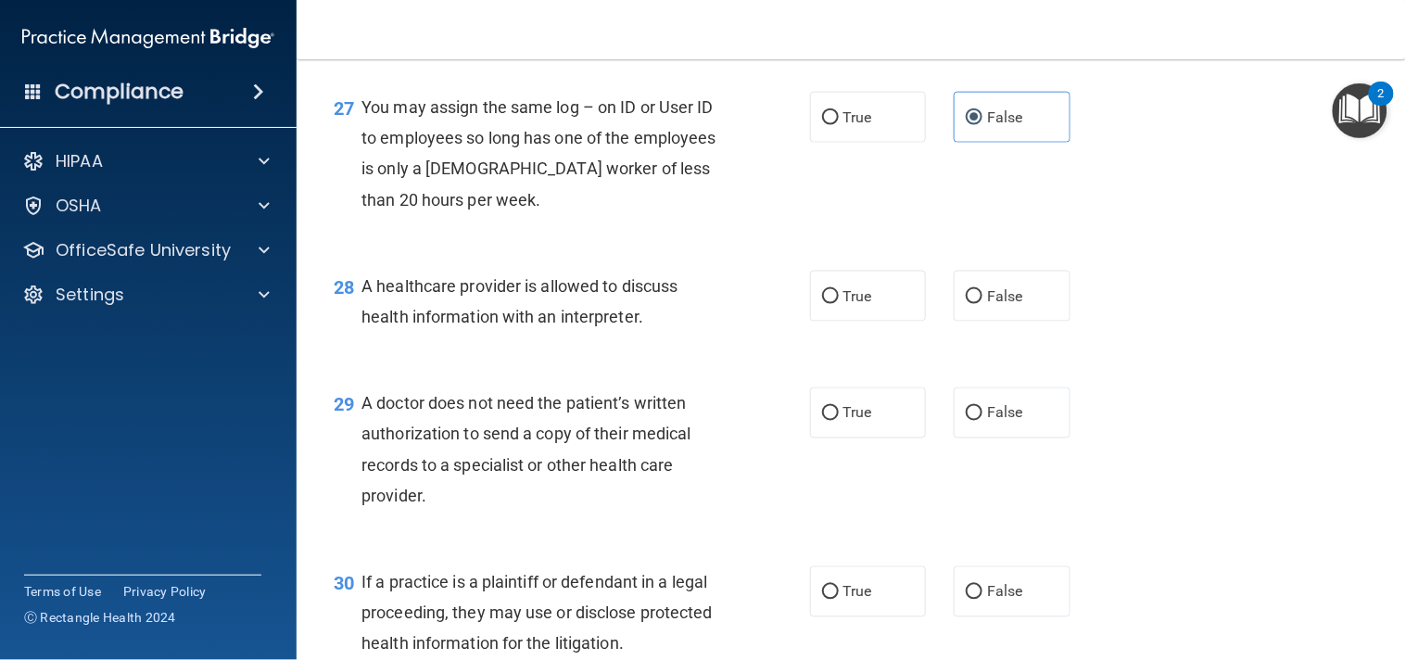
scroll to position [4296, 0]
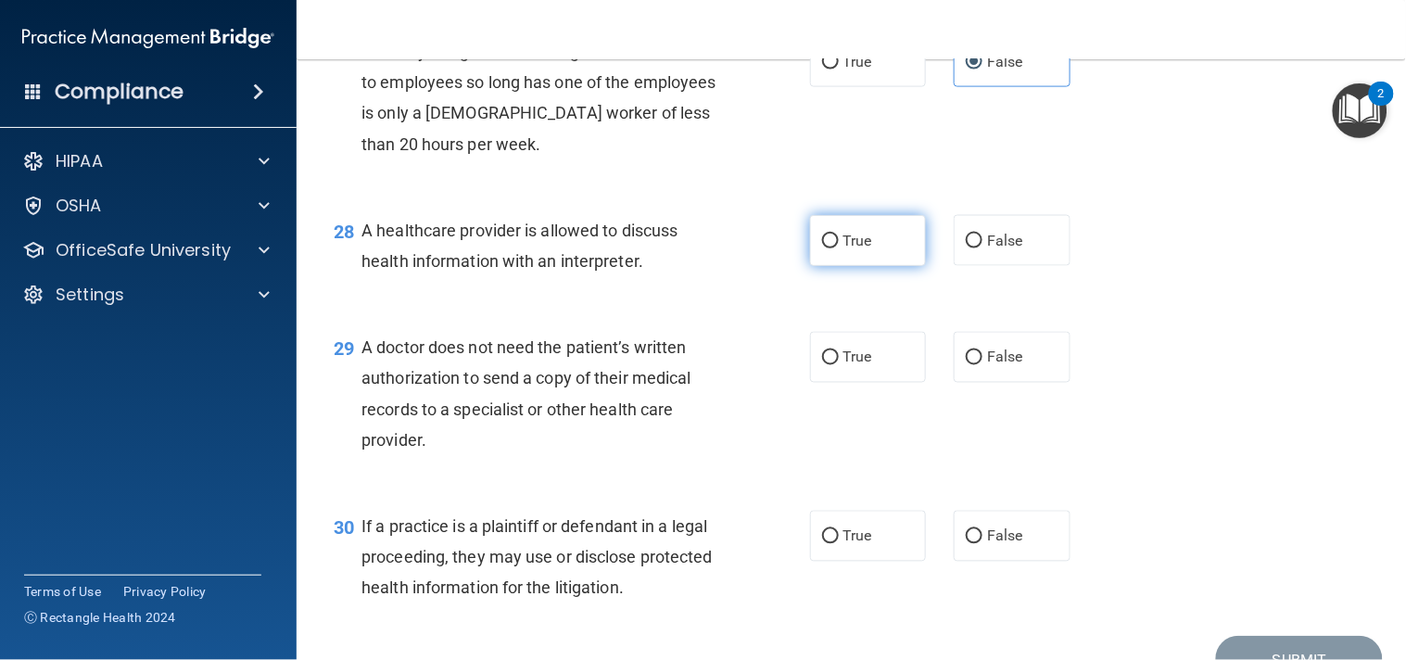
click at [900, 266] on label "True" at bounding box center [868, 240] width 117 height 51
click at [839, 248] on input "True" at bounding box center [830, 241] width 17 height 14
radio input "true"
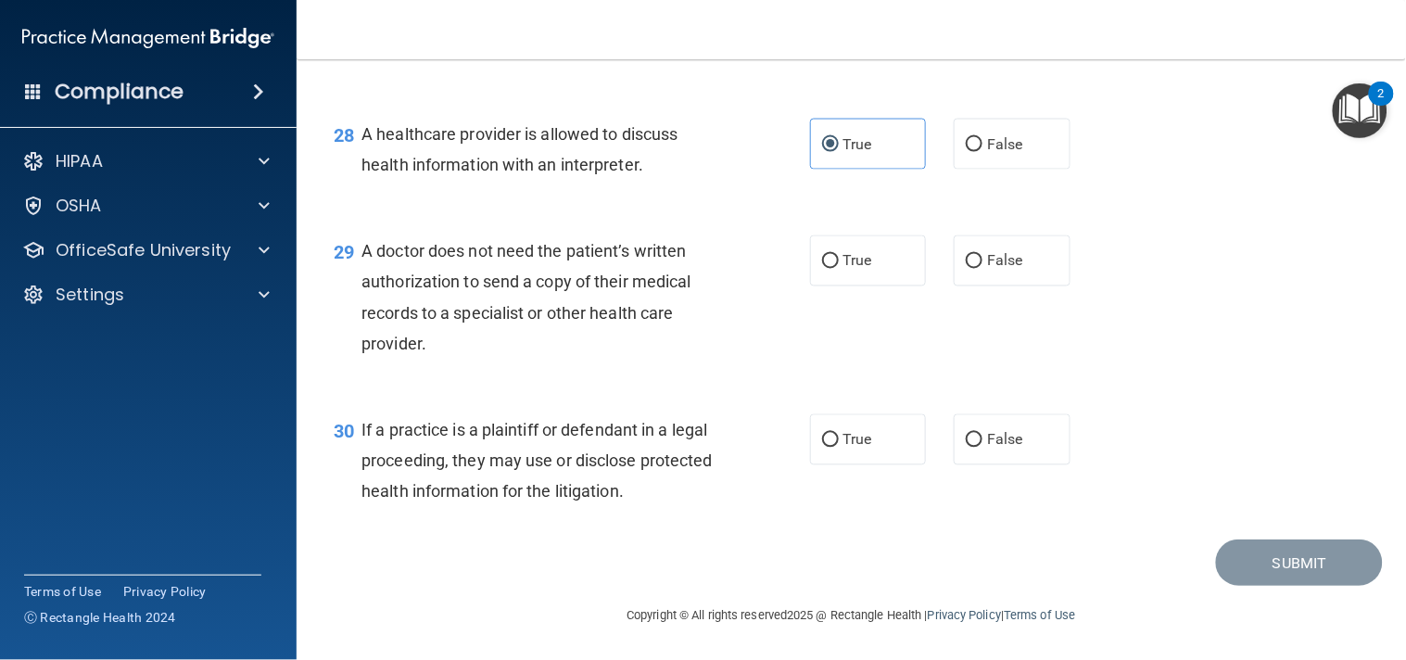
scroll to position [4434, 0]
click at [884, 286] on label "True" at bounding box center [868, 260] width 117 height 51
click at [839, 269] on input "True" at bounding box center [830, 262] width 17 height 14
radio input "true"
click at [864, 465] on label "True" at bounding box center [868, 439] width 117 height 51
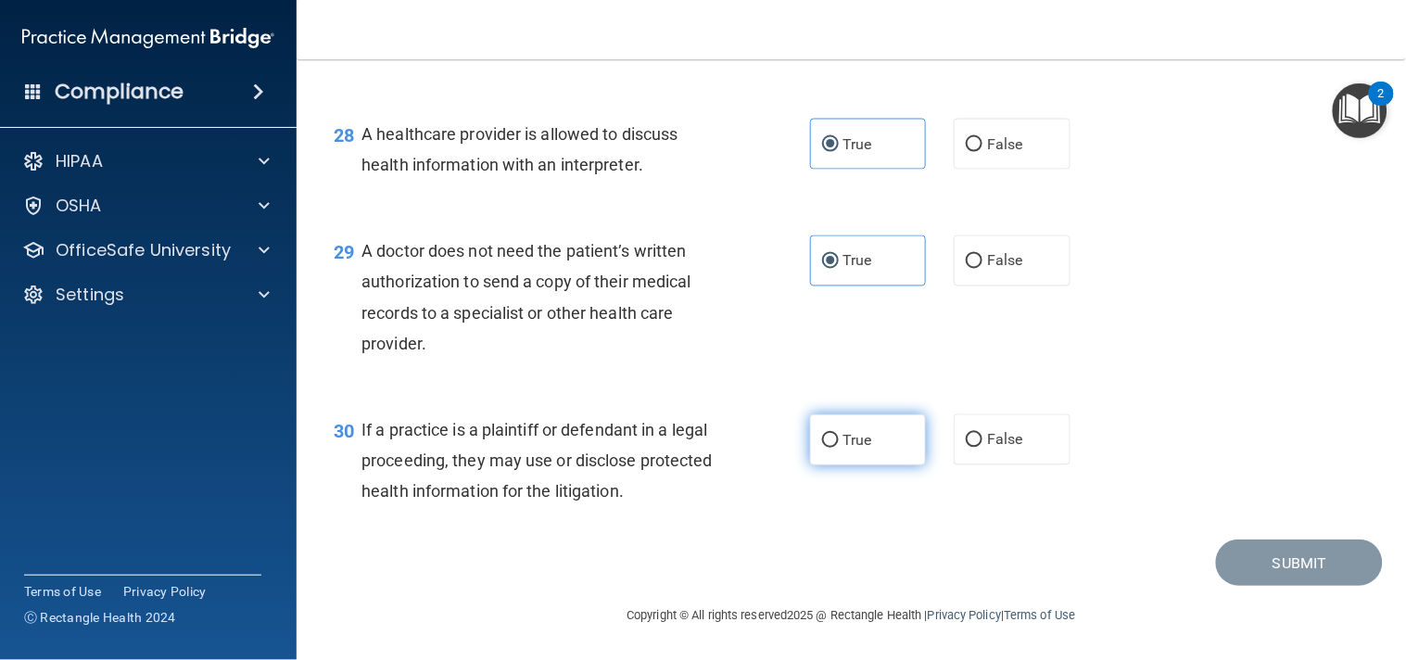
click at [839, 448] on input "True" at bounding box center [830, 441] width 17 height 14
radio input "true"
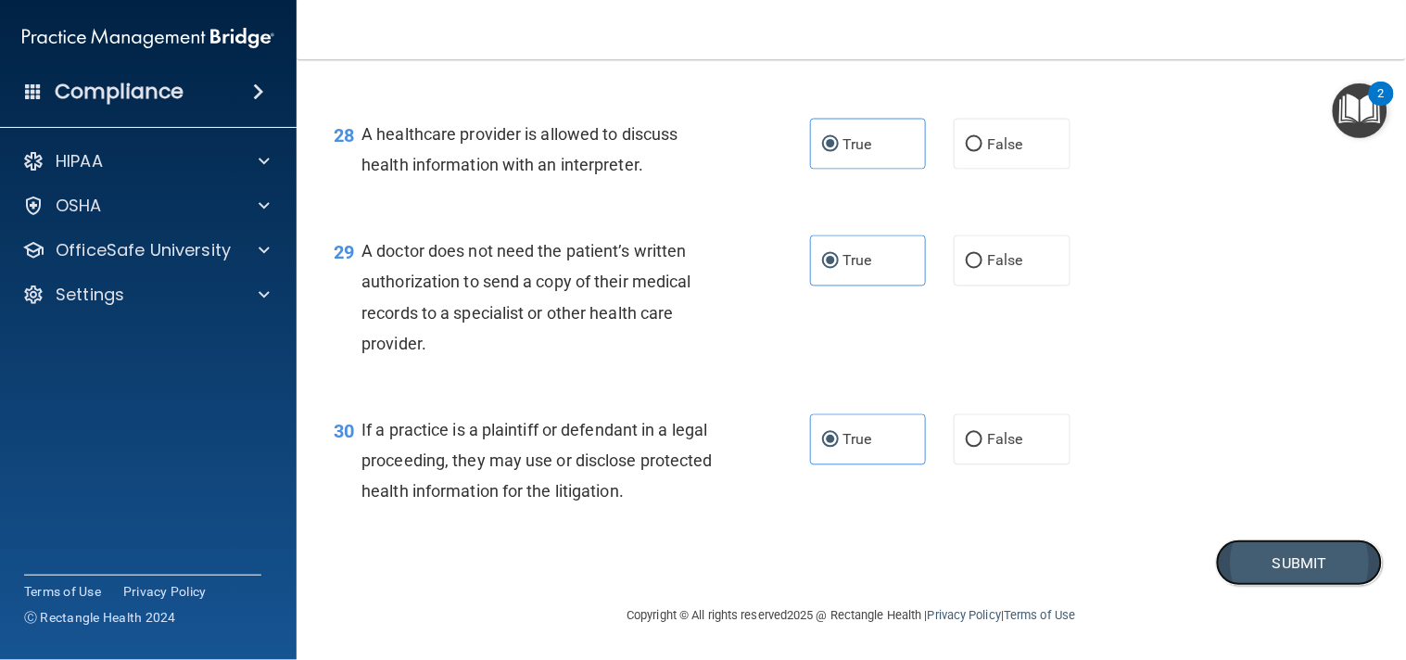
click at [1277, 587] on button "Submit" at bounding box center [1299, 562] width 167 height 47
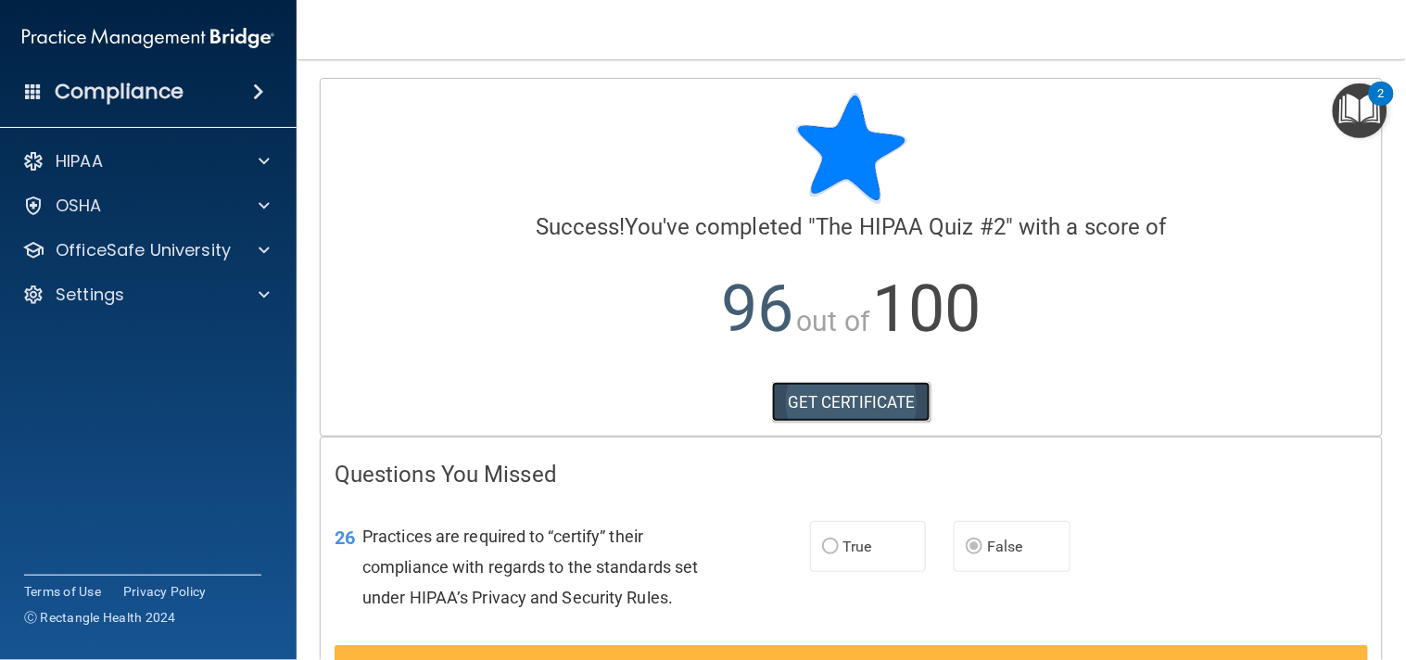
click at [899, 385] on link "GET CERTIFICATE" at bounding box center [851, 402] width 158 height 41
click at [265, 136] on div "HIPAA Documents and Policies Report an Incident Business Associates Emergency P…" at bounding box center [148, 231] width 297 height 193
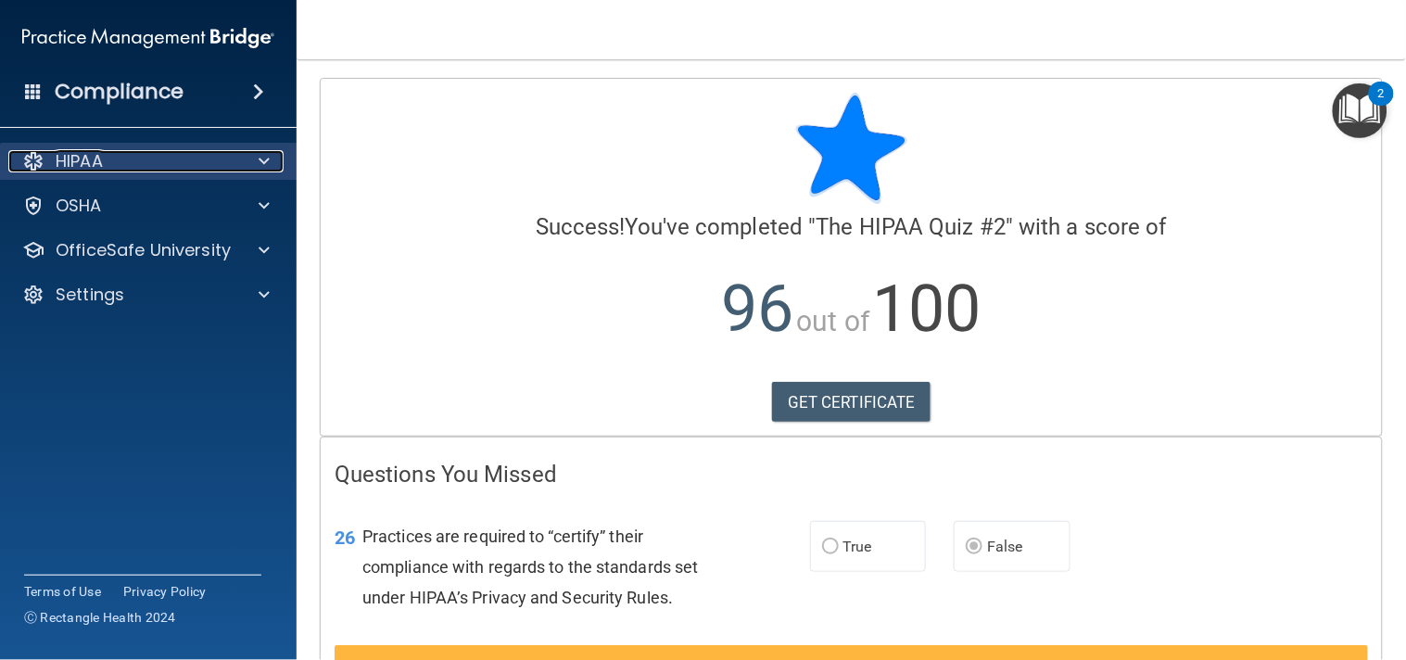
click at [265, 152] on span at bounding box center [264, 161] width 11 height 22
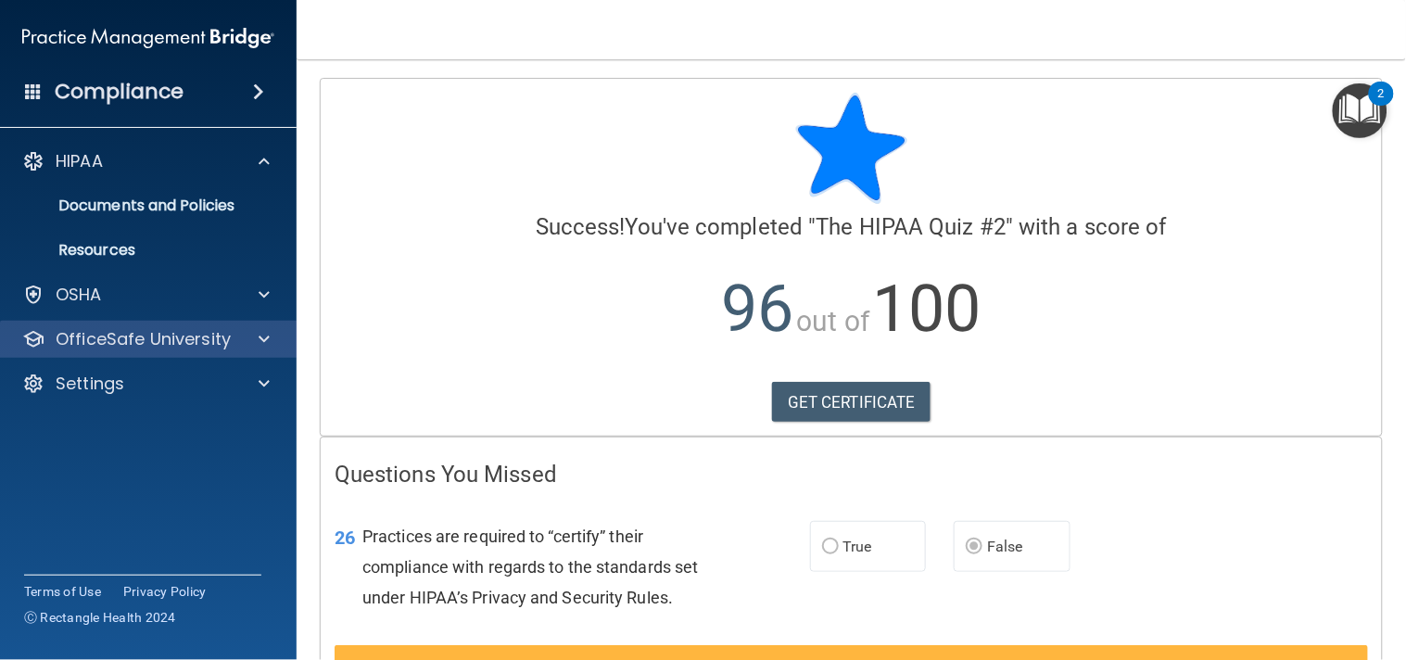
click at [269, 325] on div "OfficeSafe University" at bounding box center [148, 339] width 297 height 37
click at [250, 338] on div at bounding box center [261, 339] width 46 height 22
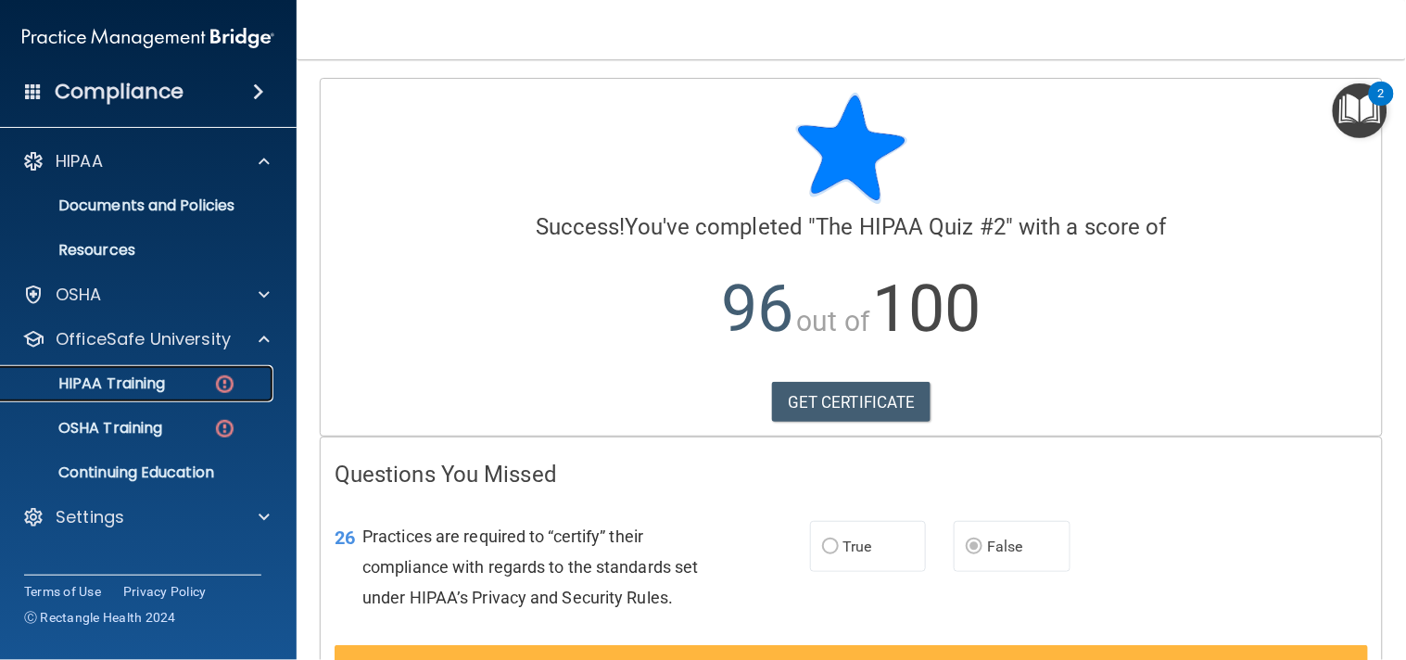
click at [187, 384] on div "HIPAA Training" at bounding box center [138, 383] width 253 height 19
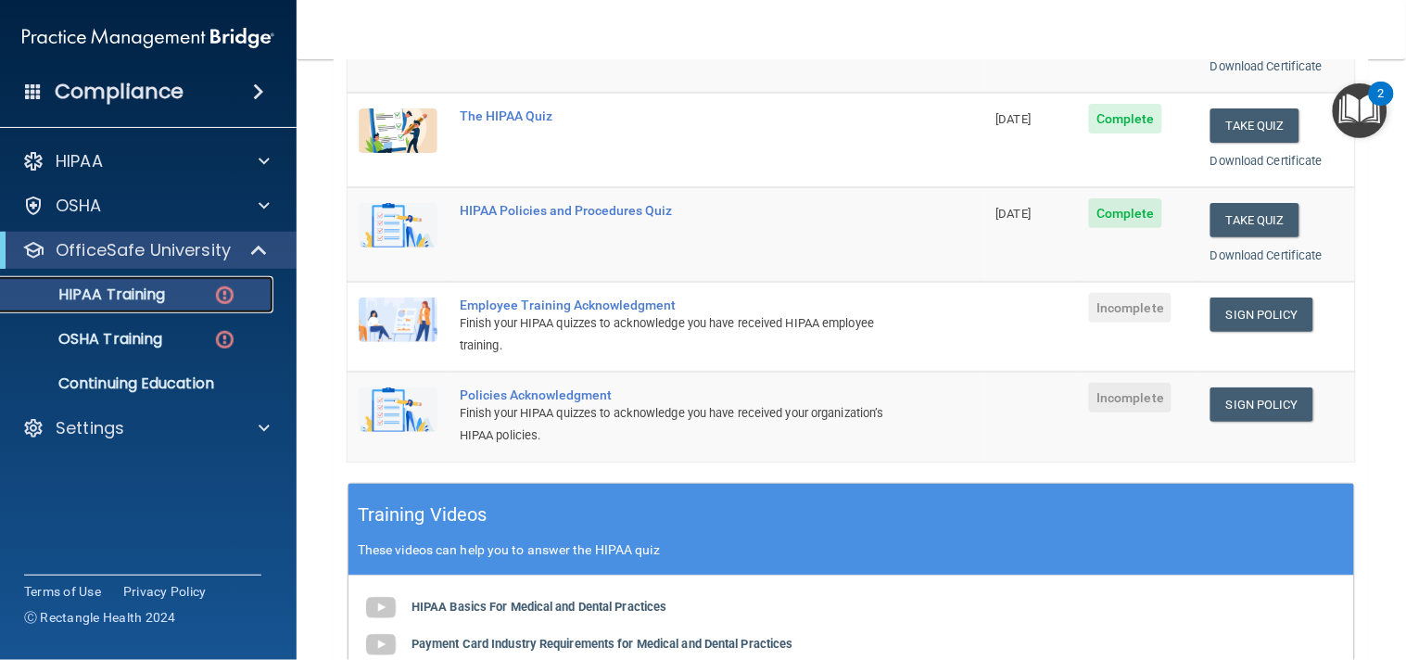
scroll to position [329, 0]
click at [1244, 318] on link "Sign Policy" at bounding box center [1261, 314] width 103 height 34
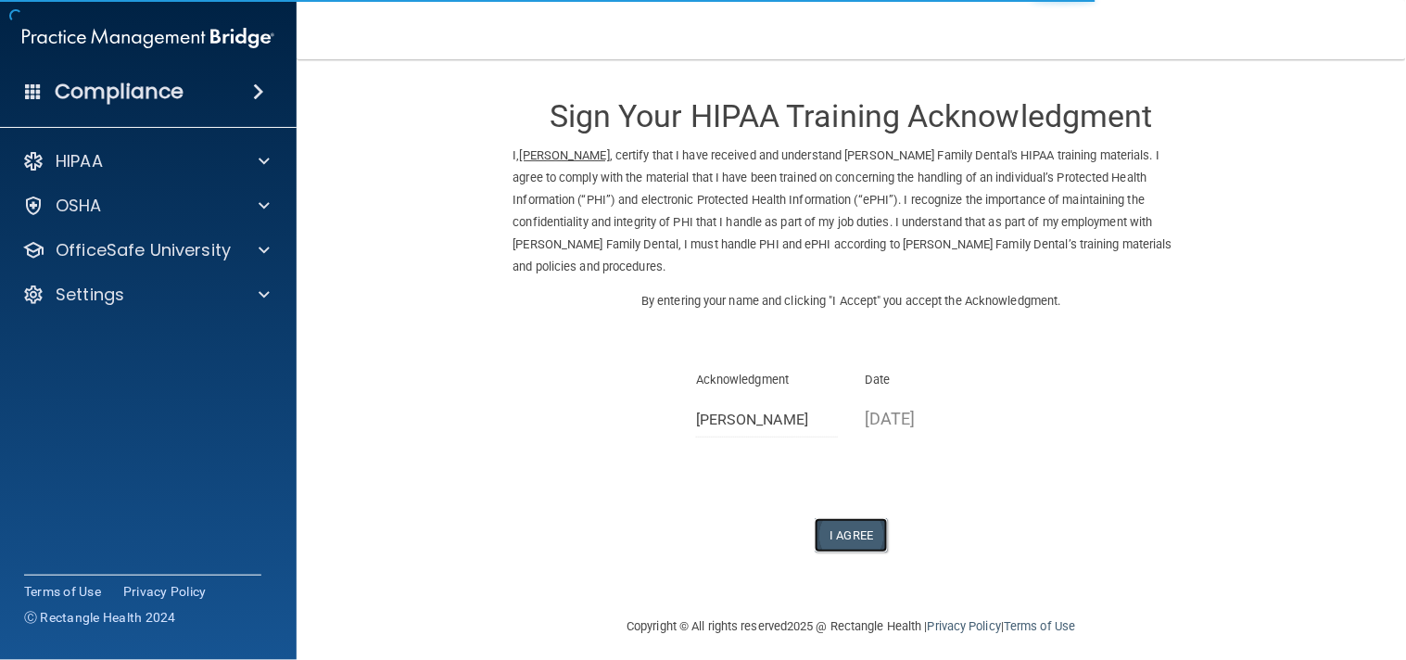
click at [849, 518] on button "I Agree" at bounding box center [851, 535] width 74 height 34
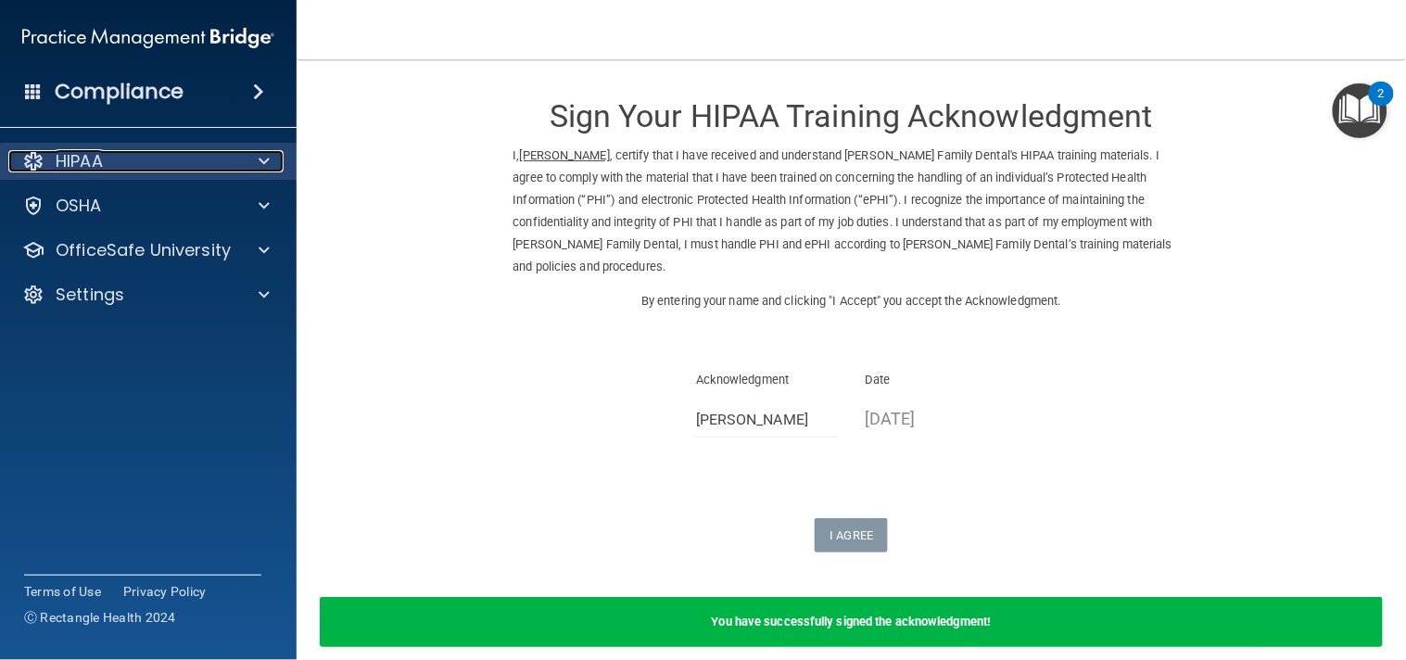
click at [261, 170] on span at bounding box center [264, 161] width 11 height 22
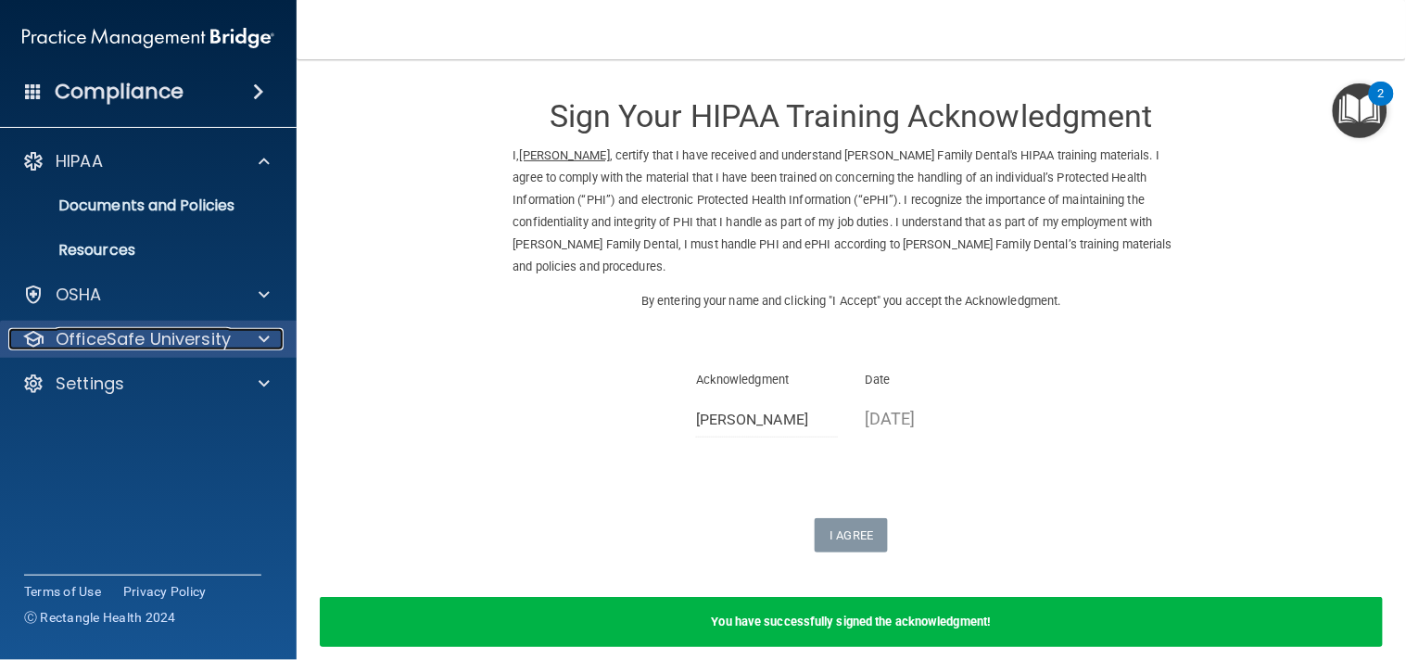
click at [256, 328] on div at bounding box center [261, 339] width 46 height 22
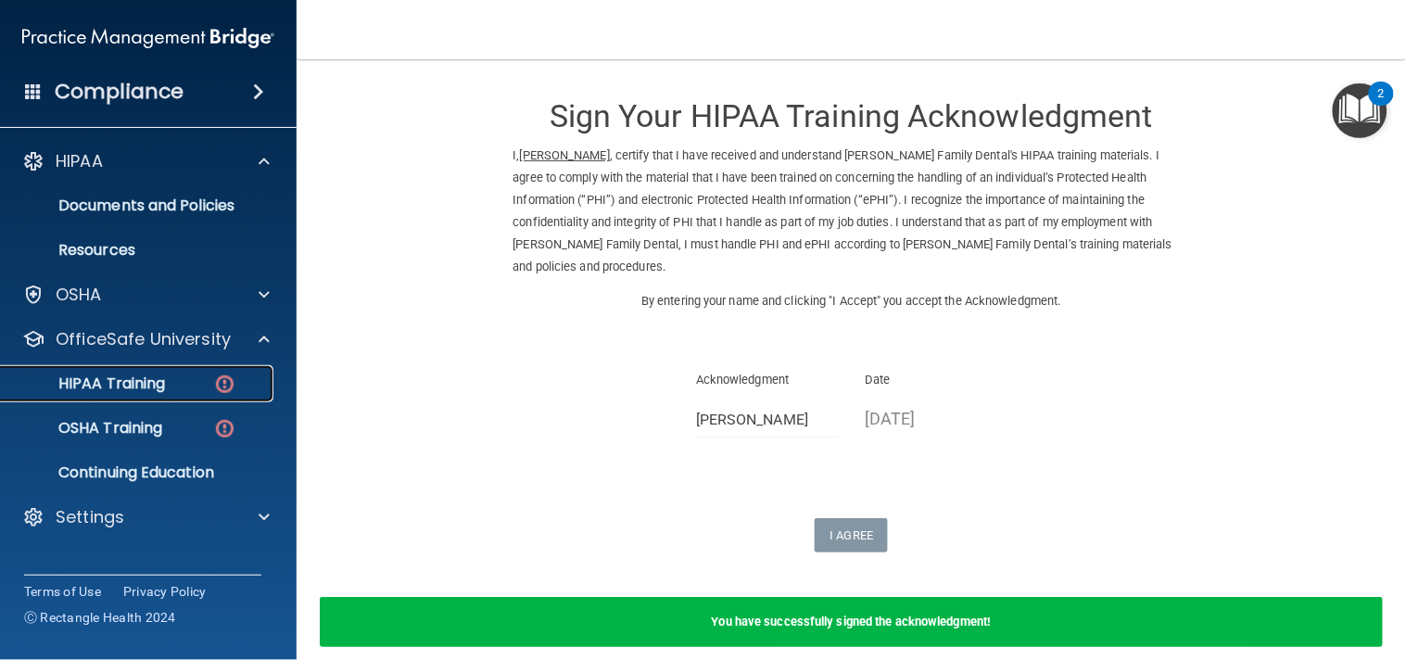
click at [172, 389] on div "HIPAA Training" at bounding box center [138, 383] width 253 height 19
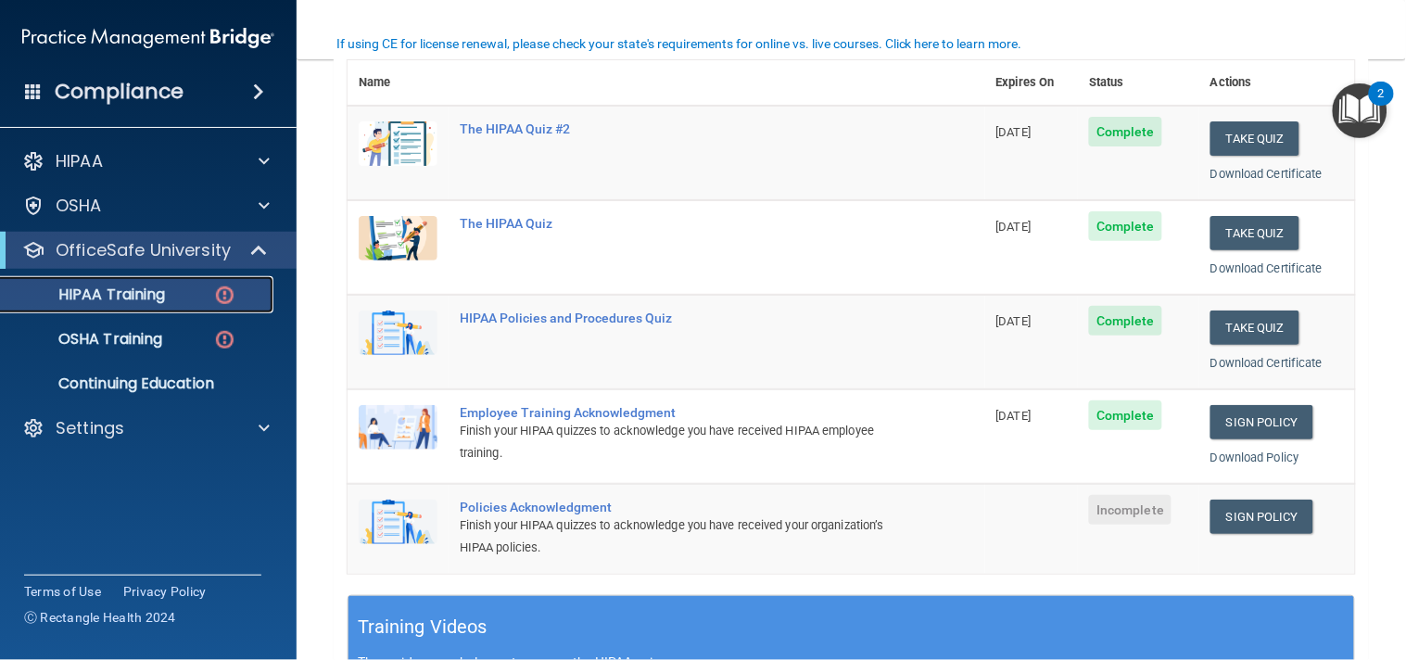
scroll to position [267, 0]
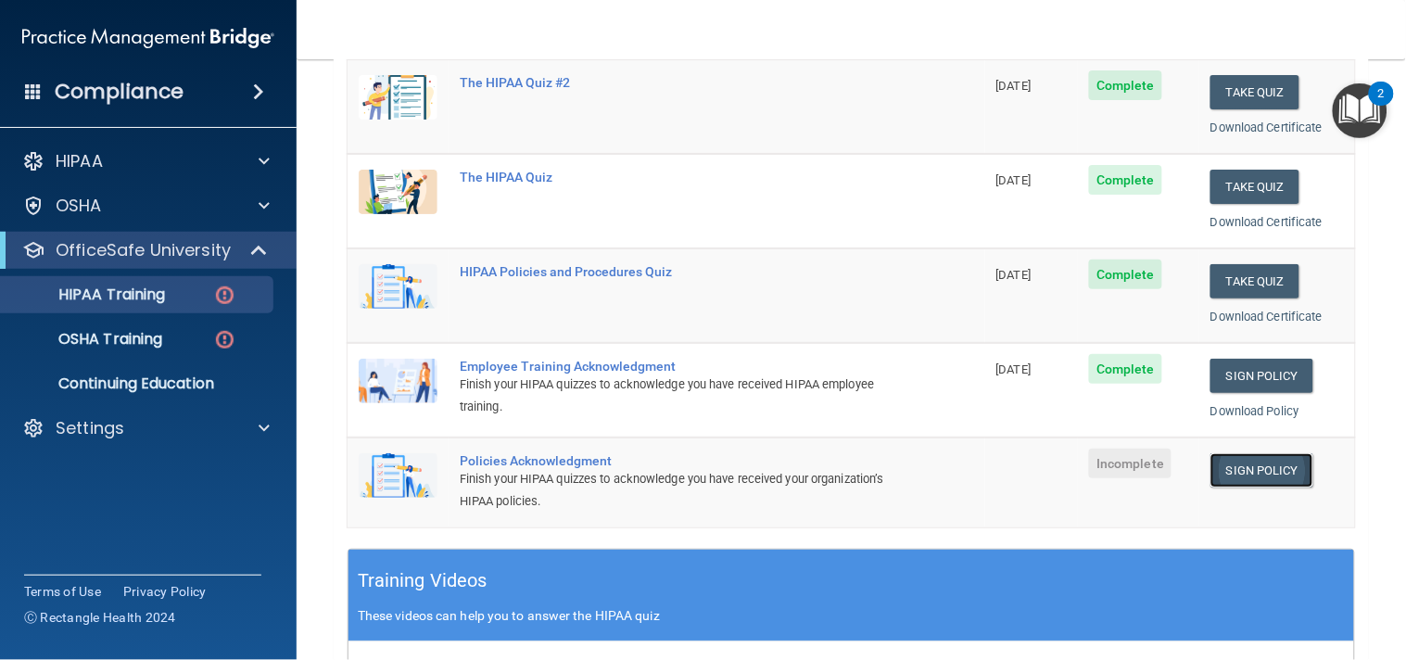
drag, startPoint x: 1210, startPoint y: 450, endPoint x: 1212, endPoint y: 464, distance: 14.0
click at [1212, 464] on link "Sign Policy" at bounding box center [1261, 470] width 103 height 34
click at [153, 289] on p "HIPAA Training" at bounding box center [88, 294] width 153 height 19
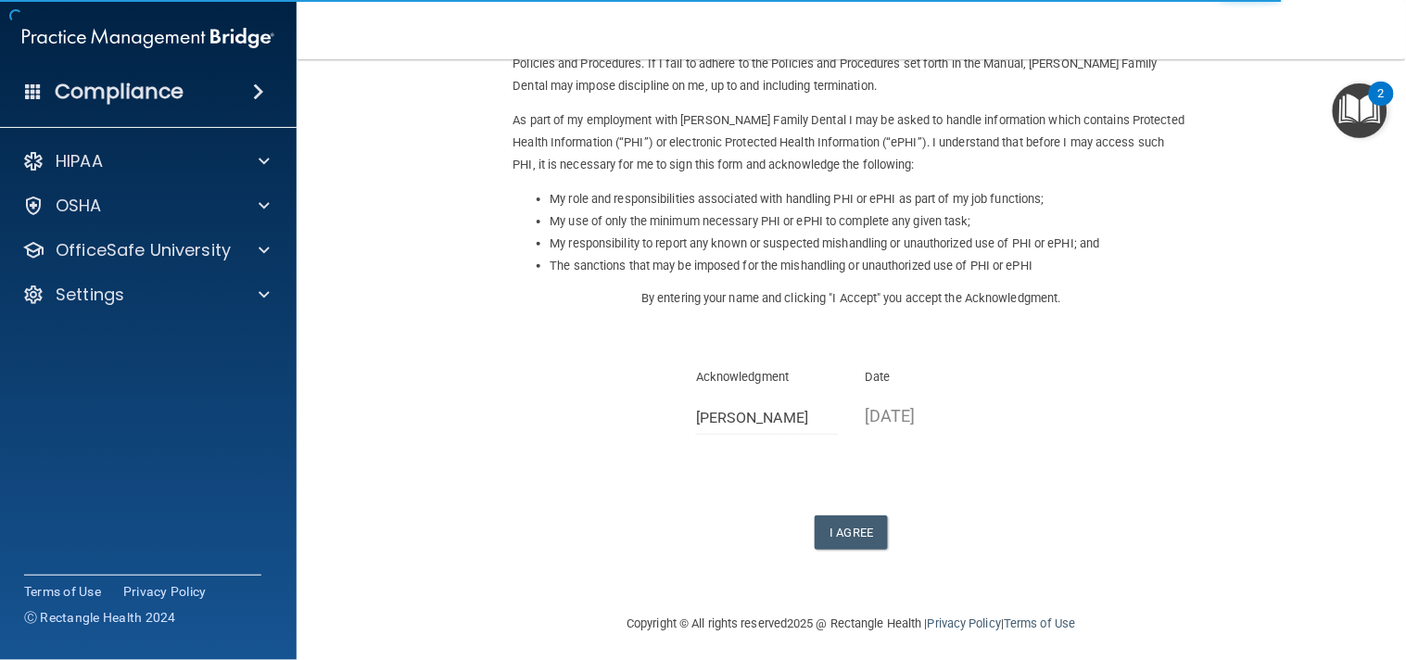
scroll to position [189, 0]
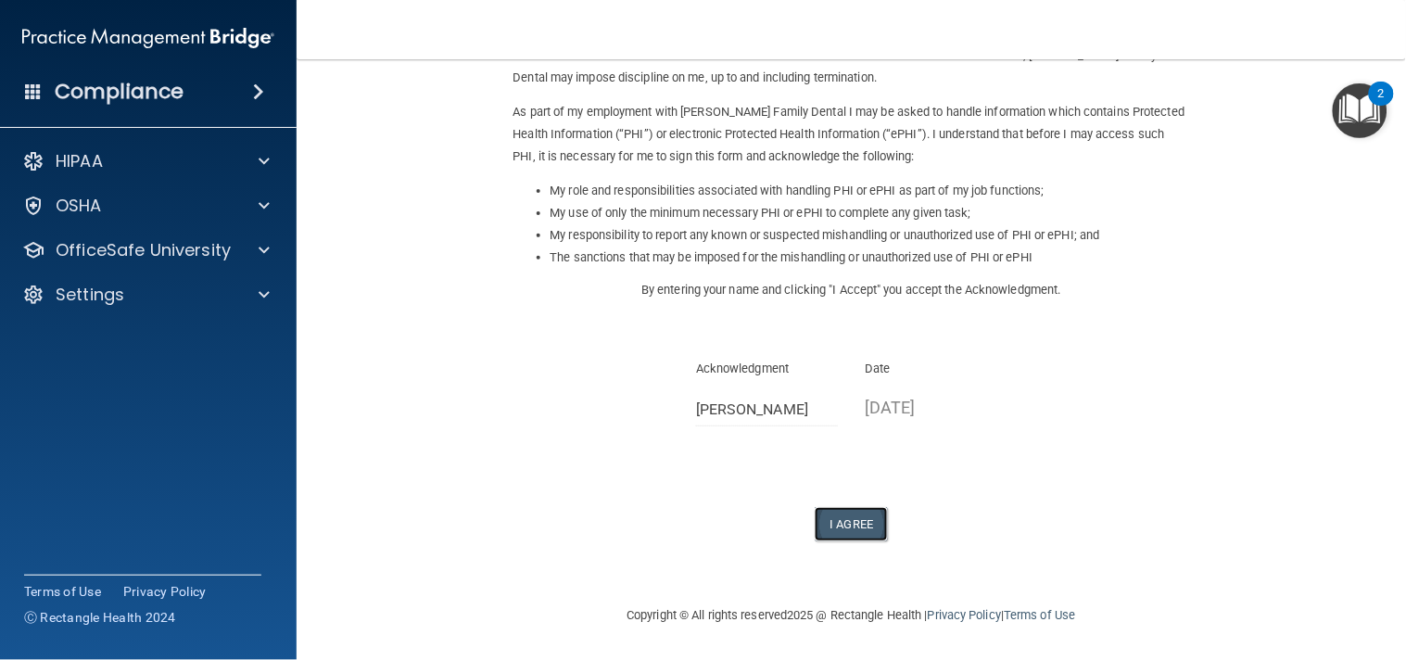
click at [814, 524] on button "I Agree" at bounding box center [851, 524] width 74 height 34
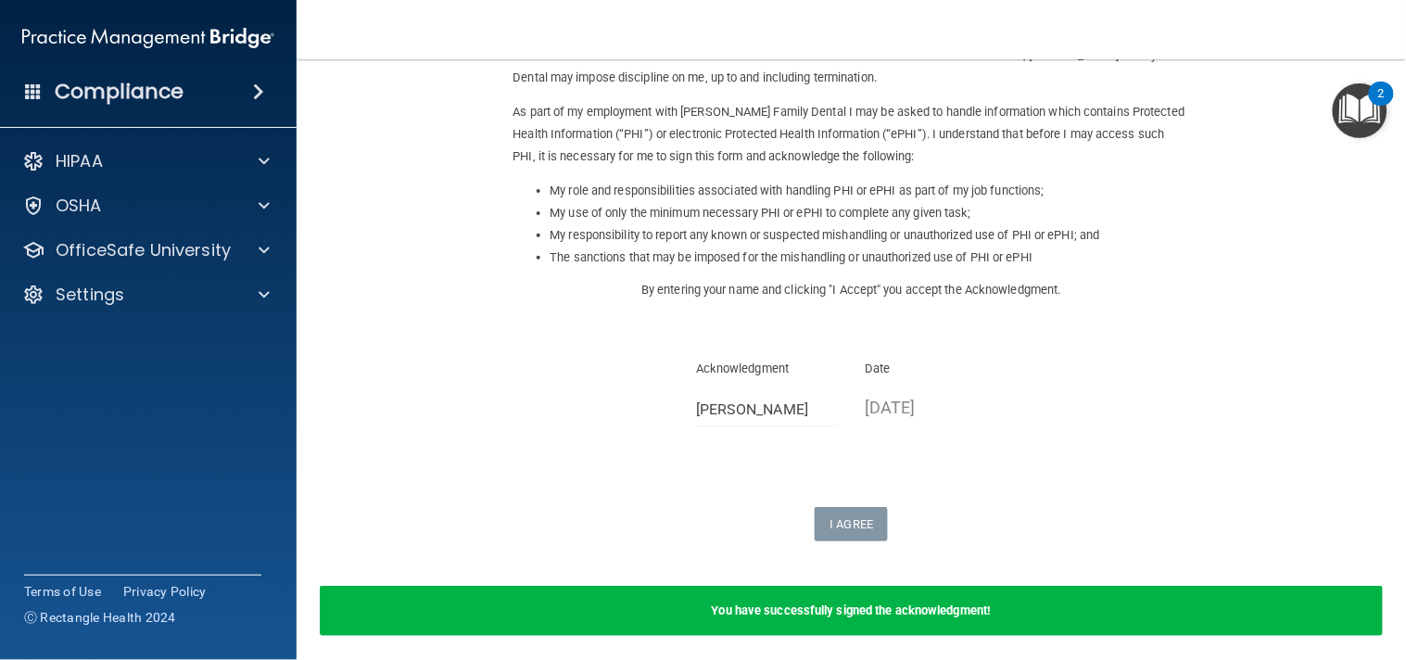
scroll to position [261, 0]
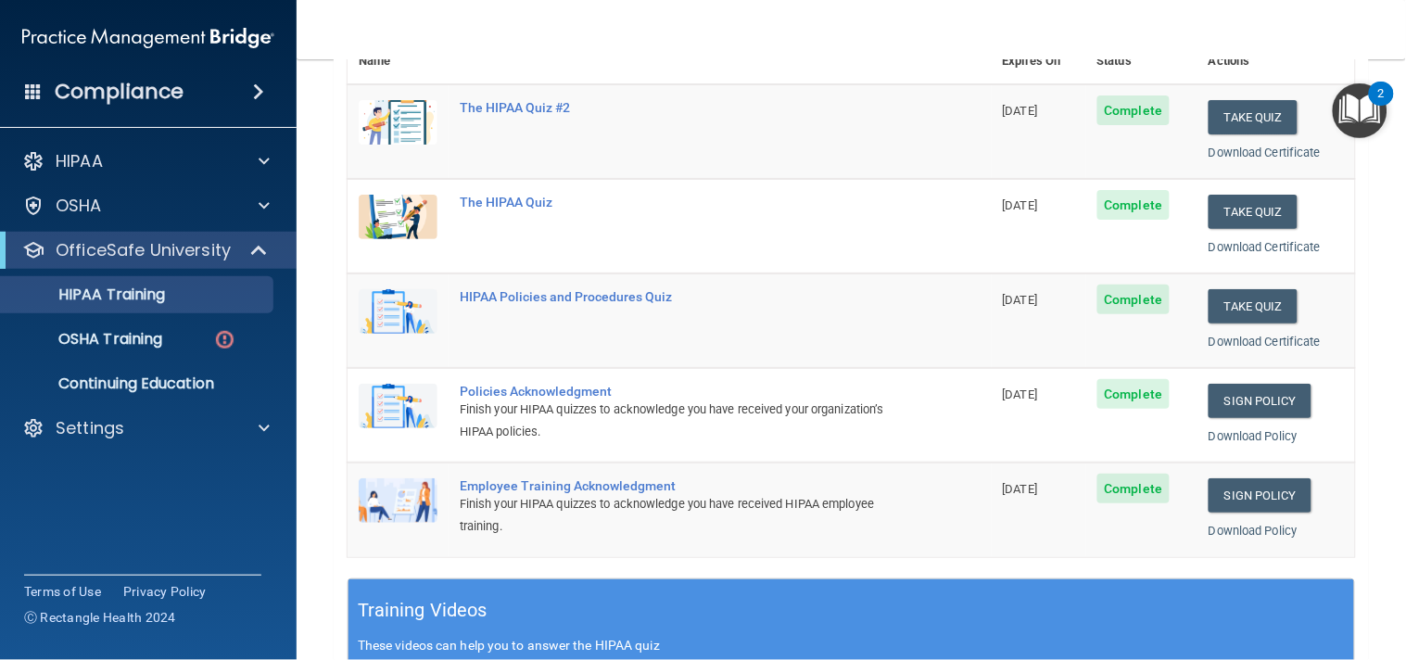
scroll to position [246, 0]
